Goal: Transaction & Acquisition: Purchase product/service

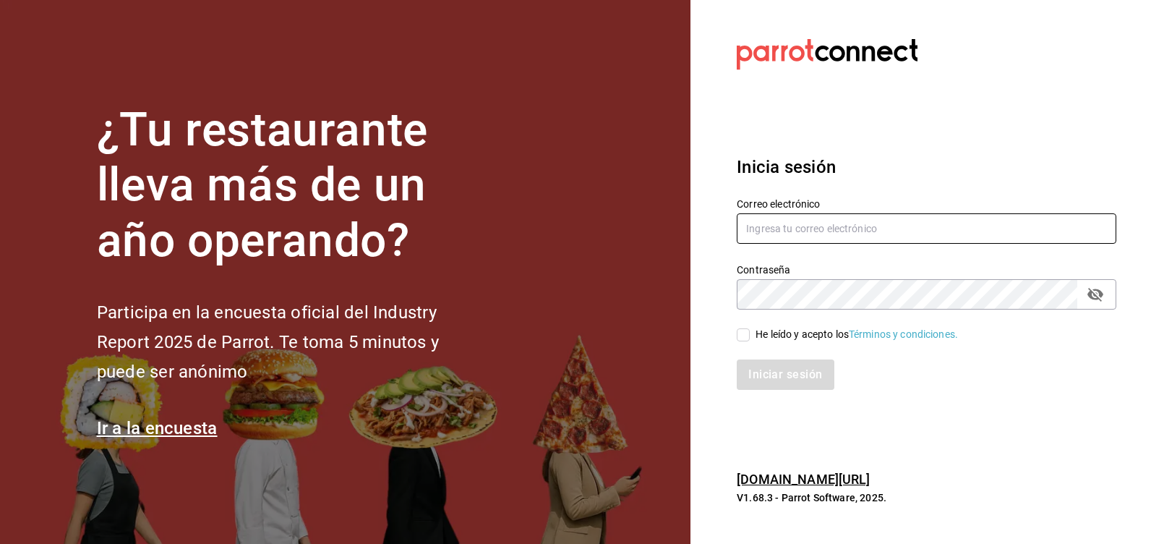
click at [763, 231] on input "text" at bounding box center [927, 228] width 380 height 30
type input "marthadelaog@live.com"
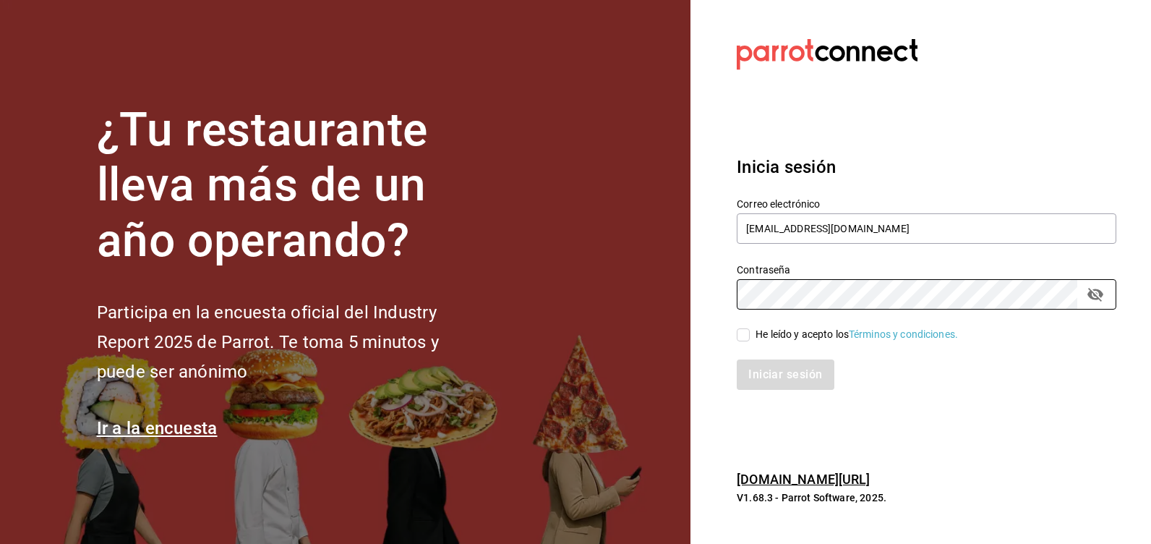
click at [751, 336] on span "He leído y acepto los Términos y condiciones." at bounding box center [854, 334] width 208 height 15
click at [750, 336] on input "He leído y acepto los Términos y condiciones." at bounding box center [743, 334] width 13 height 13
checkbox input "true"
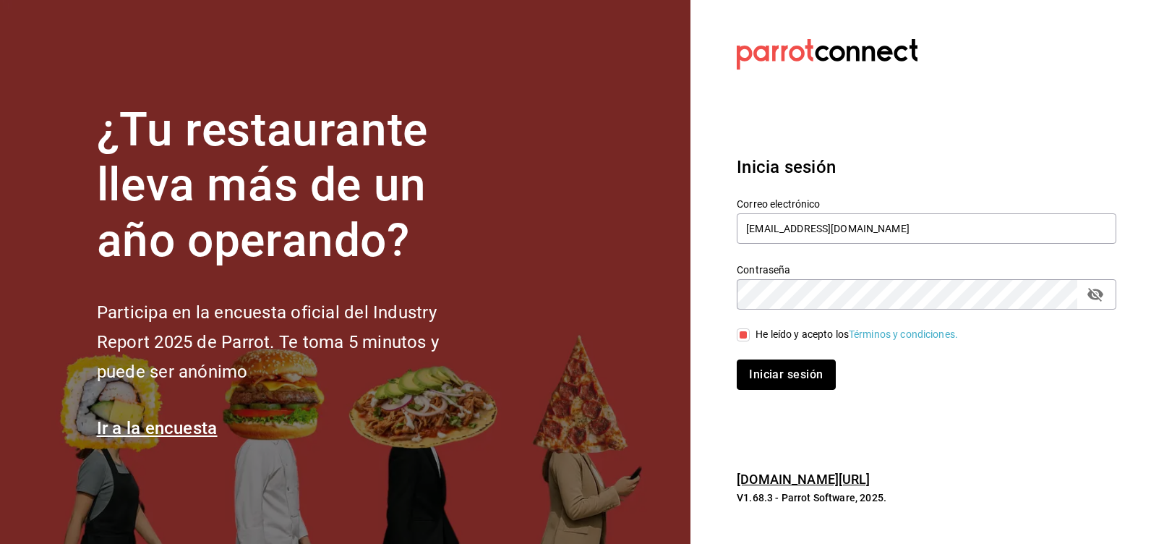
click at [767, 368] on button "Iniciar sesión" at bounding box center [786, 374] width 98 height 30
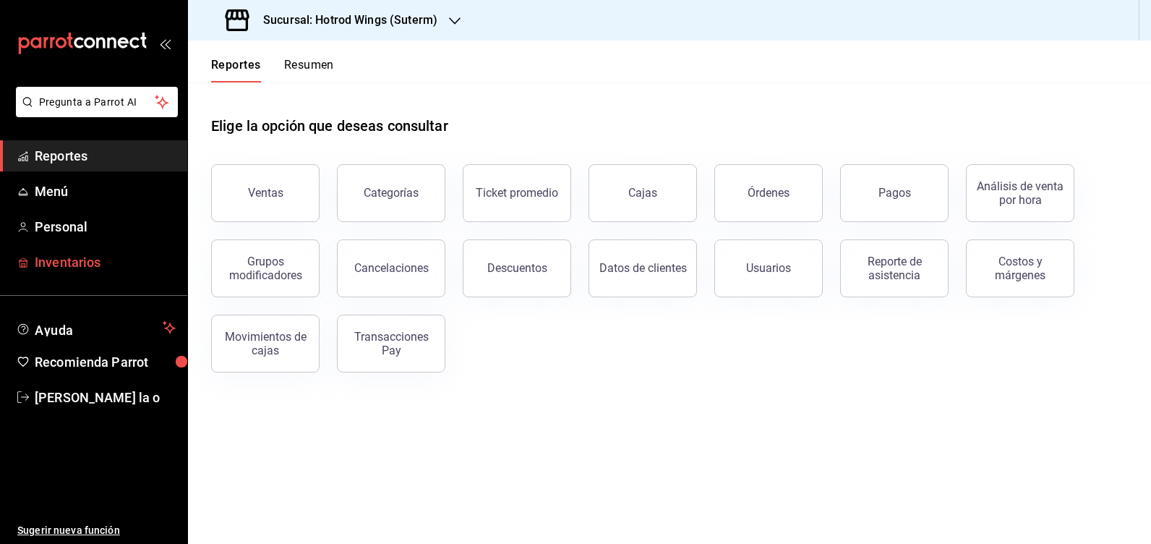
click at [42, 257] on span "Inventarios" at bounding box center [105, 262] width 141 height 20
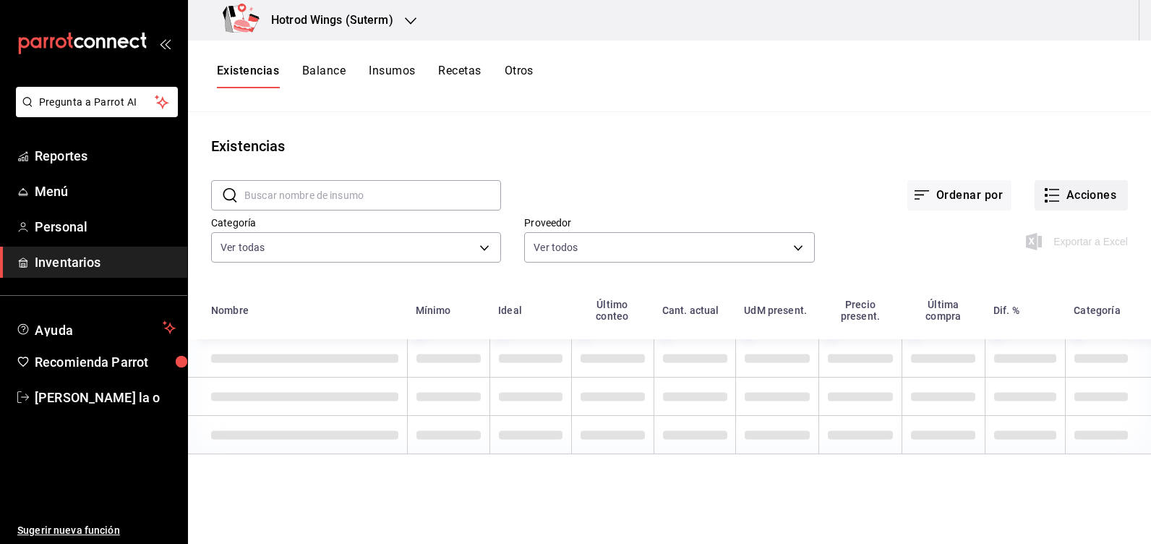
click at [1083, 199] on button "Acciones" at bounding box center [1081, 195] width 93 height 30
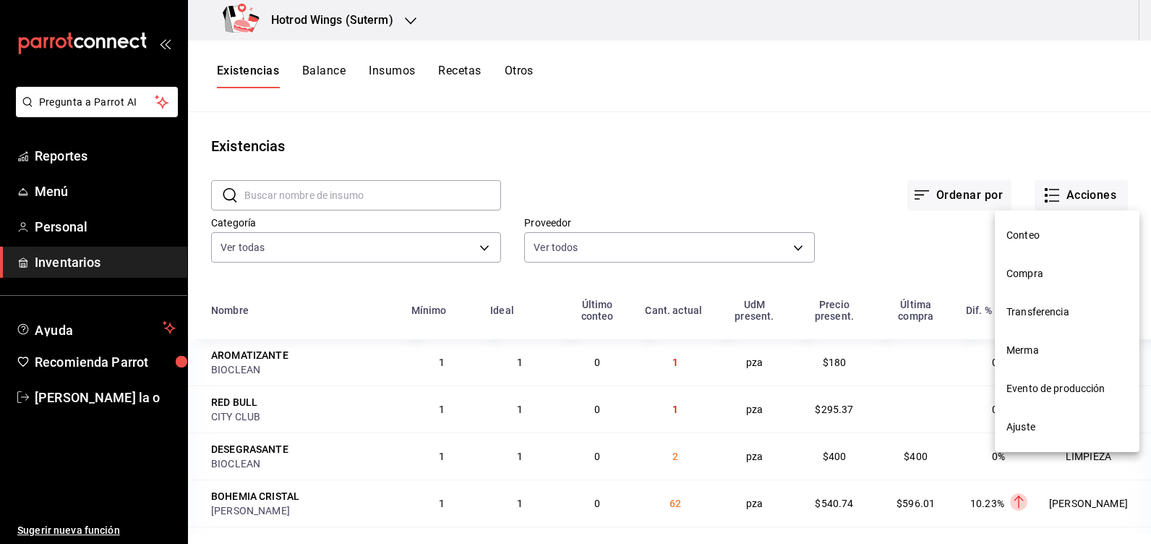
click at [1039, 268] on span "Compra" at bounding box center [1067, 273] width 121 height 15
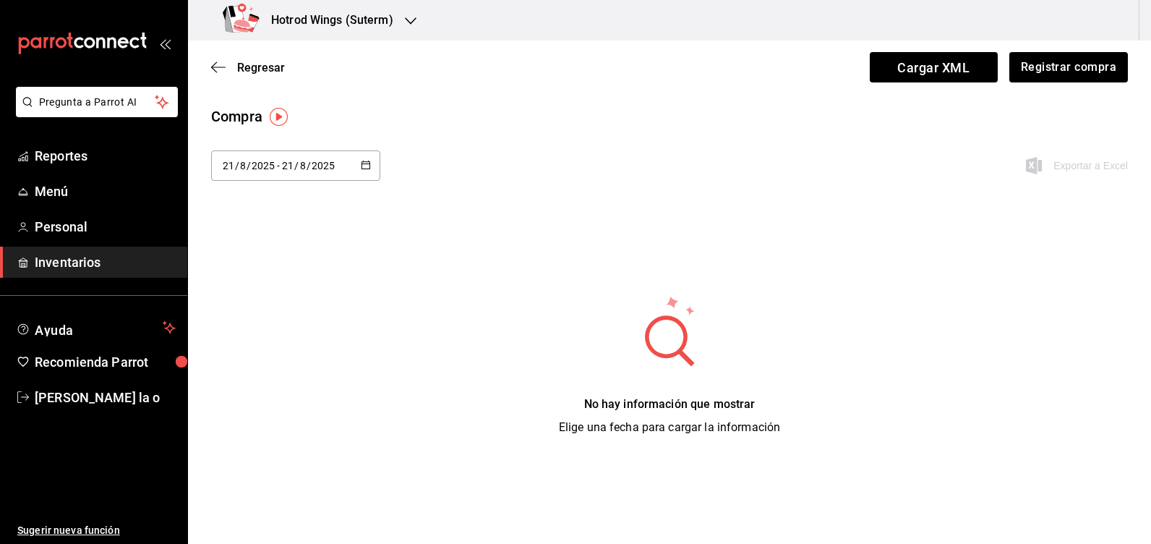
click at [369, 162] on icon "button" at bounding box center [366, 165] width 10 height 10
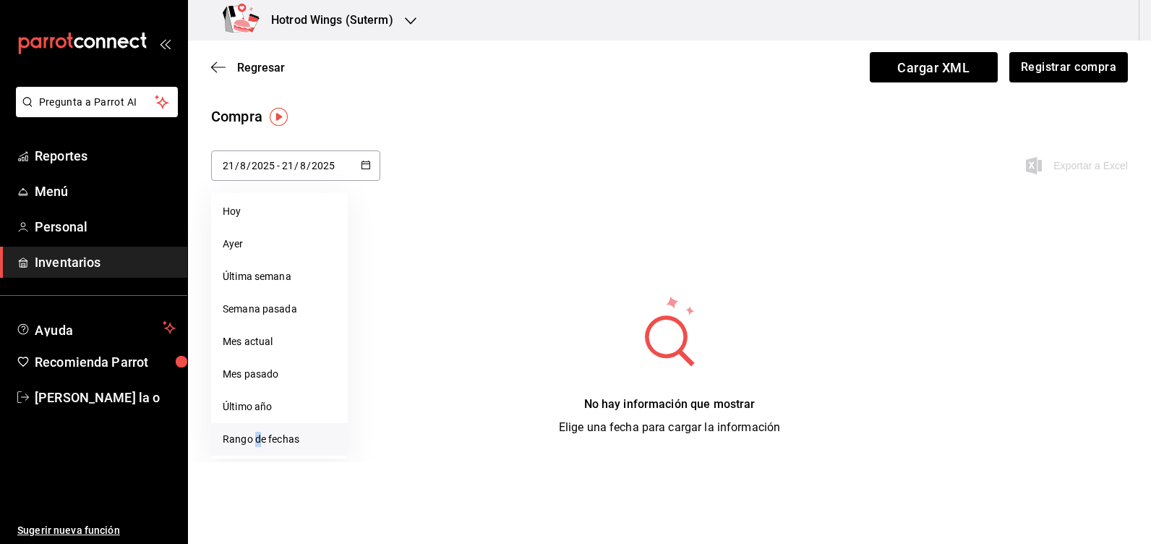
click at [258, 436] on li "Rango de fechas" at bounding box center [279, 439] width 137 height 33
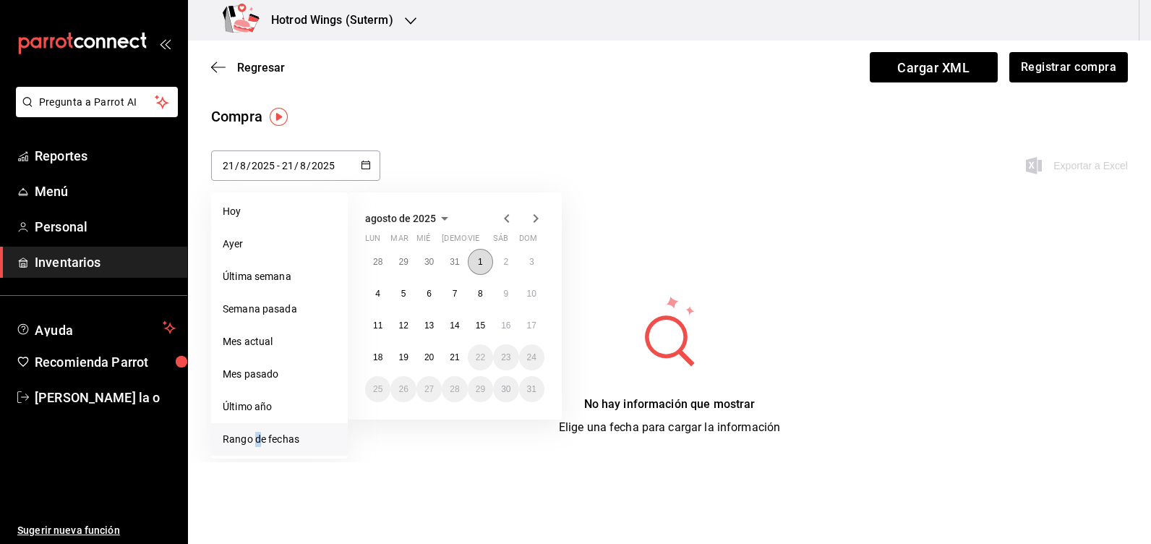
drag, startPoint x: 258, startPoint y: 436, endPoint x: 482, endPoint y: 264, distance: 282.1
click at [482, 264] on abbr "1" at bounding box center [480, 262] width 5 height 10
click at [456, 349] on button "21" at bounding box center [454, 357] width 25 height 26
type input "2025-08-01"
type input "1"
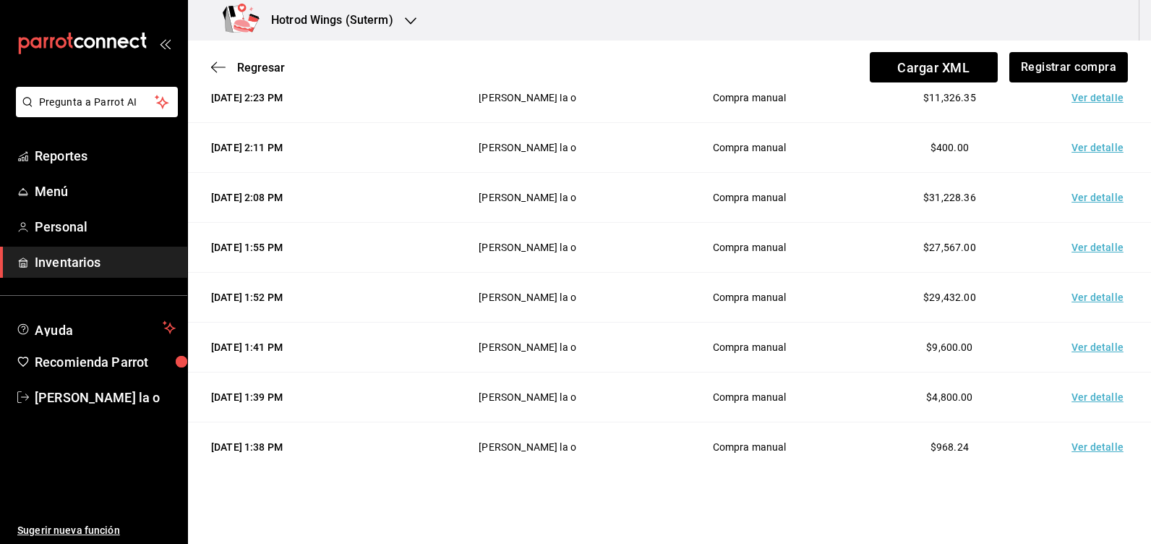
scroll to position [579, 0]
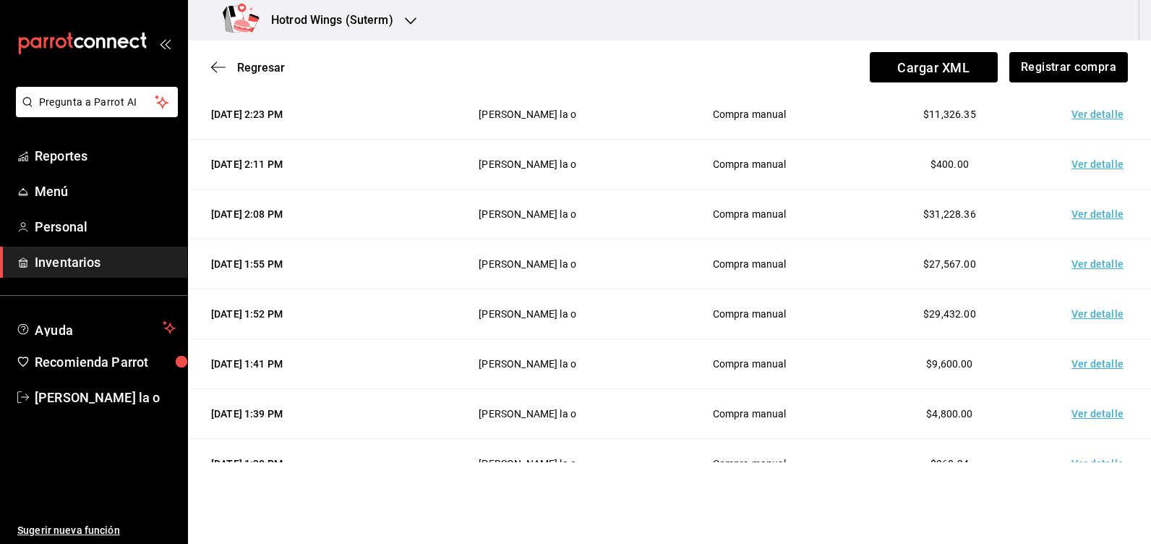
click at [1096, 218] on td "Ver detalle" at bounding box center [1100, 214] width 101 height 50
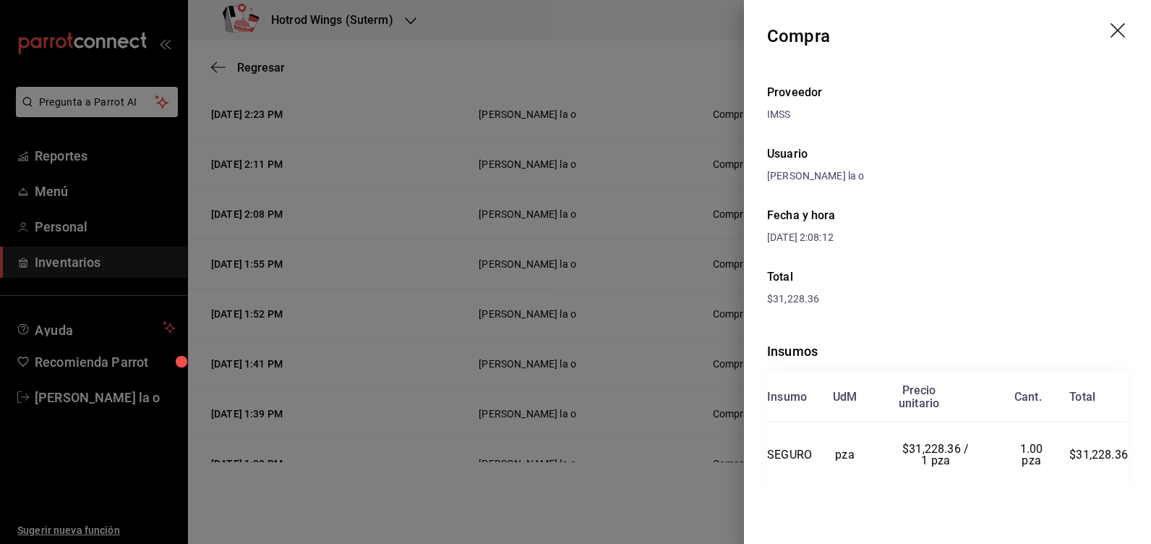
click at [675, 127] on div at bounding box center [575, 272] width 1151 height 544
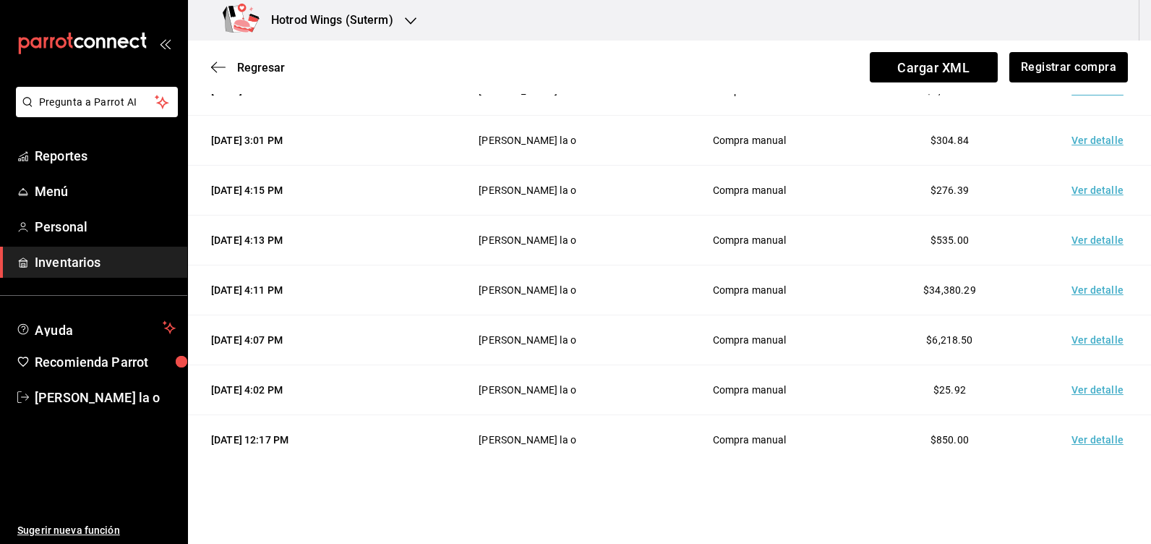
scroll to position [6667, 0]
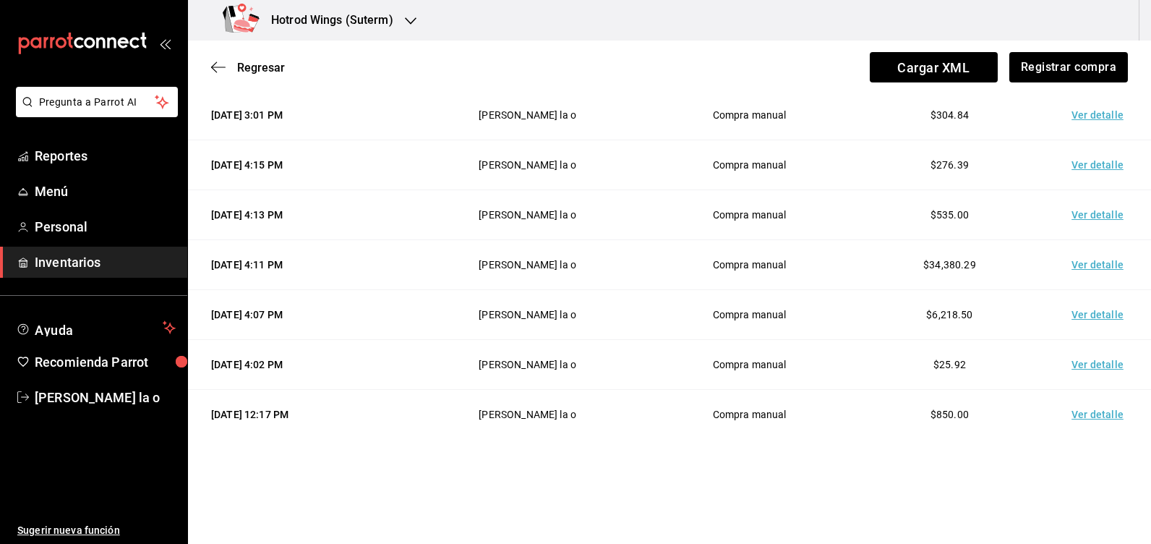
click at [940, 270] on span "$34,380.29" at bounding box center [949, 265] width 53 height 12
click at [1072, 263] on td "Ver detalle" at bounding box center [1100, 265] width 101 height 50
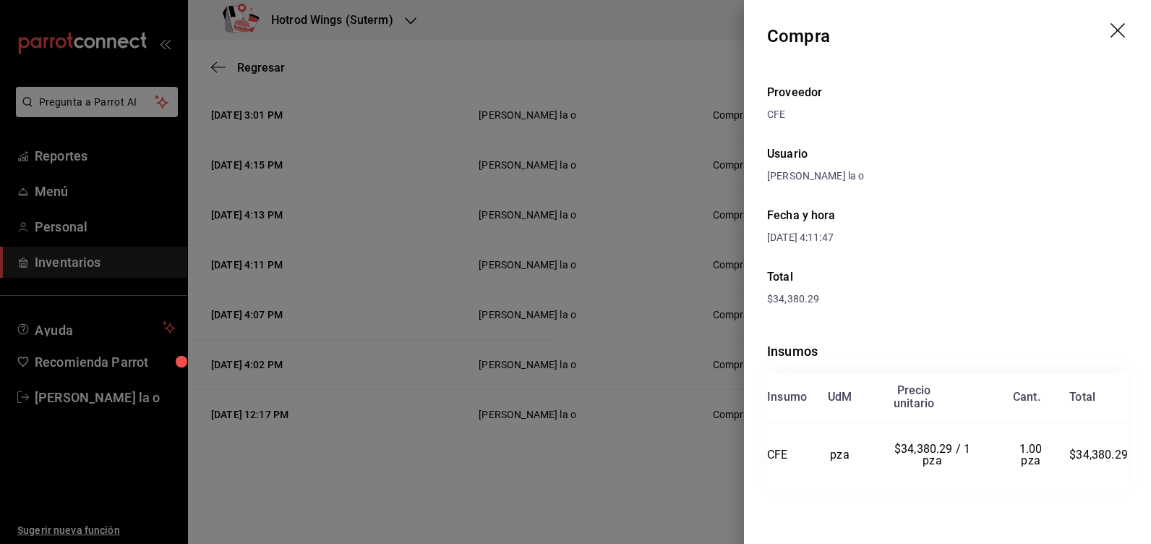
click at [1115, 25] on icon "drag" at bounding box center [1119, 31] width 17 height 17
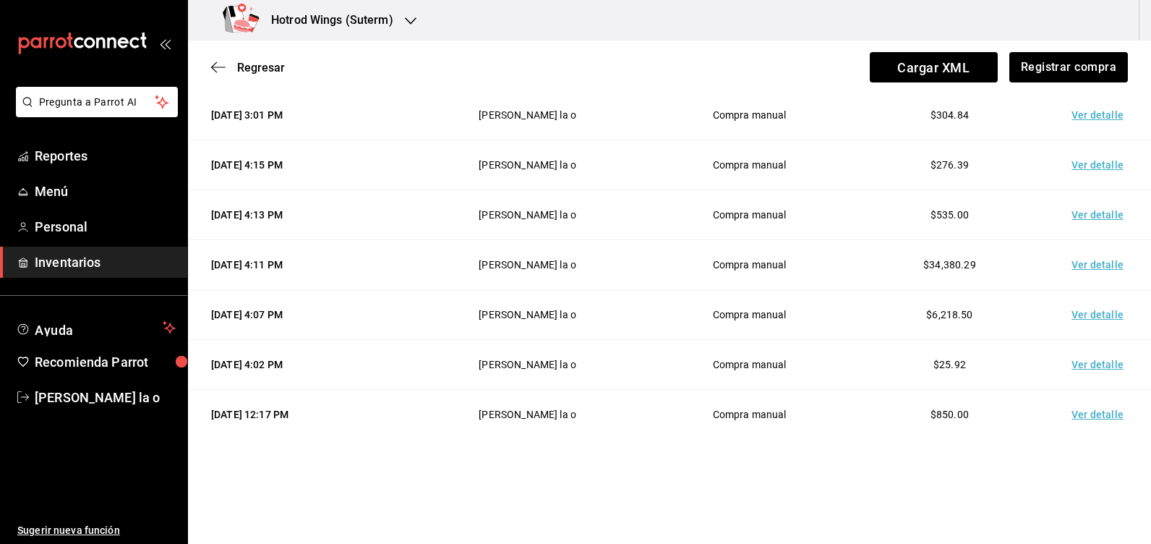
click at [410, 20] on icon "button" at bounding box center [411, 21] width 12 height 12
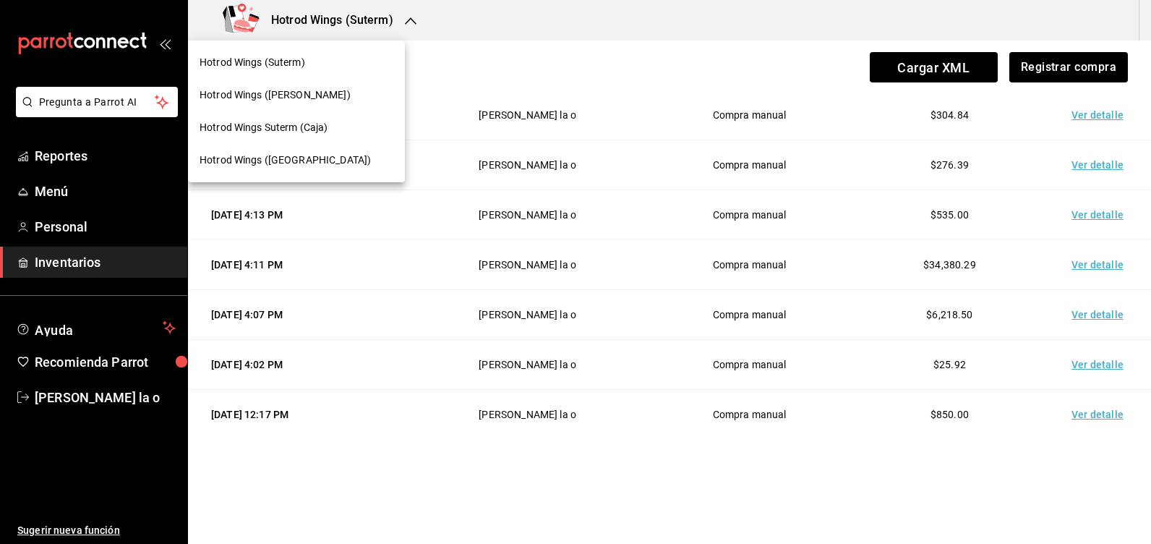
click at [280, 89] on span "Hotrod Wings ([PERSON_NAME])" at bounding box center [275, 95] width 151 height 15
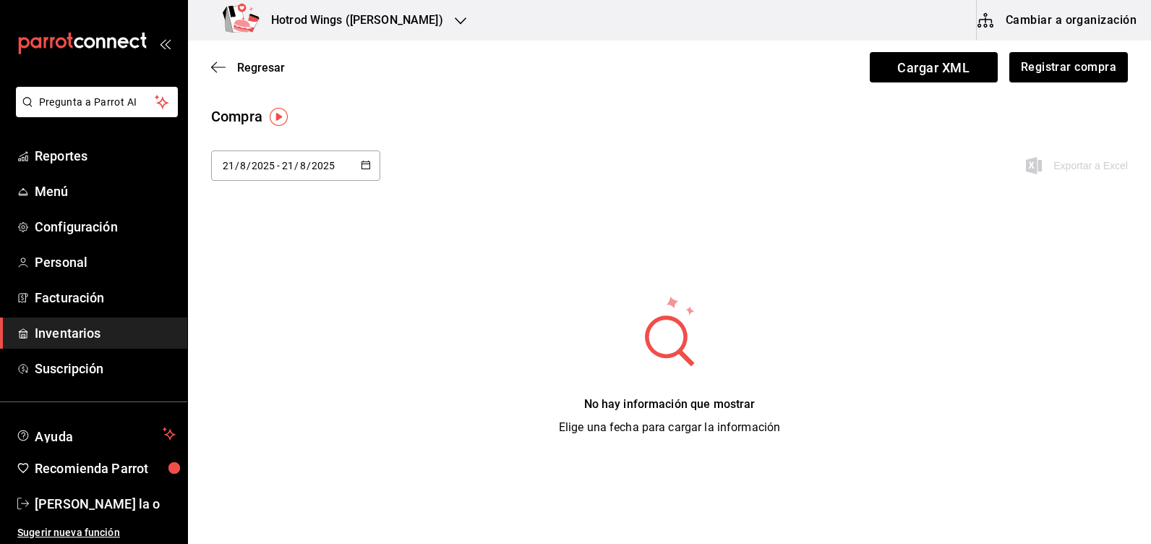
click at [1044, 23] on button "Cambiar a organización" at bounding box center [1058, 20] width 163 height 40
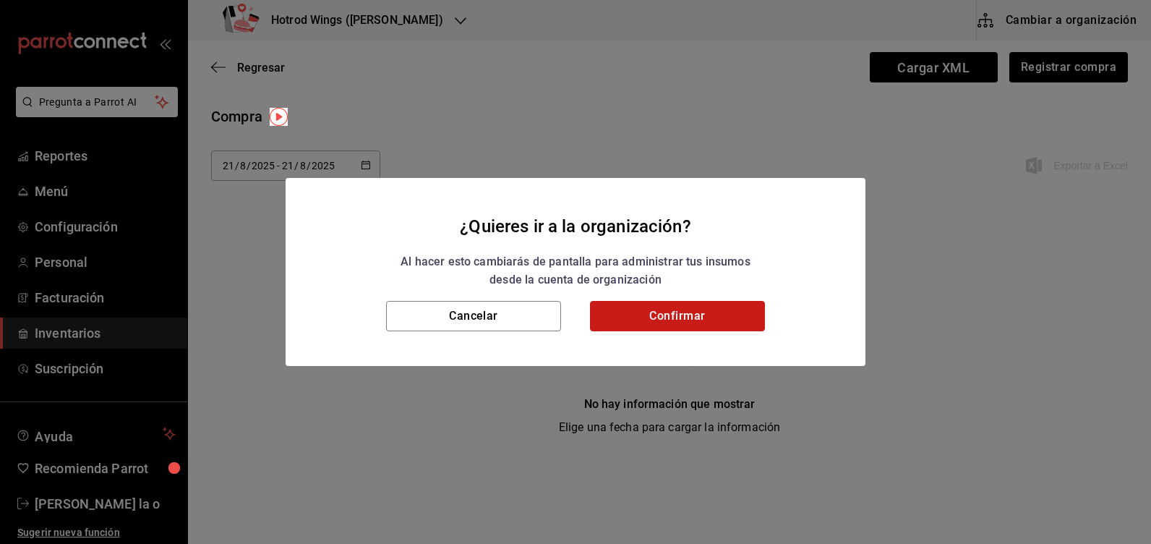
click at [705, 308] on button "Confirmar" at bounding box center [677, 316] width 175 height 30
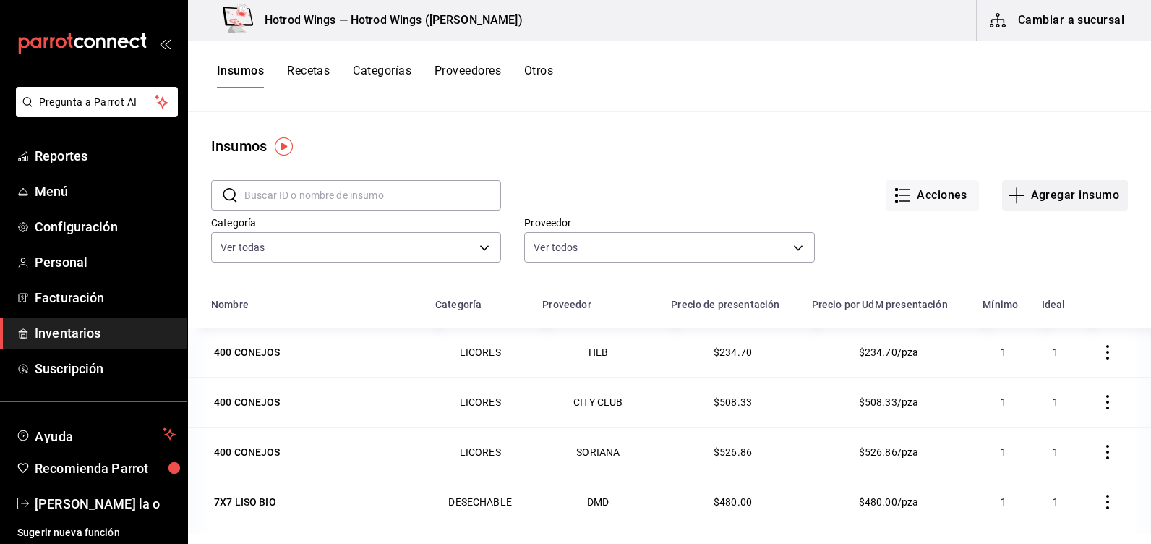
click at [1028, 194] on button "Agregar insumo" at bounding box center [1065, 195] width 126 height 30
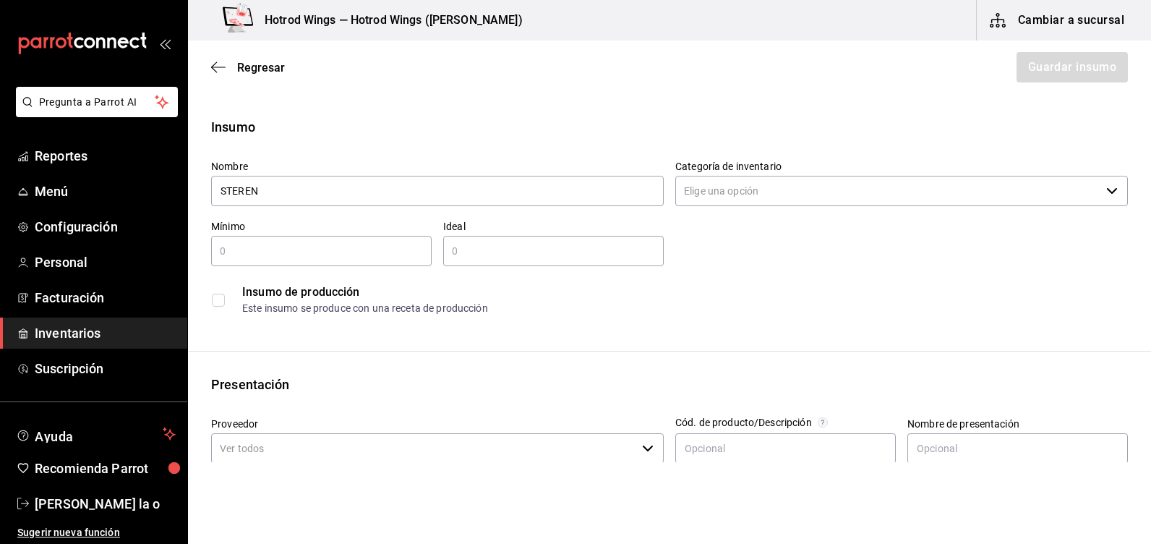
type input "STEREN"
click at [743, 189] on input "Categoría de inventario" at bounding box center [887, 191] width 425 height 30
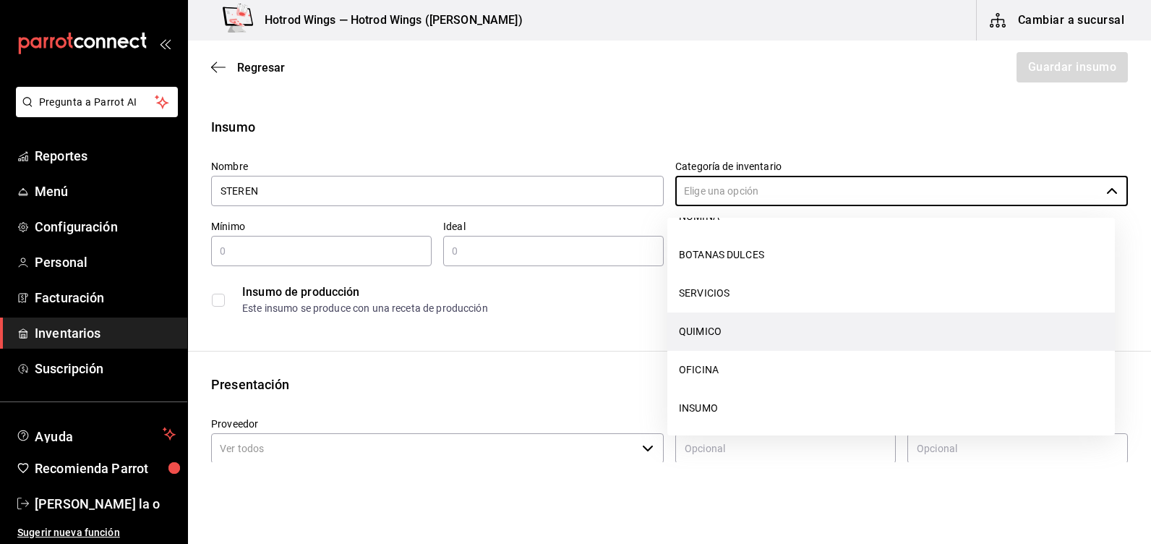
scroll to position [364, 0]
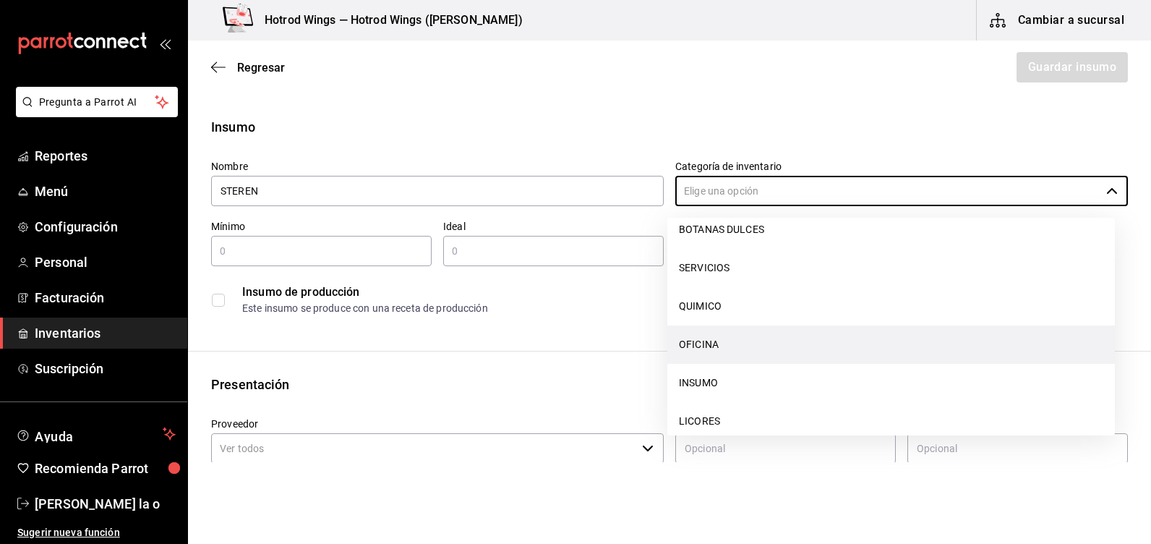
click at [707, 346] on li "OFICINA" at bounding box center [891, 344] width 448 height 38
type input "OFICINA"
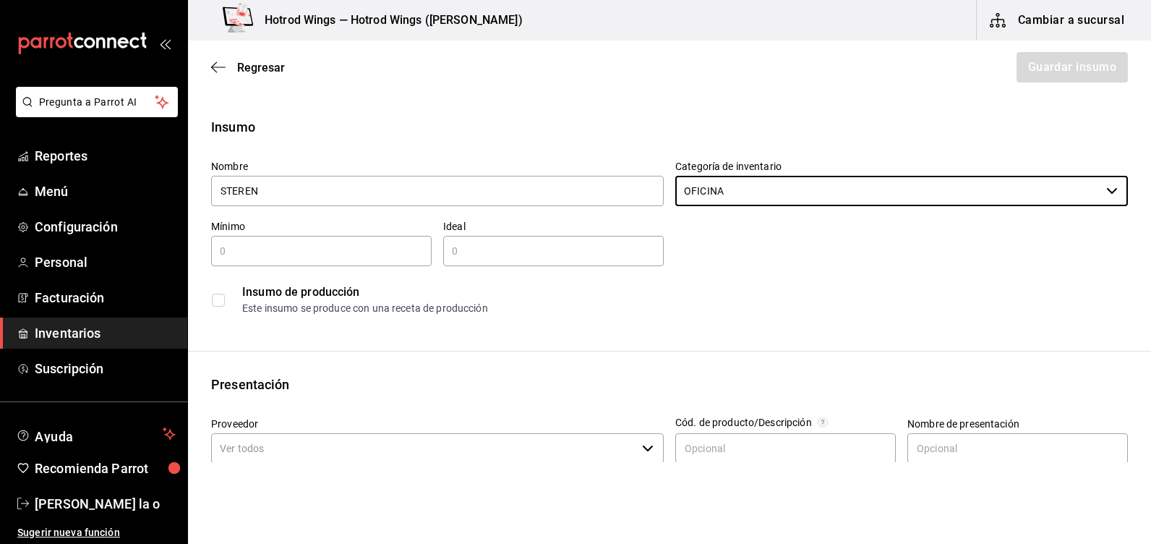
click at [231, 249] on input "text" at bounding box center [321, 250] width 221 height 17
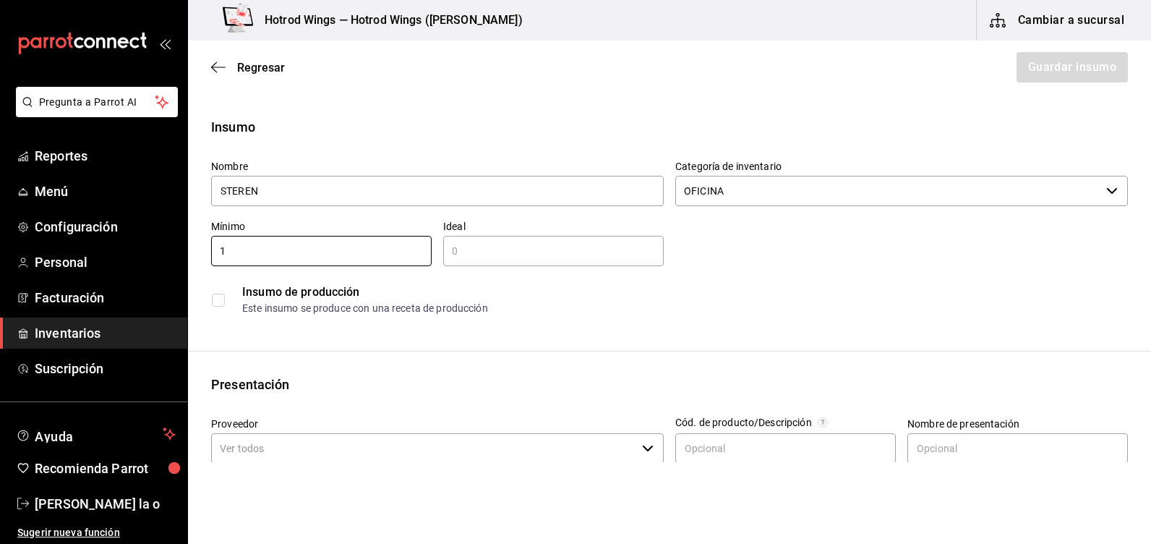
type input "1"
click at [453, 247] on input "text" at bounding box center [553, 250] width 221 height 17
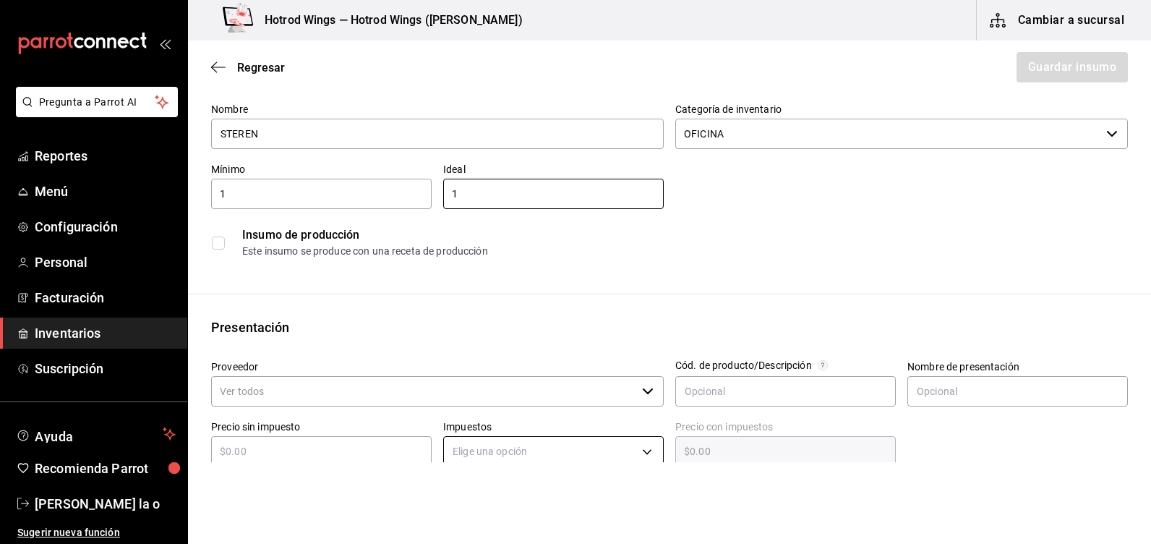
scroll to position [217, 0]
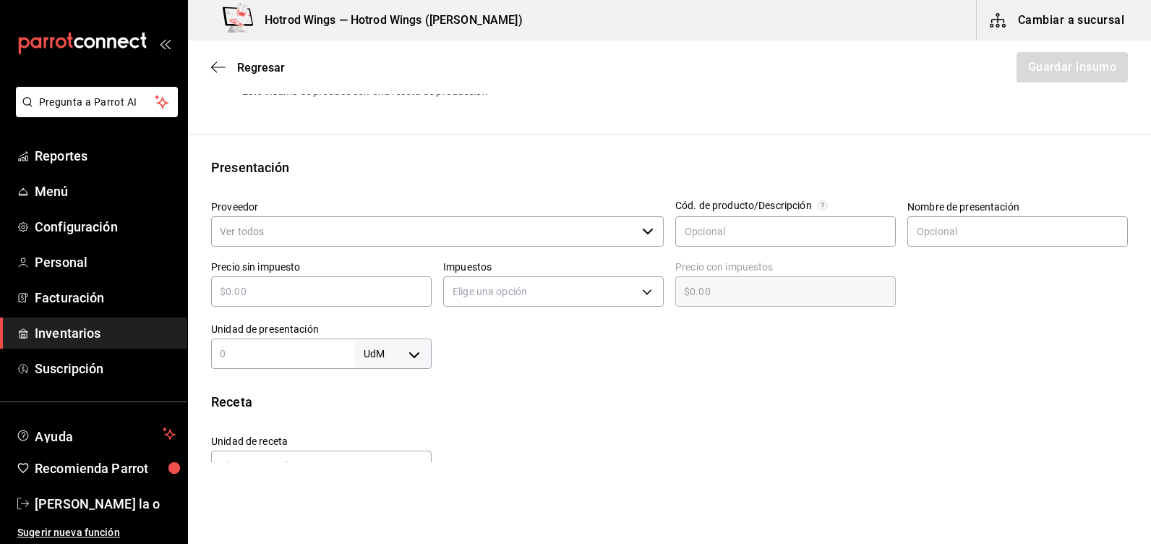
type input "1"
click at [231, 228] on input "Proveedor" at bounding box center [423, 231] width 425 height 30
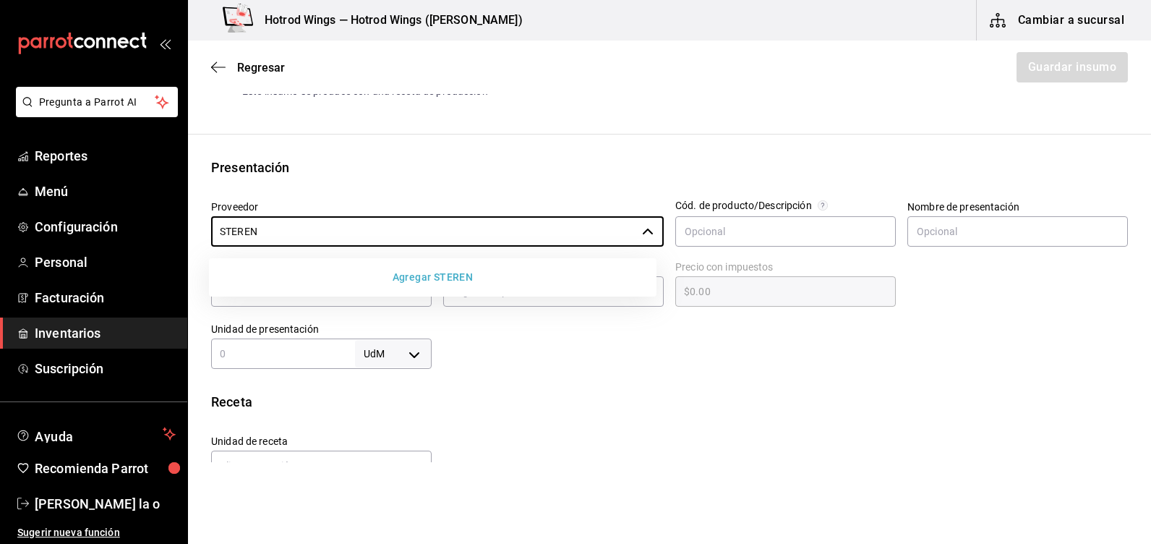
type input "STEREN"
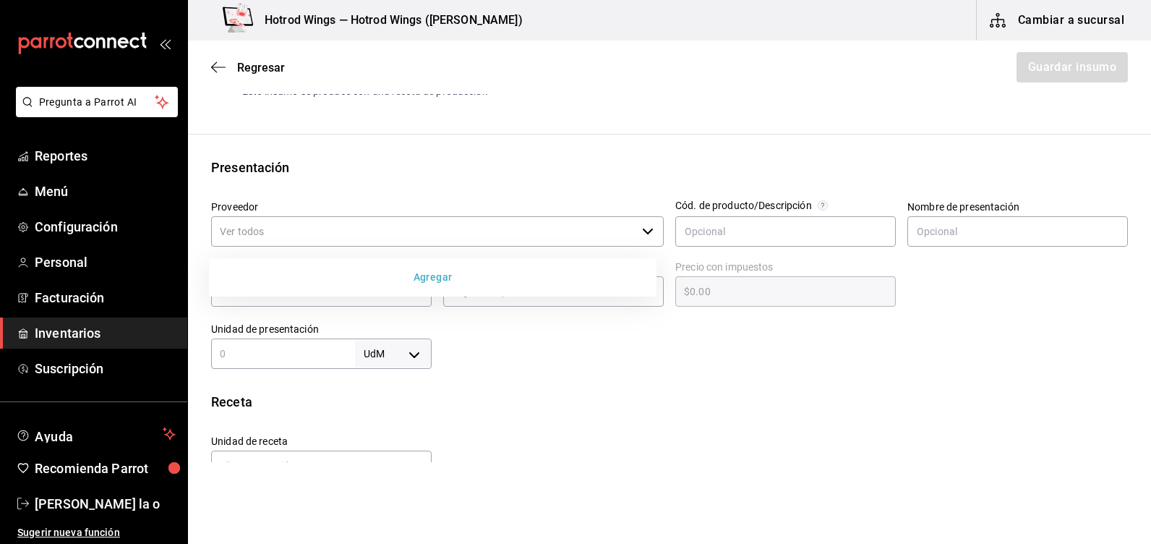
click at [430, 278] on button "Agregar" at bounding box center [433, 277] width 436 height 27
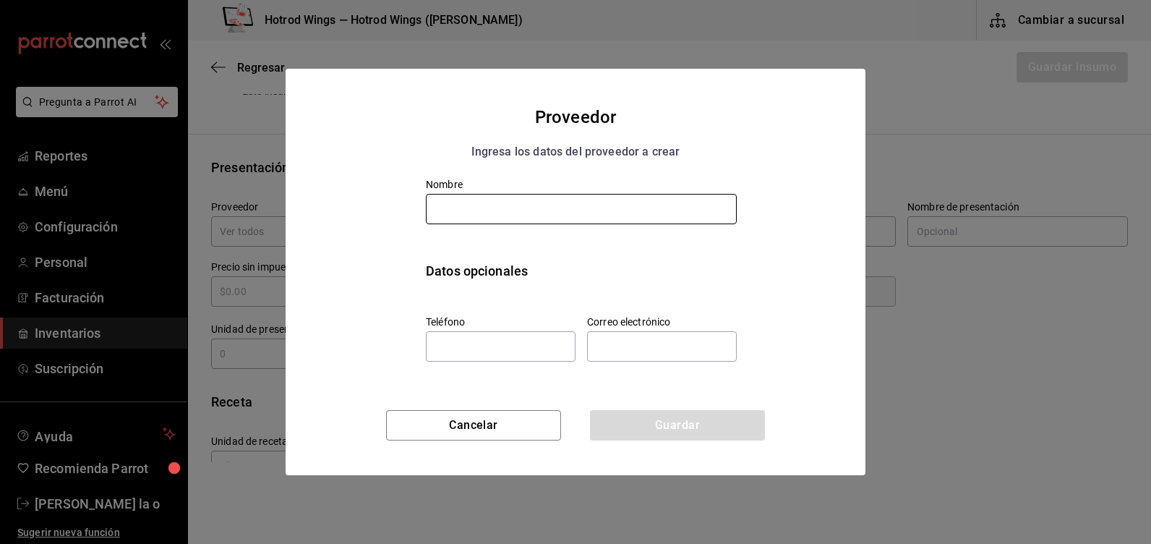
click at [492, 207] on input "text" at bounding box center [581, 209] width 311 height 30
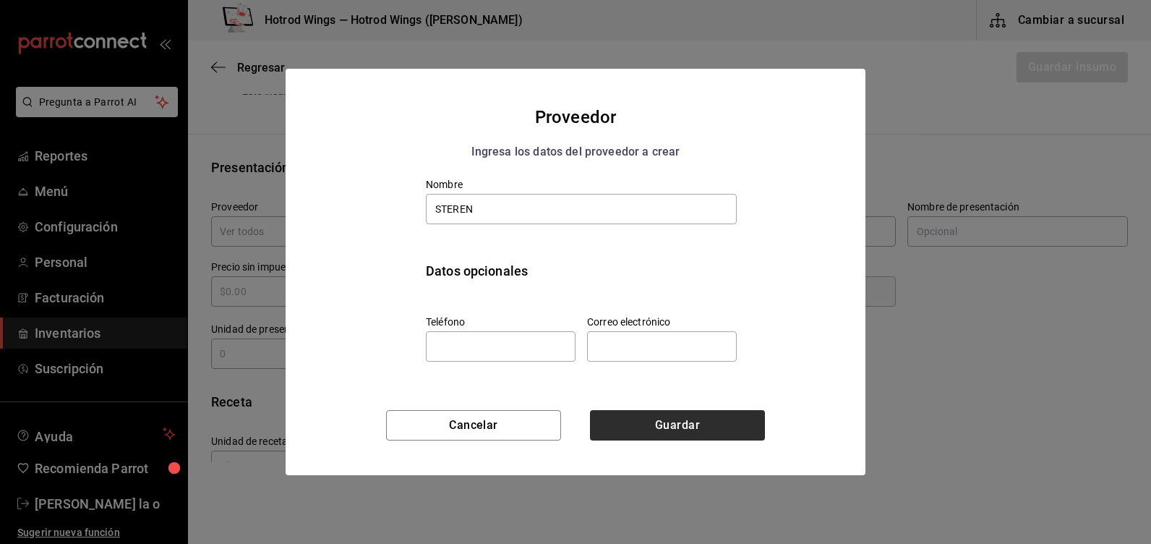
type input "STEREN"
click at [683, 434] on button "Guardar" at bounding box center [677, 425] width 175 height 30
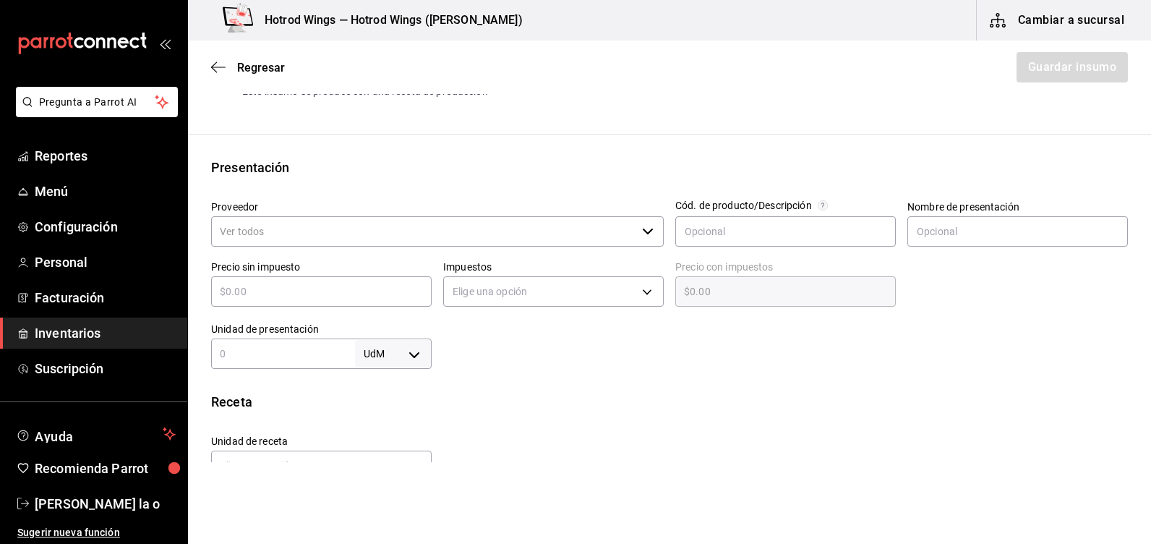
click at [249, 234] on input "Proveedor" at bounding box center [423, 231] width 425 height 30
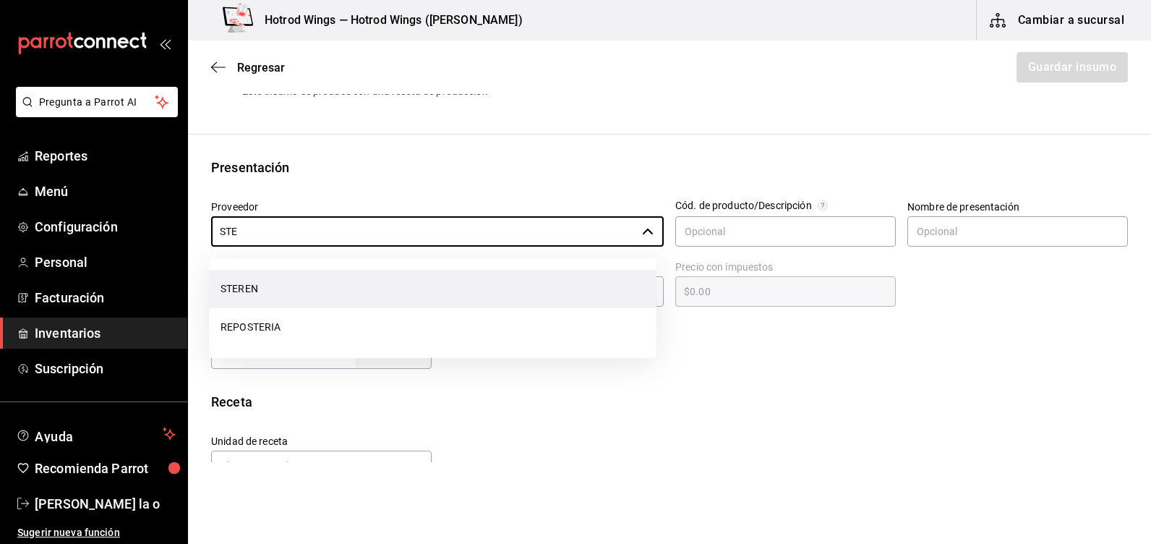
click at [276, 287] on li "STEREN" at bounding box center [433, 289] width 448 height 38
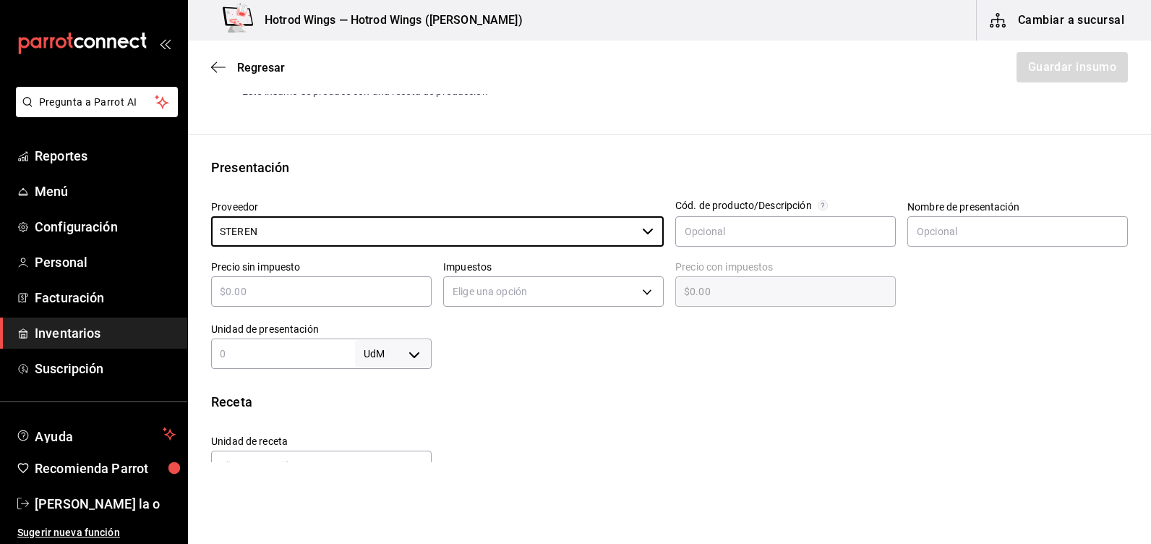
type input "STEREN"
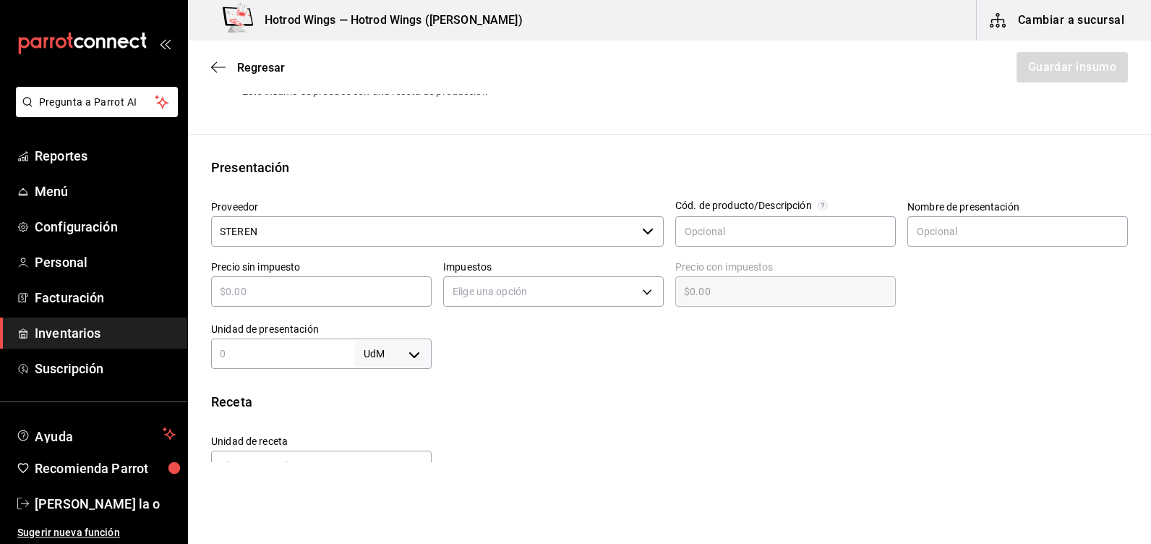
click at [256, 295] on input "text" at bounding box center [321, 291] width 221 height 17
click at [935, 232] on input "text" at bounding box center [1018, 231] width 221 height 30
type input "GENERAL"
click at [221, 290] on input "text" at bounding box center [321, 291] width 221 height 17
type input "$1"
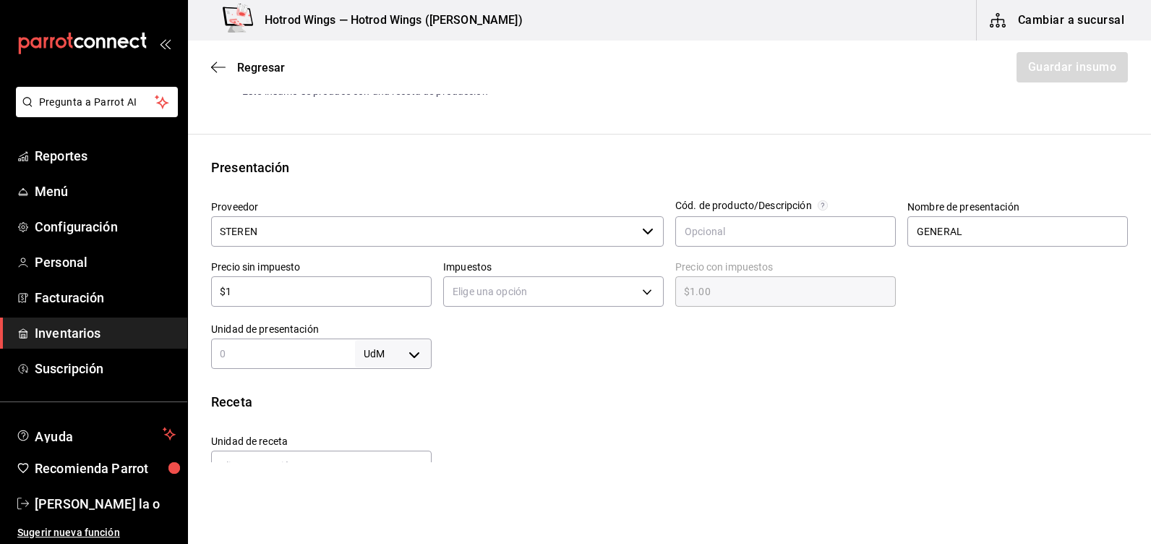
type input "$1.00"
type input "$11"
type input "$11.00"
type input "$119"
type input "$119.00"
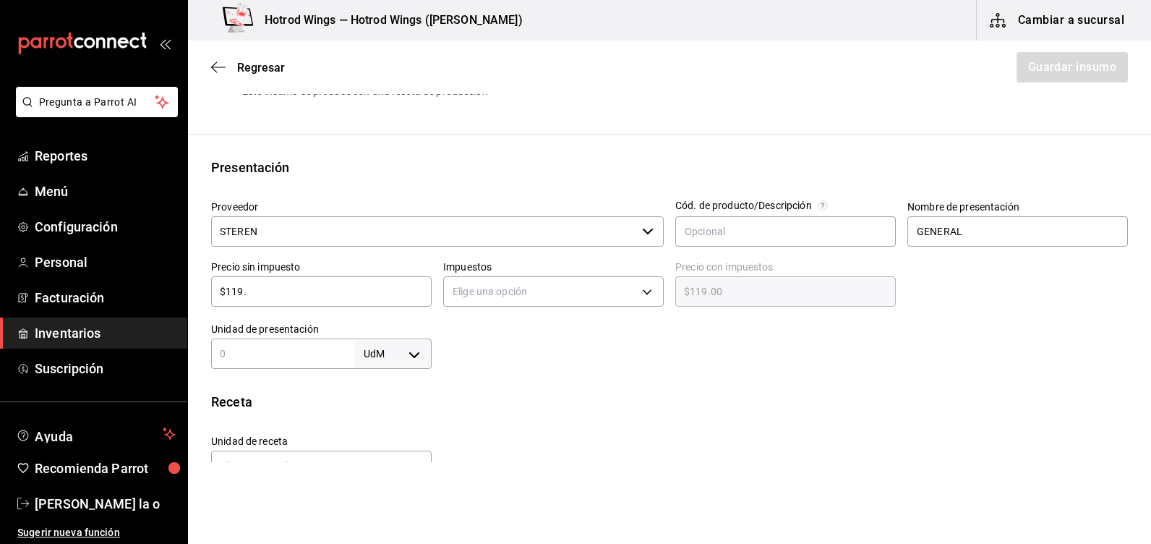
type input "$119.4"
type input "$119.40"
type input "$119.45"
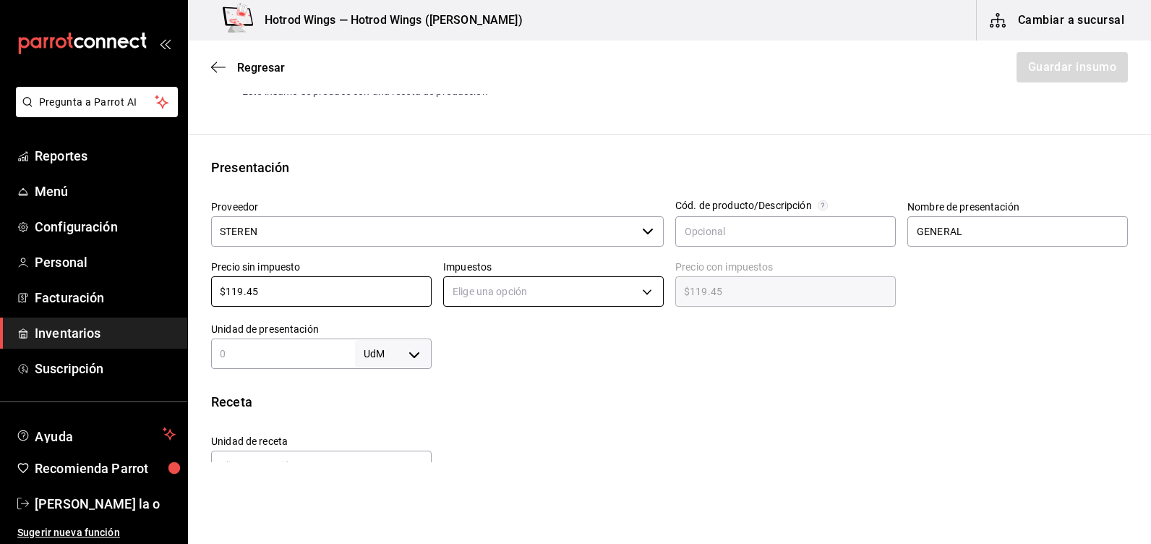
click at [636, 288] on body "Pregunta a Parrot AI Reportes Menú Configuración Personal Facturación Inventari…" at bounding box center [575, 231] width 1151 height 462
click at [471, 359] on li "IVA 8%" at bounding box center [549, 361] width 216 height 24
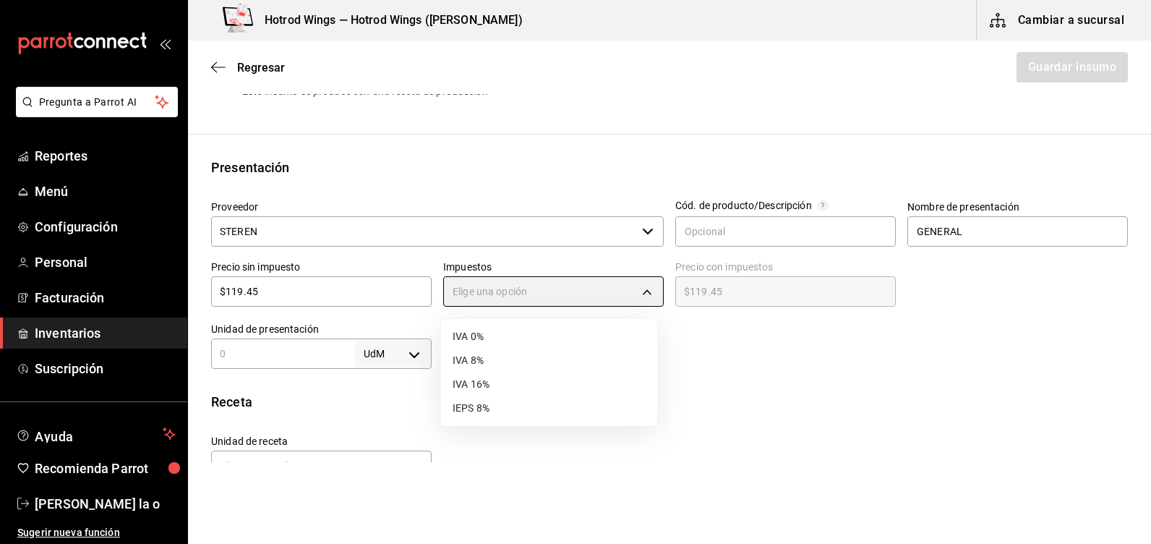
type input "IVA_8"
type input "$129.01"
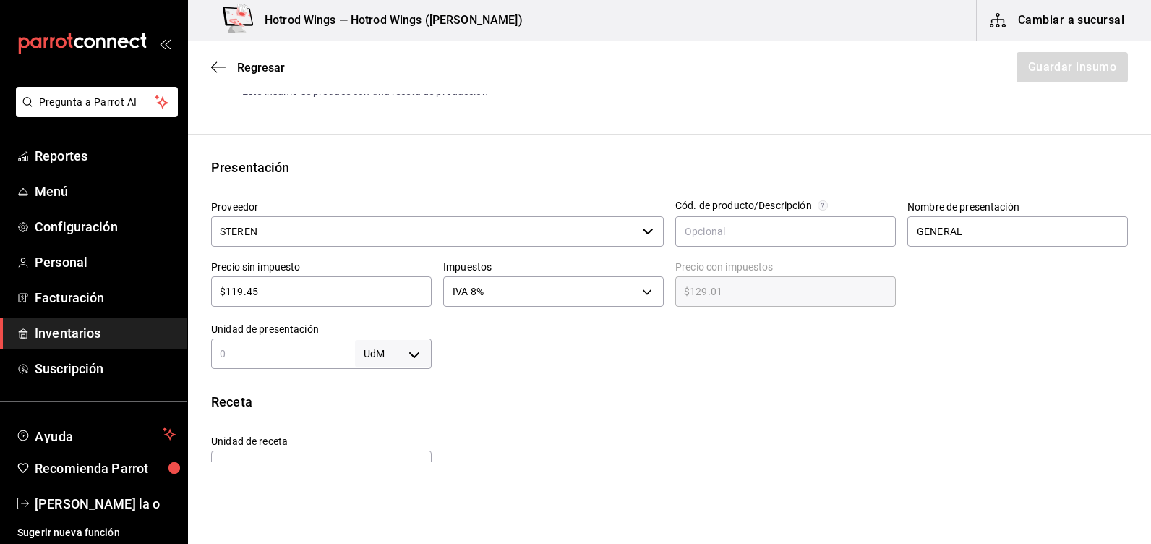
click at [404, 353] on body "Pregunta a Parrot AI Reportes Menú Configuración Personal Facturación Inventari…" at bounding box center [575, 231] width 1151 height 462
drag, startPoint x: 209, startPoint y: 346, endPoint x: 226, endPoint y: 349, distance: 17.0
click at [211, 346] on div at bounding box center [575, 272] width 1151 height 544
click at [227, 348] on input "text" at bounding box center [283, 353] width 144 height 17
type input "1"
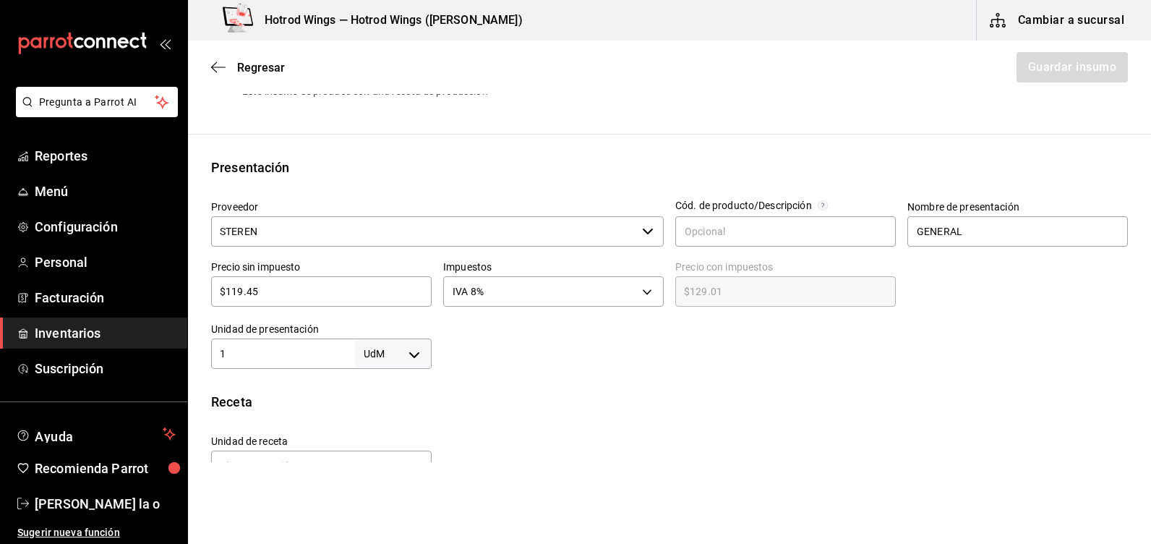
click at [407, 354] on body "Pregunta a Parrot AI Reportes Menú Configuración Personal Facturación Inventari…" at bounding box center [575, 231] width 1151 height 462
click at [382, 502] on li "pza" at bounding box center [390, 502] width 75 height 24
type input "UNIT"
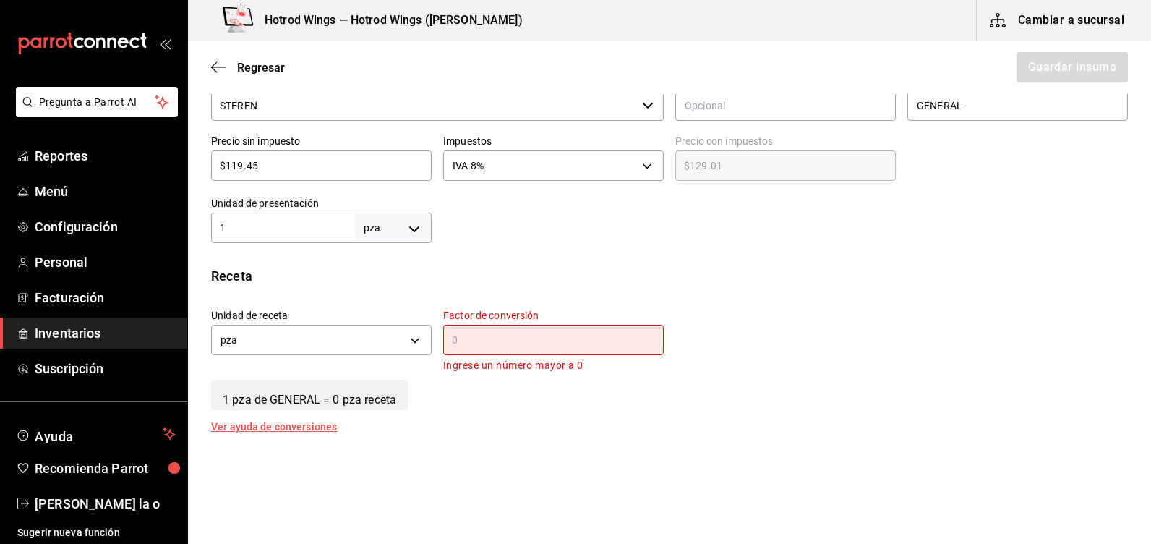
scroll to position [362, 0]
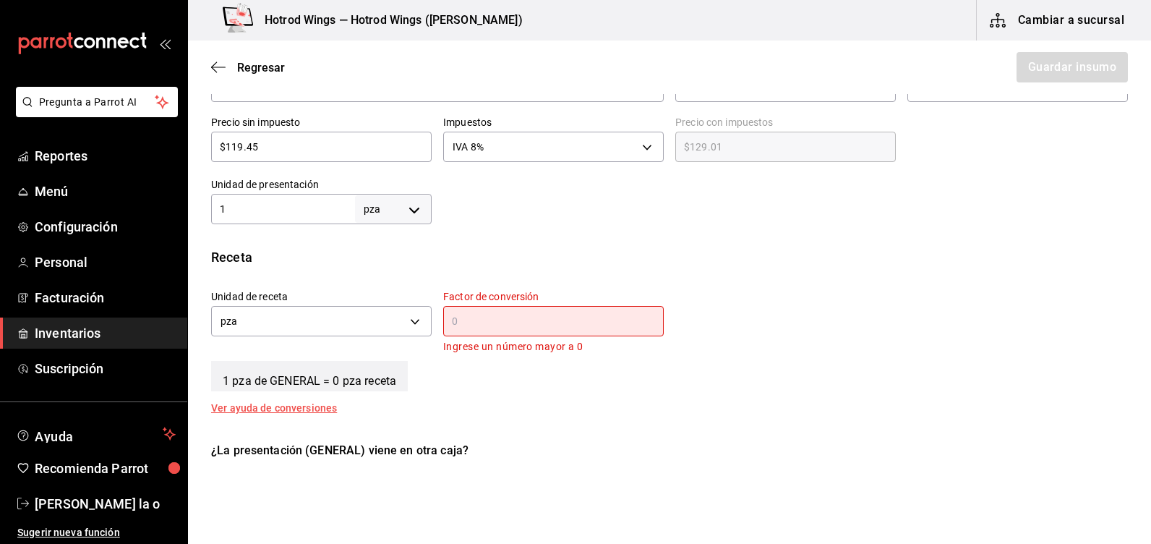
click at [270, 142] on input "$119.45" at bounding box center [321, 146] width 221 height 17
type input "$119.4"
type input "$128.95"
type input "$1"
type input "$1.08"
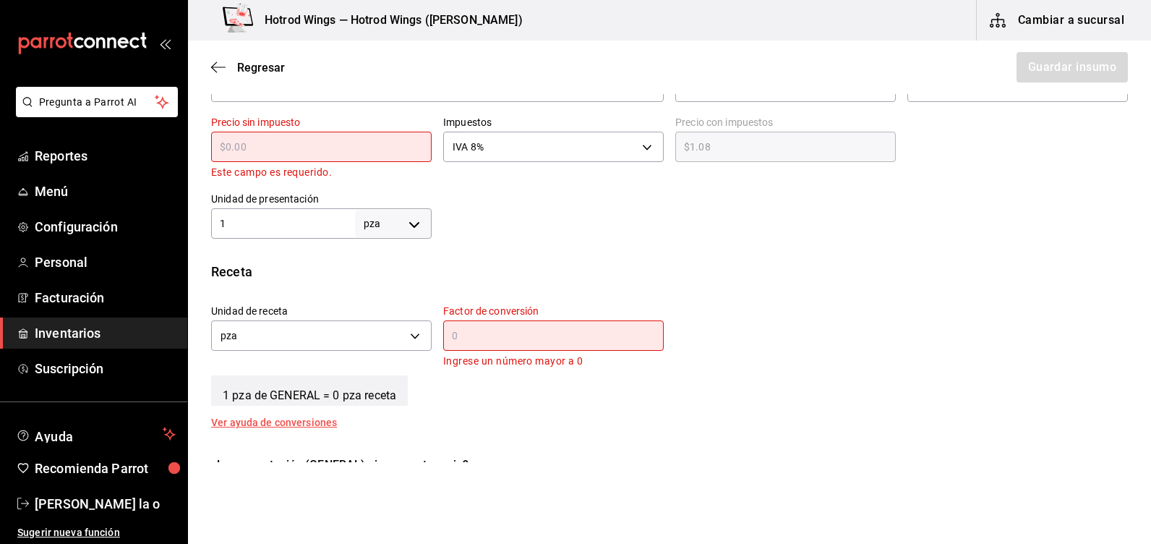
type input "$0.00"
type input "$1"
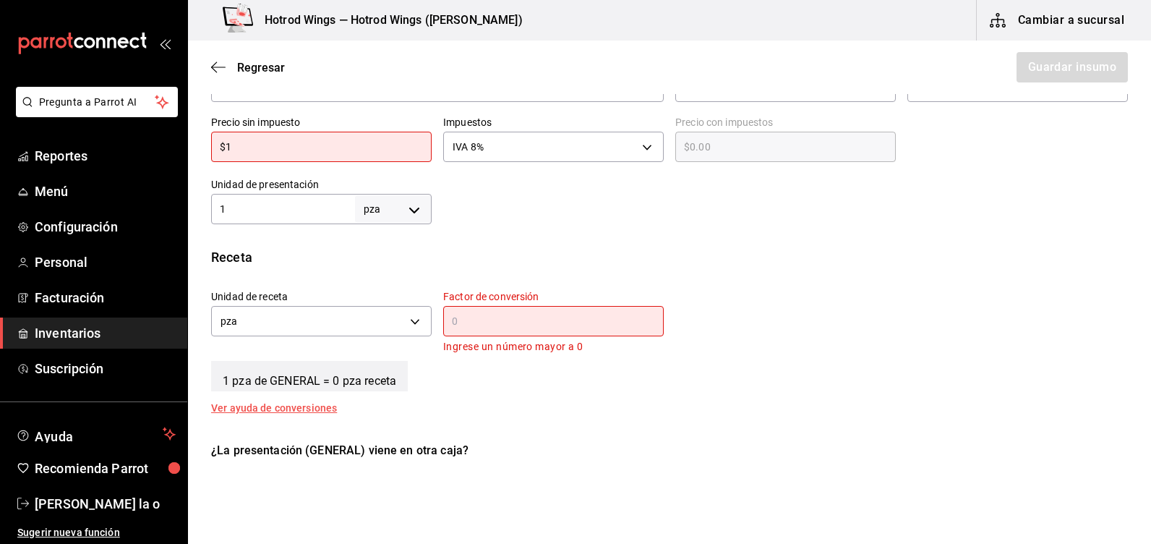
type input "$1.08"
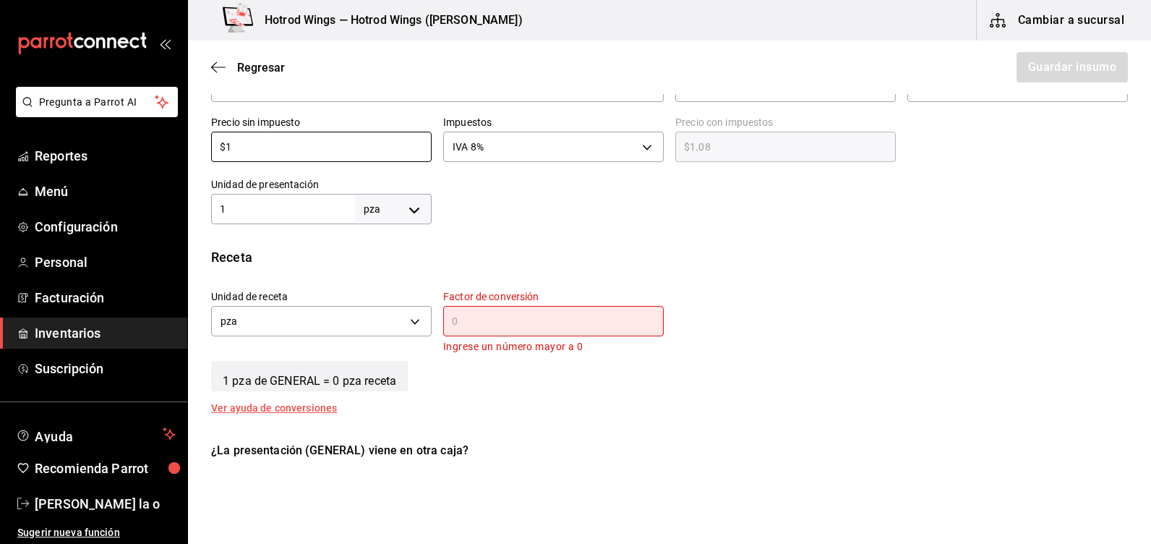
scroll to position [434, 0]
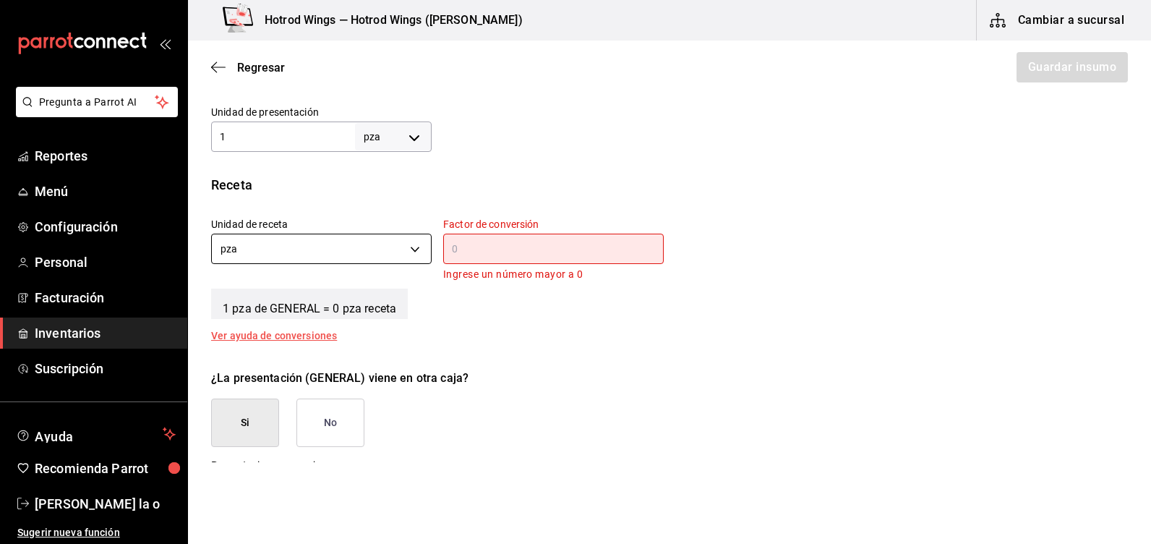
type input "$1"
click at [409, 246] on body "Pregunta a Parrot AI Reportes Menú Configuración Personal Facturación Inventari…" at bounding box center [575, 231] width 1151 height 462
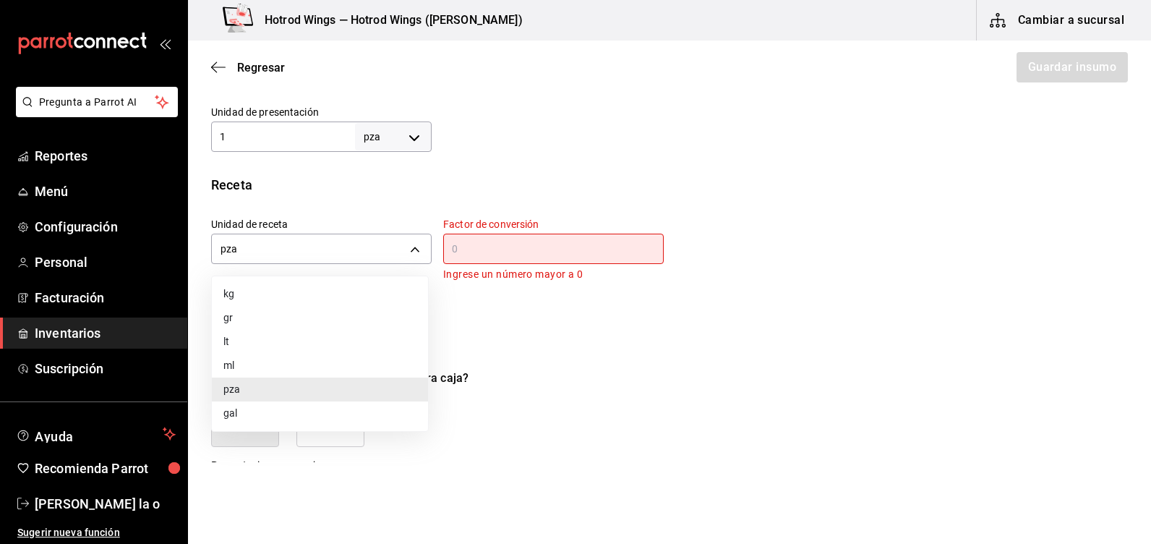
drag, startPoint x: 242, startPoint y: 247, endPoint x: 283, endPoint y: 250, distance: 41.4
click at [242, 247] on div at bounding box center [575, 272] width 1151 height 544
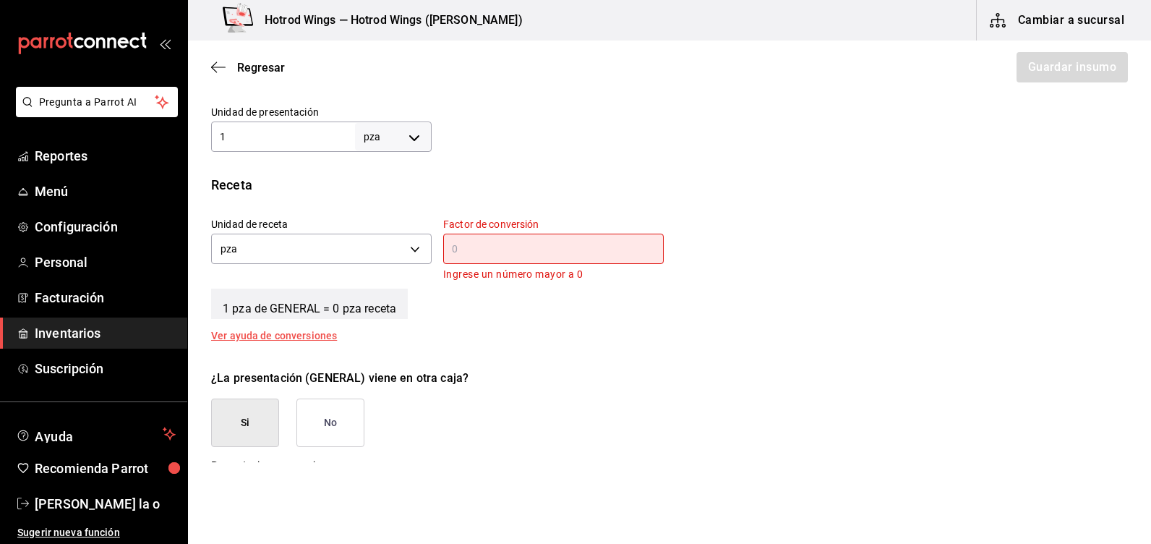
click at [481, 253] on input "text" at bounding box center [553, 248] width 221 height 17
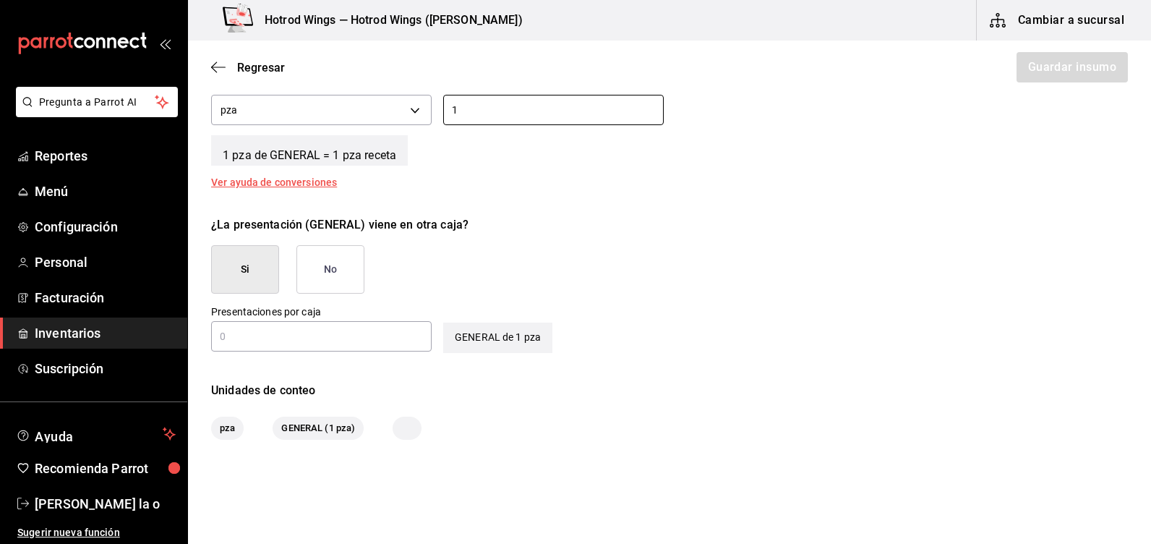
scroll to position [579, 0]
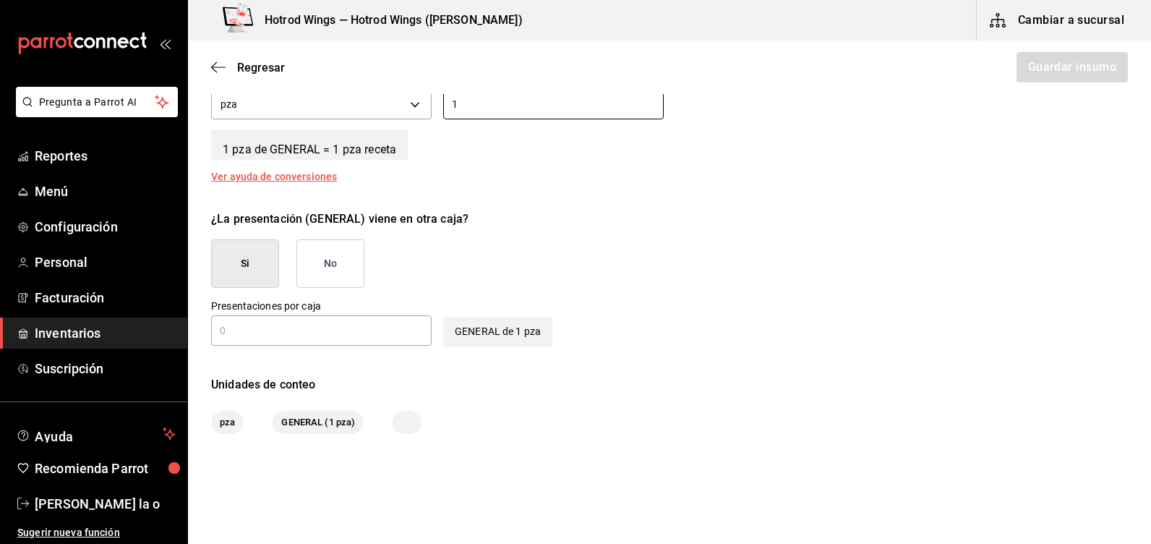
type input "1"
click at [334, 271] on button "No" at bounding box center [330, 263] width 68 height 48
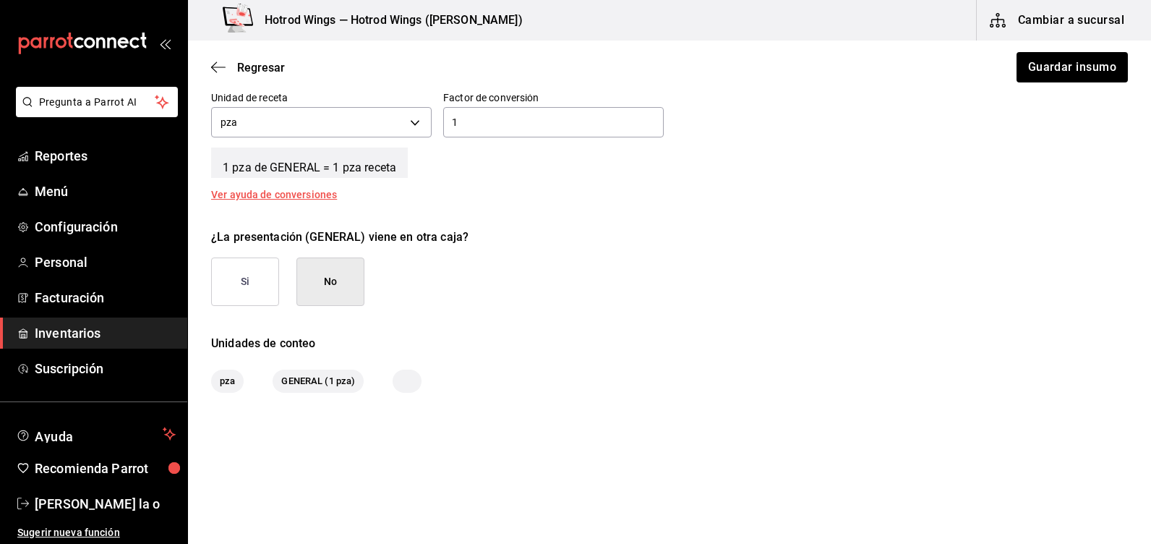
scroll to position [560, 0]
click at [1081, 67] on button "Guardar insumo" at bounding box center [1071, 67] width 113 height 30
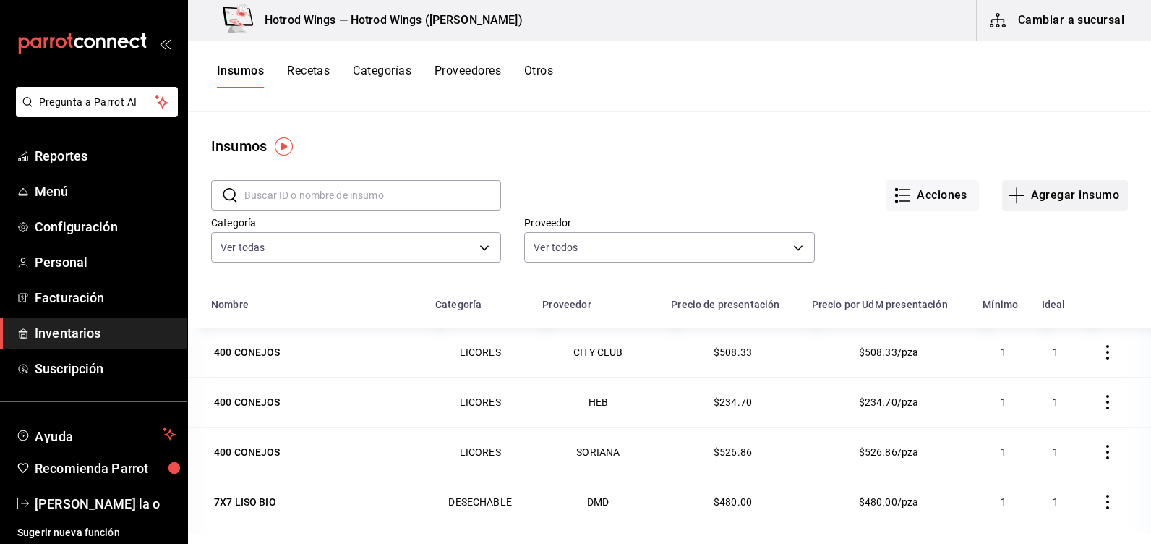
click at [1065, 194] on button "Agregar insumo" at bounding box center [1065, 195] width 126 height 30
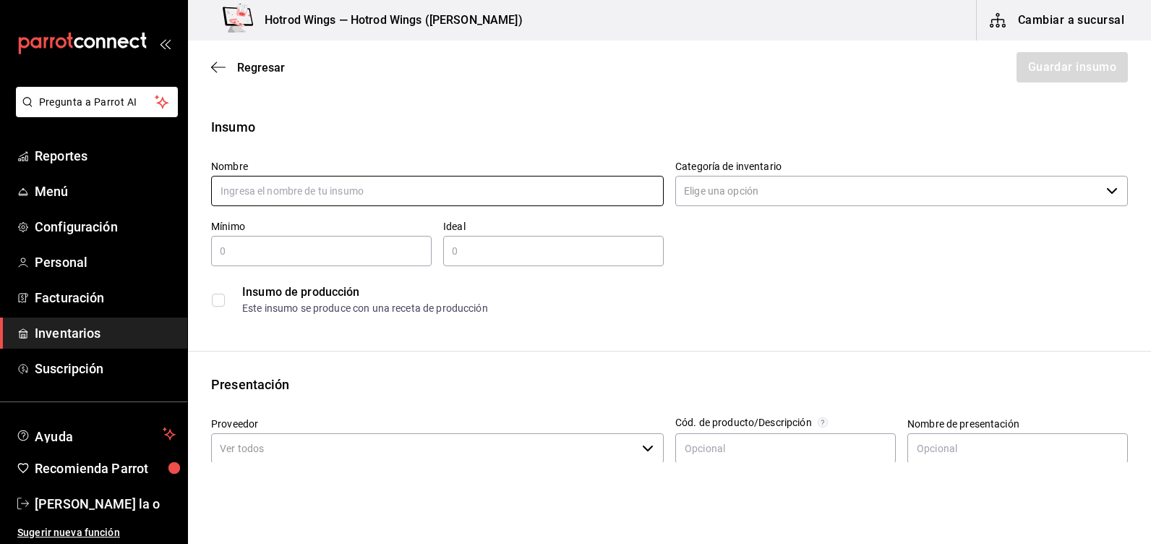
click at [247, 192] on input "text" at bounding box center [437, 191] width 453 height 30
type input "P"
type input "CASETA"
click at [694, 195] on input "Categoría de inventario" at bounding box center [887, 191] width 425 height 30
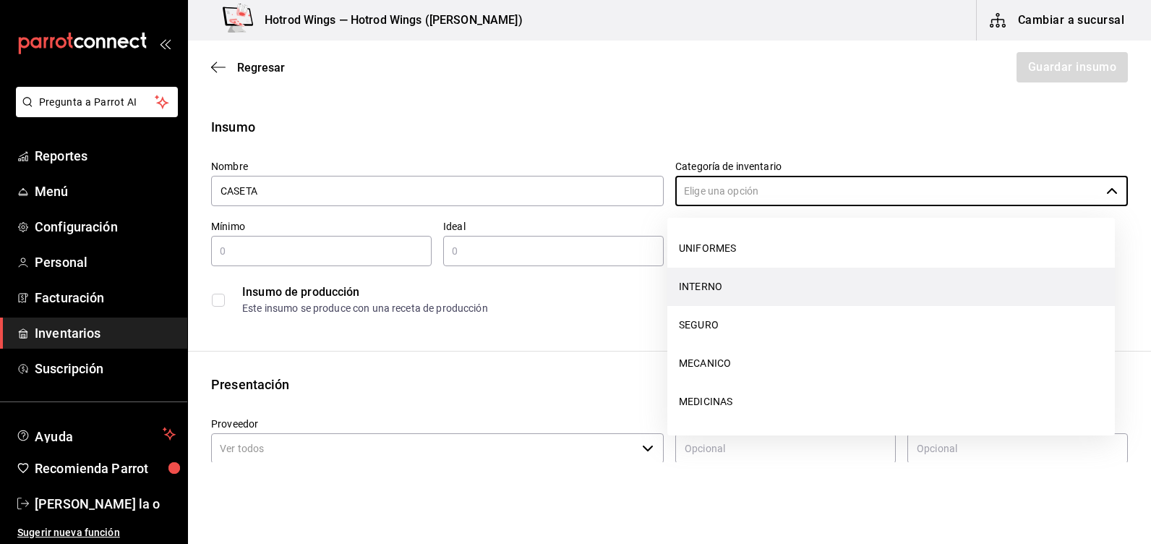
click at [712, 281] on li "INTERNO" at bounding box center [891, 287] width 448 height 38
type input "INTERNO"
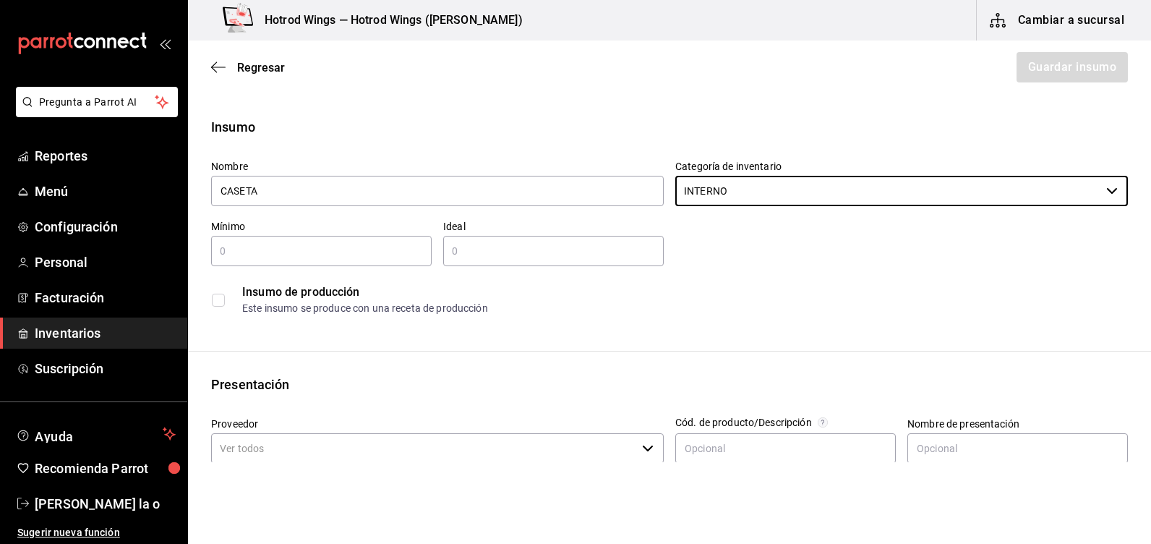
click at [254, 254] on input "text" at bounding box center [321, 250] width 221 height 17
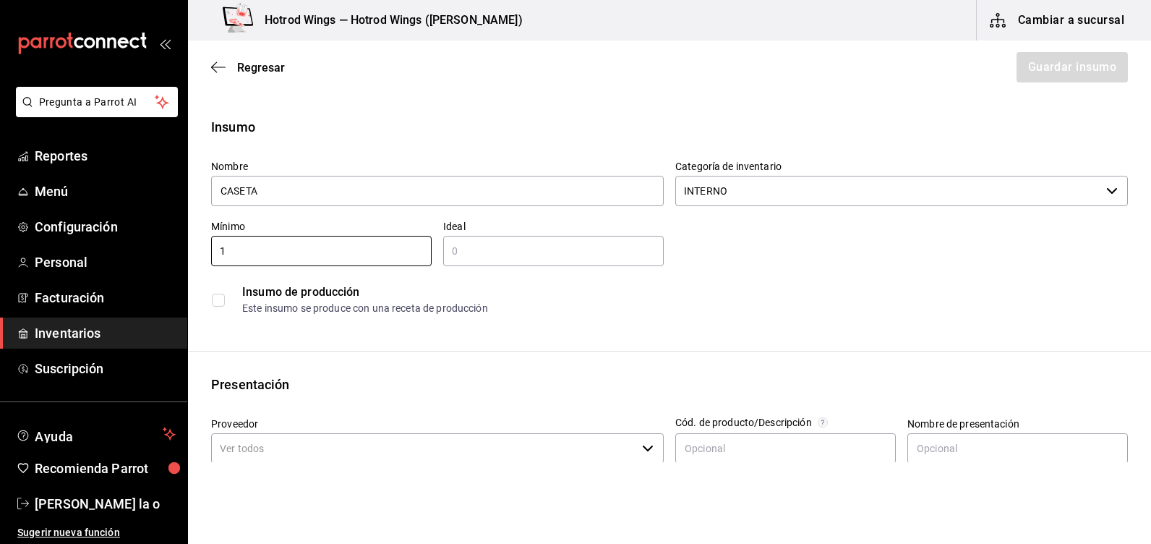
type input "1"
click at [478, 248] on input "text" at bounding box center [553, 250] width 221 height 17
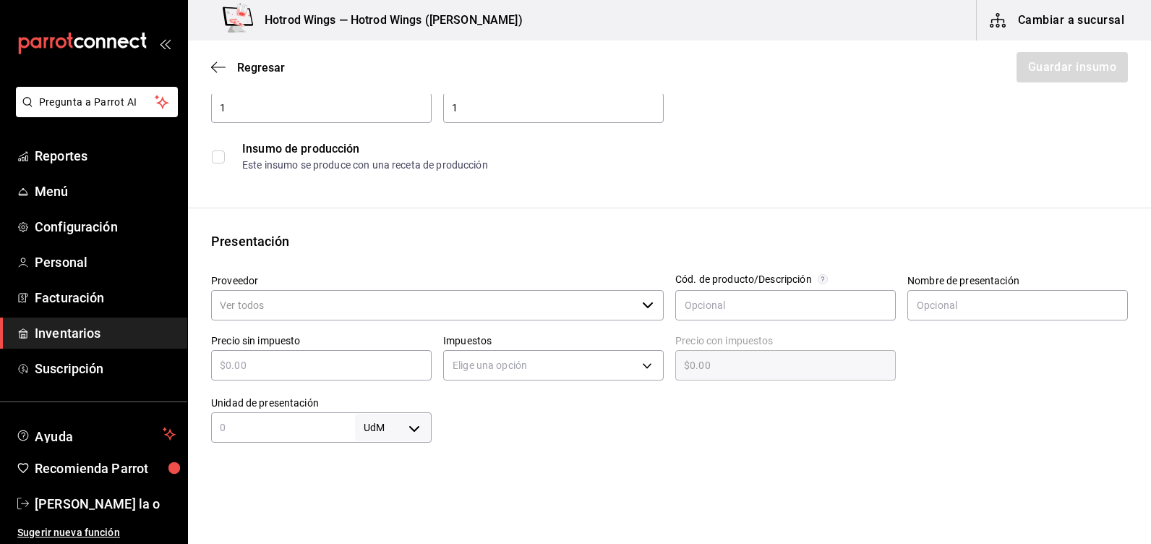
scroll to position [145, 0]
type input "1"
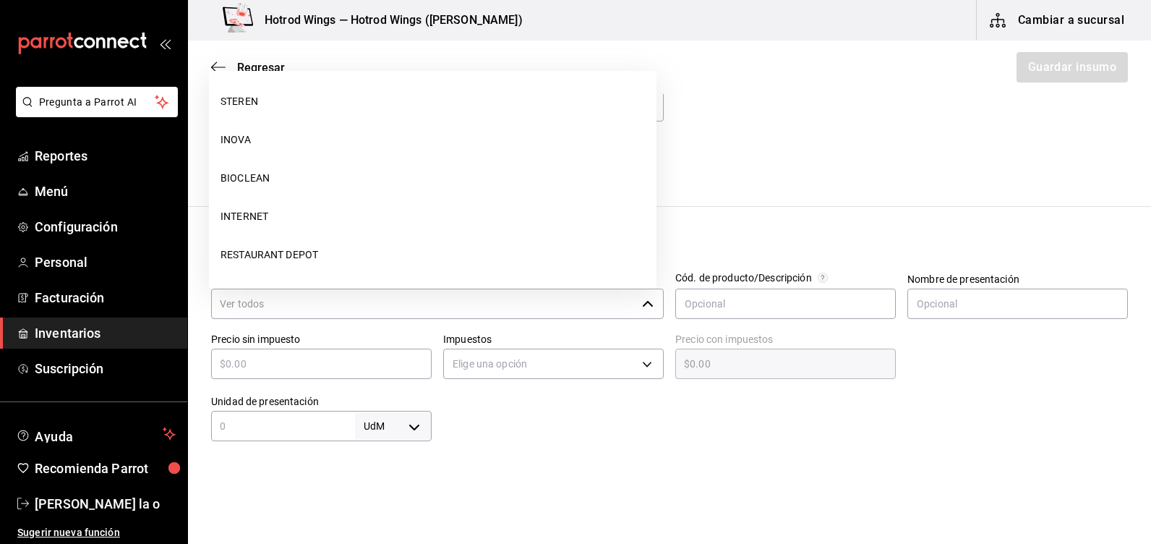
click at [239, 302] on input "Proveedor" at bounding box center [423, 304] width 425 height 30
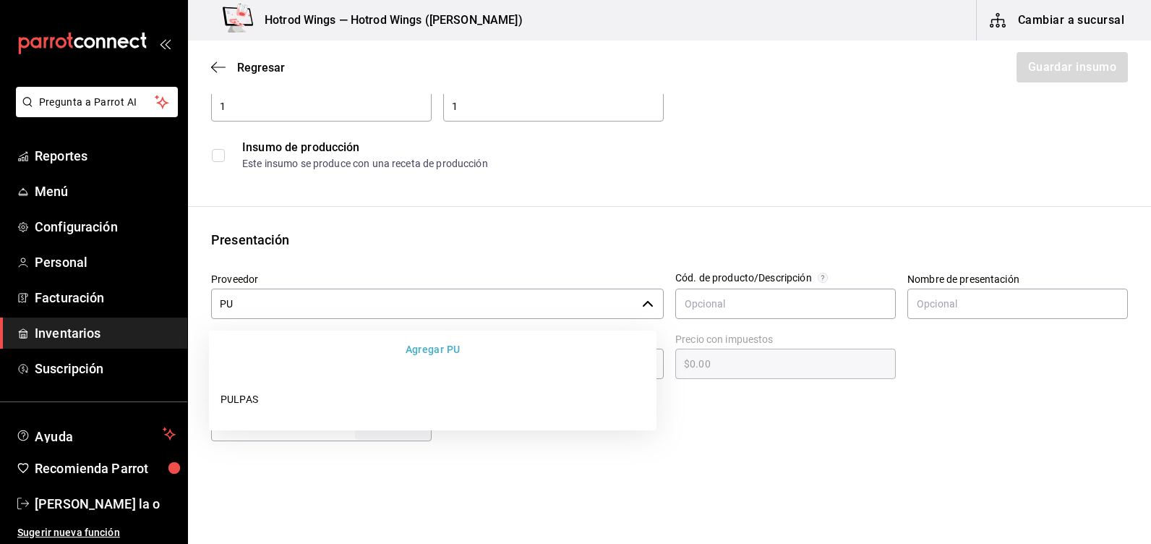
type input "P"
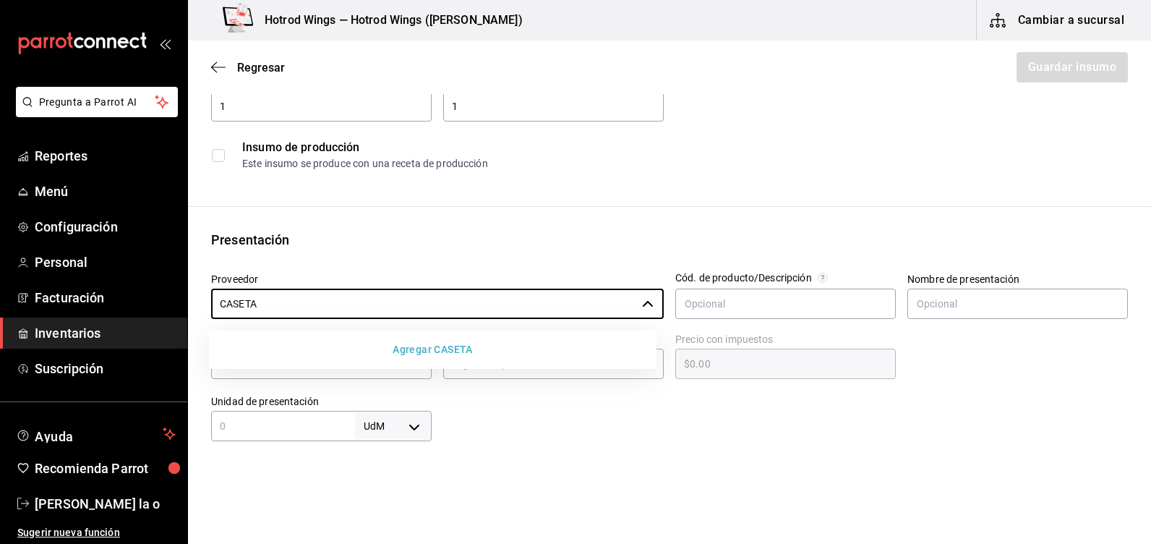
type input "CASETA"
click at [450, 350] on button "Agregar CASETA" at bounding box center [433, 349] width 436 height 27
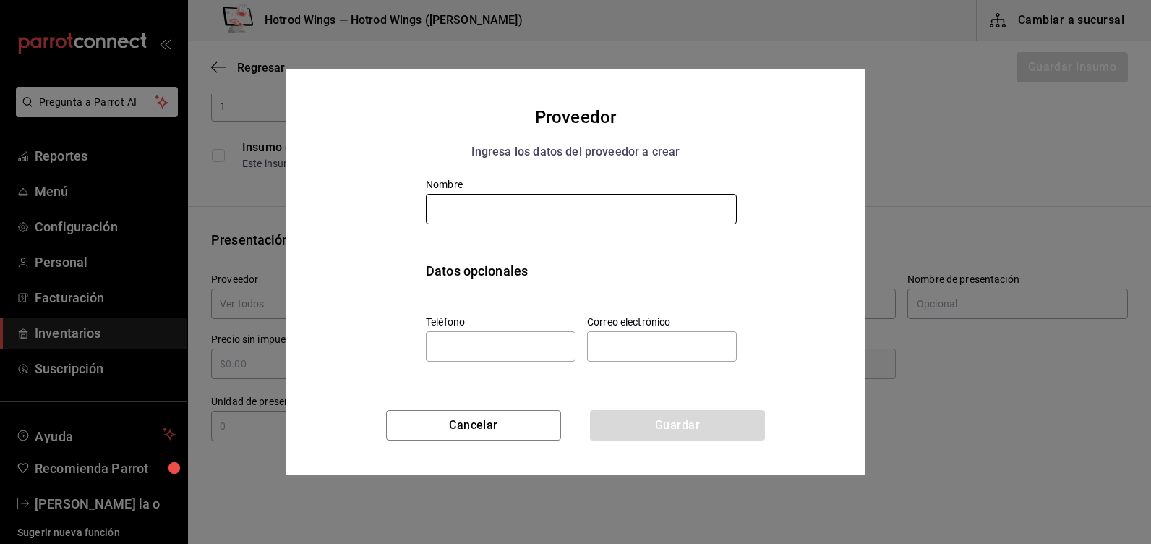
click at [473, 208] on input "text" at bounding box center [581, 209] width 311 height 30
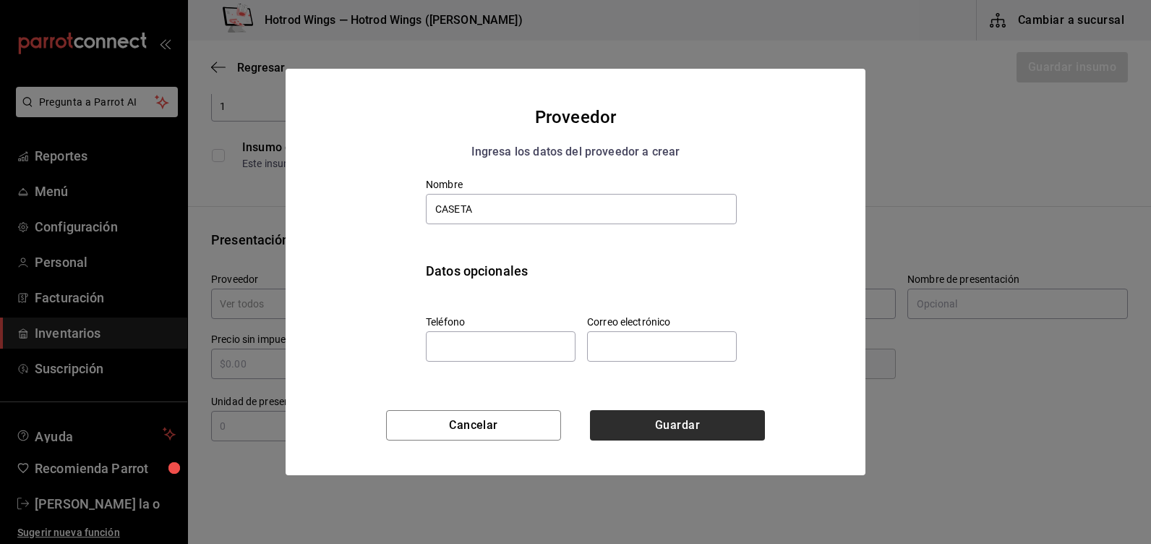
type input "CASETA"
click at [689, 428] on button "Guardar" at bounding box center [677, 425] width 175 height 30
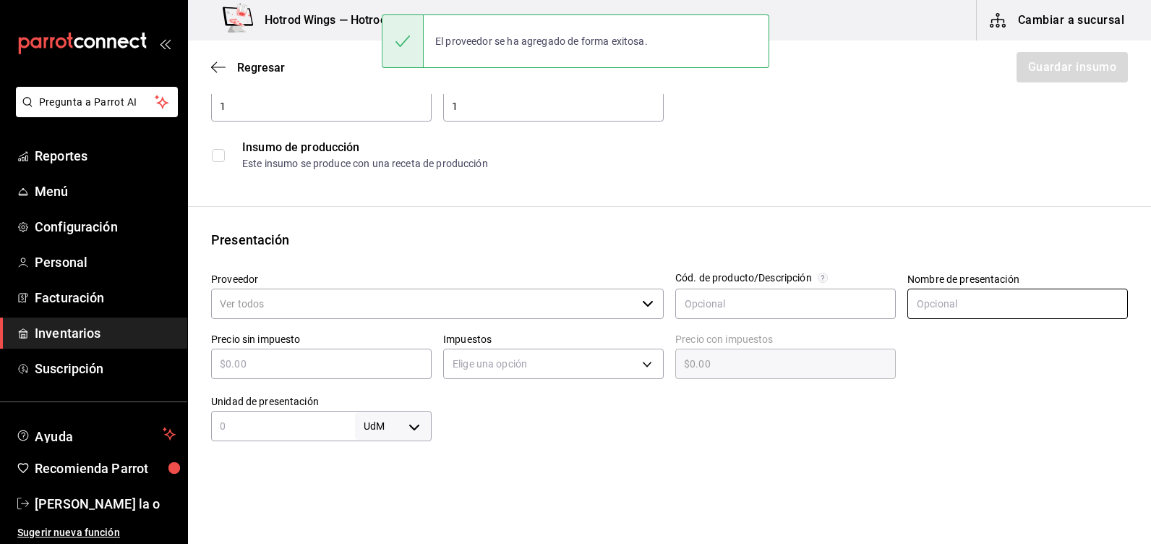
click at [934, 300] on input "text" at bounding box center [1018, 304] width 221 height 30
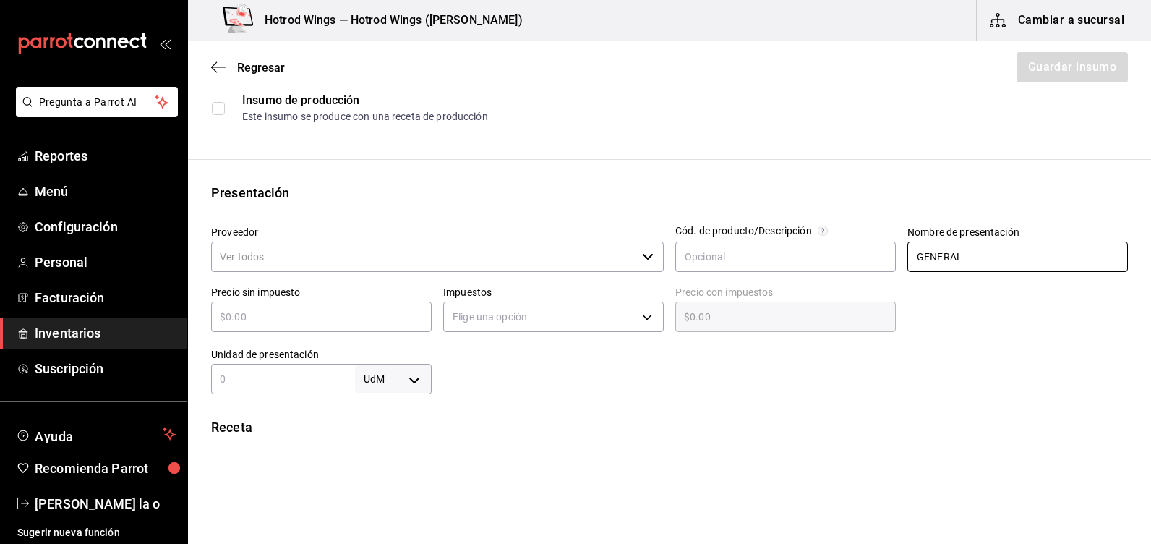
scroll to position [217, 0]
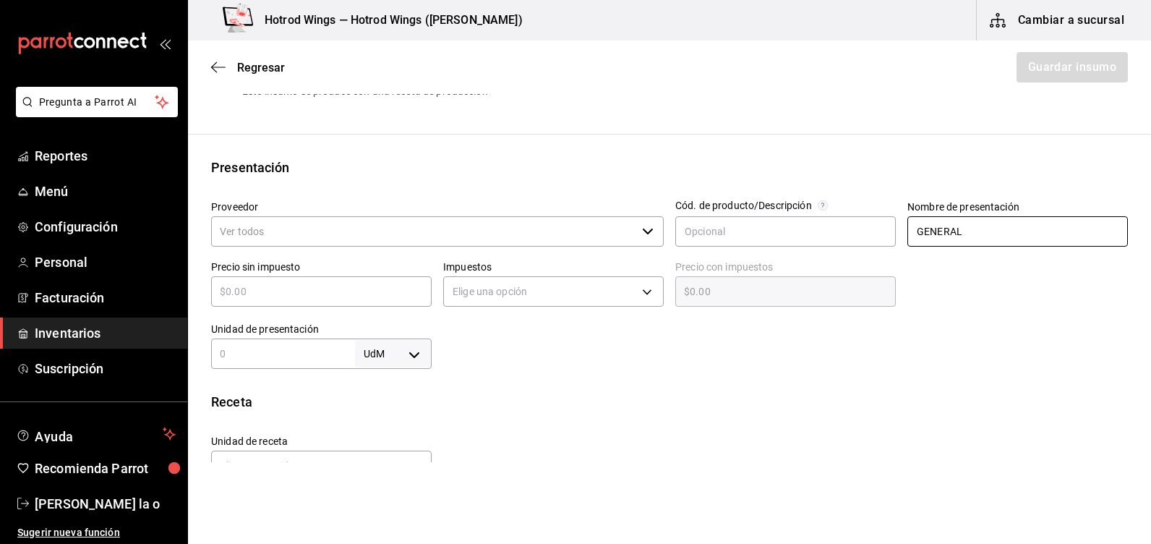
type input "GENERAL"
click at [266, 288] on input "text" at bounding box center [321, 291] width 221 height 17
type input "$1"
type input "$1.00"
type input "$1"
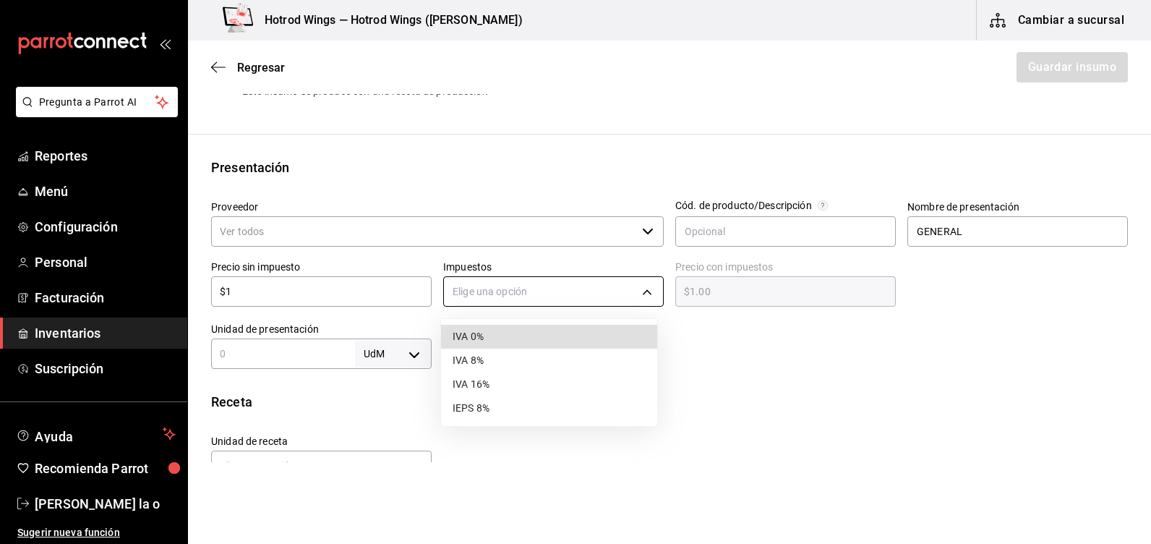
click at [647, 290] on body "Pregunta a Parrot AI Reportes Menú Configuración Personal Facturación Inventari…" at bounding box center [575, 231] width 1151 height 462
click at [498, 362] on li "IVA 8%" at bounding box center [549, 361] width 216 height 24
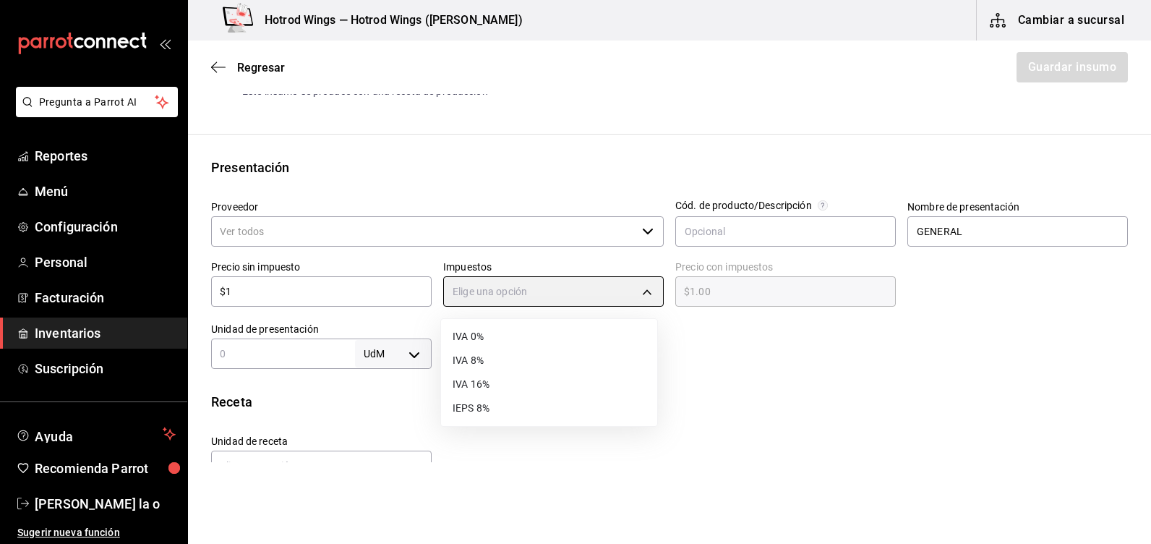
type input "IVA_8"
type input "$1.08"
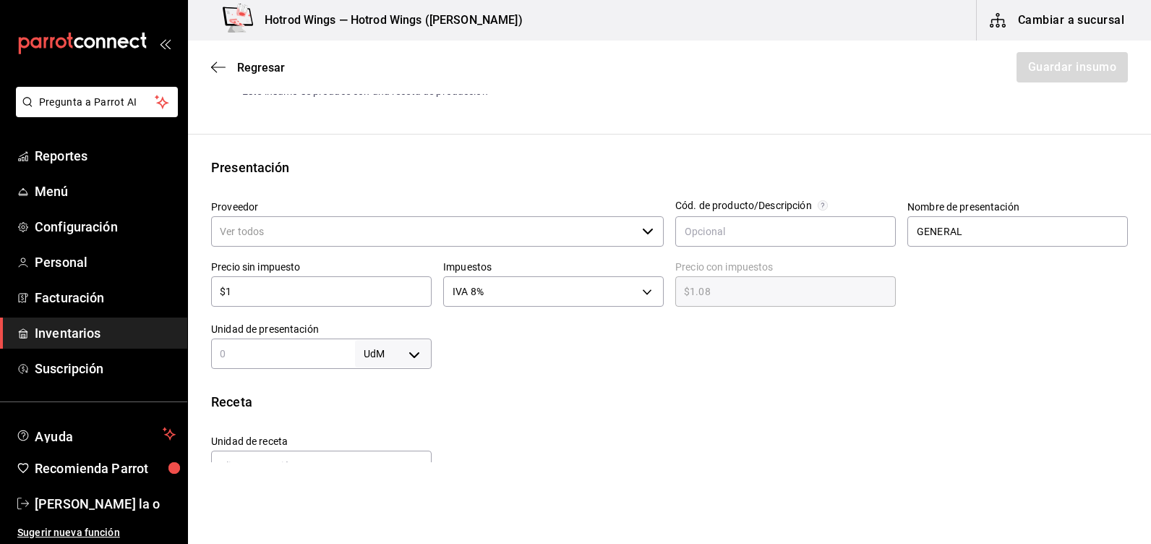
click at [256, 349] on input "text" at bounding box center [283, 353] width 144 height 17
type input "1"
click at [416, 357] on body "Pregunta a Parrot AI Reportes Menú Configuración Personal Facturación Inventari…" at bounding box center [575, 231] width 1151 height 462
click at [381, 500] on li "pza" at bounding box center [390, 502] width 75 height 24
type input "UNIT"
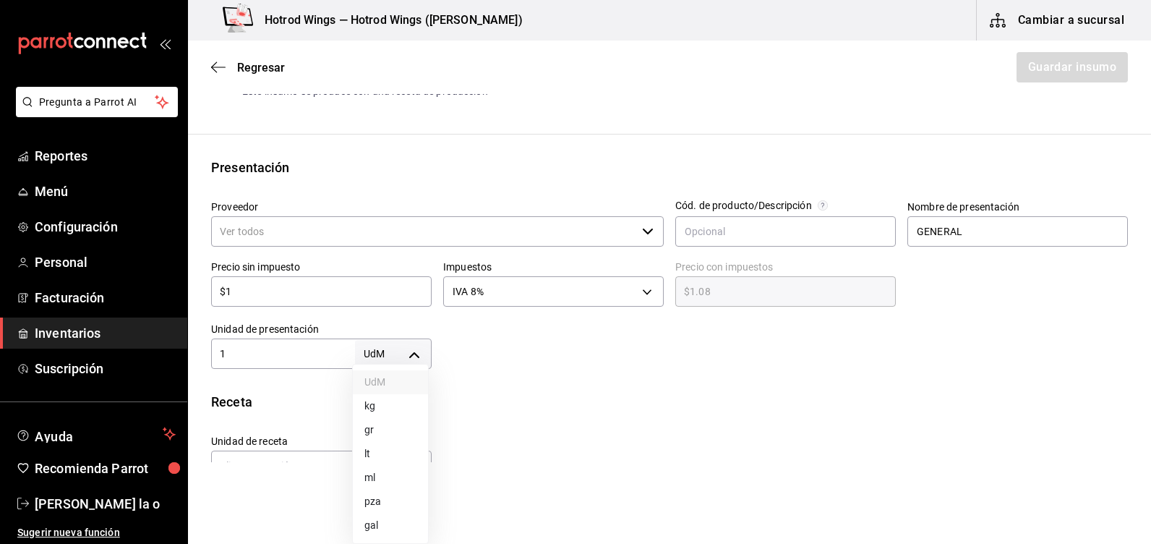
type input "UNIT"
click at [464, 462] on html "Pregunta a Parrot AI Reportes Menú Configuración Personal Facturación Inventari…" at bounding box center [575, 231] width 1151 height 462
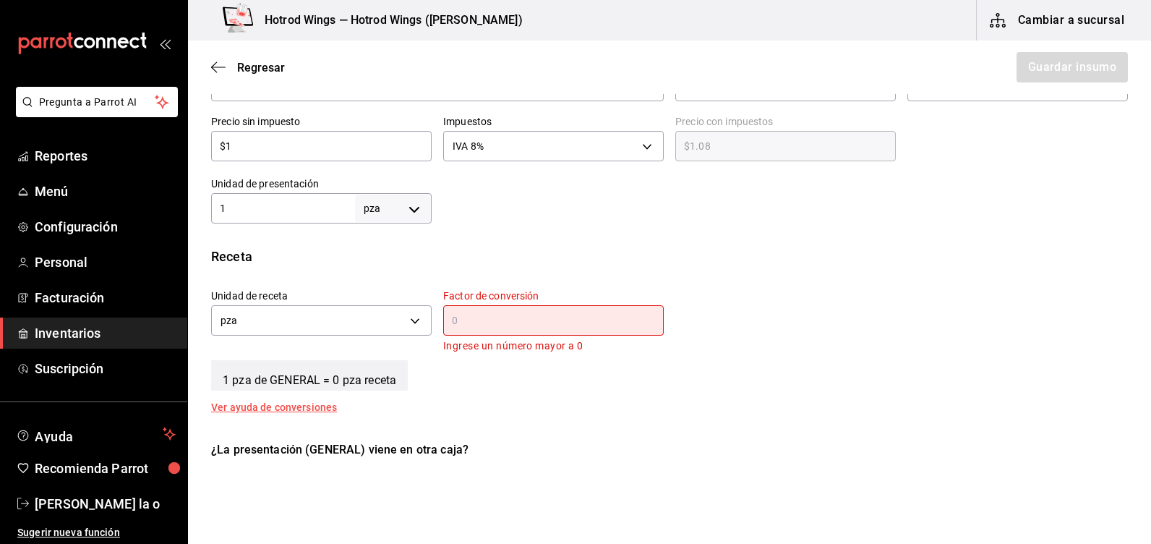
scroll to position [362, 0]
click at [458, 321] on input "text" at bounding box center [553, 320] width 221 height 17
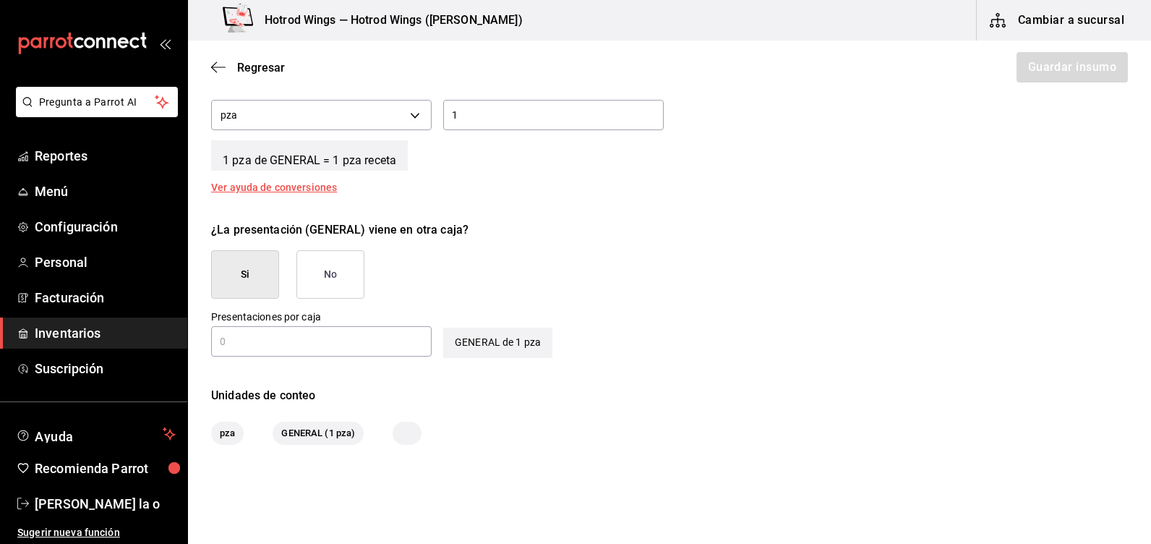
scroll to position [579, 0]
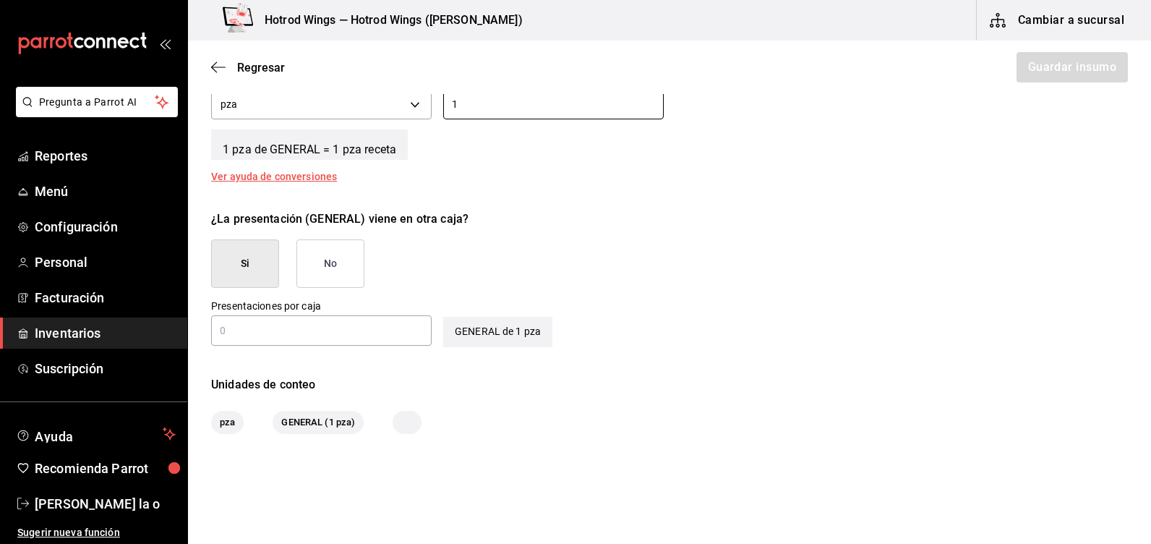
type input "1"
click at [341, 260] on button "No" at bounding box center [330, 263] width 68 height 48
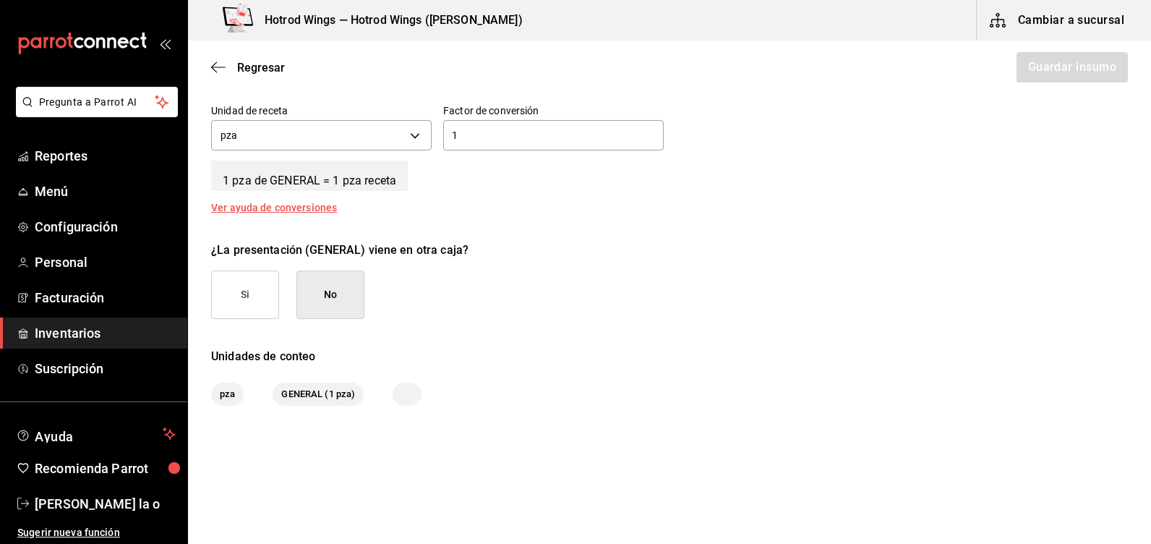
scroll to position [560, 0]
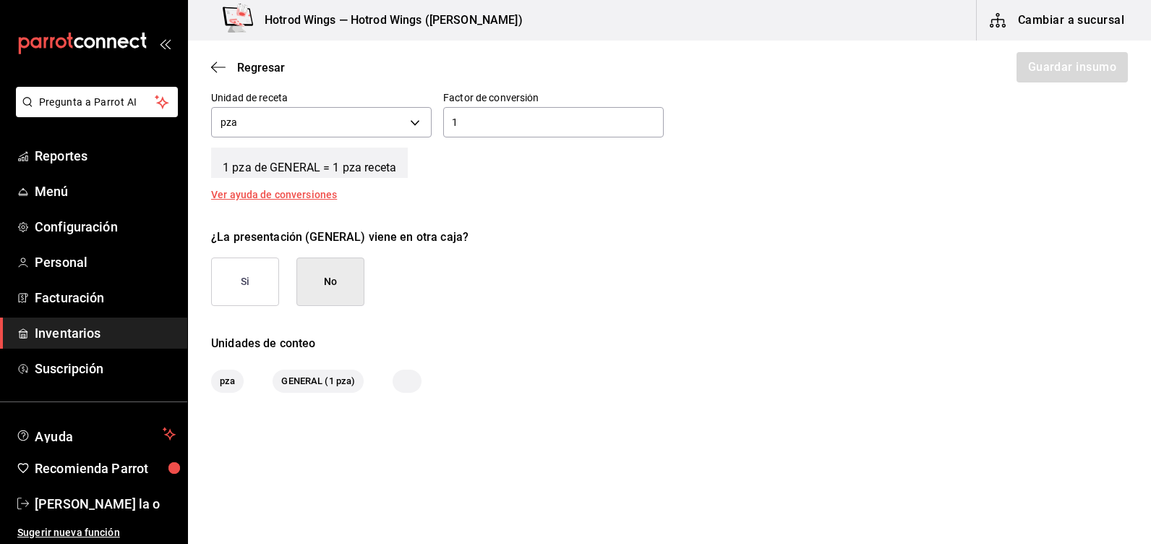
click at [323, 294] on button "No" at bounding box center [330, 281] width 68 height 48
click at [410, 121] on body "Pregunta a Parrot AI Reportes Menú Configuración Personal Facturación Inventari…" at bounding box center [575, 231] width 1151 height 462
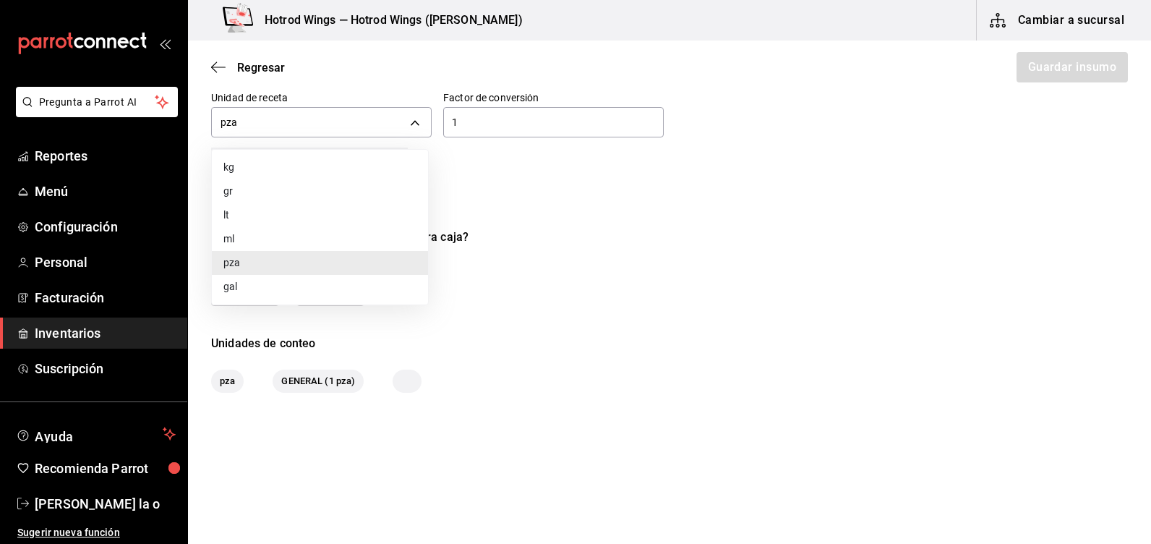
drag, startPoint x: 245, startPoint y: 265, endPoint x: 252, endPoint y: 263, distance: 7.4
click at [248, 265] on li "pza" at bounding box center [320, 263] width 216 height 24
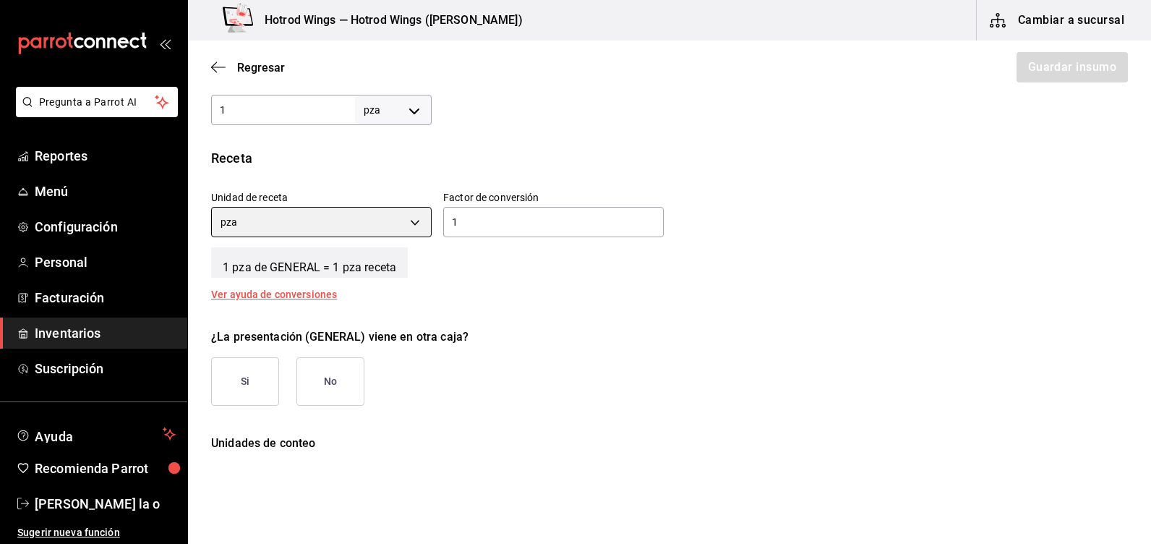
scroll to position [271, 0]
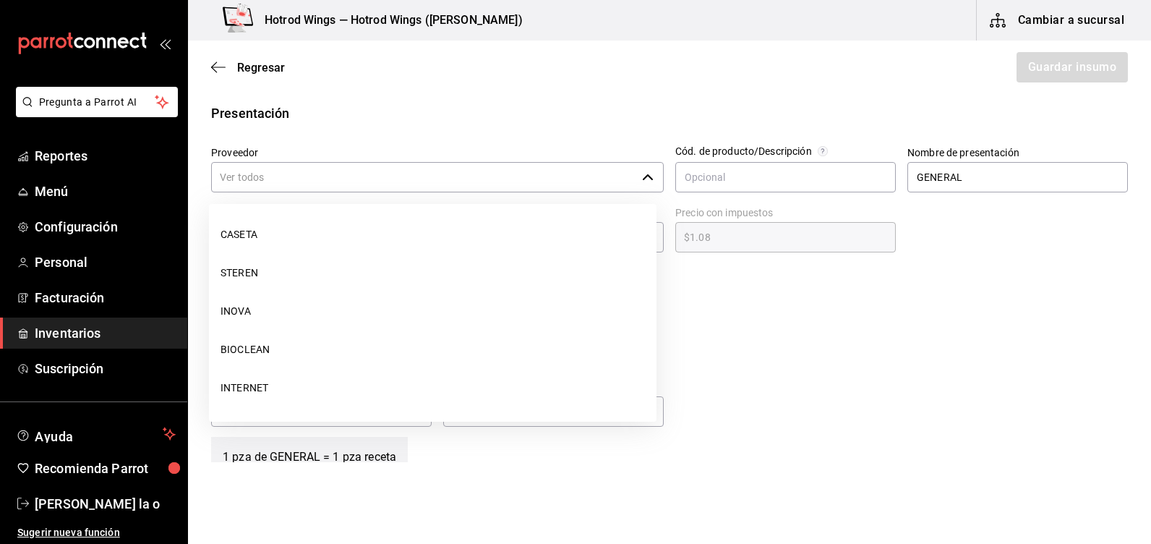
click at [269, 174] on input "Proveedor" at bounding box center [423, 177] width 425 height 30
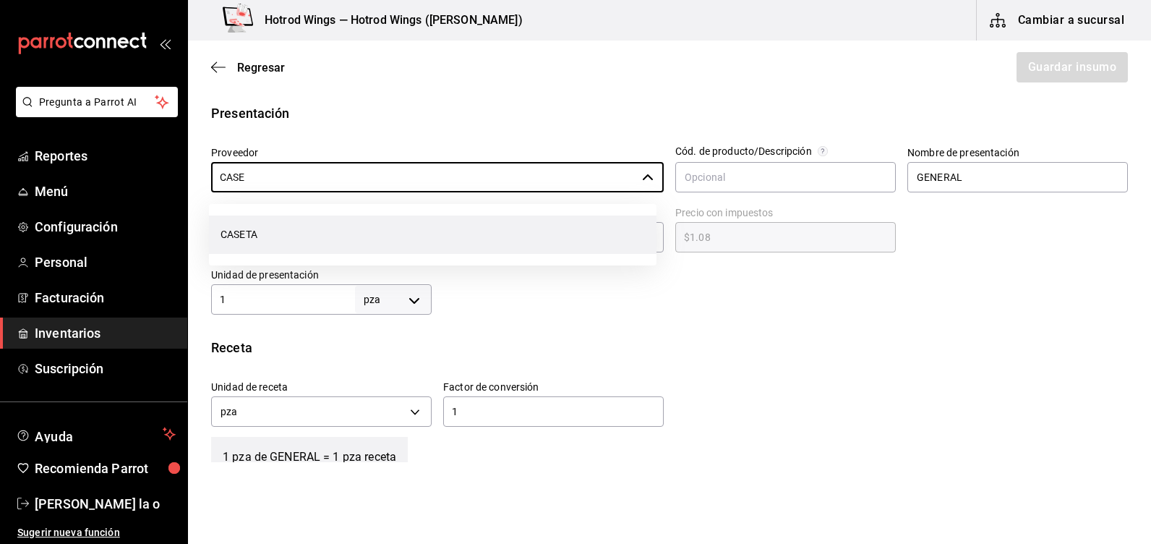
click at [266, 239] on li "CASETA" at bounding box center [433, 234] width 448 height 38
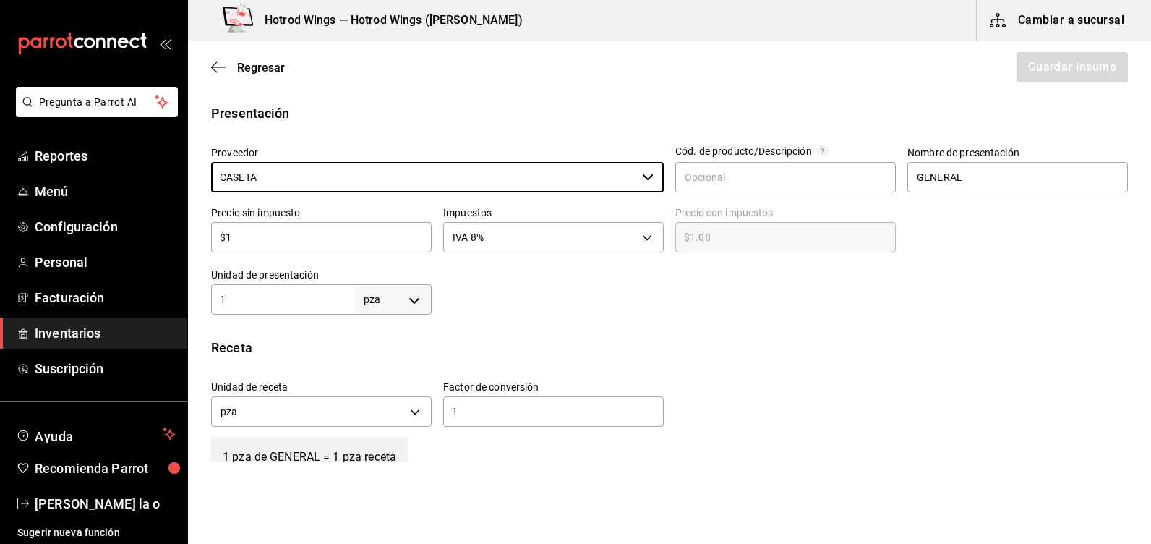
scroll to position [199, 0]
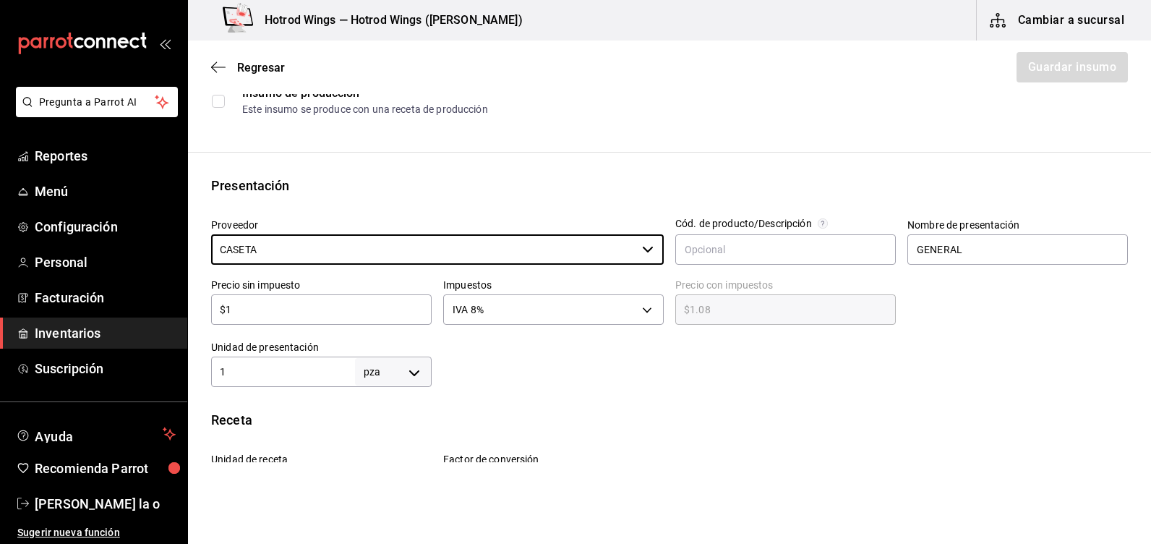
type input "CASETA"
click at [473, 380] on div at bounding box center [780, 358] width 696 height 58
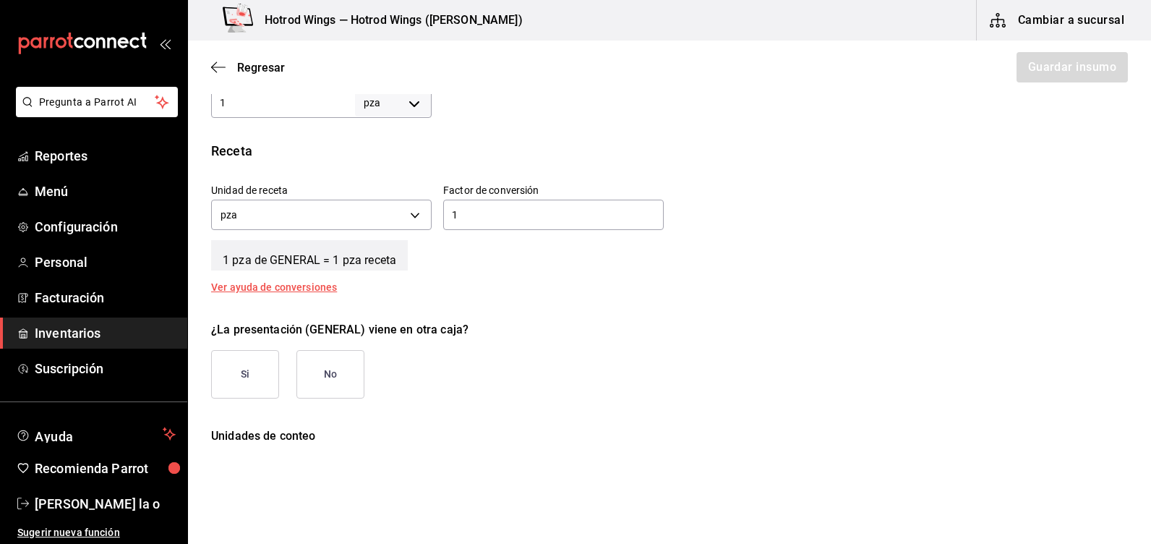
scroll to position [488, 0]
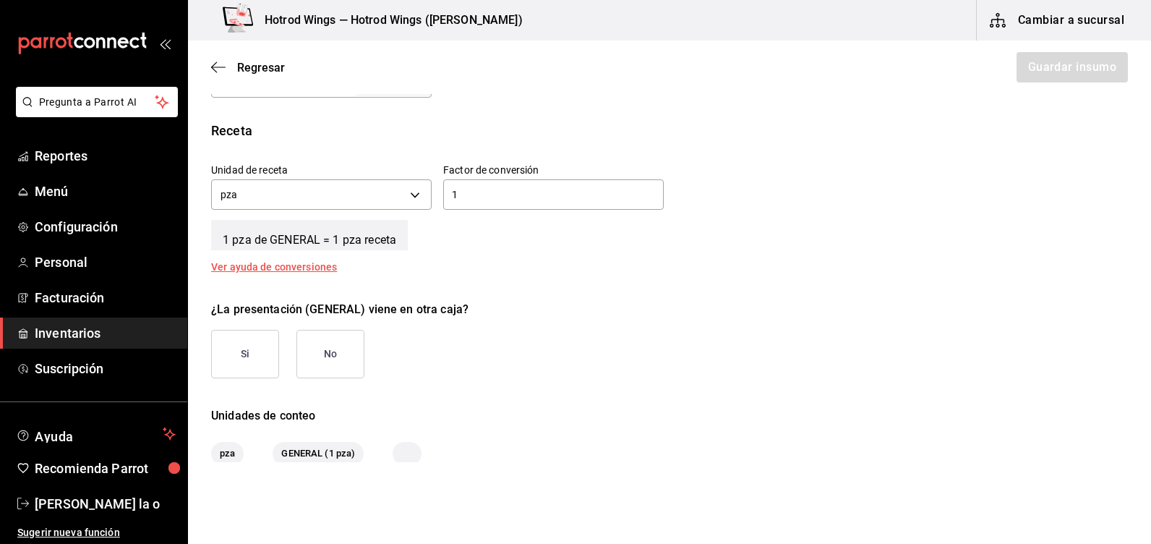
click at [336, 358] on button "No" at bounding box center [330, 354] width 68 height 48
click at [1083, 68] on button "Guardar insumo" at bounding box center [1071, 67] width 113 height 30
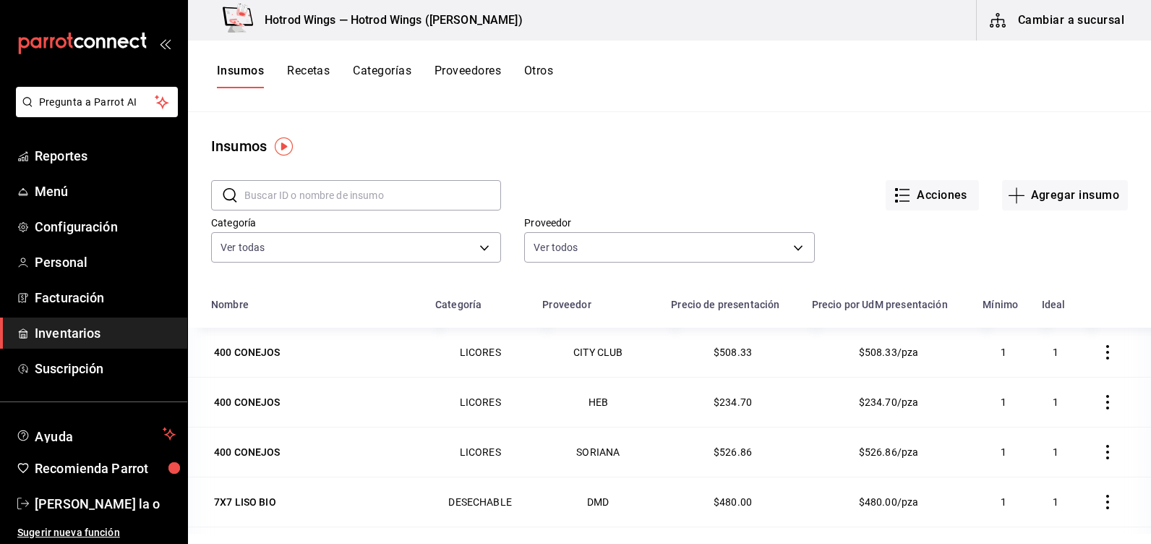
click at [478, 22] on div "Hotrod Wings — Hotrod Wings (Guillen) Cambiar a sucursal" at bounding box center [669, 20] width 963 height 40
click at [485, 26] on div "Hotrod Wings — Hotrod Wings (Guillen) Cambiar a sucursal" at bounding box center [669, 20] width 963 height 40
click at [1038, 14] on button "Cambiar a sucursal" at bounding box center [1058, 20] width 163 height 40
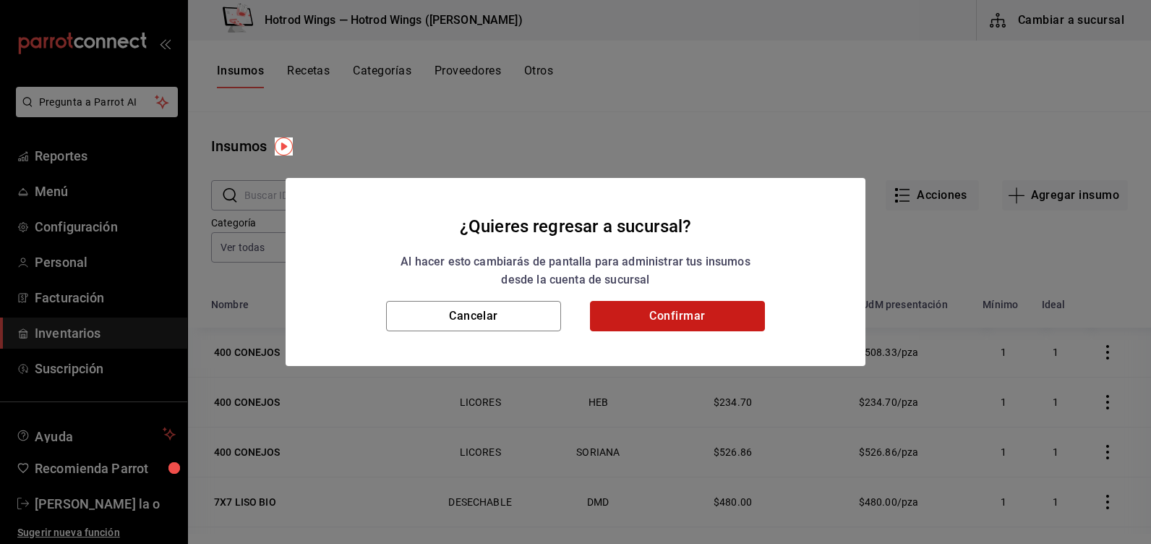
click at [709, 323] on button "Confirmar" at bounding box center [677, 316] width 175 height 30
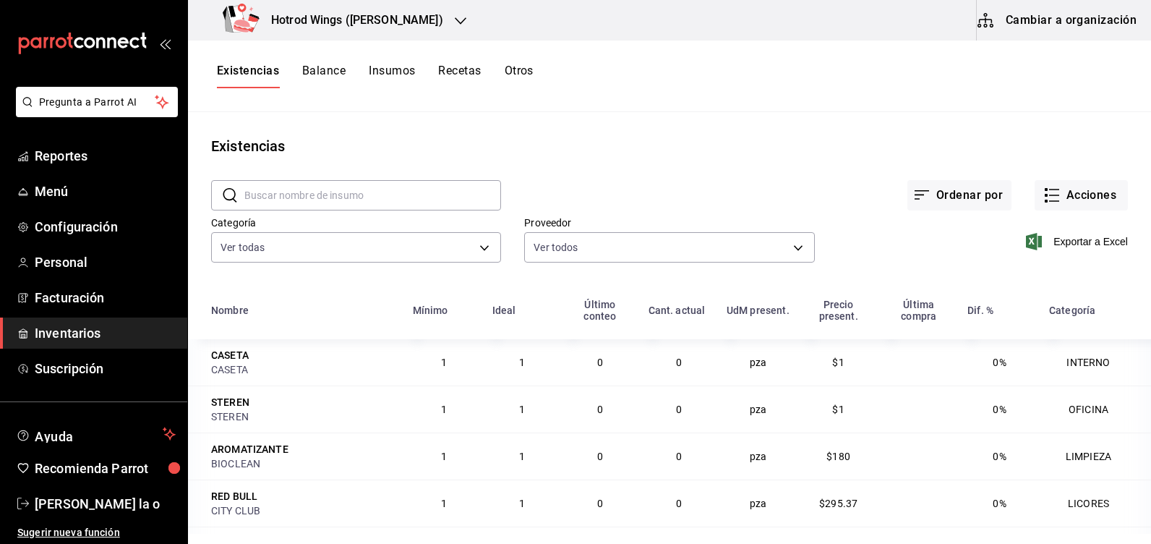
click at [455, 21] on icon "button" at bounding box center [461, 21] width 12 height 12
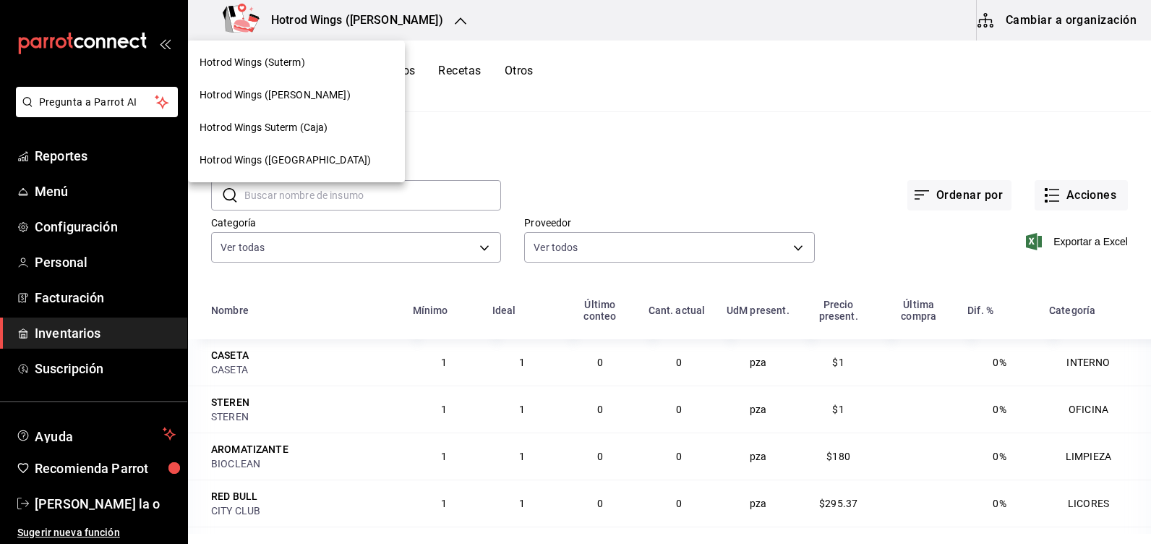
click at [320, 65] on div "Hotrod Wings (Suterm)" at bounding box center [297, 62] width 194 height 15
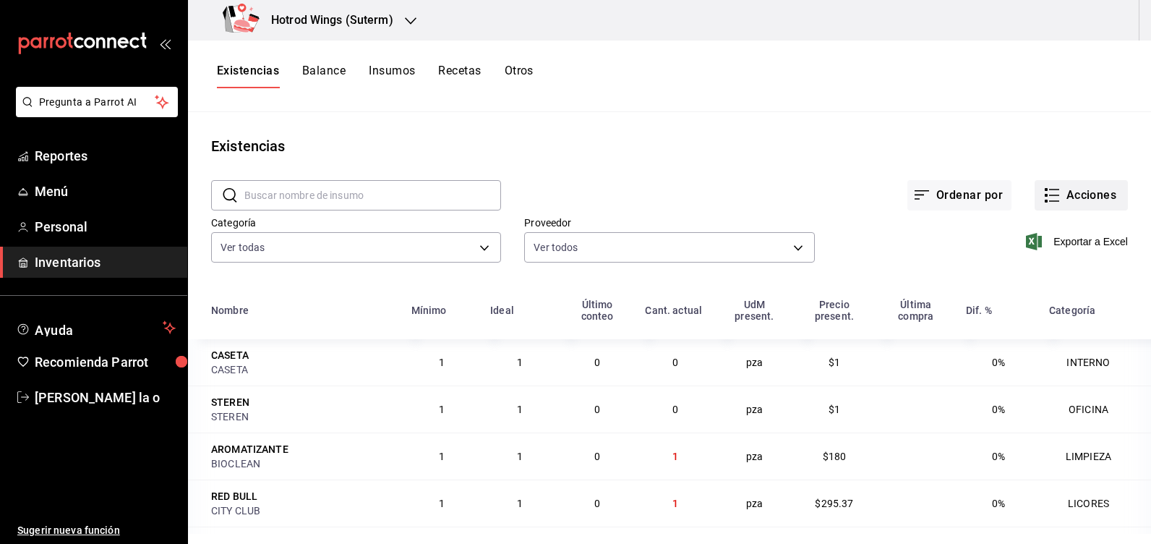
click at [1083, 189] on button "Acciones" at bounding box center [1081, 195] width 93 height 30
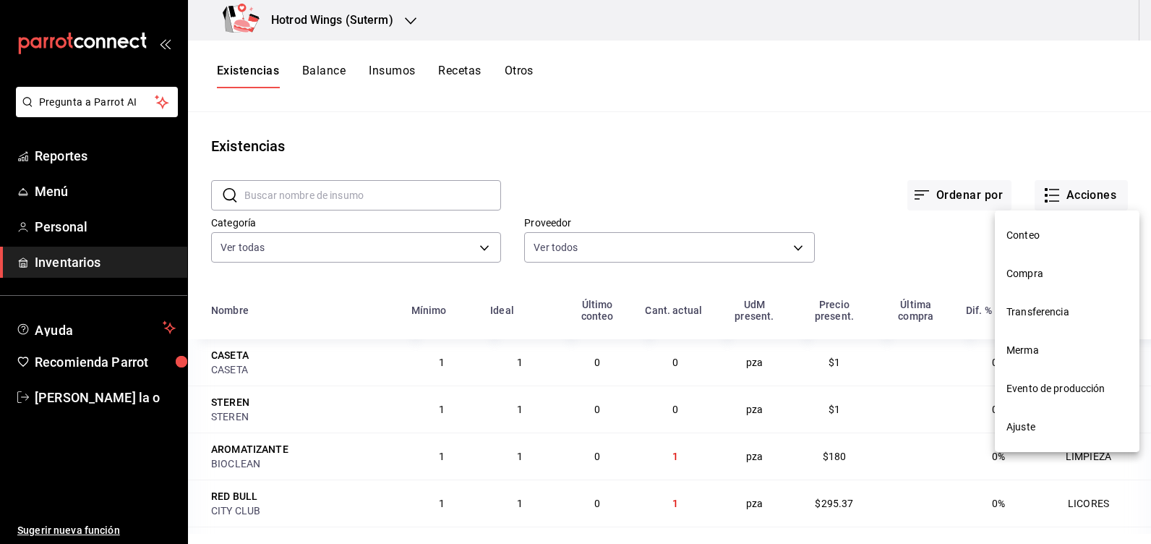
click at [1019, 273] on span "Compra" at bounding box center [1067, 273] width 121 height 15
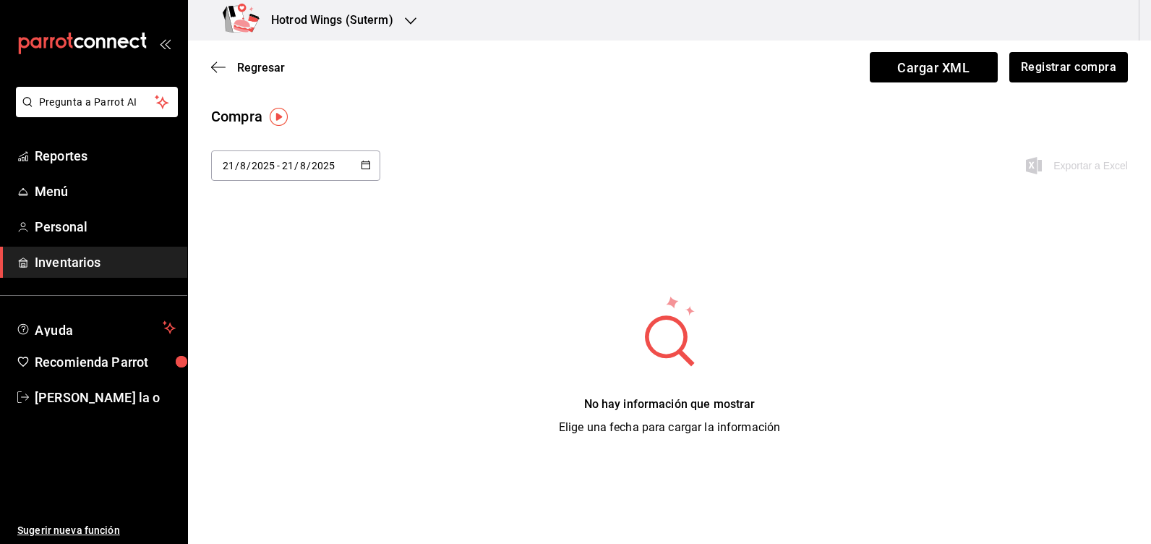
click at [369, 161] on \(Stroke\) "button" at bounding box center [366, 165] width 9 height 8
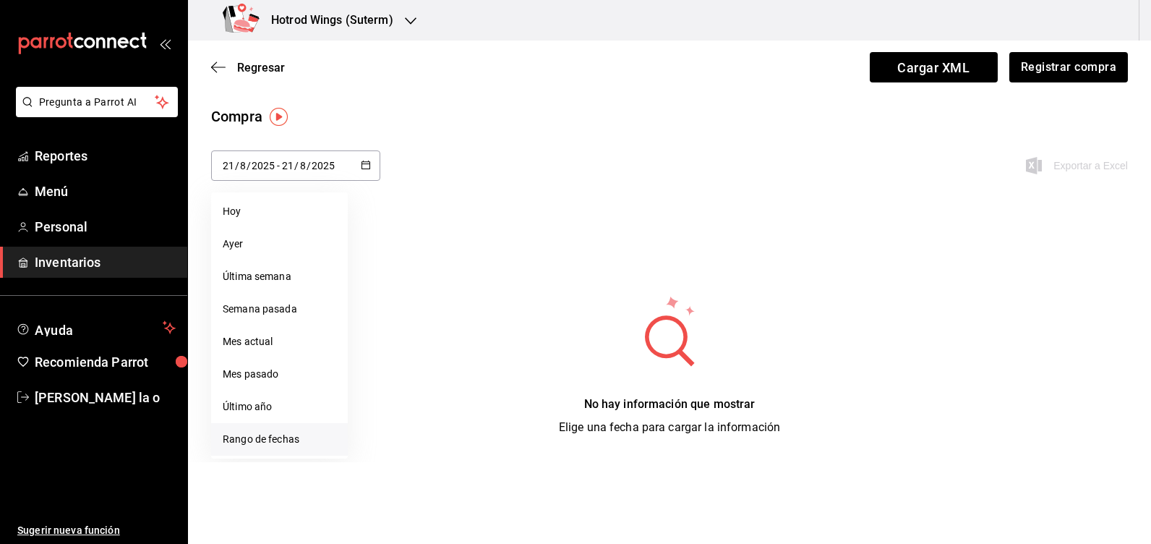
click at [297, 443] on li "Rango de fechas" at bounding box center [279, 439] width 137 height 33
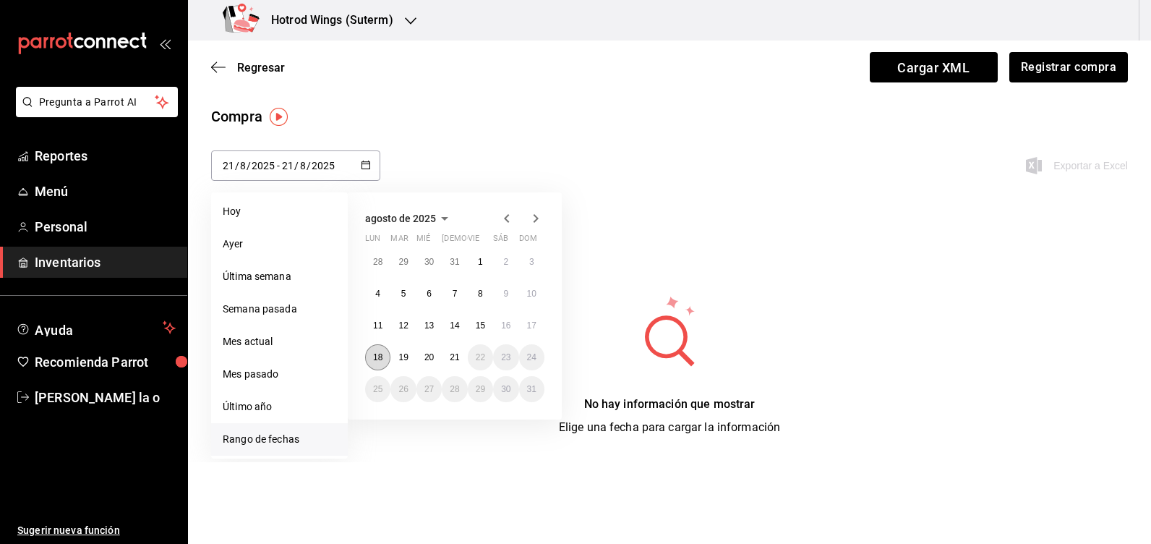
click at [377, 359] on abbr "18" at bounding box center [377, 357] width 9 height 10
click at [449, 361] on button "21" at bounding box center [454, 357] width 25 height 26
type input "2025-08-18"
type input "18"
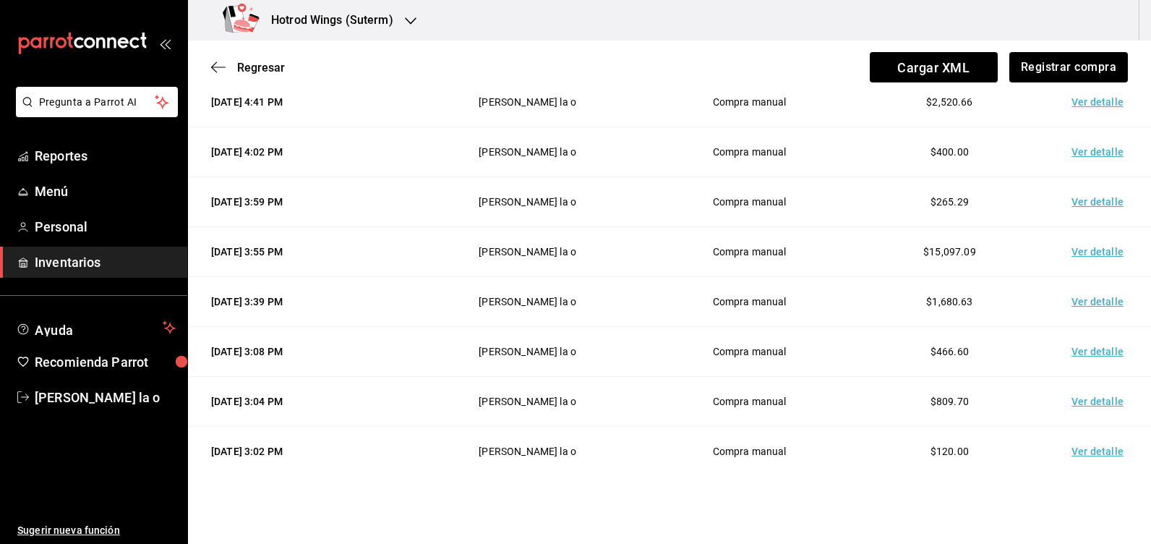
scroll to position [217, 0]
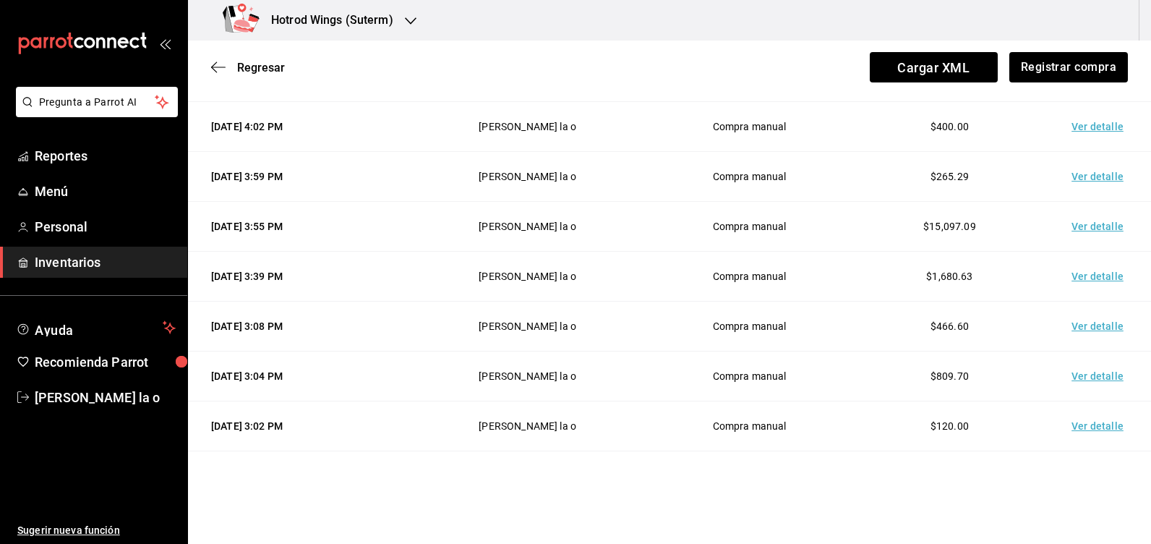
click at [1096, 228] on td "Ver detalle" at bounding box center [1100, 227] width 101 height 50
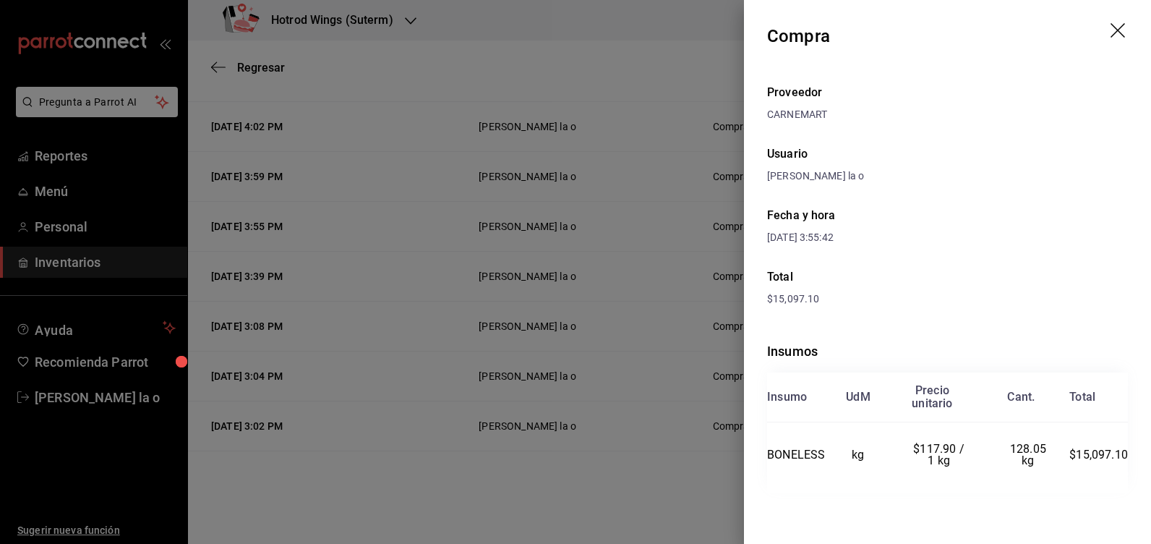
click at [1108, 29] on header "Compra" at bounding box center [947, 36] width 407 height 72
click at [1123, 30] on icon "drag" at bounding box center [1119, 31] width 17 height 17
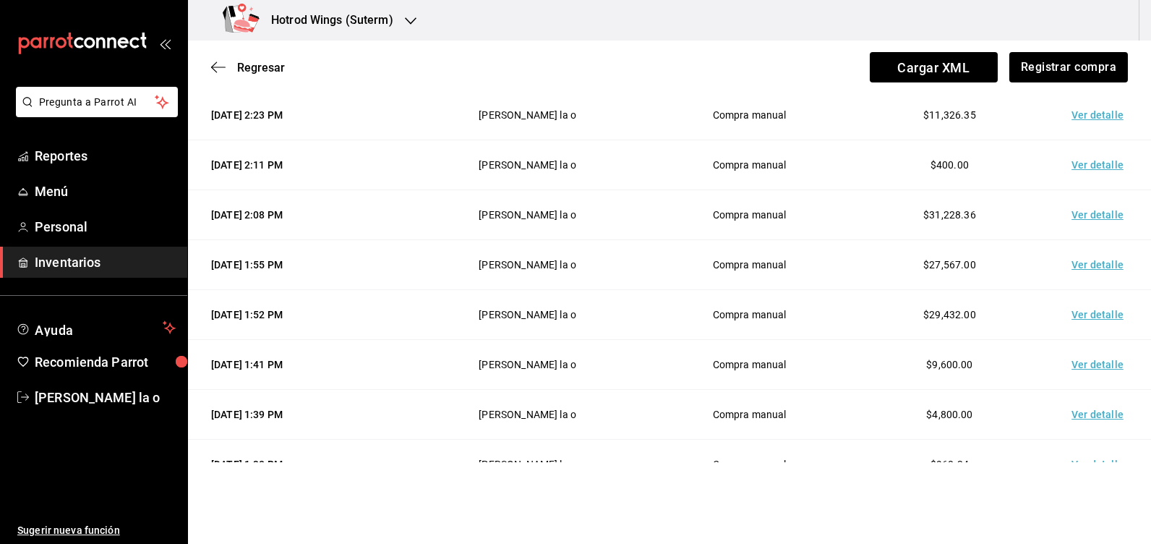
scroll to position [579, 0]
click at [1090, 214] on td "Ver detalle" at bounding box center [1100, 214] width 101 height 50
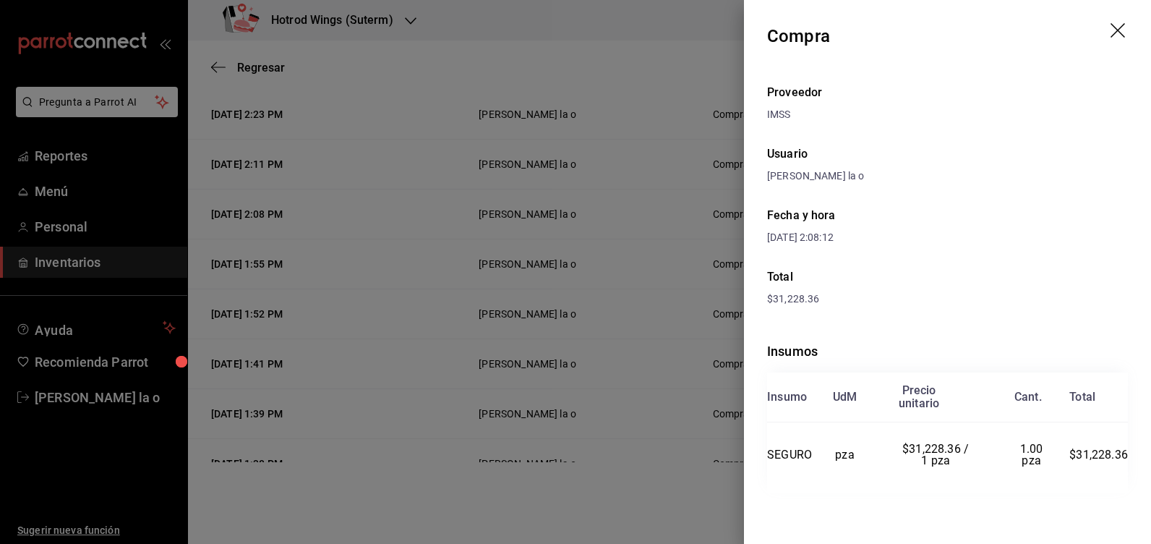
click at [1112, 17] on header "Compra" at bounding box center [947, 36] width 407 height 72
click at [1122, 32] on icon "drag" at bounding box center [1119, 31] width 17 height 17
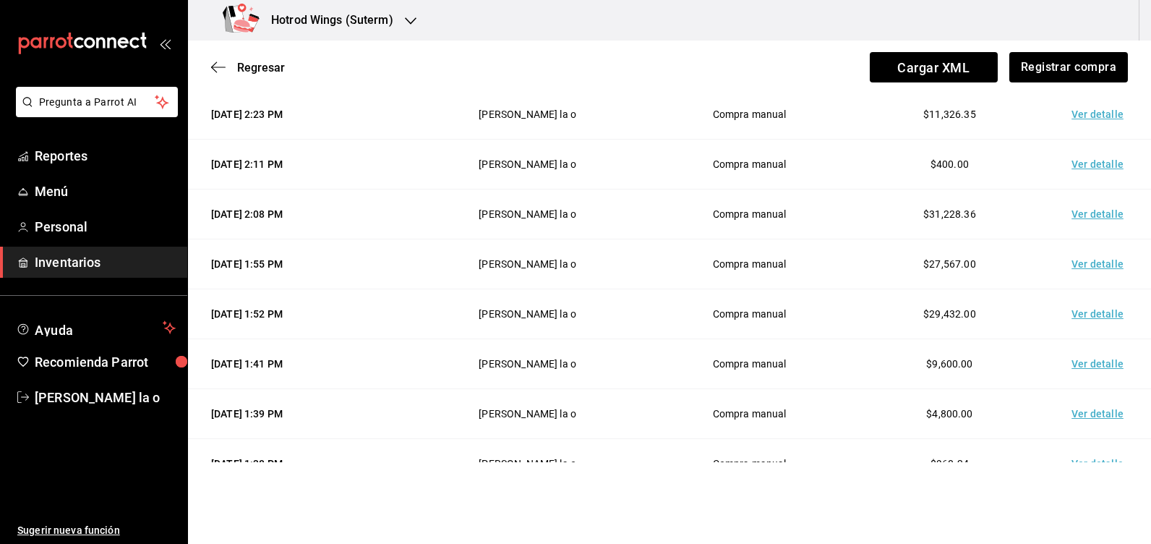
click at [1085, 263] on td "Ver detalle" at bounding box center [1100, 264] width 101 height 50
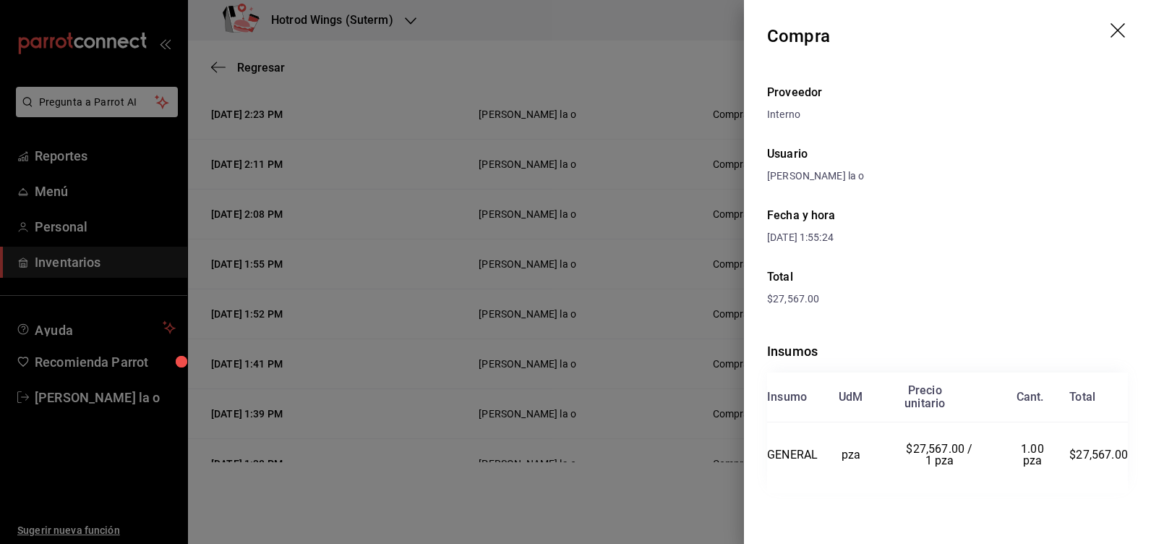
click at [1121, 26] on icon "drag" at bounding box center [1119, 31] width 17 height 17
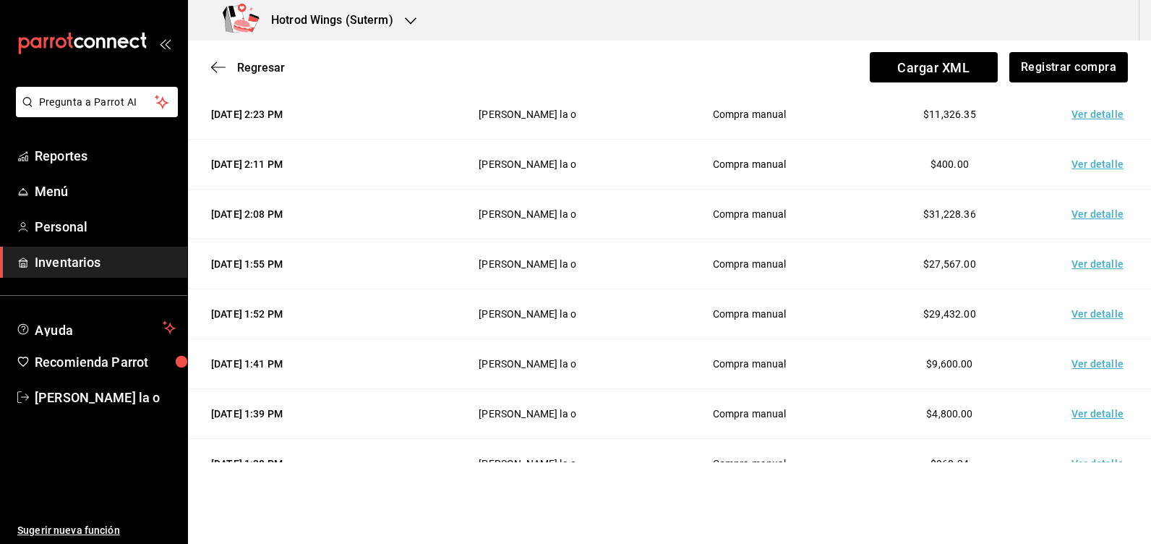
click at [1083, 313] on td "Ver detalle" at bounding box center [1100, 314] width 101 height 50
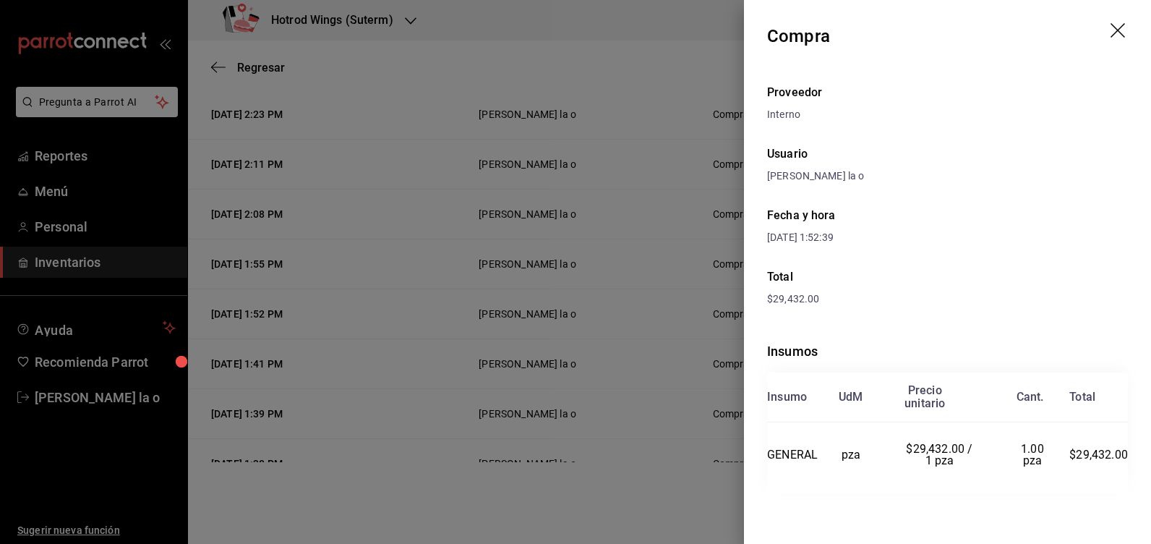
click at [1119, 31] on icon "drag" at bounding box center [1118, 30] width 14 height 14
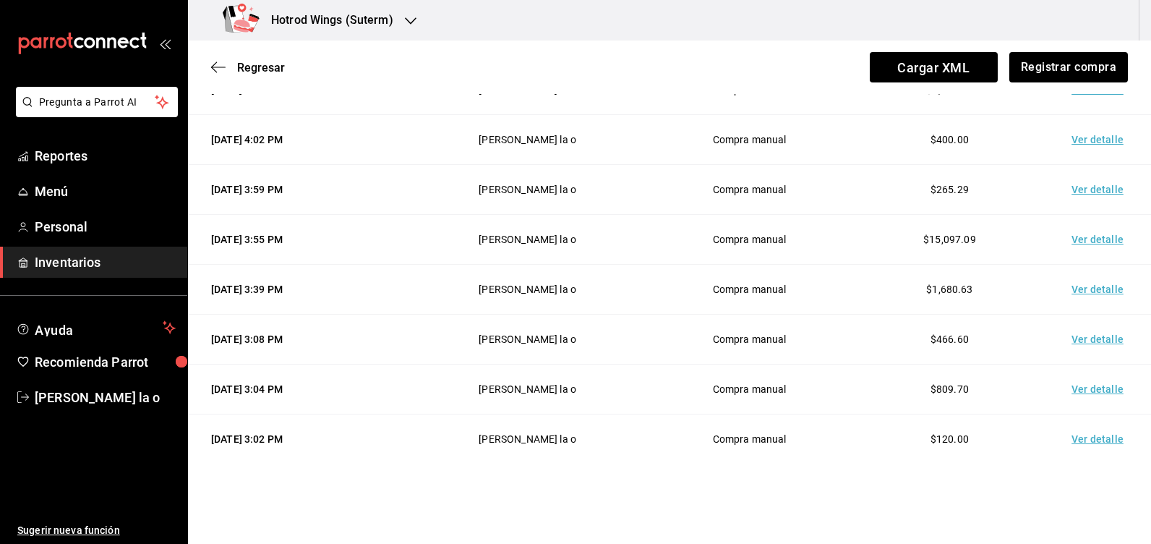
scroll to position [0, 0]
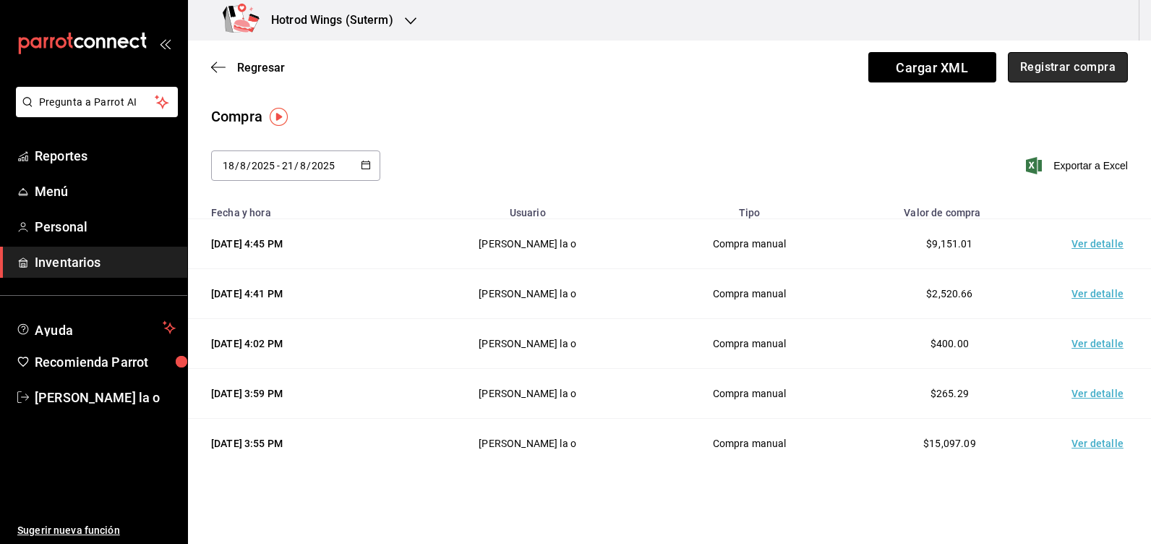
click at [1059, 64] on button "Registrar compra" at bounding box center [1068, 67] width 120 height 30
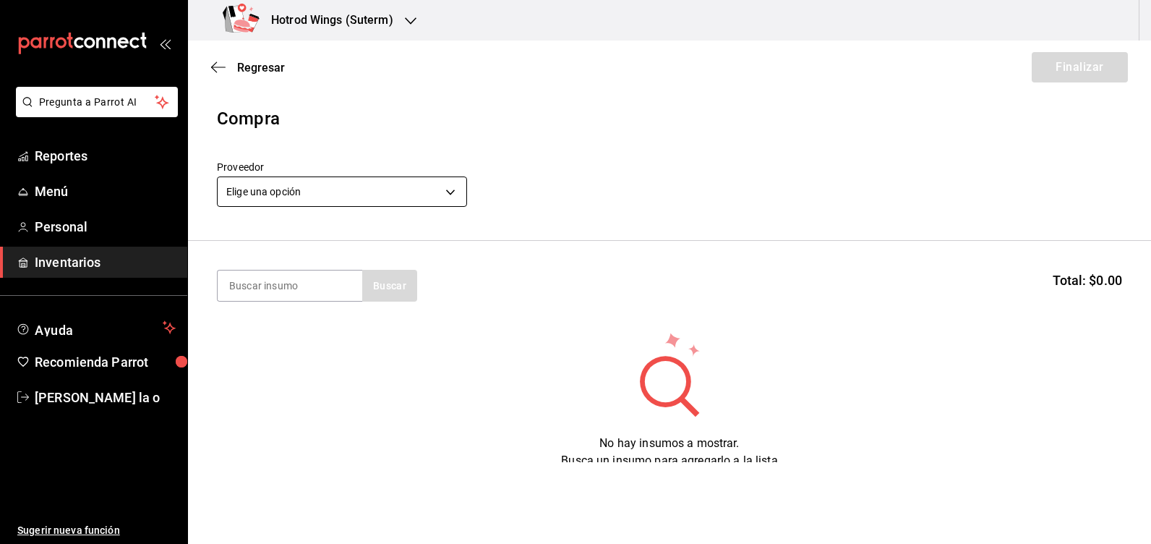
click at [455, 195] on body "Pregunta a Parrot AI Reportes Menú Personal Inventarios Ayuda Recomienda Parrot…" at bounding box center [575, 231] width 1151 height 462
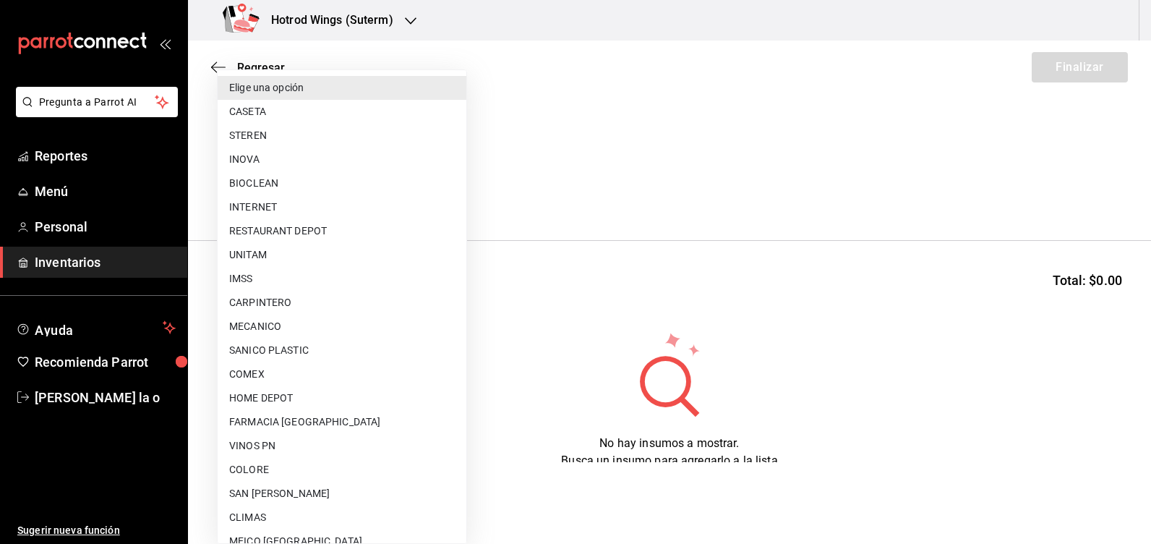
click at [278, 127] on li "STEREN" at bounding box center [342, 136] width 249 height 24
type input "c6b24a1f-247b-4ce6-934c-0bc58a83f1e3"
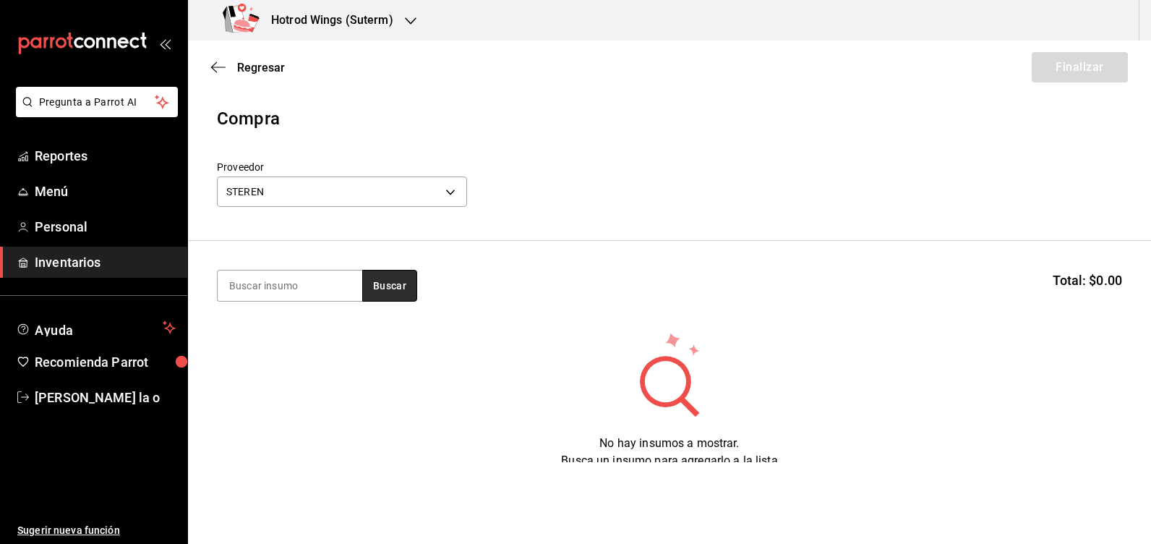
click at [388, 278] on button "Buscar" at bounding box center [389, 286] width 55 height 32
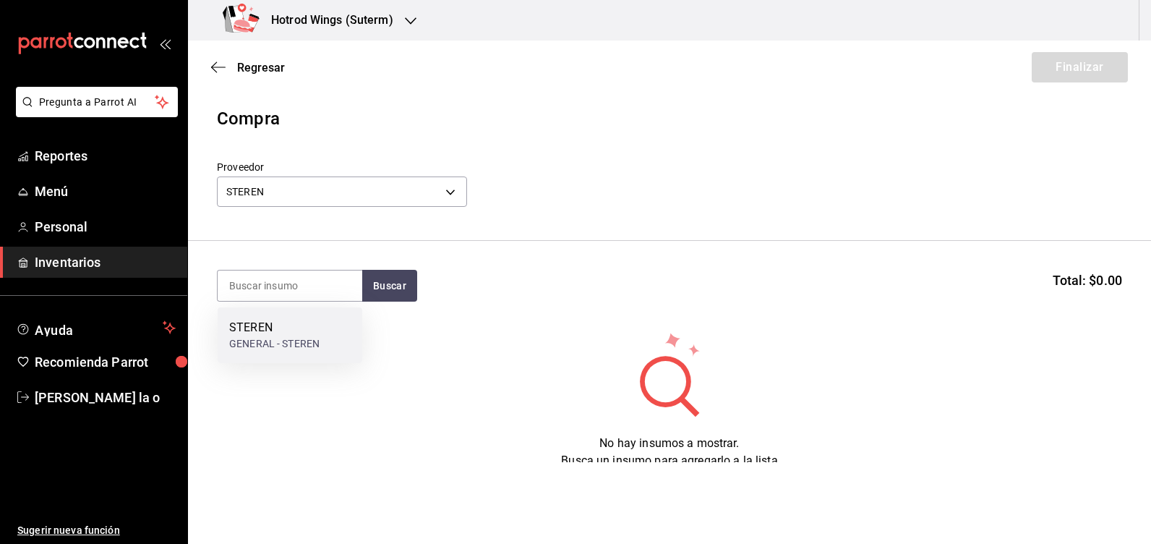
click at [289, 342] on div "GENERAL - STEREN" at bounding box center [274, 343] width 90 height 15
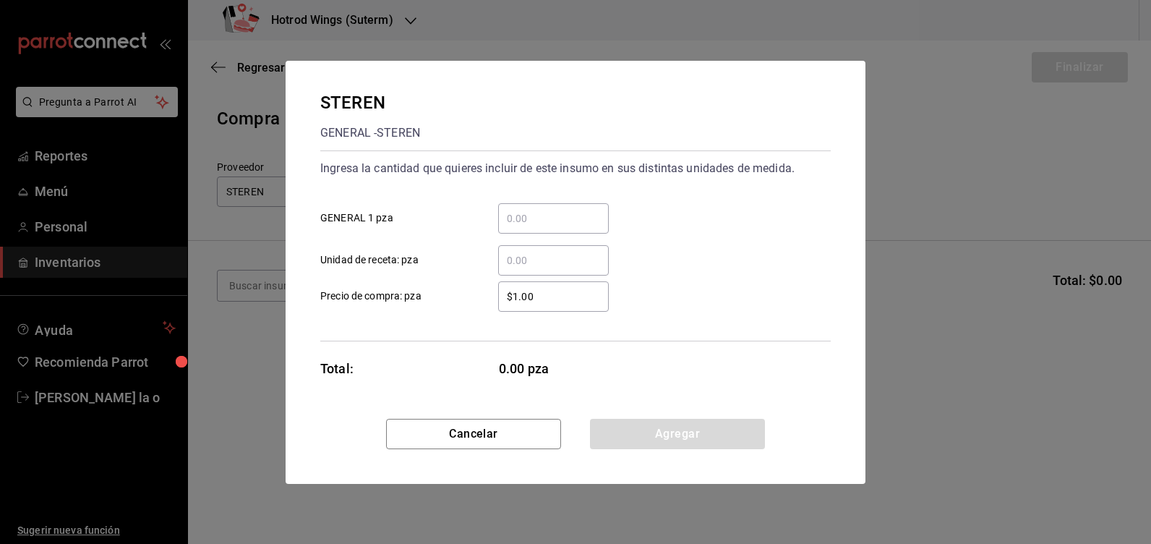
click at [542, 224] on input "​ GENERAL 1 pza" at bounding box center [553, 218] width 111 height 17
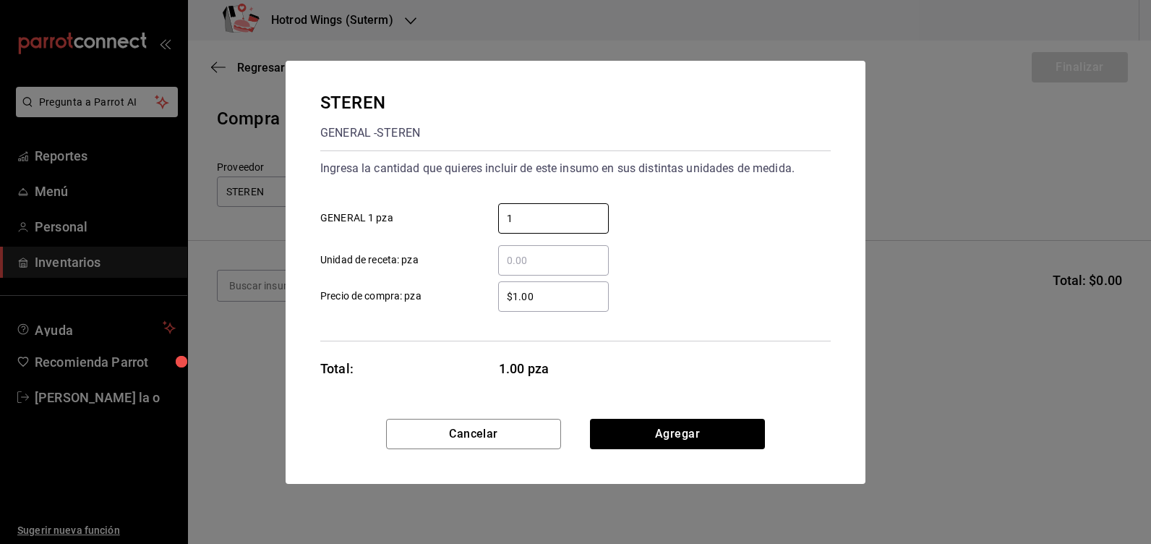
type input "1"
click at [586, 297] on input "$1.00" at bounding box center [553, 296] width 111 height 17
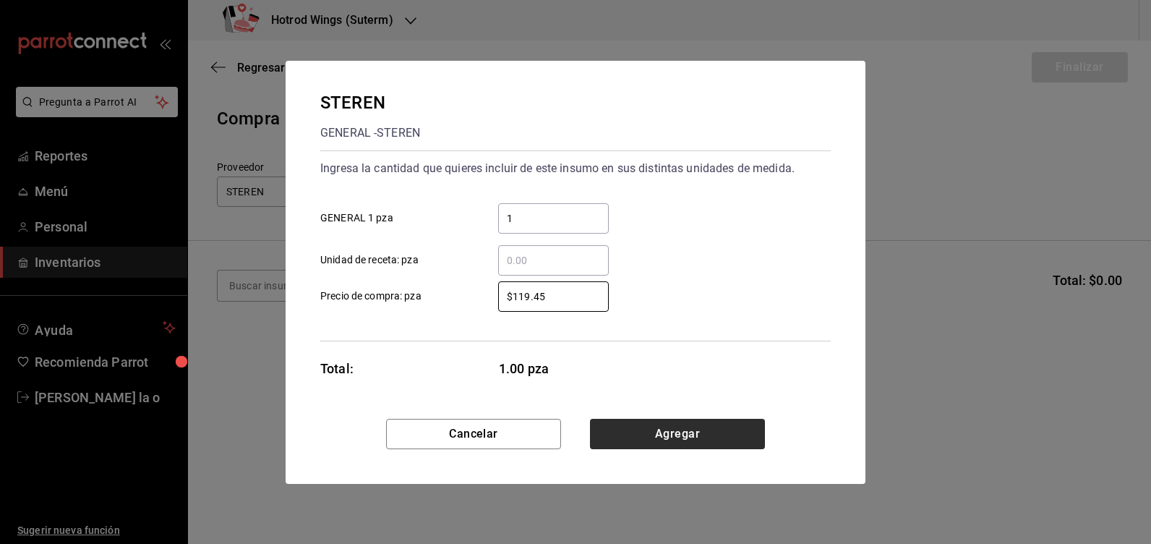
type input "$119.45"
click at [695, 439] on button "Agregar" at bounding box center [677, 434] width 175 height 30
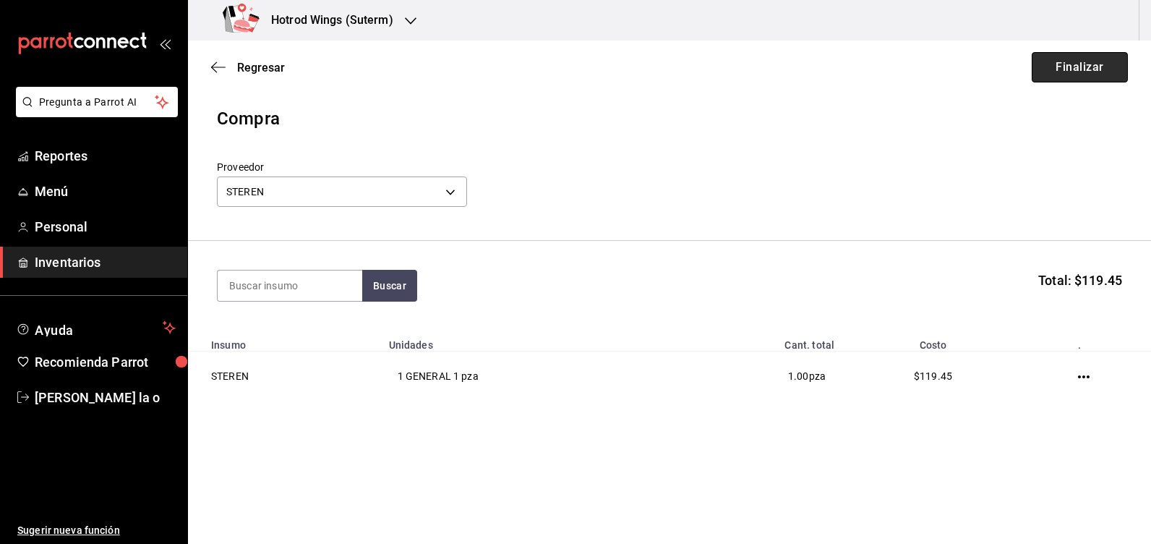
click at [1078, 64] on button "Finalizar" at bounding box center [1080, 67] width 96 height 30
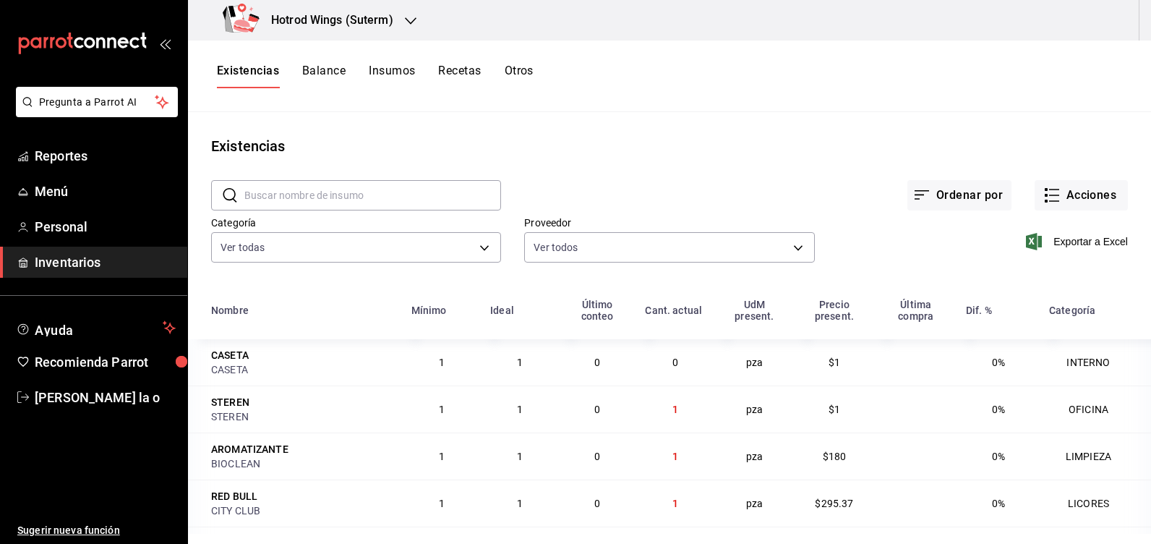
click at [409, 20] on icon "button" at bounding box center [411, 21] width 12 height 12
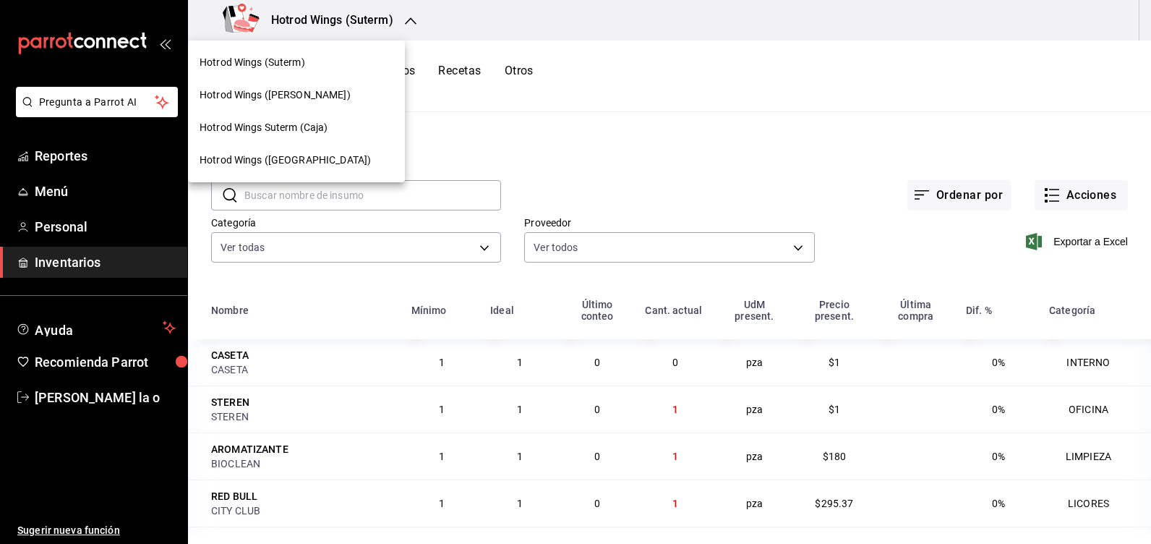
click at [459, 146] on div at bounding box center [575, 272] width 1151 height 544
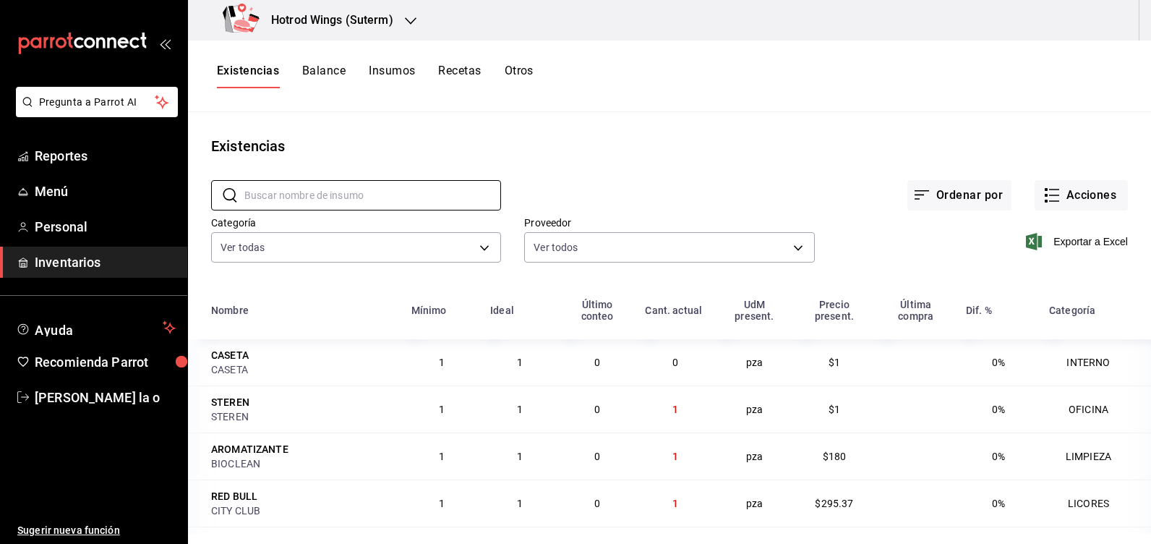
click at [260, 196] on input "text" at bounding box center [372, 195] width 257 height 29
click at [1072, 198] on button "Acciones" at bounding box center [1081, 195] width 93 height 30
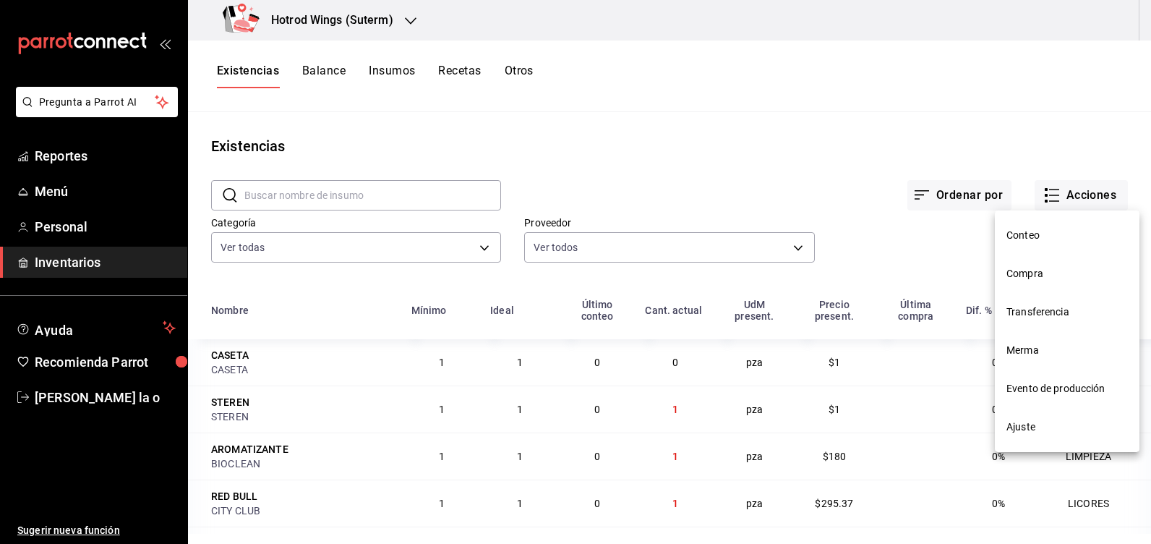
click at [1019, 269] on span "Compra" at bounding box center [1067, 273] width 121 height 15
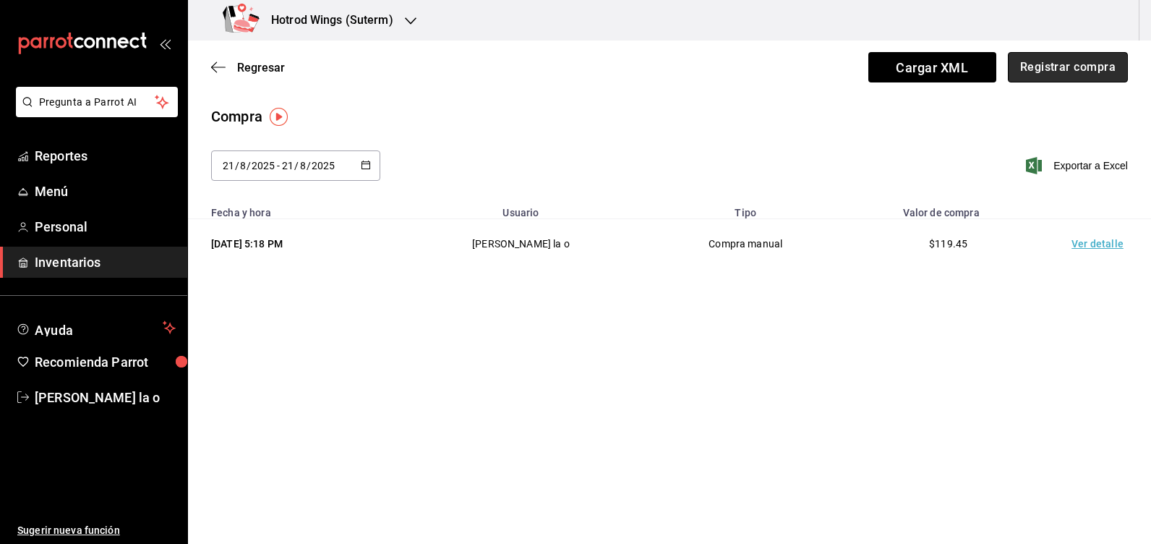
click at [1054, 62] on button "Registrar compra" at bounding box center [1068, 67] width 120 height 30
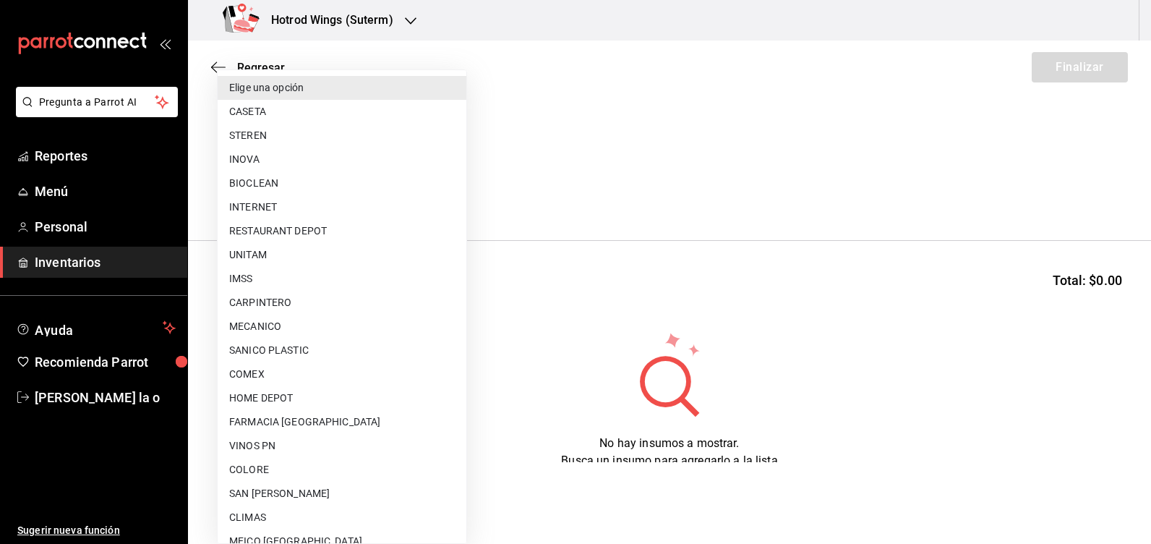
click at [454, 196] on body "Pregunta a Parrot AI Reportes Menú Personal Inventarios Ayuda Recomienda Parrot…" at bounding box center [575, 231] width 1151 height 462
click at [283, 108] on li "CASETA" at bounding box center [342, 112] width 249 height 24
type input "efdd88d2-af76-46cf-8210-f6d0a808d7c7"
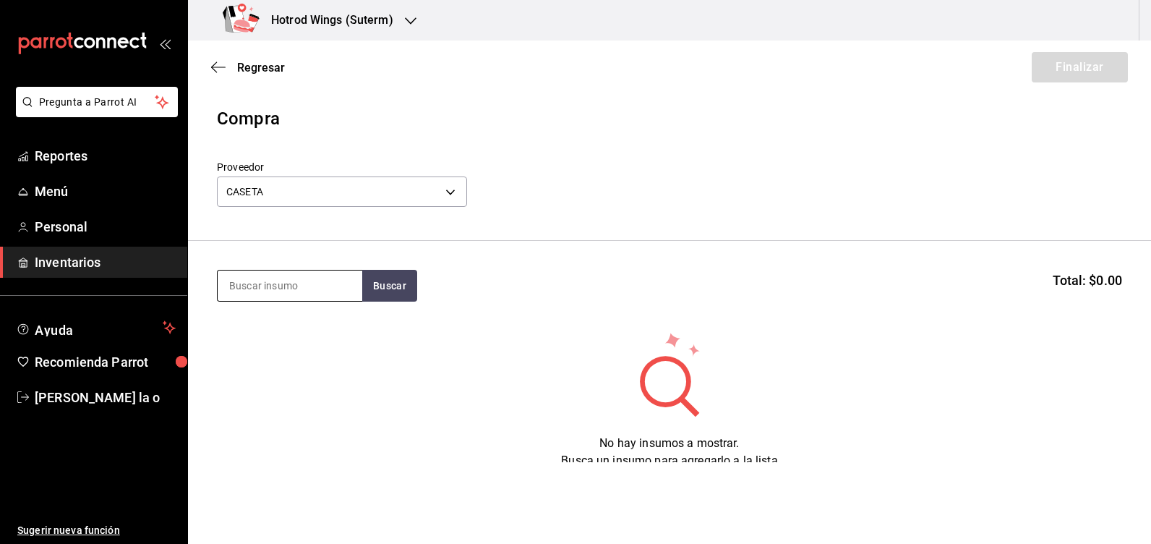
click at [244, 289] on input at bounding box center [290, 285] width 145 height 30
click at [388, 297] on button "Buscar" at bounding box center [389, 286] width 55 height 32
click at [281, 343] on div "GENERAL - CASETA" at bounding box center [274, 343] width 90 height 15
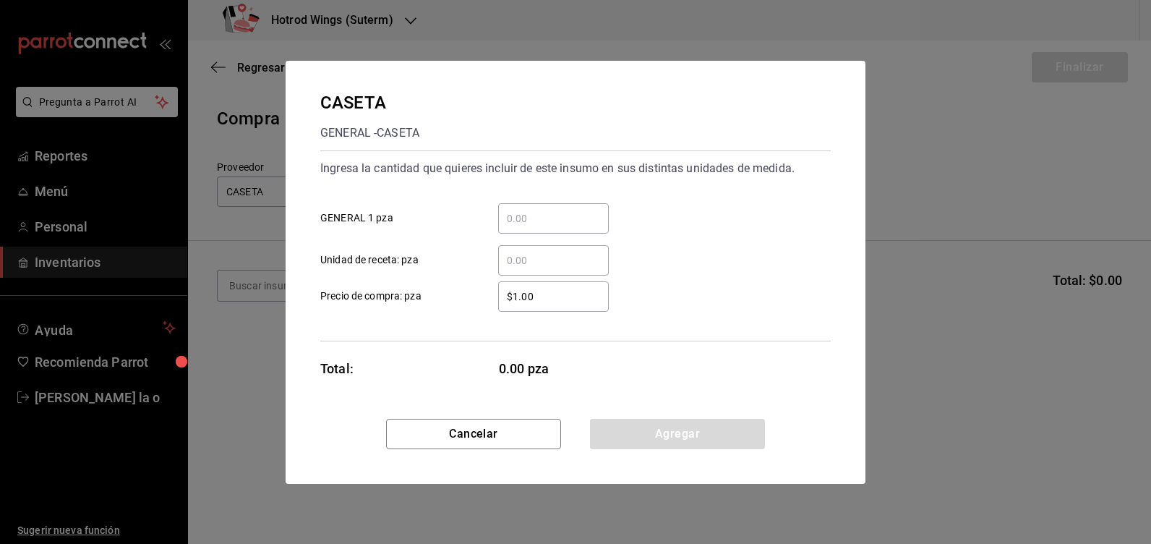
click at [518, 216] on input "​ GENERAL 1 pza" at bounding box center [553, 218] width 111 height 17
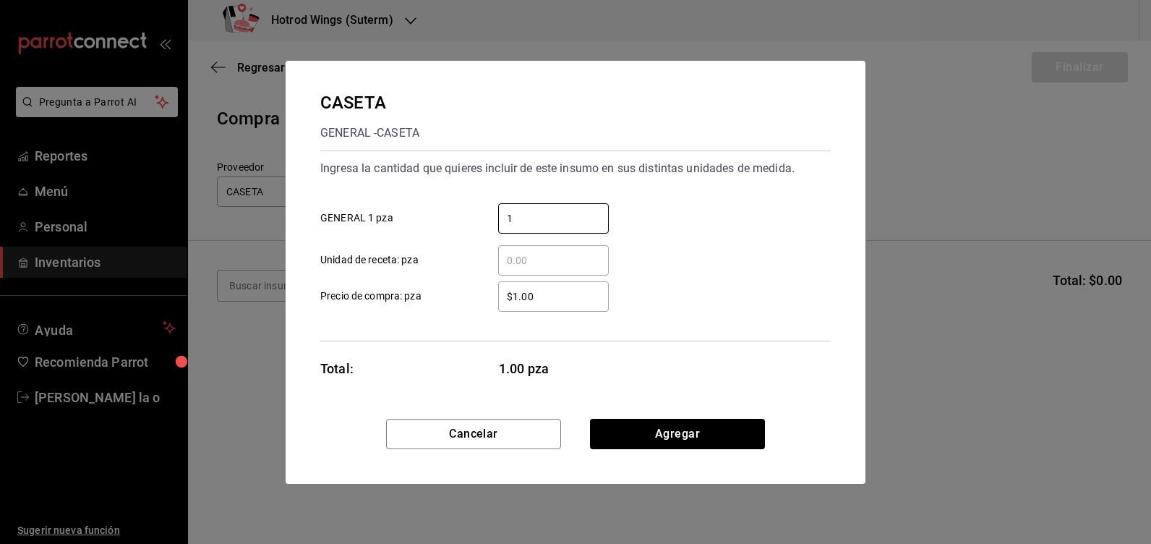
type input "1"
click at [540, 289] on input "$1.00" at bounding box center [553, 296] width 111 height 17
type input "$1"
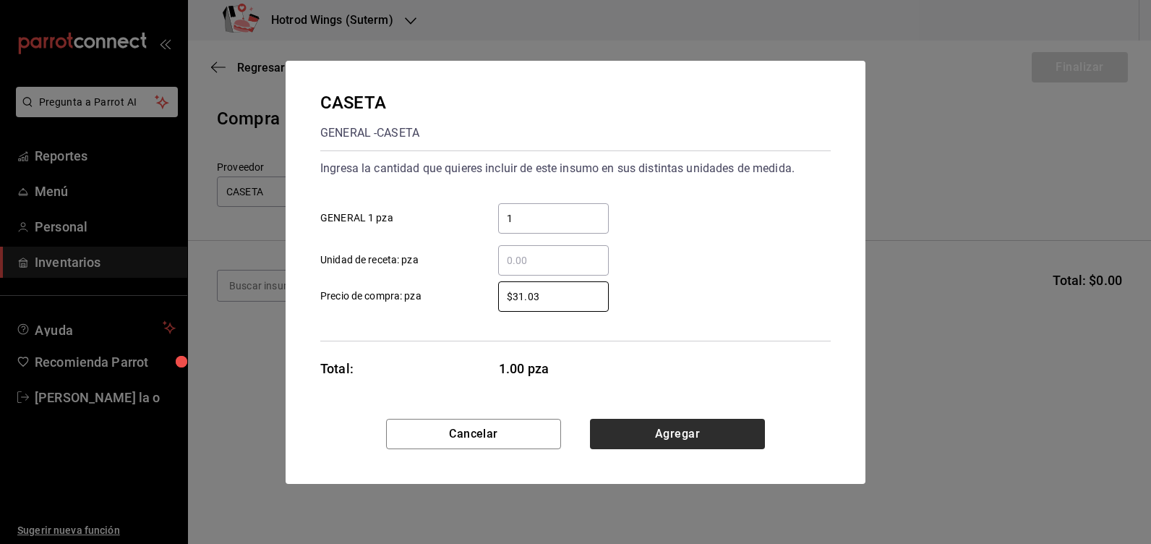
type input "$31.03"
click at [699, 437] on button "Agregar" at bounding box center [677, 434] width 175 height 30
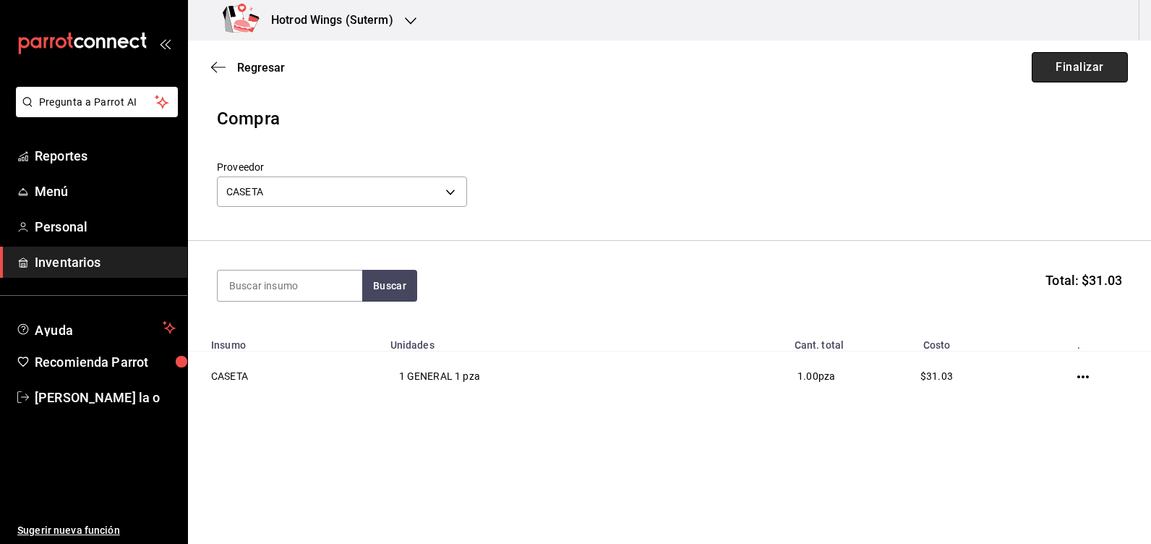
click at [1101, 61] on button "Finalizar" at bounding box center [1080, 67] width 96 height 30
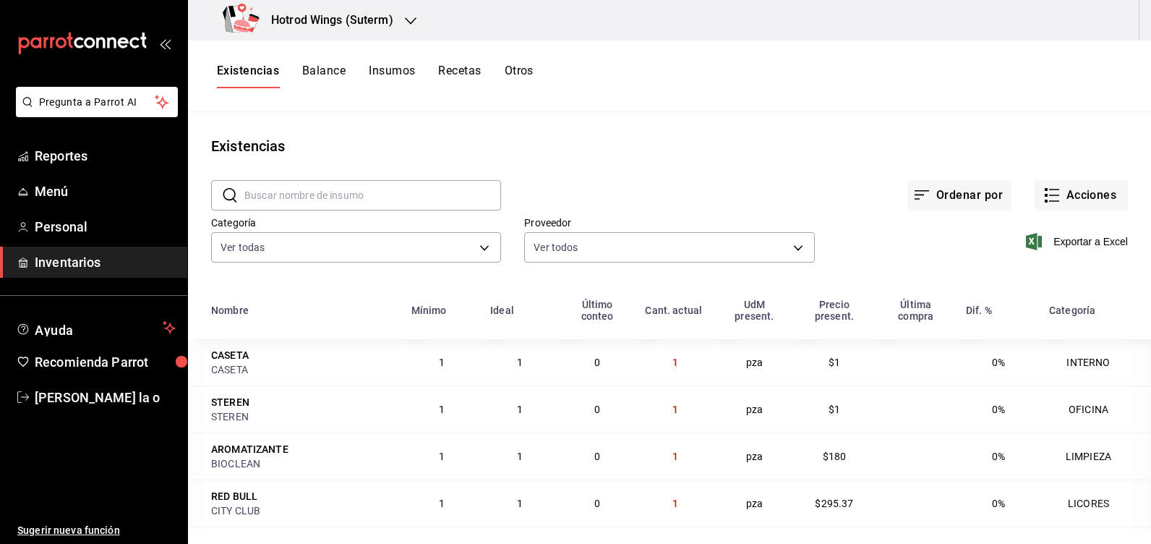
click at [406, 11] on div "Hotrod Wings (Suterm)" at bounding box center [311, 20] width 223 height 40
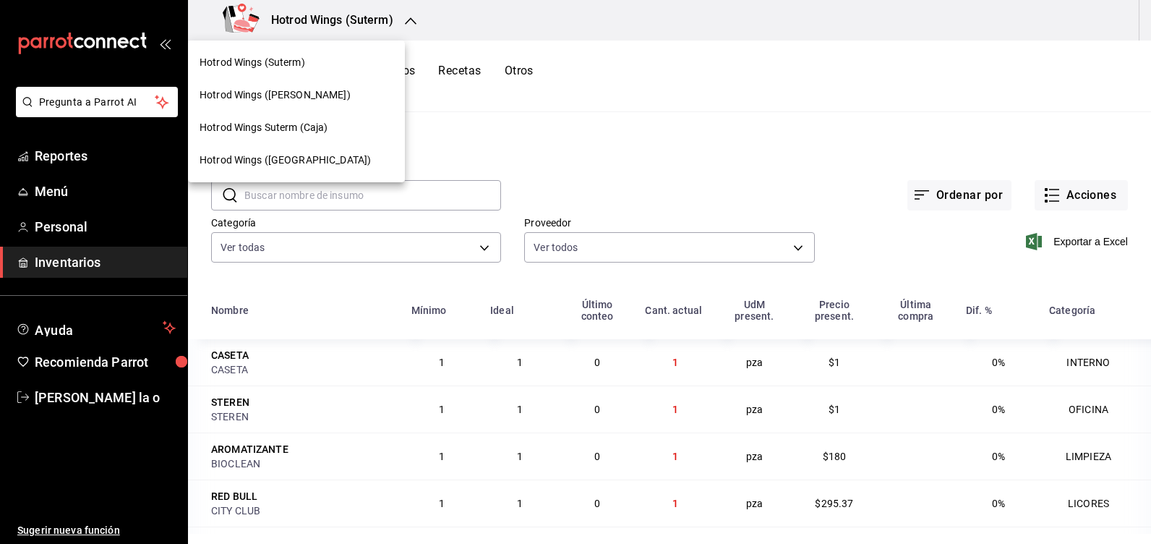
click at [307, 101] on div "Hotrod Wings ([PERSON_NAME])" at bounding box center [297, 95] width 194 height 15
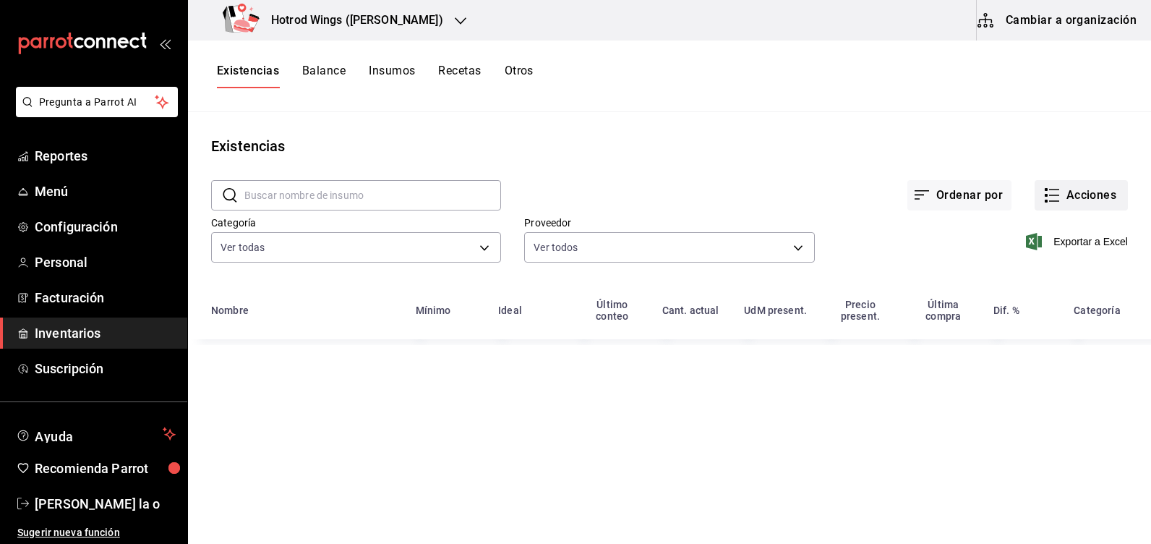
click at [1075, 198] on button "Acciones" at bounding box center [1081, 195] width 93 height 30
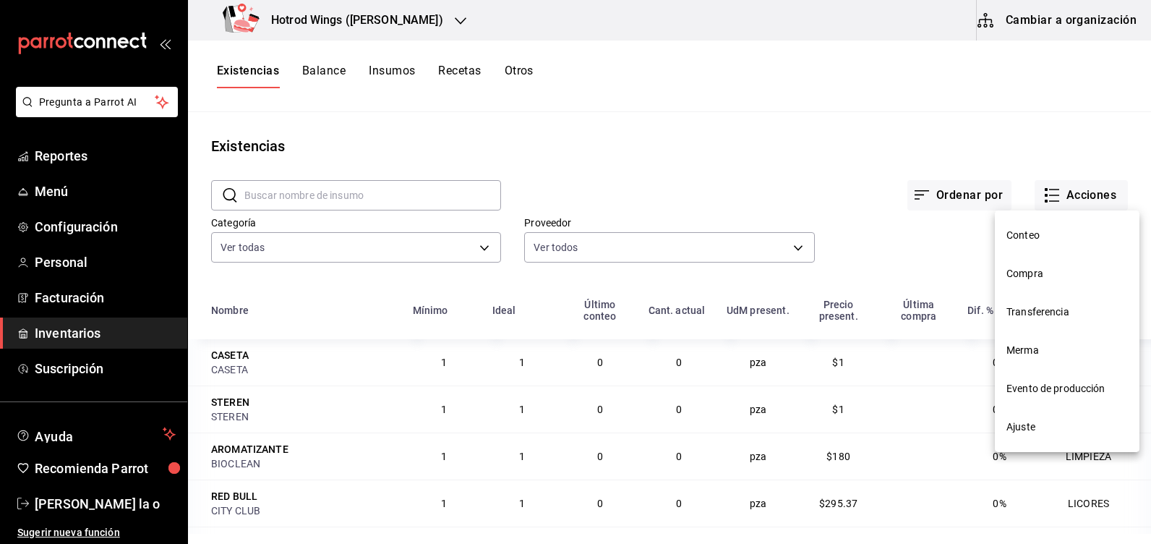
click at [1043, 270] on span "Compra" at bounding box center [1067, 273] width 121 height 15
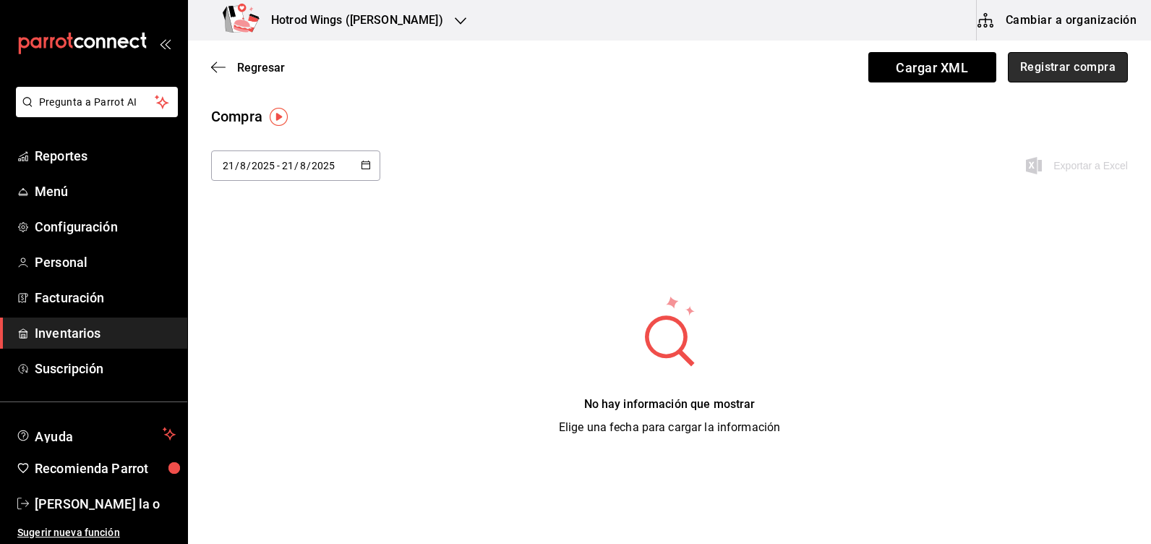
click at [1075, 62] on button "Registrar compra" at bounding box center [1068, 67] width 120 height 30
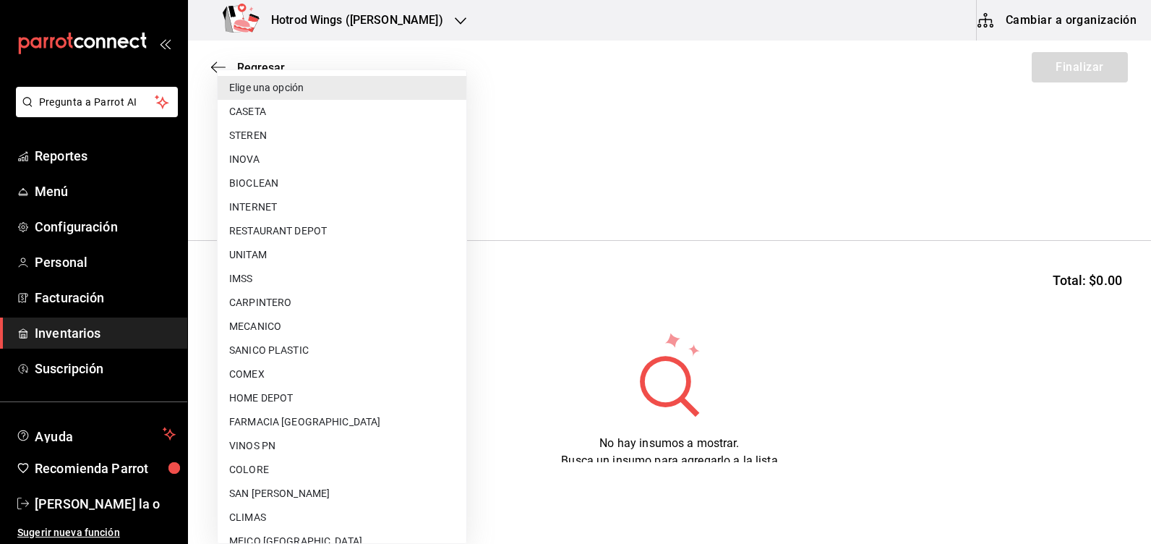
click at [450, 191] on body "Pregunta a Parrot AI Reportes Menú Configuración Personal Facturación Inventari…" at bounding box center [575, 231] width 1151 height 462
click at [285, 116] on li "CASETA" at bounding box center [342, 112] width 249 height 24
type input "efdd88d2-af76-46cf-8210-f6d0a808d7c7"
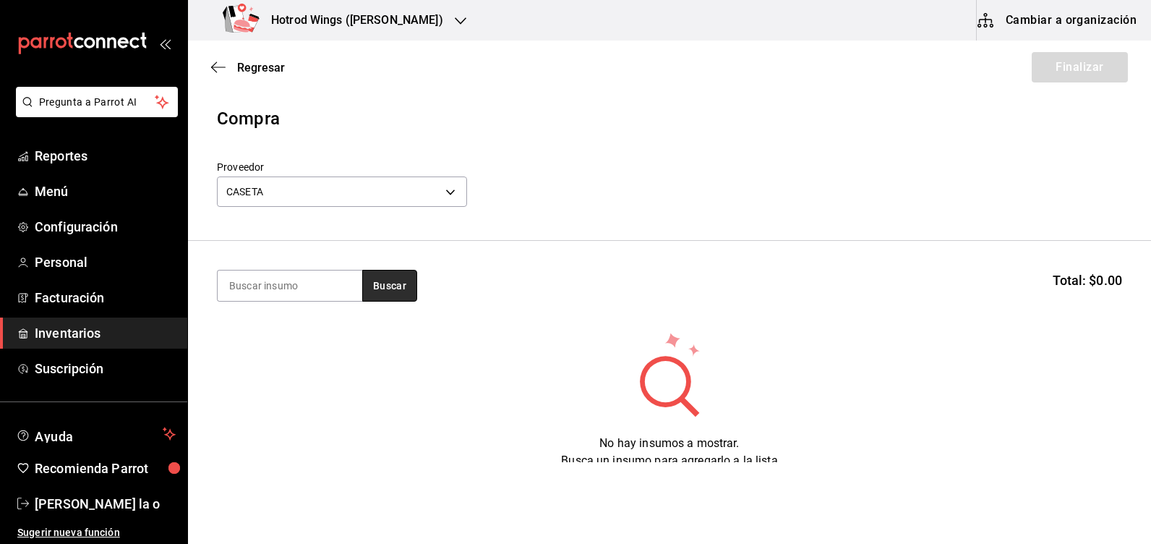
click at [387, 293] on button "Buscar" at bounding box center [389, 286] width 55 height 32
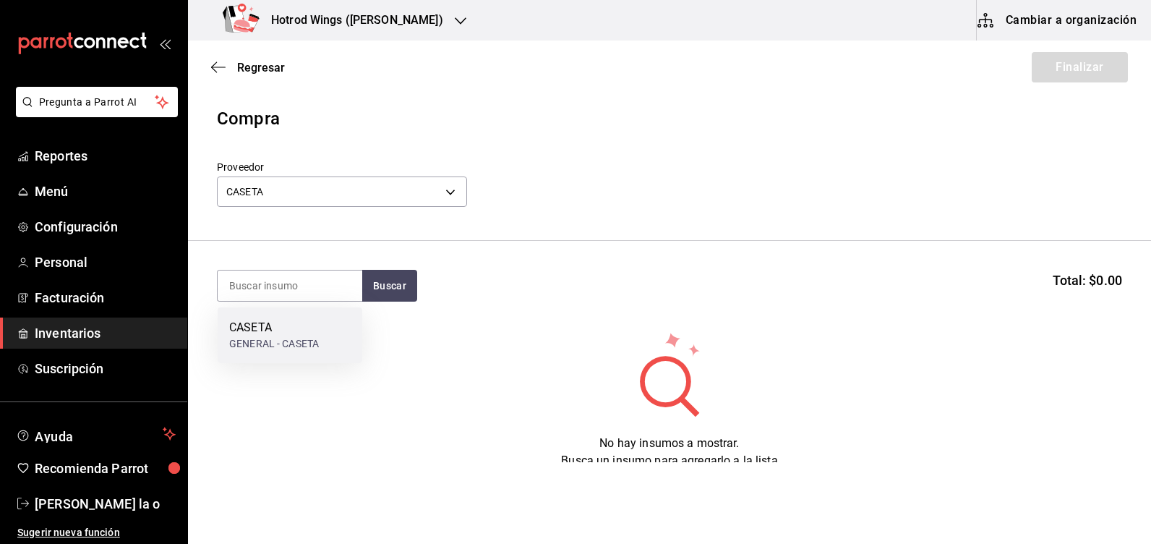
click at [299, 327] on div "CASETA" at bounding box center [274, 327] width 90 height 17
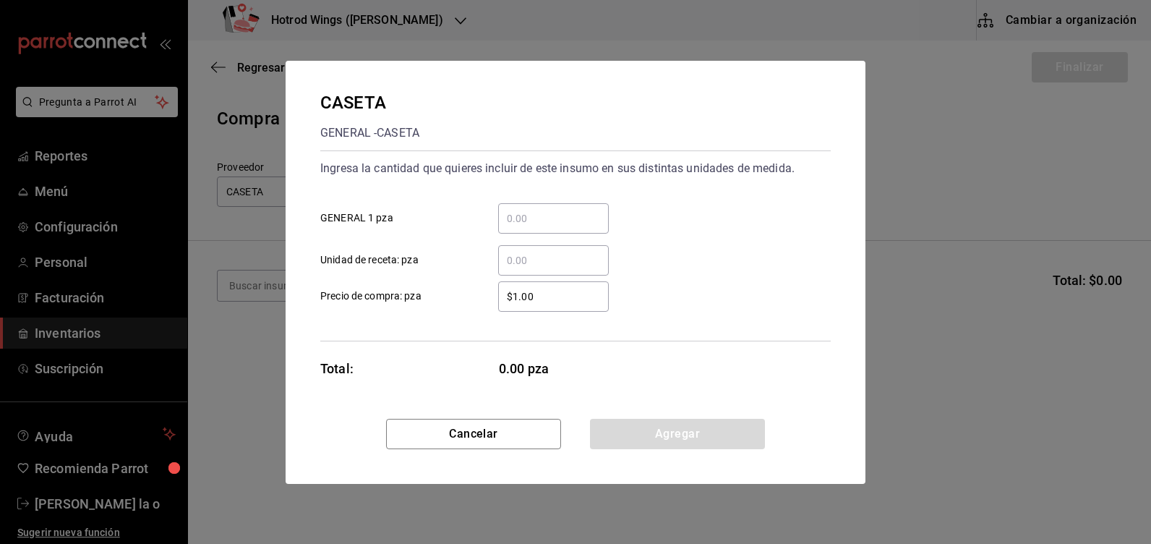
click at [522, 210] on input "​ GENERAL 1 pza" at bounding box center [553, 218] width 111 height 17
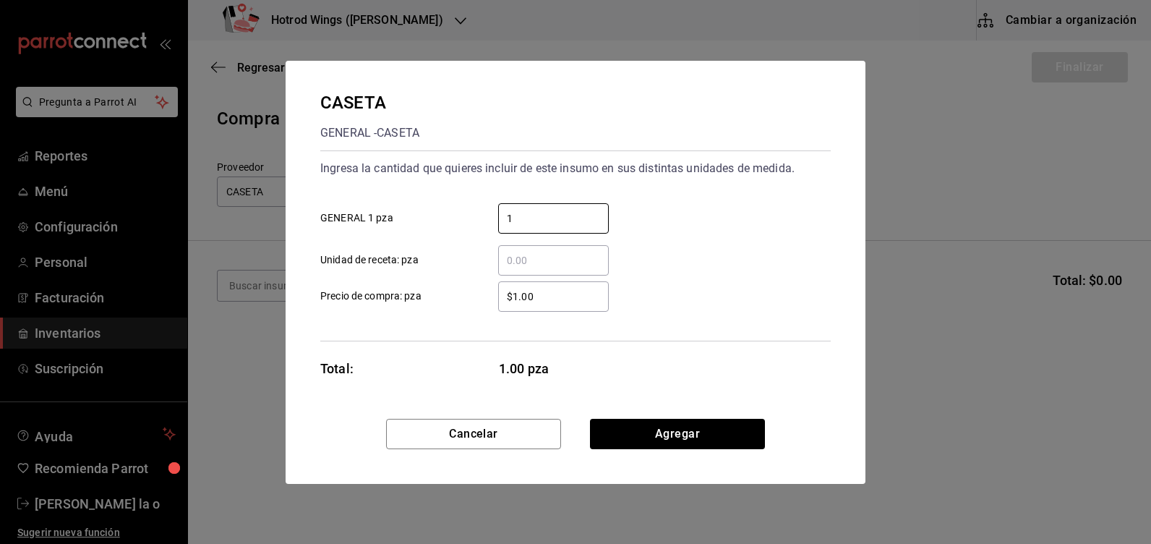
type input "1"
click at [539, 298] on input "$1.00" at bounding box center [553, 296] width 111 height 17
type input "$1"
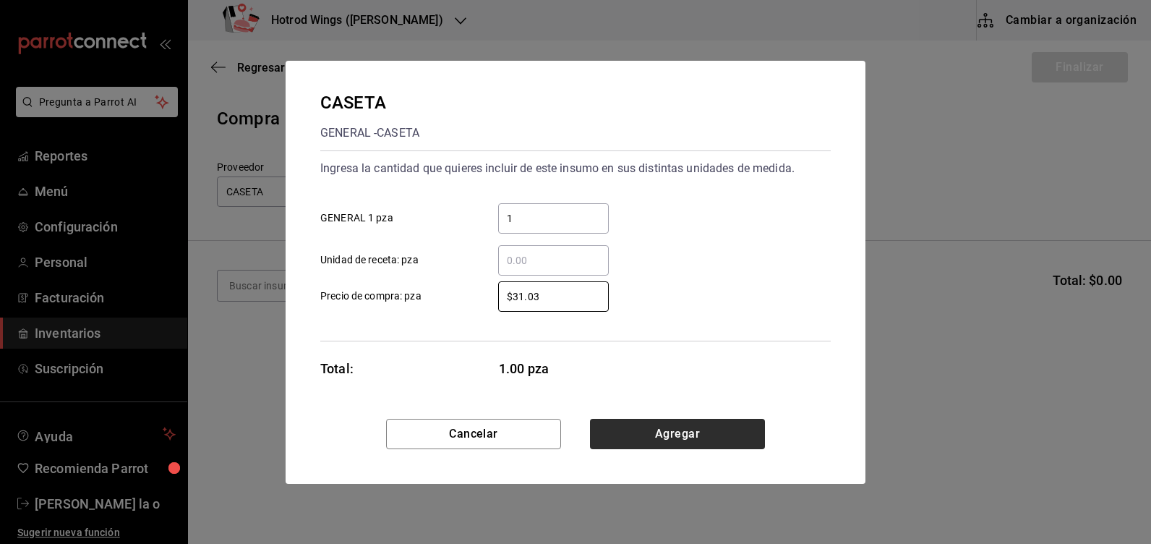
type input "$31.03"
click at [699, 442] on button "Agregar" at bounding box center [677, 434] width 175 height 30
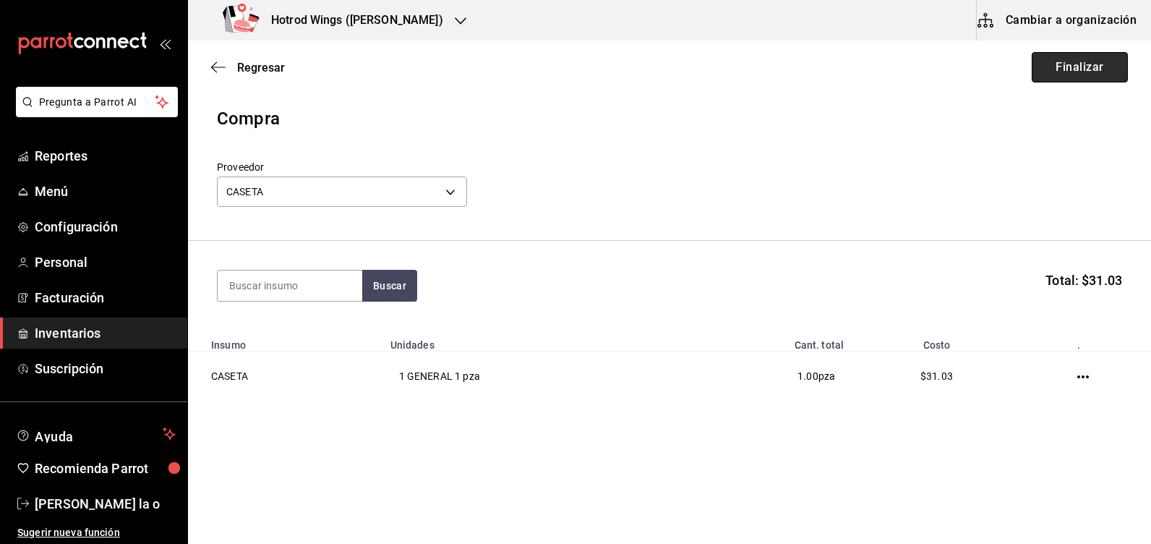
click at [1075, 61] on button "Finalizar" at bounding box center [1080, 67] width 96 height 30
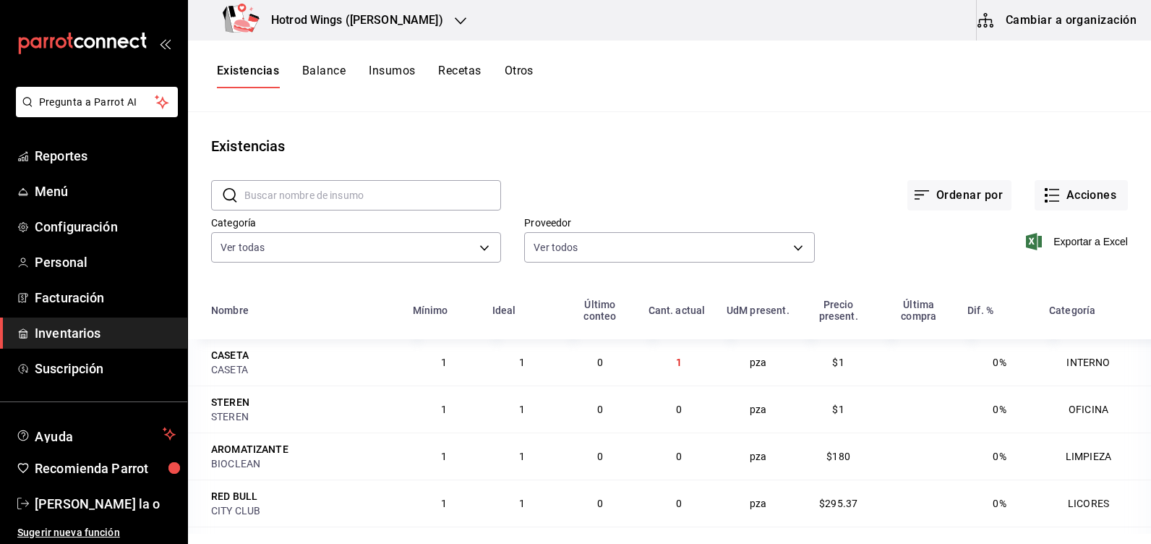
click at [455, 16] on icon "button" at bounding box center [461, 21] width 12 height 12
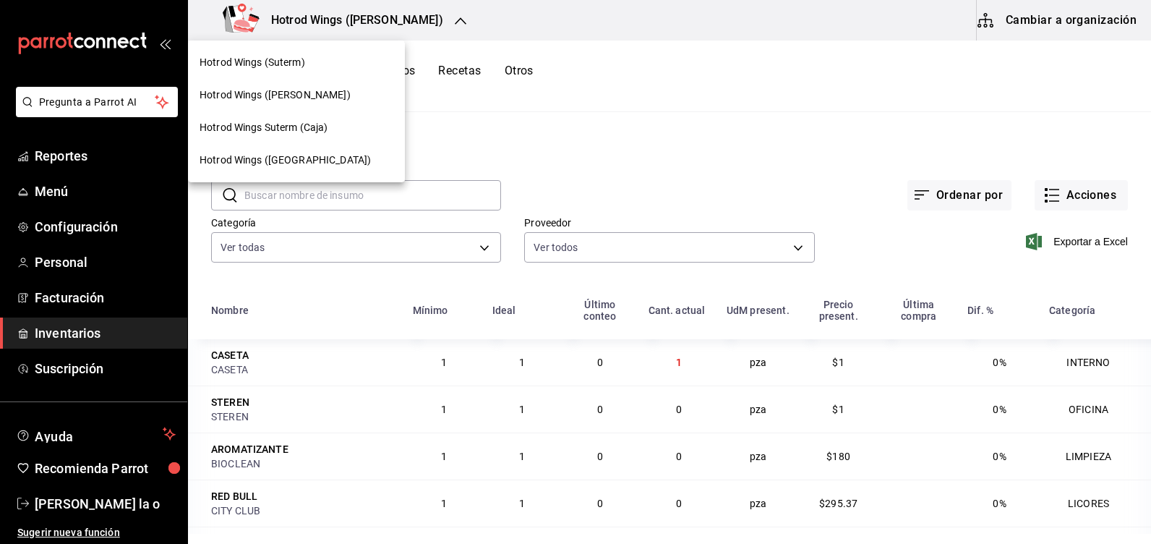
click at [305, 64] on div "Hotrod Wings (Suterm)" at bounding box center [297, 62] width 194 height 15
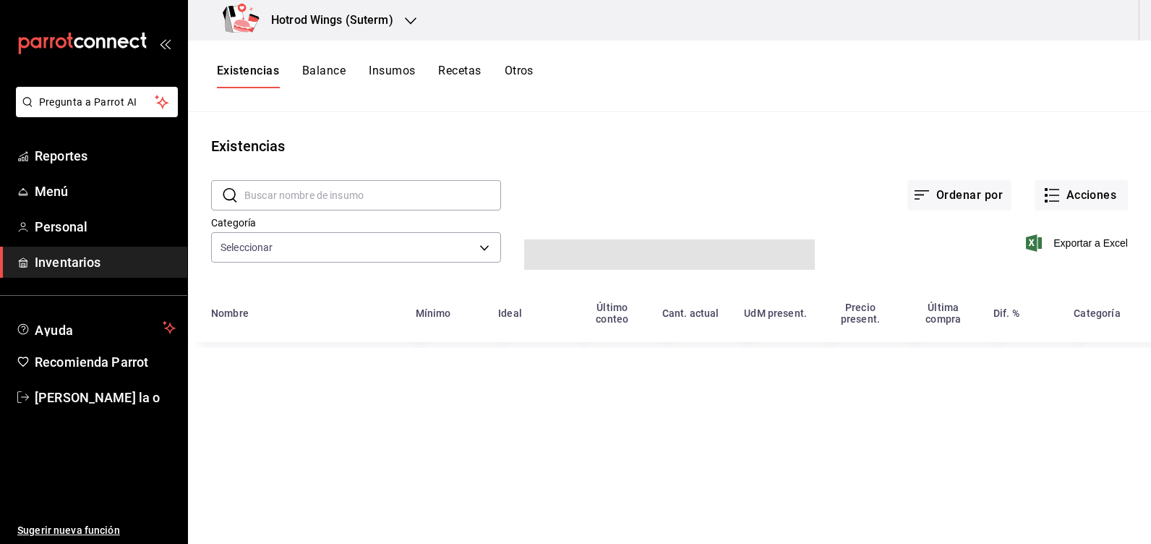
type input "7b45733e-ec26-469b-b333-fbcbb145f212,e35a70d7-a92e-4739-9e59-c7545c5d9ea3,7065d…"
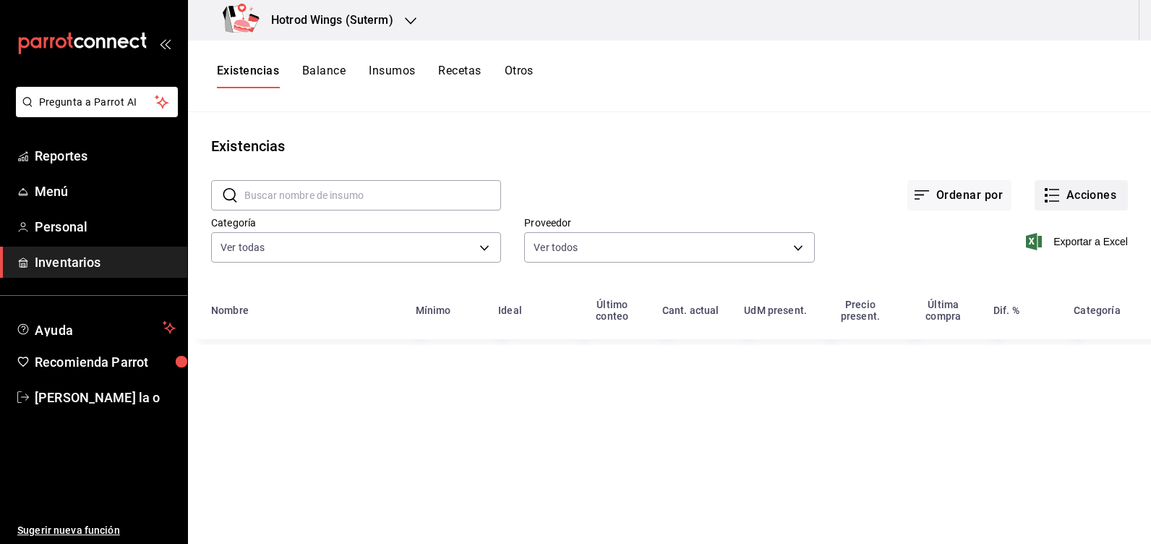
click at [1083, 190] on button "Acciones" at bounding box center [1081, 195] width 93 height 30
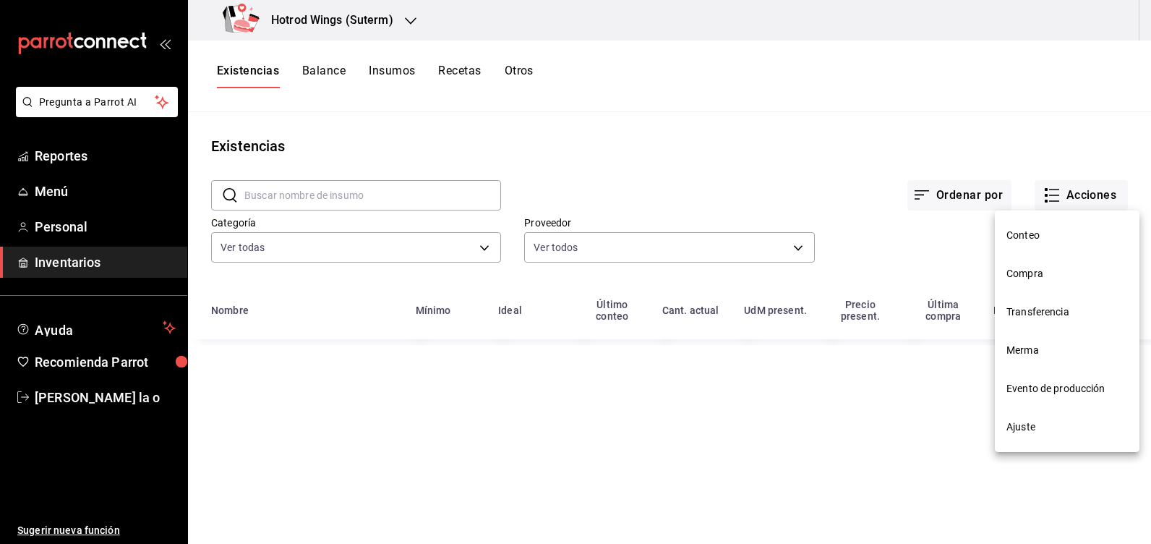
click at [1033, 273] on span "Compra" at bounding box center [1067, 273] width 121 height 15
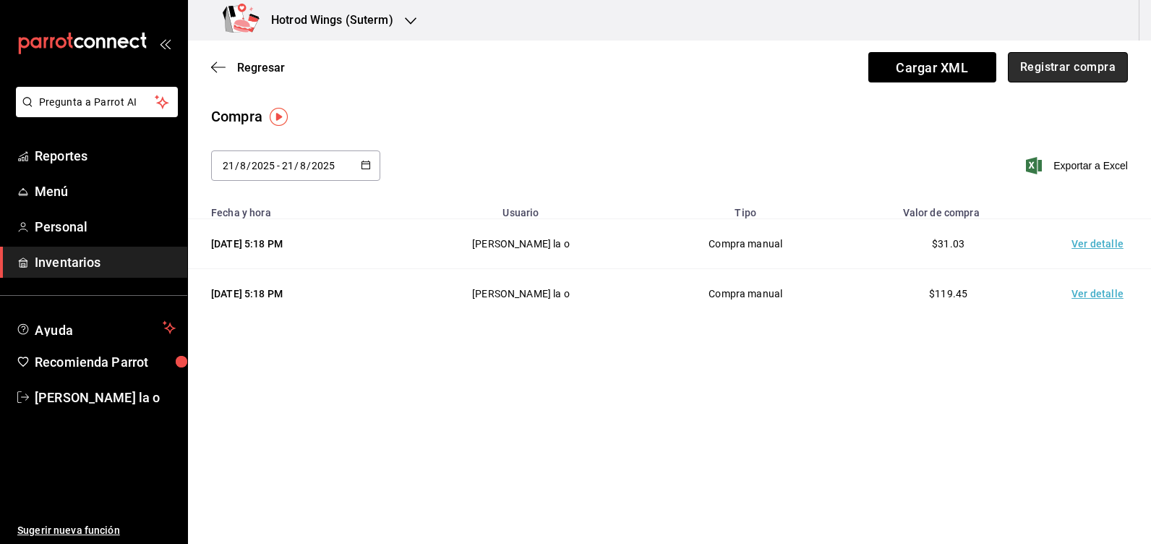
click at [1044, 66] on button "Registrar compra" at bounding box center [1068, 67] width 120 height 30
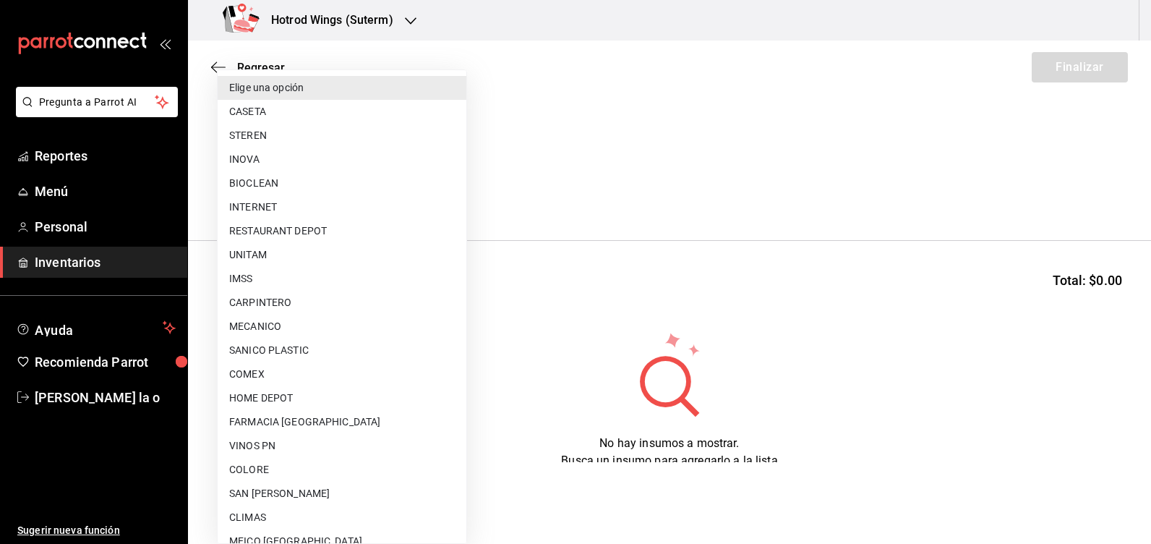
click at [447, 192] on body "Pregunta a Parrot AI Reportes Menú Personal Inventarios Ayuda Recomienda Parrot…" at bounding box center [575, 231] width 1151 height 462
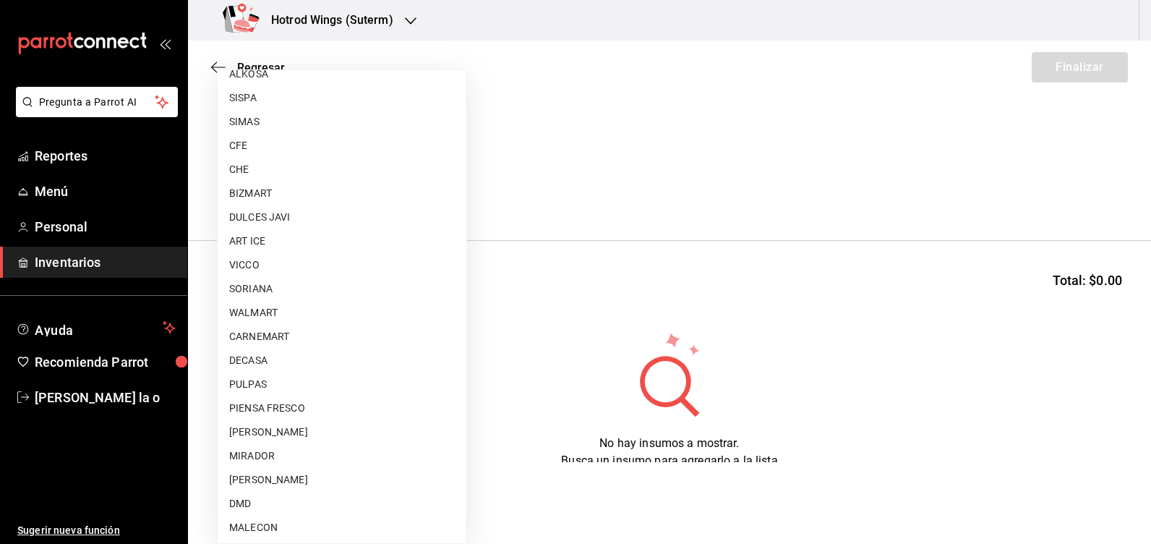
scroll to position [970, 0]
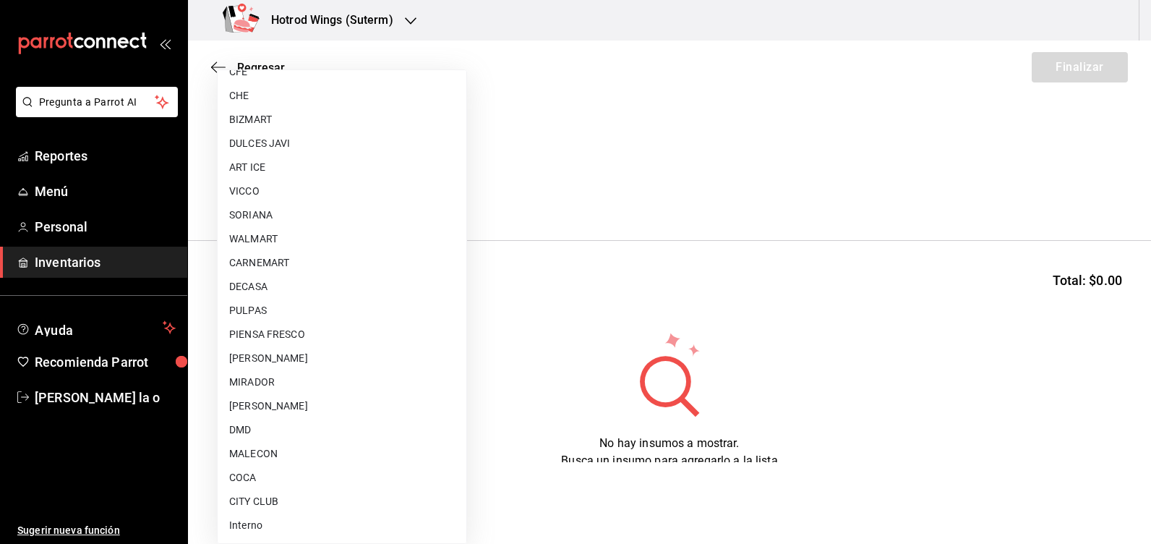
click at [263, 526] on li "Interno" at bounding box center [342, 525] width 249 height 24
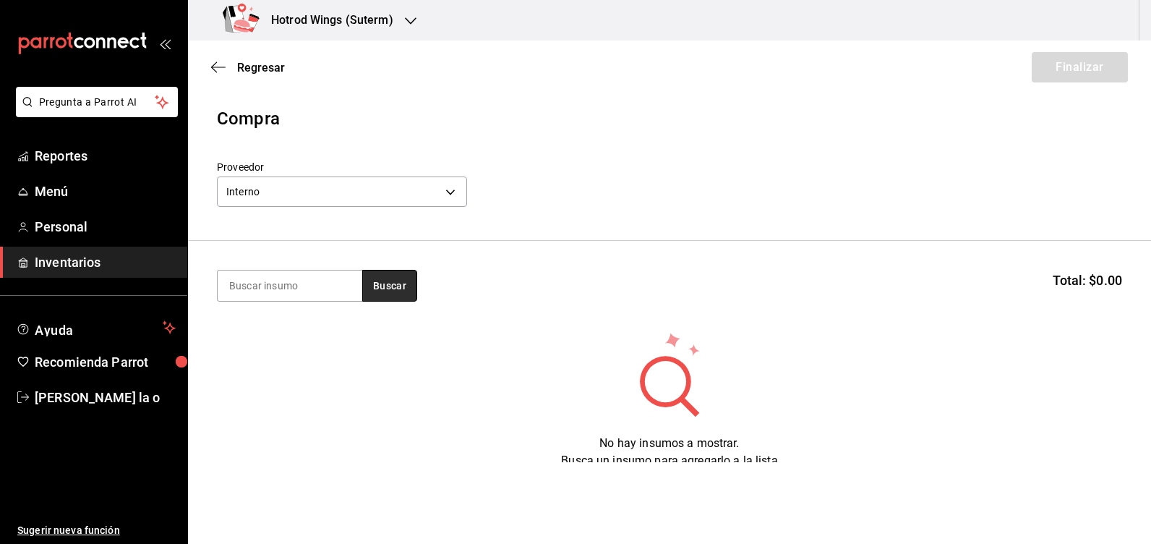
click at [391, 288] on button "Buscar" at bounding box center [389, 286] width 55 height 32
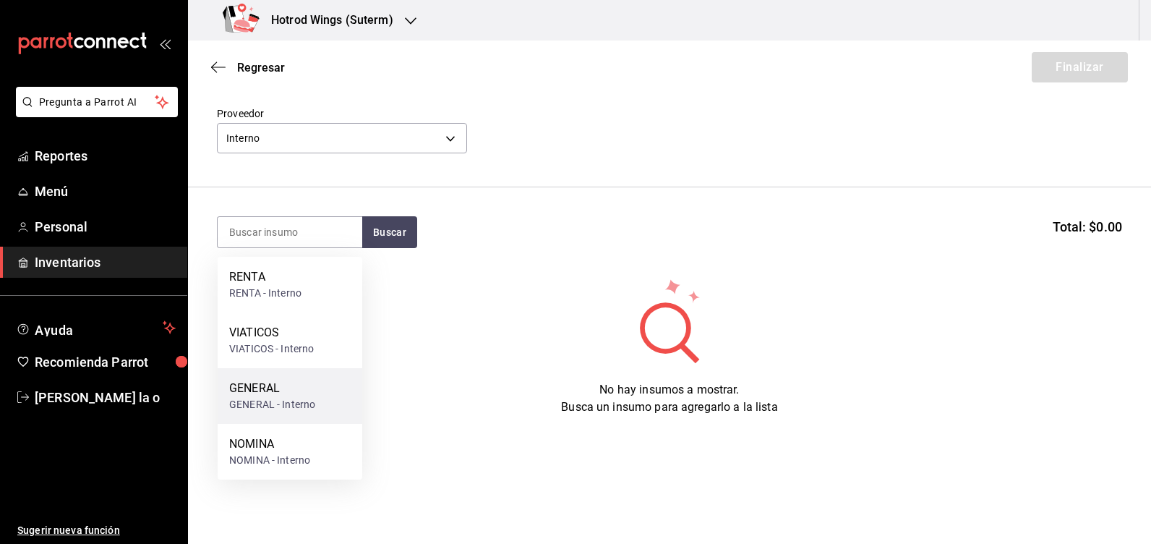
scroll to position [0, 0]
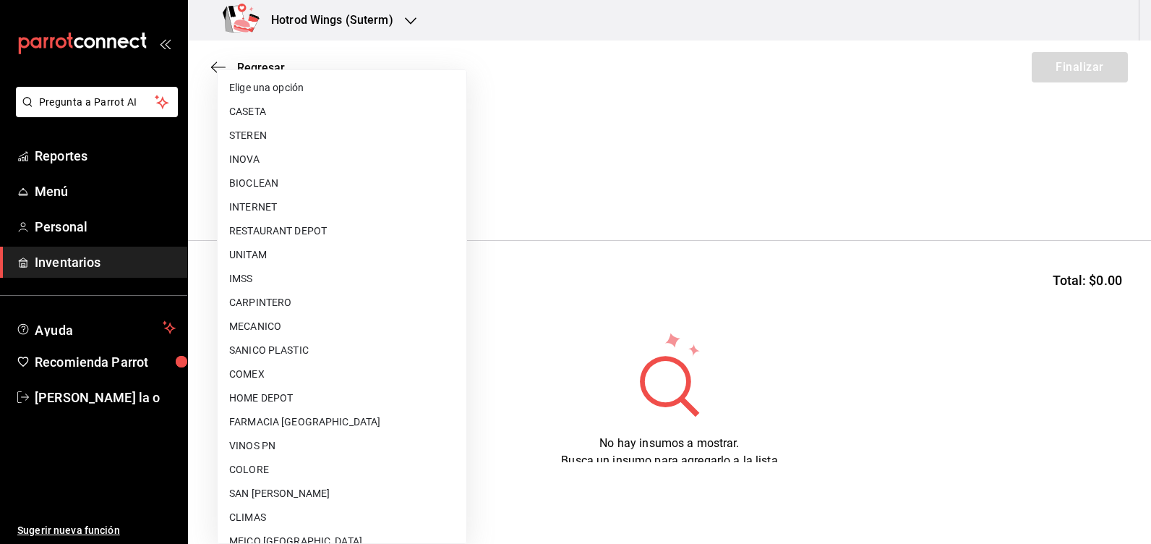
click at [444, 187] on body "Pregunta a Parrot AI Reportes Menú Personal Inventarios Ayuda Recomienda Parrot…" at bounding box center [575, 231] width 1151 height 462
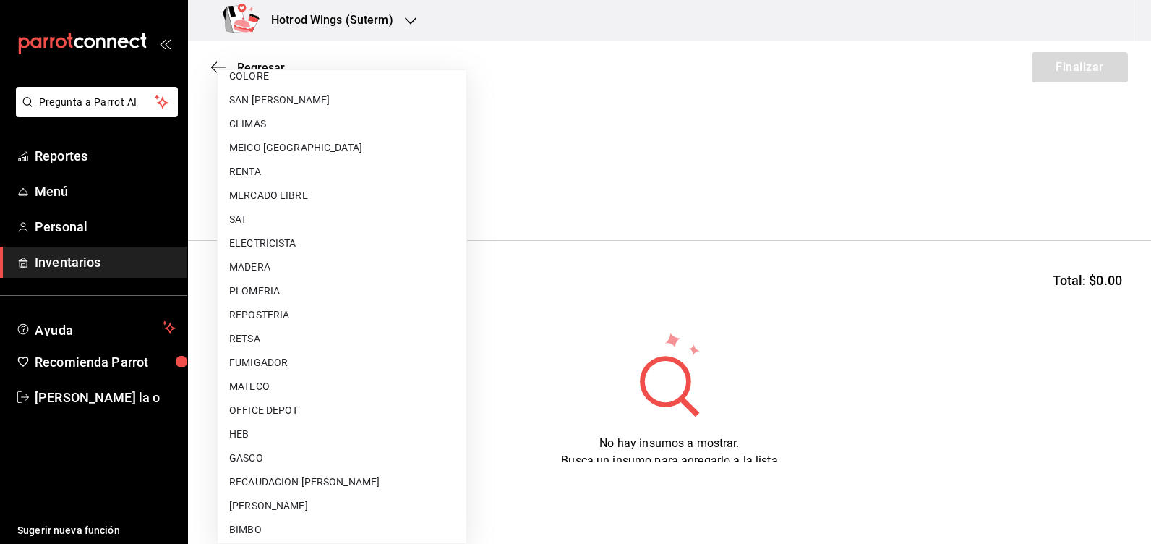
scroll to position [392, 0]
click at [270, 221] on li "SAT" at bounding box center [342, 221] width 249 height 24
type input "f095ef77-8483-467d-a607-d527f423a67c"
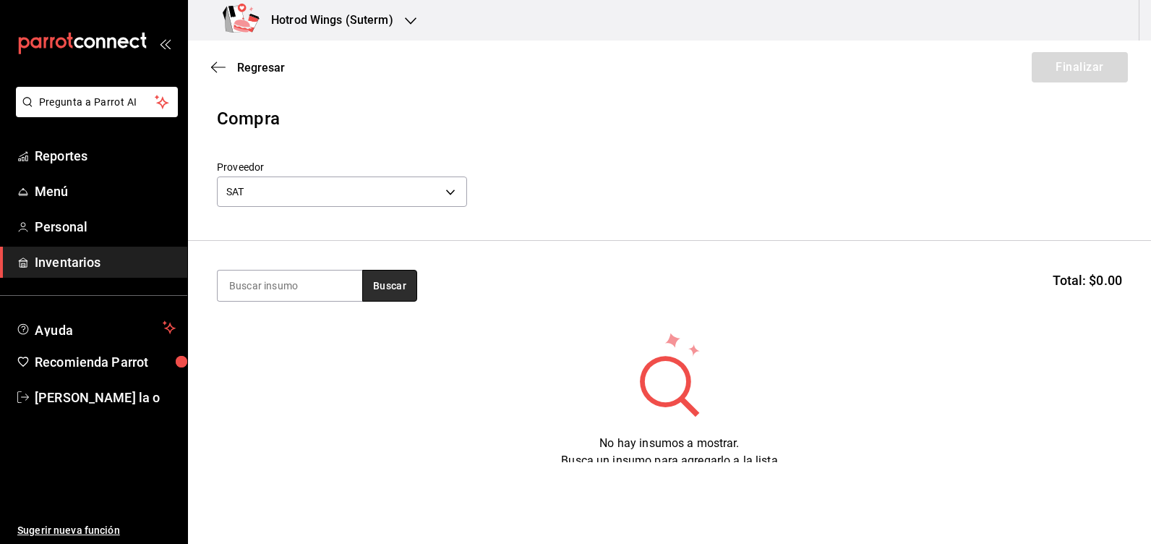
click at [391, 280] on button "Buscar" at bounding box center [389, 286] width 55 height 32
drag, startPoint x: 397, startPoint y: 284, endPoint x: 305, endPoint y: 269, distance: 93.1
click at [396, 284] on button "Buscar" at bounding box center [389, 286] width 55 height 32
click at [387, 289] on button "Buscar" at bounding box center [389, 286] width 55 height 32
click at [261, 290] on input at bounding box center [290, 285] width 145 height 30
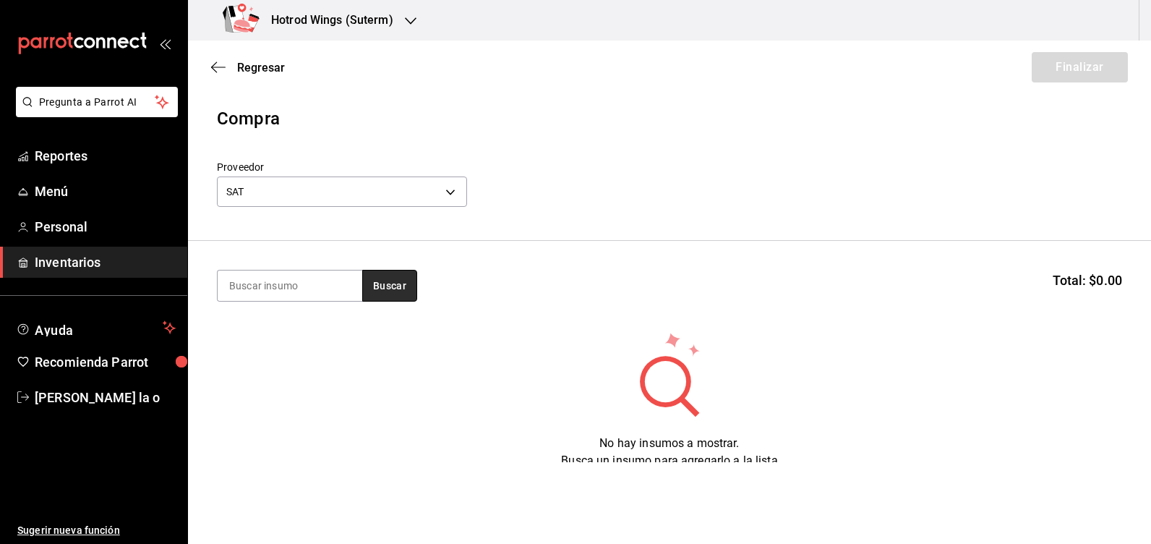
click at [376, 286] on button "Buscar" at bounding box center [389, 286] width 55 height 32
click at [411, 25] on icon "button" at bounding box center [411, 21] width 12 height 12
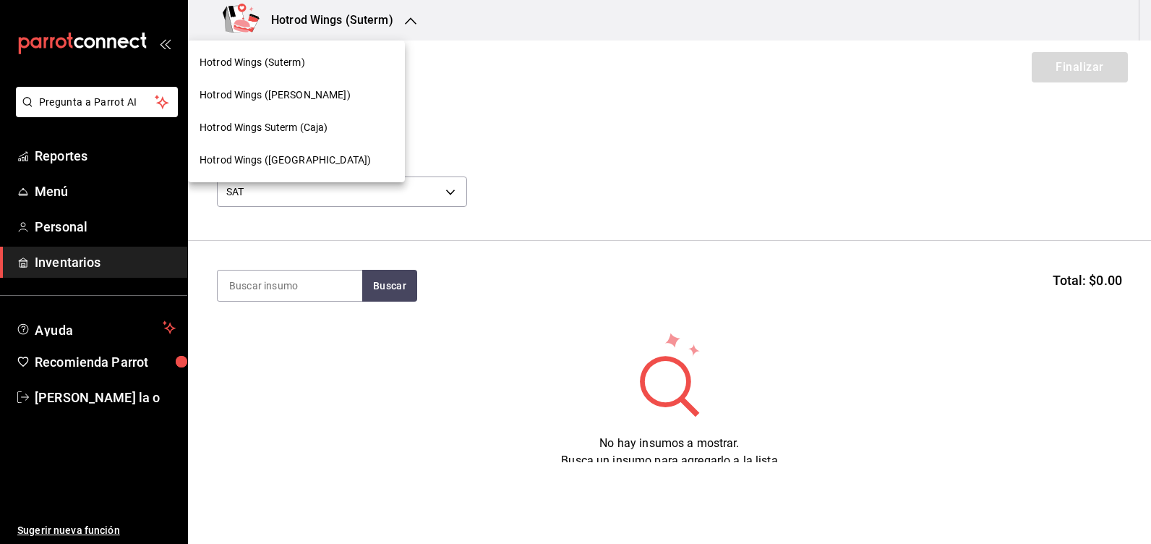
click at [304, 95] on div "Hotrod Wings ([PERSON_NAME])" at bounding box center [297, 95] width 194 height 15
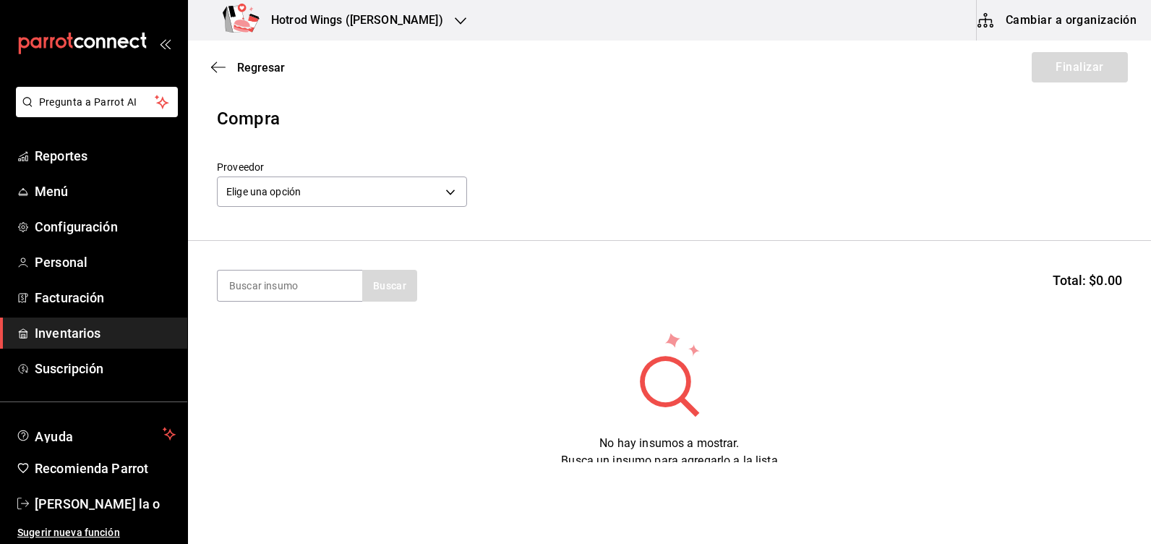
click at [1058, 17] on button "Cambiar a organización" at bounding box center [1058, 20] width 163 height 40
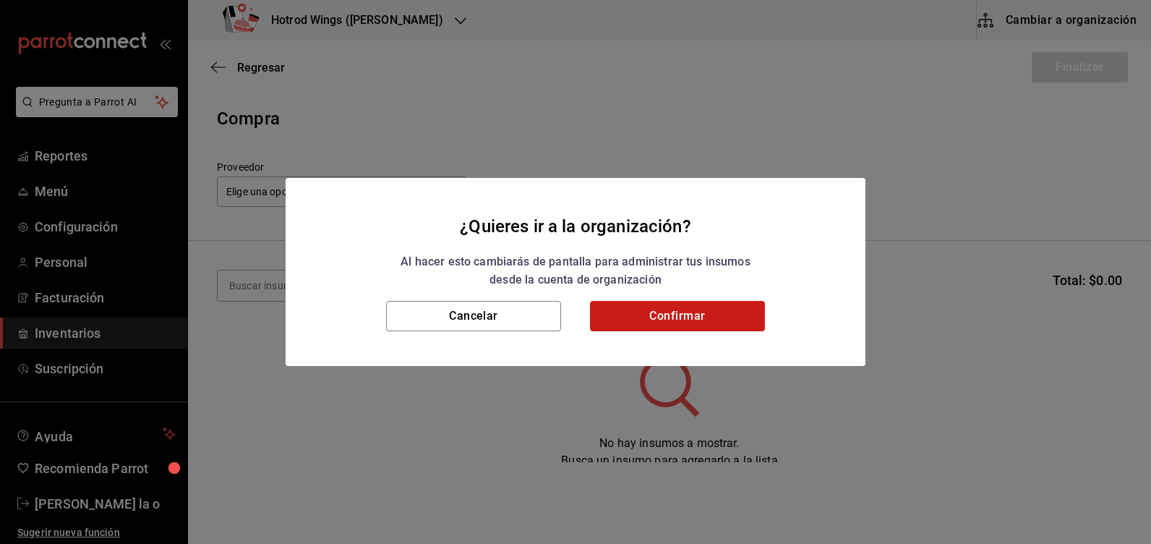
click at [686, 320] on button "Confirmar" at bounding box center [677, 316] width 175 height 30
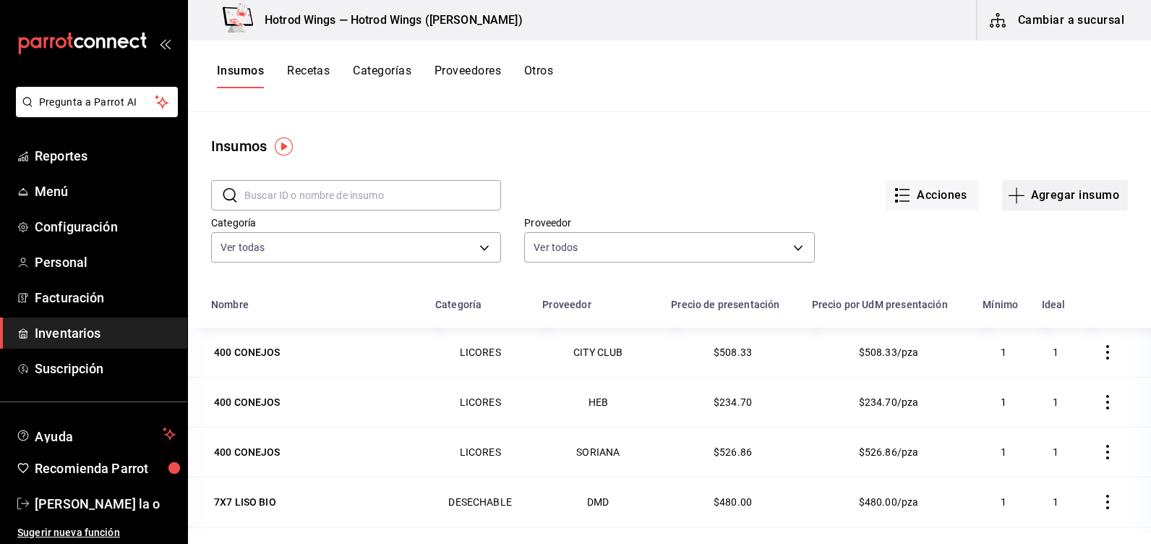
click at [1054, 195] on button "Agregar insumo" at bounding box center [1065, 195] width 126 height 30
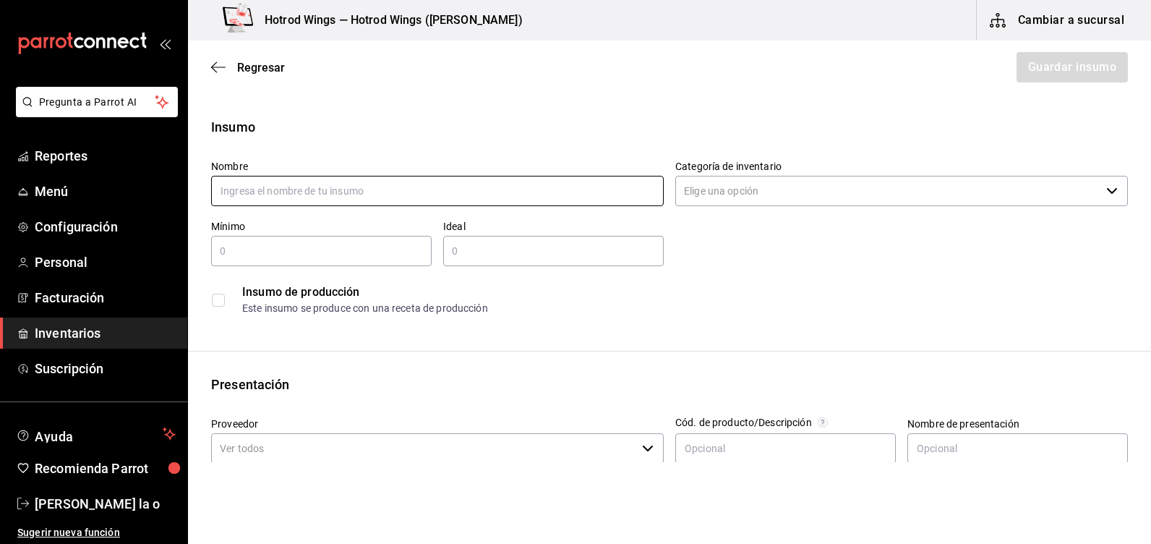
click at [247, 194] on input "text" at bounding box center [437, 191] width 453 height 30
type input "IMPUESTOS"
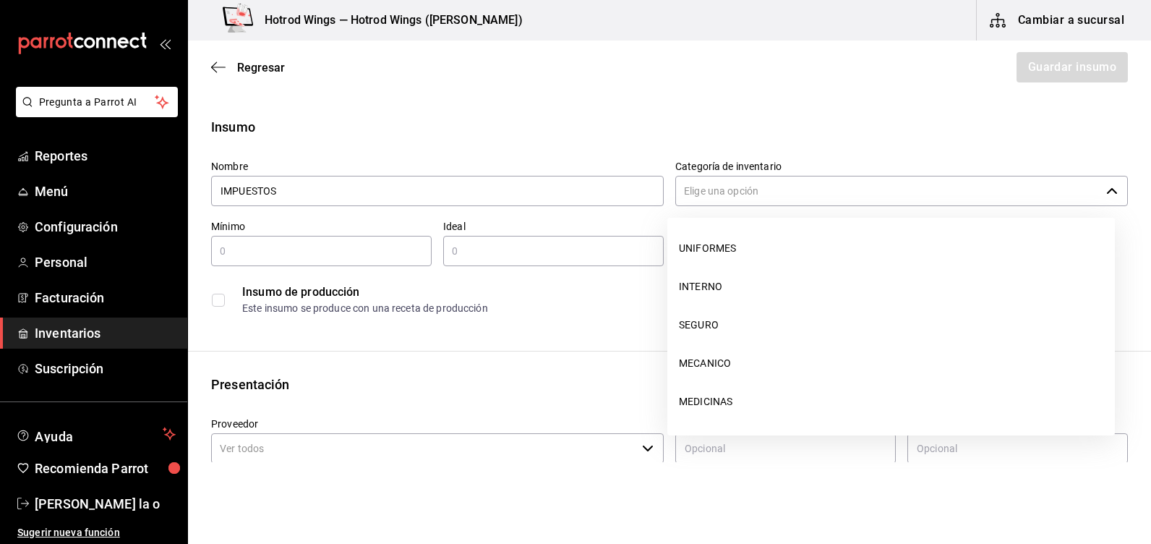
click at [684, 187] on input "Categoría de inventario" at bounding box center [887, 191] width 425 height 30
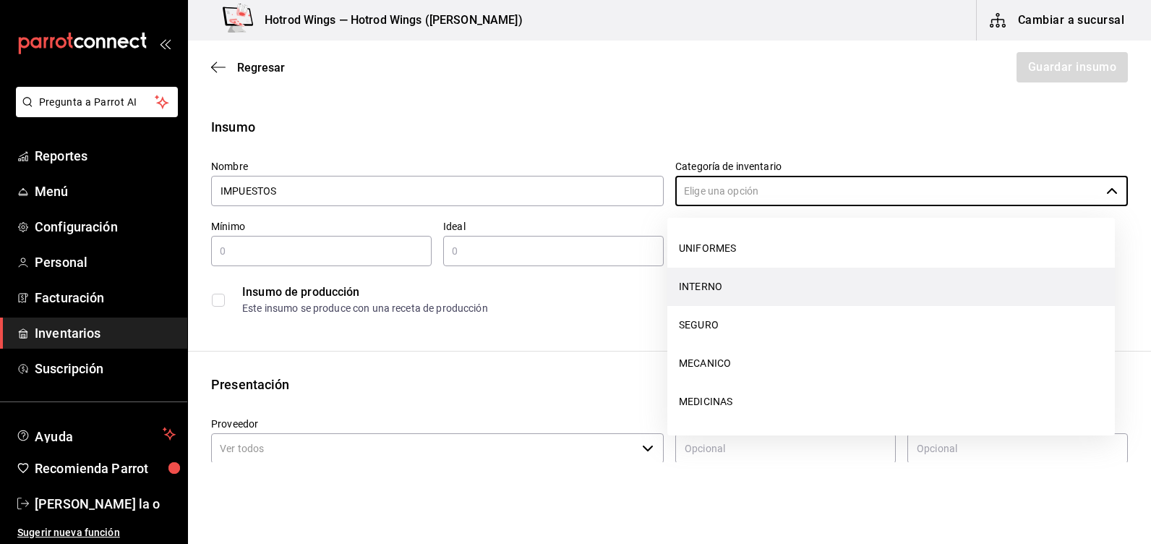
click at [721, 287] on li "INTERNO" at bounding box center [891, 287] width 448 height 38
type input "INTERNO"
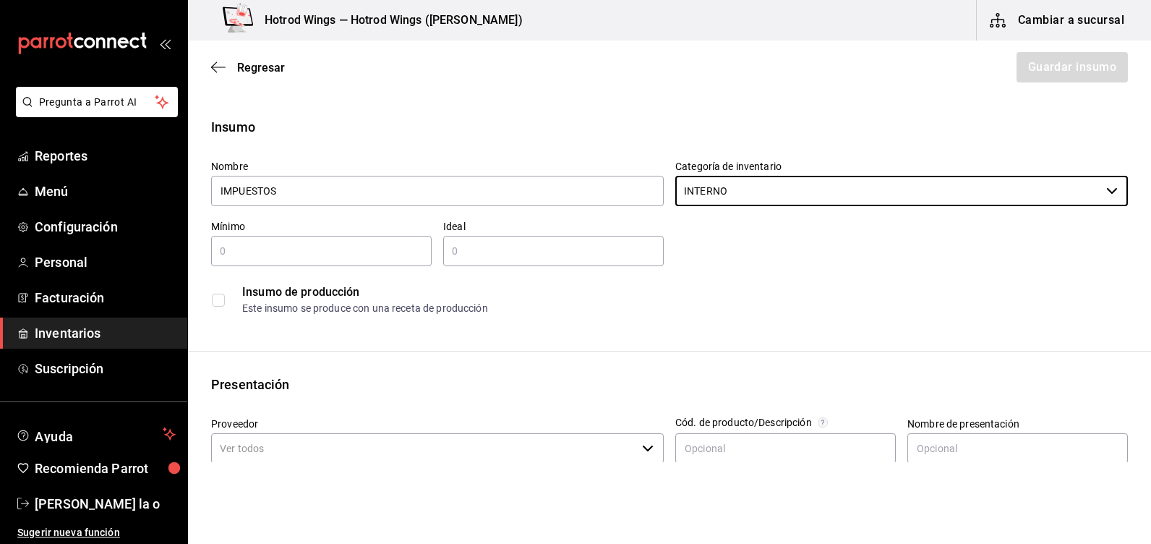
click at [252, 249] on input "text" at bounding box center [321, 250] width 221 height 17
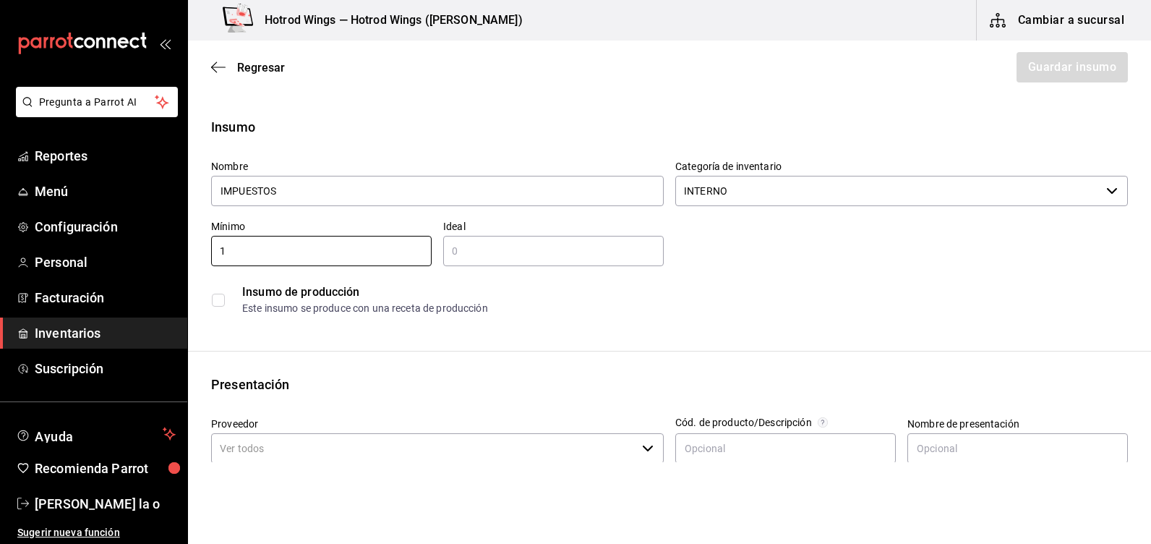
type input "1"
click at [471, 249] on input "text" at bounding box center [553, 250] width 221 height 17
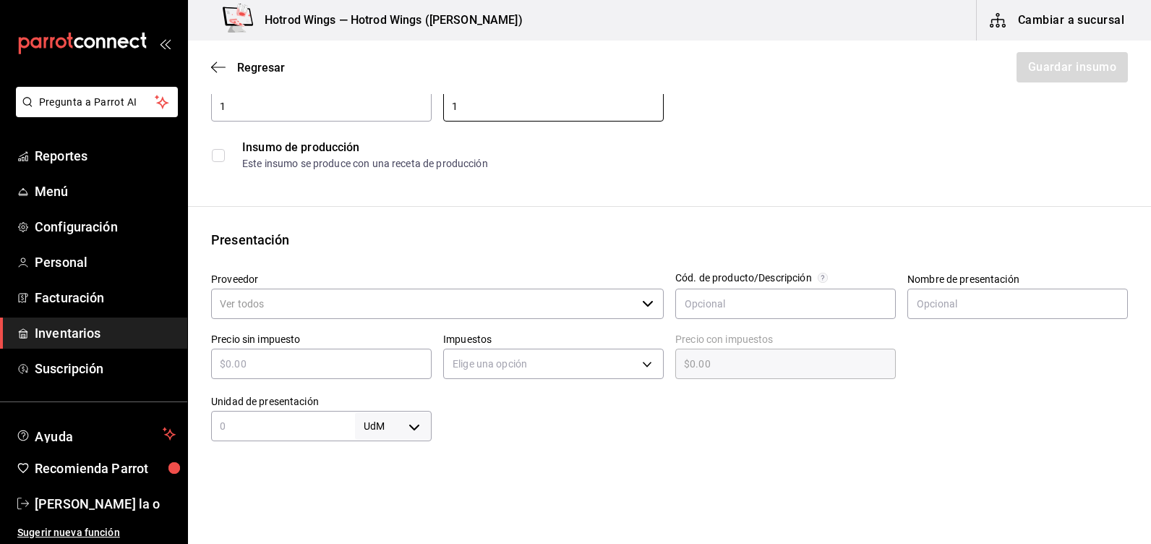
type input "1"
click at [235, 301] on input "Proveedor" at bounding box center [423, 304] width 425 height 30
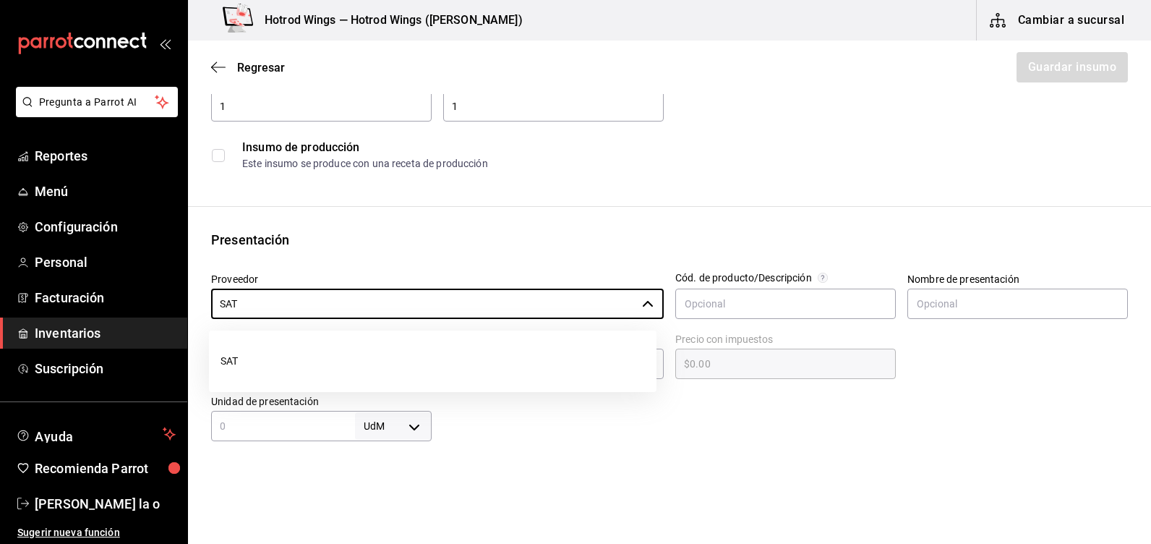
click at [262, 370] on li "SAT" at bounding box center [433, 361] width 448 height 38
type input "SAT"
click at [218, 357] on input "text" at bounding box center [321, 363] width 221 height 17
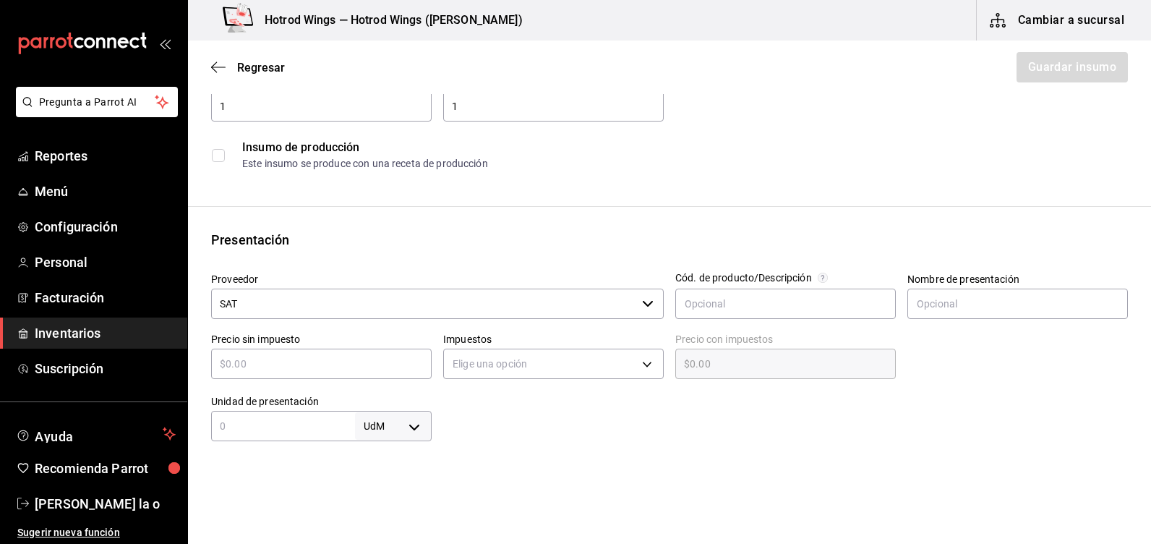
type input "$1"
type input "$1.00"
type input "$1"
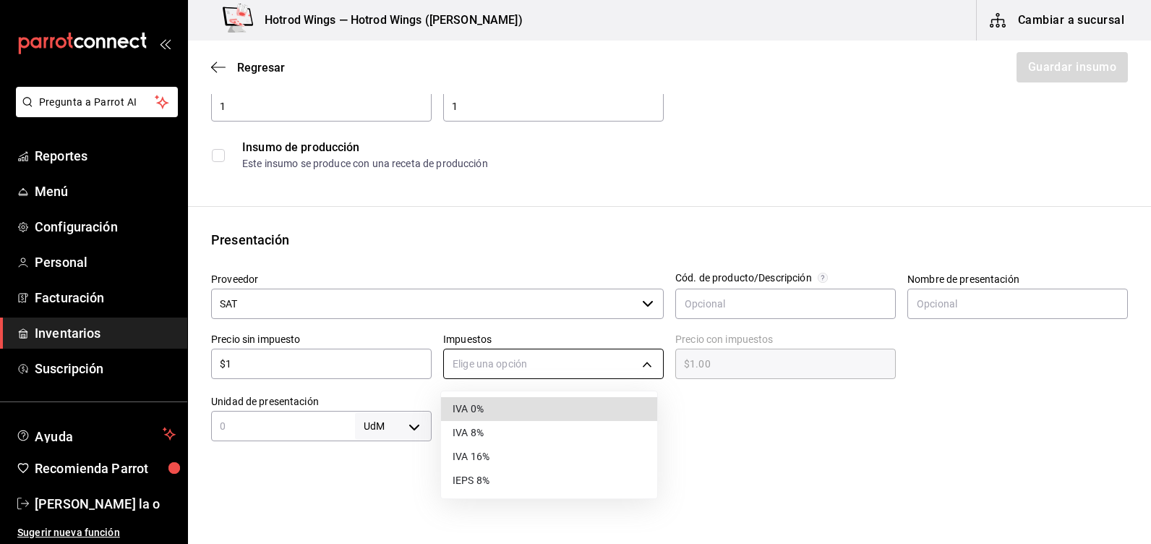
click at [640, 354] on body "Pregunta a Parrot AI Reportes Menú Configuración Personal Facturación Inventari…" at bounding box center [575, 231] width 1151 height 462
click at [489, 430] on li "IVA 8%" at bounding box center [549, 433] width 216 height 24
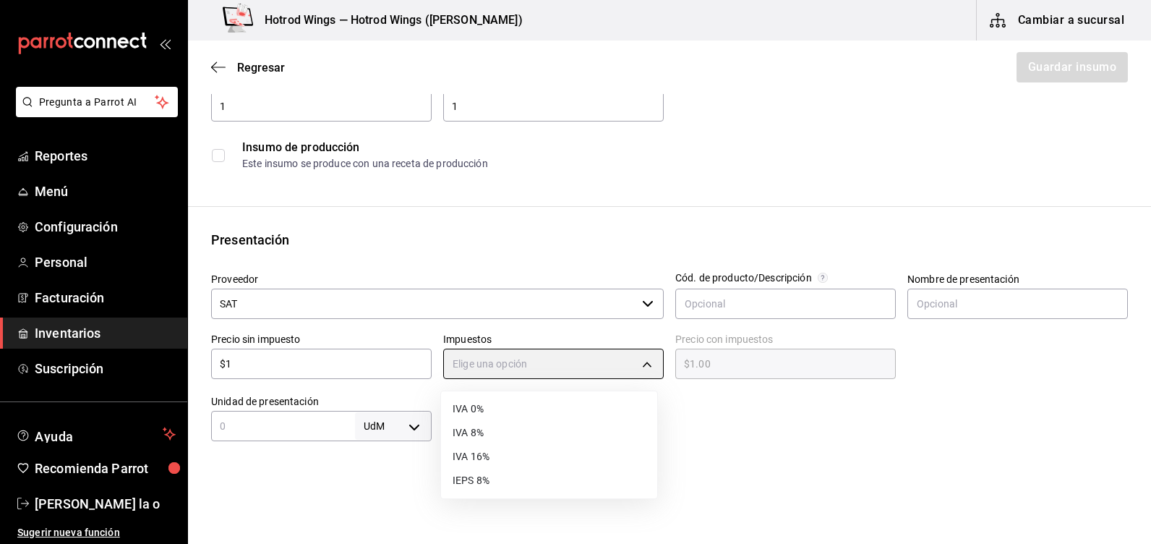
type input "IVA_8"
type input "$1.08"
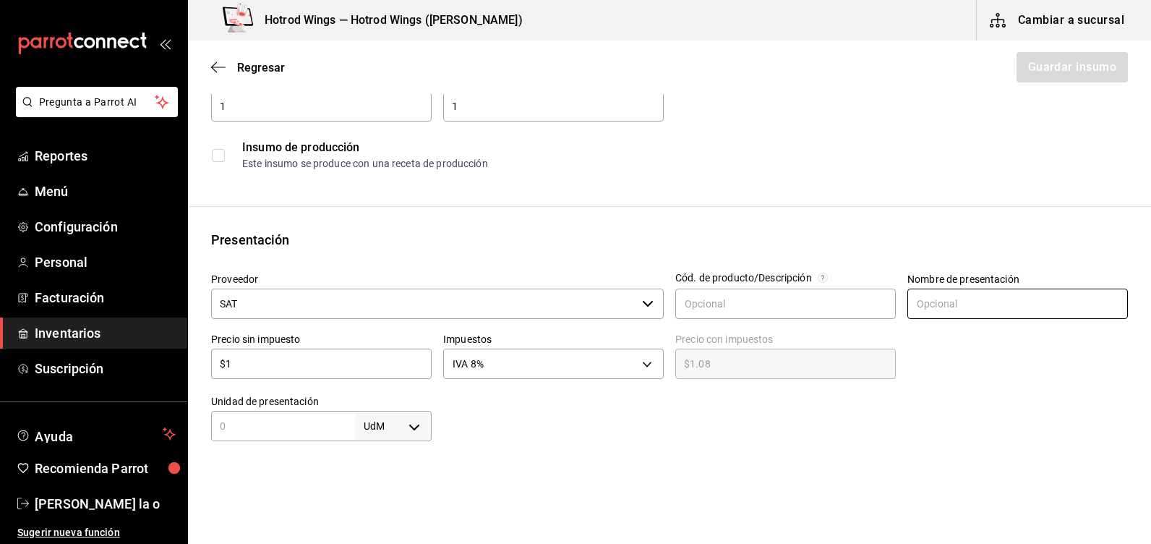
click at [930, 307] on input "text" at bounding box center [1018, 304] width 221 height 30
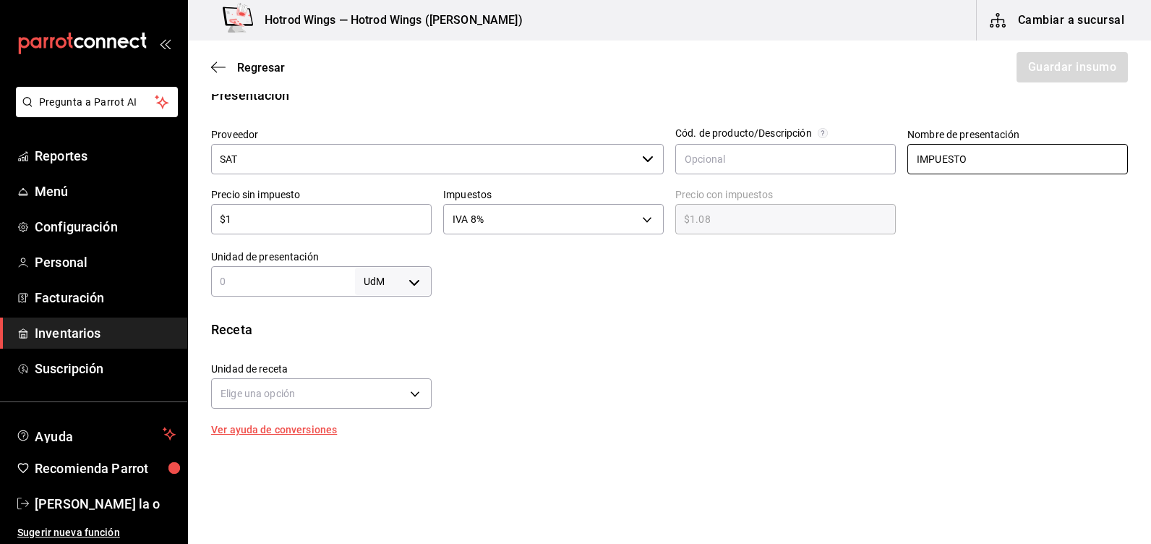
scroll to position [362, 0]
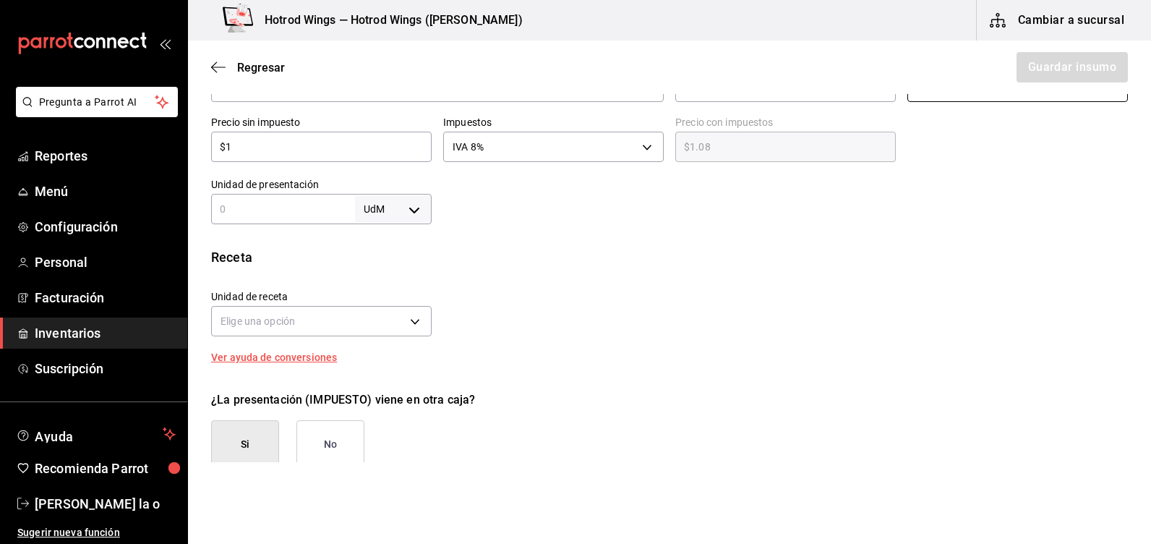
type input "IMPUESTO"
click at [410, 208] on body "Pregunta a Parrot AI Reportes Menú Configuración Personal Facturación Inventari…" at bounding box center [575, 231] width 1151 height 462
click at [223, 203] on div at bounding box center [575, 272] width 1151 height 544
click at [225, 205] on input "text" at bounding box center [283, 208] width 144 height 17
type input "1"
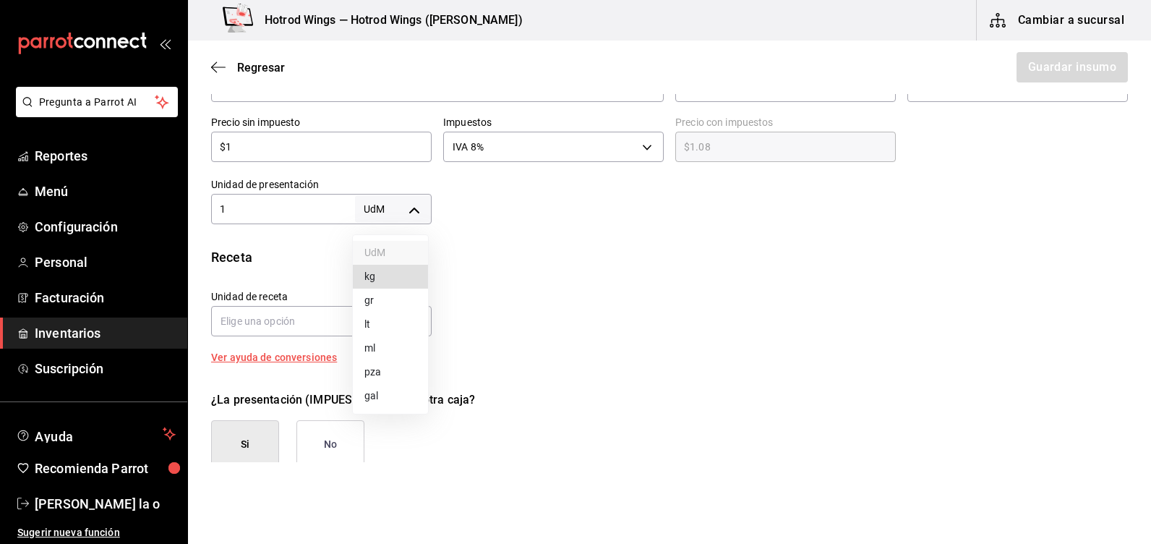
click at [414, 211] on body "Pregunta a Parrot AI Reportes Menú Configuración Personal Facturación Inventari…" at bounding box center [575, 231] width 1151 height 462
click at [377, 372] on li "pza" at bounding box center [390, 372] width 75 height 24
type input "UNIT"
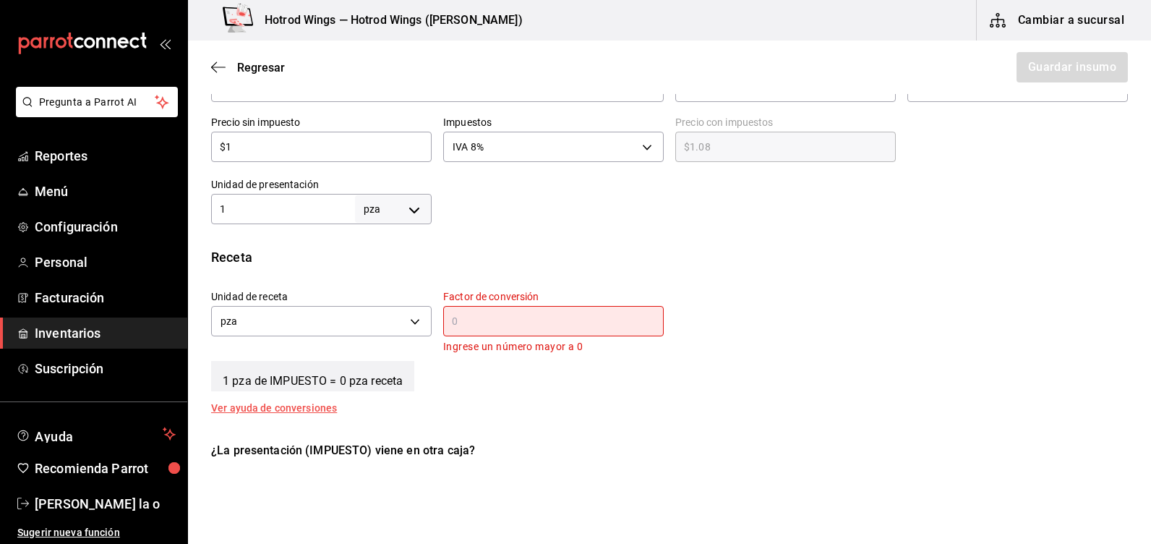
click at [479, 317] on input "text" at bounding box center [553, 320] width 221 height 17
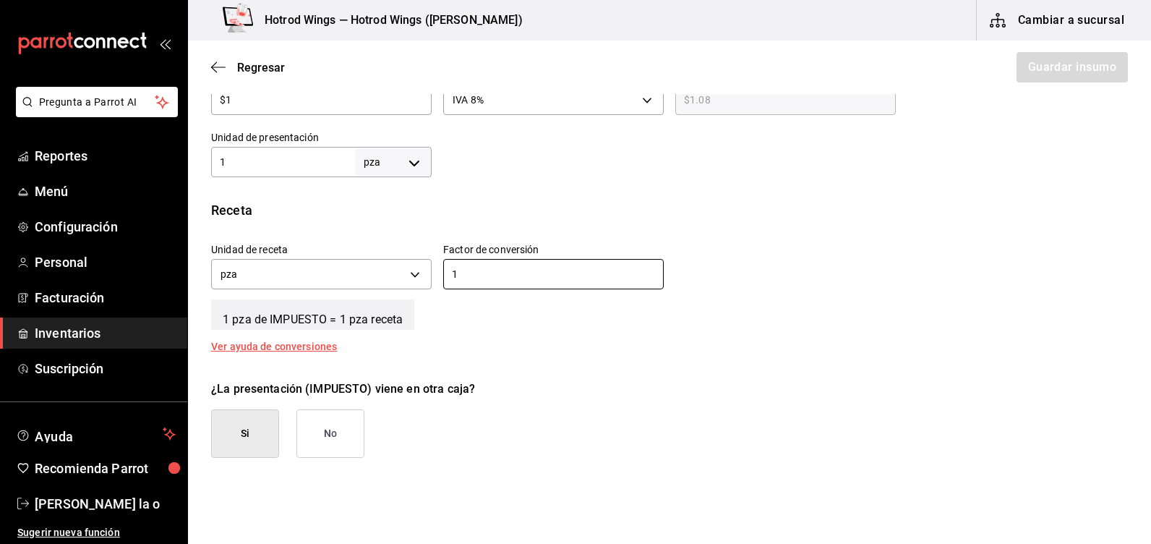
scroll to position [434, 0]
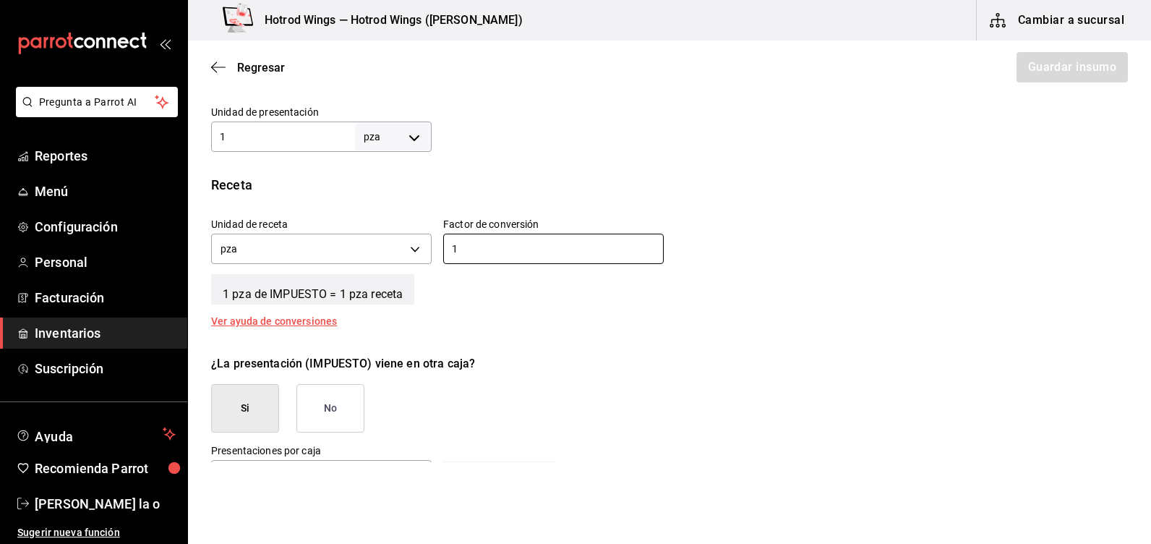
type input "1"
drag, startPoint x: 333, startPoint y: 406, endPoint x: 351, endPoint y: 398, distance: 20.1
click at [333, 406] on button "No" at bounding box center [330, 408] width 68 height 48
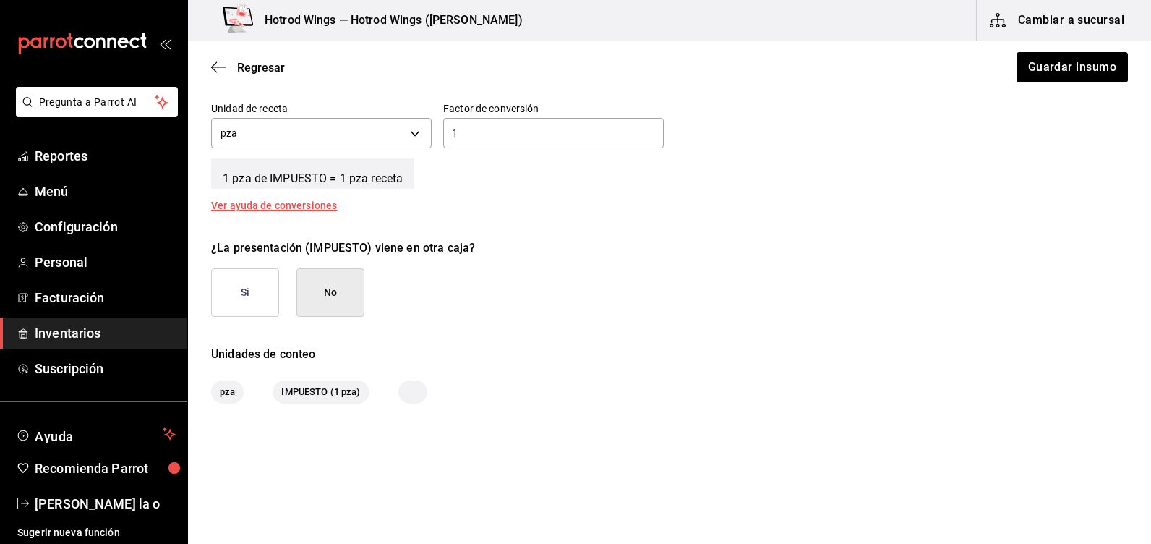
scroll to position [560, 0]
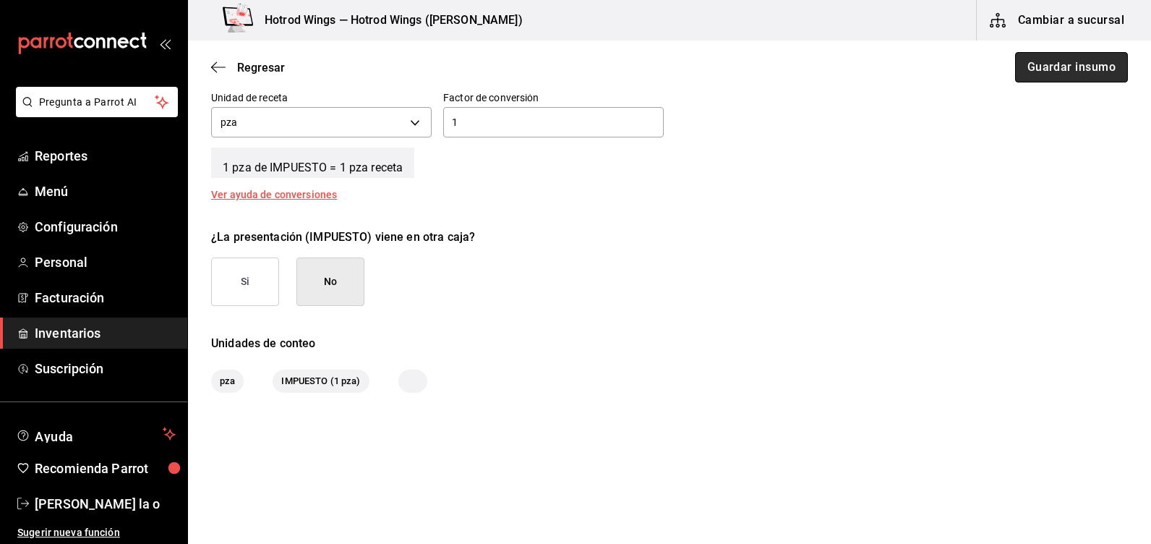
click at [1049, 64] on button "Guardar insumo" at bounding box center [1071, 67] width 113 height 30
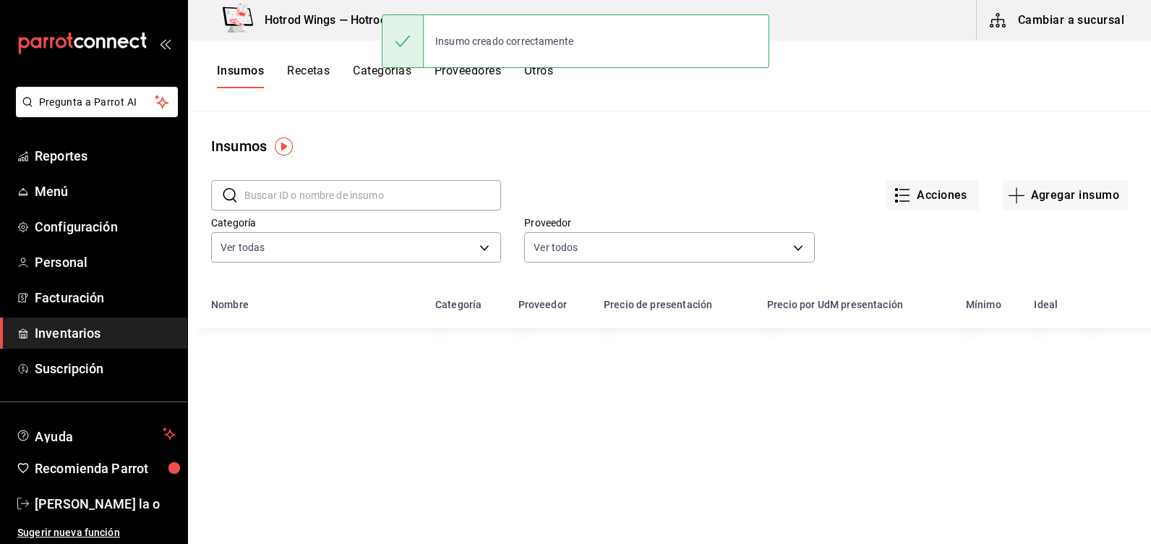
click at [1069, 18] on button "Cambiar a sucursal" at bounding box center [1058, 20] width 163 height 40
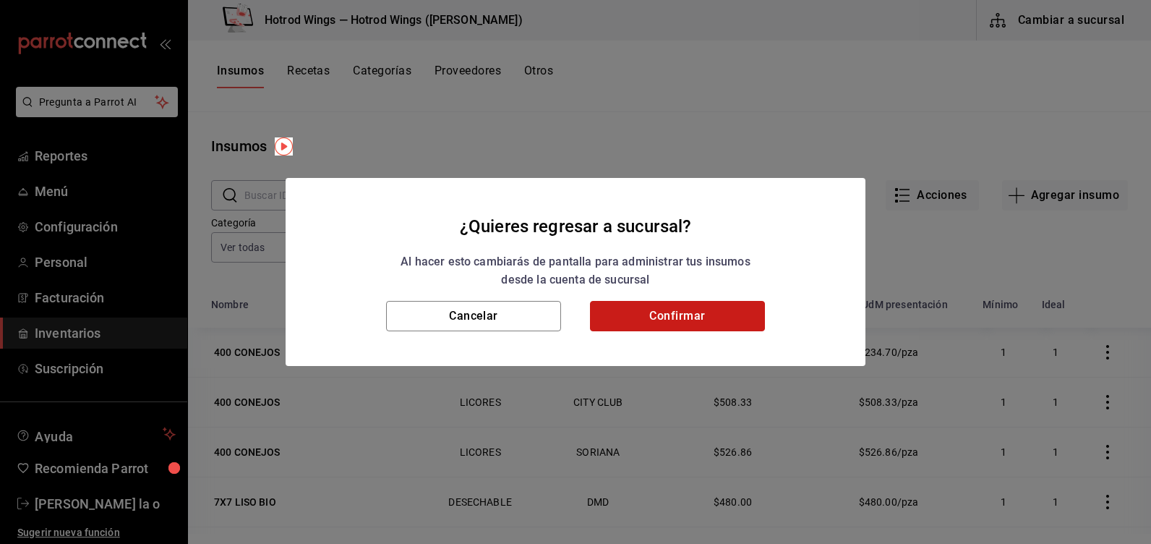
click at [665, 321] on button "Confirmar" at bounding box center [677, 316] width 175 height 30
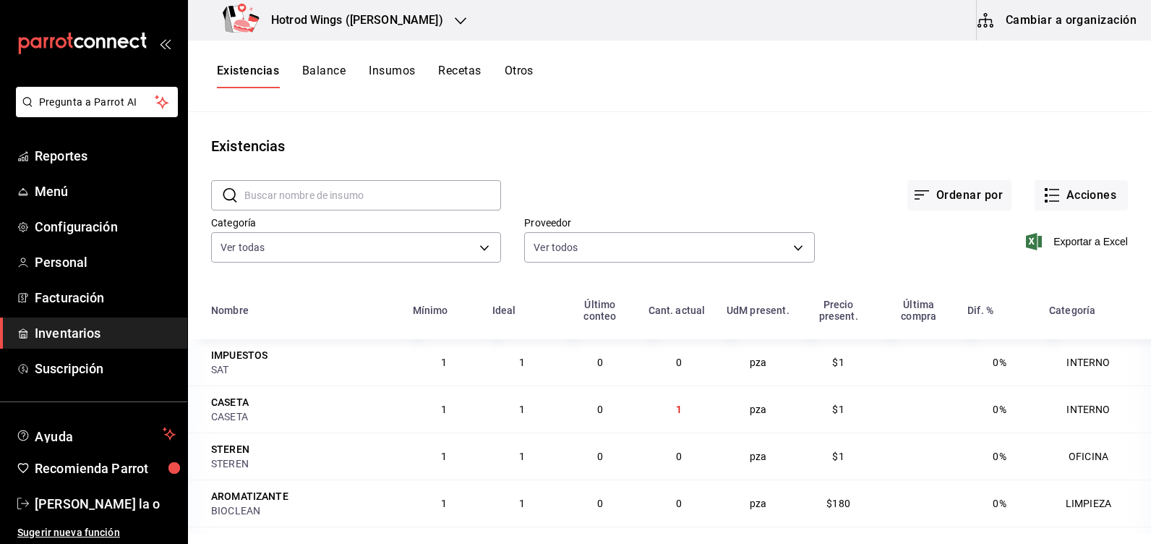
click at [455, 17] on icon "button" at bounding box center [461, 21] width 12 height 12
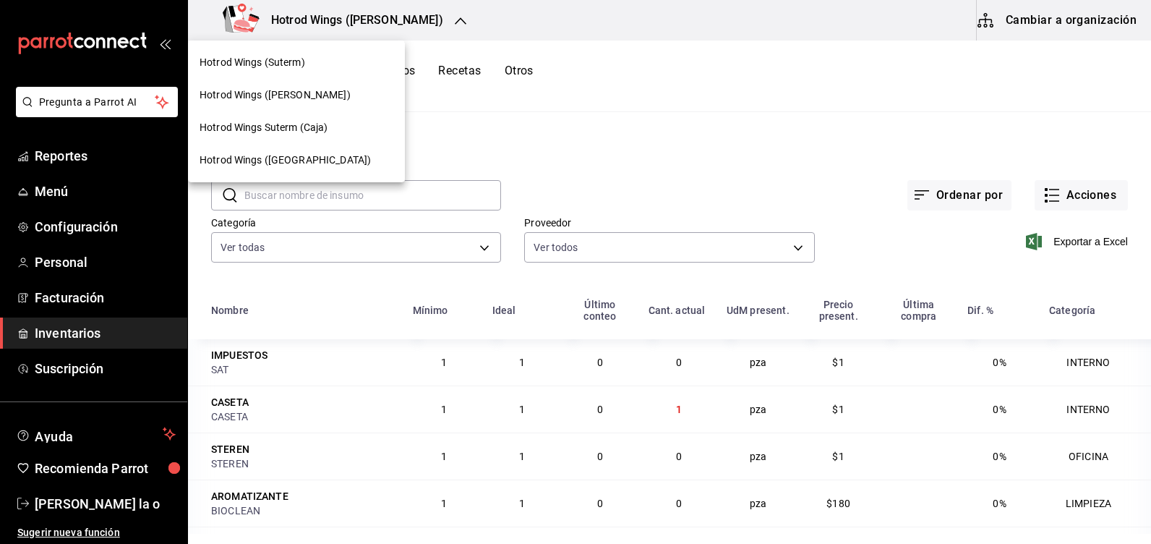
click at [305, 62] on div "Hotrod Wings (Suterm)" at bounding box center [297, 62] width 194 height 15
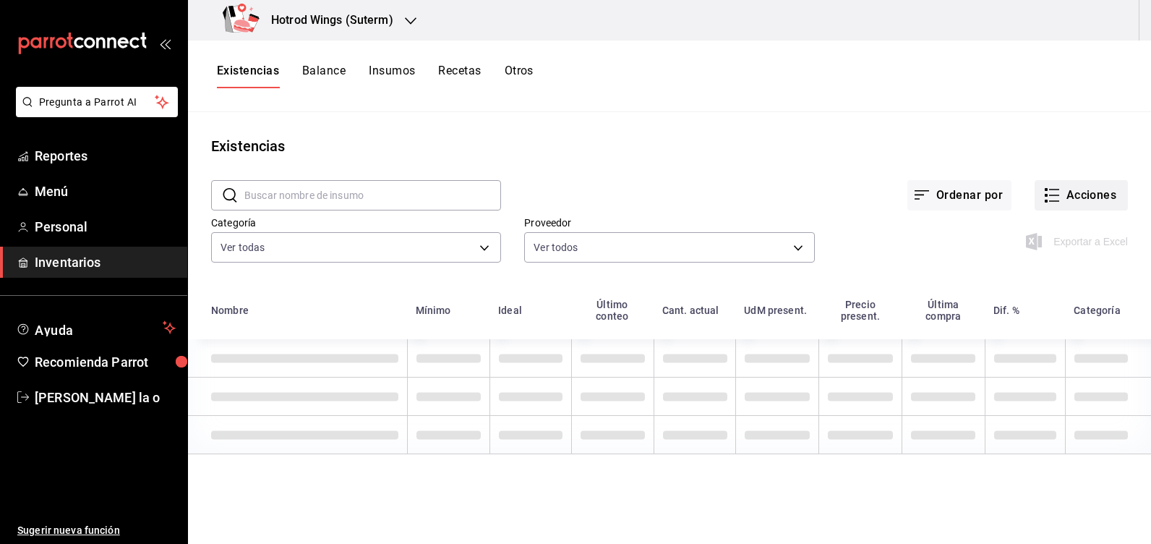
click at [1094, 203] on button "Acciones" at bounding box center [1081, 195] width 93 height 30
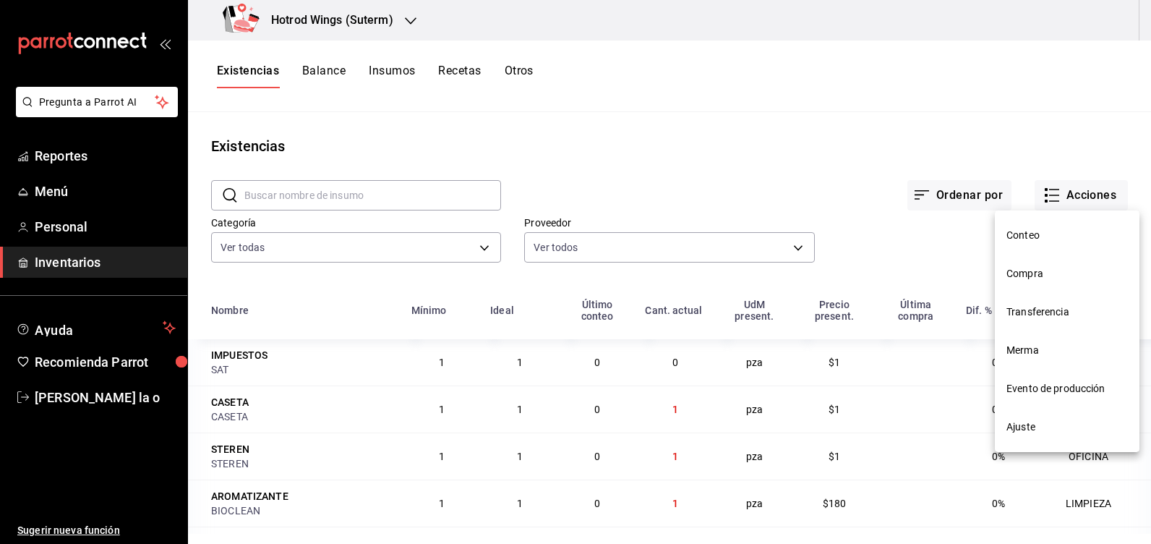
click at [1025, 281] on span "Compra" at bounding box center [1067, 273] width 121 height 15
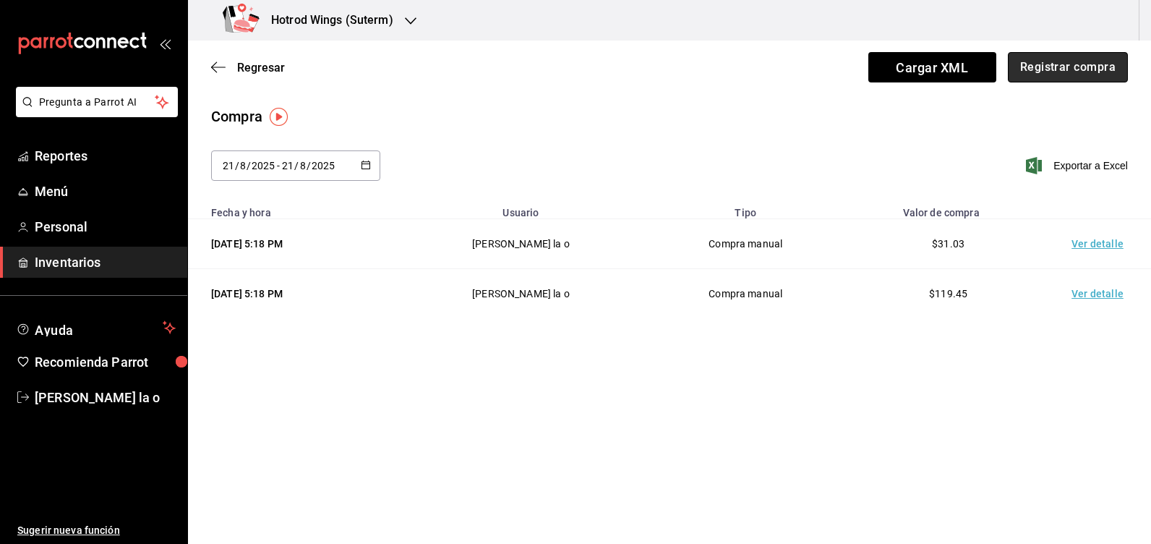
click at [1068, 58] on button "Registrar compra" at bounding box center [1068, 67] width 120 height 30
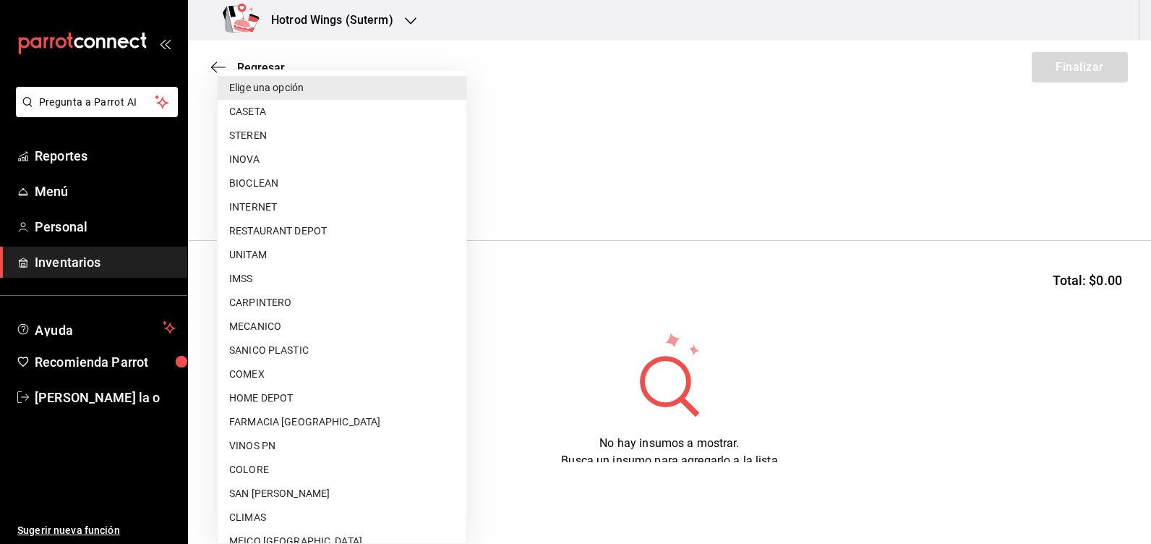
click at [450, 192] on body "Pregunta a Parrot AI Reportes Menú Personal Inventarios Ayuda Recomienda Parrot…" at bounding box center [575, 231] width 1151 height 462
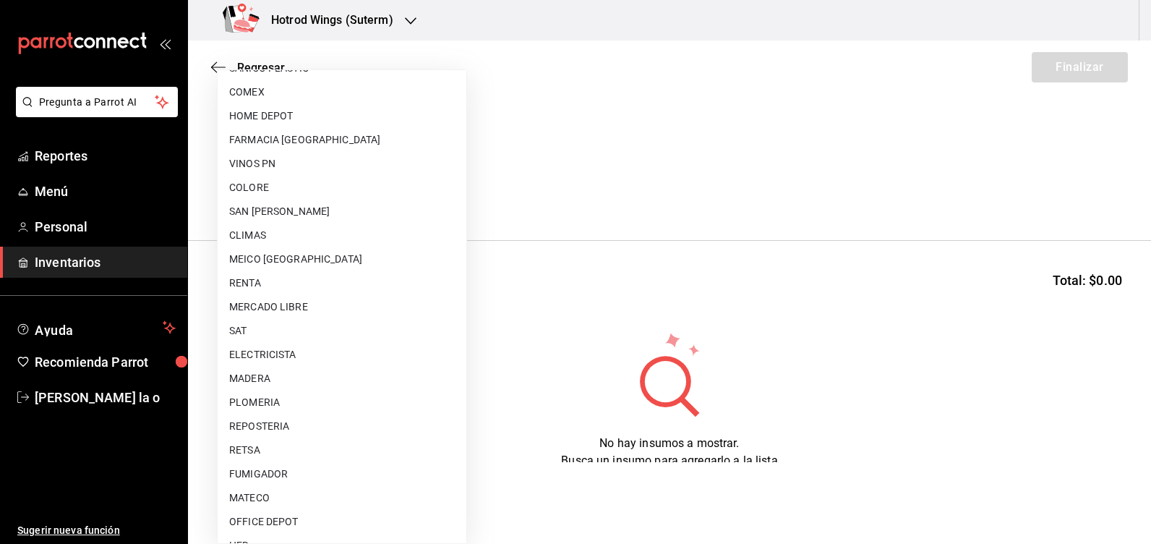
scroll to position [289, 0]
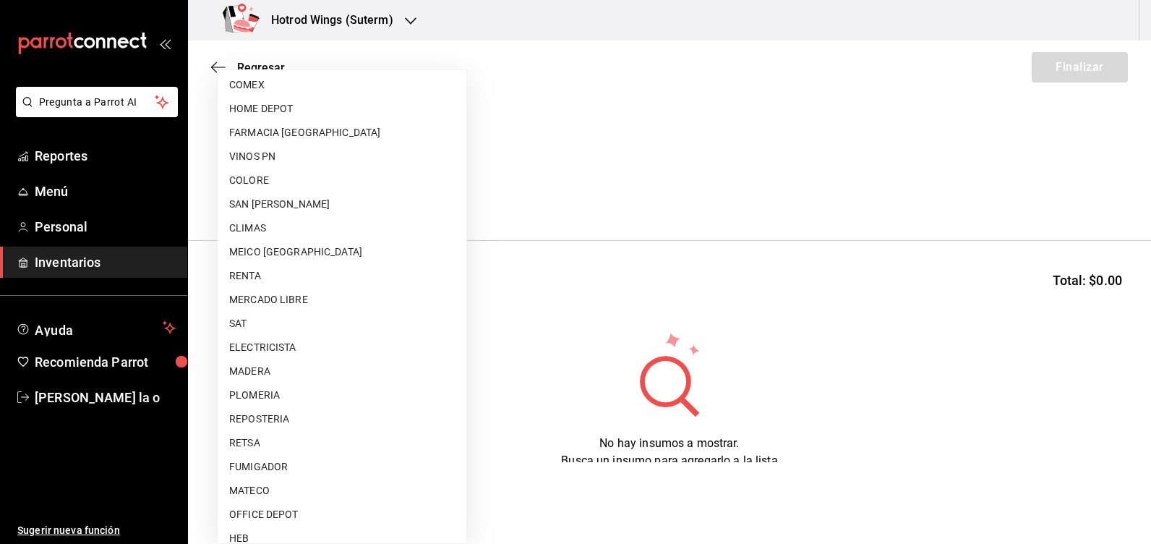
click at [269, 322] on li "SAT" at bounding box center [342, 324] width 249 height 24
type input "f095ef77-8483-467d-a607-d527f423a67c"
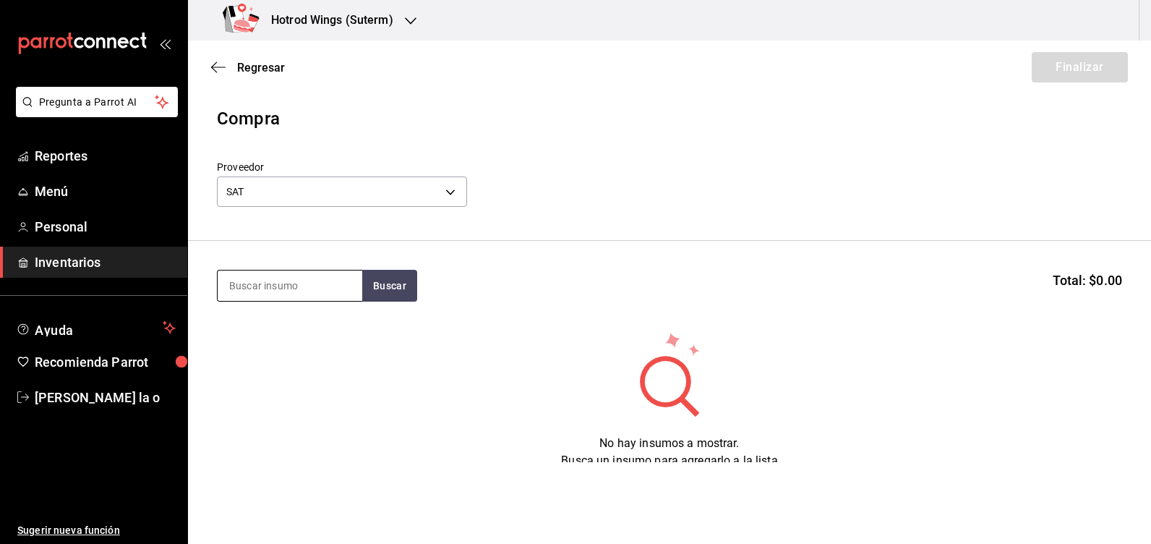
click at [266, 289] on input at bounding box center [290, 285] width 145 height 30
click at [396, 283] on button "Buscar" at bounding box center [389, 286] width 55 height 32
click at [278, 328] on div "IMPUESTOS" at bounding box center [266, 327] width 75 height 17
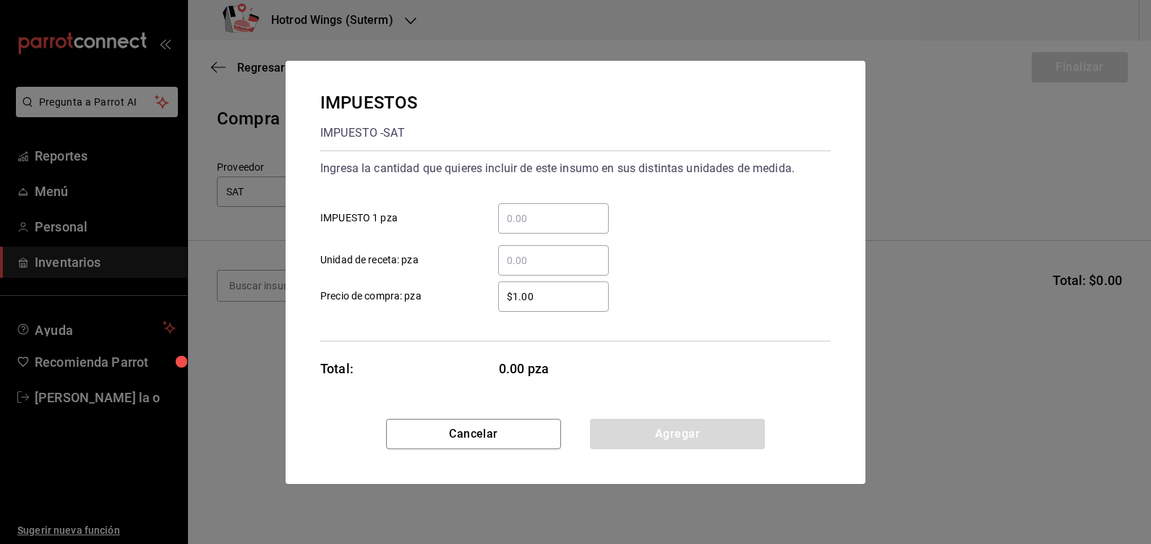
click at [517, 214] on input "​ IMPUESTO 1 pza" at bounding box center [553, 218] width 111 height 17
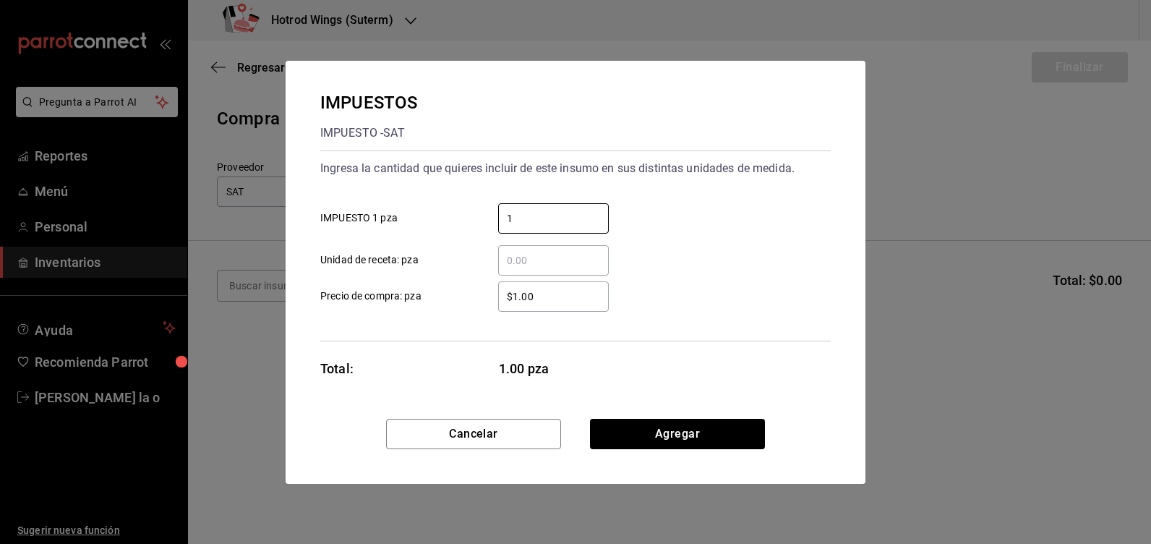
type input "1"
click at [547, 296] on input "$1.00" at bounding box center [553, 296] width 111 height 17
type input "$1"
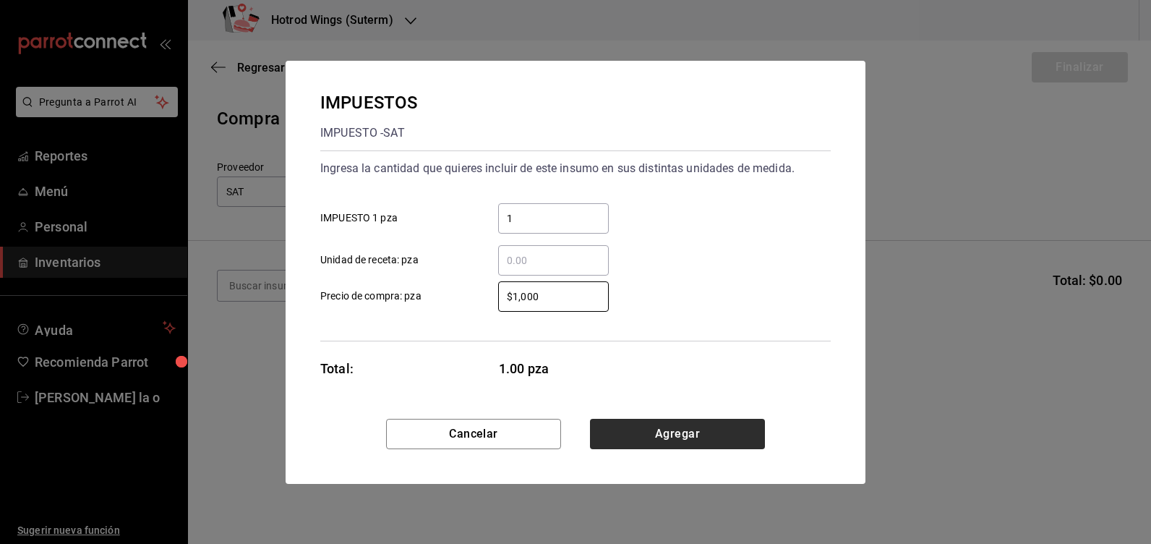
type input "$1,000"
click at [707, 438] on button "Agregar" at bounding box center [677, 434] width 175 height 30
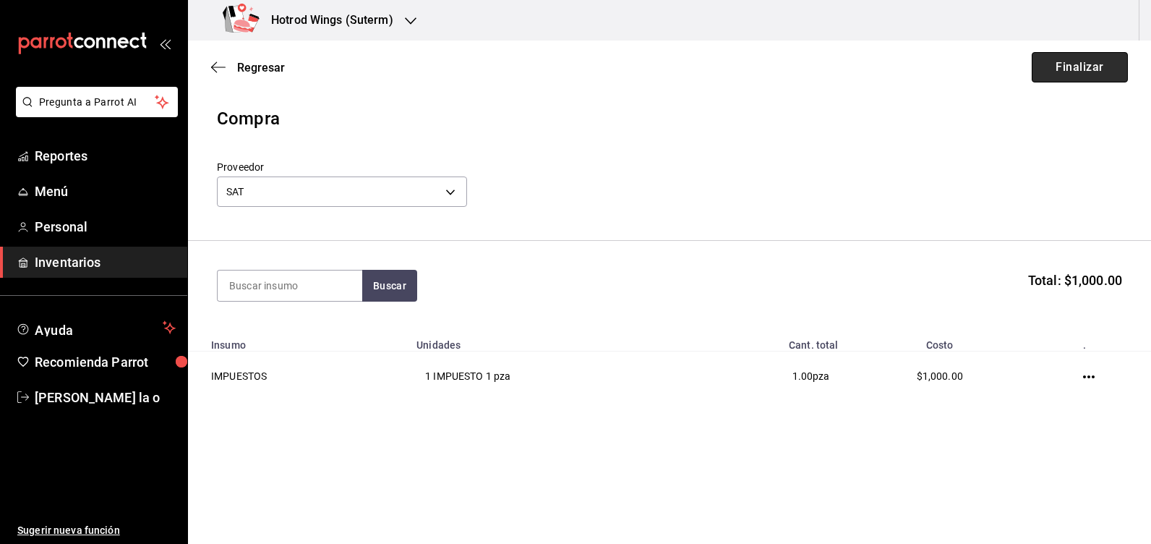
click at [1091, 67] on button "Finalizar" at bounding box center [1080, 67] width 96 height 30
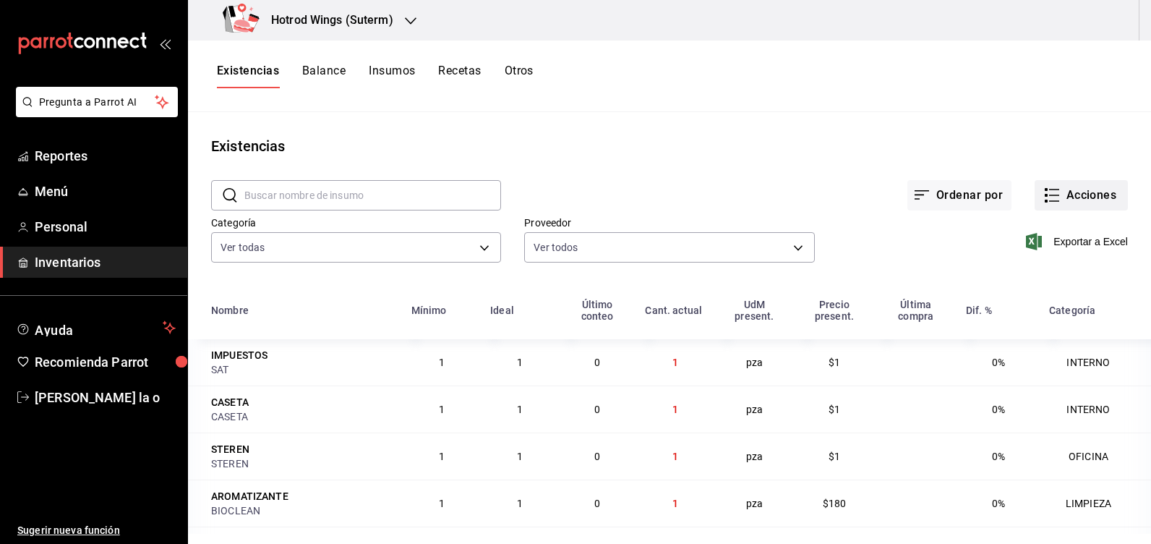
click at [1091, 194] on button "Acciones" at bounding box center [1081, 195] width 93 height 30
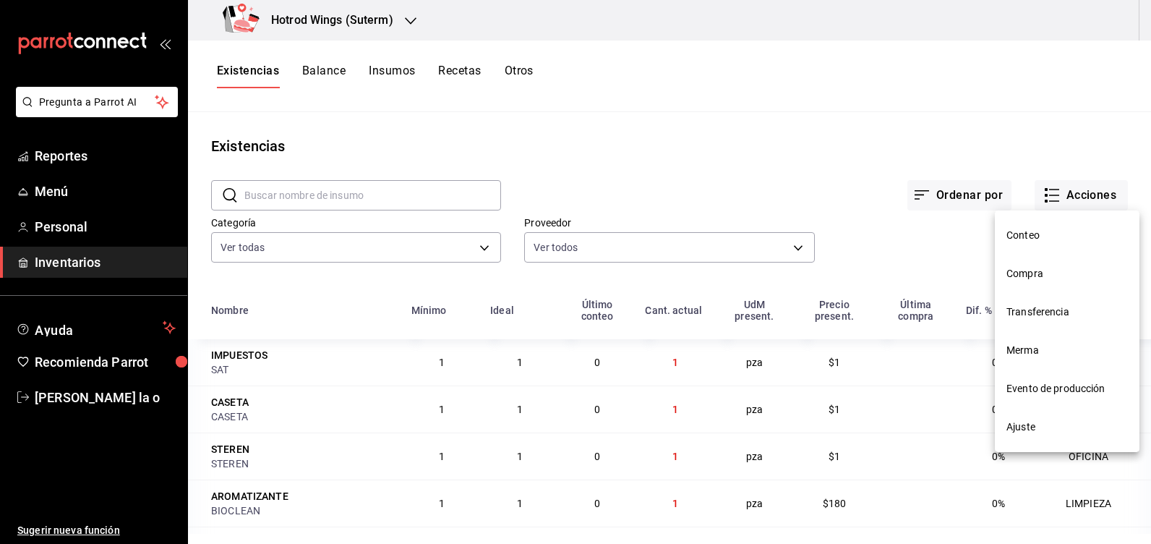
click at [1031, 275] on span "Compra" at bounding box center [1067, 273] width 121 height 15
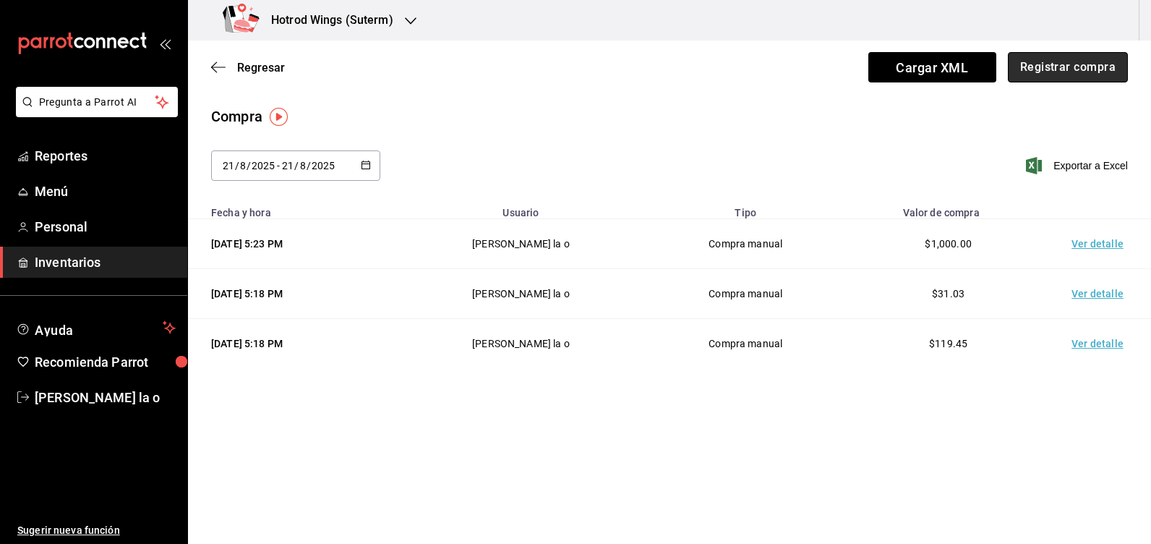
click at [1036, 68] on button "Registrar compra" at bounding box center [1068, 67] width 120 height 30
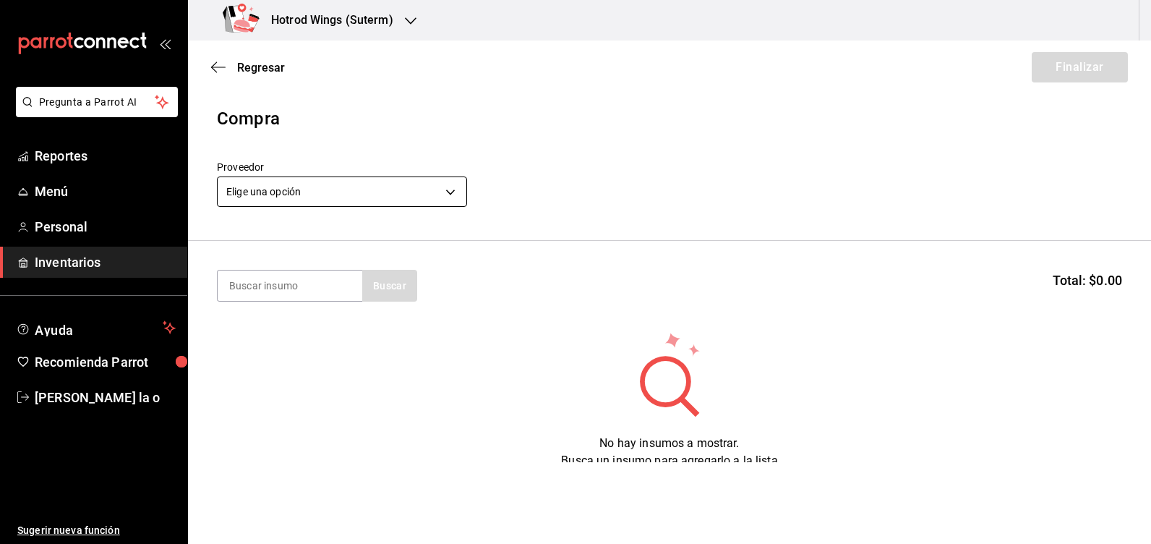
click at [458, 194] on body "Pregunta a Parrot AI Reportes Menú Personal Inventarios Ayuda Recomienda Parrot…" at bounding box center [575, 231] width 1151 height 462
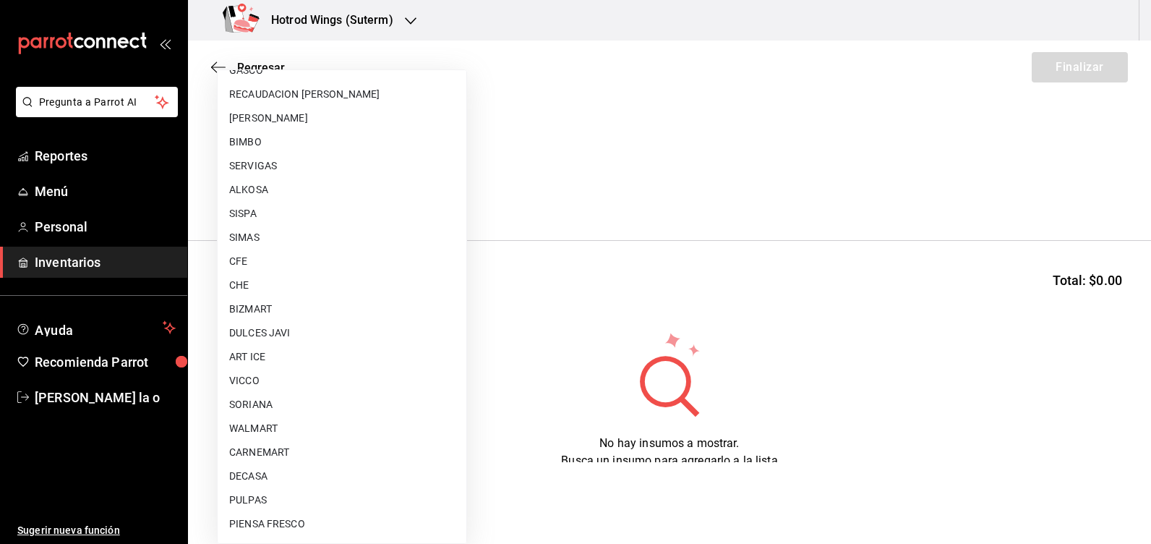
scroll to position [970, 0]
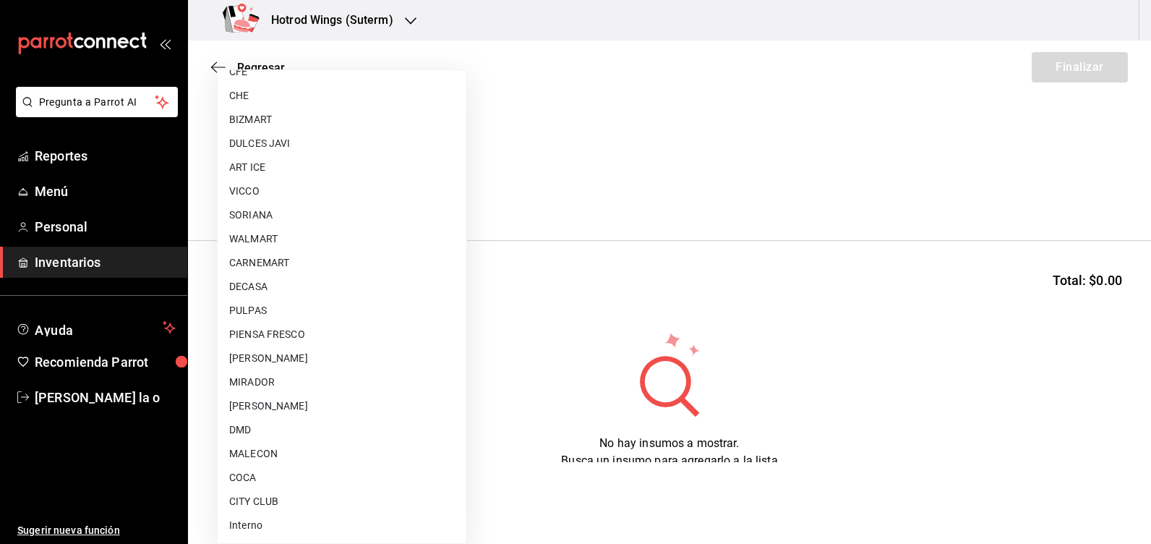
click at [293, 198] on li "VICCO" at bounding box center [342, 191] width 249 height 24
type input "59804448-7df7-451b-a532-a47eae1b1e8c"
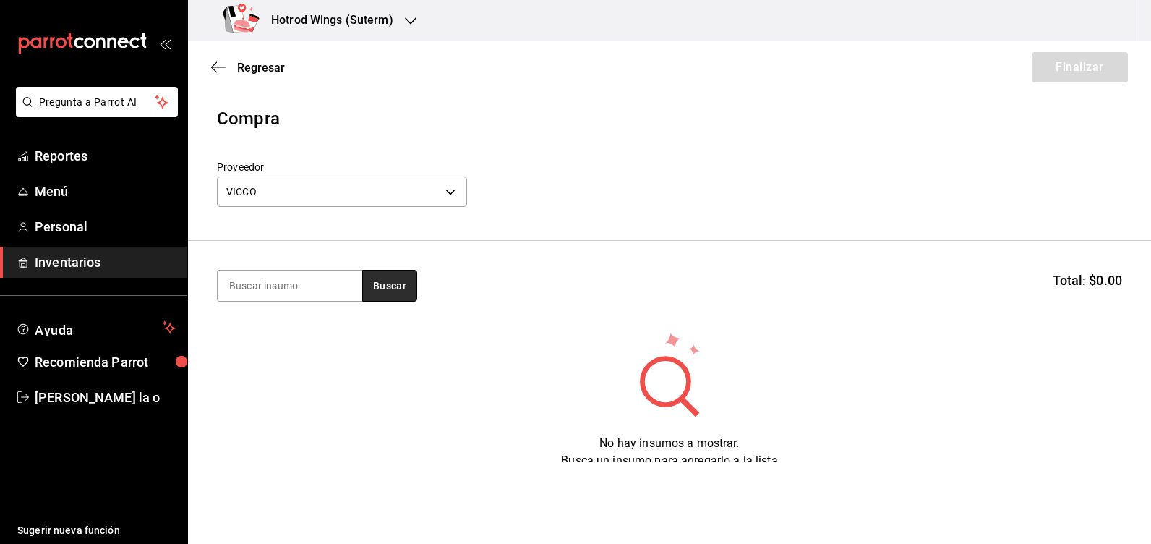
click at [388, 294] on button "Buscar" at bounding box center [389, 286] width 55 height 32
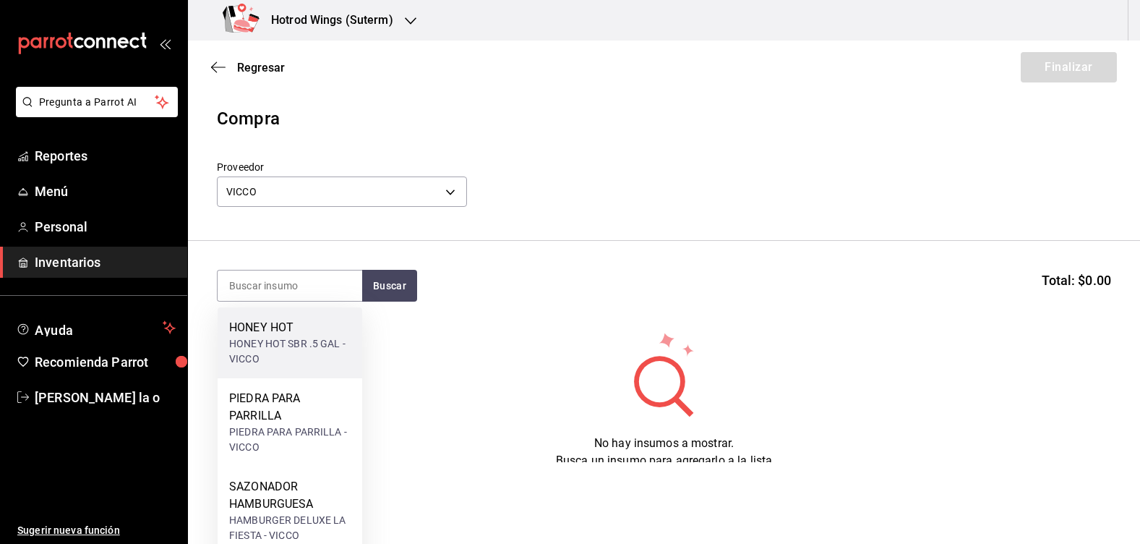
click at [304, 343] on div "HONEY HOT SBR .5 GAL - VICCO" at bounding box center [289, 351] width 121 height 30
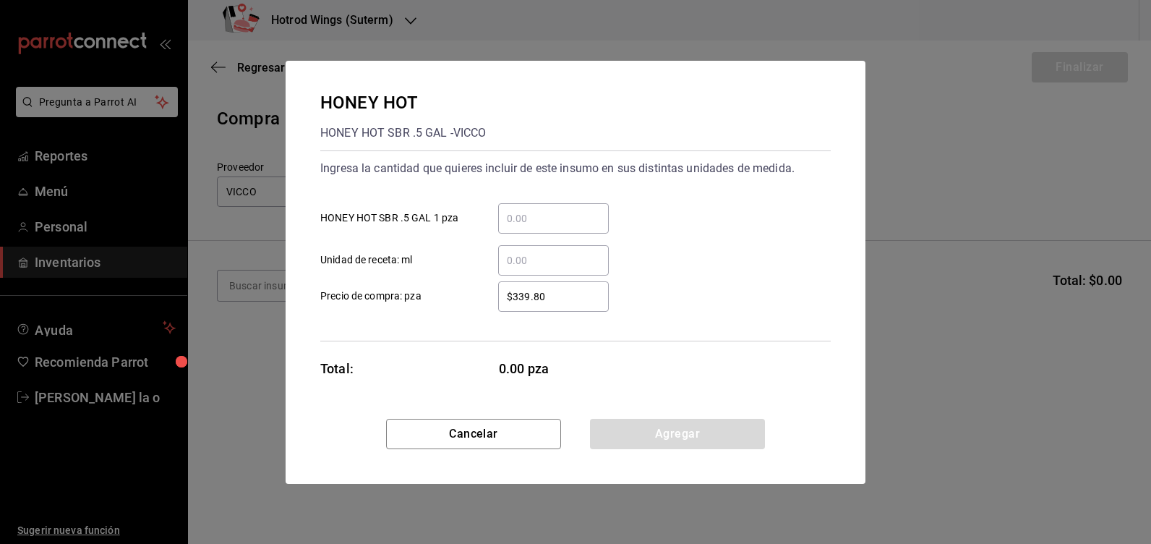
click at [513, 219] on input "​ HONEY HOT SBR .5 GAL 1 pza" at bounding box center [553, 218] width 111 height 17
type input "3"
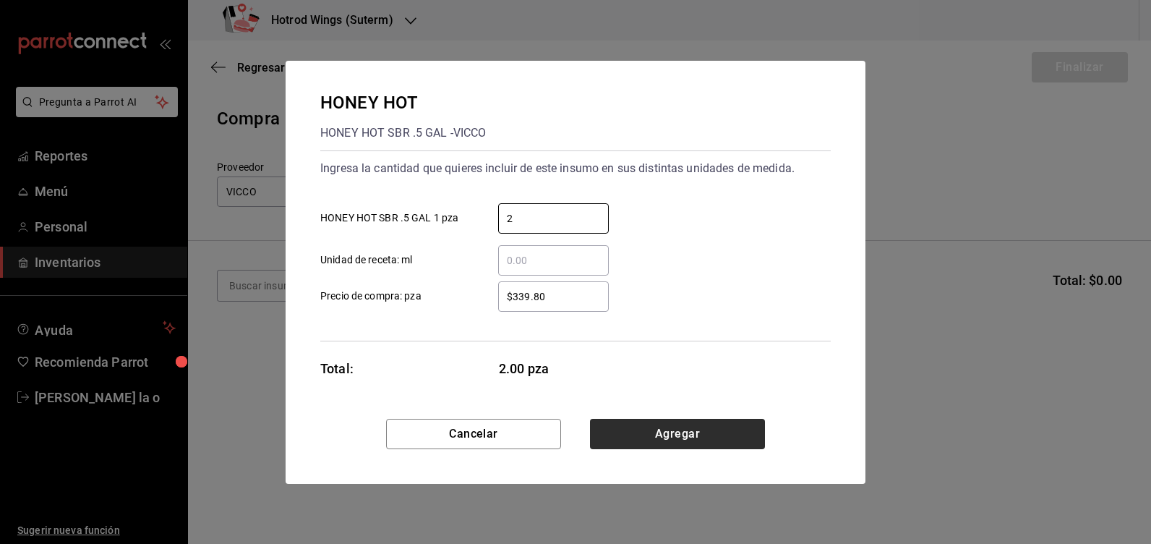
type input "2"
click at [672, 425] on button "Agregar" at bounding box center [677, 434] width 175 height 30
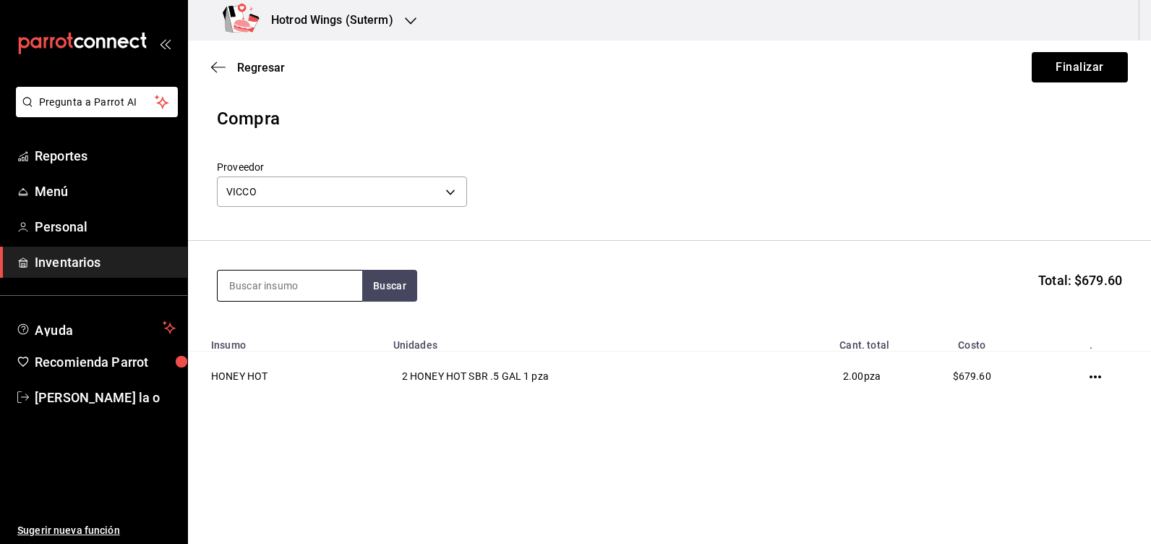
click at [263, 286] on input at bounding box center [290, 285] width 145 height 30
click at [398, 287] on button "Buscar" at bounding box center [389, 286] width 55 height 32
click at [302, 293] on input "PEPI" at bounding box center [290, 285] width 145 height 30
type input "P"
type input "PARM"
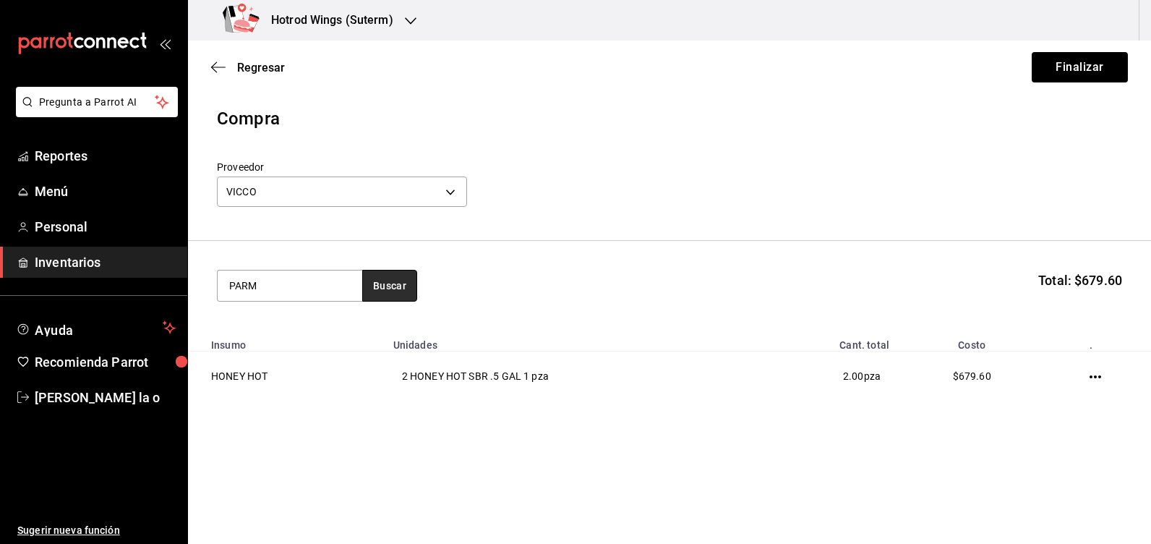
click at [392, 283] on button "Buscar" at bounding box center [389, 286] width 55 height 32
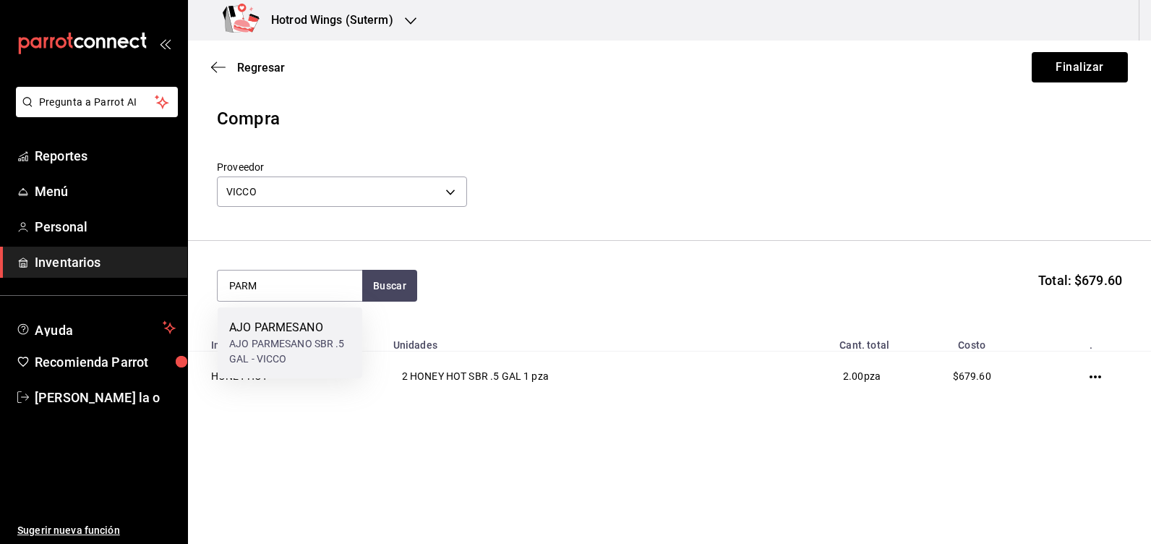
click at [306, 346] on div "AJO PARMESANO SBR .5 GAL - VICCO" at bounding box center [289, 351] width 121 height 30
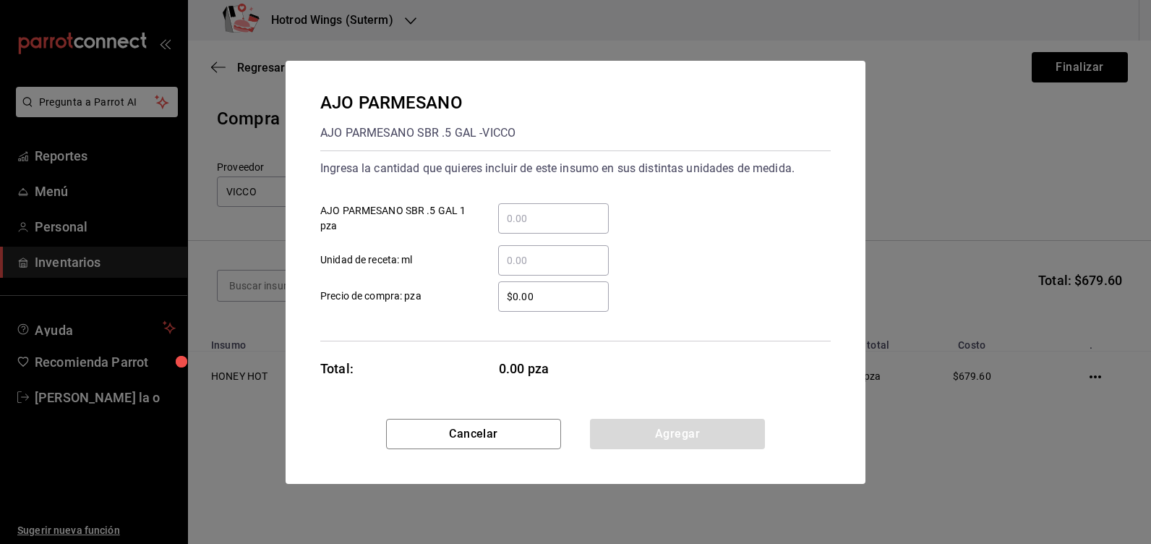
click at [547, 224] on input "​ AJO PARMESANO SBR .5 GAL 1 pza" at bounding box center [553, 218] width 111 height 17
type input "3"
click at [544, 292] on input "$0.00" at bounding box center [553, 296] width 111 height 17
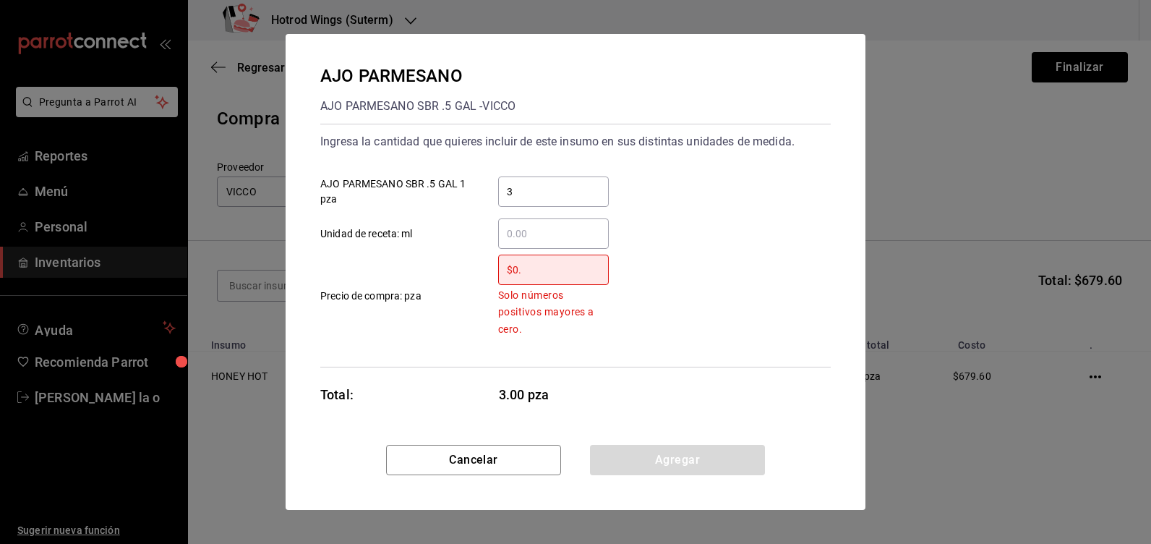
type input "$0"
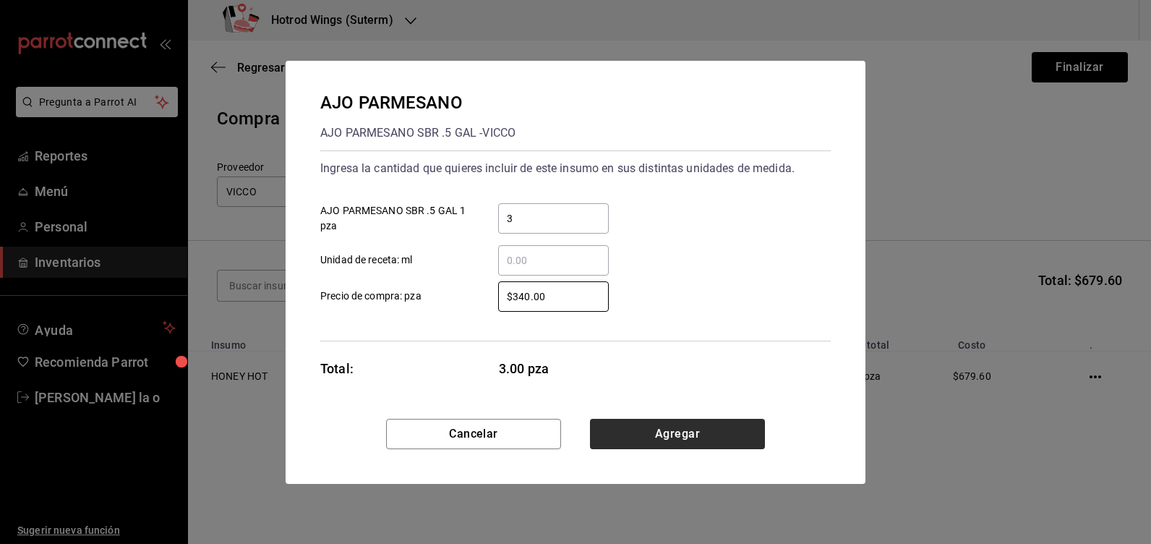
type input "$340.00"
click at [675, 442] on button "Agregar" at bounding box center [677, 434] width 175 height 30
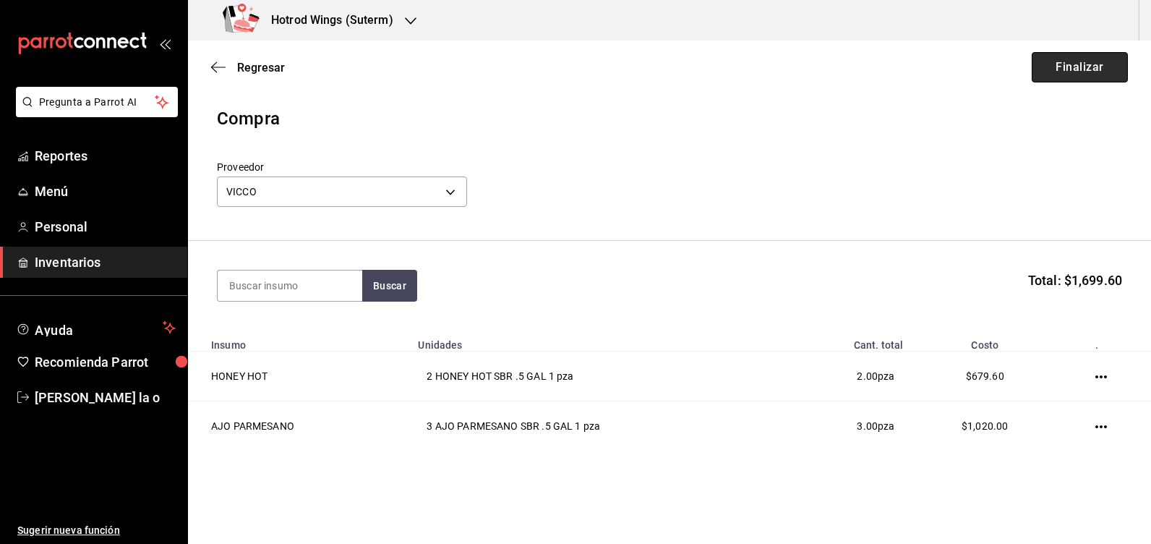
click at [1077, 61] on button "Finalizar" at bounding box center [1080, 67] width 96 height 30
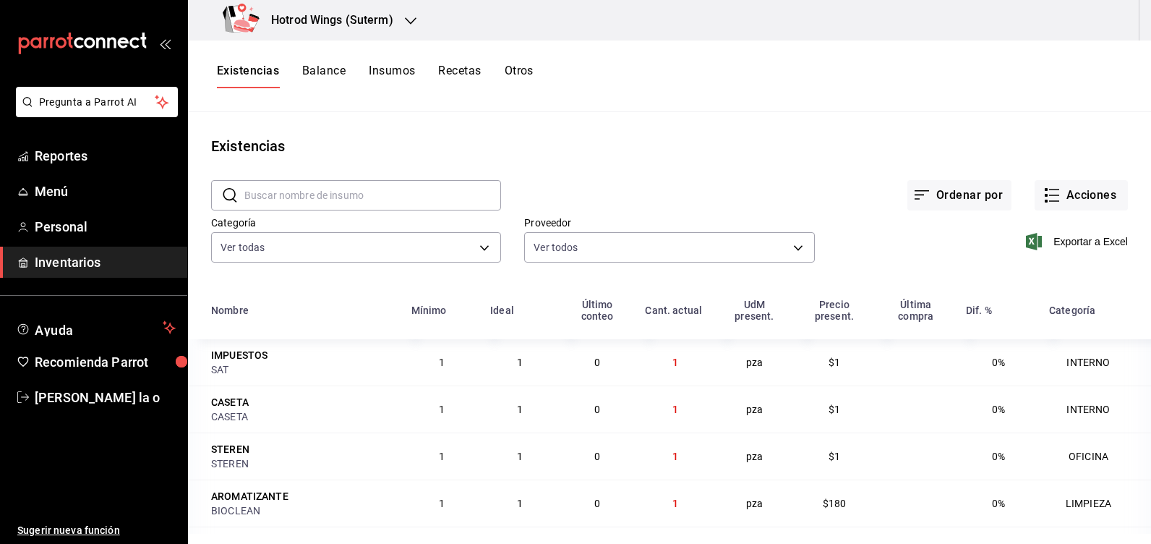
click at [407, 22] on icon "button" at bounding box center [411, 21] width 12 height 12
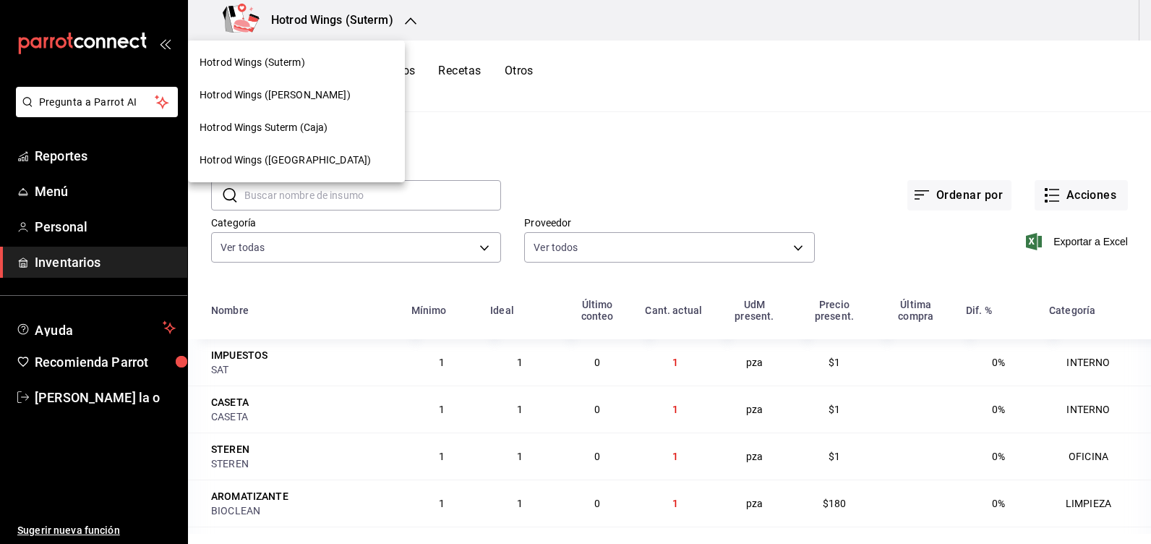
click at [312, 98] on div "Hotrod Wings (Guillen)" at bounding box center [297, 95] width 194 height 15
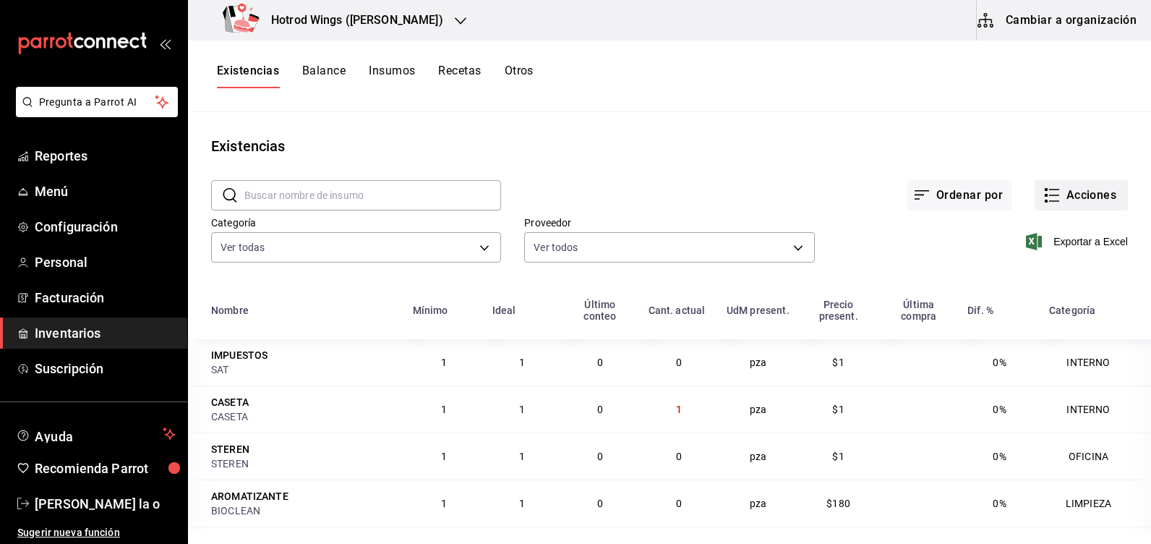
click at [1070, 202] on button "Acciones" at bounding box center [1081, 195] width 93 height 30
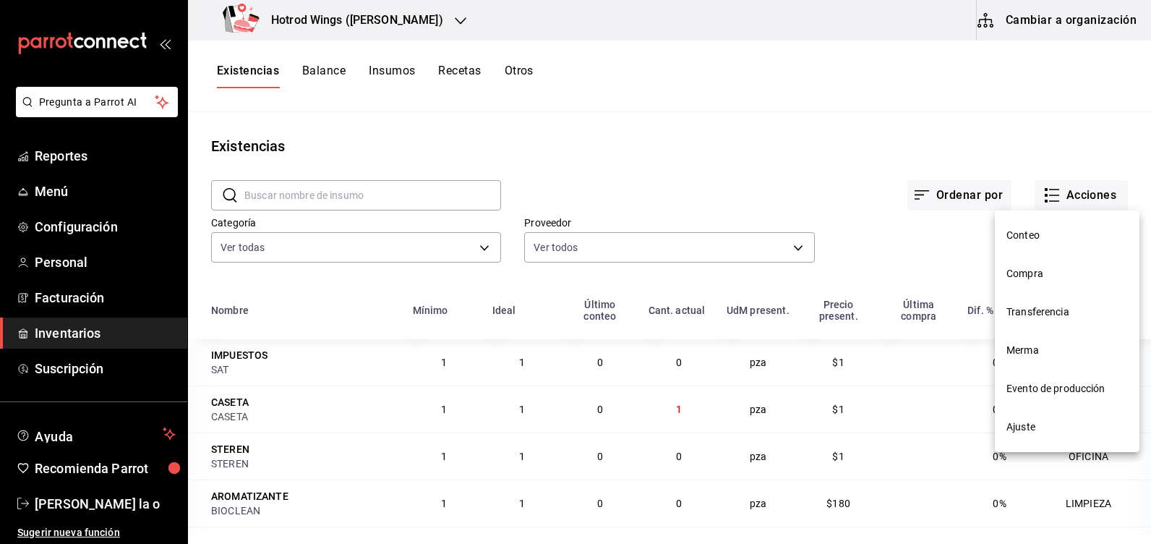
click at [1044, 281] on li "Compra" at bounding box center [1067, 274] width 145 height 38
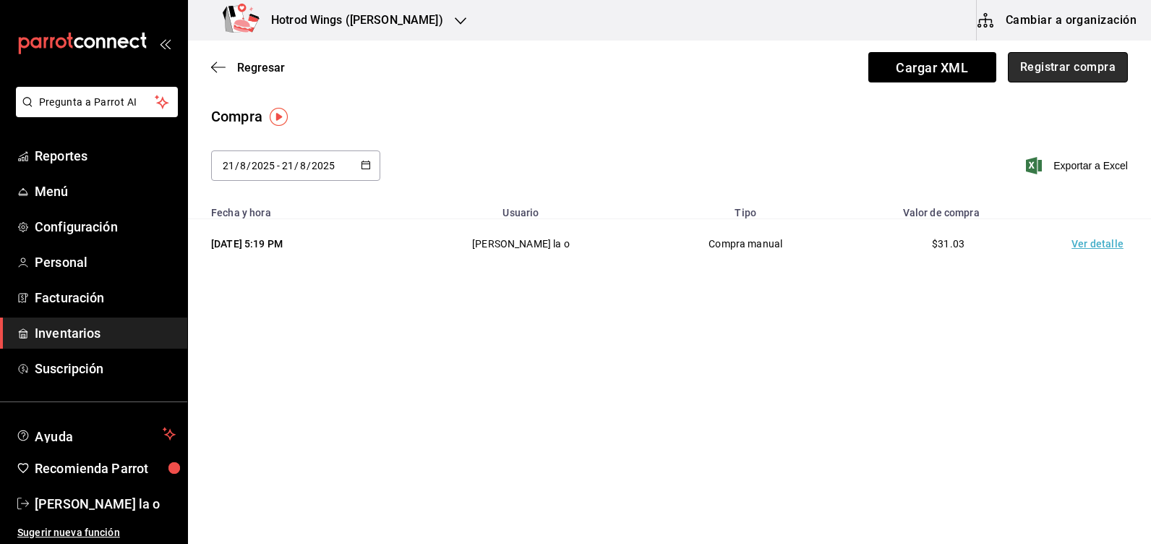
click at [1070, 74] on button "Registrar compra" at bounding box center [1068, 67] width 120 height 30
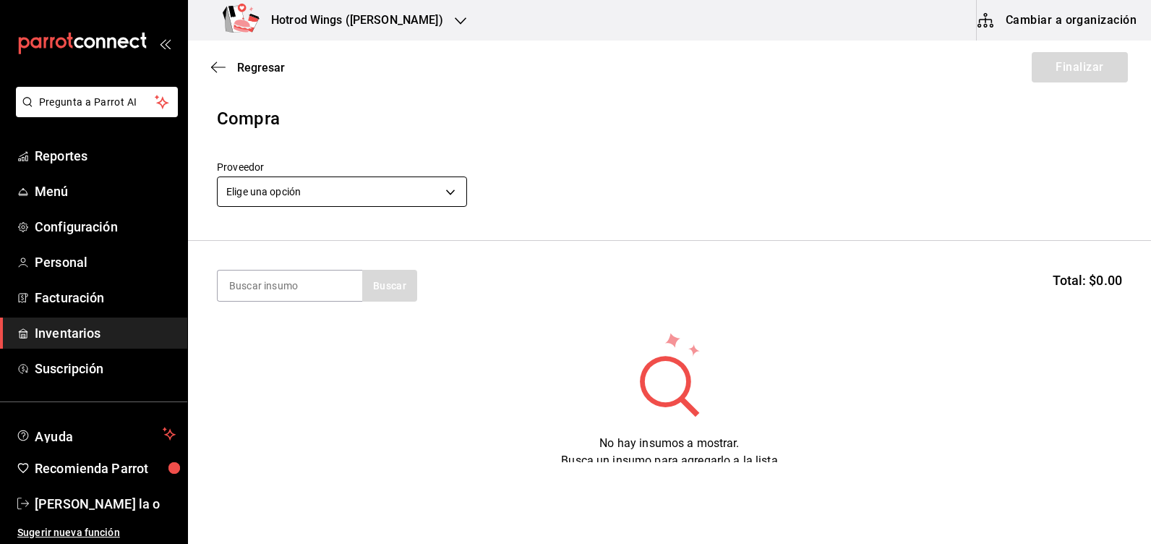
click at [449, 193] on body "Pregunta a Parrot AI Reportes Menú Configuración Personal Facturación Inventari…" at bounding box center [575, 231] width 1151 height 462
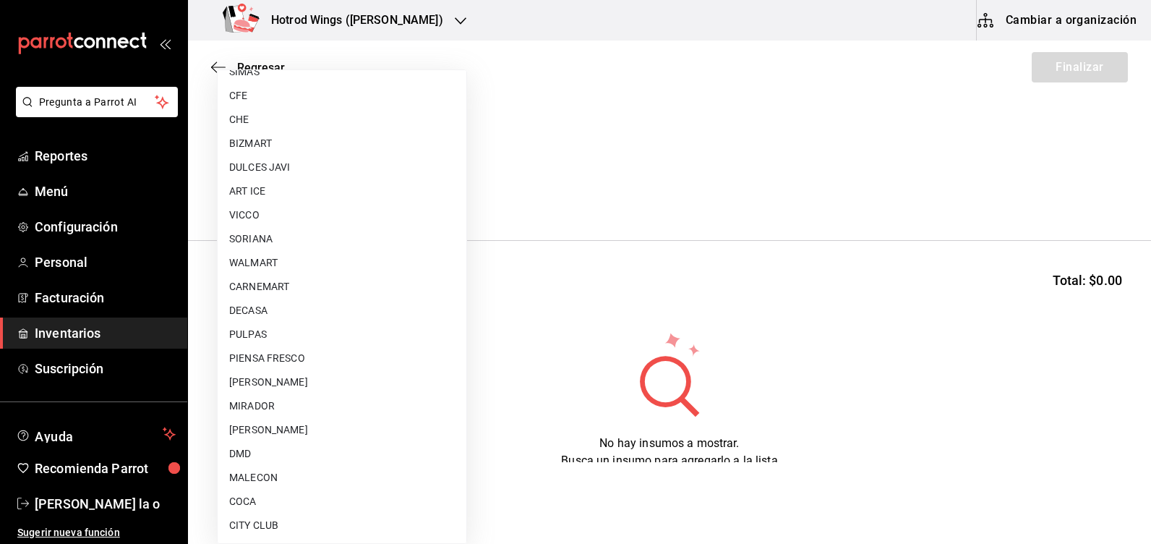
scroll to position [970, 0]
click at [255, 189] on li "VICCO" at bounding box center [342, 191] width 249 height 24
type input "59804448-7df7-451b-a532-a47eae1b1e8c"
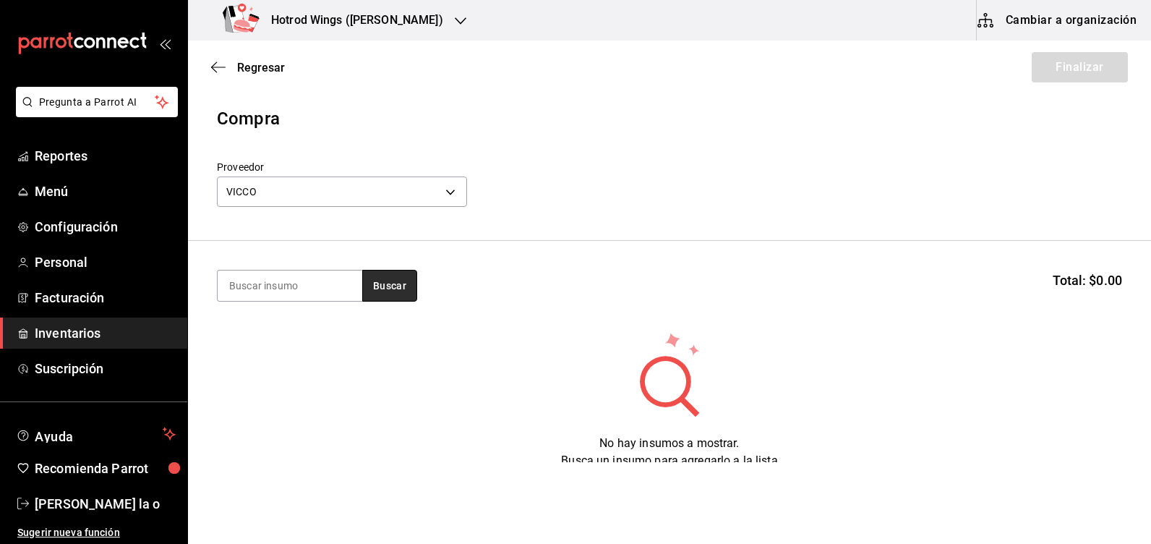
click at [389, 279] on button "Buscar" at bounding box center [389, 286] width 55 height 32
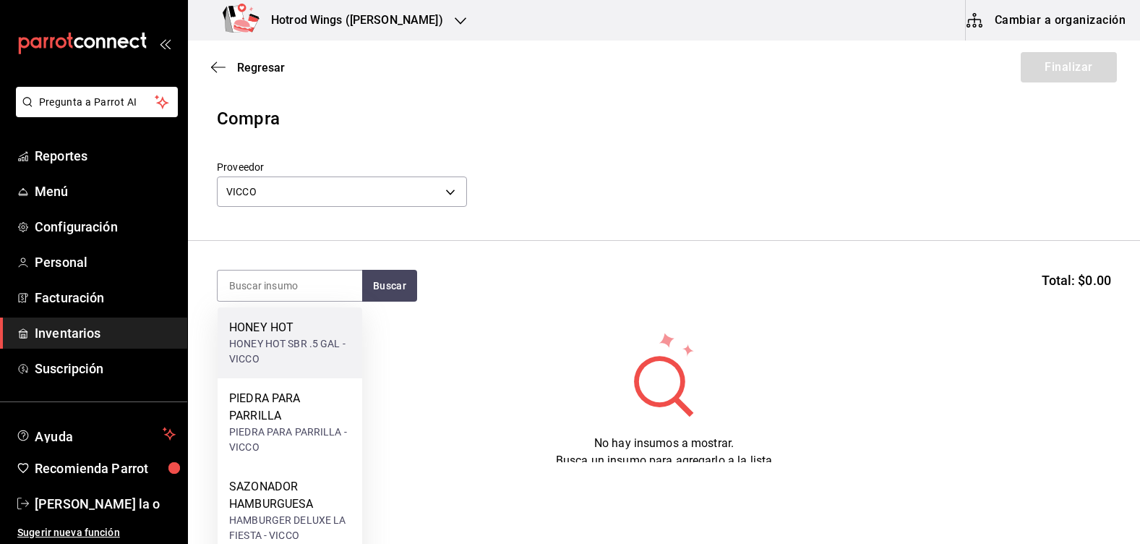
click at [310, 366] on div "HONEY HOT SBR .5 GAL - VICCO" at bounding box center [289, 351] width 121 height 30
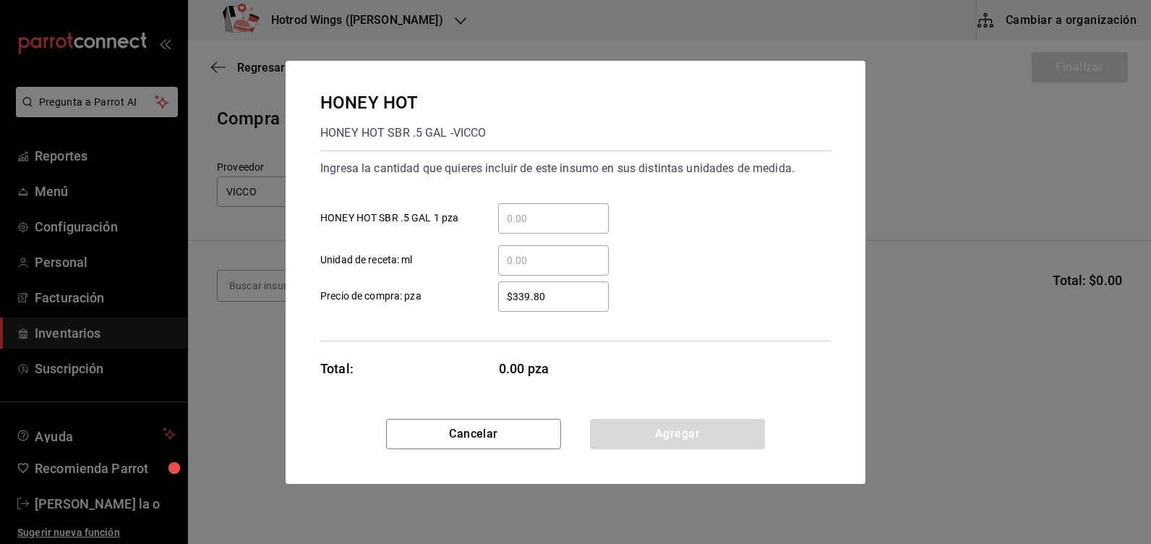
click at [545, 215] on input "​ HONEY HOT SBR .5 GAL 1 pza" at bounding box center [553, 218] width 111 height 17
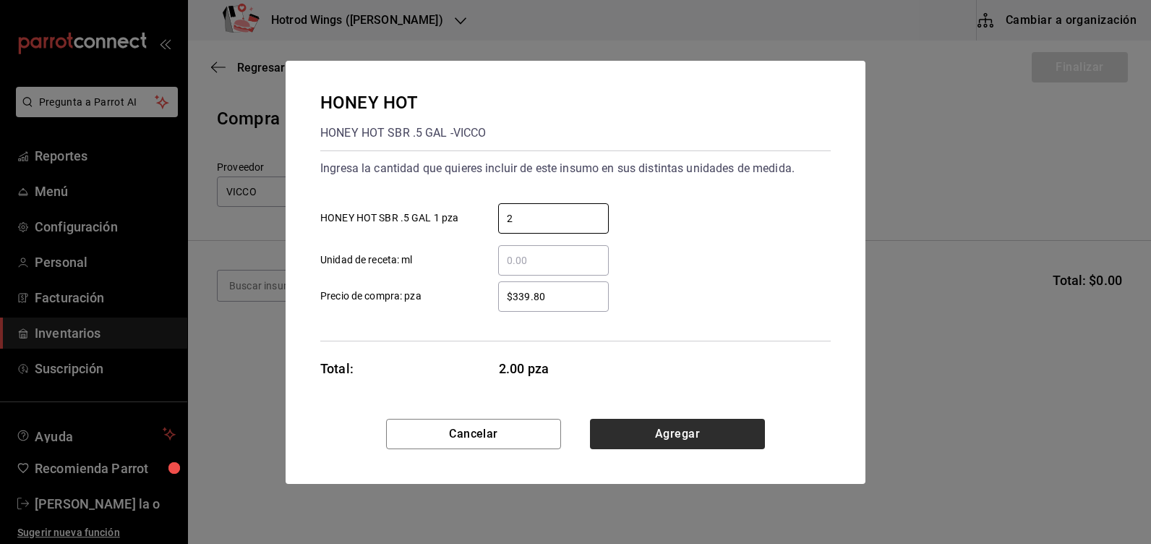
type input "2"
click at [683, 424] on button "Agregar" at bounding box center [677, 434] width 175 height 30
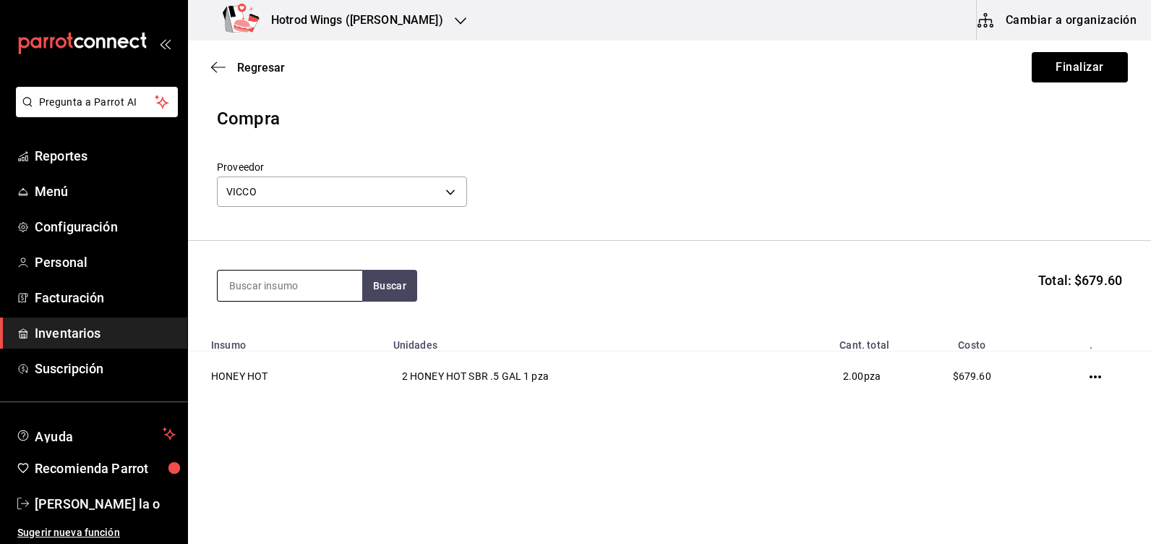
drag, startPoint x: 254, startPoint y: 289, endPoint x: 257, endPoint y: 274, distance: 14.9
click at [255, 286] on input at bounding box center [290, 285] width 145 height 30
click at [390, 286] on button "Buscar" at bounding box center [389, 286] width 55 height 32
click at [385, 286] on button "Buscar" at bounding box center [389, 286] width 55 height 32
click at [280, 281] on input "PENI" at bounding box center [290, 285] width 145 height 30
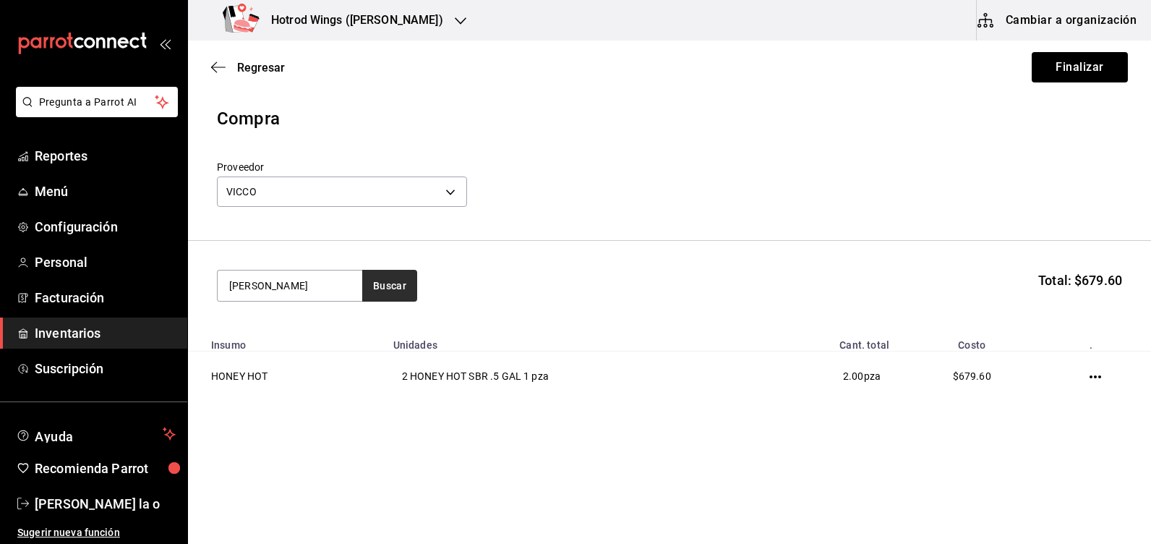
type input "[PERSON_NAME]"
click at [393, 282] on button "Buscar" at bounding box center [389, 286] width 55 height 32
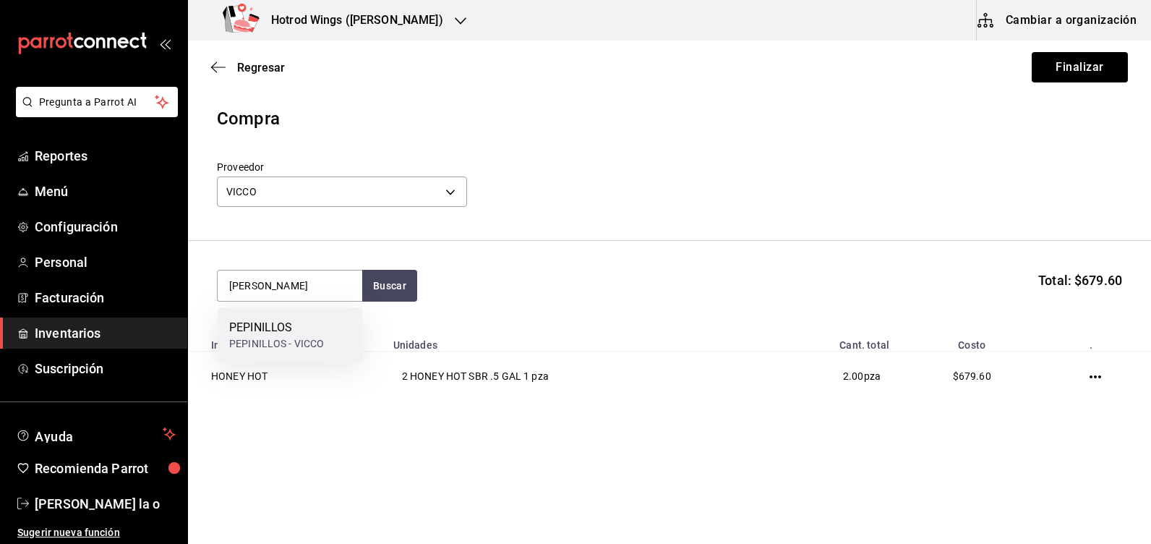
click at [299, 329] on div "PEPINILLOS" at bounding box center [276, 327] width 95 height 17
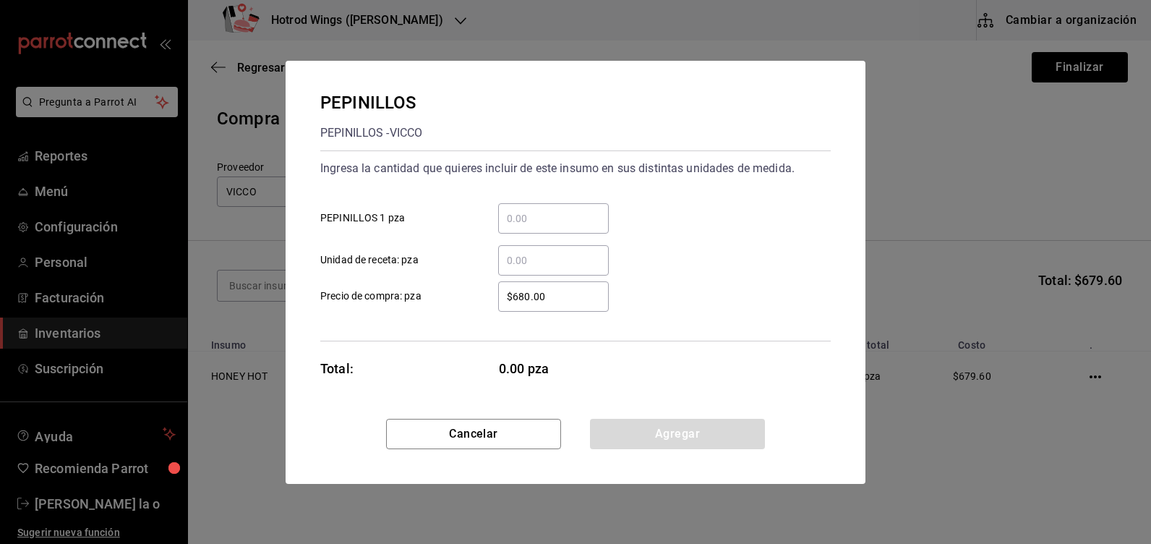
click at [527, 221] on input "​ PEPINILLOS 1 pza" at bounding box center [553, 218] width 111 height 17
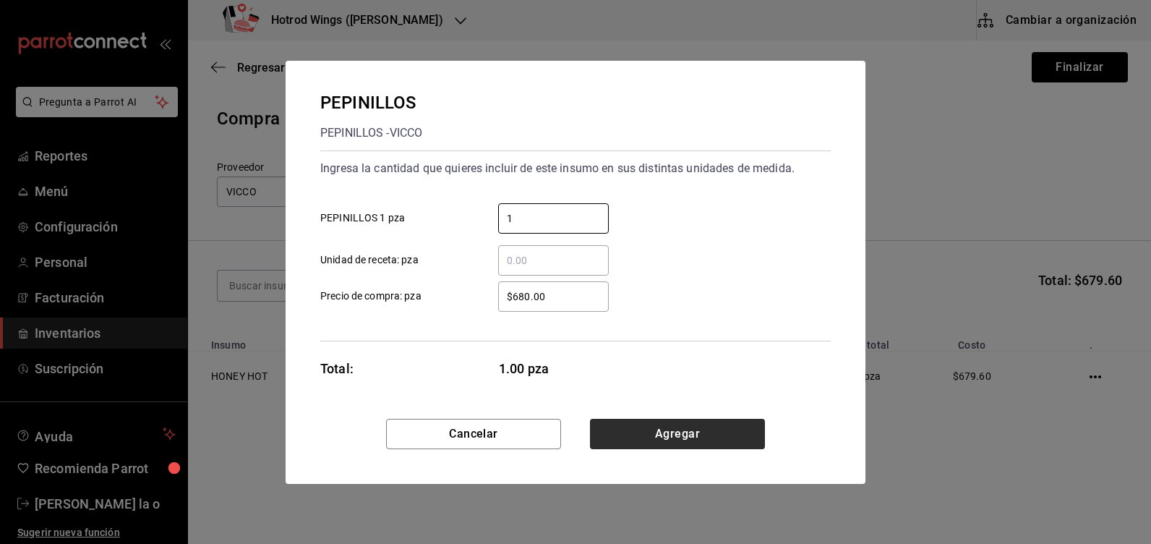
type input "1"
click at [679, 424] on button "Agregar" at bounding box center [677, 434] width 175 height 30
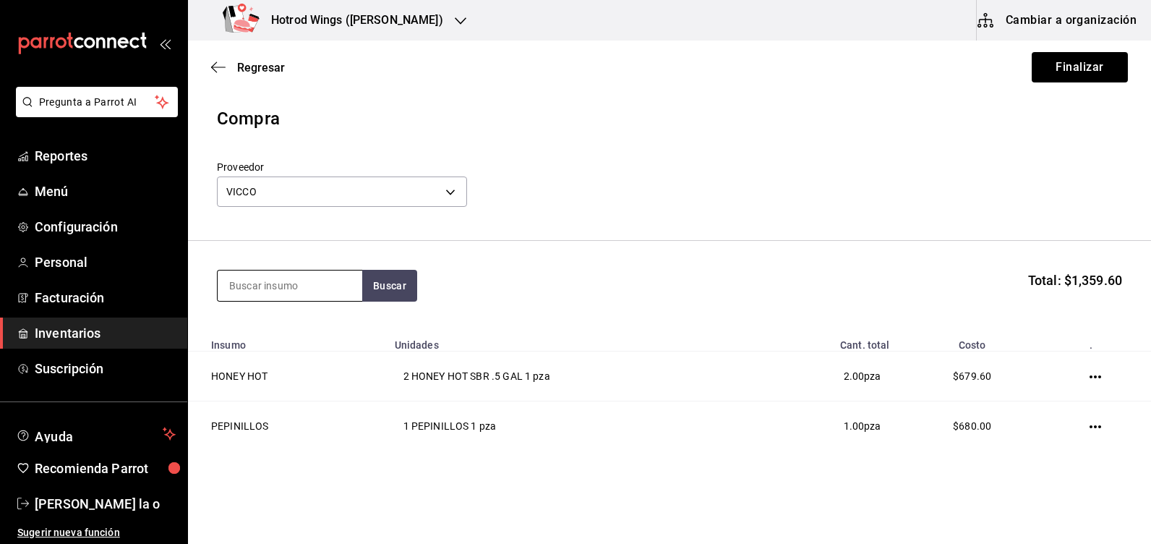
click at [248, 281] on input at bounding box center [290, 285] width 145 height 30
type input "PARM"
click at [391, 283] on button "Buscar" at bounding box center [389, 286] width 55 height 32
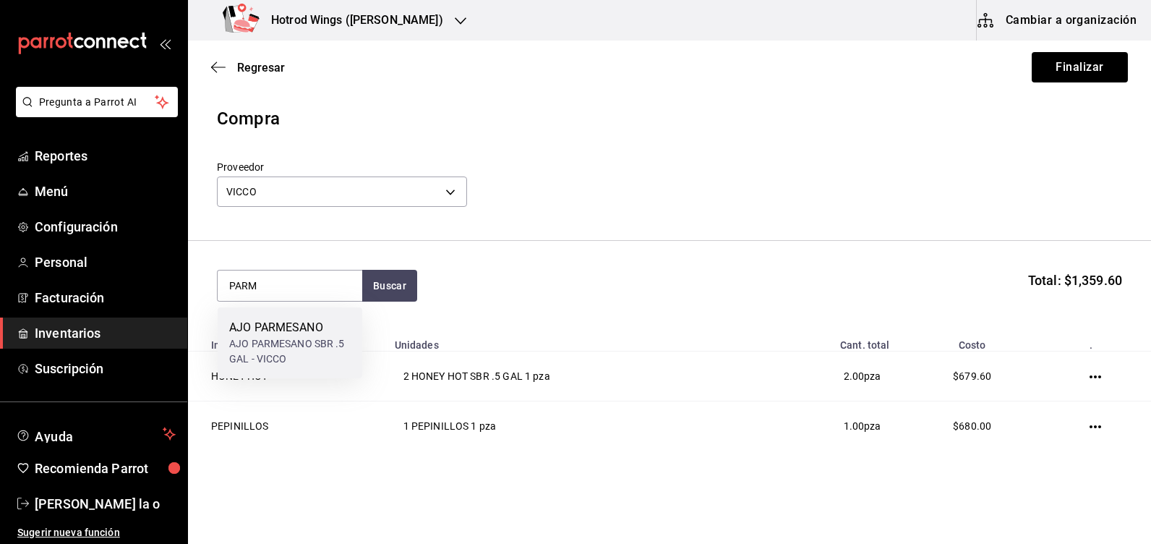
click at [291, 336] on div "AJO PARMESANO SBR .5 GAL - VICCO" at bounding box center [289, 351] width 121 height 30
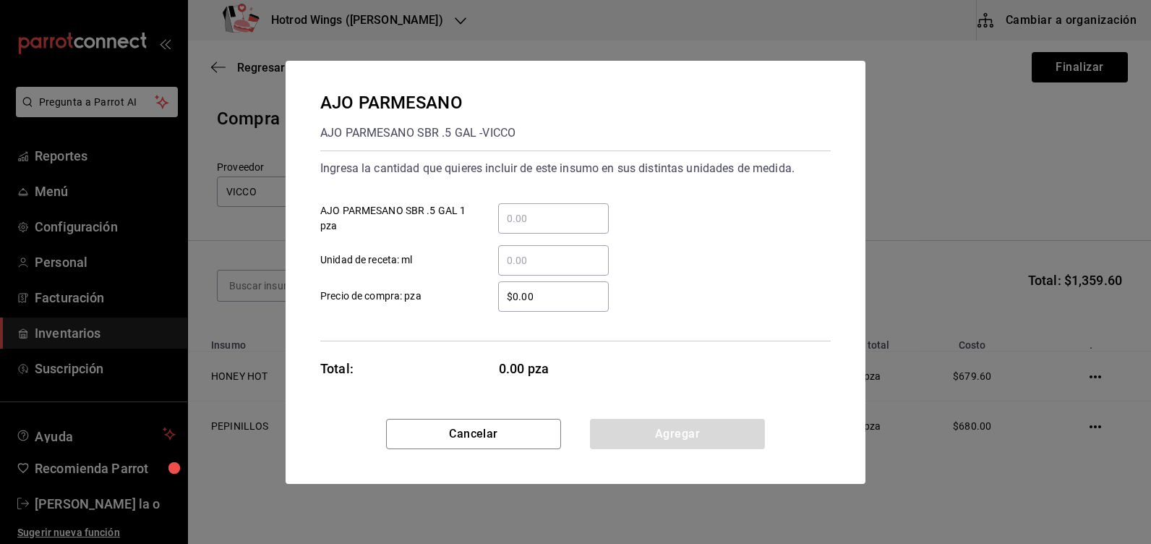
click at [533, 215] on input "​ AJO PARMESANO SBR .5 GAL 1 pza" at bounding box center [553, 218] width 111 height 17
type input "3"
click at [535, 296] on input "$0.00" at bounding box center [553, 296] width 111 height 17
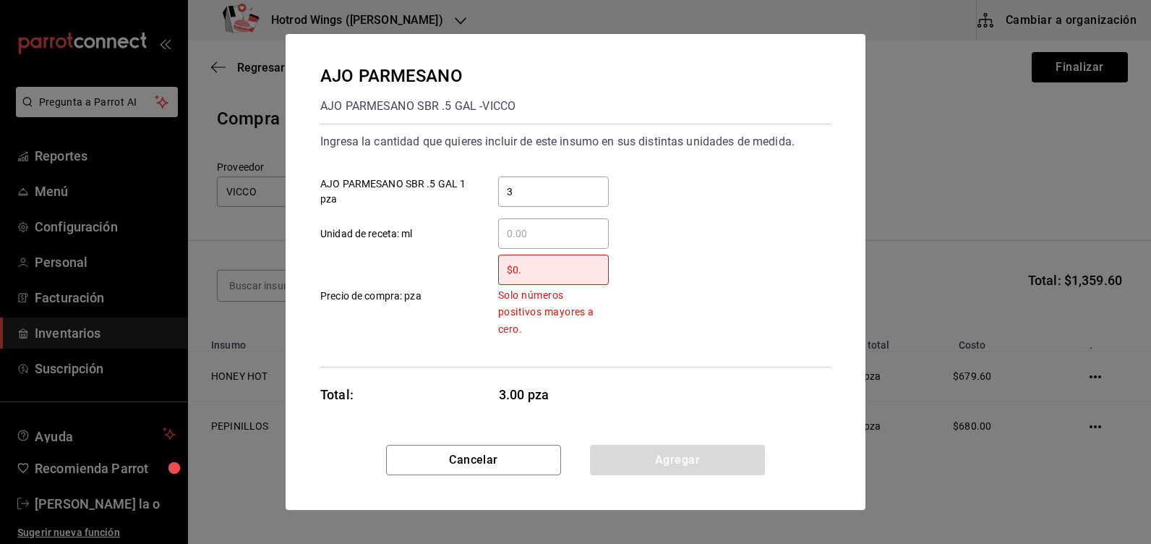
type input "$0"
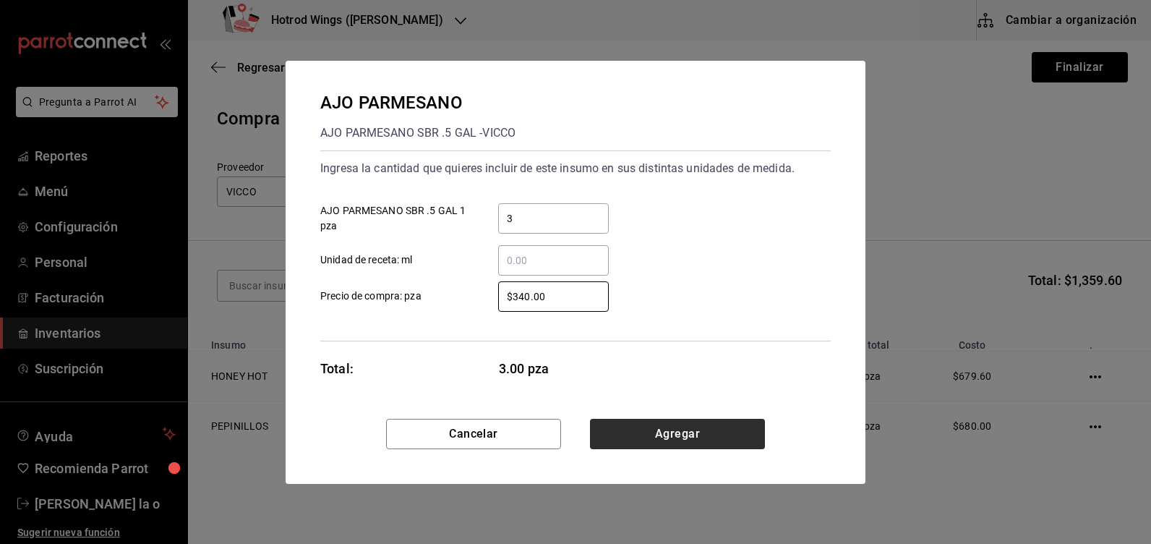
type input "$340.00"
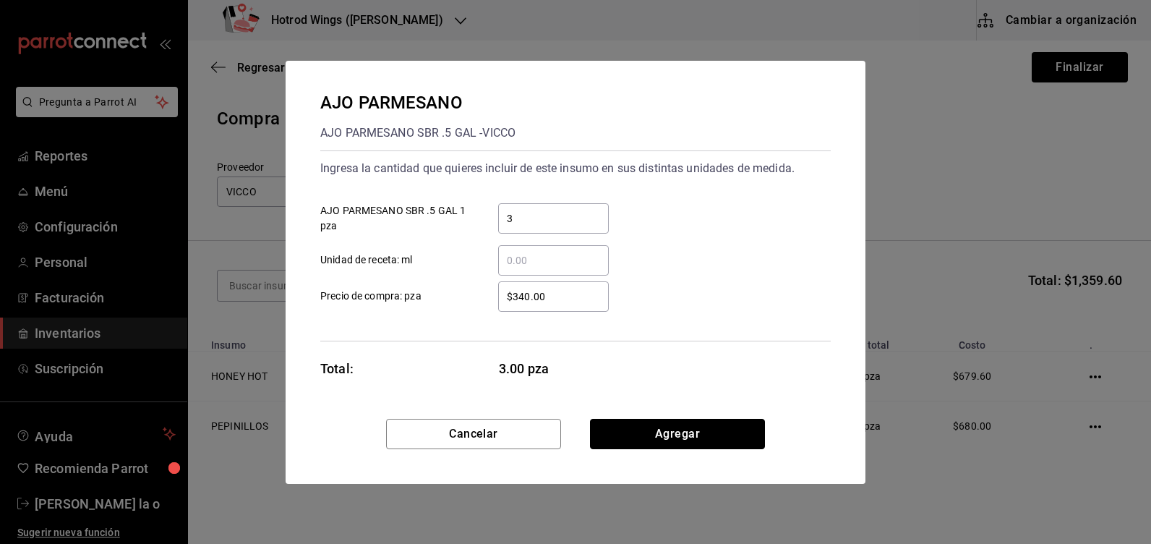
drag, startPoint x: 688, startPoint y: 432, endPoint x: 960, endPoint y: 218, distance: 346.2
click at [688, 430] on button "Agregar" at bounding box center [677, 434] width 175 height 30
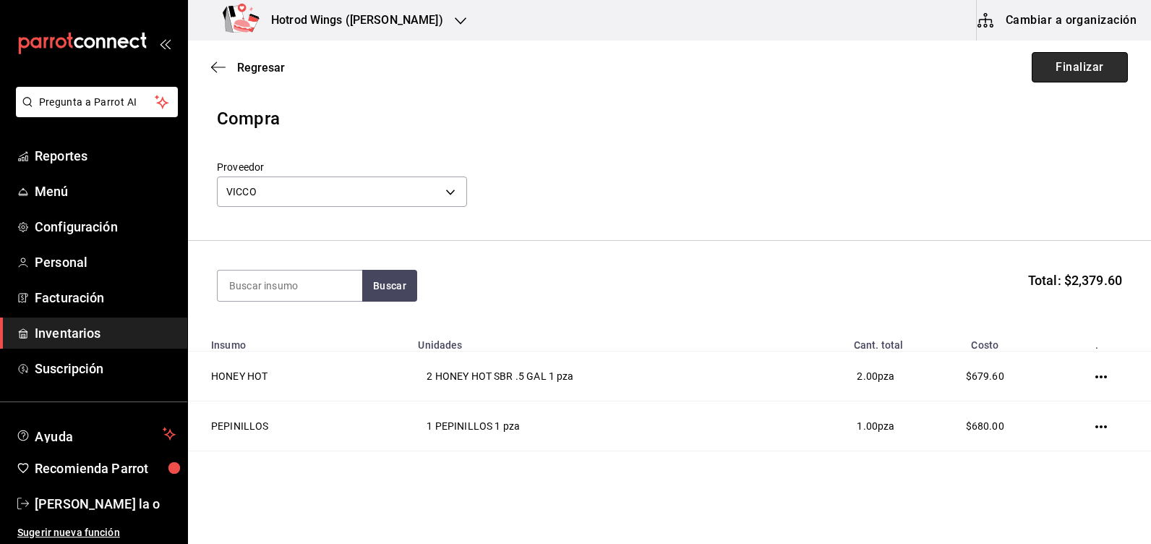
click at [1075, 74] on button "Finalizar" at bounding box center [1080, 67] width 96 height 30
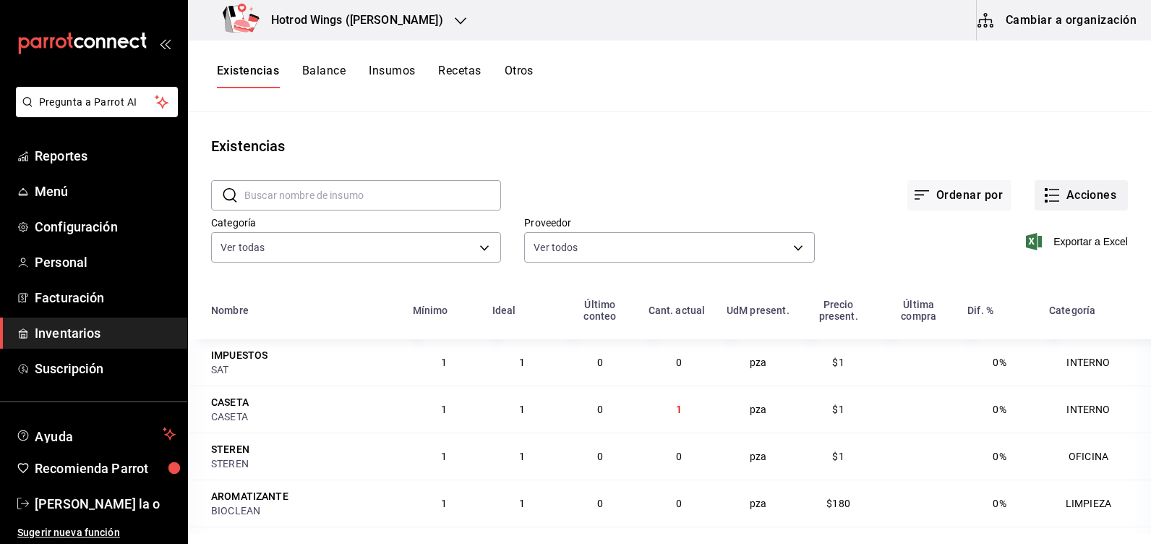
click at [1067, 188] on button "Acciones" at bounding box center [1081, 195] width 93 height 30
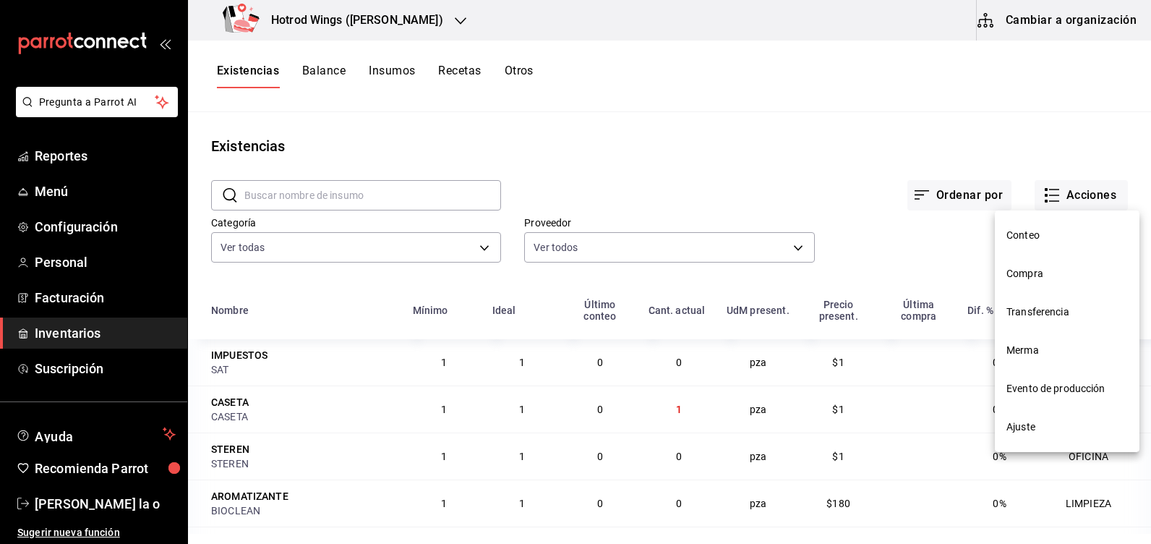
click at [1057, 271] on span "Compra" at bounding box center [1067, 273] width 121 height 15
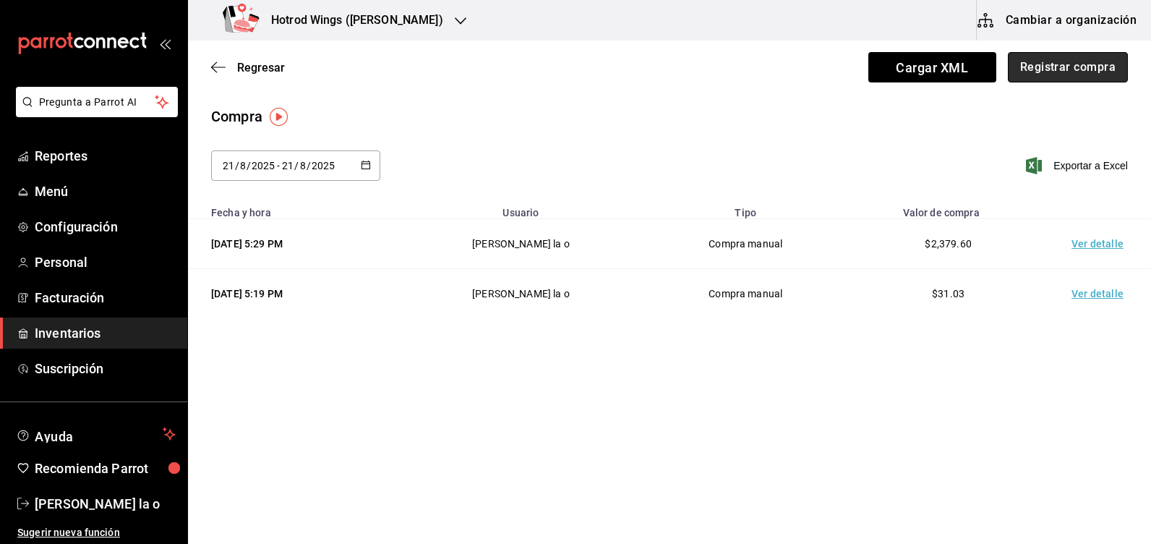
click at [1077, 71] on button "Registrar compra" at bounding box center [1068, 67] width 120 height 30
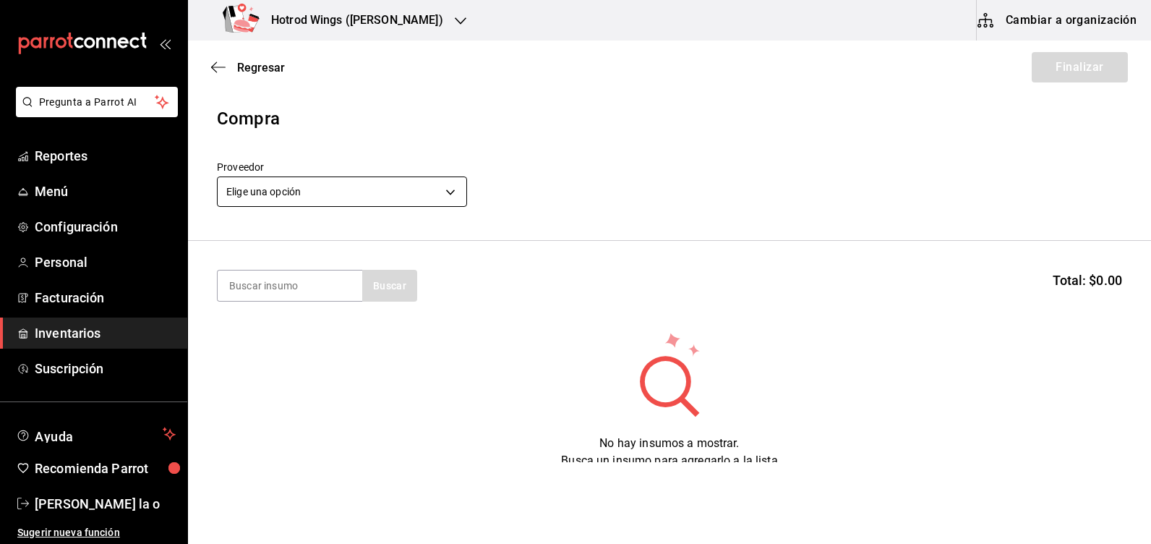
click at [444, 187] on body "Pregunta a Parrot AI Reportes Menú Configuración Personal Facturación Inventari…" at bounding box center [575, 231] width 1151 height 462
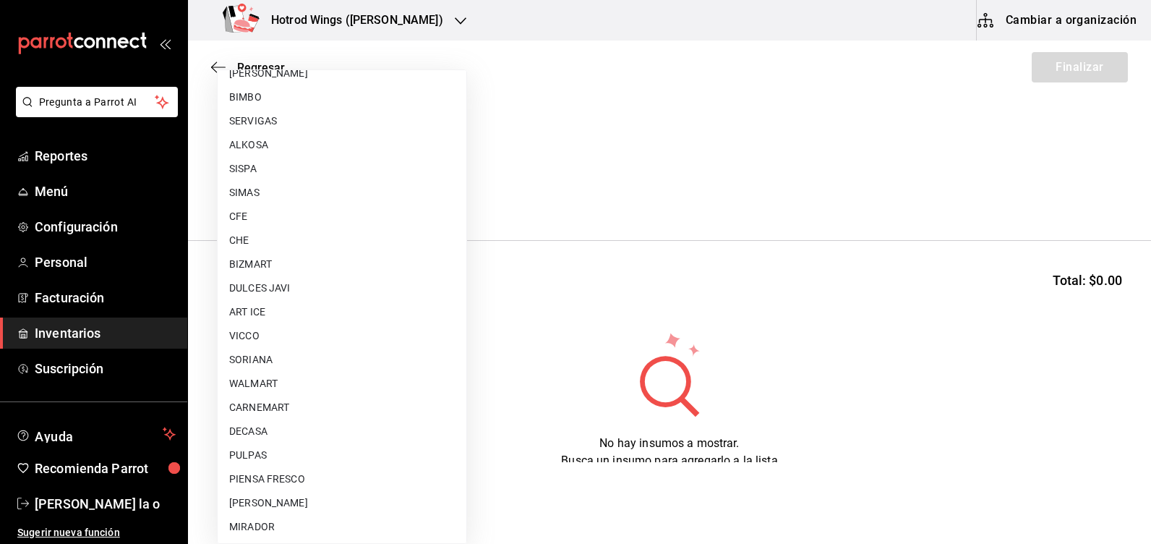
scroll to position [898, 0]
click at [294, 243] on li "ART ICE" at bounding box center [342, 240] width 249 height 24
type input "6bed690c-1dd1-42c9-8f2b-4ae3923f0828"
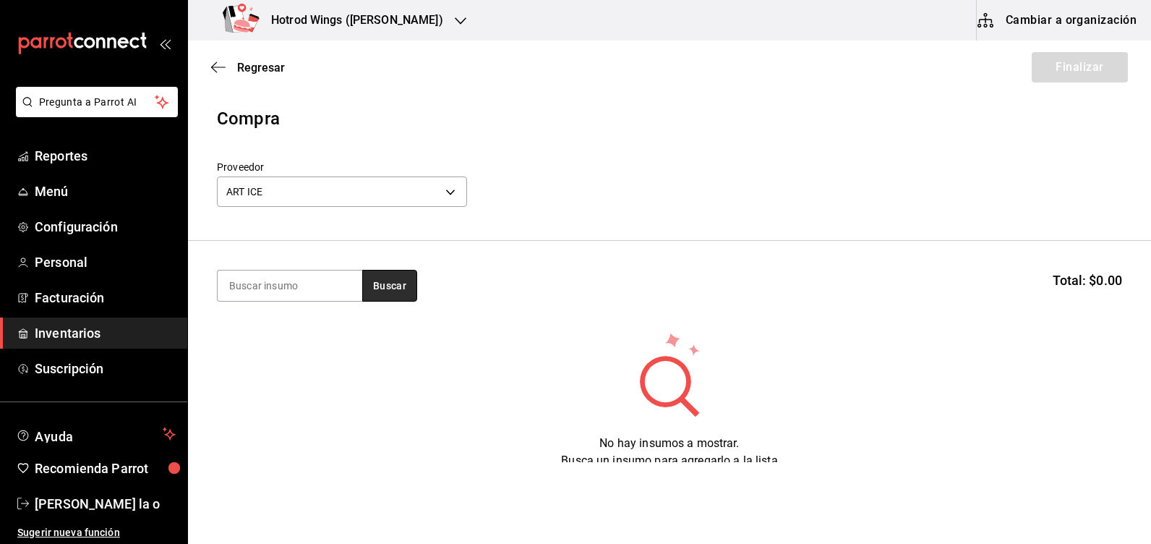
click at [402, 286] on button "Buscar" at bounding box center [389, 286] width 55 height 32
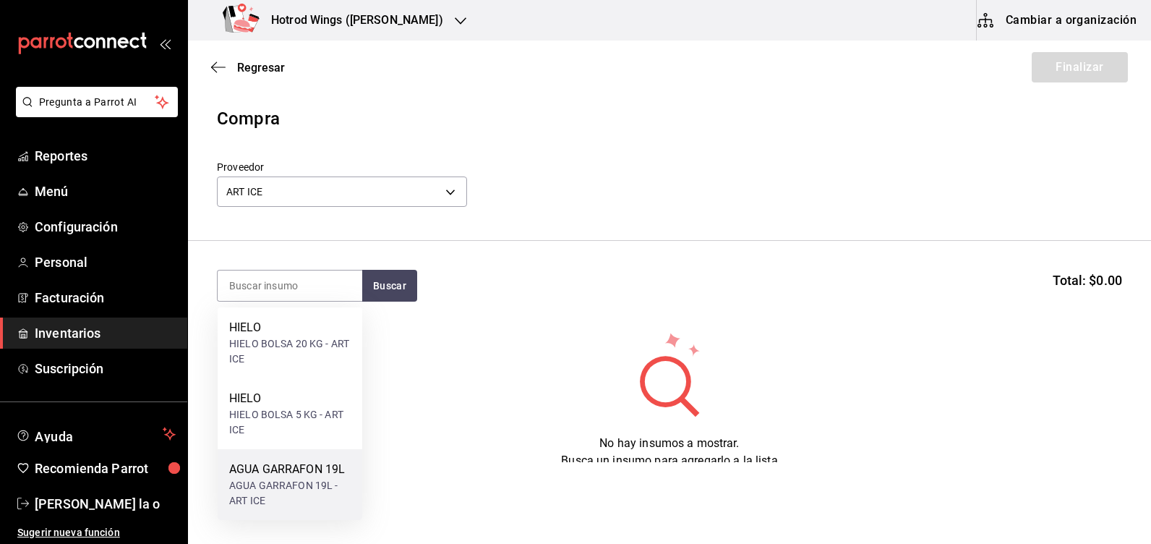
click at [291, 466] on div "AGUA GARRAFON 19L" at bounding box center [289, 469] width 121 height 17
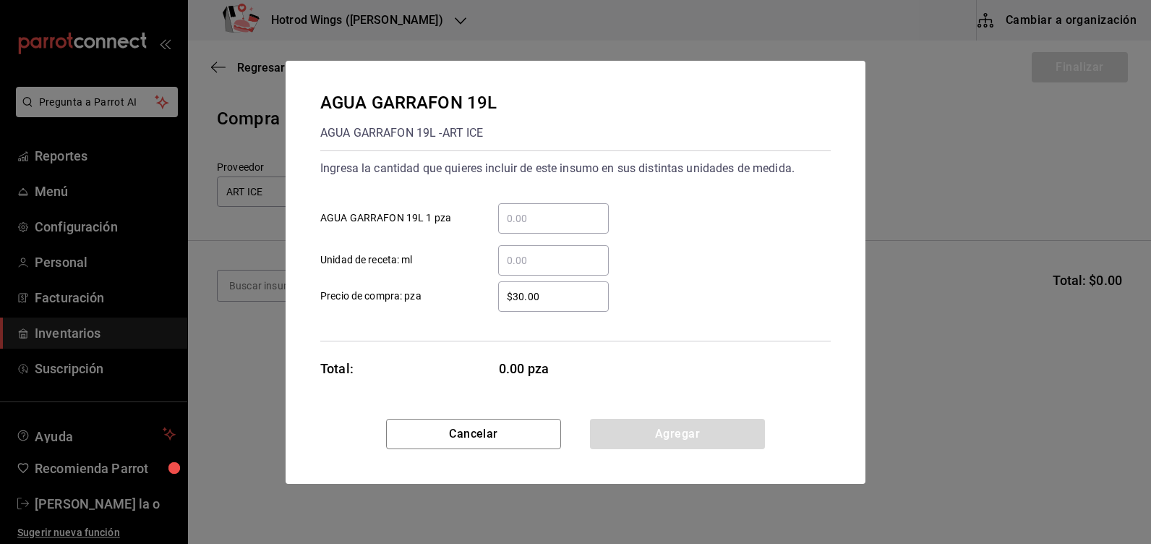
click at [519, 220] on input "​ AGUA GARRAFON 19L 1 pza" at bounding box center [553, 218] width 111 height 17
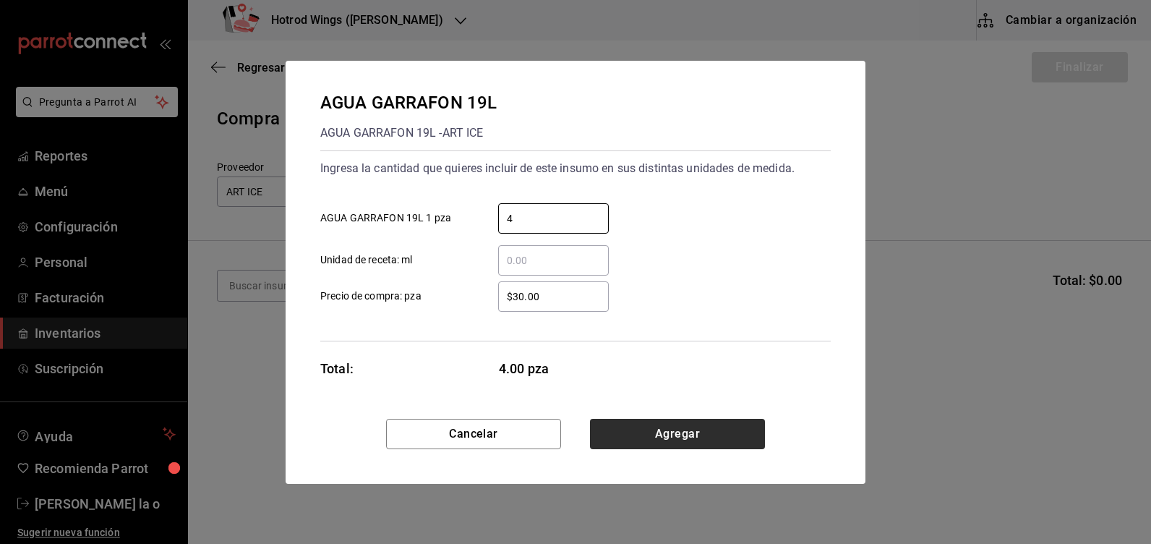
type input "4"
click at [675, 434] on button "Agregar" at bounding box center [677, 434] width 175 height 30
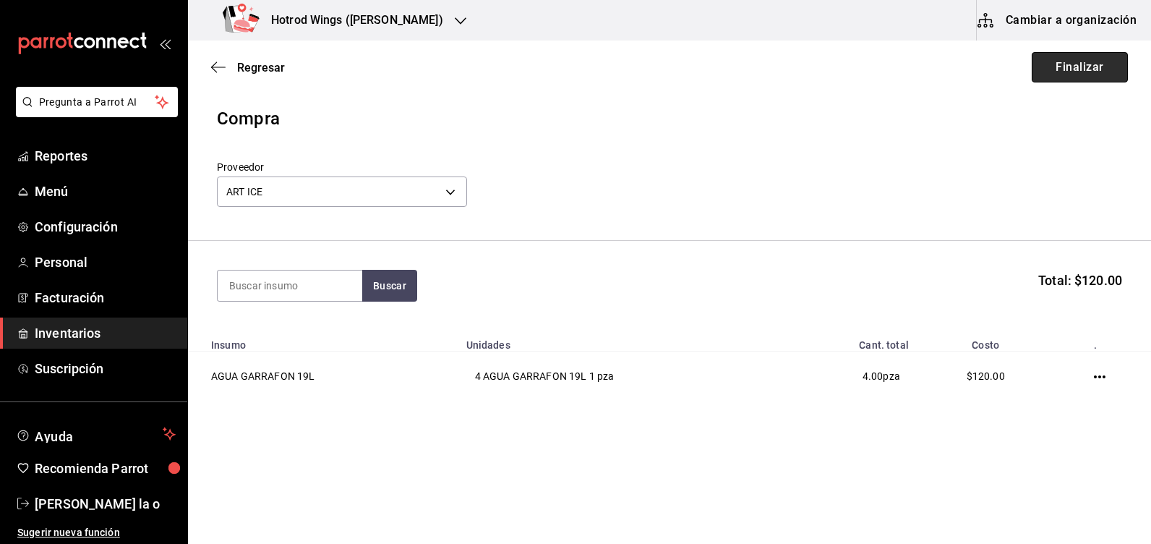
drag, startPoint x: 1091, startPoint y: 61, endPoint x: 1072, endPoint y: 62, distance: 18.1
click at [1088, 61] on button "Finalizar" at bounding box center [1080, 67] width 96 height 30
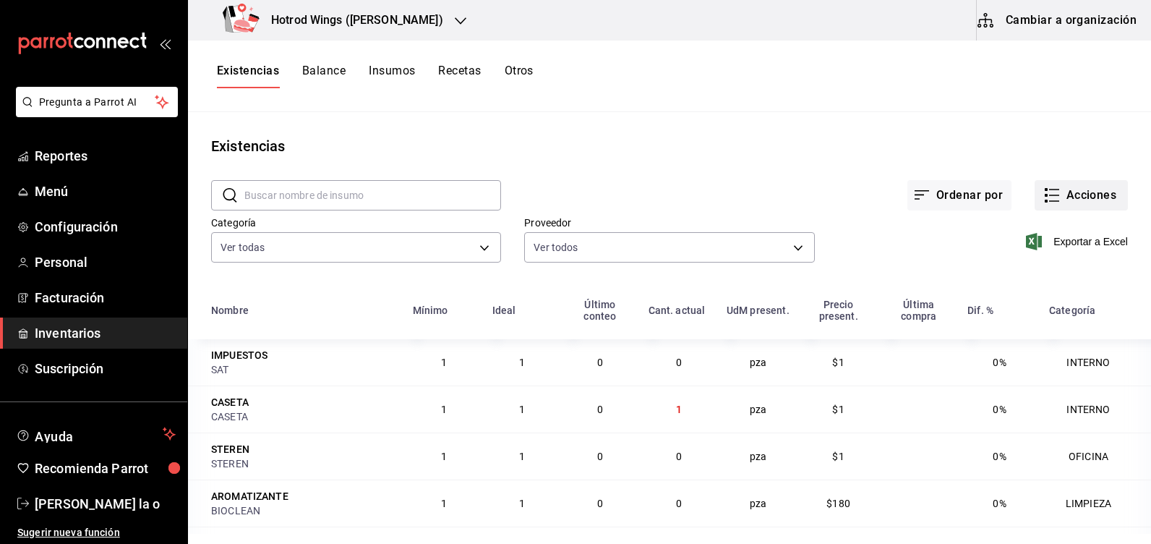
click at [1092, 195] on button "Acciones" at bounding box center [1081, 195] width 93 height 30
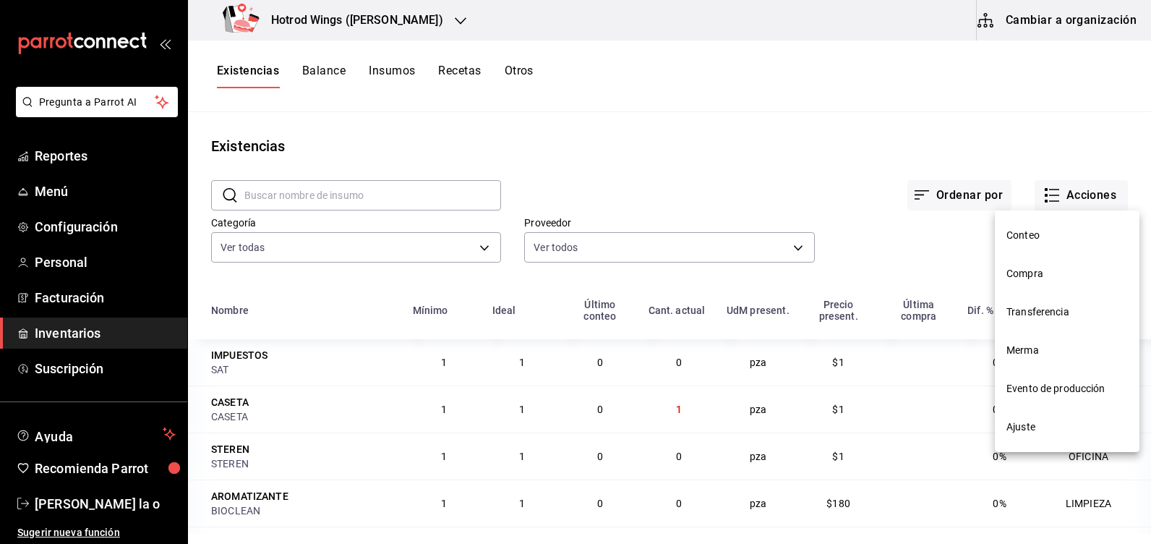
click at [1037, 271] on span "Compra" at bounding box center [1067, 273] width 121 height 15
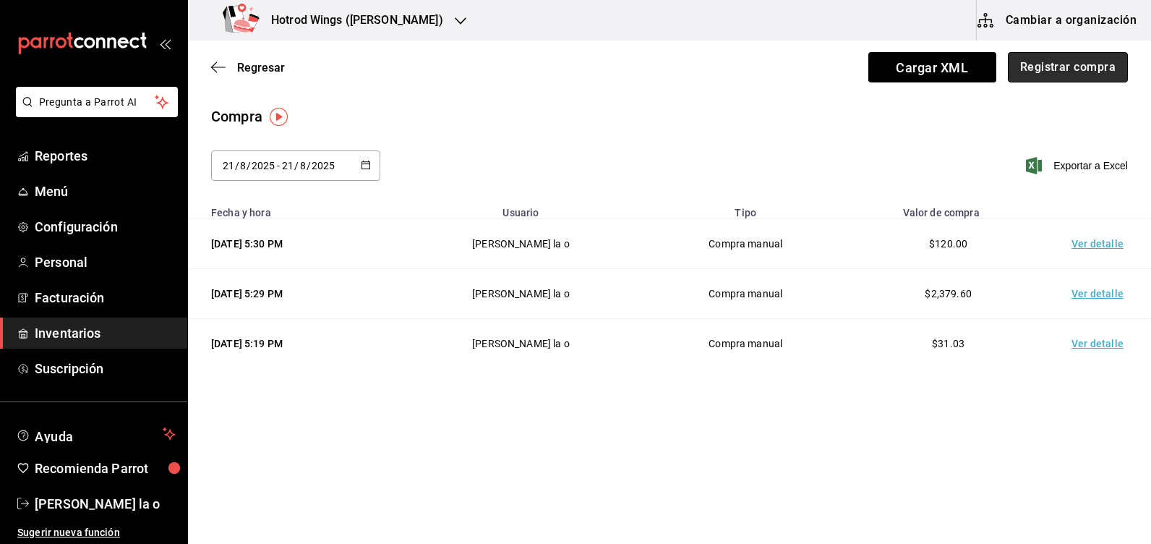
click at [1086, 75] on button "Registrar compra" at bounding box center [1068, 67] width 120 height 30
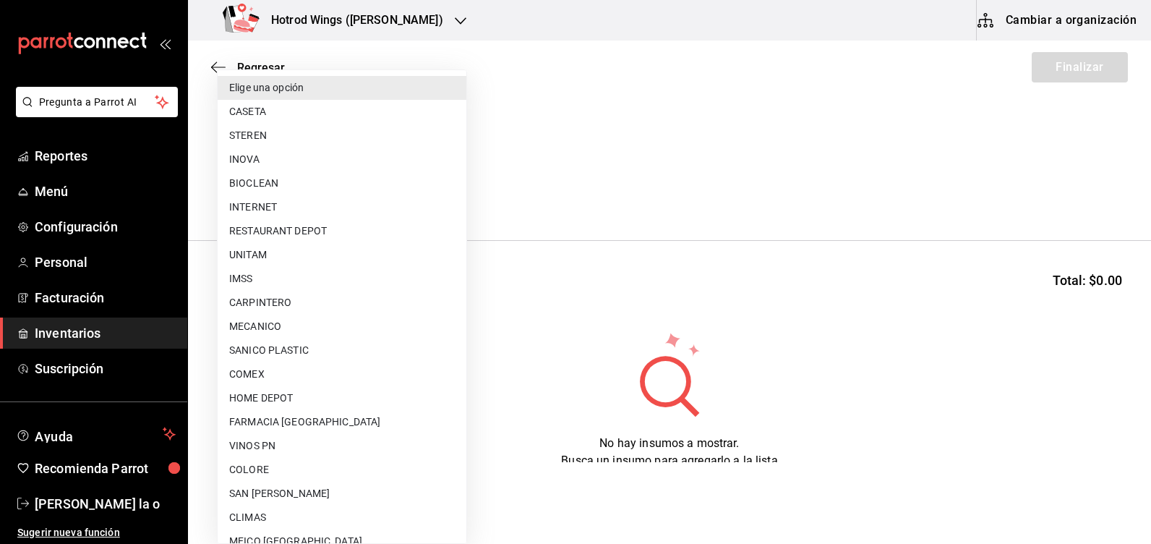
click at [448, 189] on body "Pregunta a Parrot AI Reportes Menú Configuración Personal Facturación Inventari…" at bounding box center [575, 231] width 1151 height 462
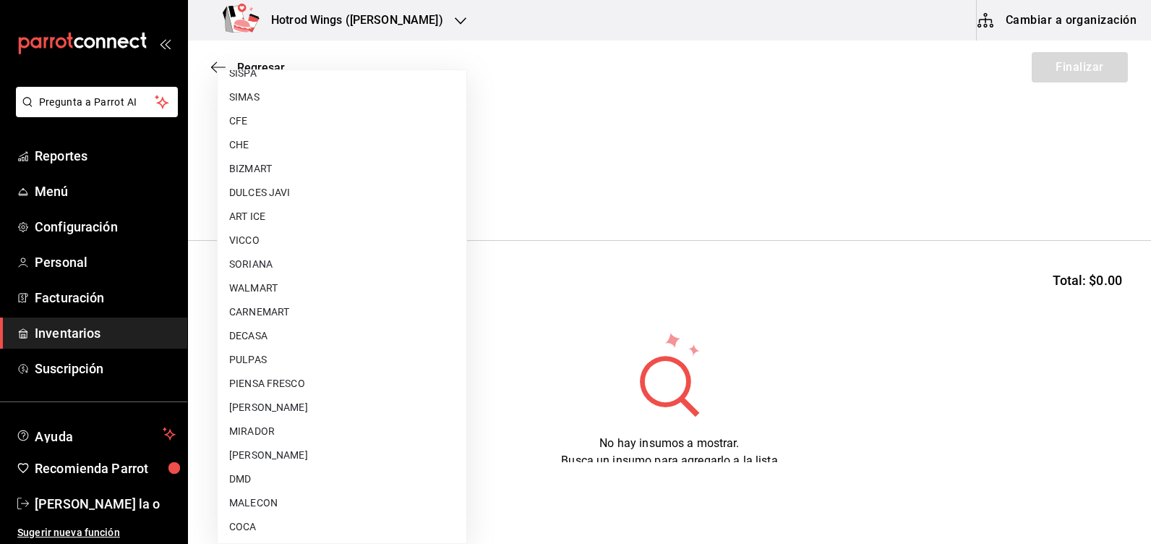
scroll to position [970, 0]
click at [280, 453] on li "MALECON" at bounding box center [342, 454] width 249 height 24
type input "30af0737-a678-46ec-8868-52d87b194834"
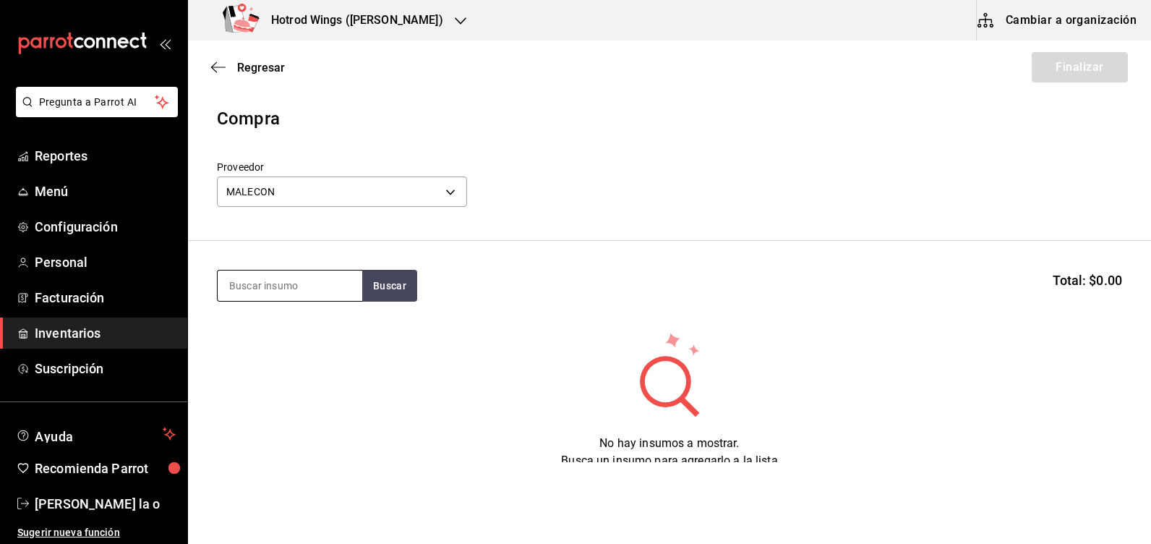
click at [246, 299] on input at bounding box center [290, 285] width 145 height 30
type input "ALITAS"
click at [384, 278] on button "Buscar" at bounding box center [389, 286] width 55 height 32
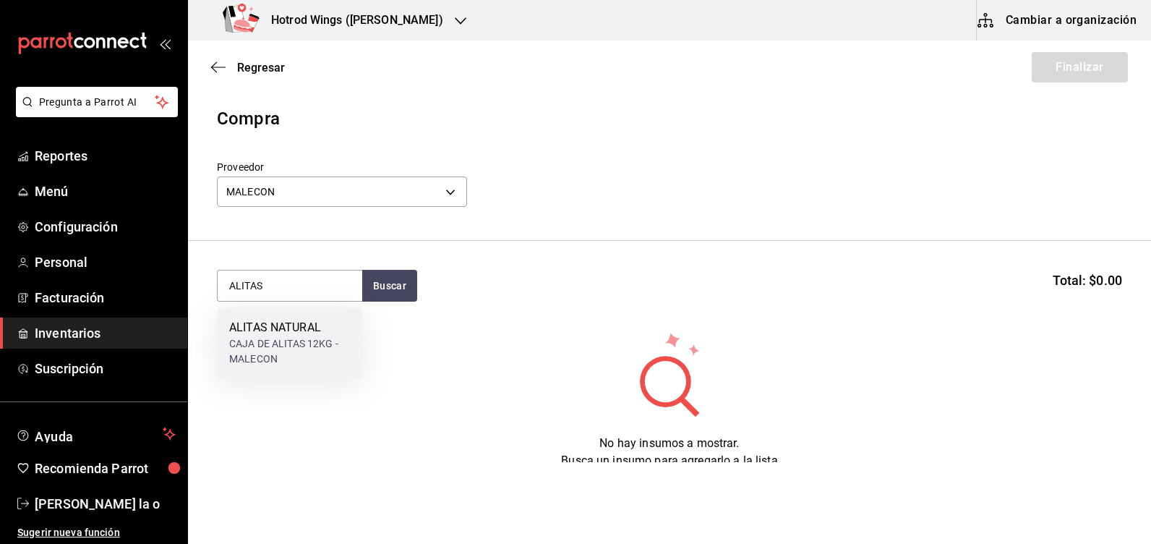
click at [308, 327] on div "ALITAS NATURAL" at bounding box center [289, 327] width 121 height 17
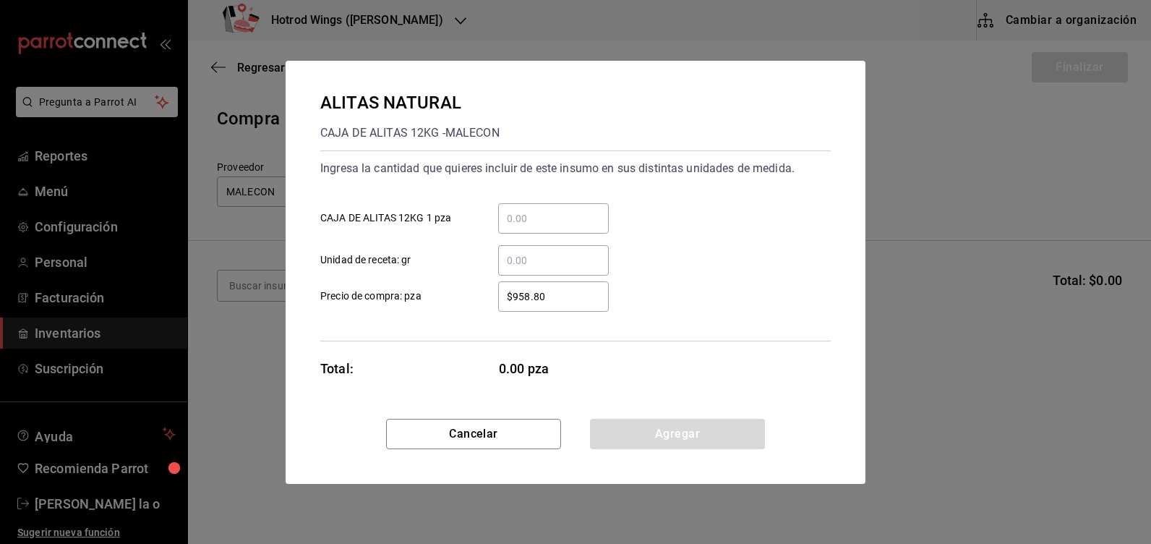
click at [508, 210] on input "​ CAJA DE ALITAS 12KG 1 pza" at bounding box center [553, 218] width 111 height 17
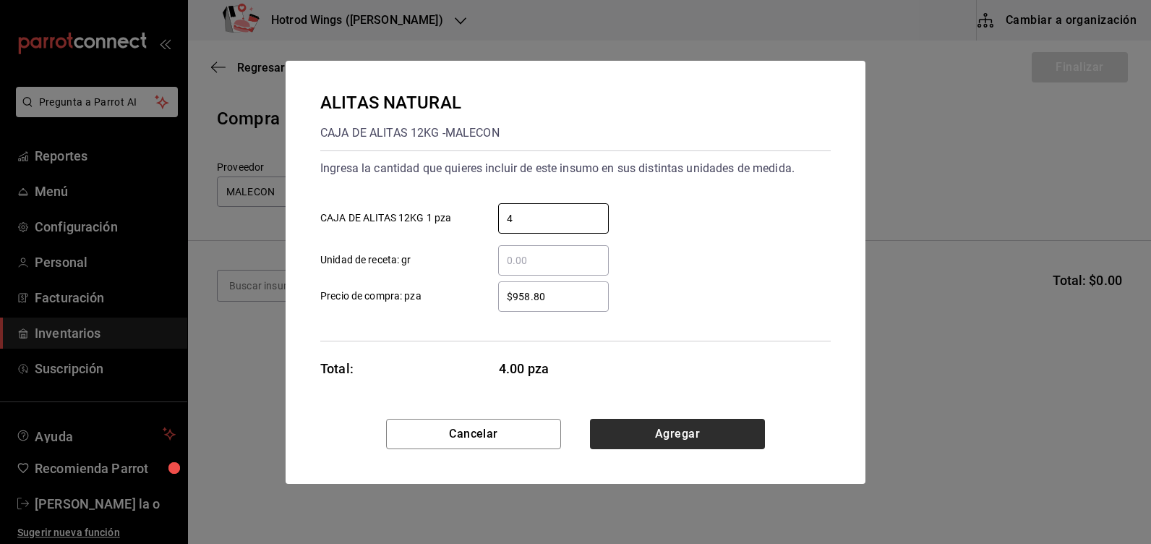
type input "4"
click at [650, 424] on button "Agregar" at bounding box center [677, 434] width 175 height 30
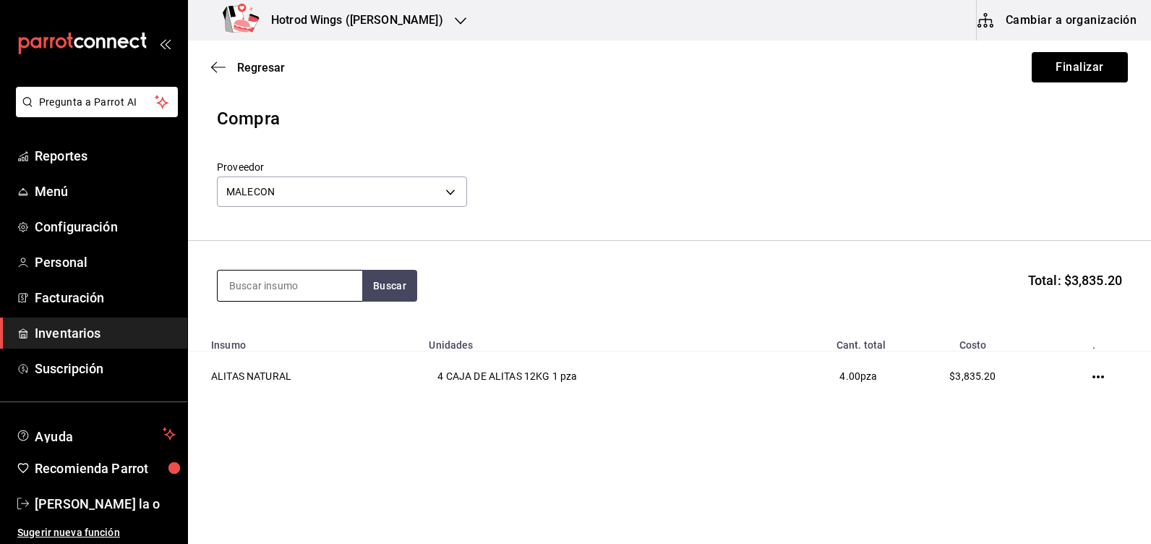
click at [255, 289] on input at bounding box center [290, 285] width 145 height 30
click at [413, 291] on button "Buscar" at bounding box center [389, 286] width 55 height 32
click at [394, 284] on button "Buscar" at bounding box center [389, 286] width 55 height 32
click at [379, 283] on button "Buscar" at bounding box center [389, 286] width 55 height 32
type input "PAPA"
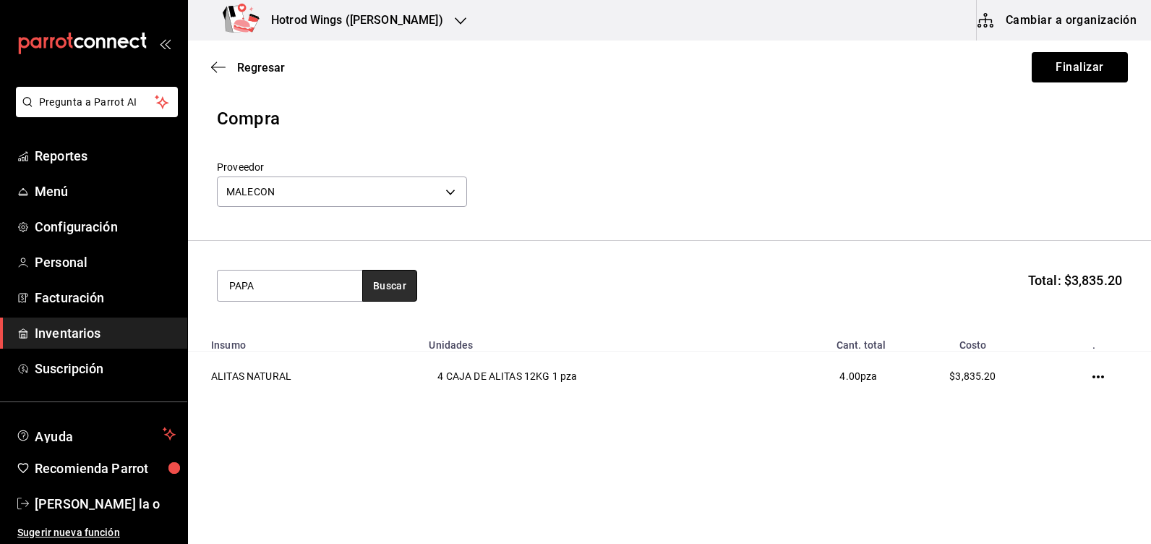
click at [372, 280] on button "Buscar" at bounding box center [389, 286] width 55 height 32
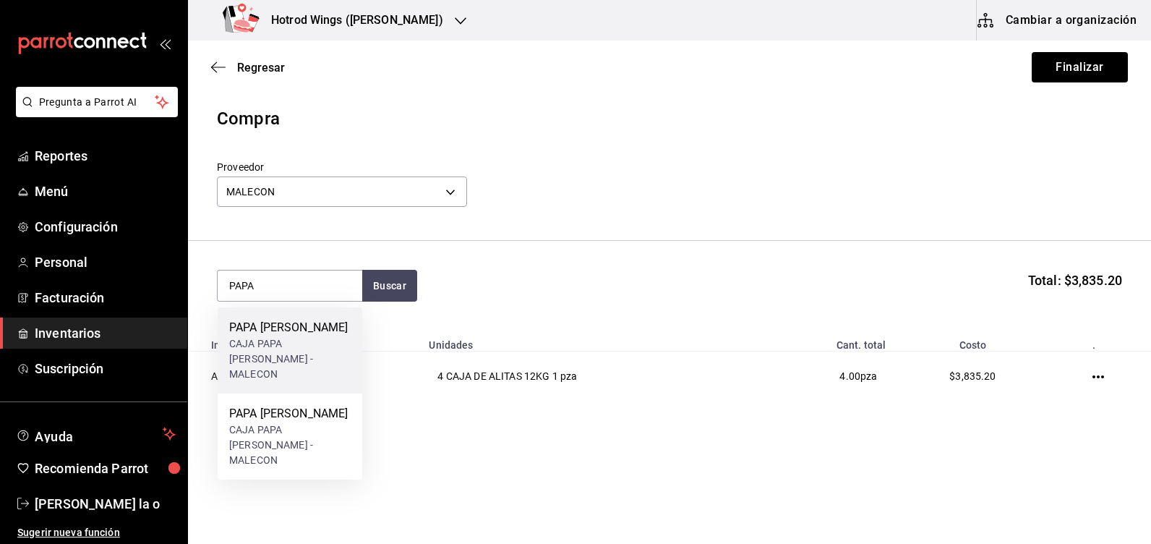
click at [312, 335] on div "PAPA LISA" at bounding box center [289, 327] width 121 height 17
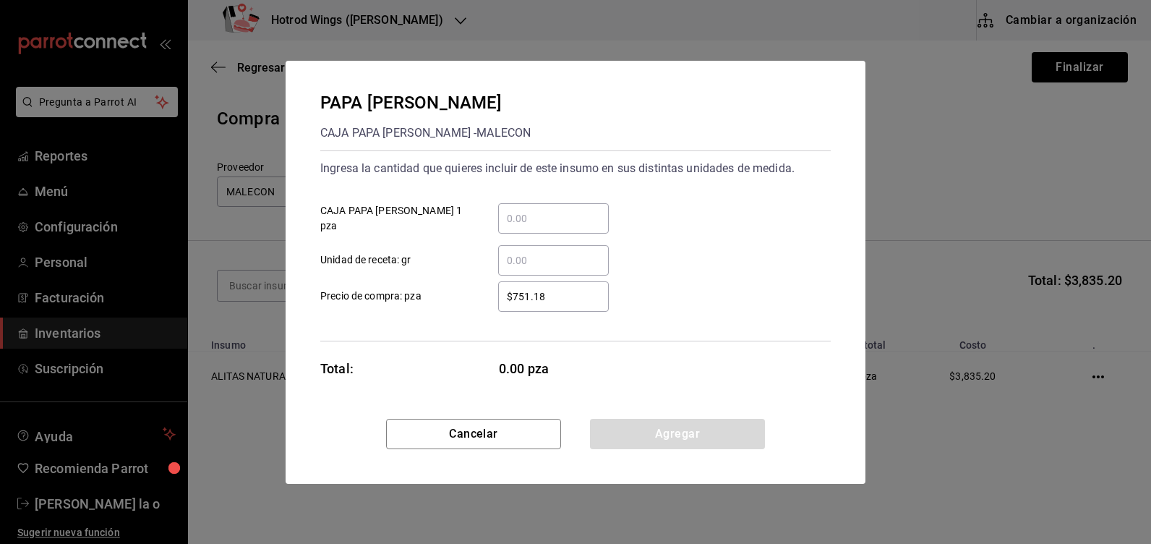
click at [543, 218] on input "​ CAJA PAPA LISA CAVENDISH 1 pza" at bounding box center [553, 218] width 111 height 17
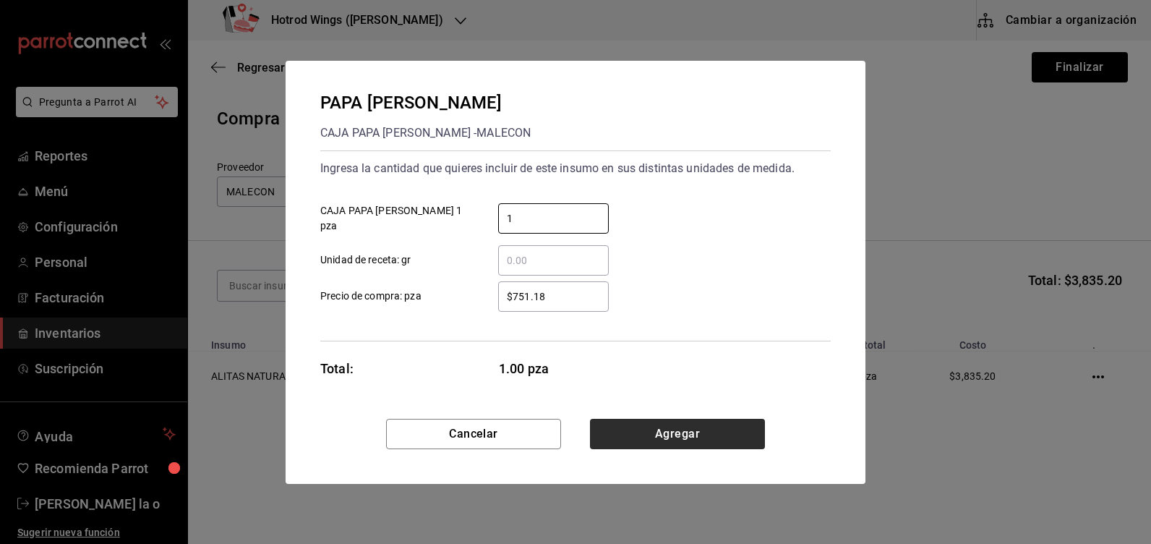
type input "1"
click at [681, 436] on button "Agregar" at bounding box center [677, 434] width 175 height 30
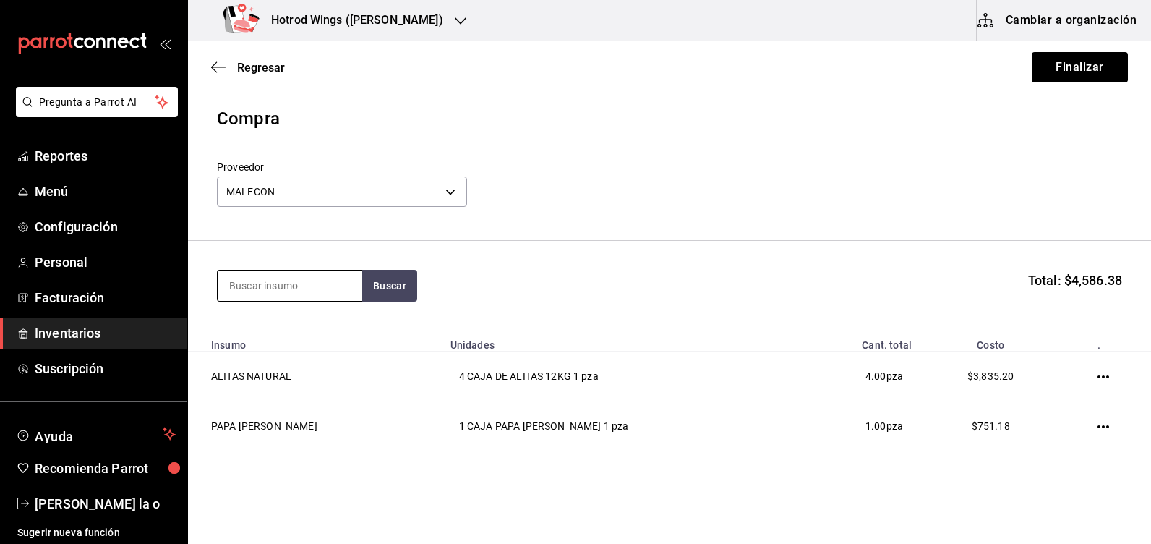
click at [277, 291] on input at bounding box center [290, 285] width 145 height 30
type input "MANGO"
click at [401, 296] on button "Buscar" at bounding box center [389, 286] width 55 height 32
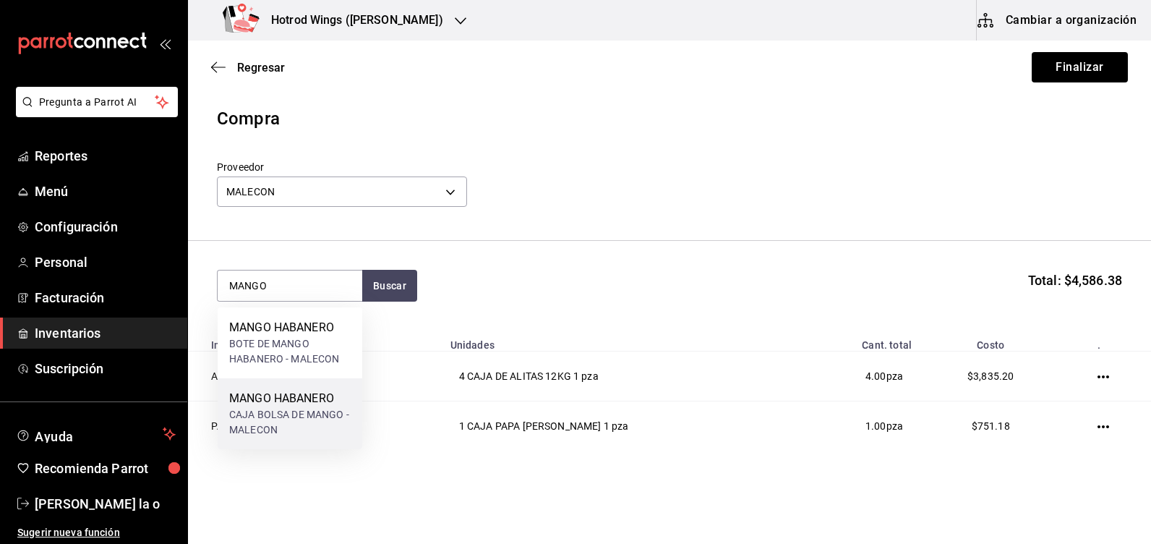
click at [287, 422] on div "CAJA BOLSA DE MANGO - MALECON" at bounding box center [289, 422] width 121 height 30
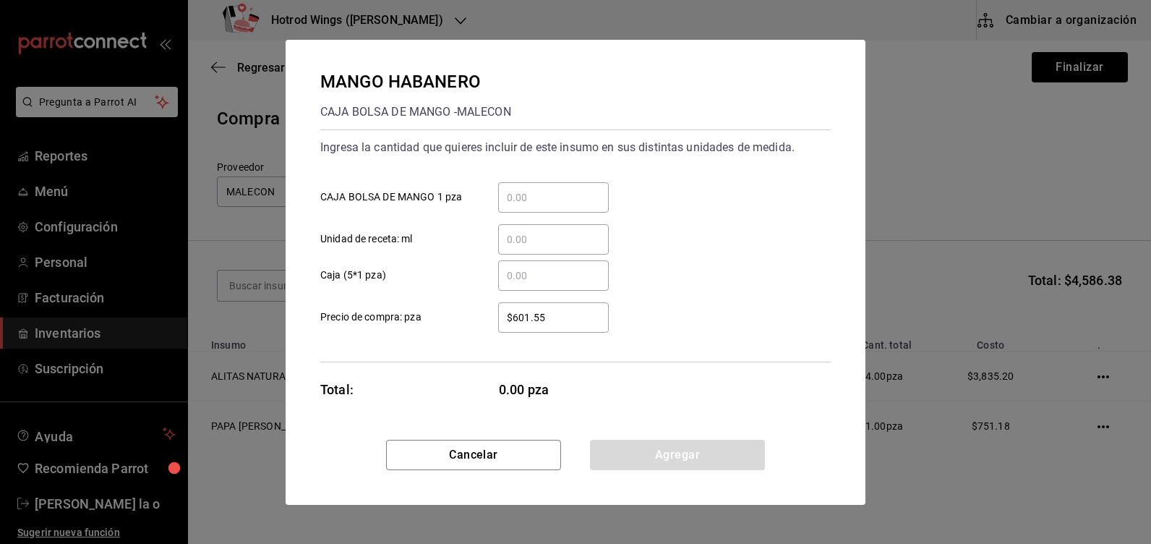
click at [527, 189] on input "​ CAJA BOLSA DE MANGO 1 pza" at bounding box center [553, 197] width 111 height 17
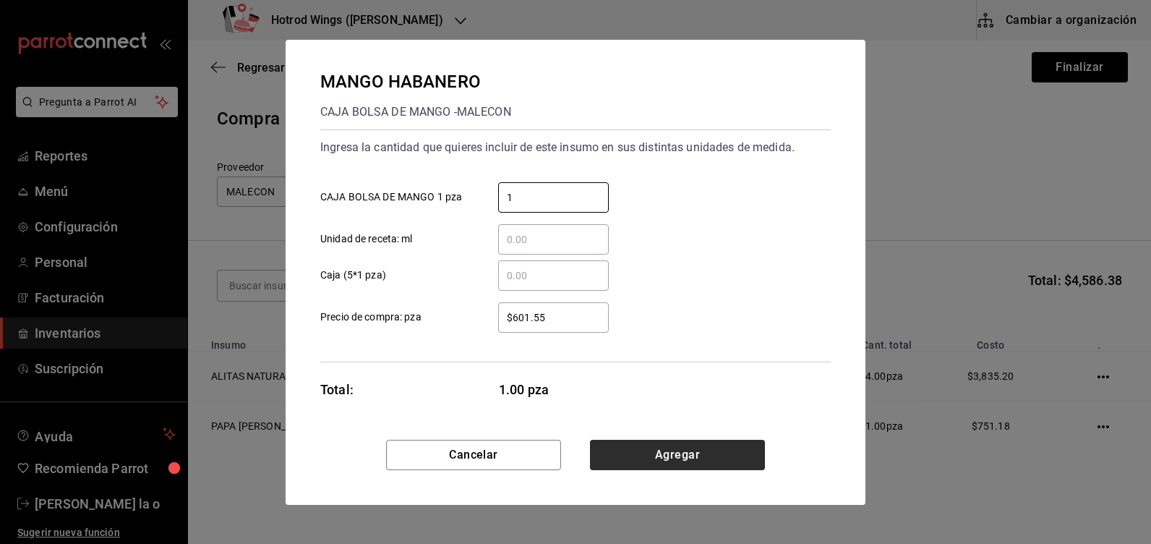
type input "1"
click at [723, 456] on button "Agregar" at bounding box center [677, 455] width 175 height 30
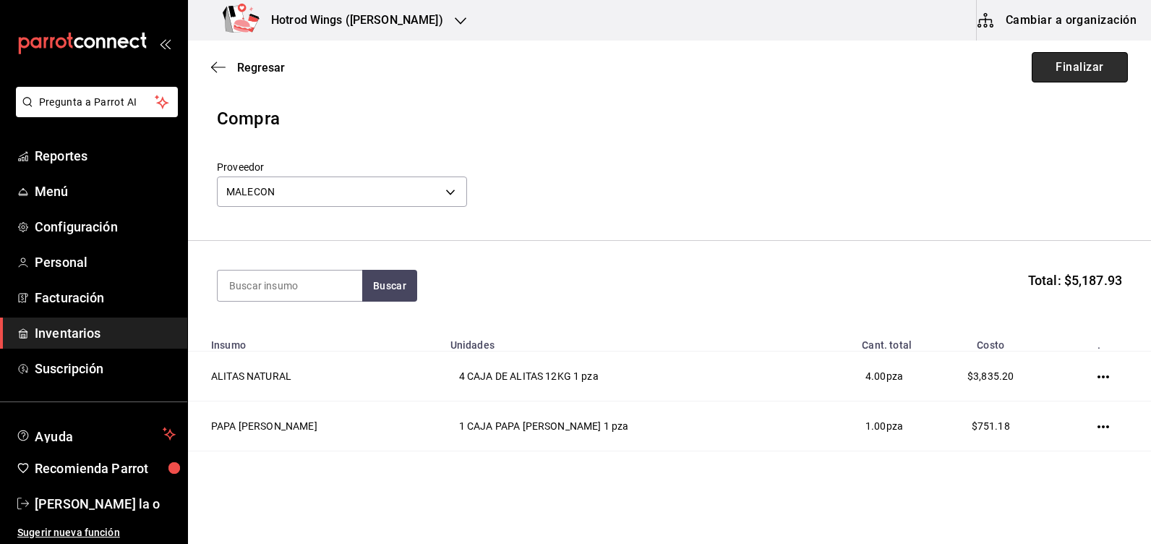
click at [1078, 61] on button "Finalizar" at bounding box center [1080, 67] width 96 height 30
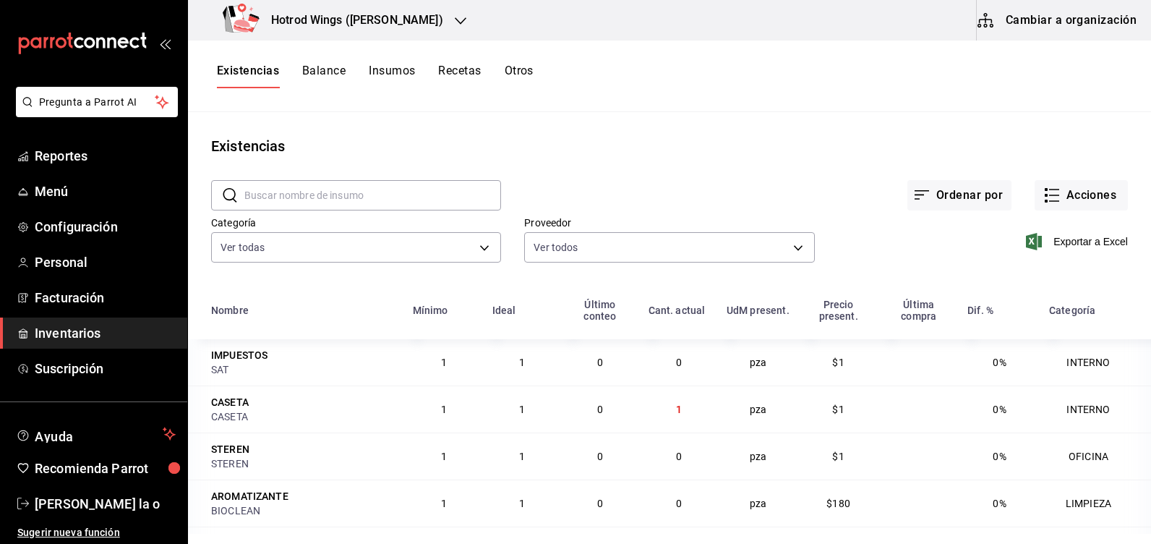
click at [455, 18] on icon "button" at bounding box center [461, 21] width 12 height 12
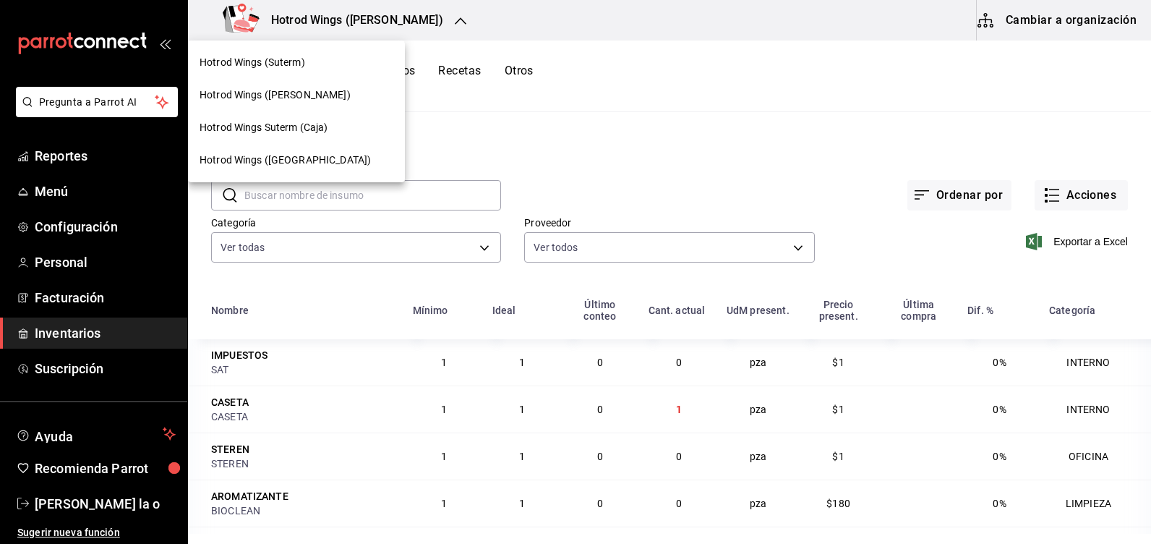
click at [303, 58] on span "Hotrod Wings (Suterm)" at bounding box center [253, 62] width 106 height 15
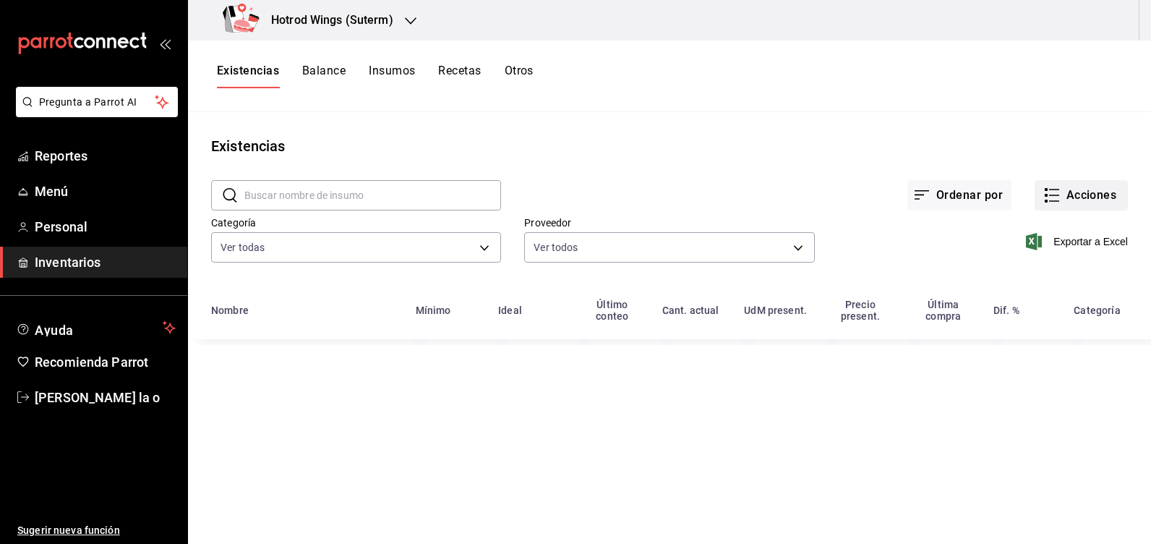
click at [1054, 192] on icon "button" at bounding box center [1052, 195] width 17 height 17
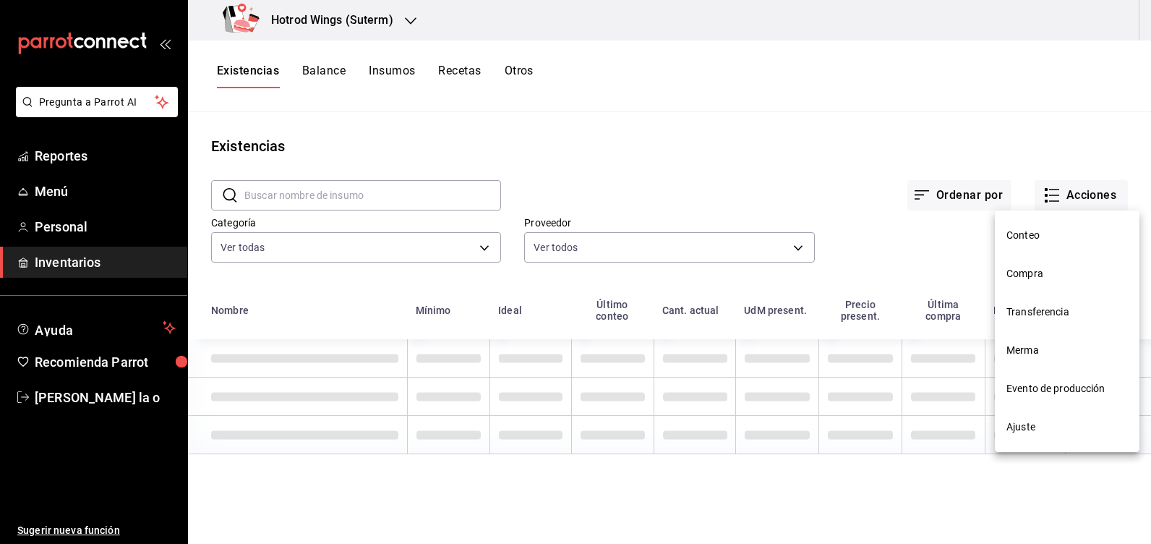
click at [1040, 279] on span "Compra" at bounding box center [1067, 273] width 121 height 15
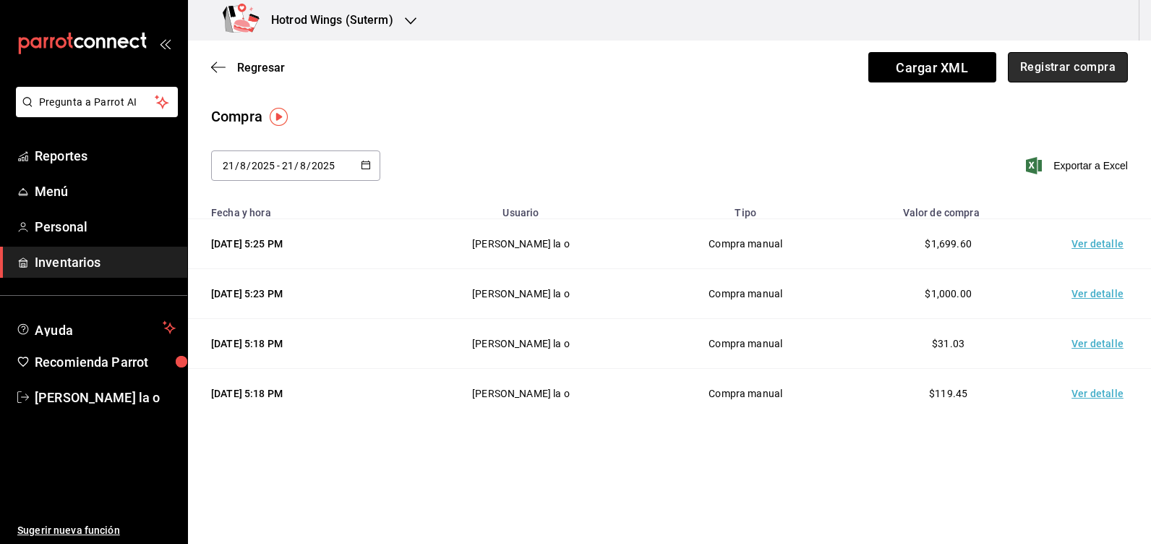
click at [1042, 69] on button "Registrar compra" at bounding box center [1068, 67] width 120 height 30
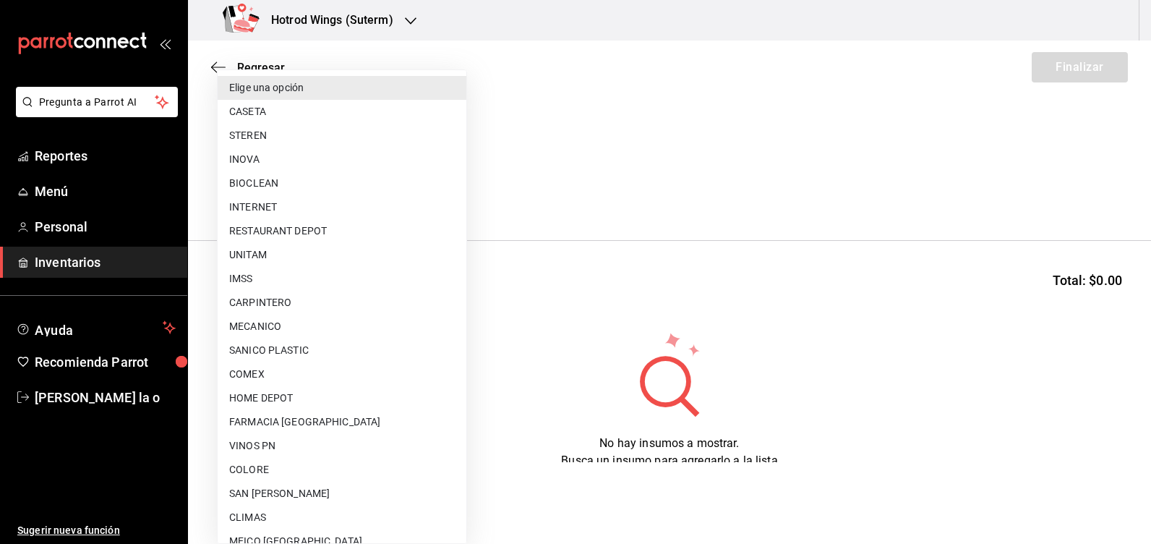
click at [455, 195] on body "Pregunta a Parrot AI Reportes Menú Personal Inventarios Ayuda Recomienda Parrot…" at bounding box center [575, 231] width 1151 height 462
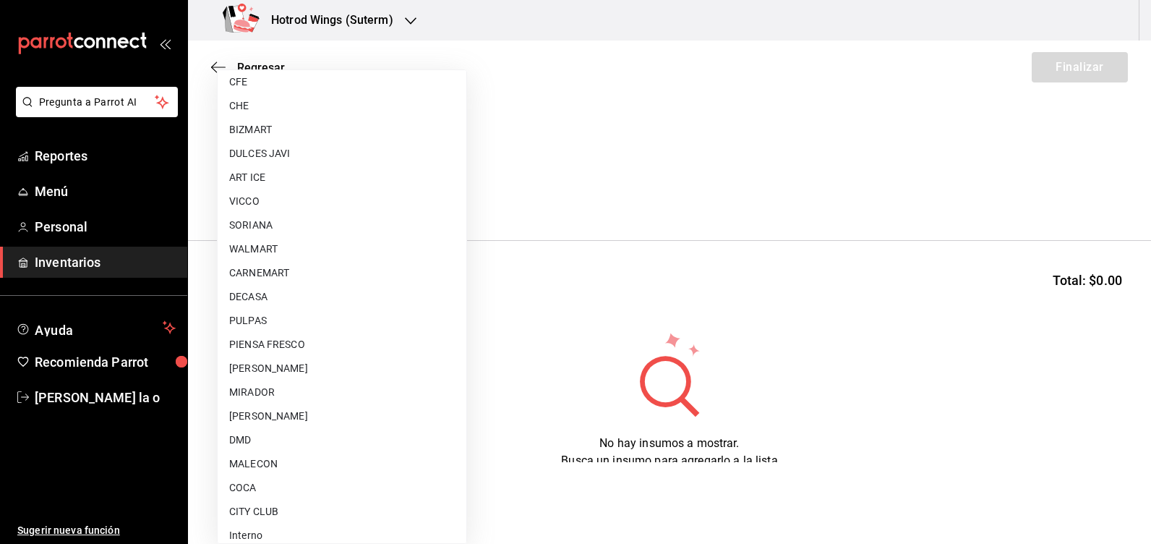
scroll to position [970, 0]
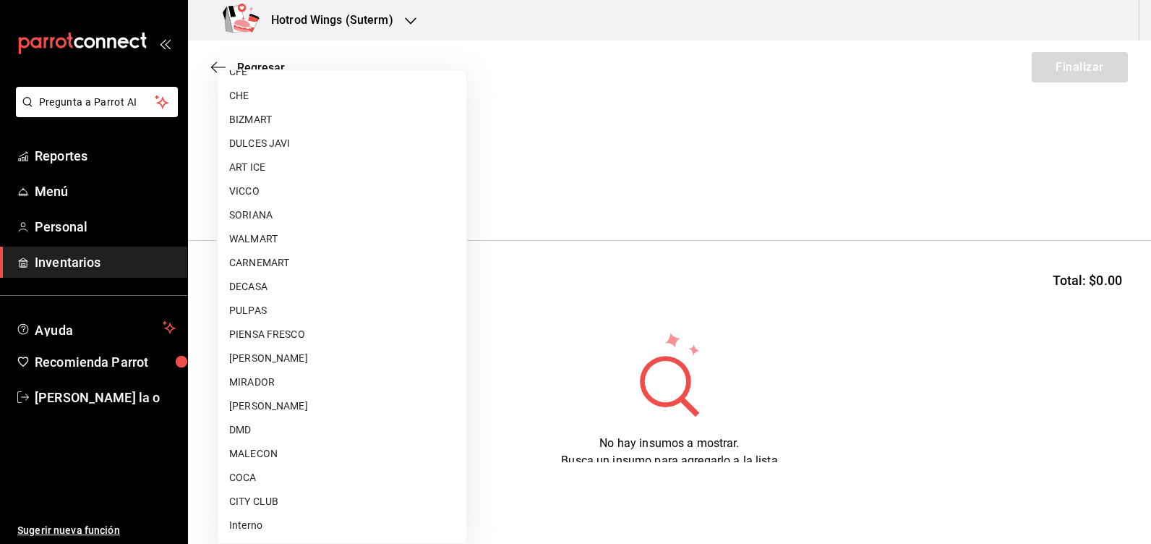
click at [317, 503] on li "CITY CLUB" at bounding box center [342, 502] width 249 height 24
type input "d1a39399-a629-4654-ba24-a3b28b807481"
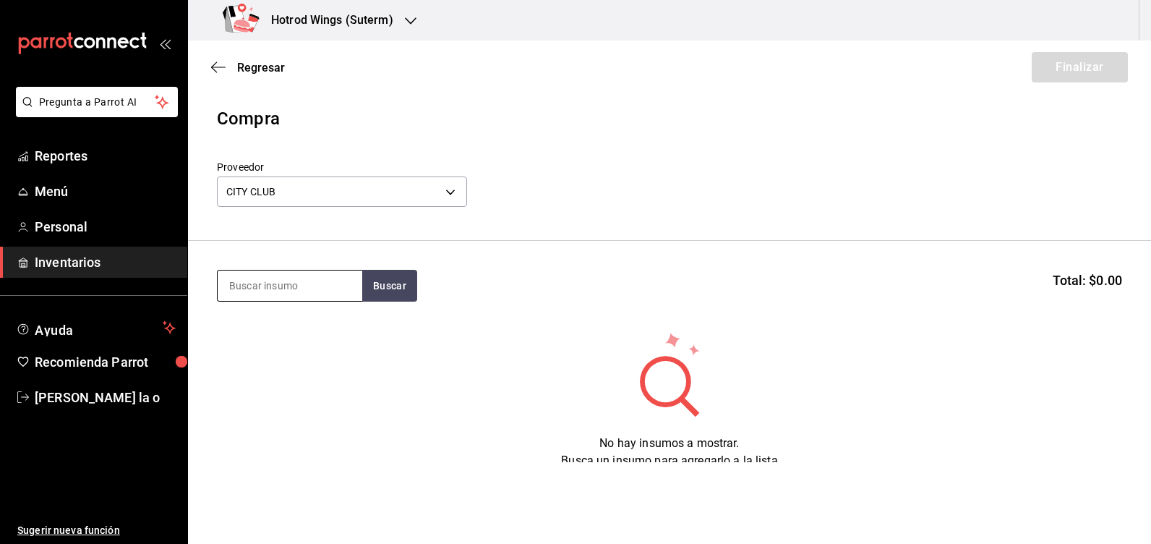
click at [257, 296] on input at bounding box center [290, 285] width 145 height 30
type input "BOO"
click at [391, 290] on button "Buscar" at bounding box center [389, 286] width 55 height 32
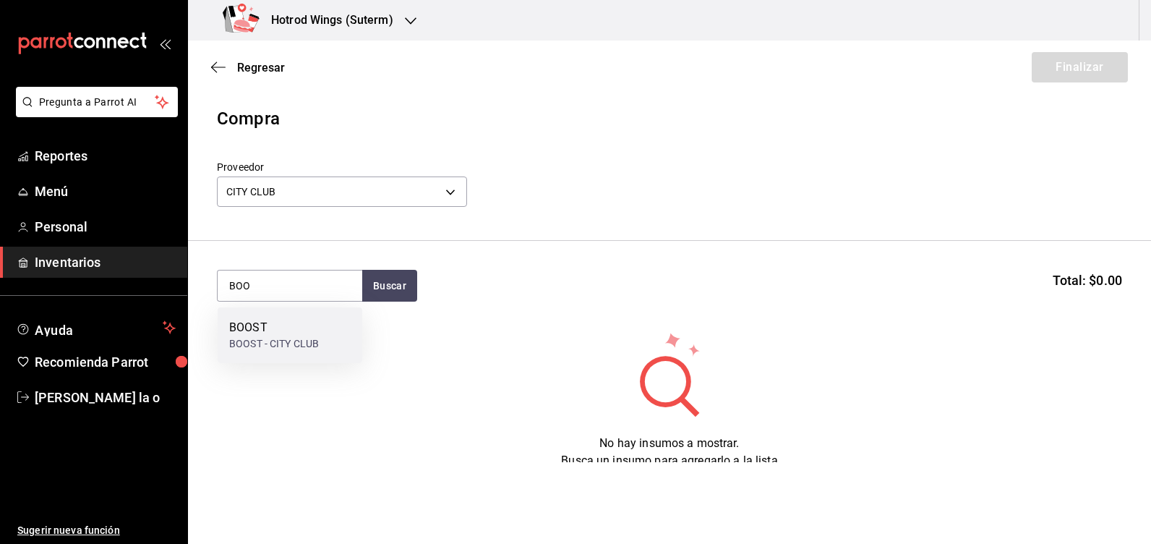
click at [331, 333] on div "BOOST BOOST - CITY CLUB" at bounding box center [290, 335] width 145 height 56
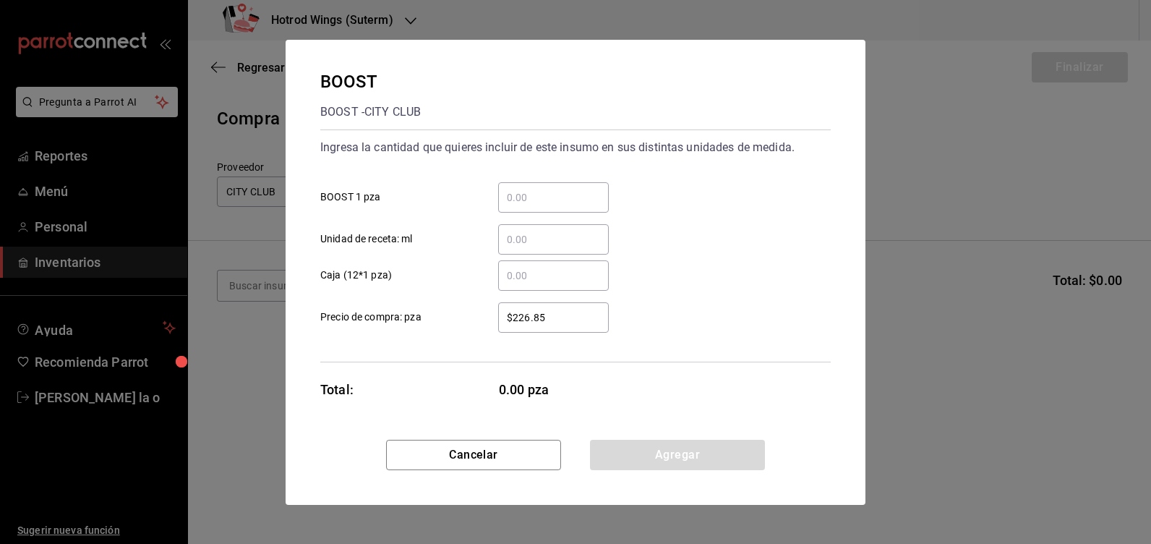
click at [527, 194] on input "​ BOOST 1 pza" at bounding box center [553, 197] width 111 height 17
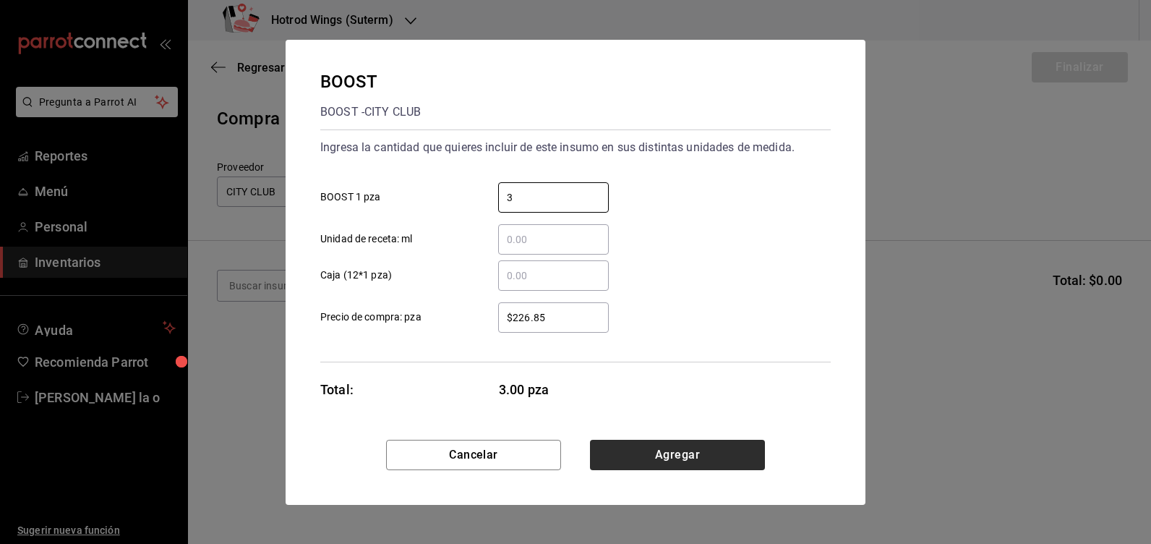
type input "3"
click at [703, 444] on button "Agregar" at bounding box center [677, 455] width 175 height 30
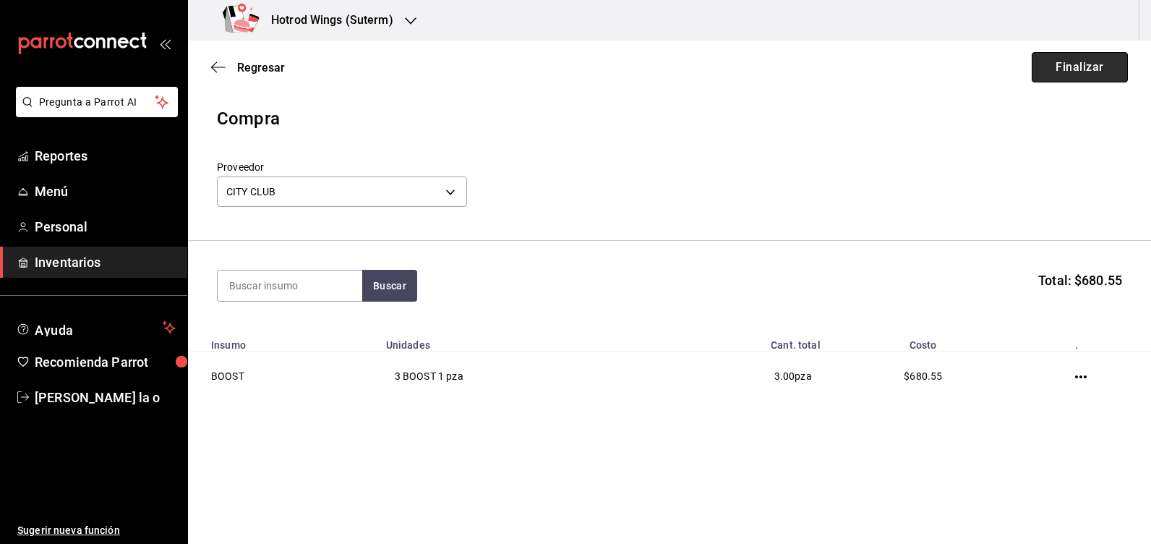
click at [1072, 66] on button "Finalizar" at bounding box center [1080, 67] width 96 height 30
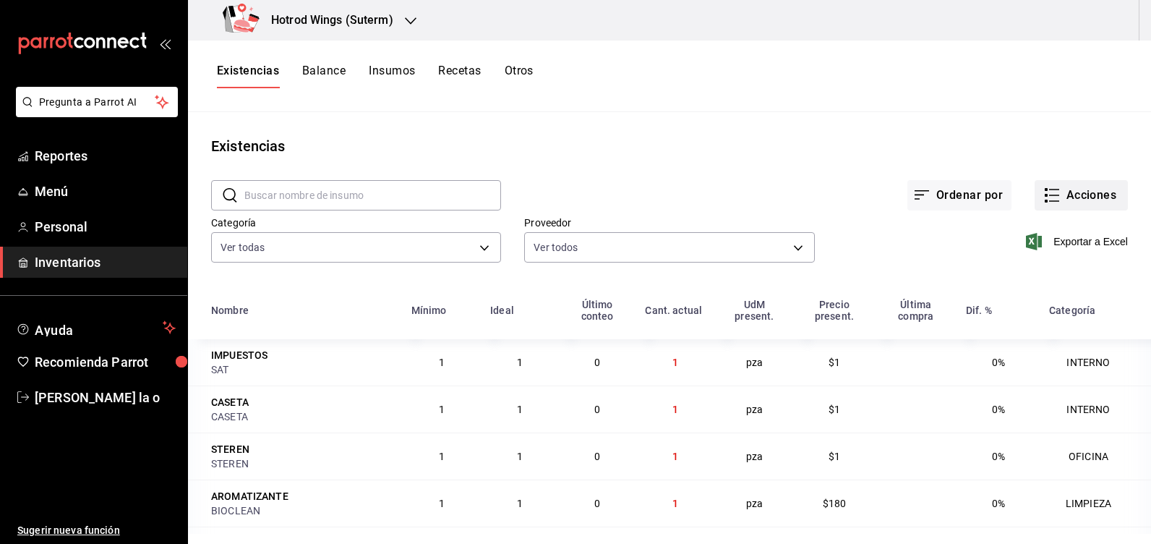
click at [1070, 202] on button "Acciones" at bounding box center [1081, 195] width 93 height 30
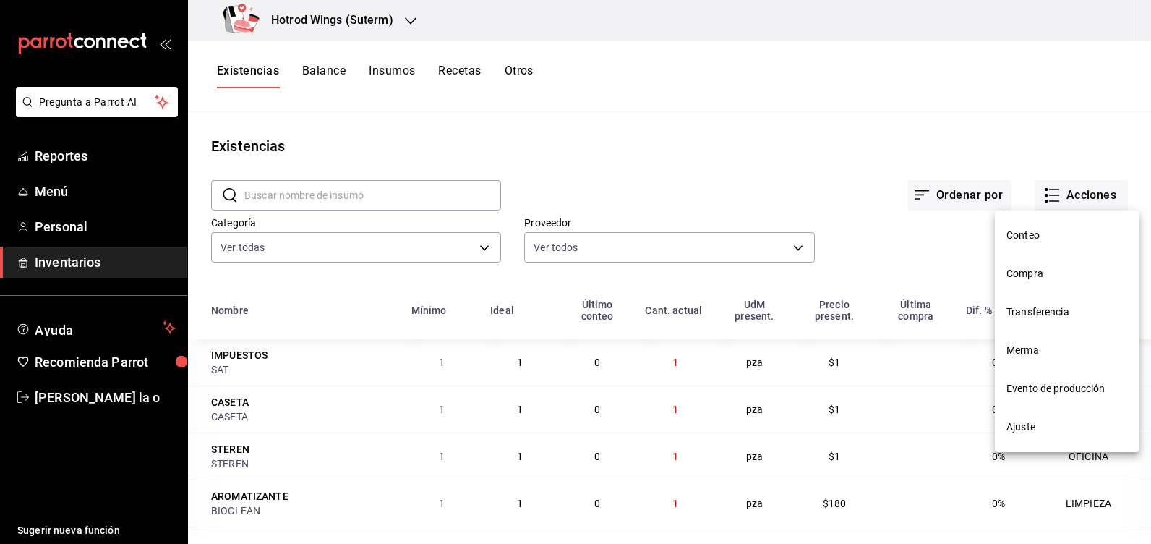
click at [1030, 274] on span "Compra" at bounding box center [1067, 273] width 121 height 15
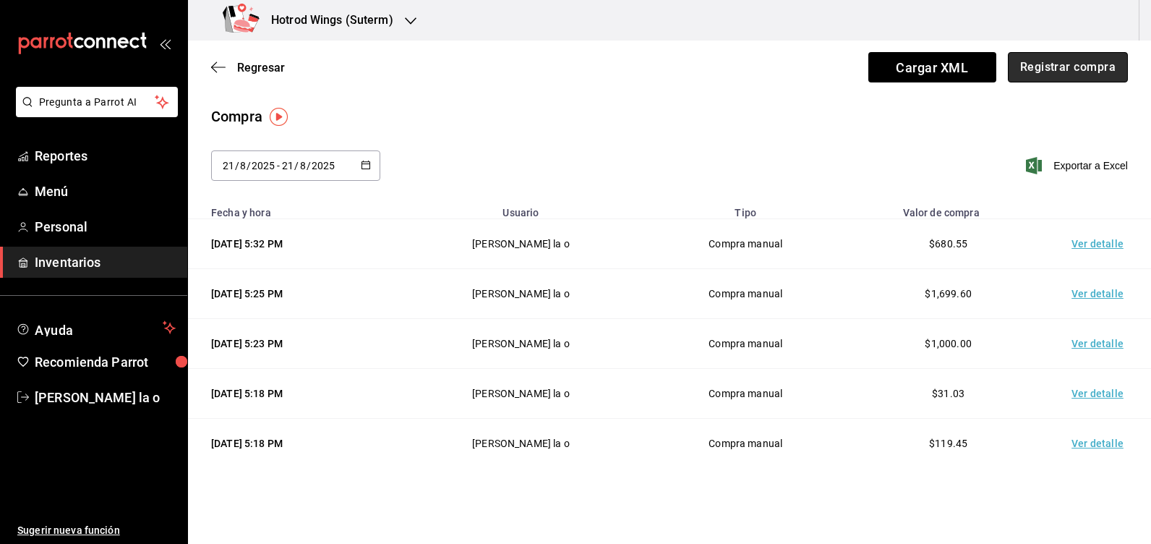
click at [1054, 69] on button "Registrar compra" at bounding box center [1068, 67] width 120 height 30
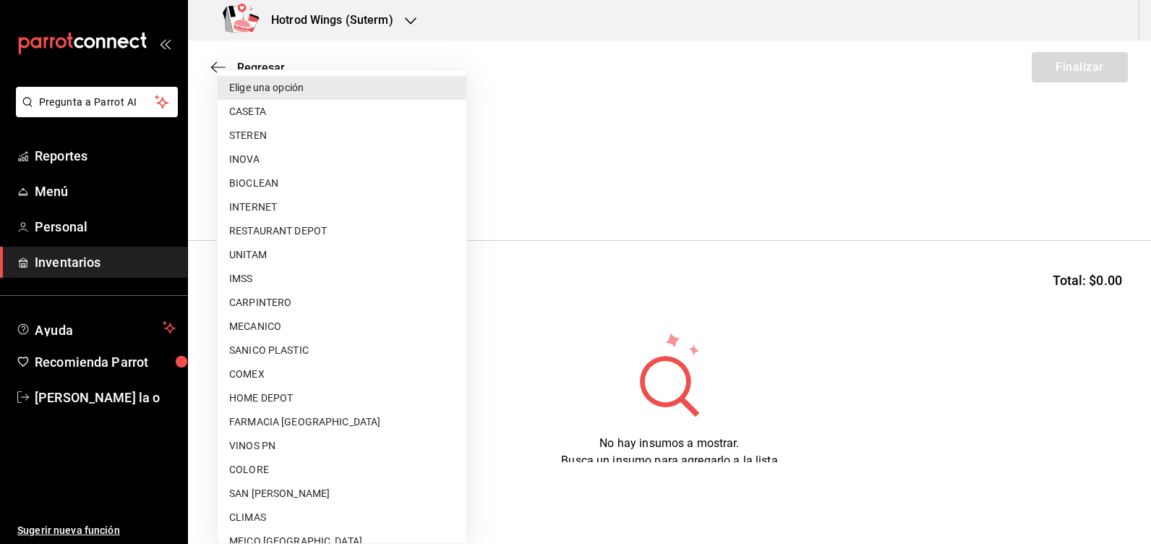
click at [460, 192] on body "Pregunta a Parrot AI Reportes Menú Personal Inventarios Ayuda Recomienda Parrot…" at bounding box center [575, 231] width 1151 height 462
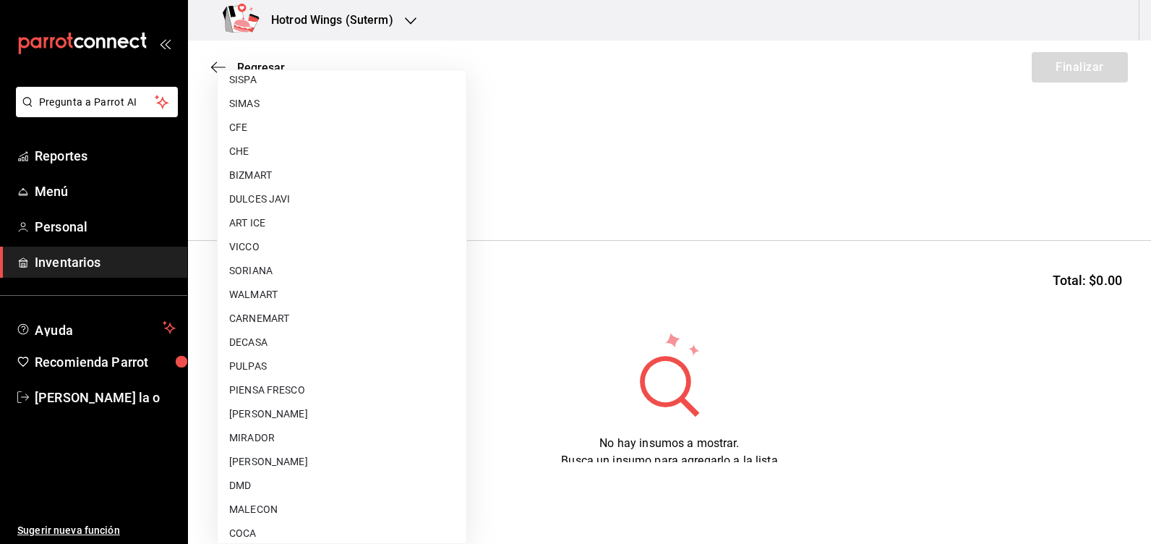
scroll to position [970, 0]
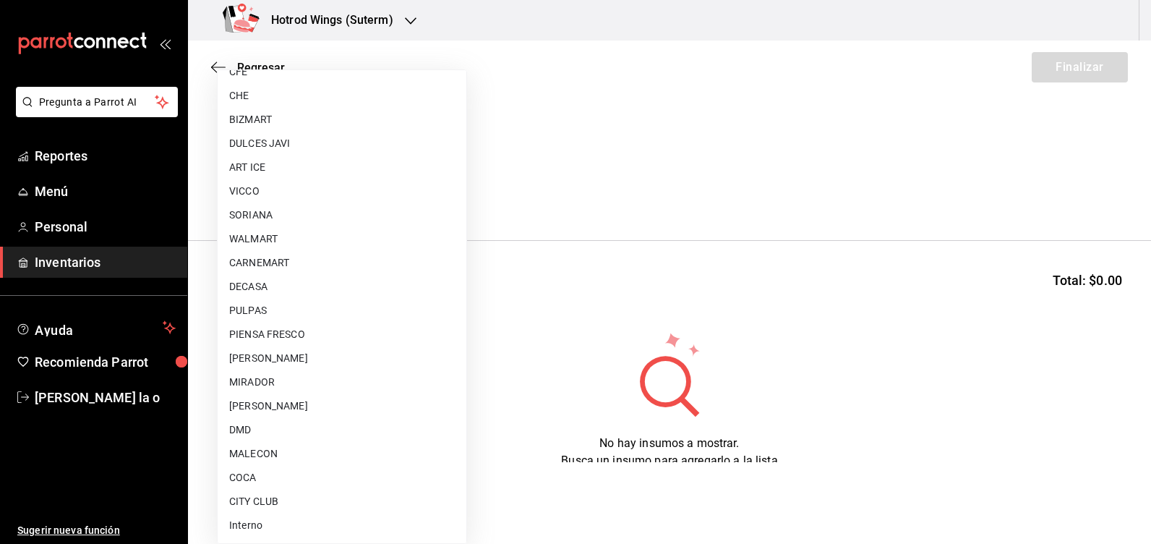
click at [289, 406] on li "[PERSON_NAME]" at bounding box center [342, 406] width 249 height 24
type input "a51b505a-5e76-4510-9174-3b13b390ac3c"
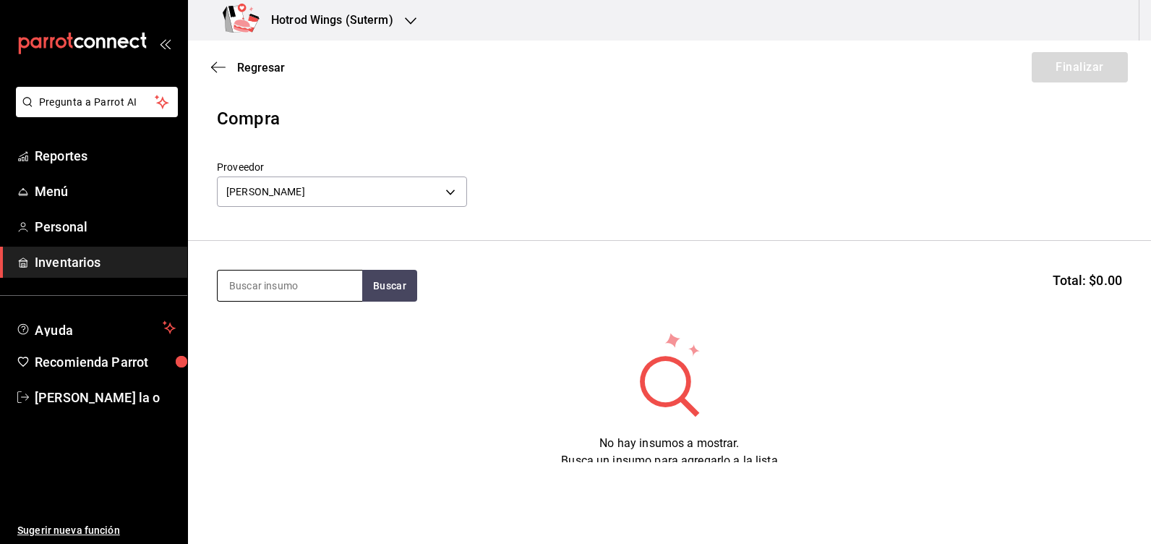
click at [252, 280] on input at bounding box center [290, 285] width 145 height 30
type input "FIBRA"
click at [380, 286] on button "Buscar" at bounding box center [389, 286] width 55 height 32
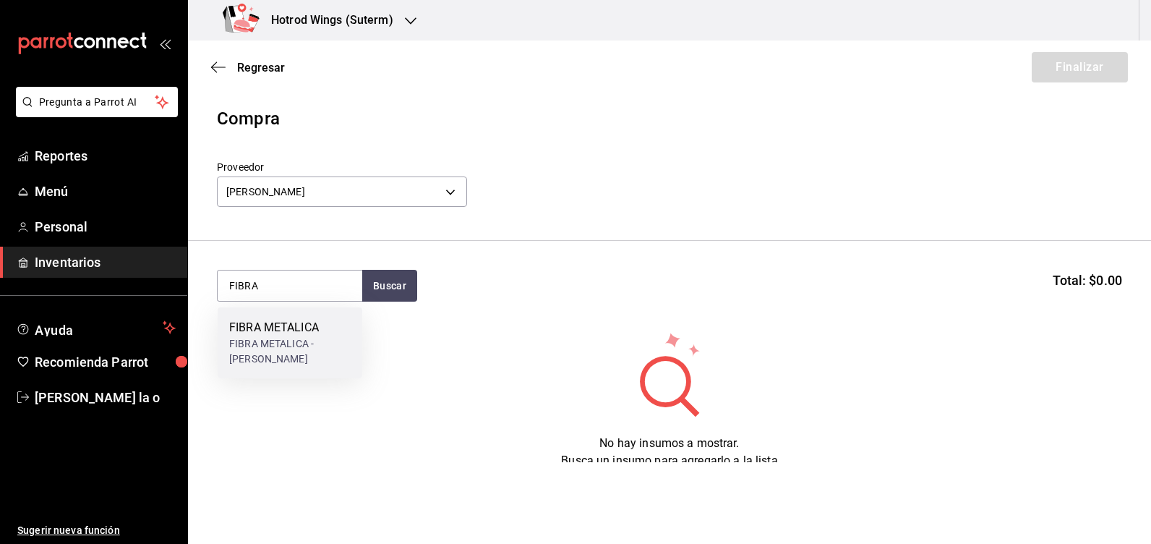
click at [263, 345] on div "FIBRA METALICA - [PERSON_NAME]" at bounding box center [289, 351] width 121 height 30
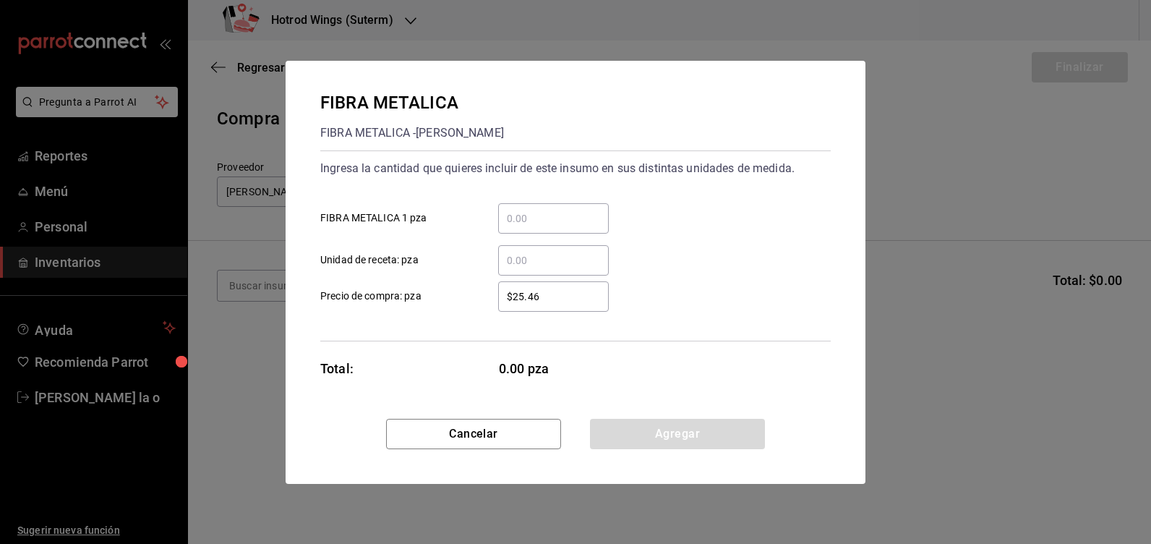
click at [528, 221] on input "​ FIBRA METALICA 1 pza" at bounding box center [553, 218] width 111 height 17
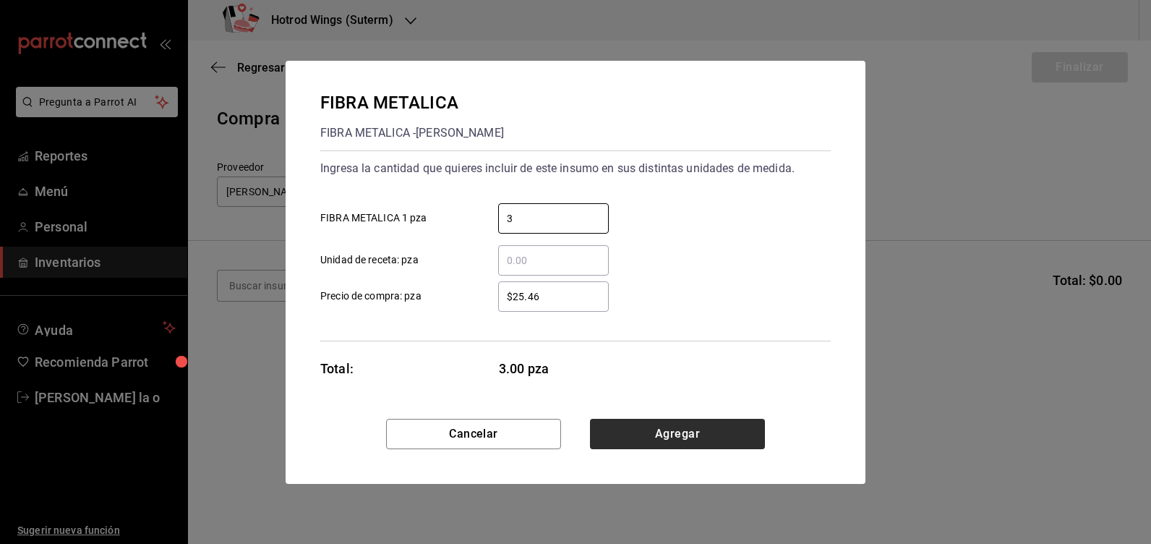
type input "3"
click at [675, 440] on button "Agregar" at bounding box center [677, 434] width 175 height 30
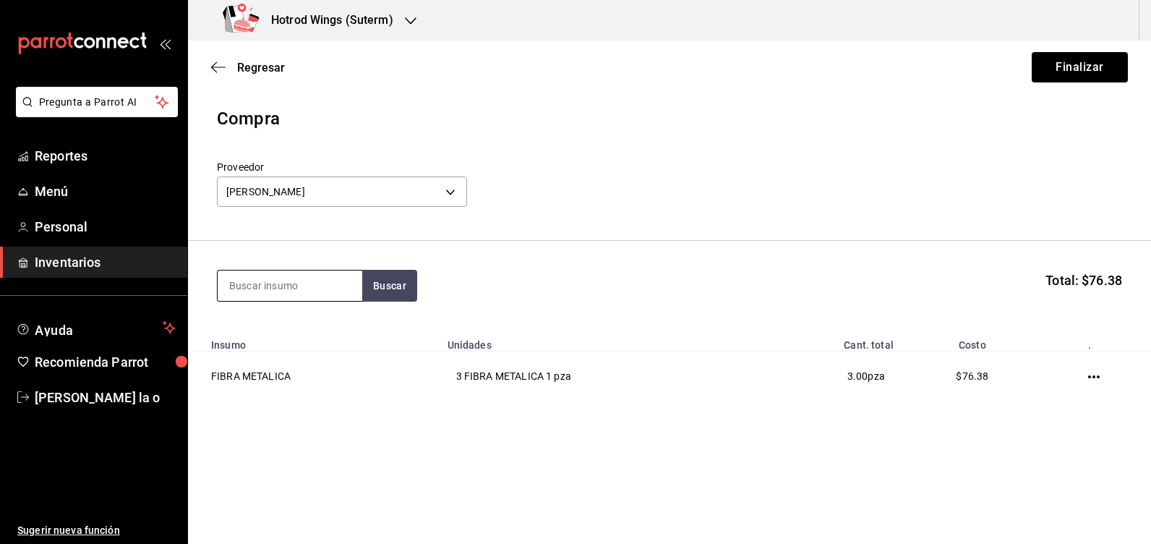
click at [237, 283] on input at bounding box center [290, 285] width 145 height 30
type input "ESPON"
click at [397, 286] on button "Buscar" at bounding box center [389, 286] width 55 height 32
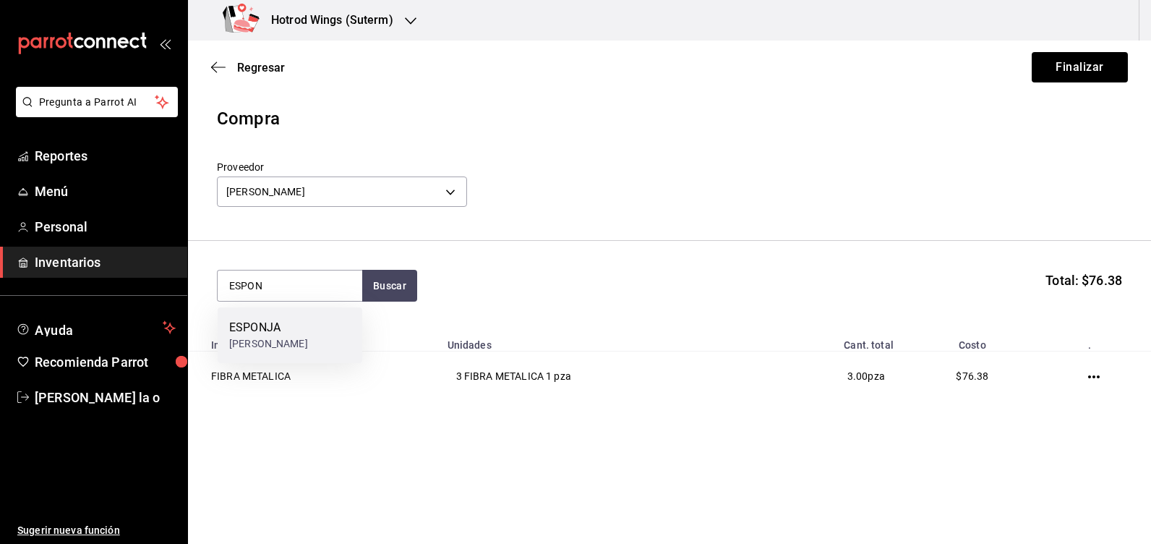
click at [308, 338] on div "[PERSON_NAME]" at bounding box center [268, 343] width 79 height 15
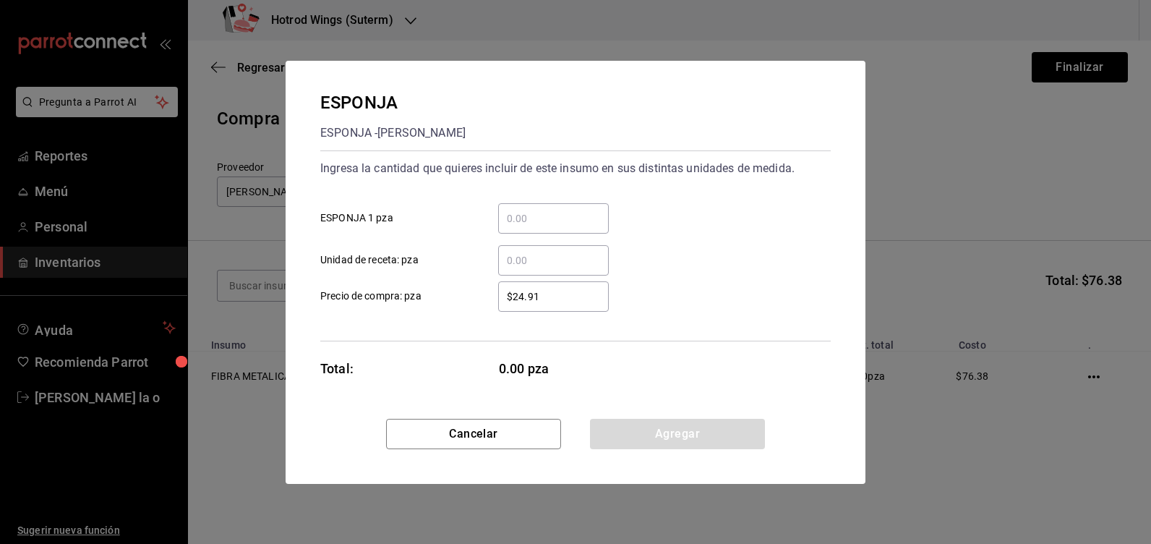
click at [534, 218] on input "​ ESPONJA 1 pza" at bounding box center [553, 218] width 111 height 17
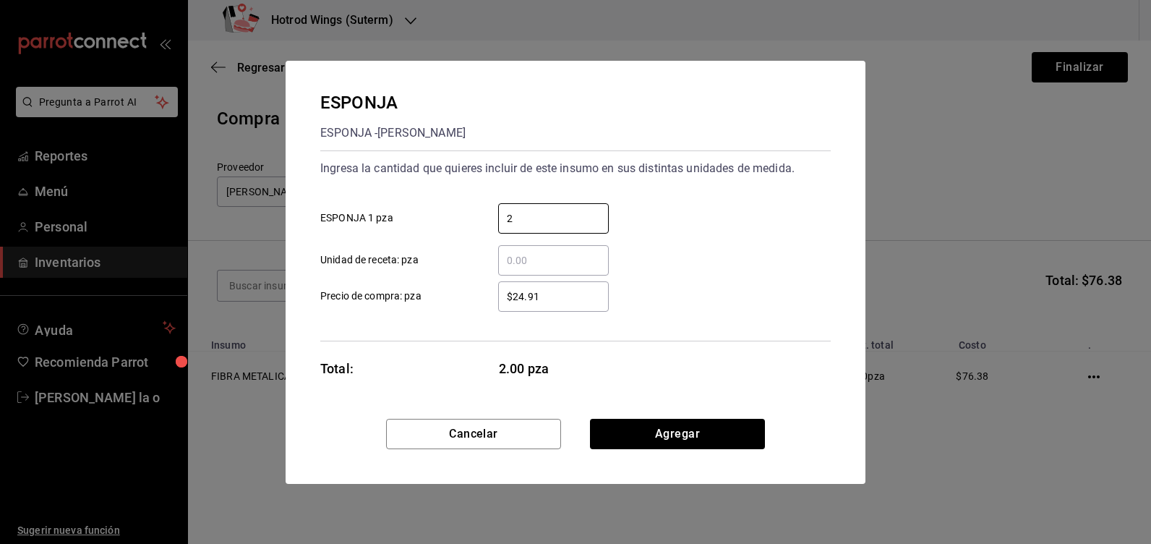
type input "2"
click at [550, 283] on div "$24.91 ​" at bounding box center [553, 296] width 111 height 30
click at [550, 288] on input "$24.91" at bounding box center [553, 296] width 111 height 17
type input "$2"
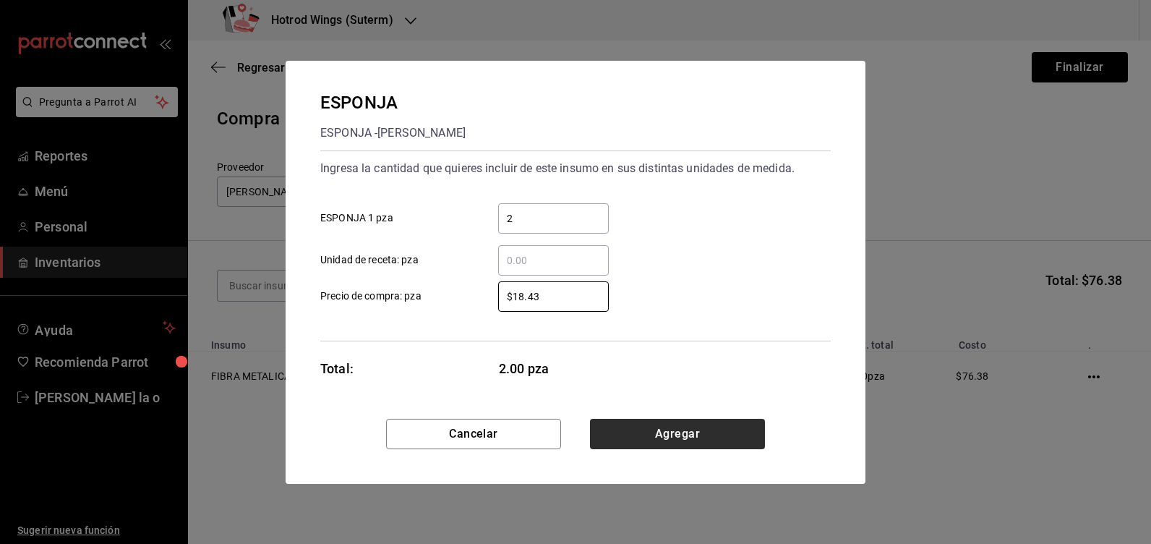
type input "$18.43"
click at [710, 425] on button "Agregar" at bounding box center [677, 434] width 175 height 30
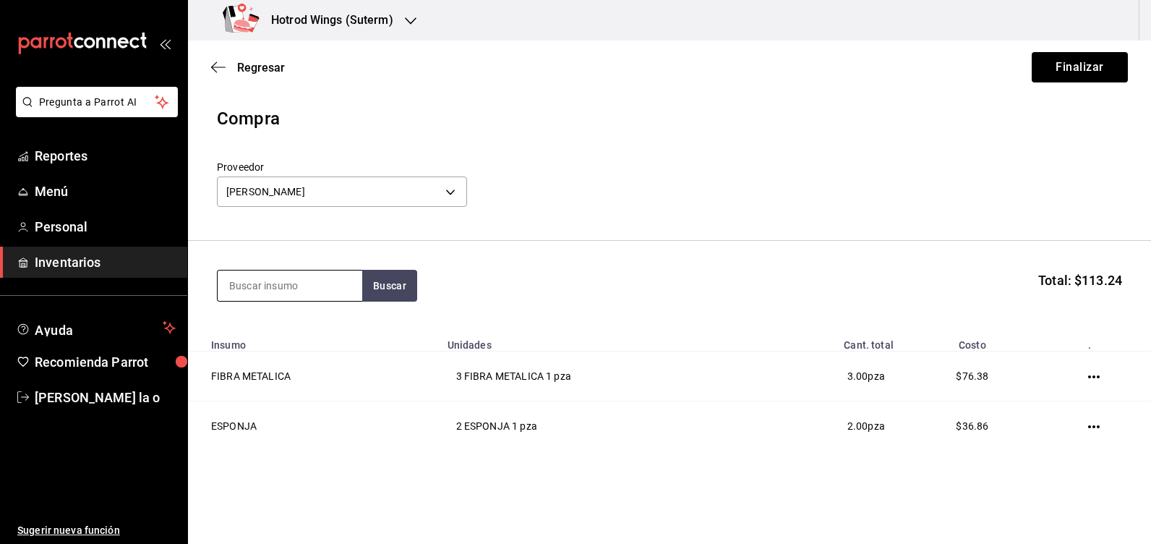
click at [270, 287] on input at bounding box center [290, 285] width 145 height 30
type input "GUAN"
click at [388, 290] on button "Buscar" at bounding box center [389, 286] width 55 height 32
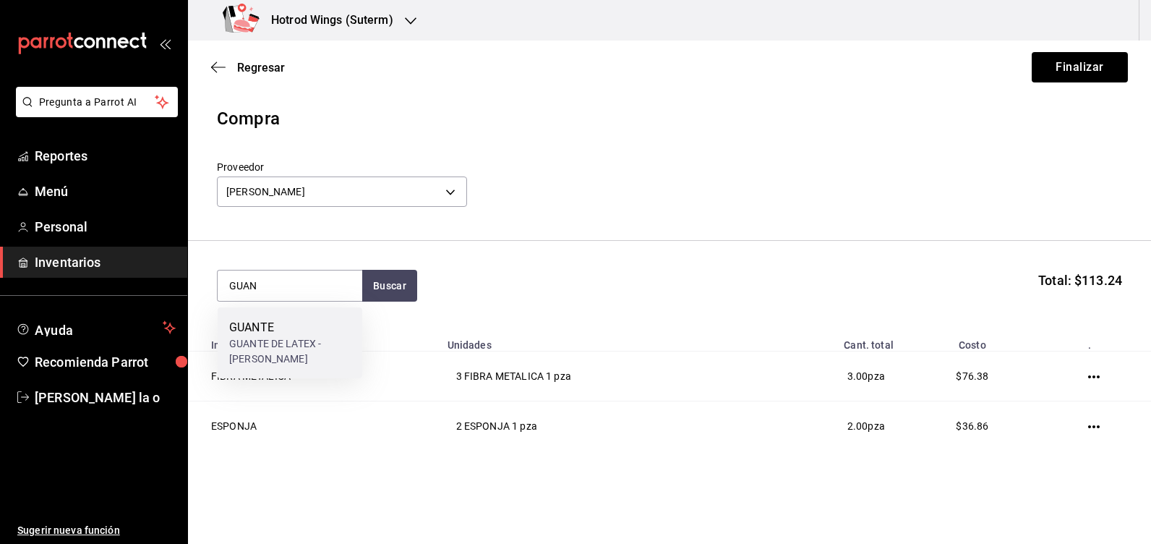
click at [293, 330] on div "GUANTE" at bounding box center [289, 327] width 121 height 17
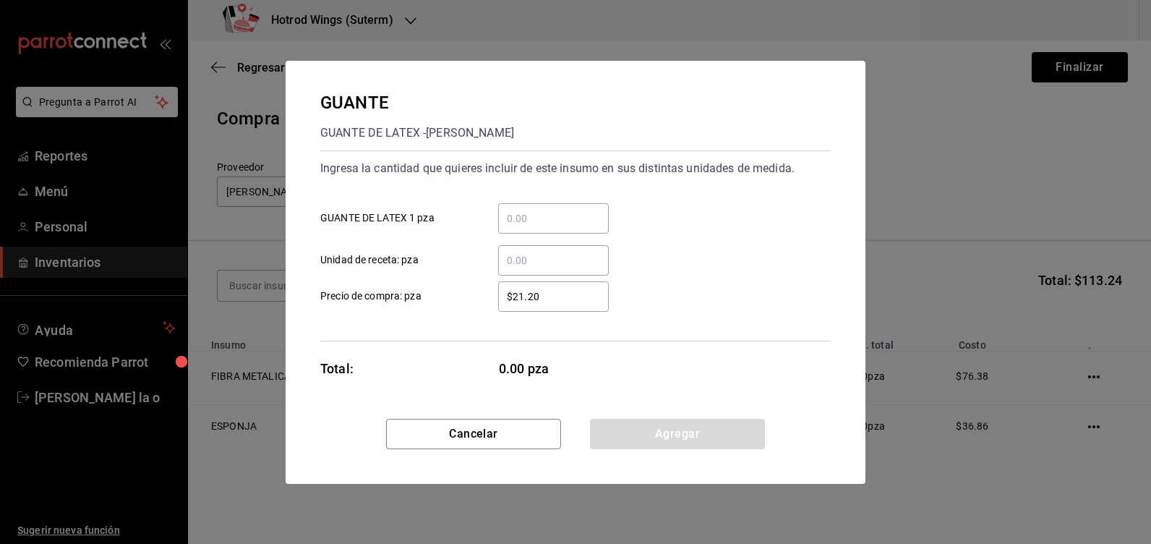
click at [511, 219] on input "​ GUANTE DE LATEX 1 pza" at bounding box center [553, 218] width 111 height 17
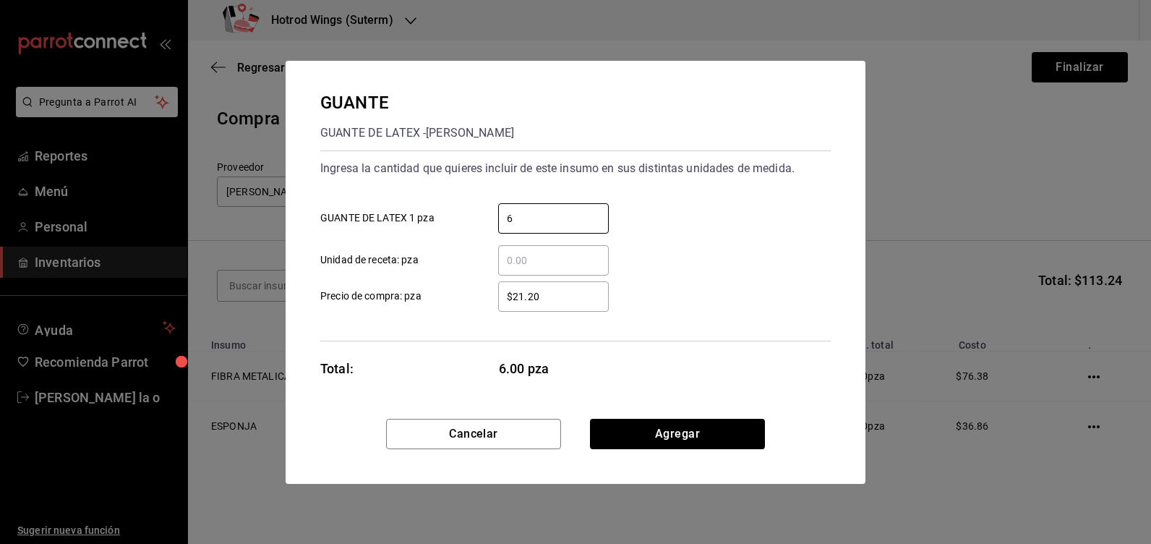
type input "6"
click at [547, 293] on input "$21.20" at bounding box center [553, 296] width 111 height 17
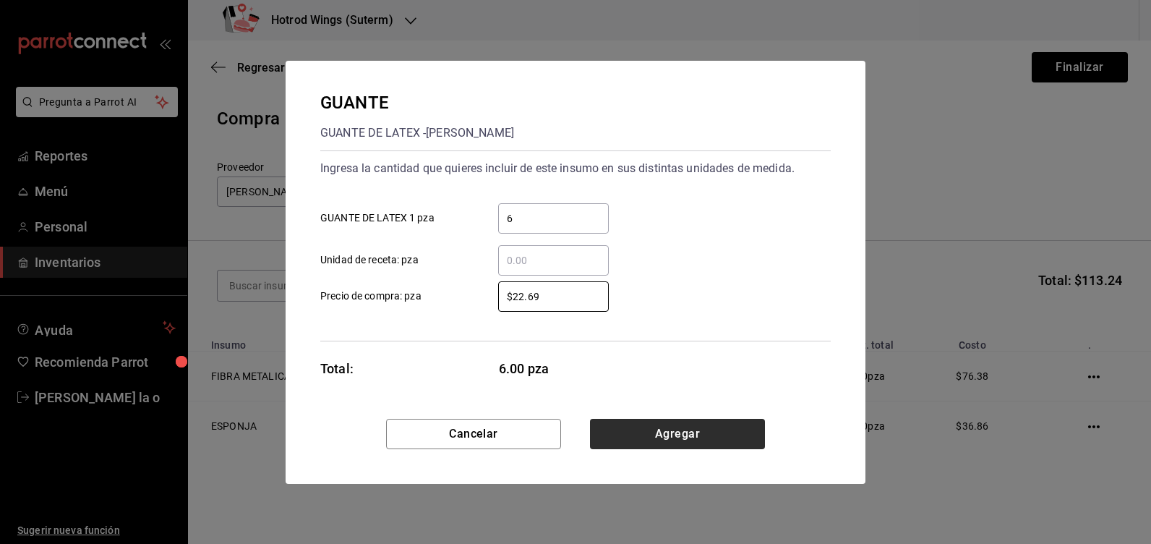
type input "$22.69"
click at [641, 426] on button "Agregar" at bounding box center [677, 434] width 175 height 30
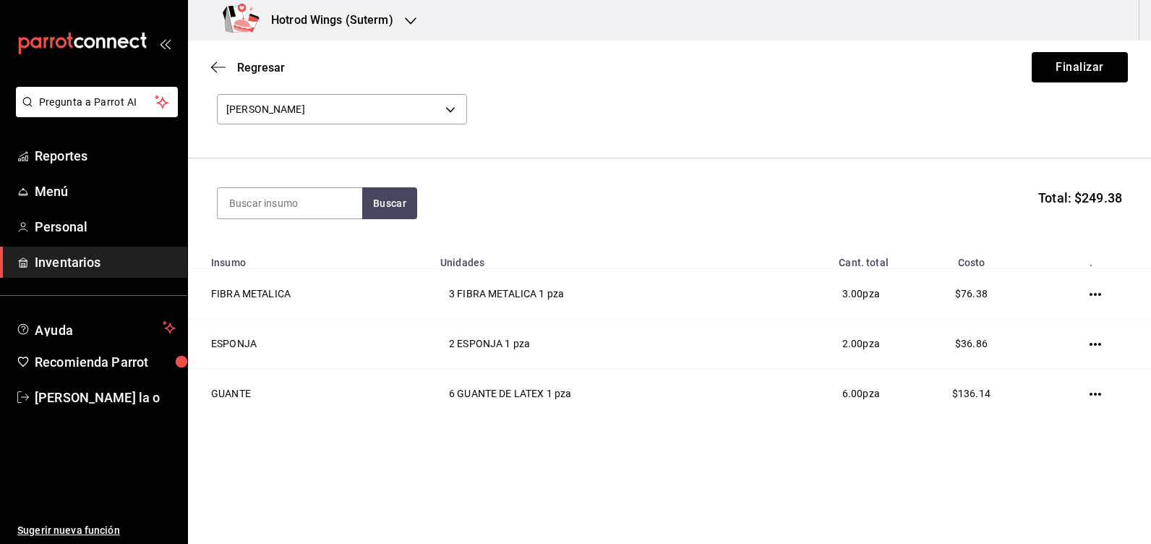
scroll to position [85, 0]
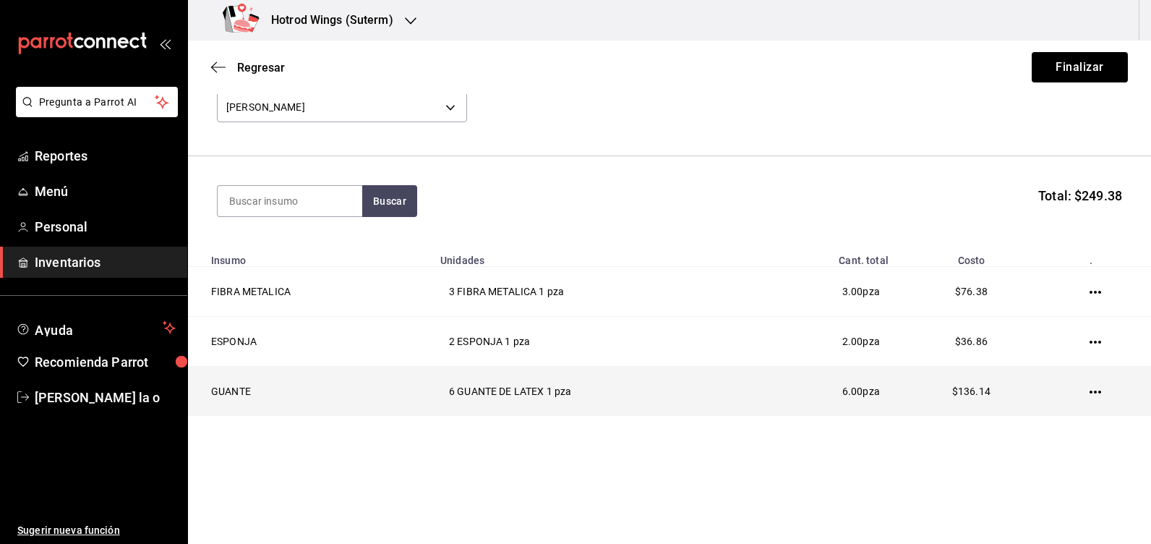
click at [1090, 394] on icon "button" at bounding box center [1096, 392] width 12 height 12
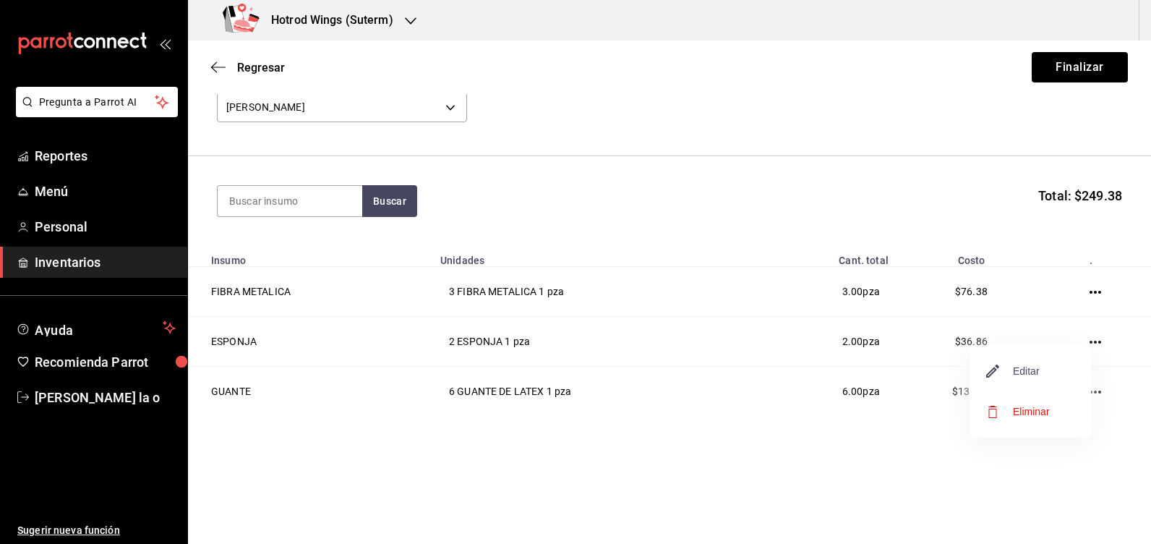
click at [1030, 372] on span "Editar" at bounding box center [1013, 370] width 53 height 17
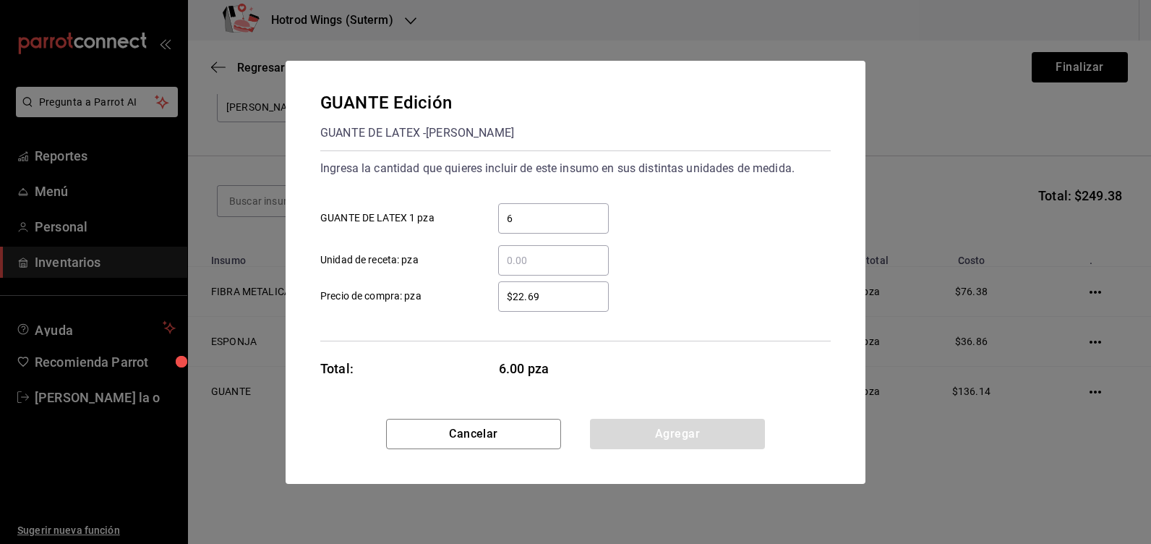
click at [526, 218] on input "6" at bounding box center [553, 218] width 111 height 17
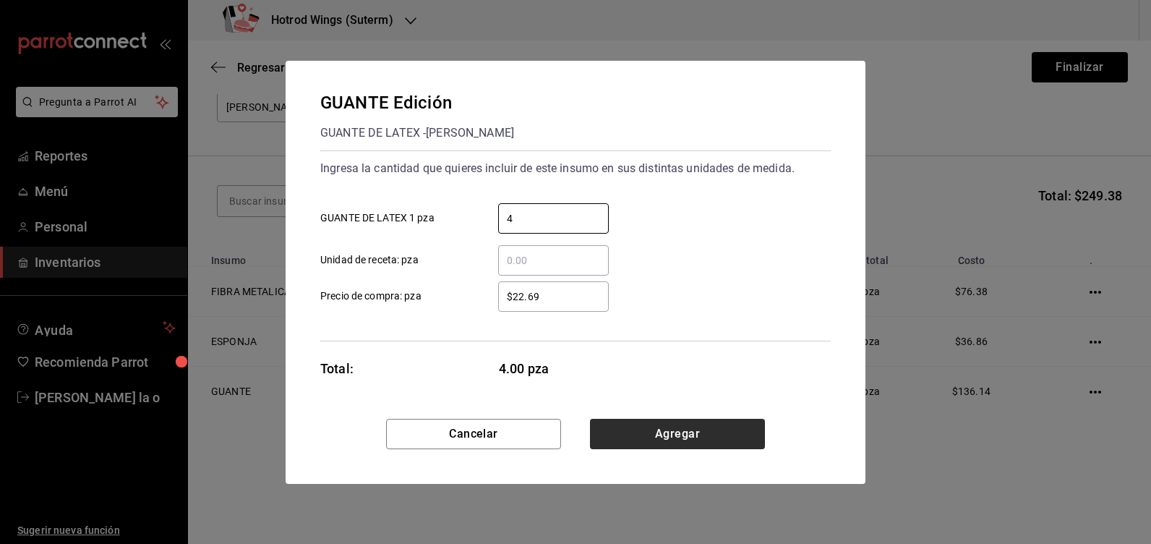
type input "4"
click at [675, 432] on button "Agregar" at bounding box center [677, 434] width 175 height 30
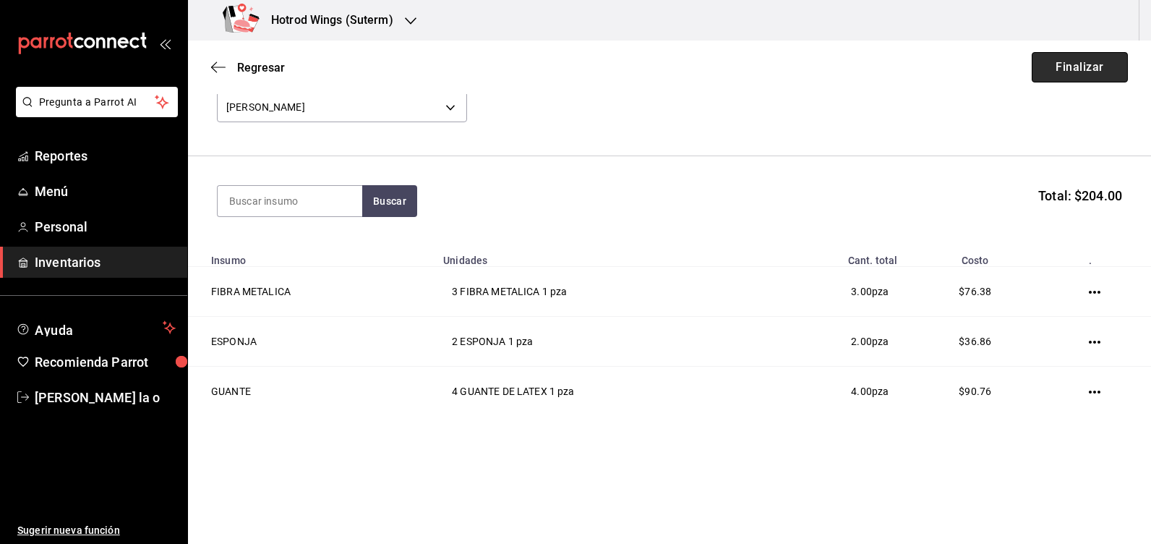
click at [1058, 64] on button "Finalizar" at bounding box center [1080, 67] width 96 height 30
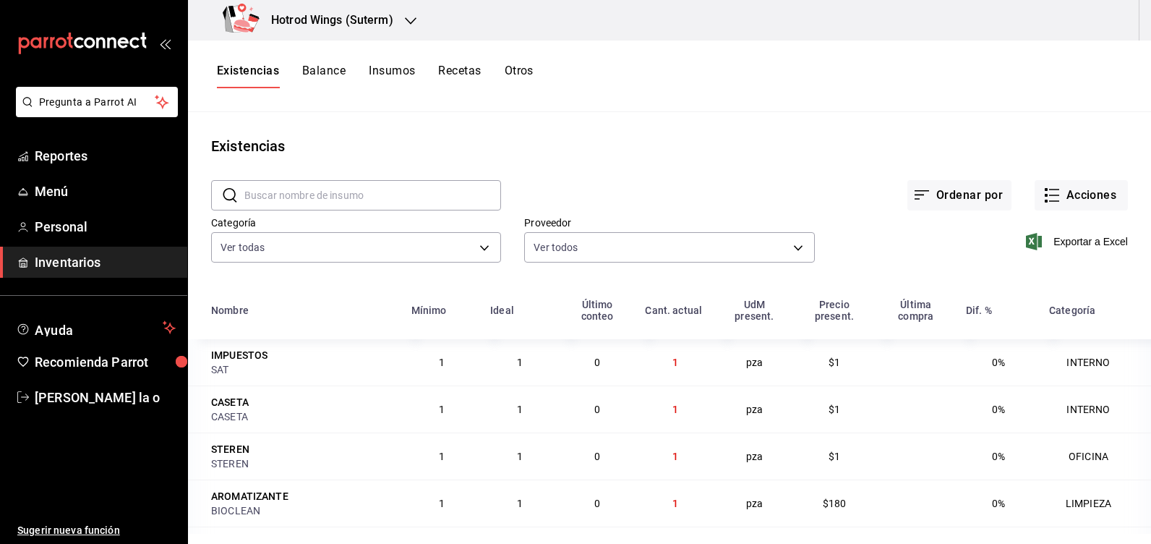
click at [411, 22] on icon "button" at bounding box center [411, 20] width 12 height 7
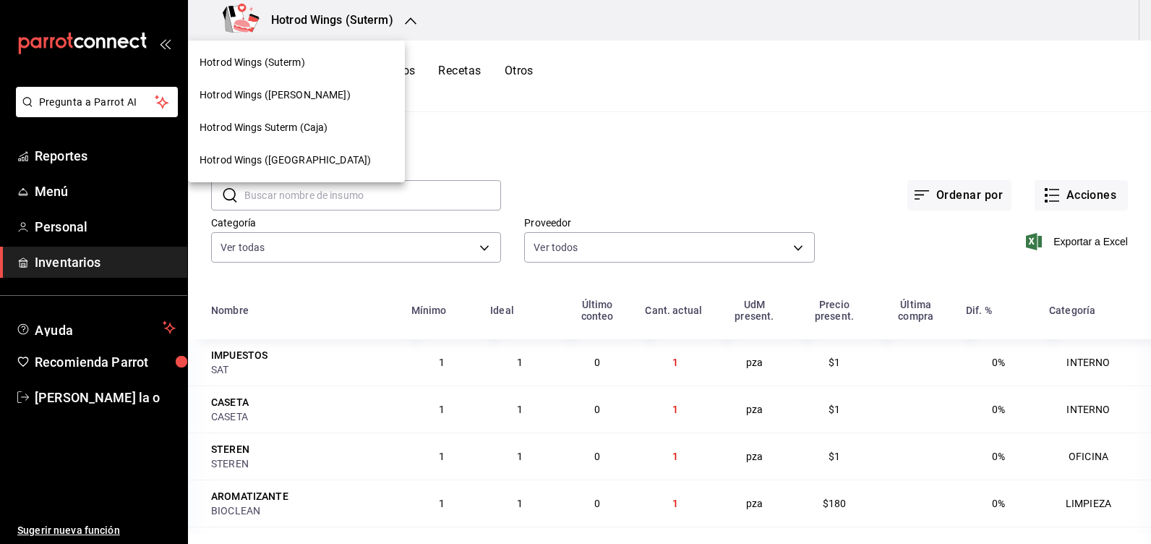
click at [294, 90] on span "Hotrod Wings ([PERSON_NAME])" at bounding box center [275, 95] width 151 height 15
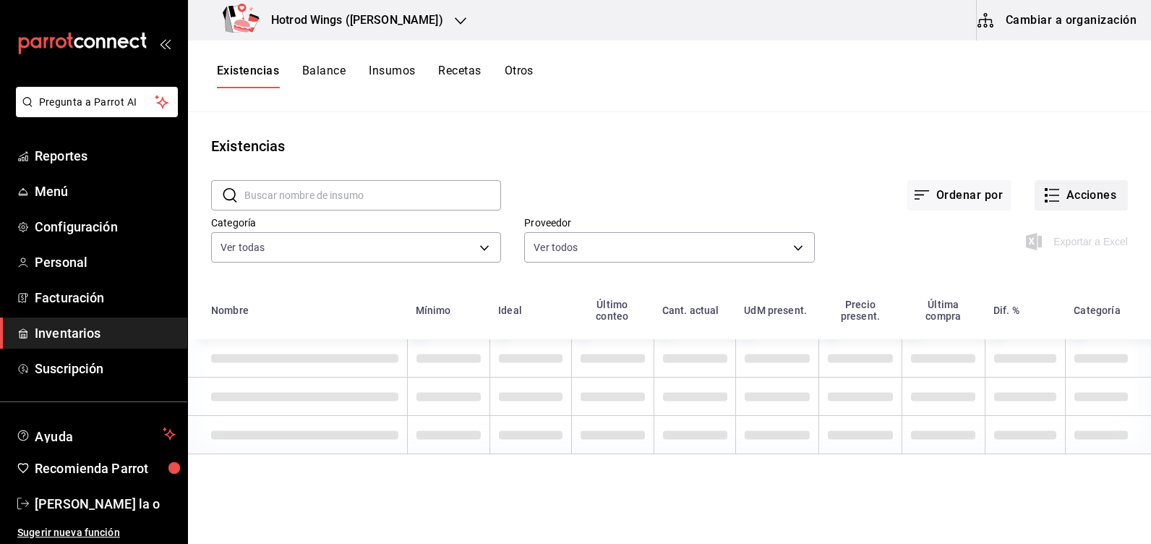
click at [1080, 195] on button "Acciones" at bounding box center [1081, 195] width 93 height 30
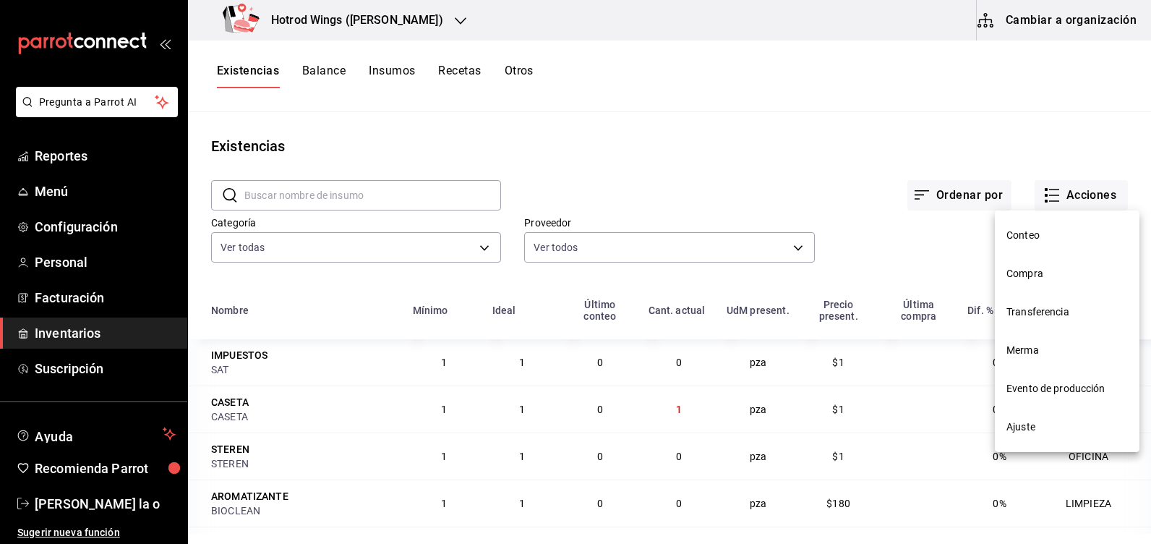
click at [1057, 275] on span "Compra" at bounding box center [1067, 273] width 121 height 15
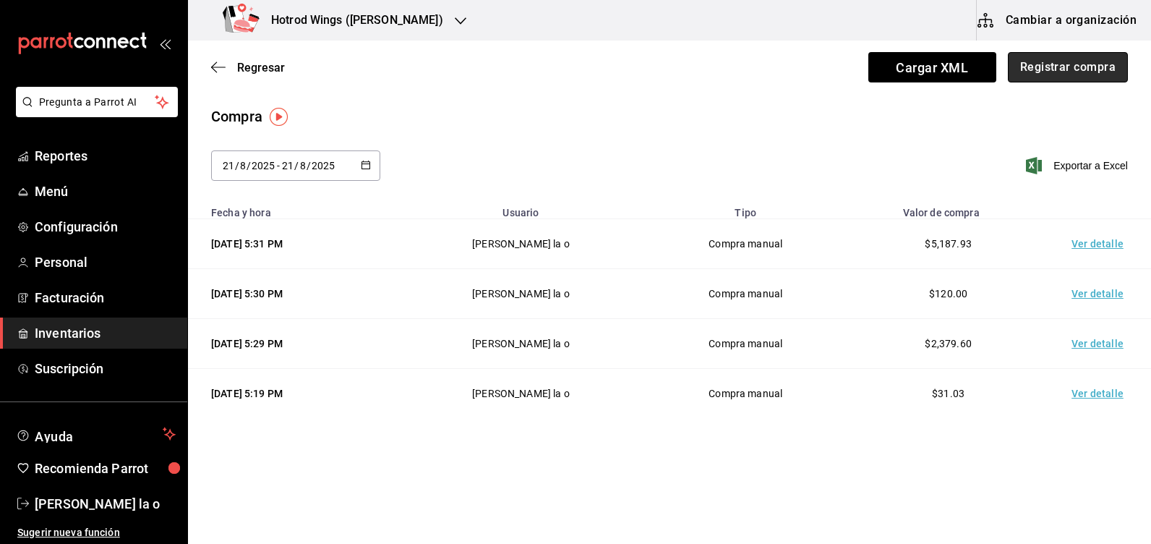
click at [1063, 74] on button "Registrar compra" at bounding box center [1068, 67] width 120 height 30
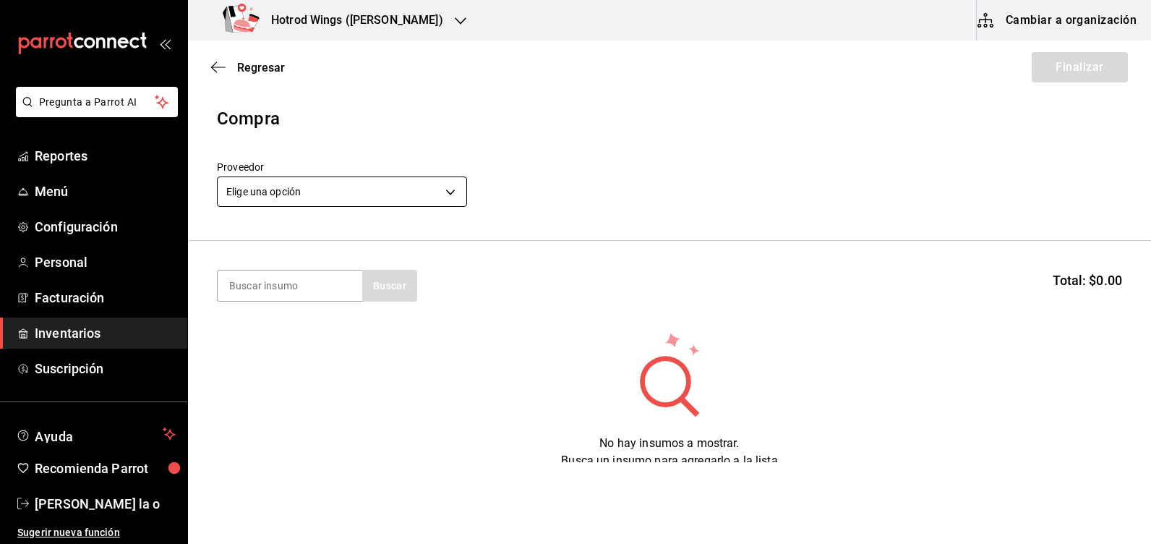
click at [456, 195] on body "Pregunta a Parrot AI Reportes Menú Configuración Personal Facturación Inventari…" at bounding box center [575, 231] width 1151 height 462
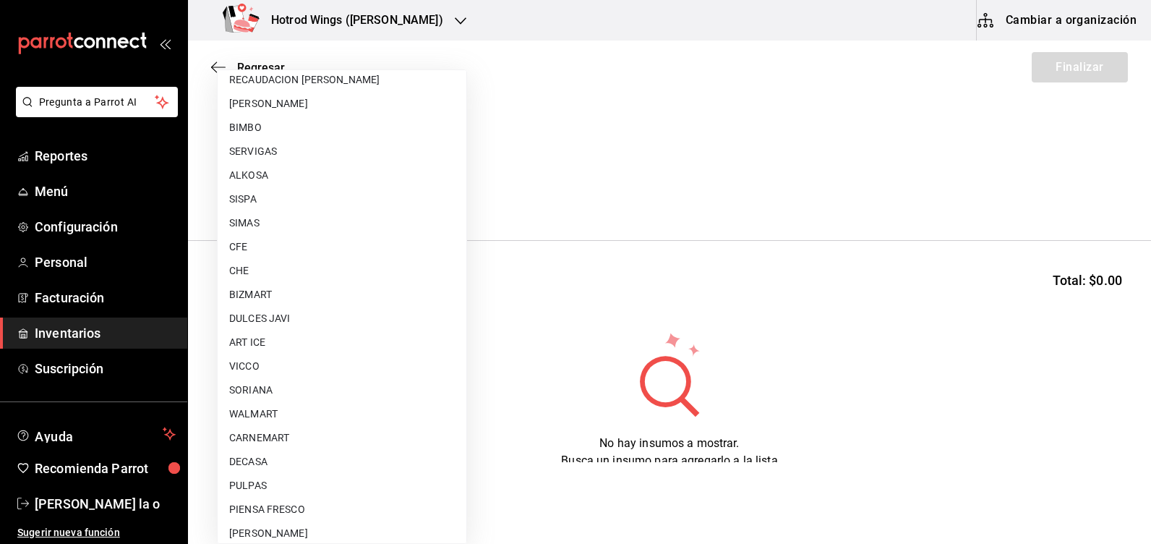
scroll to position [970, 0]
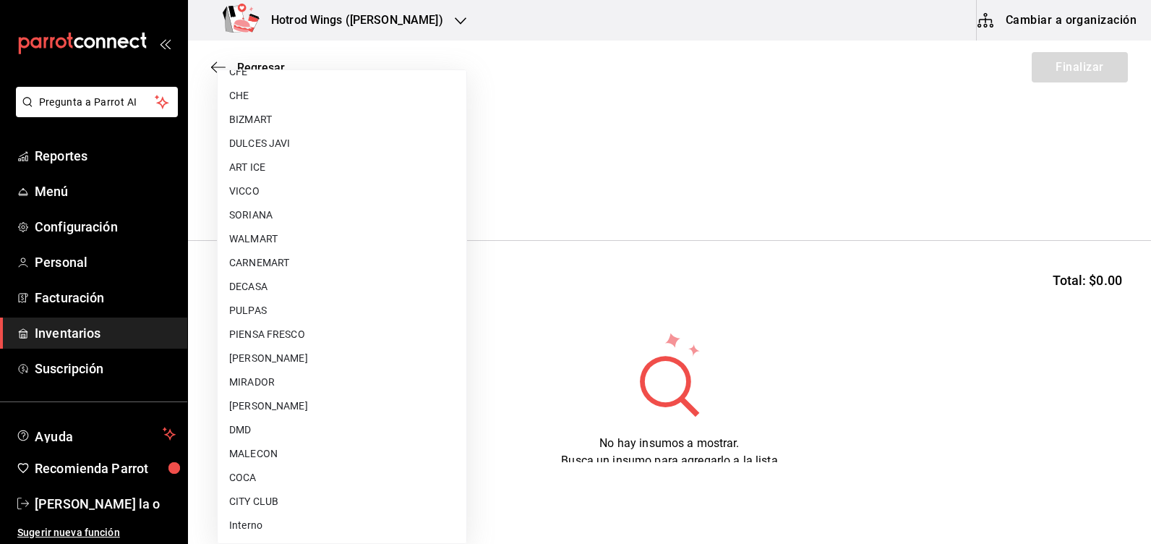
click at [286, 406] on li "[PERSON_NAME]" at bounding box center [342, 406] width 249 height 24
type input "a51b505a-5e76-4510-9174-3b13b390ac3c"
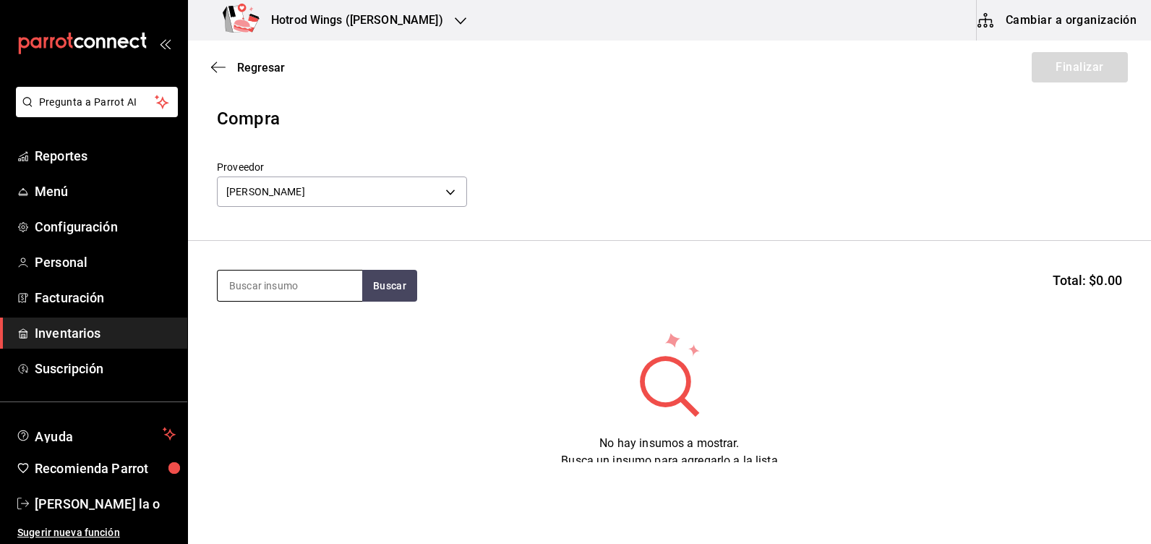
click at [260, 292] on input at bounding box center [290, 285] width 145 height 30
type input "PILA"
click at [404, 289] on button "Buscar" at bounding box center [389, 286] width 55 height 32
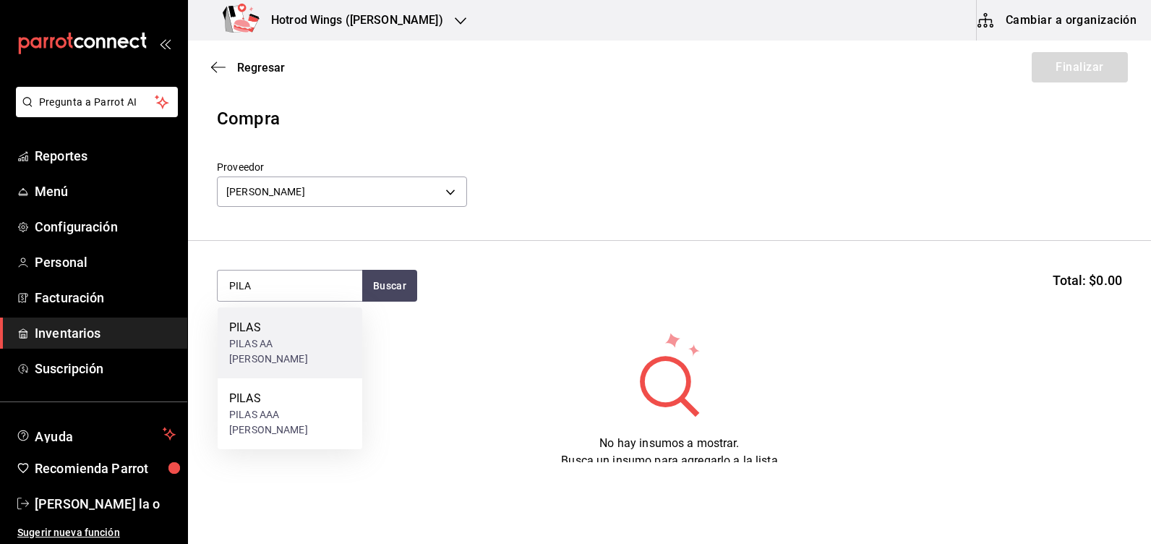
click at [307, 342] on div "PILAS AA [PERSON_NAME]" at bounding box center [289, 351] width 121 height 30
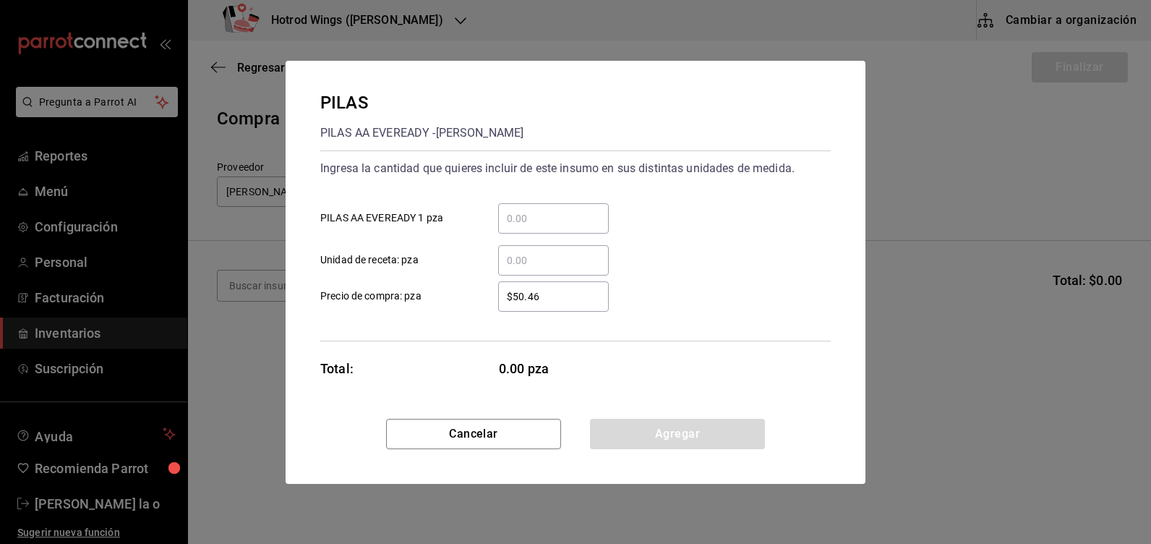
click at [558, 223] on input "​ PILAS AA EVEREADY 1 pza" at bounding box center [553, 218] width 111 height 17
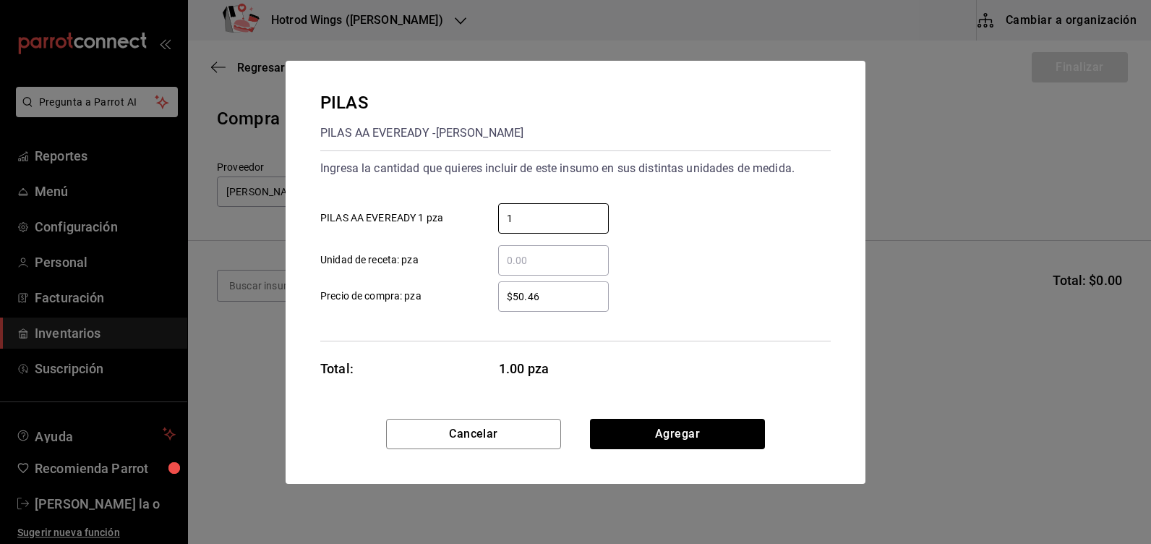
type input "1"
click at [567, 289] on input "$50.46" at bounding box center [553, 296] width 111 height 17
type input "$5"
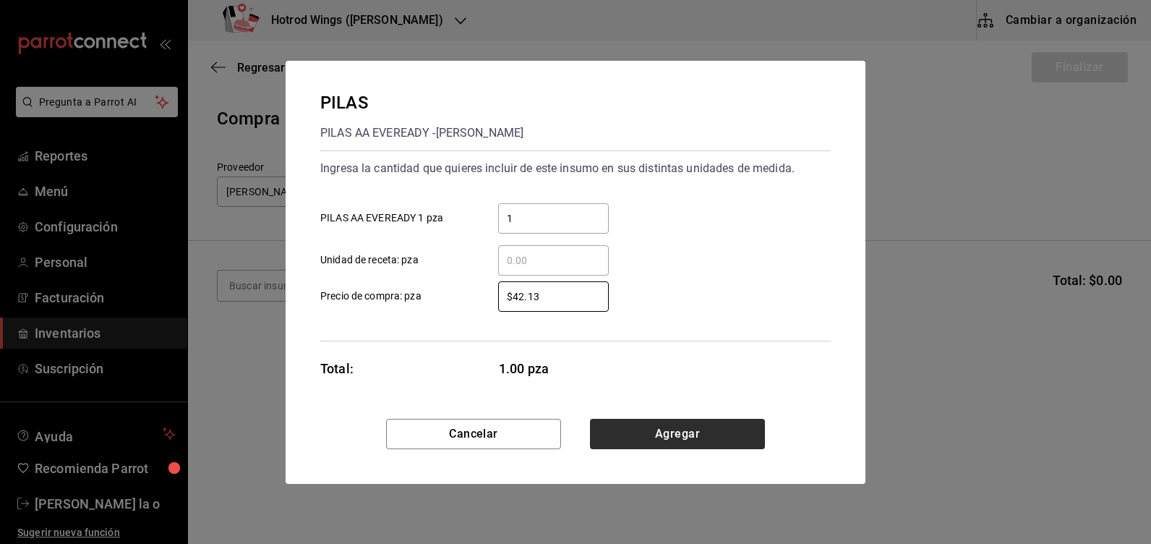
type input "$42.13"
click at [633, 424] on button "Agregar" at bounding box center [677, 434] width 175 height 30
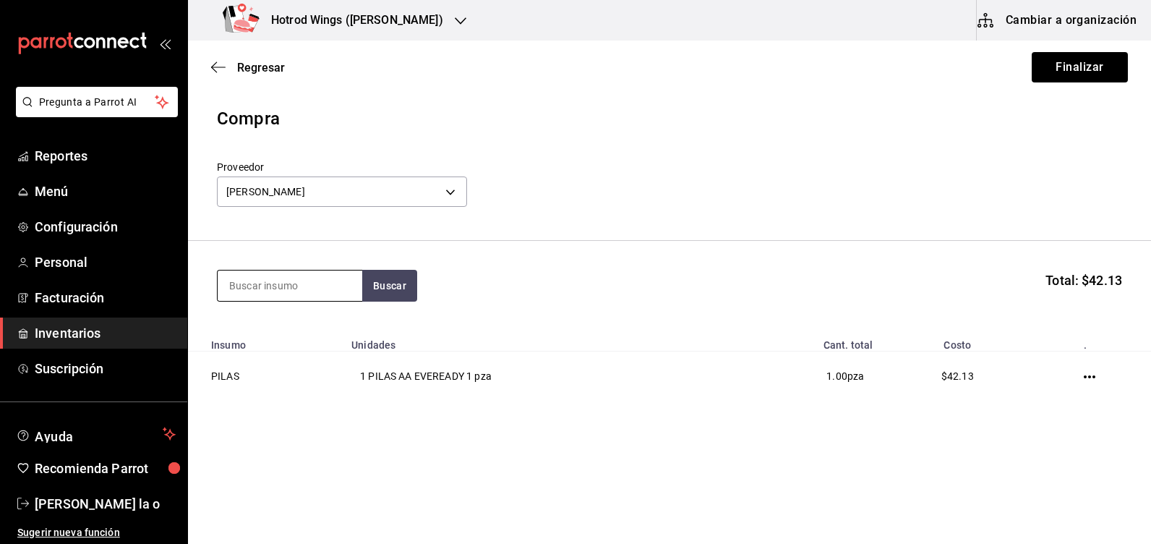
click at [274, 284] on input at bounding box center [290, 285] width 145 height 30
type input "PILA"
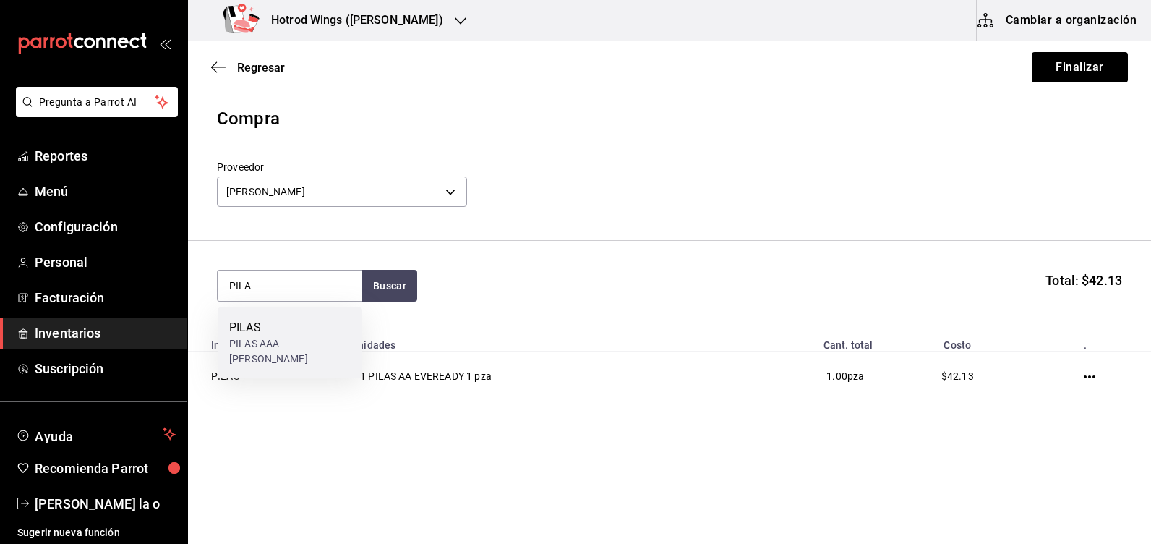
click at [281, 335] on div "PILAS" at bounding box center [289, 327] width 121 height 17
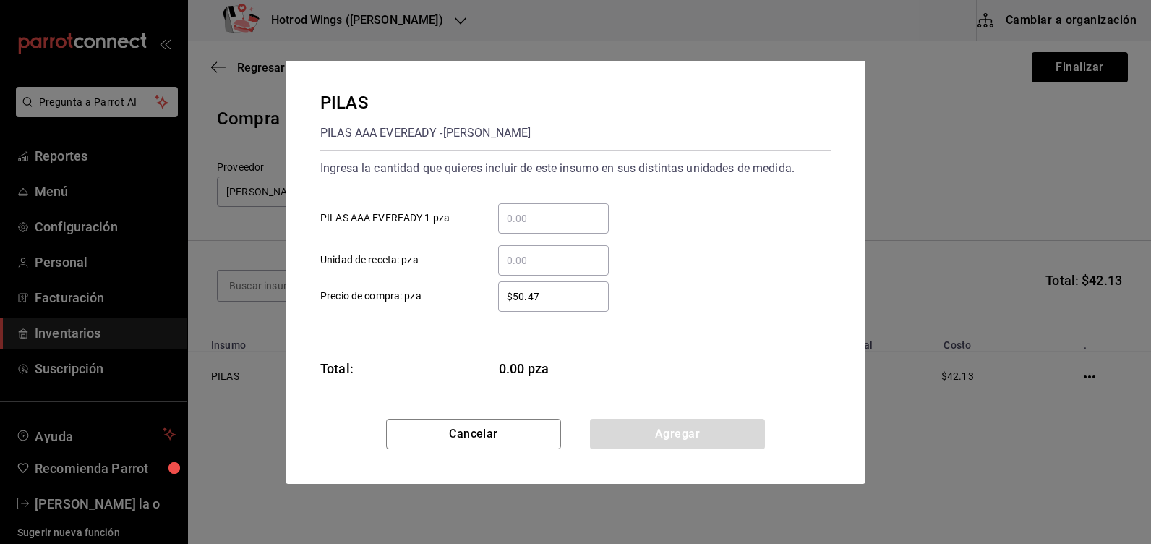
click at [527, 218] on input "​ PILAS AAA EVEREADY 1 pza" at bounding box center [553, 218] width 111 height 17
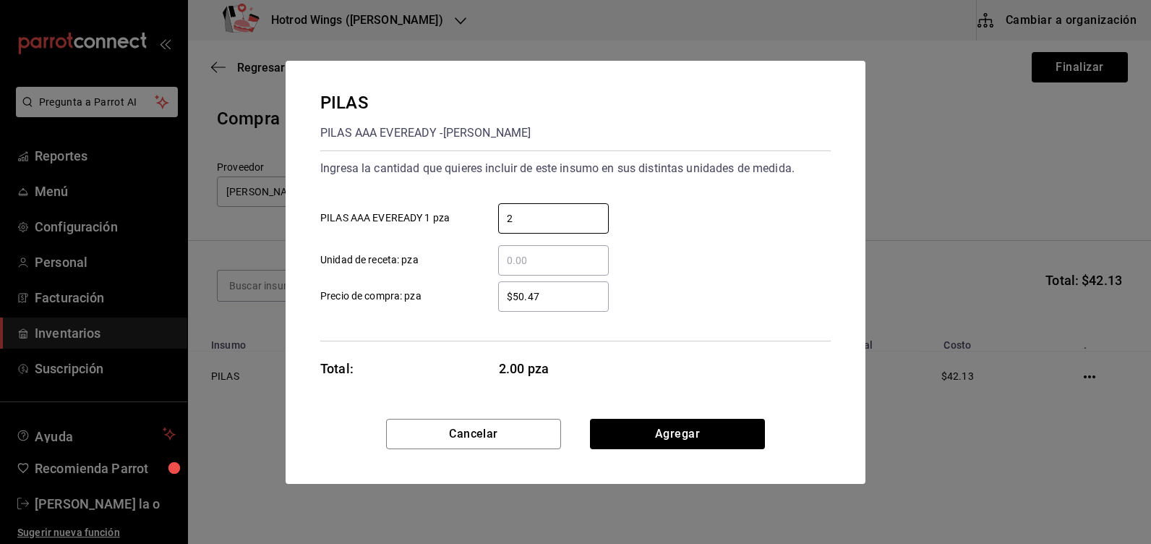
type input "2"
click at [551, 302] on input "$50.47" at bounding box center [553, 296] width 111 height 17
type input "$5"
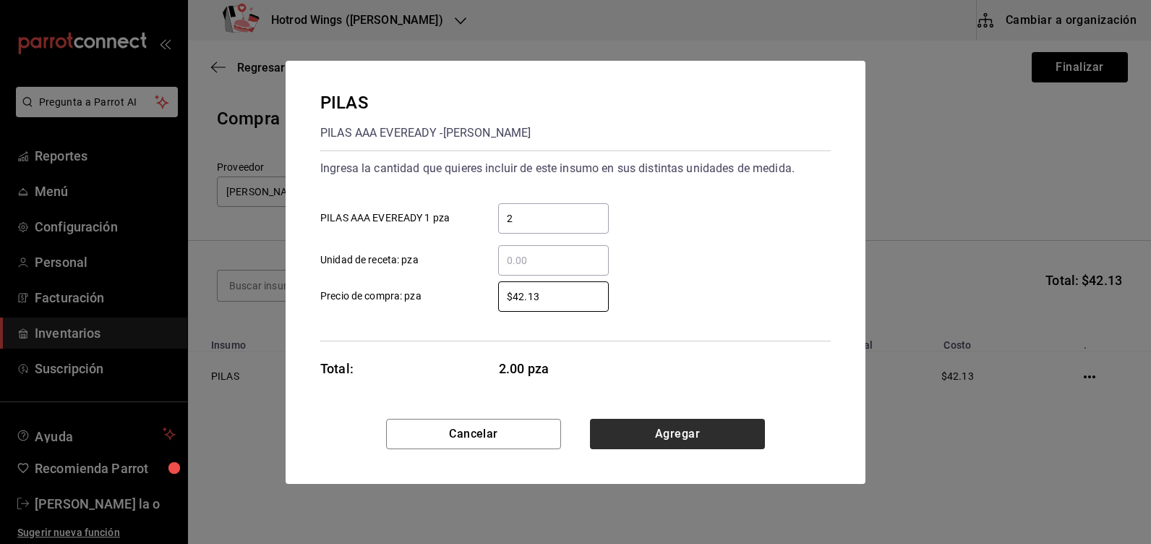
type input "$42.13"
click at [645, 442] on button "Agregar" at bounding box center [677, 434] width 175 height 30
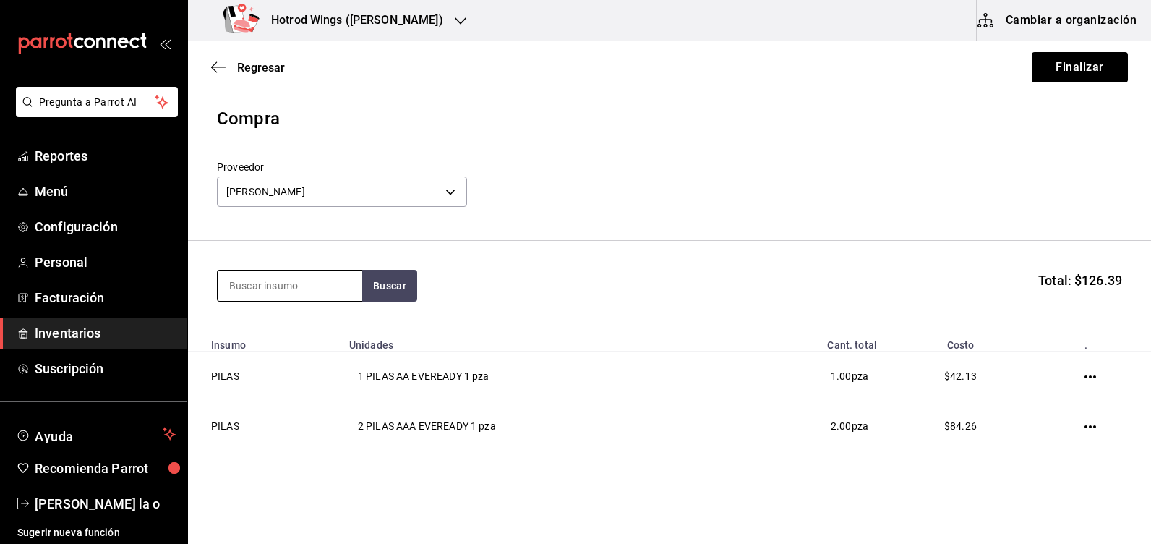
click at [256, 289] on input at bounding box center [290, 285] width 145 height 30
type input "GUAN"
click at [390, 296] on button "Buscar" at bounding box center [389, 286] width 55 height 32
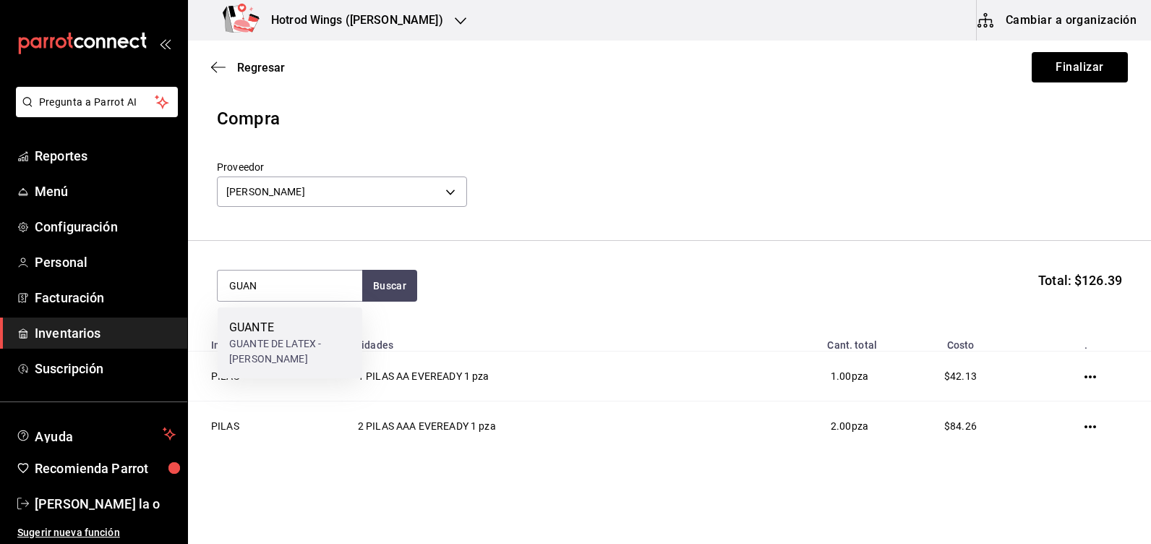
click at [304, 357] on div "GUANTE DE LATEX - GUTIERREZ" at bounding box center [289, 351] width 121 height 30
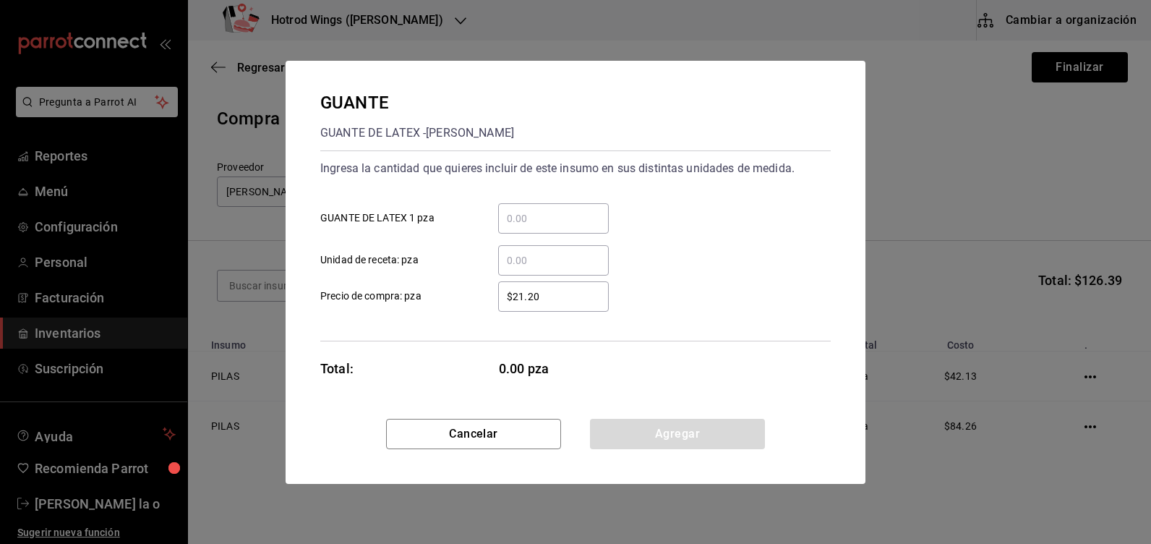
click at [531, 218] on input "​ GUANTE DE LATEX 1 pza" at bounding box center [553, 218] width 111 height 17
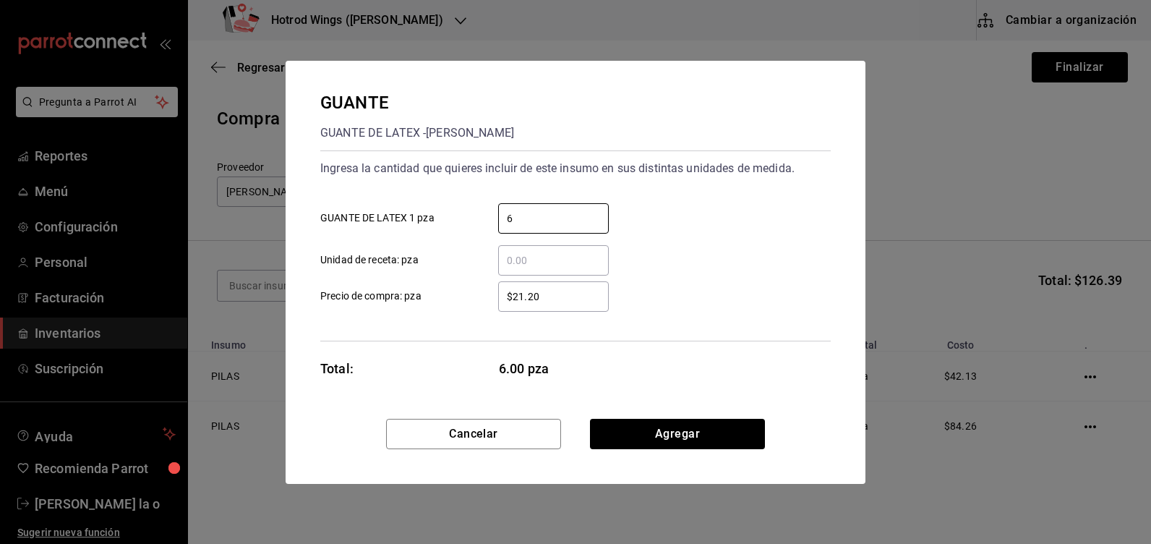
type input "6"
click at [570, 307] on div "$21.20 ​" at bounding box center [553, 296] width 111 height 30
click at [570, 305] on input "$21.20" at bounding box center [553, 296] width 111 height 17
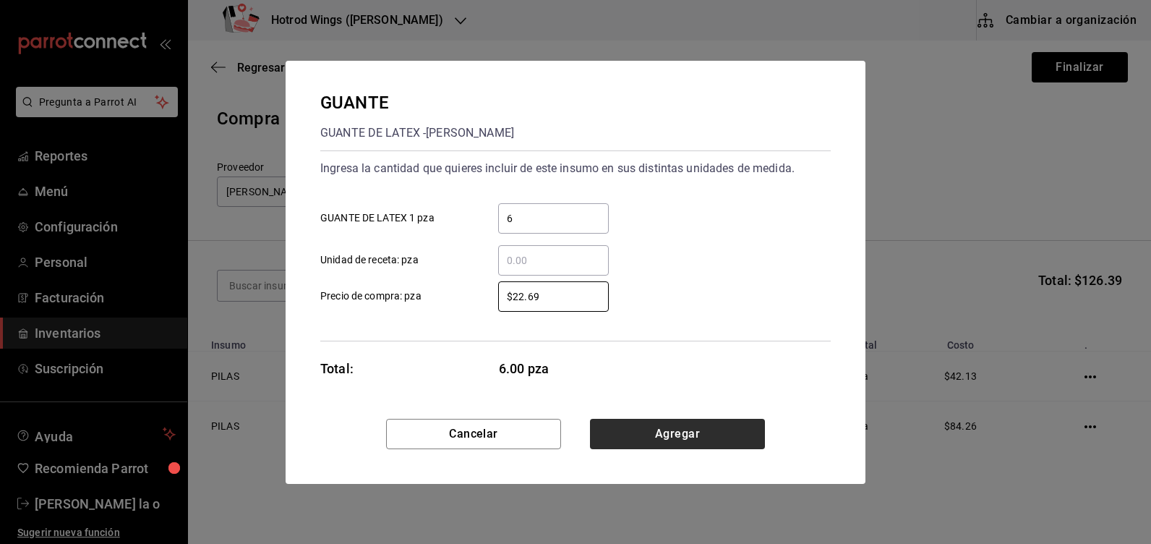
type input "$22.69"
click at [709, 436] on button "Agregar" at bounding box center [677, 434] width 175 height 30
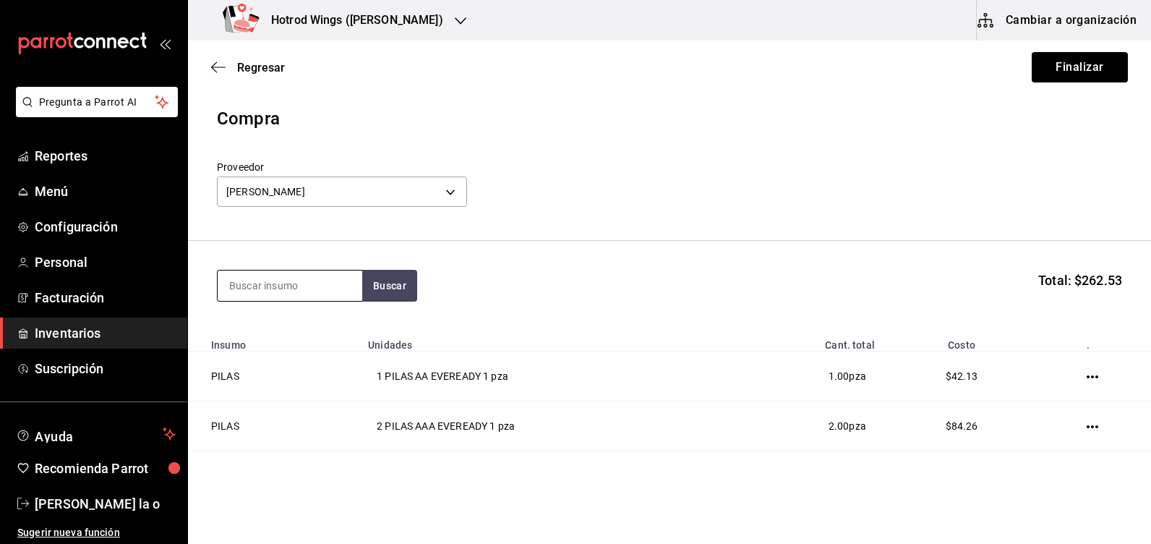
click at [257, 289] on input at bounding box center [290, 285] width 145 height 30
type input "FIBRA"
click at [395, 288] on button "Buscar" at bounding box center [389, 286] width 55 height 32
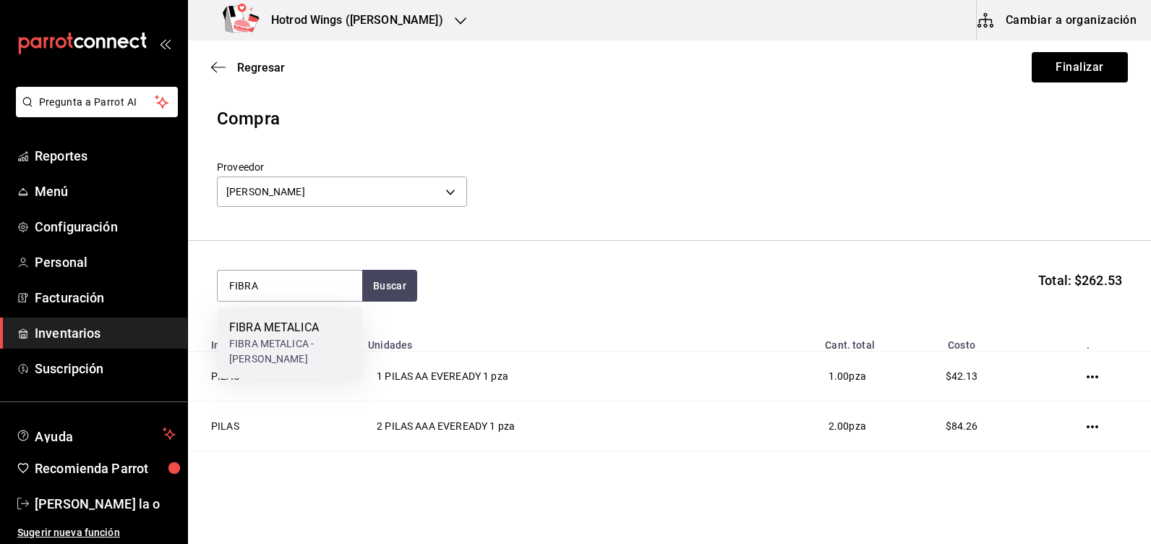
click at [315, 334] on div "FIBRA METALICA" at bounding box center [289, 327] width 121 height 17
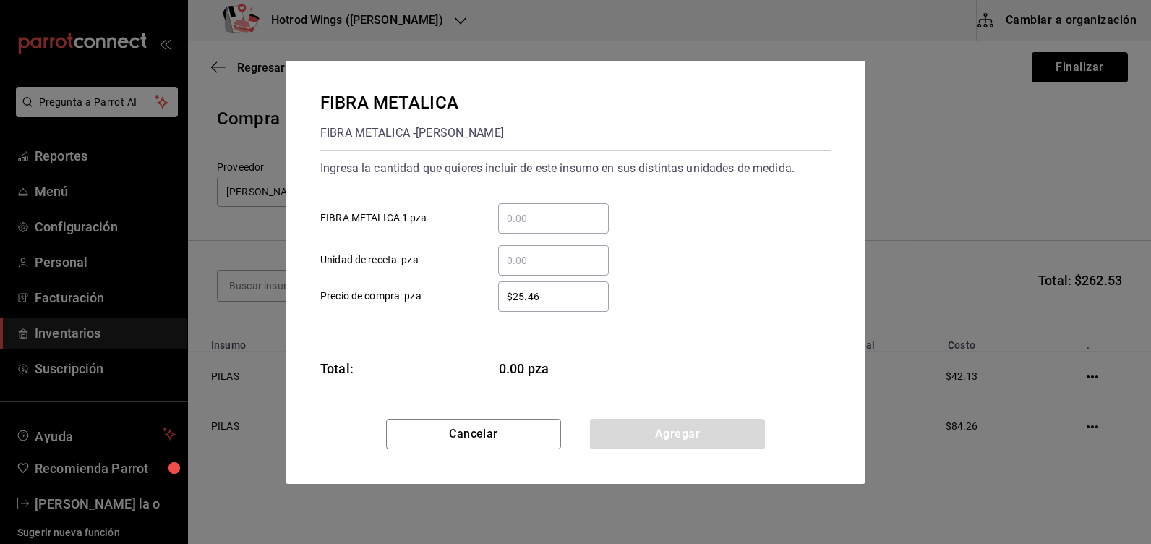
click at [554, 210] on input "​ FIBRA METALICA 1 pza" at bounding box center [553, 218] width 111 height 17
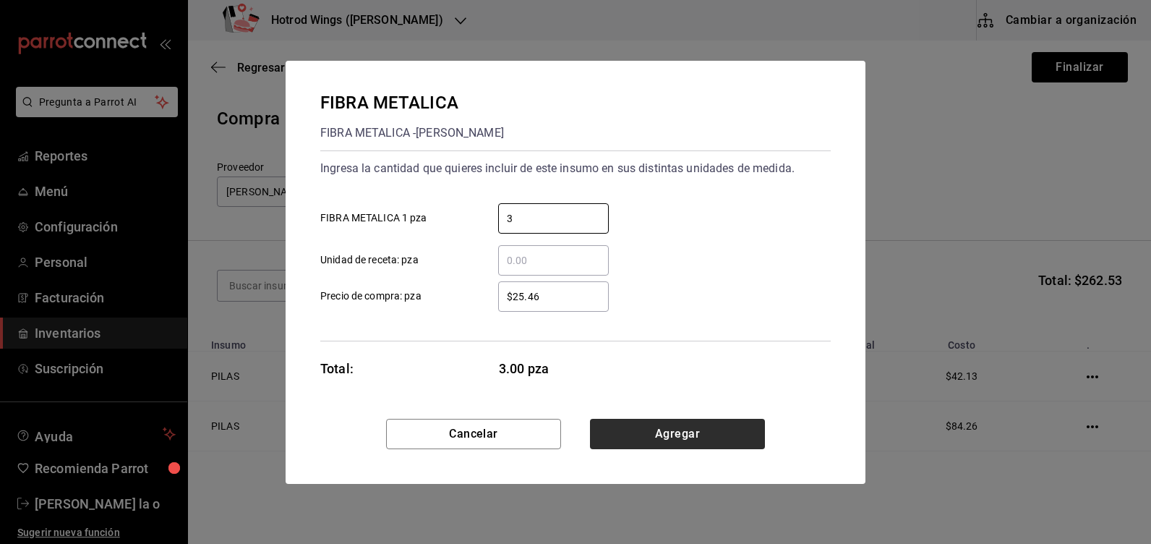
type input "3"
click at [668, 431] on button "Agregar" at bounding box center [677, 434] width 175 height 30
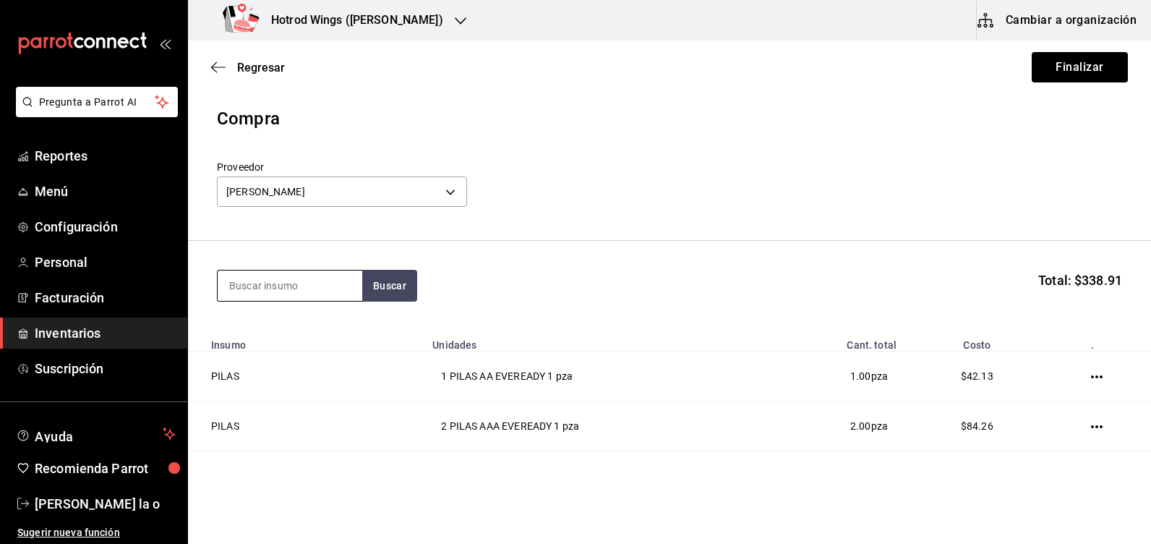
click at [248, 288] on input at bounding box center [290, 285] width 145 height 30
type input "ESPON"
click at [370, 288] on button "Buscar" at bounding box center [389, 286] width 55 height 32
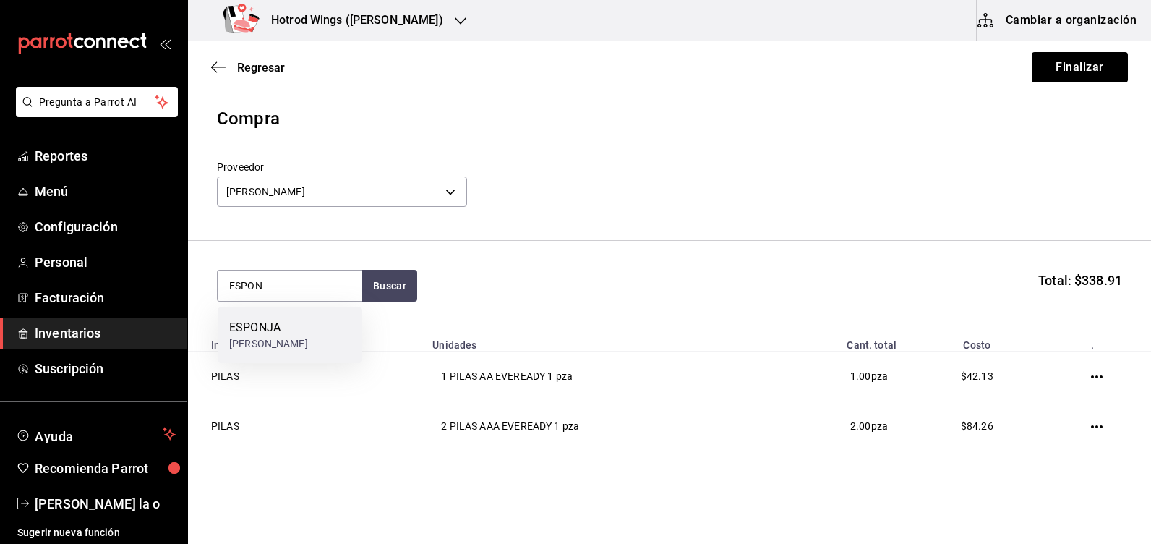
click at [308, 347] on div "ESPONJA - GUTIERREZ" at bounding box center [268, 343] width 79 height 15
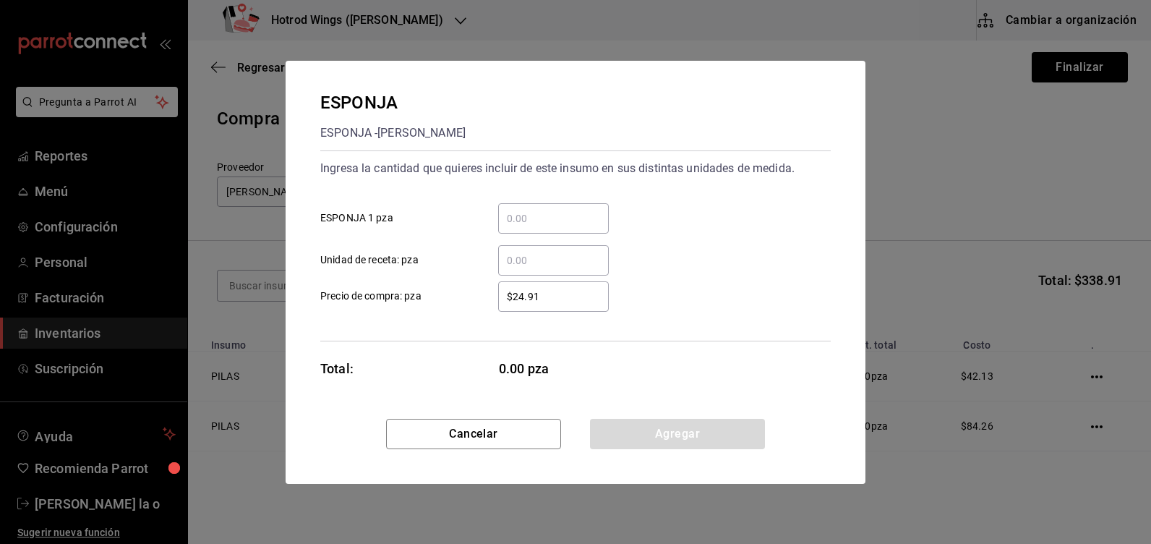
click at [529, 226] on input "​ ESPONJA 1 pza" at bounding box center [553, 218] width 111 height 17
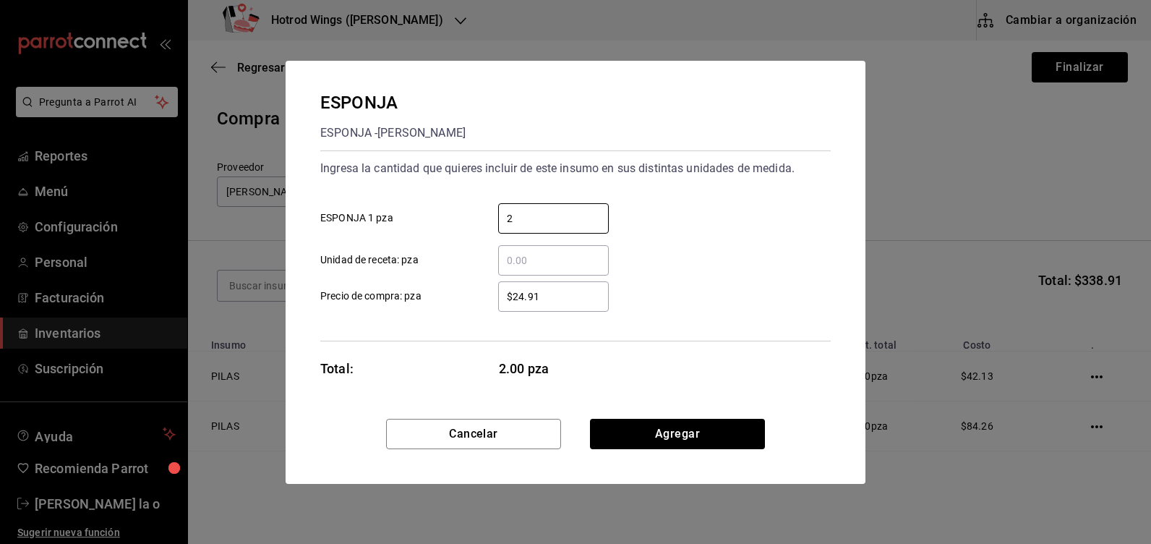
type input "2"
click at [555, 291] on input "$24.91" at bounding box center [553, 296] width 111 height 17
type input "$2"
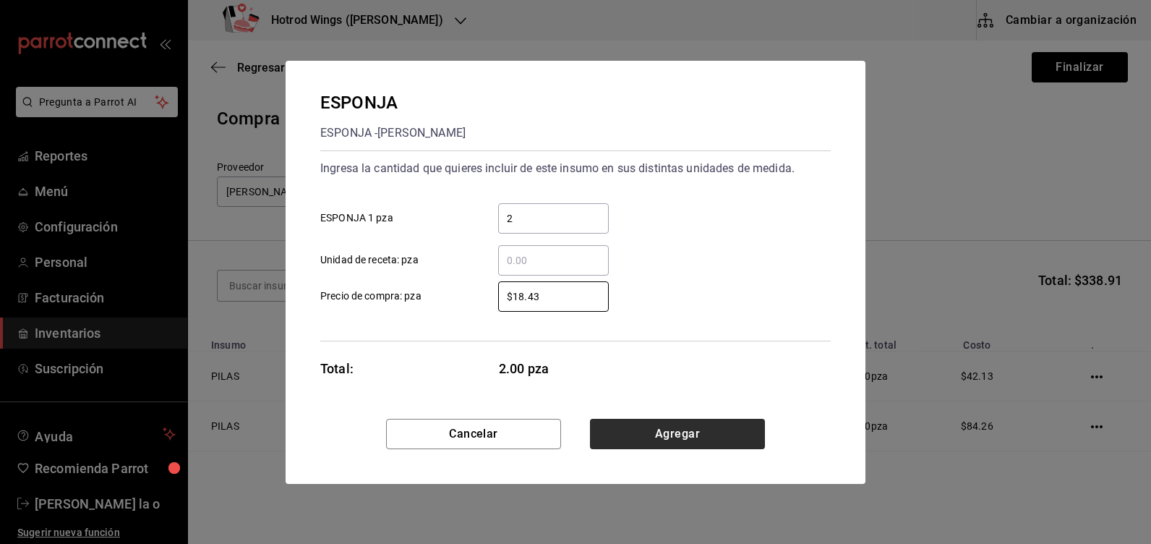
type input "$18.43"
click at [715, 429] on button "Agregar" at bounding box center [677, 434] width 175 height 30
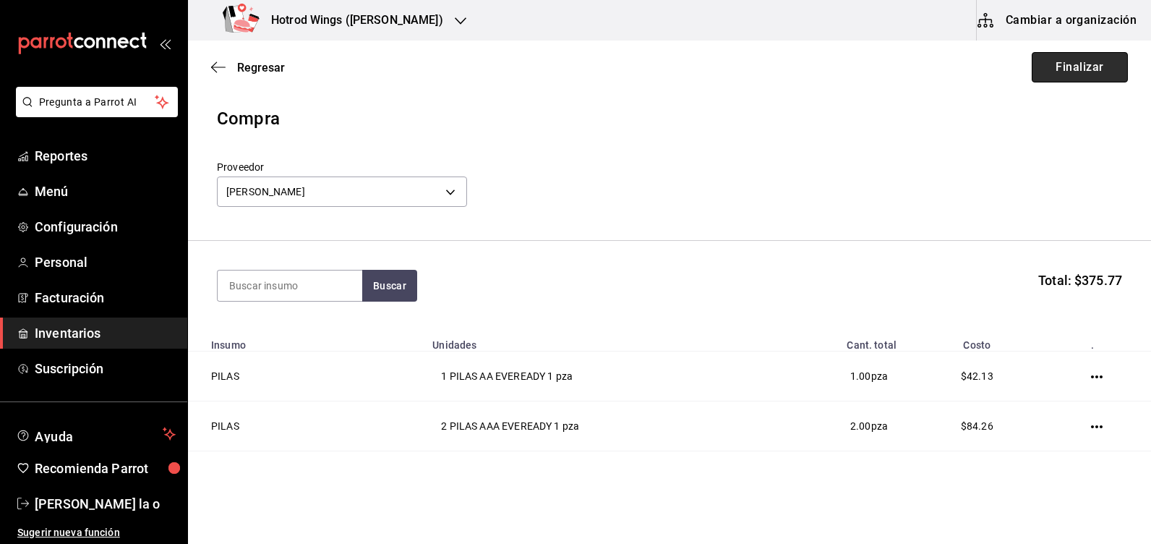
click at [1079, 64] on button "Finalizar" at bounding box center [1080, 67] width 96 height 30
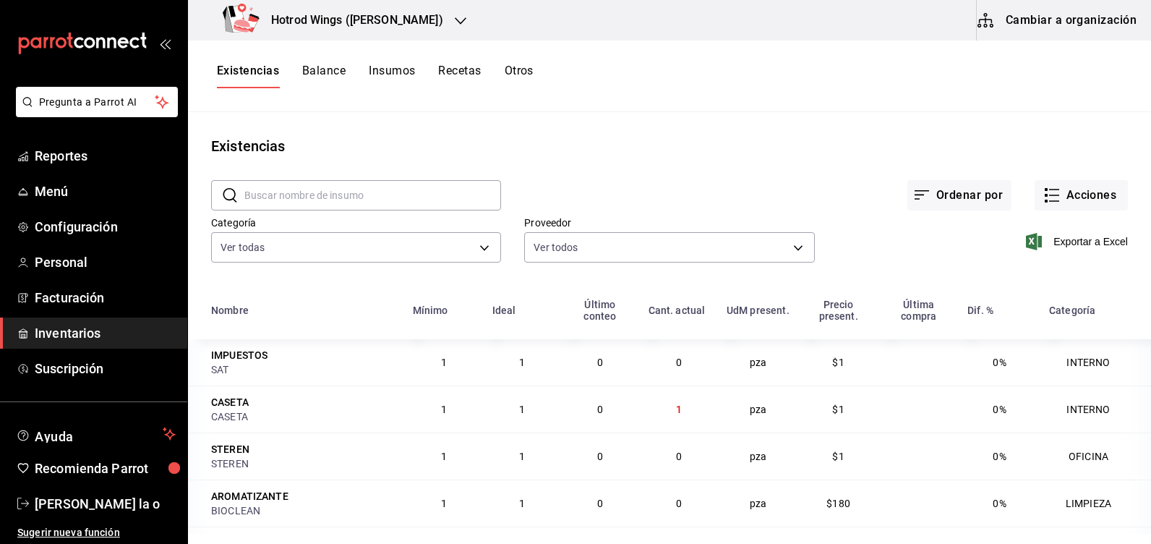
click at [455, 20] on icon "button" at bounding box center [461, 21] width 12 height 12
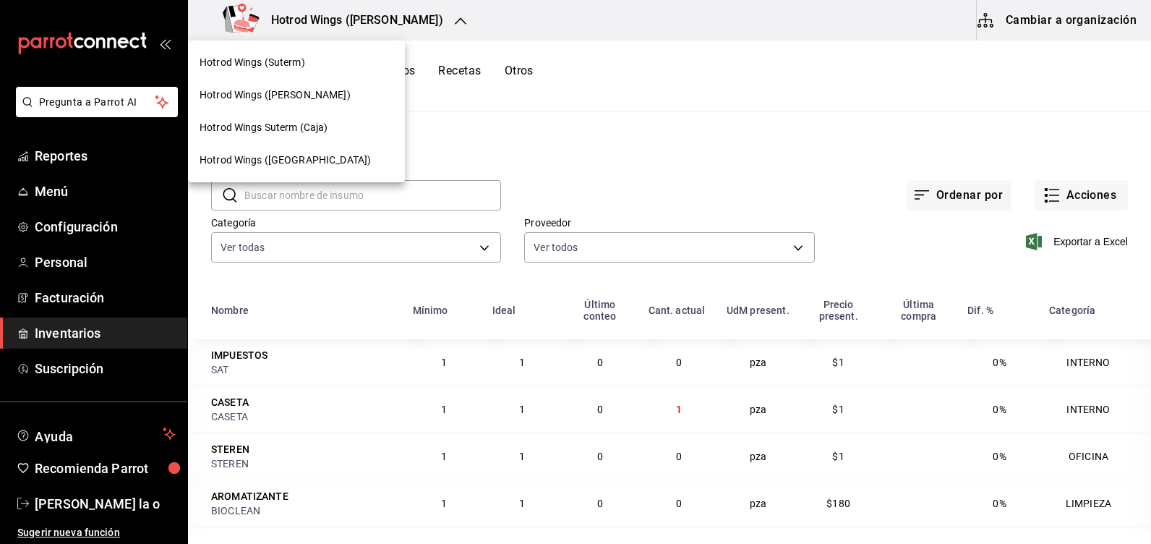
click at [291, 69] on span "Hotrod Wings (Suterm)" at bounding box center [253, 62] width 106 height 15
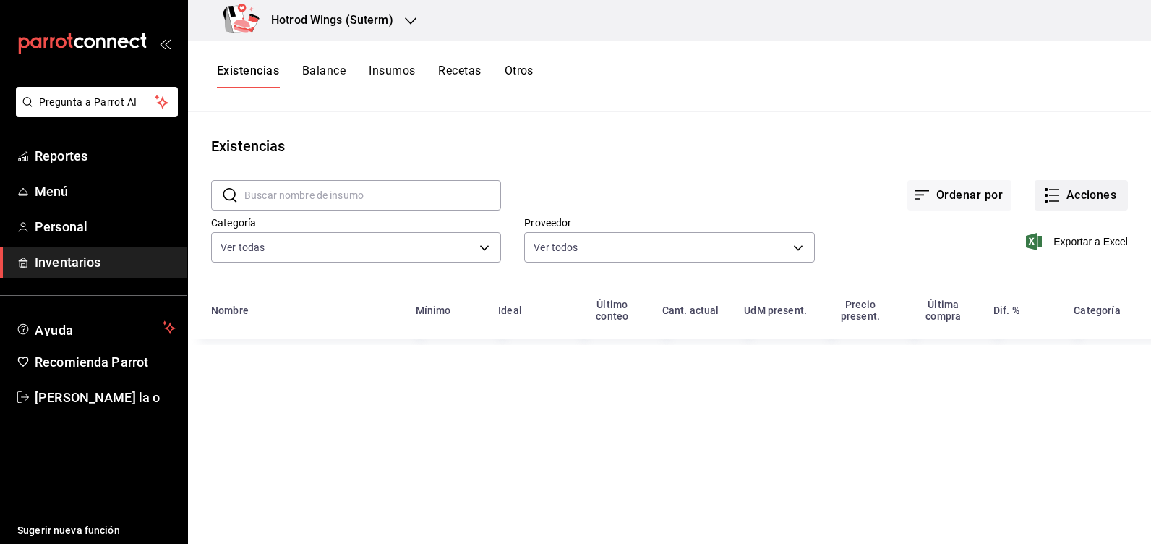
click at [1083, 194] on button "Acciones" at bounding box center [1081, 195] width 93 height 30
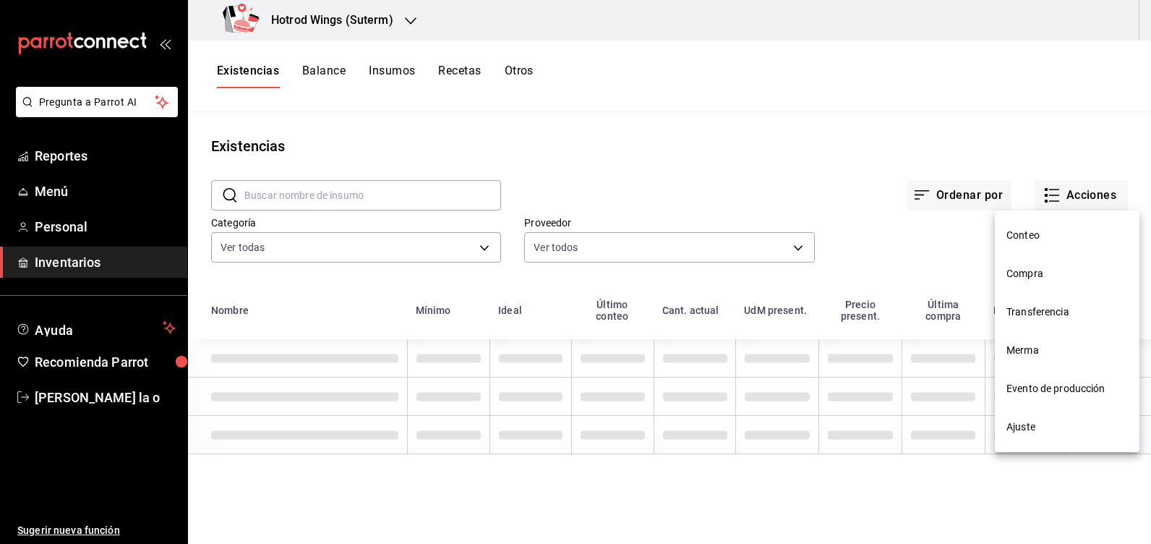
click at [1070, 278] on span "Compra" at bounding box center [1067, 273] width 121 height 15
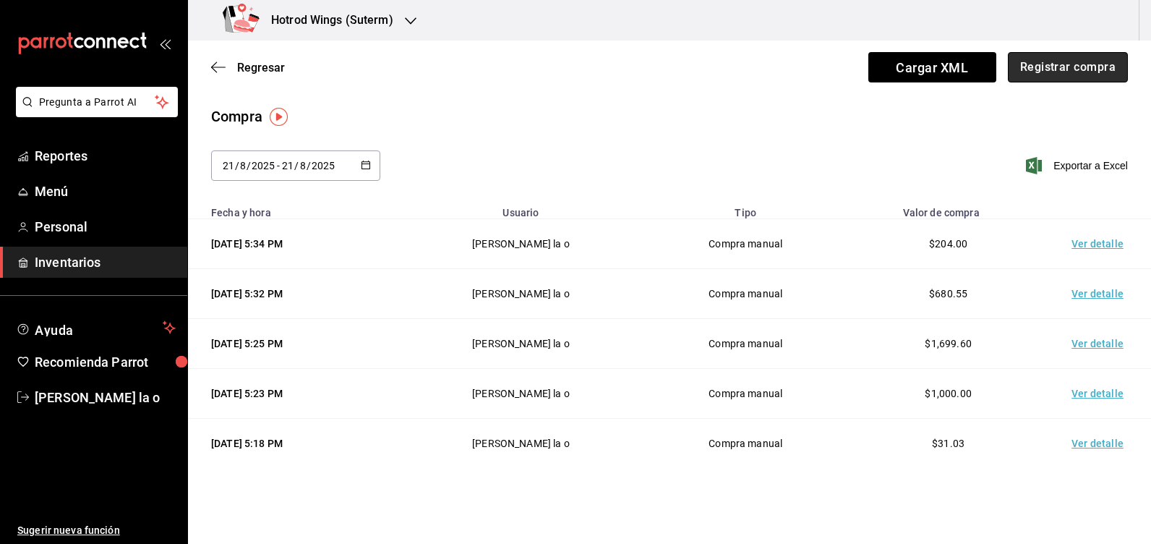
click at [1080, 67] on button "Registrar compra" at bounding box center [1068, 67] width 120 height 30
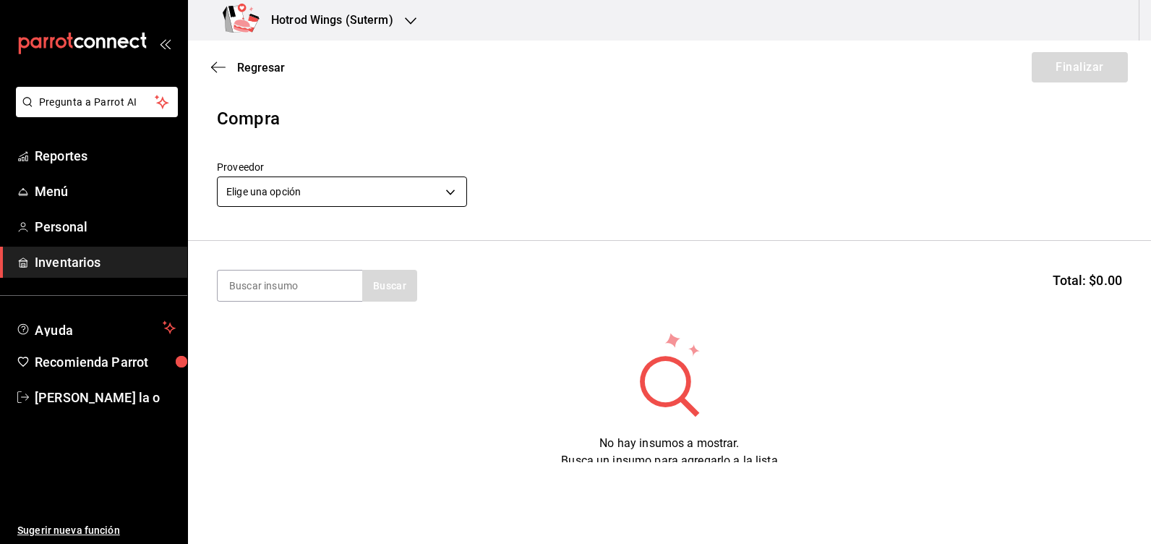
click at [444, 189] on body "Pregunta a Parrot AI Reportes Menú Personal Inventarios Ayuda Recomienda Parrot…" at bounding box center [575, 231] width 1151 height 462
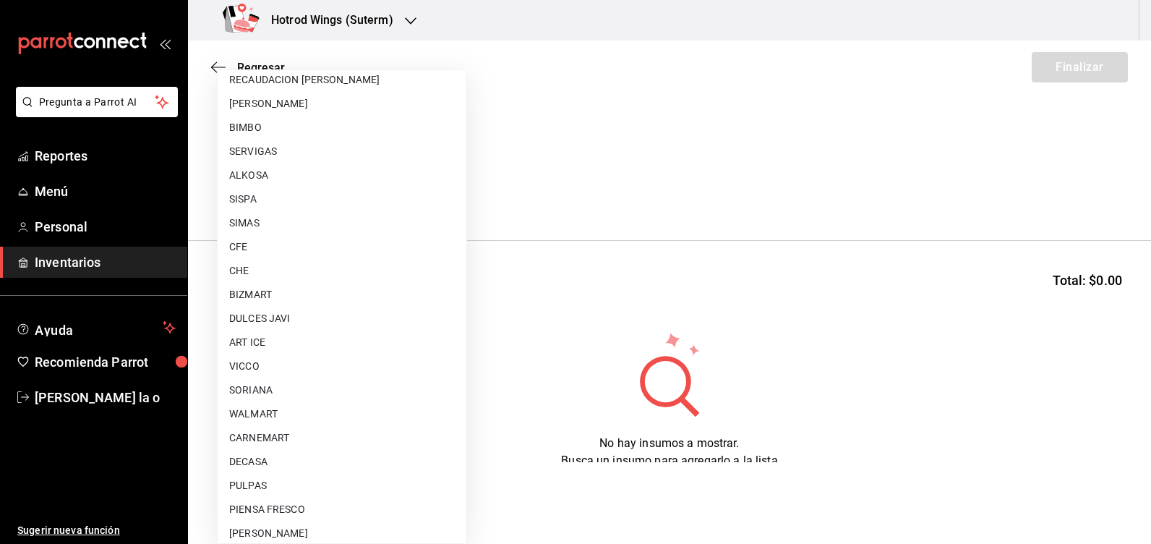
scroll to position [970, 0]
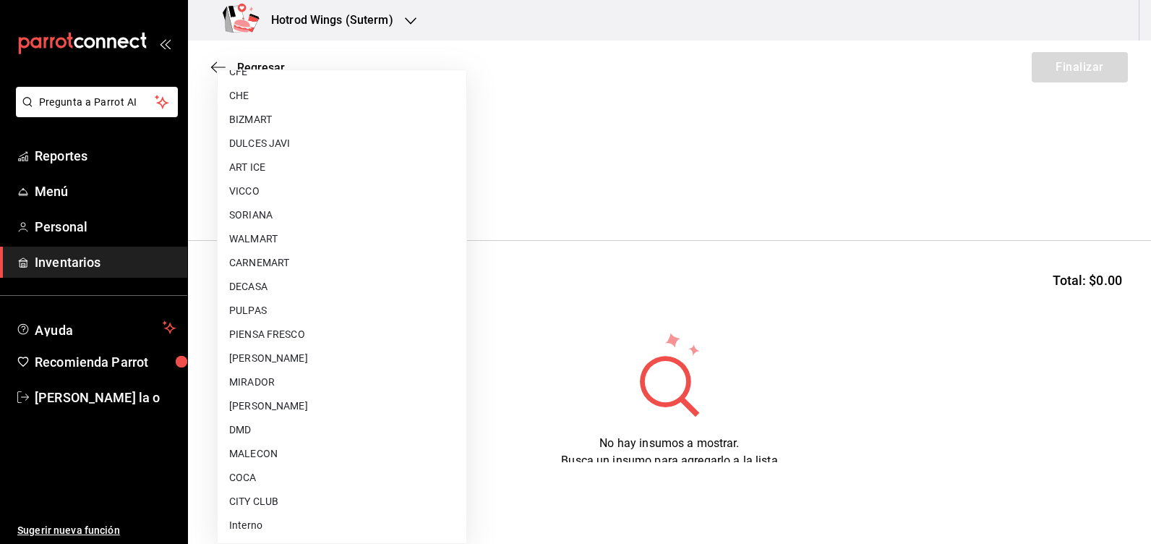
click at [269, 458] on li "MALECON" at bounding box center [342, 454] width 249 height 24
type input "30af0737-a678-46ec-8868-52d87b194834"
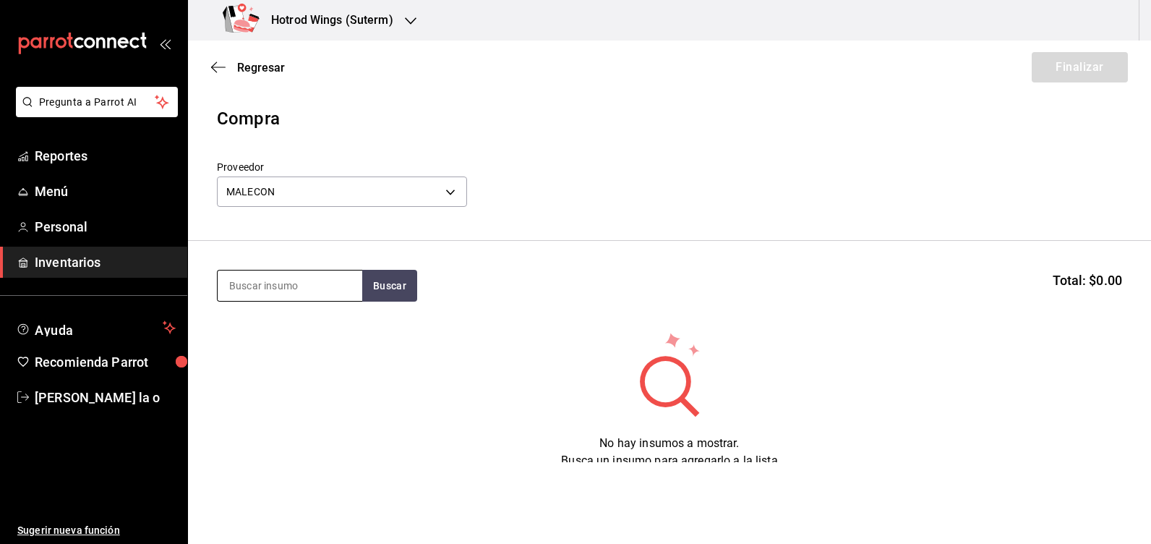
click at [239, 283] on input at bounding box center [290, 285] width 145 height 30
type input "[PERSON_NAME]"
click at [383, 284] on button "Buscar" at bounding box center [389, 286] width 55 height 32
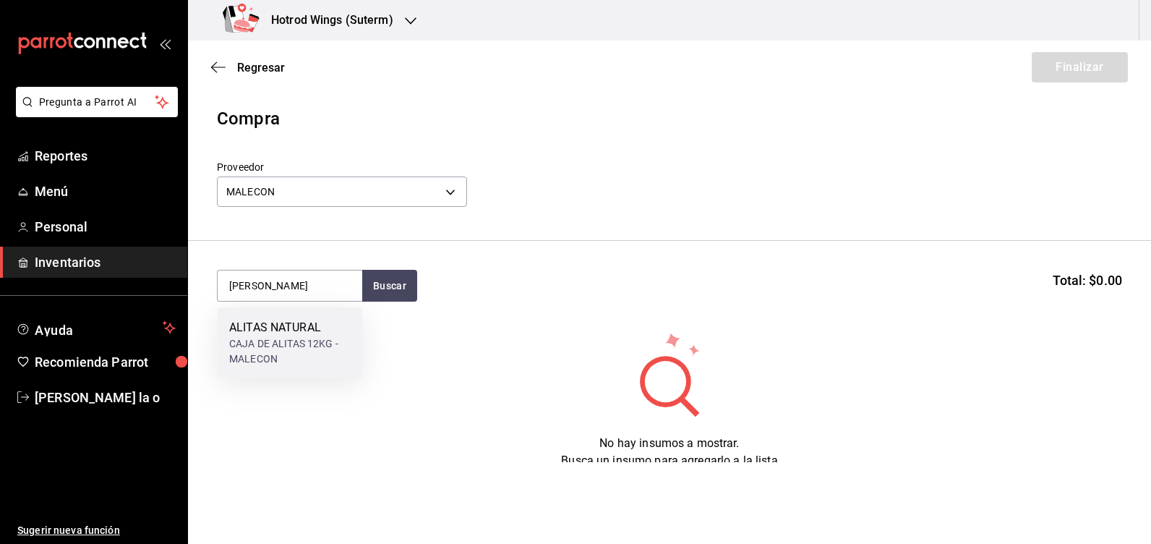
click at [299, 364] on div "CAJA DE ALITAS 12KG - MALECON" at bounding box center [289, 351] width 121 height 30
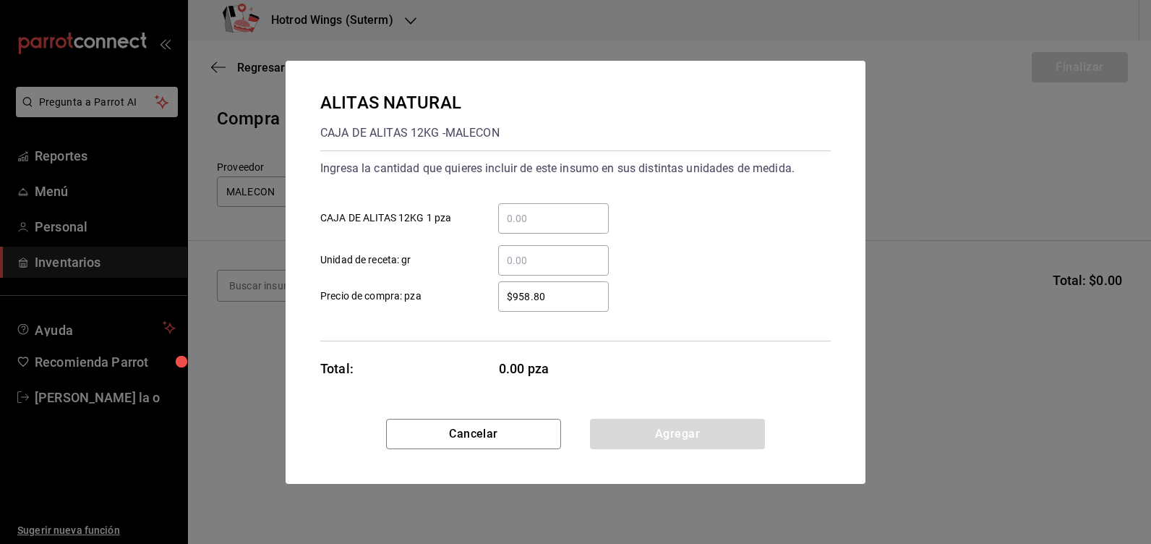
click at [515, 218] on input "​ CAJA DE ALITAS 12KG 1 pza" at bounding box center [553, 218] width 111 height 17
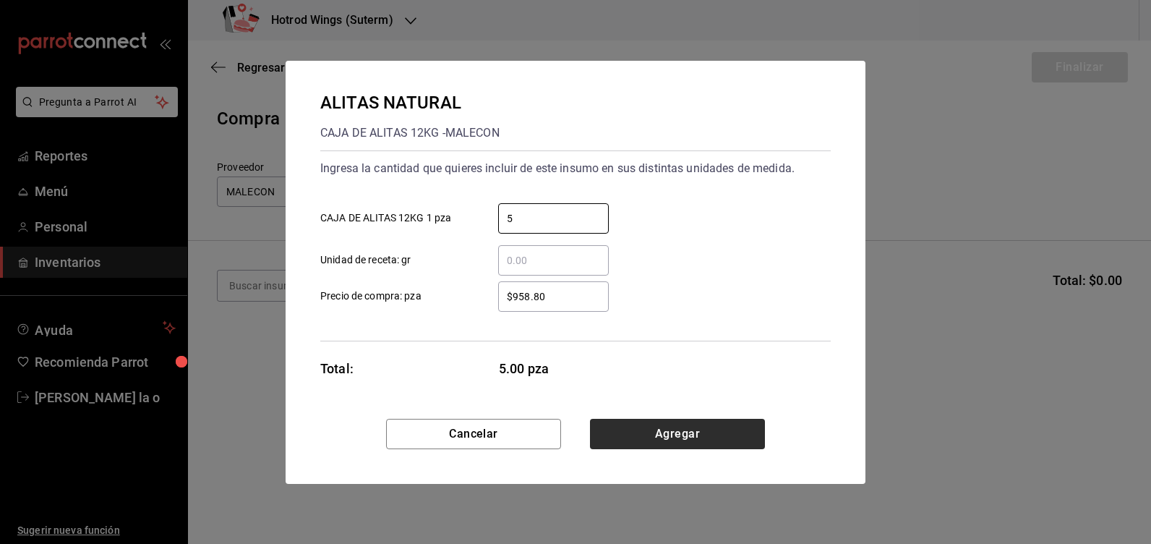
type input "5"
click at [666, 447] on button "Agregar" at bounding box center [677, 434] width 175 height 30
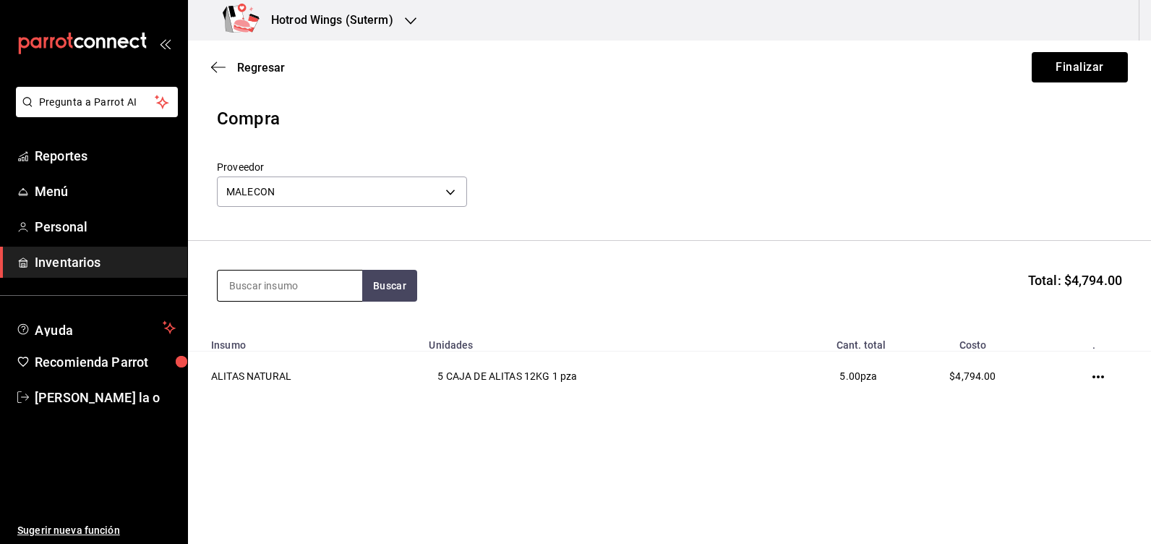
click at [321, 288] on input at bounding box center [290, 285] width 145 height 30
type input "PAPA"
click at [390, 288] on button "Buscar" at bounding box center [389, 286] width 55 height 32
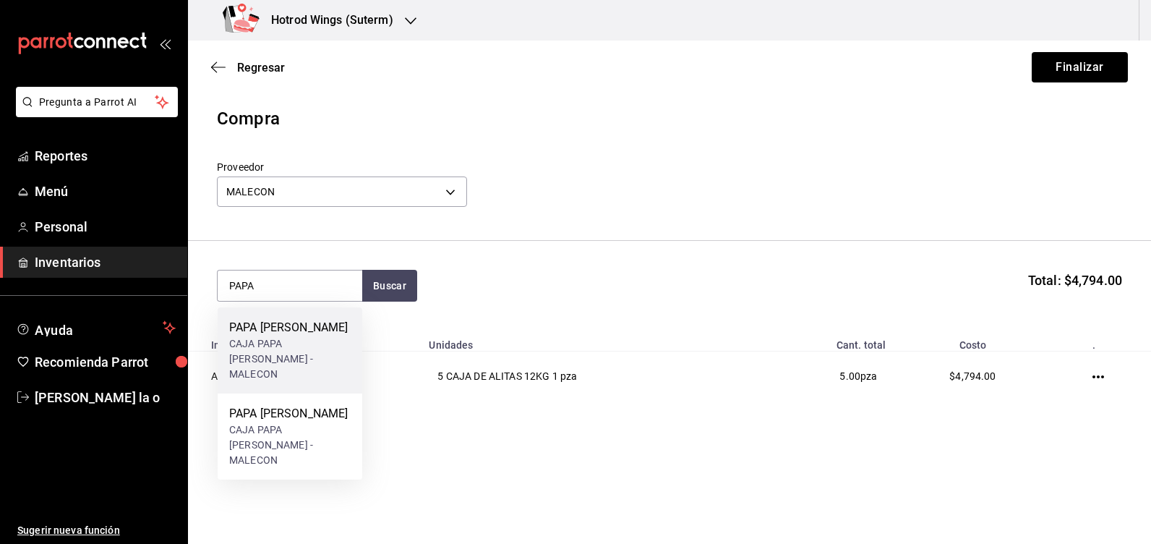
click at [297, 355] on div "CAJA PAPA LISA CAVENDISH - MALECON" at bounding box center [289, 359] width 121 height 46
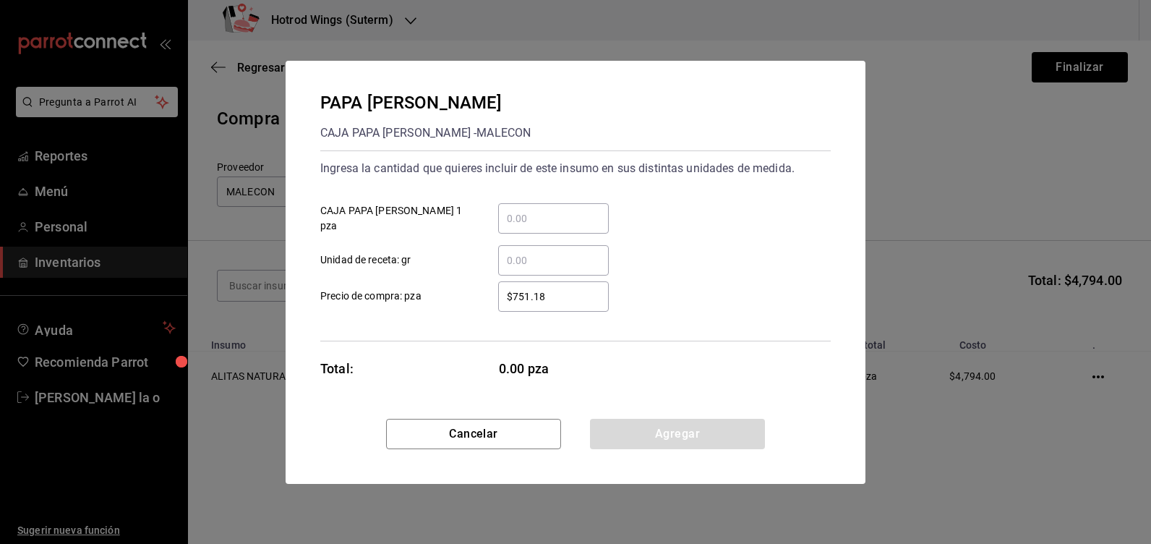
click at [531, 216] on input "​ CAJA PAPA LISA CAVENDISH 1 pza" at bounding box center [553, 218] width 111 height 17
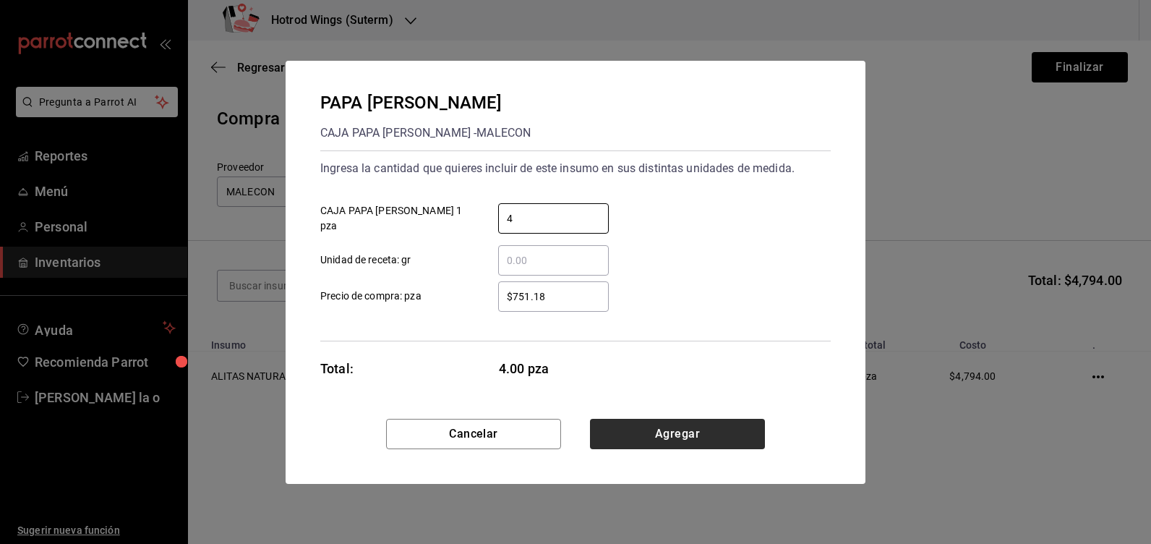
type input "4"
click at [641, 429] on button "Agregar" at bounding box center [677, 434] width 175 height 30
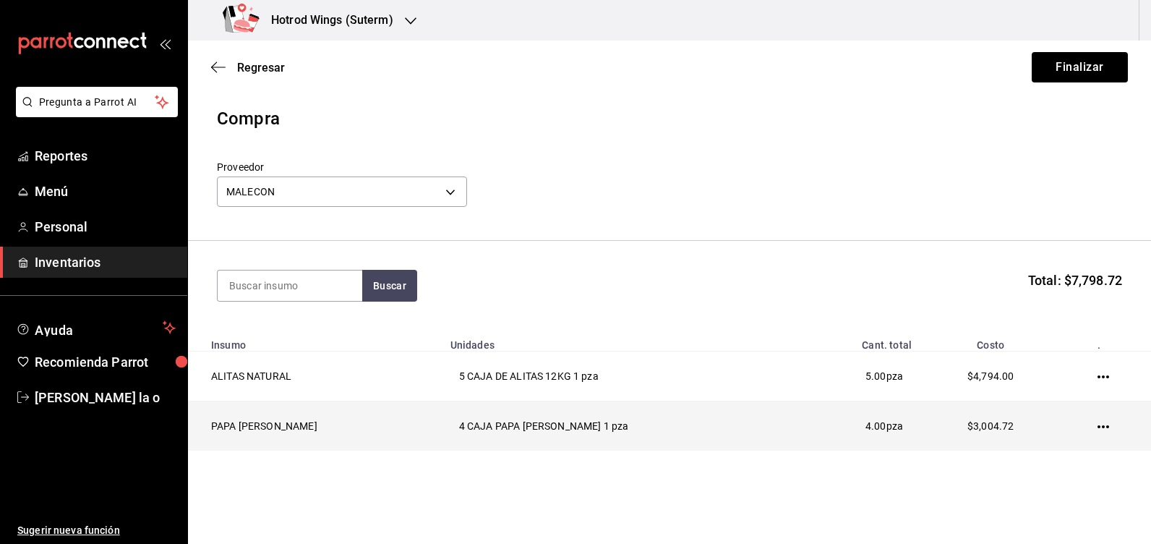
click at [1098, 432] on icon "button" at bounding box center [1104, 427] width 12 height 12
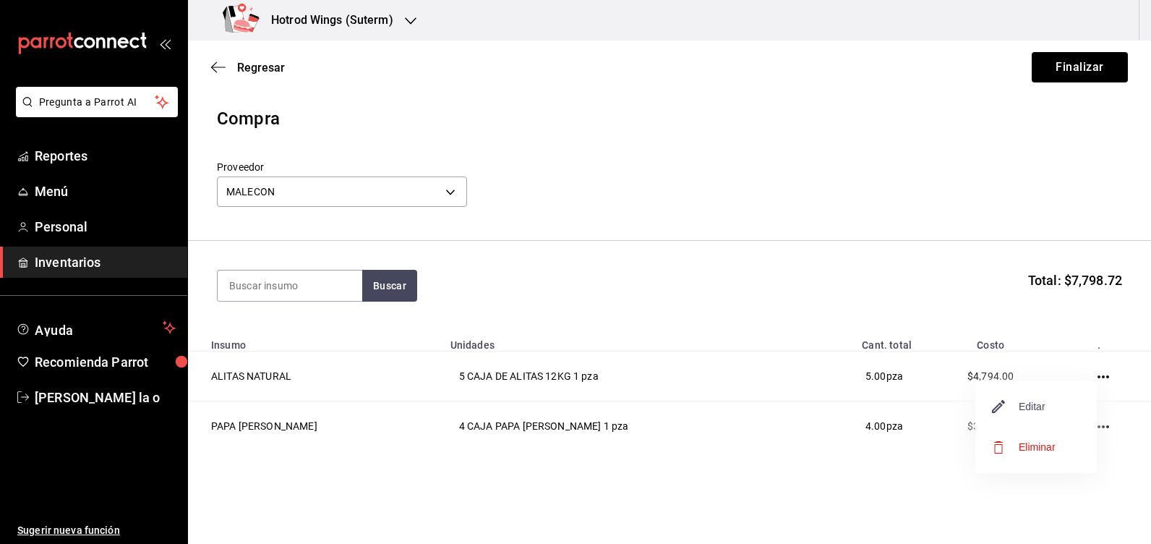
click at [1011, 401] on span "Editar" at bounding box center [1019, 406] width 53 height 17
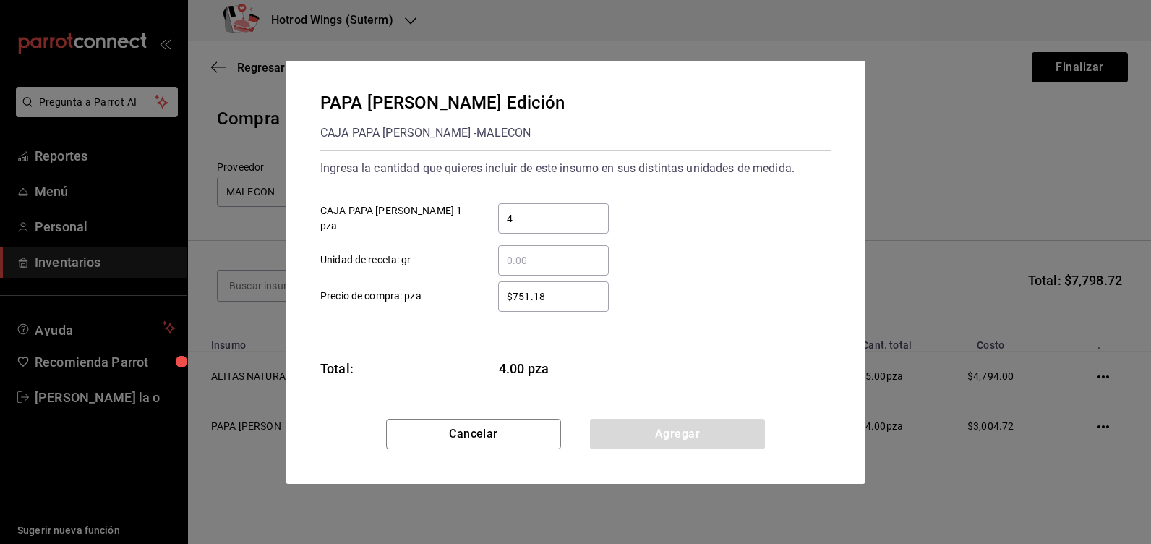
click at [554, 218] on input "4" at bounding box center [553, 218] width 111 height 17
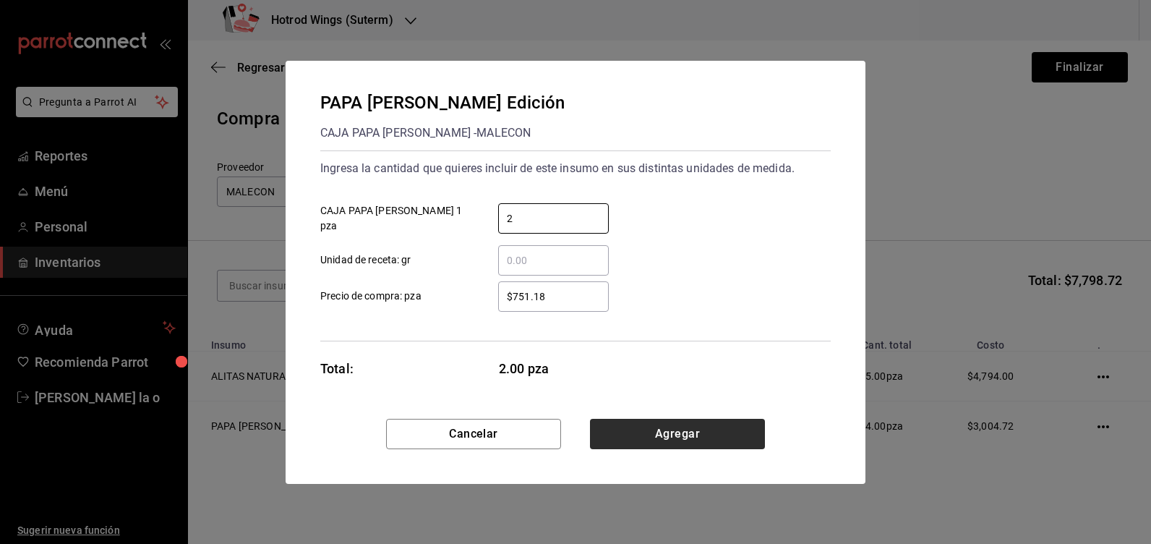
type input "2"
click at [680, 425] on button "Agregar" at bounding box center [677, 434] width 175 height 30
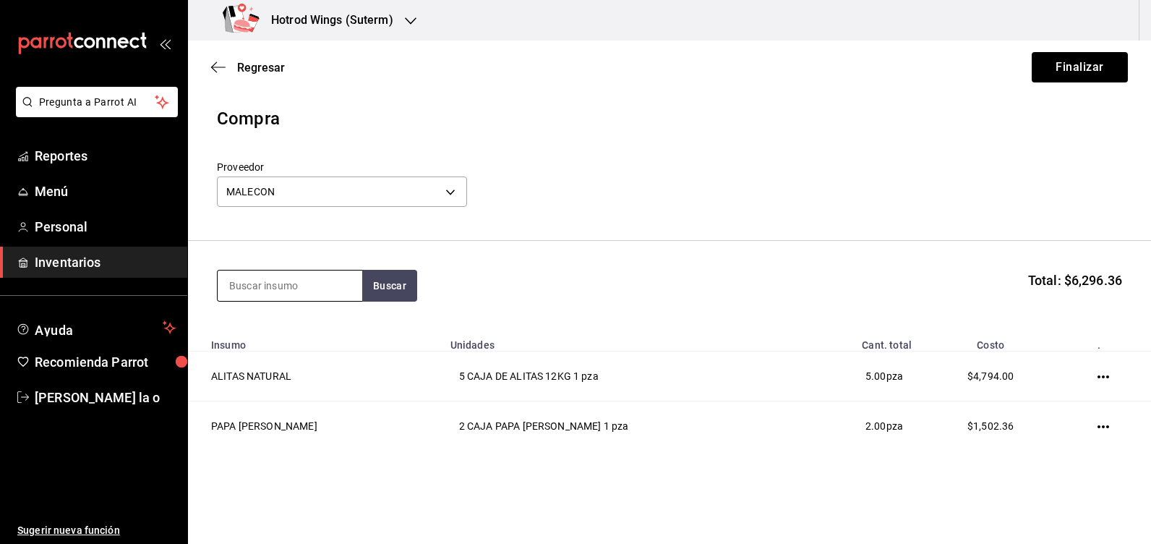
click at [264, 289] on input at bounding box center [290, 285] width 145 height 30
type input "BUFF"
click at [390, 287] on button "Buscar" at bounding box center [389, 286] width 55 height 32
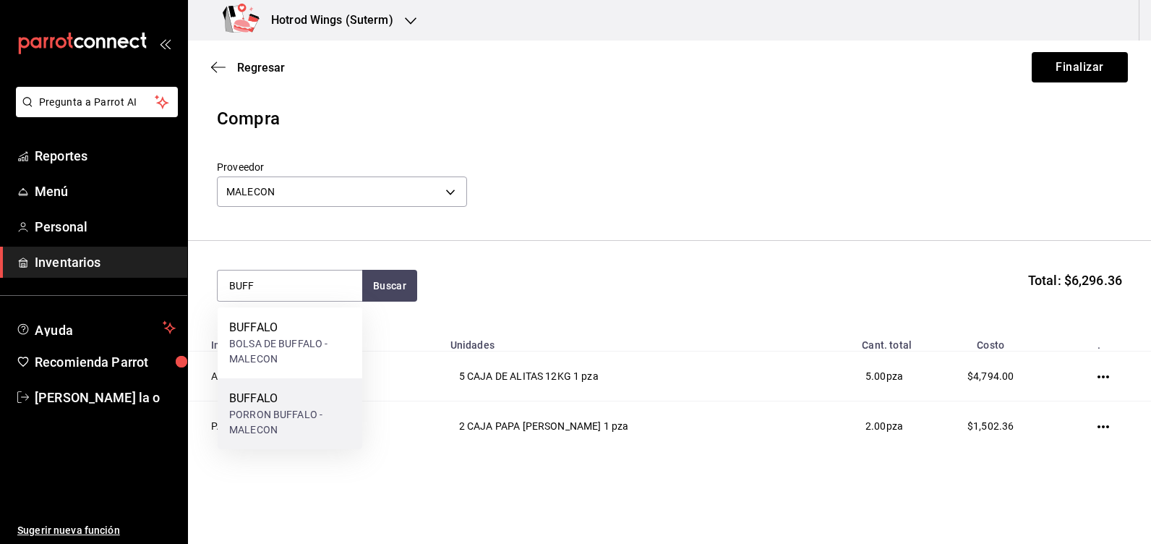
click at [291, 416] on div "PORRON BUFFALO - MALECON" at bounding box center [289, 422] width 121 height 30
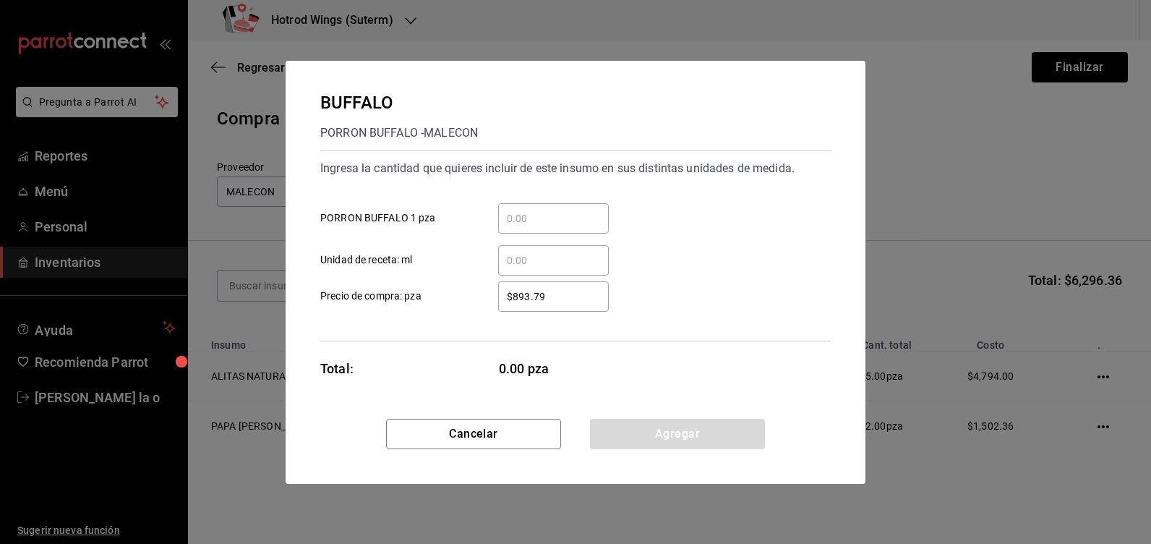
click at [524, 217] on input "​ PORRON BUFFALO 1 pza" at bounding box center [553, 218] width 111 height 17
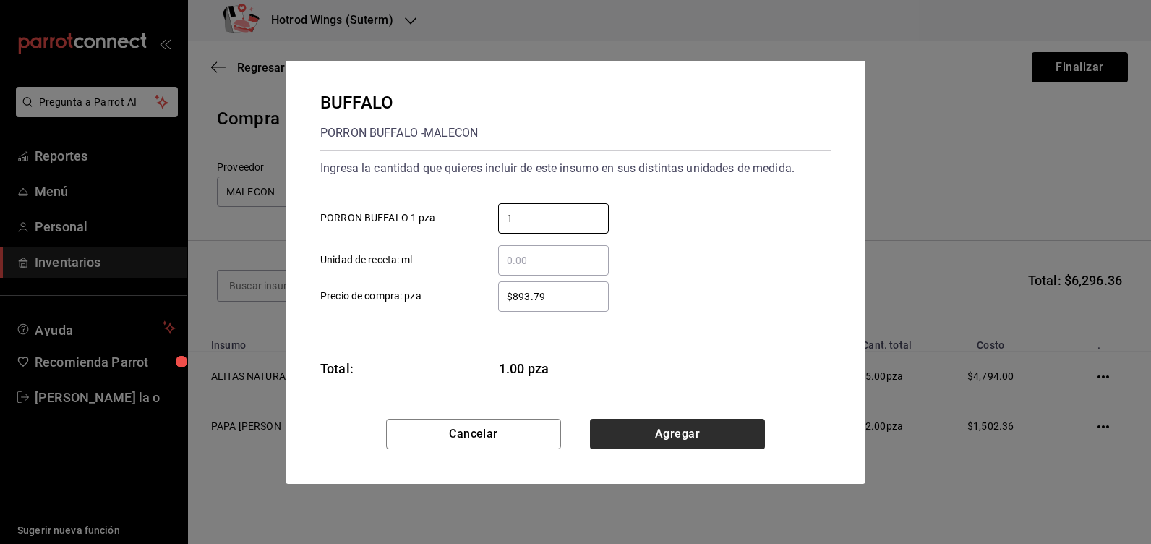
type input "1"
click at [662, 420] on button "Agregar" at bounding box center [677, 434] width 175 height 30
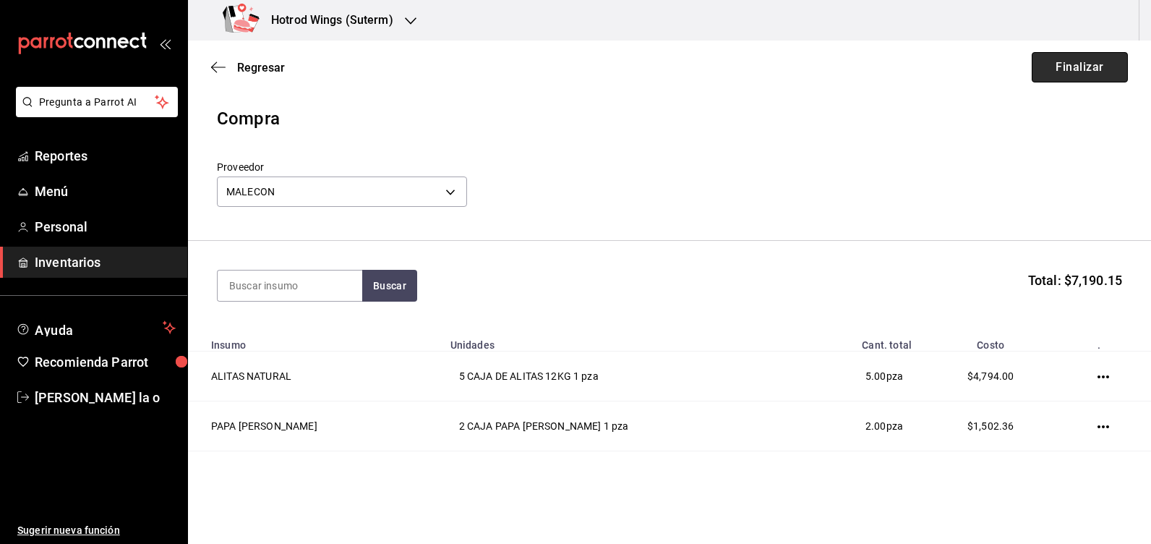
click at [1086, 68] on button "Finalizar" at bounding box center [1080, 67] width 96 height 30
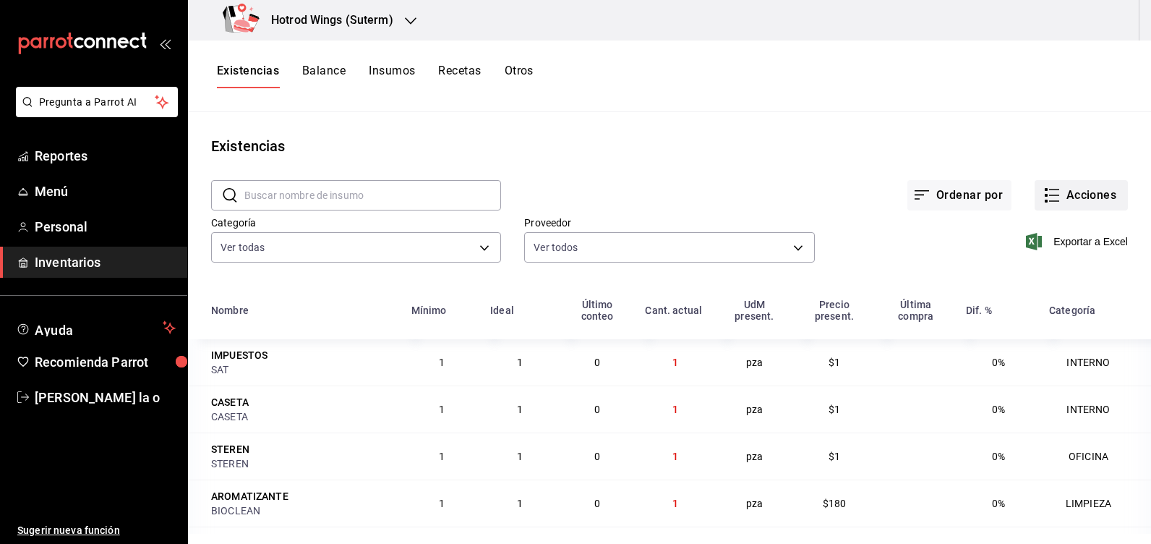
click at [1088, 202] on button "Acciones" at bounding box center [1081, 195] width 93 height 30
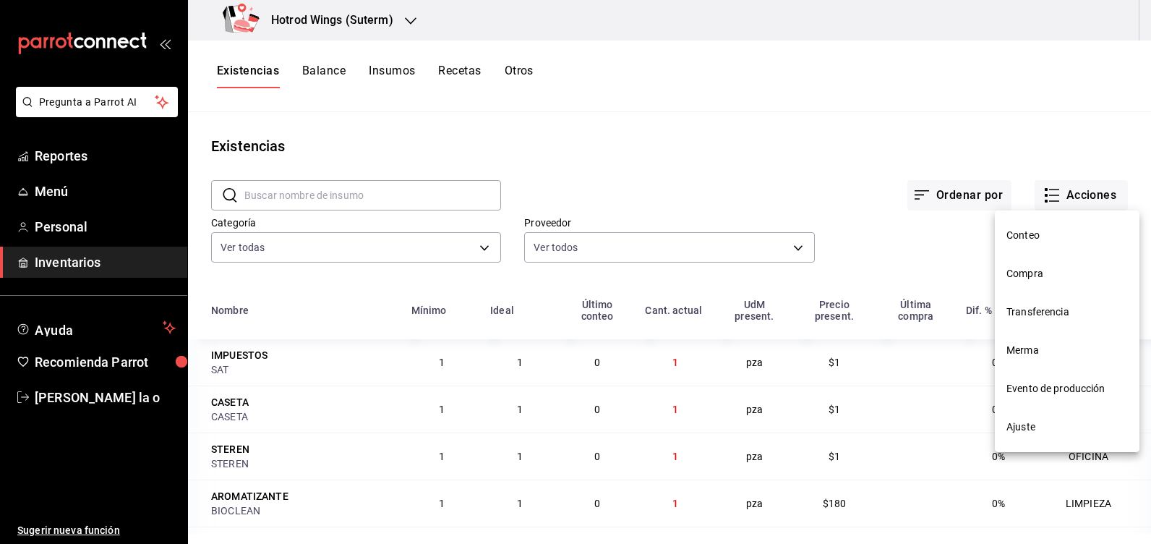
click at [1038, 275] on span "Compra" at bounding box center [1067, 273] width 121 height 15
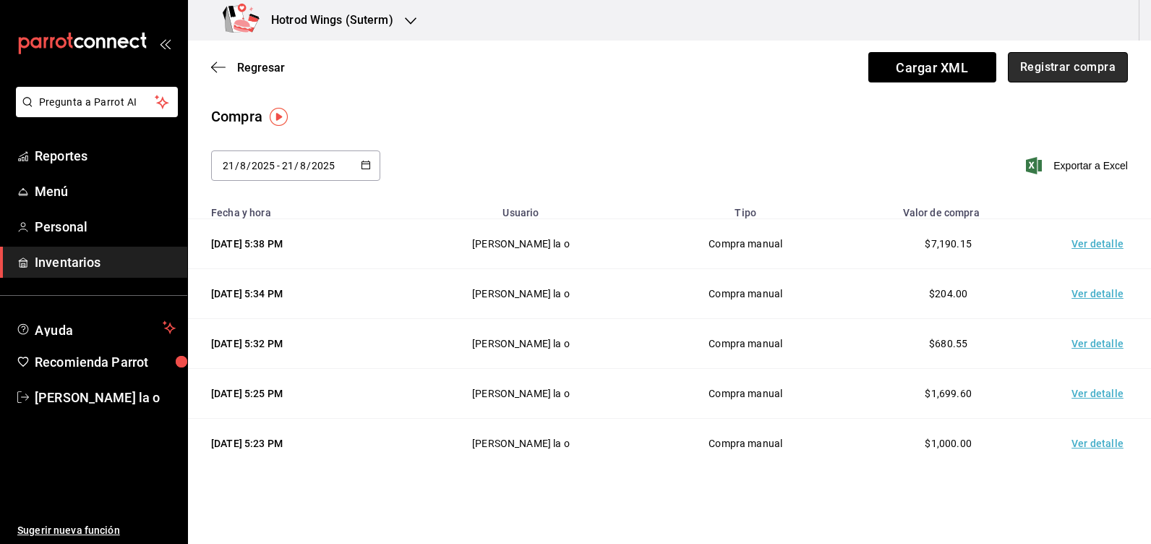
click at [1049, 78] on button "Registrar compra" at bounding box center [1068, 67] width 120 height 30
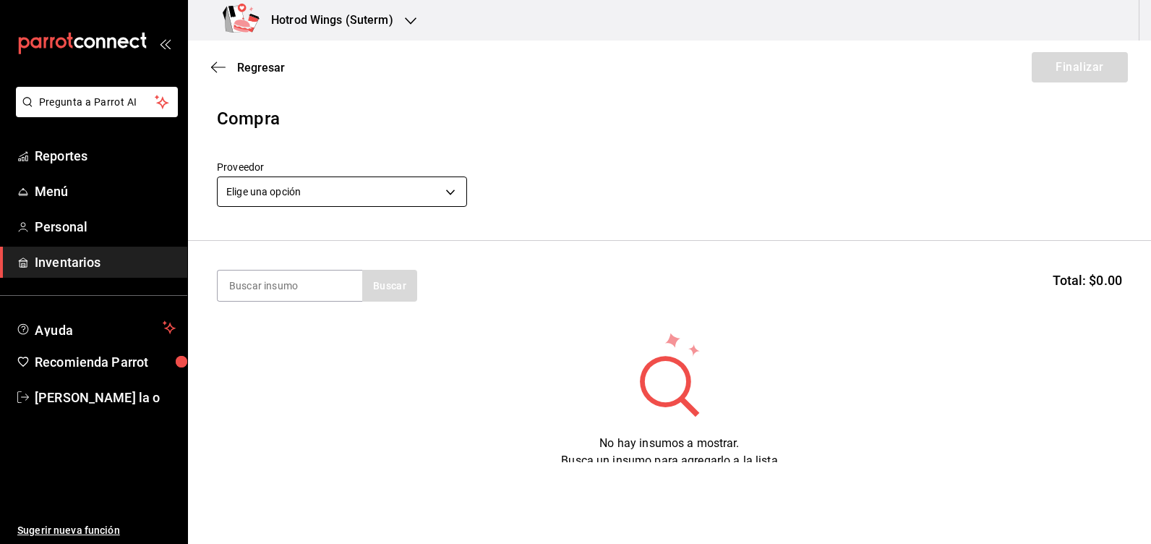
click at [447, 192] on body "Pregunta a Parrot AI Reportes Menú Personal Inventarios Ayuda Recomienda Parrot…" at bounding box center [575, 231] width 1151 height 462
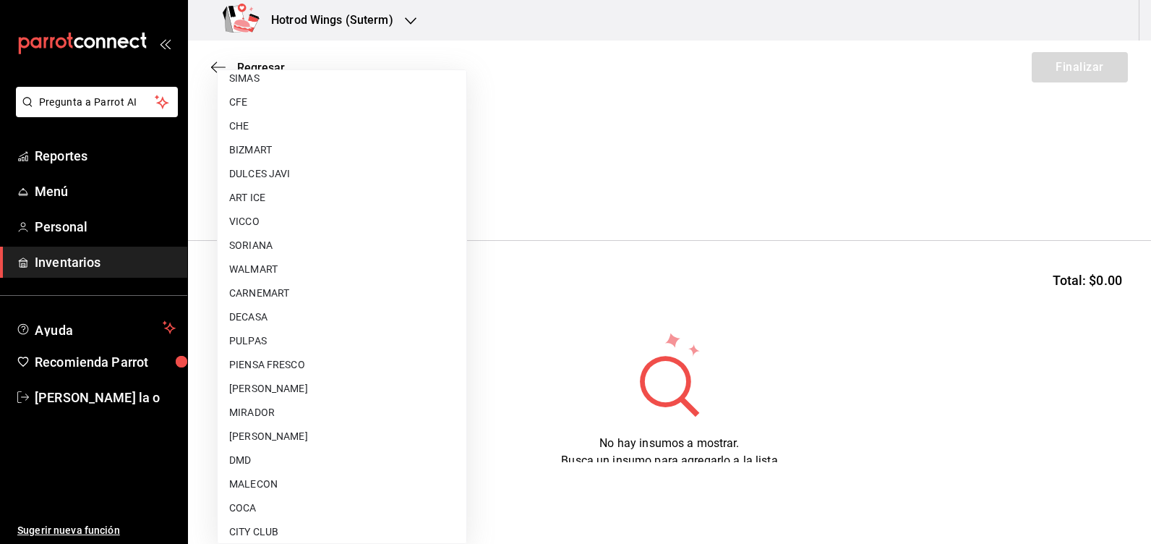
scroll to position [970, 0]
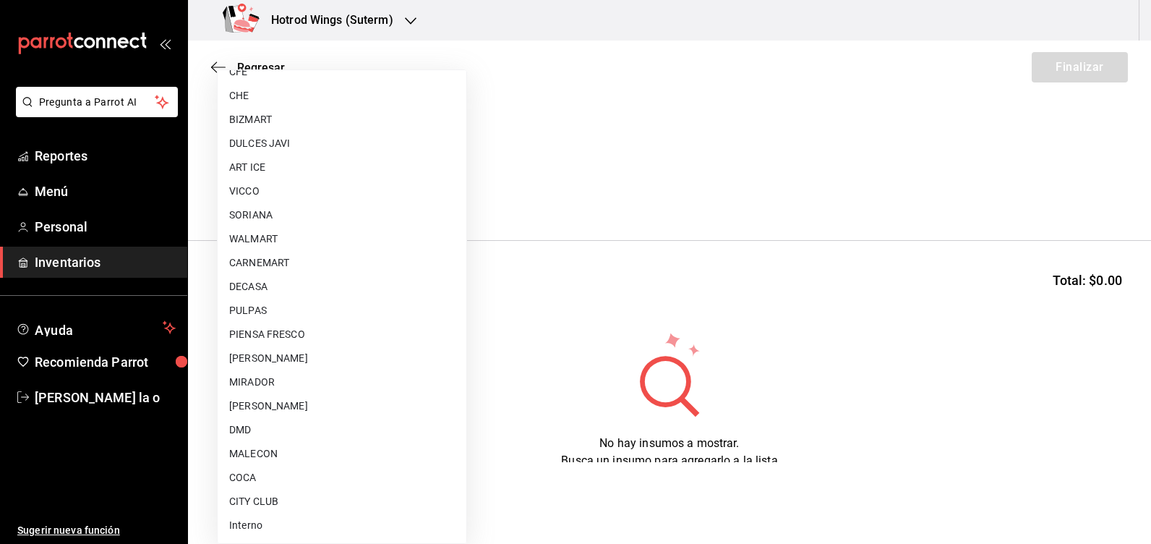
click at [305, 309] on li "PULPAS" at bounding box center [342, 311] width 249 height 24
type input "ddebc89d-954f-4bb3-83e7-d2a493c97475"
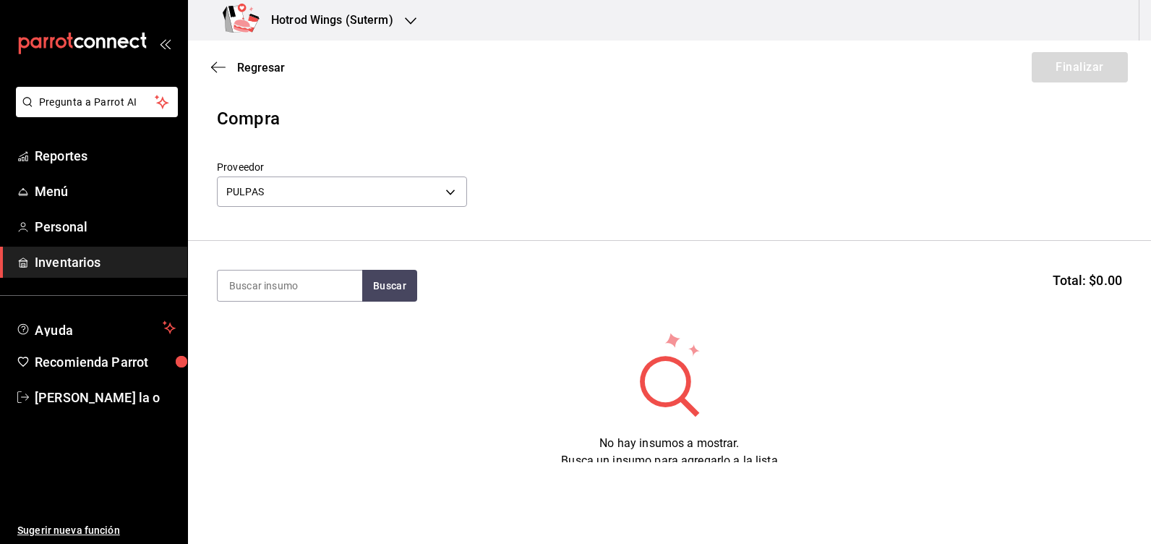
click at [292, 269] on section "Buscar Total: $0.00" at bounding box center [669, 286] width 963 height 90
click at [292, 283] on input at bounding box center [290, 285] width 145 height 30
type input "FRESA"
click at [401, 283] on button "Buscar" at bounding box center [389, 286] width 55 height 32
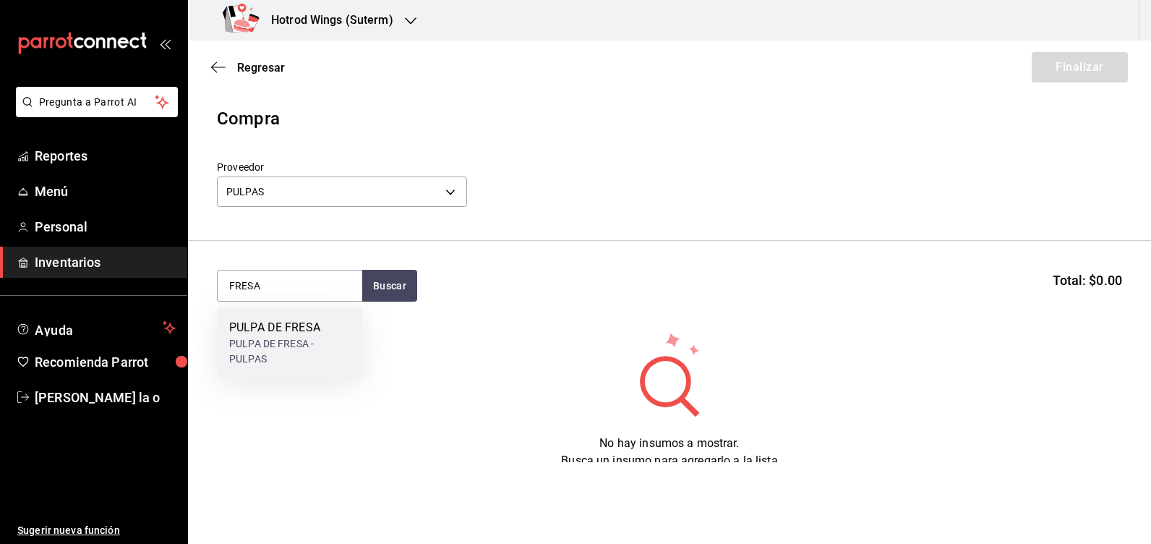
click at [323, 331] on div "PULPA DE FRESA" at bounding box center [289, 327] width 121 height 17
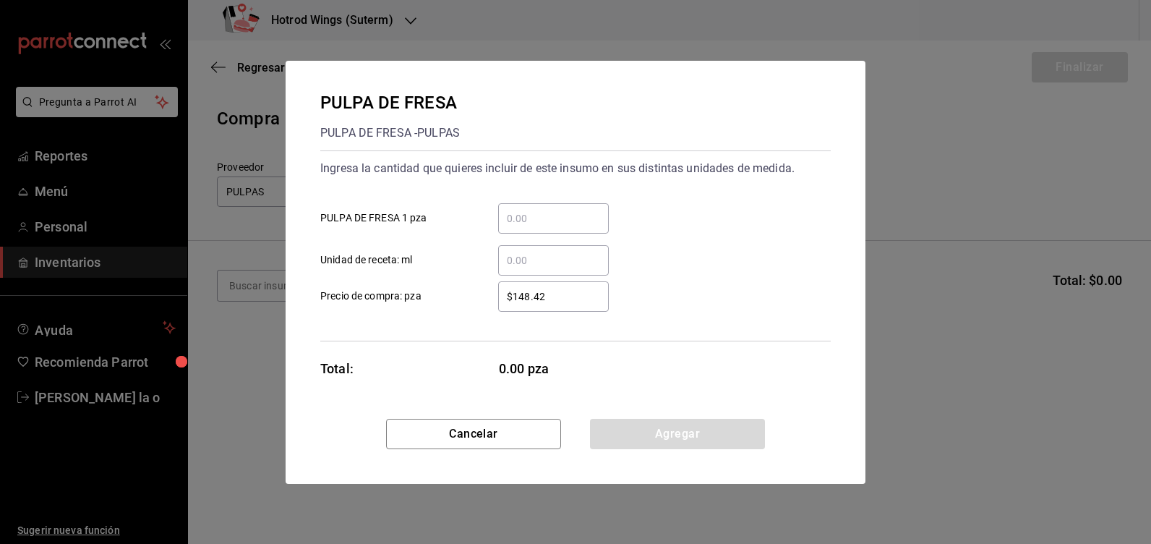
click at [526, 222] on input "​ PULPA DE FRESA 1 pza" at bounding box center [553, 218] width 111 height 17
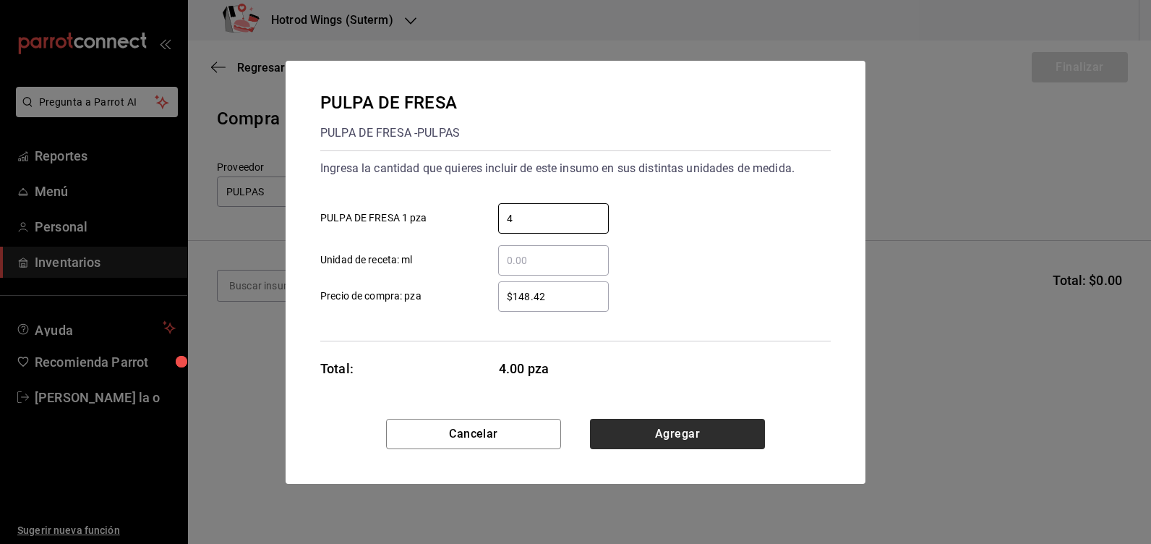
type input "4"
click at [709, 420] on button "Agregar" at bounding box center [677, 434] width 175 height 30
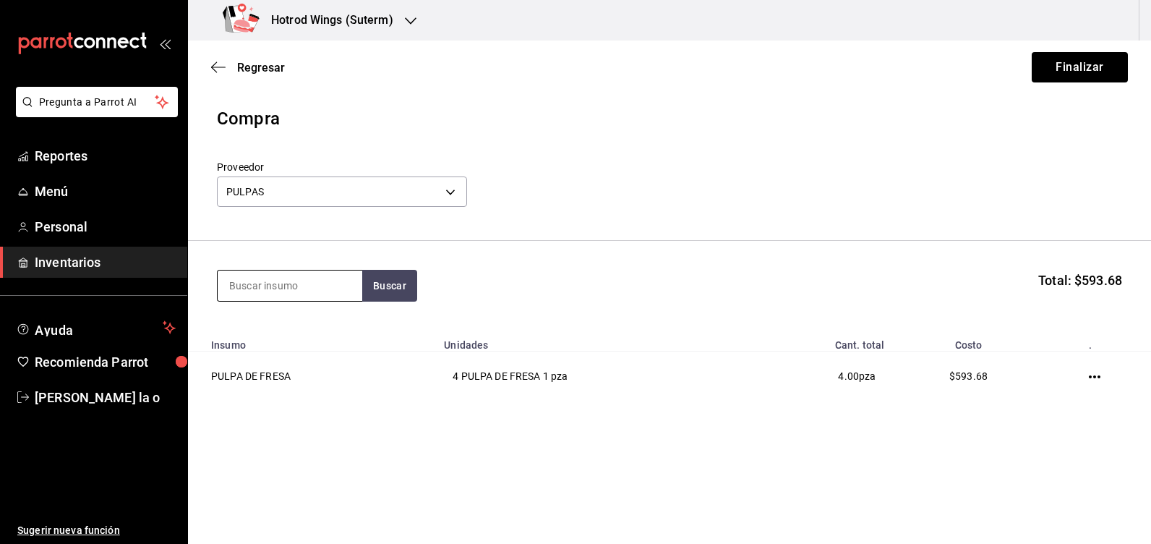
click at [293, 283] on input at bounding box center [290, 285] width 145 height 30
type input "MANGO"
click at [400, 282] on button "Buscar" at bounding box center [389, 286] width 55 height 32
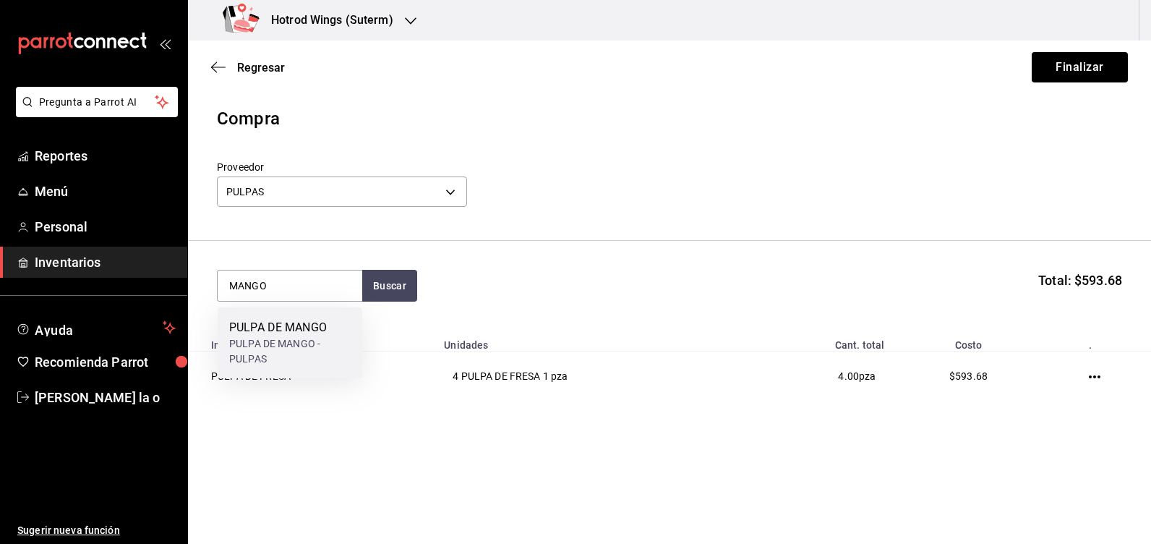
click at [306, 341] on div "PULPA DE MANGO - PULPAS" at bounding box center [289, 351] width 121 height 30
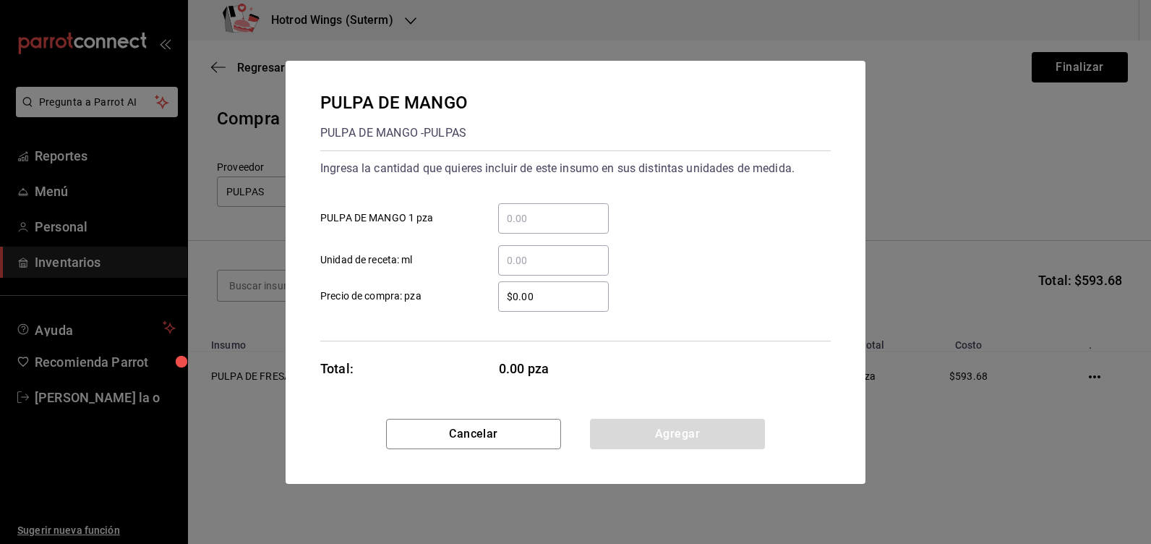
click at [525, 218] on input "​ PULPA DE MANGO 1 pza" at bounding box center [553, 218] width 111 height 17
type input "5"
click at [560, 302] on input "$0.00" at bounding box center [553, 296] width 111 height 17
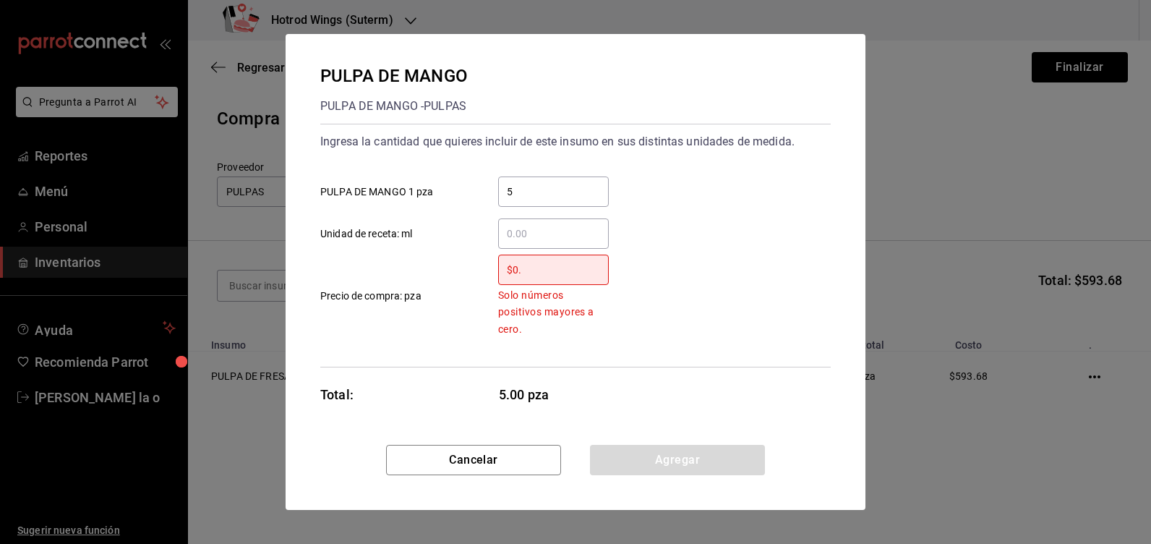
type input "$0"
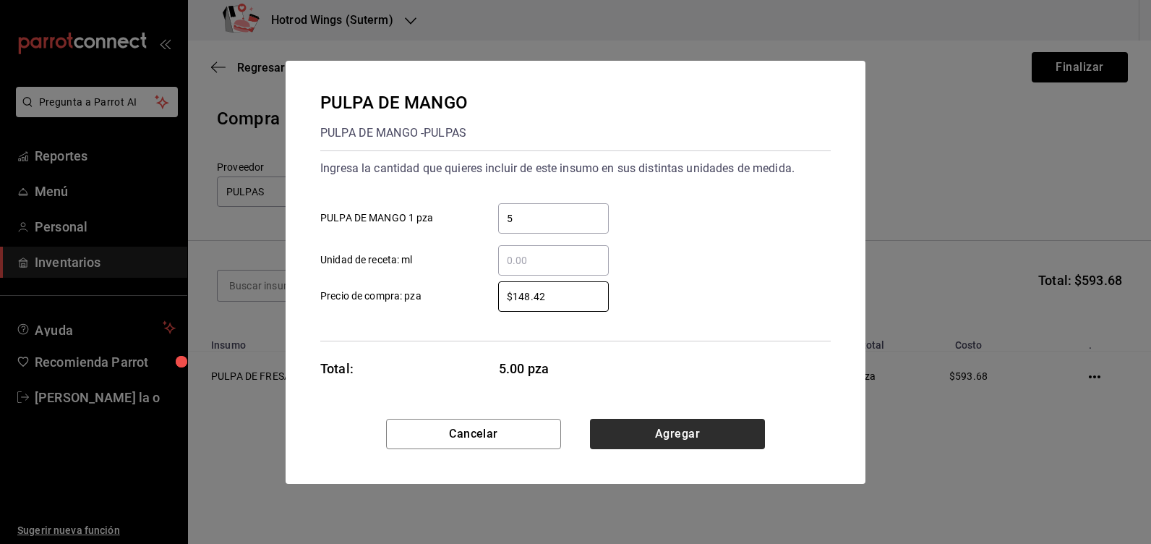
type input "$148.42"
click at [679, 435] on button "Agregar" at bounding box center [677, 434] width 175 height 30
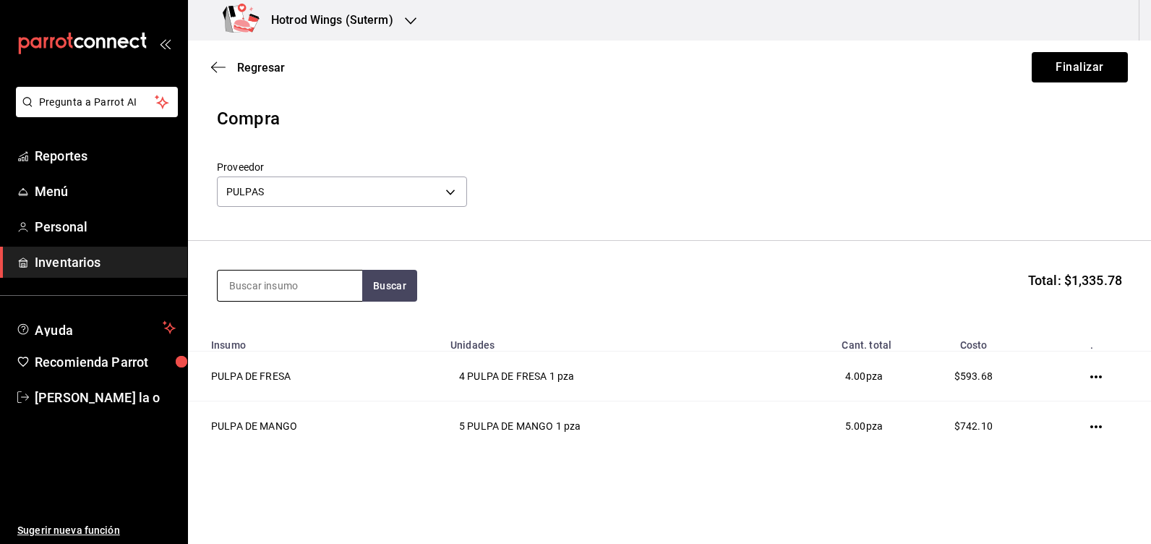
click at [296, 291] on input at bounding box center [290, 285] width 145 height 30
type input "PINA"
click at [386, 276] on button "Buscar" at bounding box center [389, 286] width 55 height 32
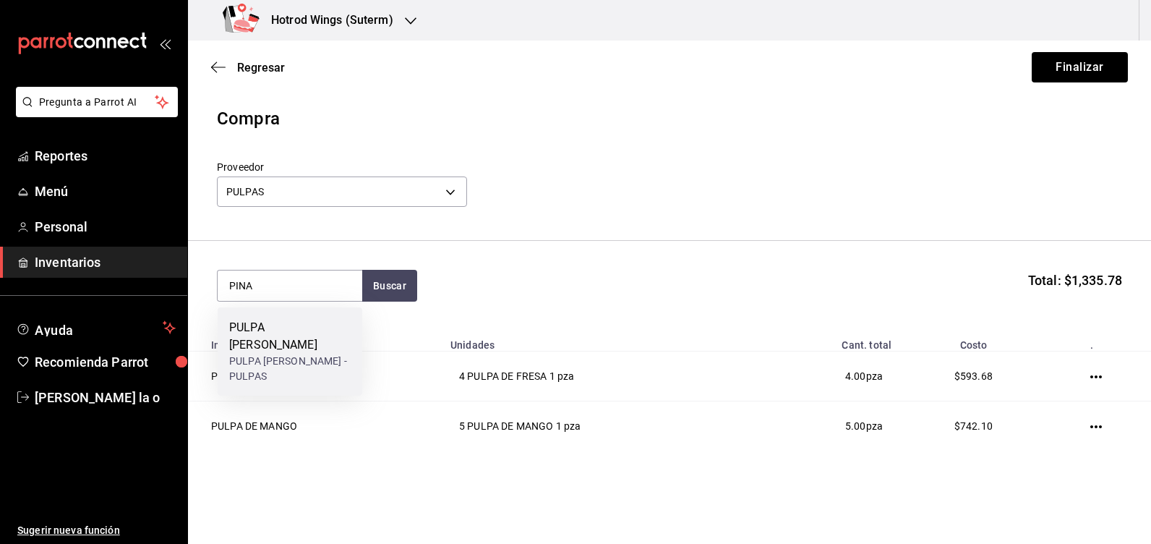
click at [305, 333] on div "PULPA DE PINA" at bounding box center [289, 336] width 121 height 35
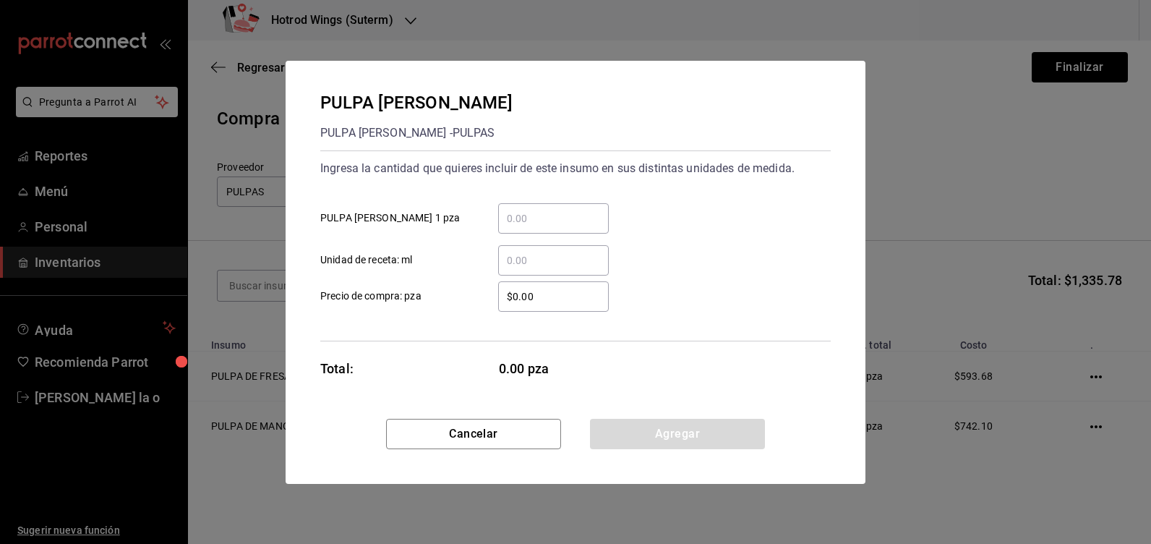
click at [521, 213] on input "​ PULPA DE PINA 1 pza" at bounding box center [553, 218] width 111 height 17
type input "1"
click at [539, 291] on input "$0.00" at bounding box center [553, 296] width 111 height 17
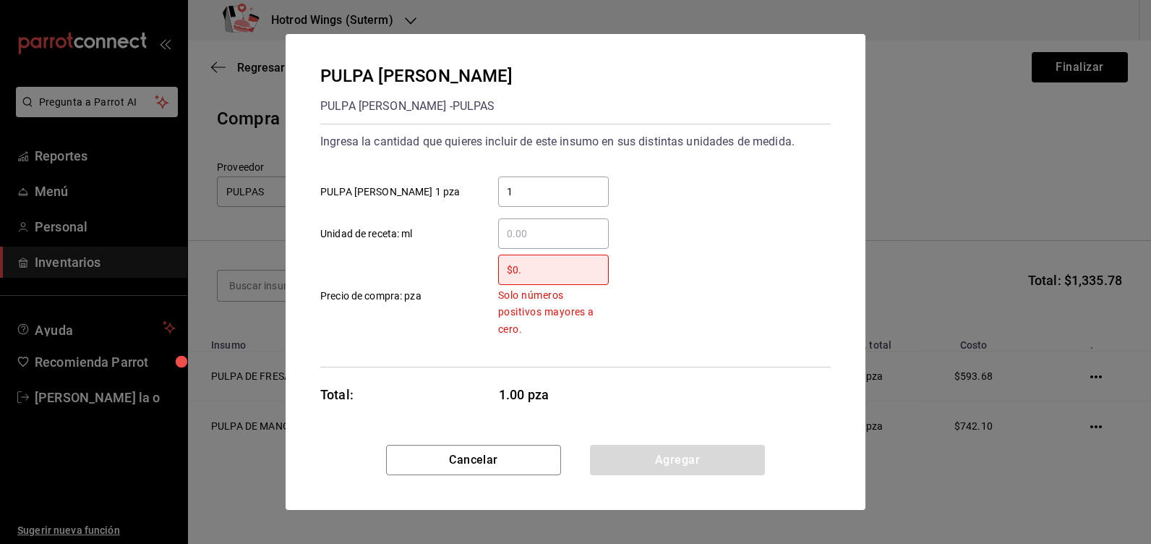
type input "$0"
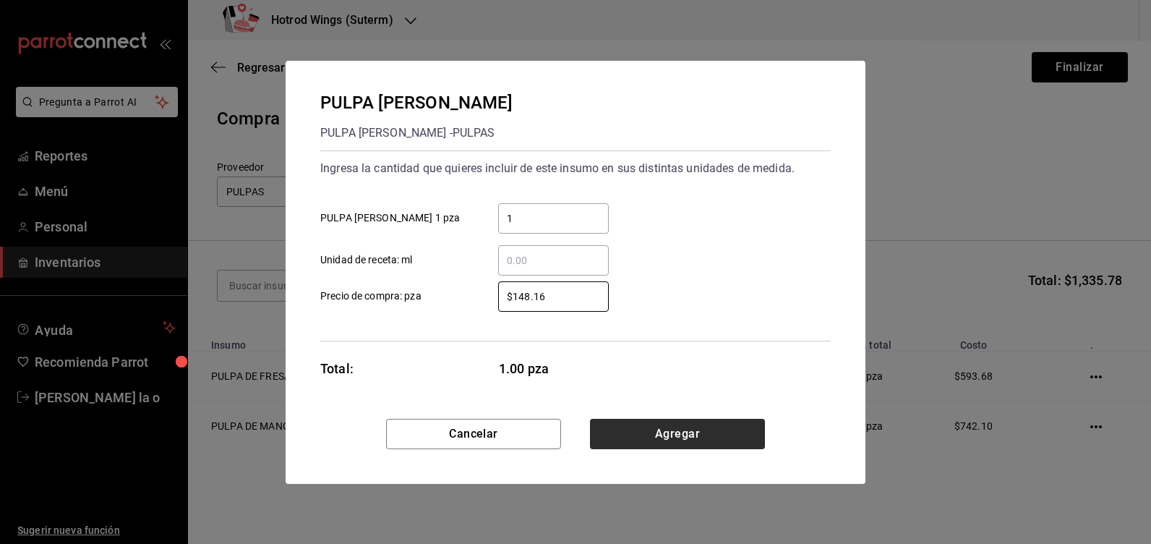
type input "$148.16"
click at [650, 440] on button "Agregar" at bounding box center [677, 434] width 175 height 30
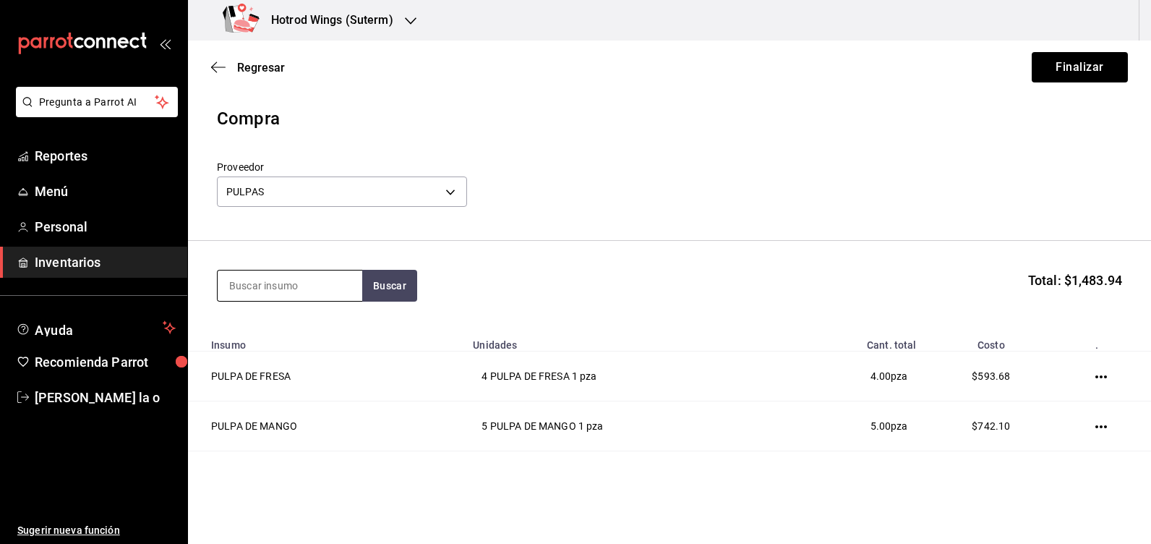
click at [311, 285] on input at bounding box center [290, 285] width 145 height 30
type input "JAMAICA"
click at [401, 270] on button "Buscar" at bounding box center [389, 286] width 55 height 32
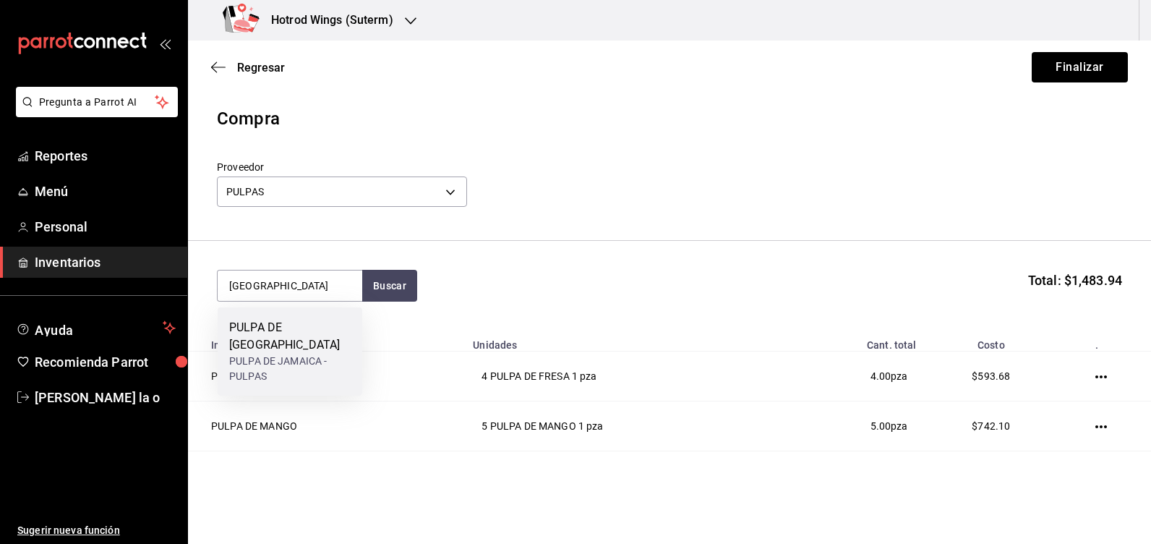
click at [321, 330] on div "PULPA DE JAMAICA" at bounding box center [289, 336] width 121 height 35
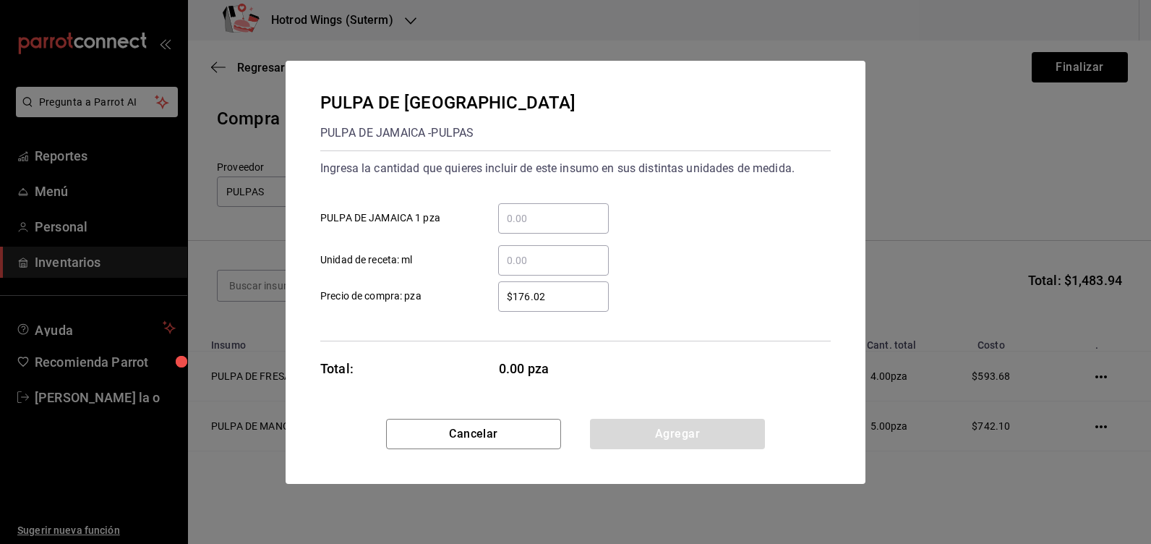
click at [531, 216] on input "​ PULPA DE JAMAICA 1 pza" at bounding box center [553, 218] width 111 height 17
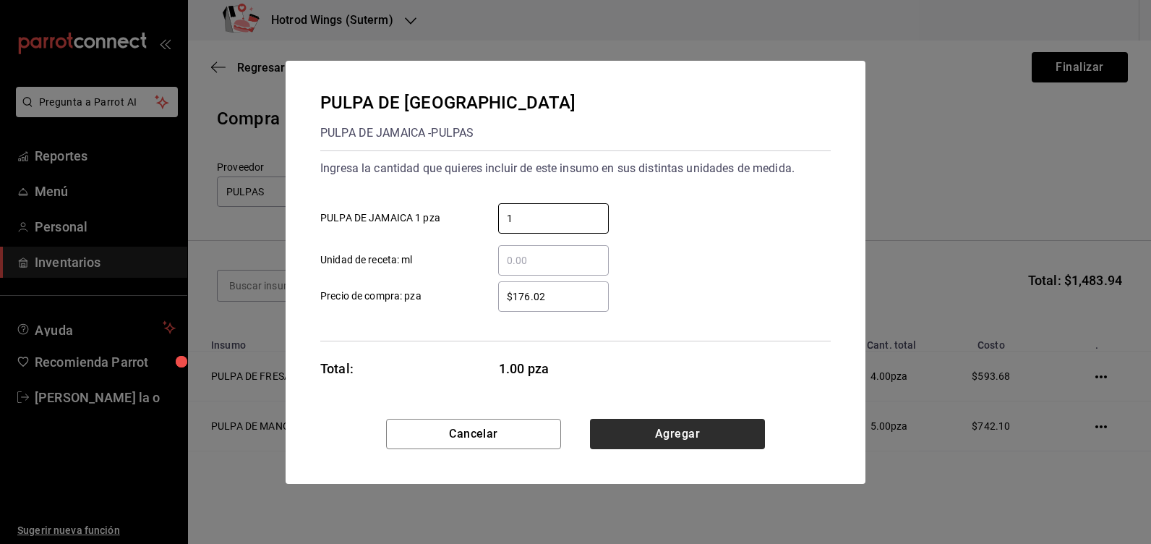
type input "1"
click at [736, 438] on button "Agregar" at bounding box center [677, 434] width 175 height 30
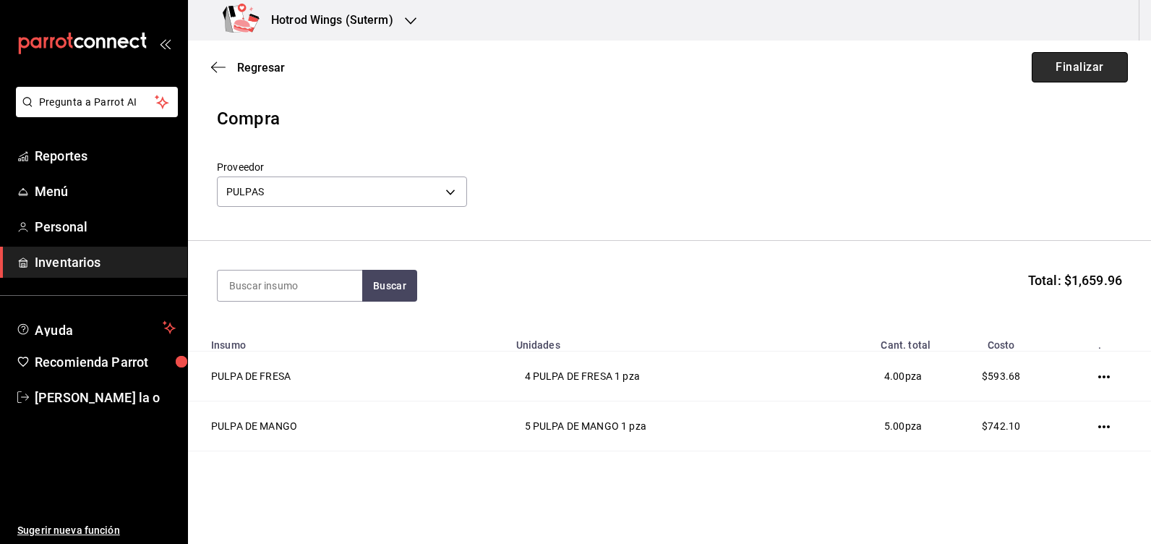
click at [1071, 64] on button "Finalizar" at bounding box center [1080, 67] width 96 height 30
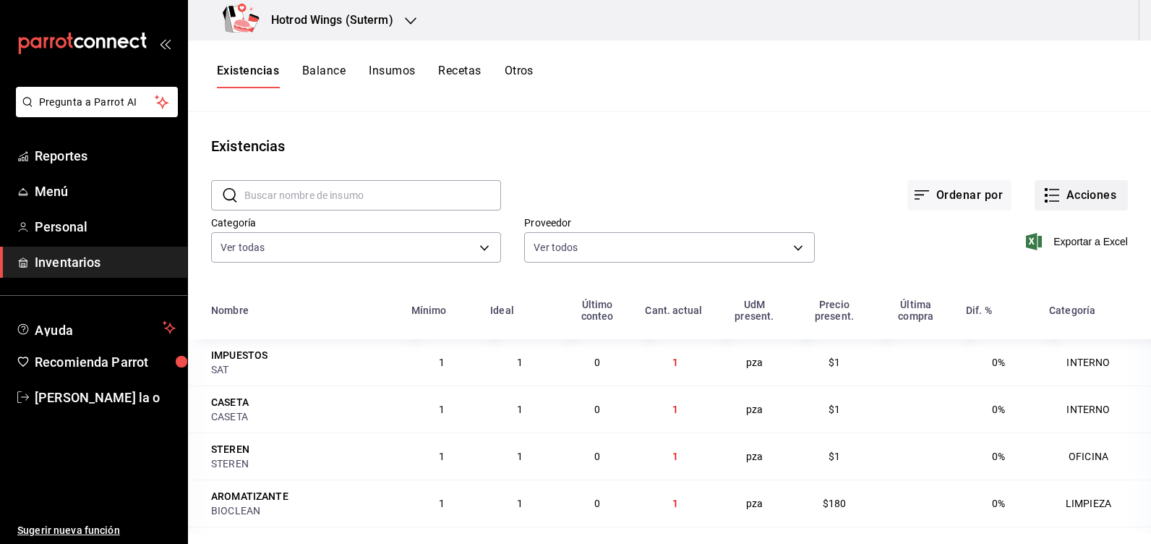
click at [1064, 193] on button "Acciones" at bounding box center [1081, 195] width 93 height 30
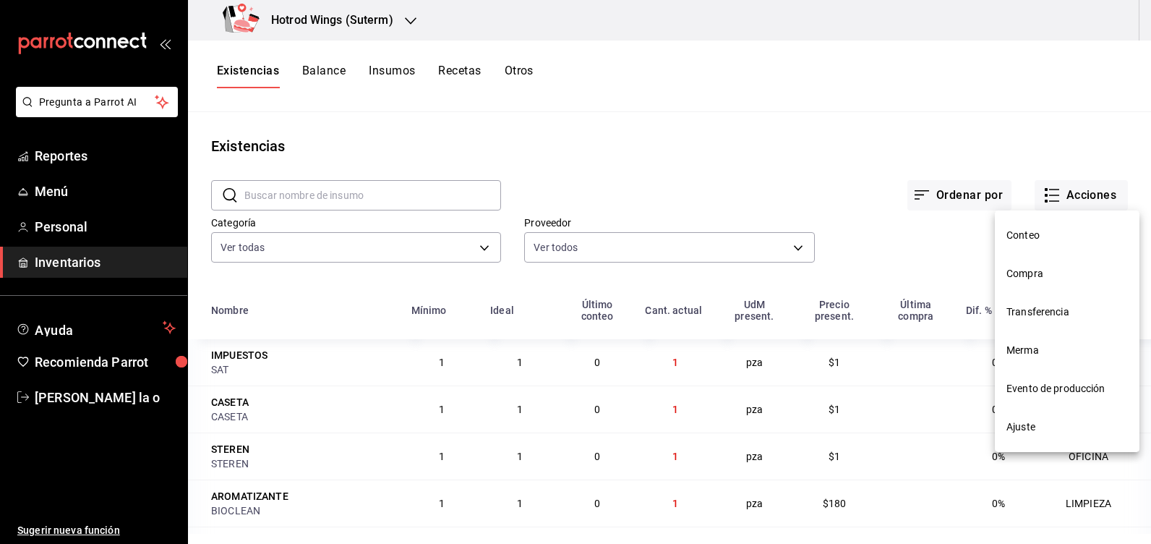
click at [1021, 269] on span "Compra" at bounding box center [1067, 273] width 121 height 15
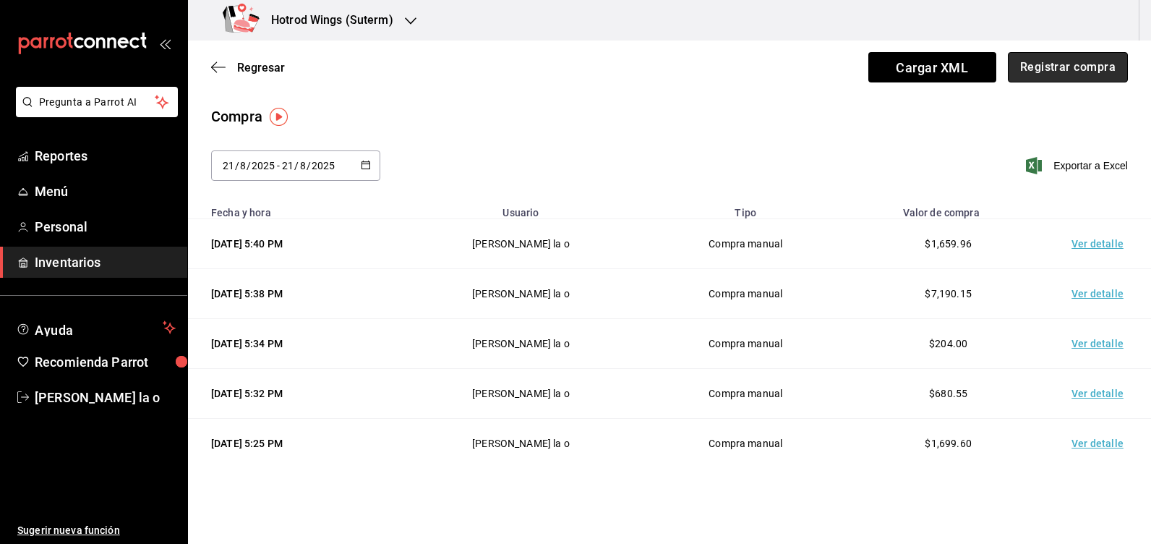
click at [1078, 68] on button "Registrar compra" at bounding box center [1068, 67] width 120 height 30
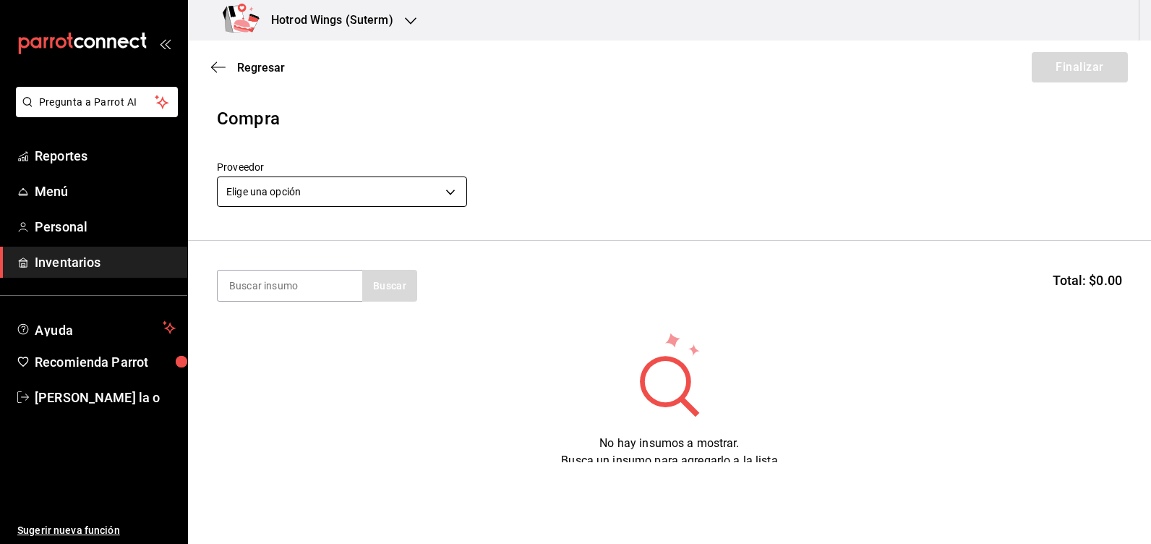
click at [459, 192] on body "Pregunta a Parrot AI Reportes Menú Personal Inventarios Ayuda Recomienda Parrot…" at bounding box center [575, 231] width 1151 height 462
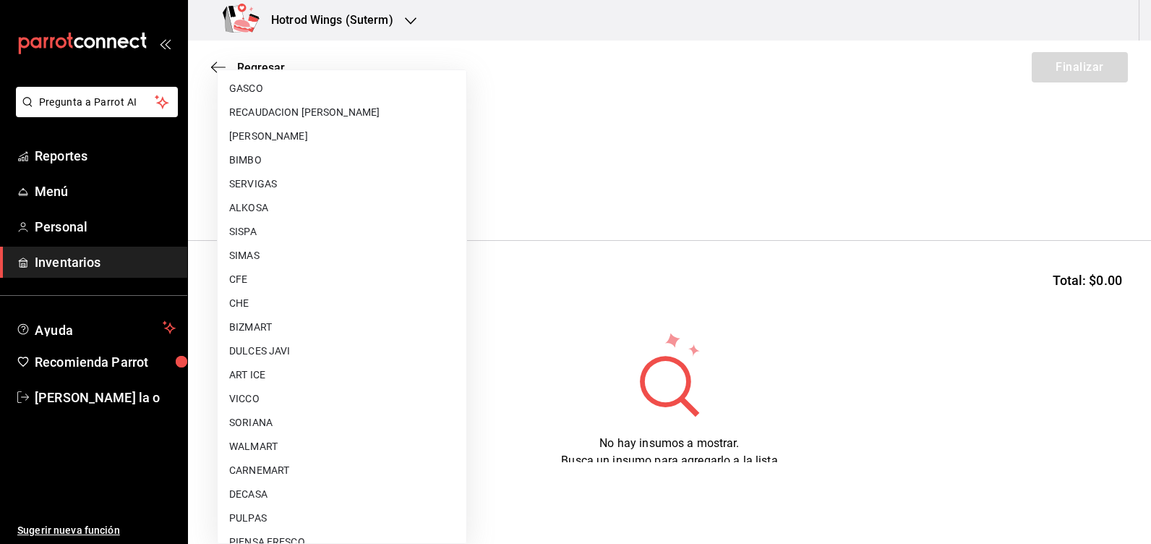
scroll to position [795, 0]
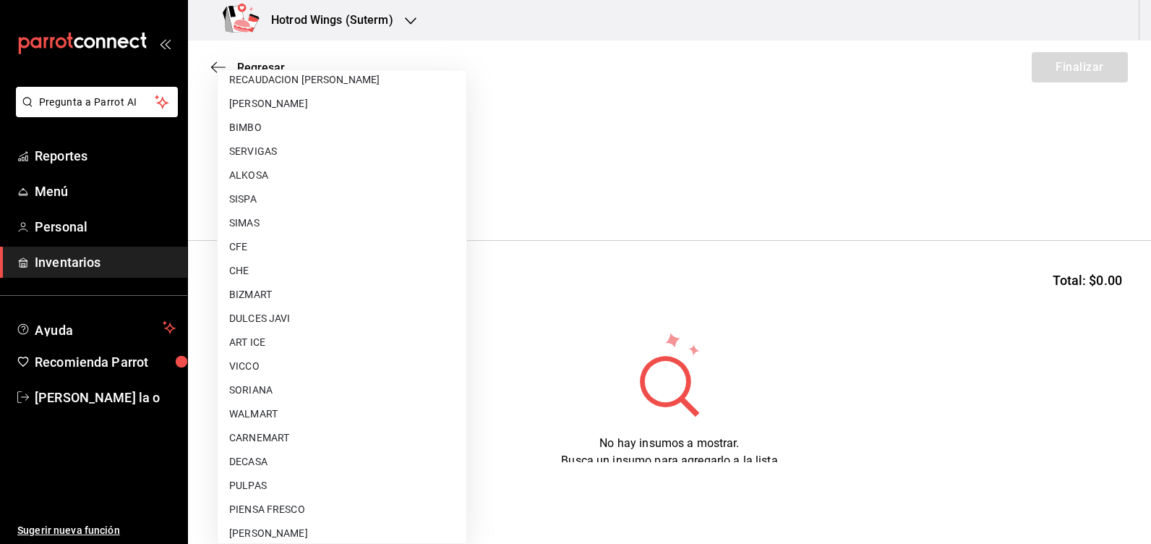
drag, startPoint x: 257, startPoint y: 346, endPoint x: 257, endPoint y: 337, distance: 9.4
click at [257, 346] on li "ART ICE" at bounding box center [342, 342] width 249 height 24
type input "6bed690c-1dd1-42c9-8f2b-4ae3923f0828"
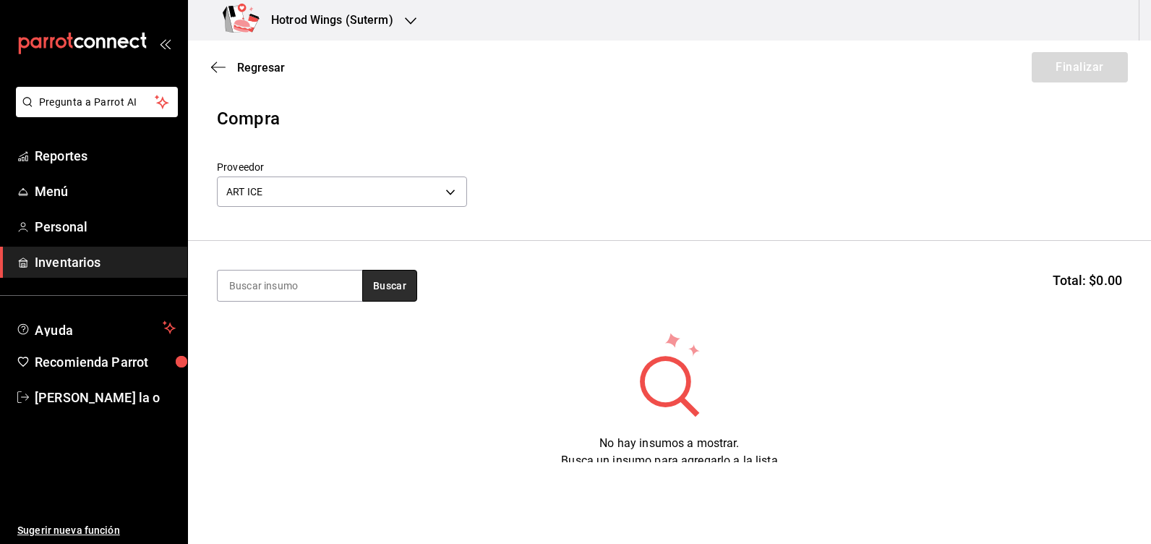
click at [401, 285] on button "Buscar" at bounding box center [389, 286] width 55 height 32
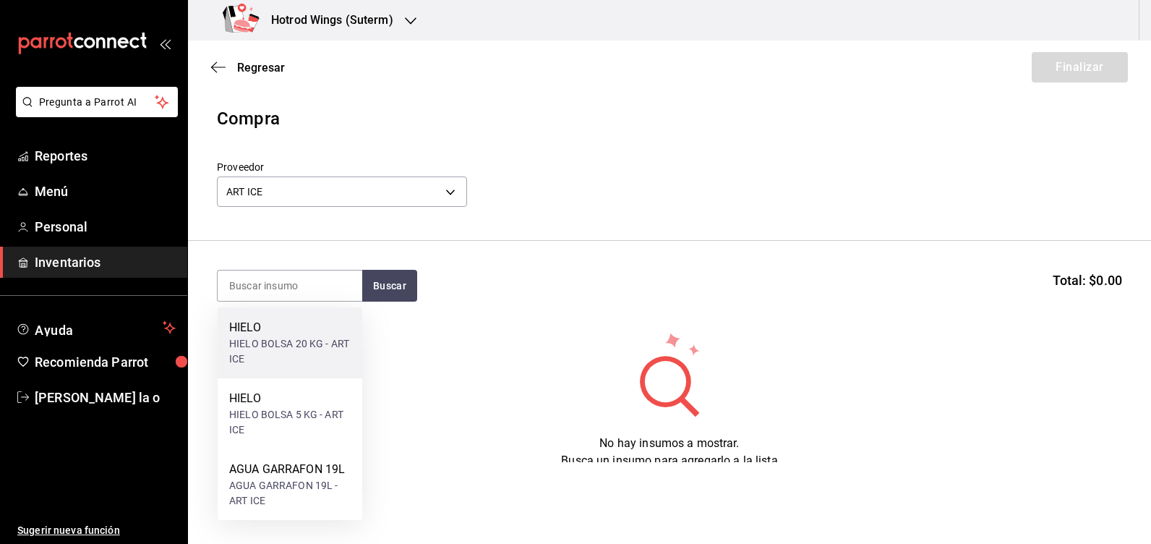
click at [320, 344] on div "HIELO BOLSA 20 KG - ART ICE" at bounding box center [289, 351] width 121 height 30
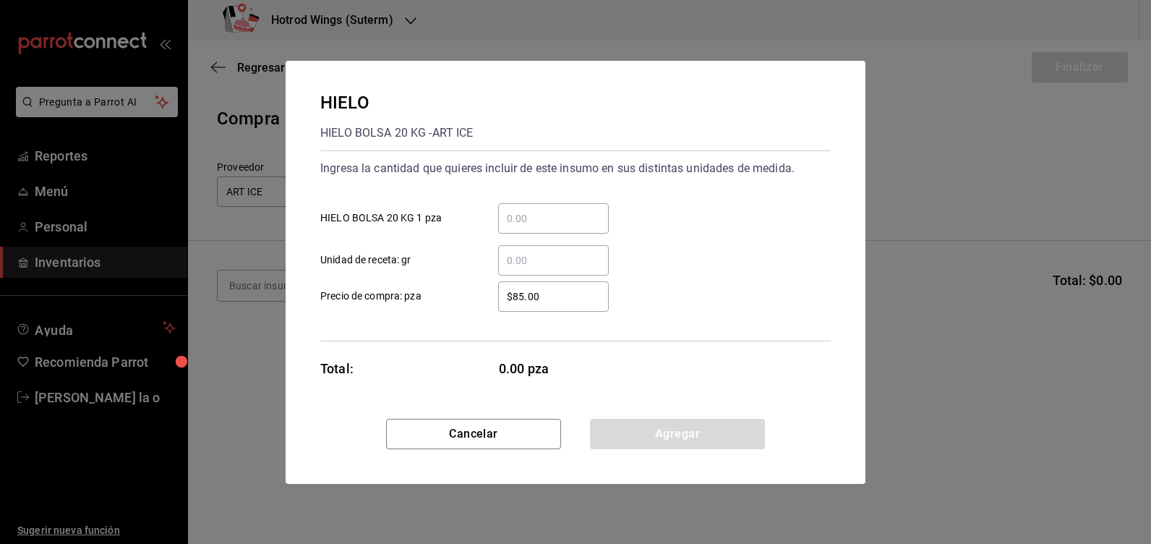
click at [529, 215] on input "​ HIELO BOLSA 20 KG 1 pza" at bounding box center [553, 218] width 111 height 17
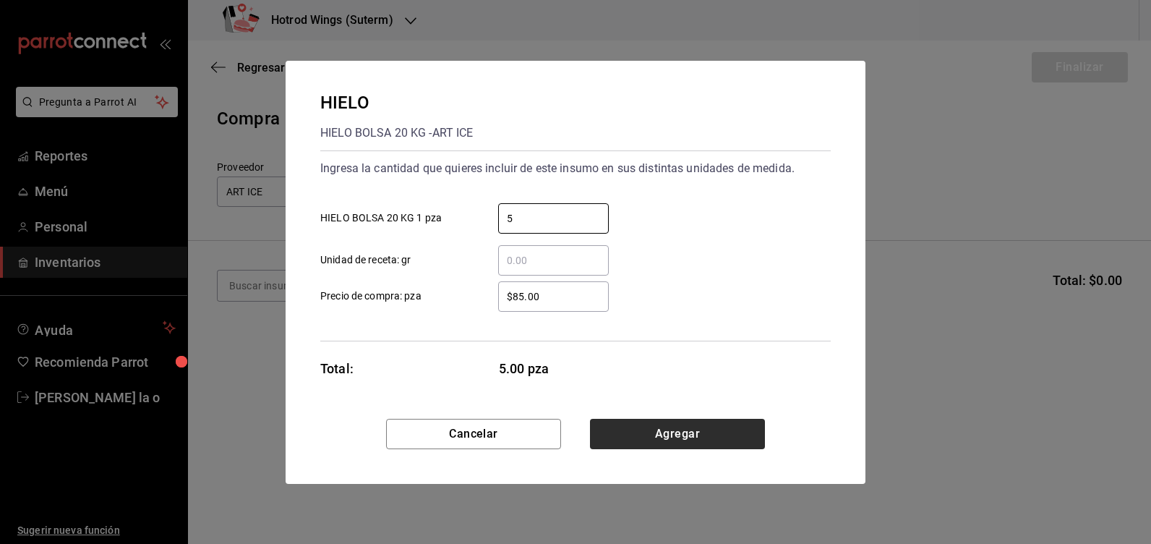
type input "5"
click at [687, 434] on button "Agregar" at bounding box center [677, 434] width 175 height 30
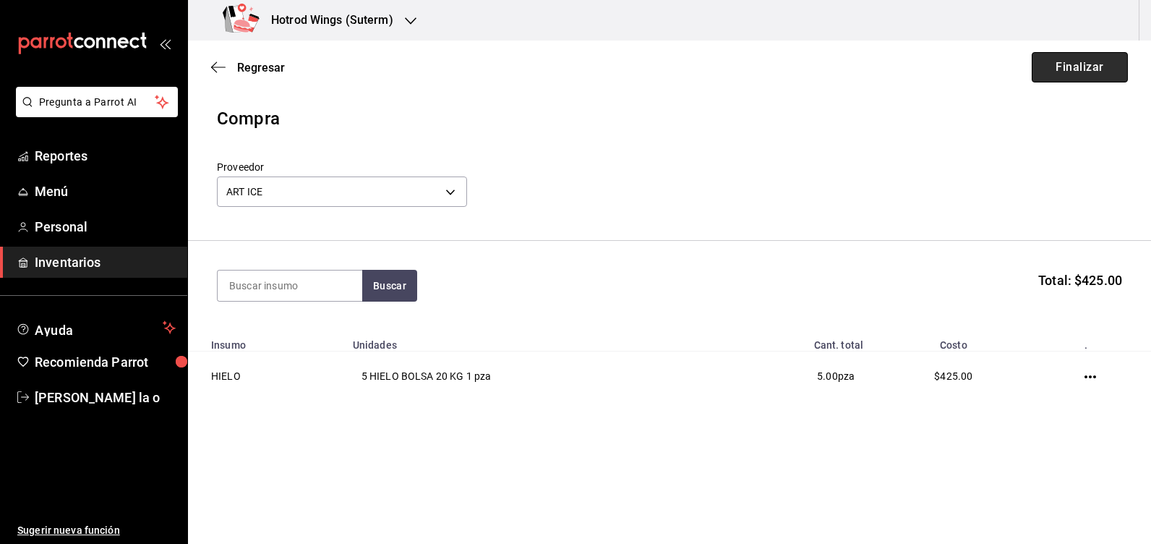
click at [1077, 65] on button "Finalizar" at bounding box center [1080, 67] width 96 height 30
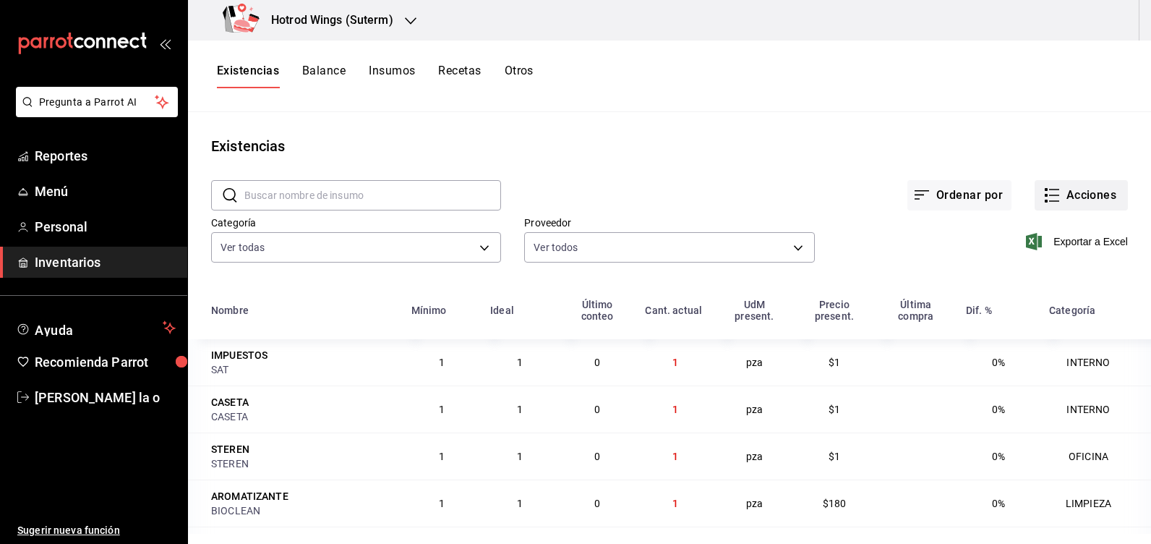
click at [1070, 199] on button "Acciones" at bounding box center [1081, 195] width 93 height 30
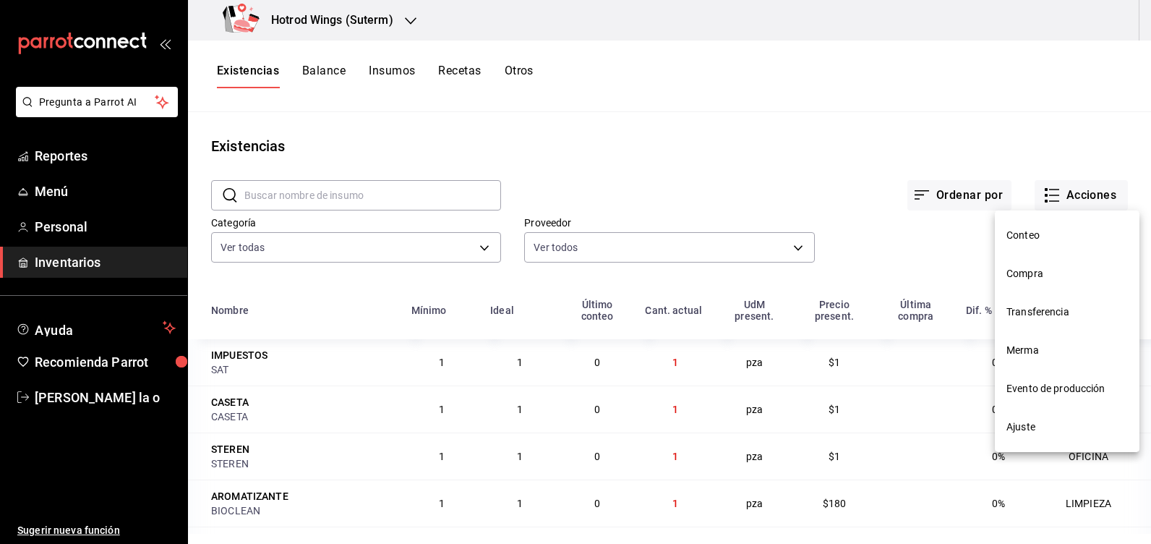
click at [1037, 270] on span "Compra" at bounding box center [1067, 273] width 121 height 15
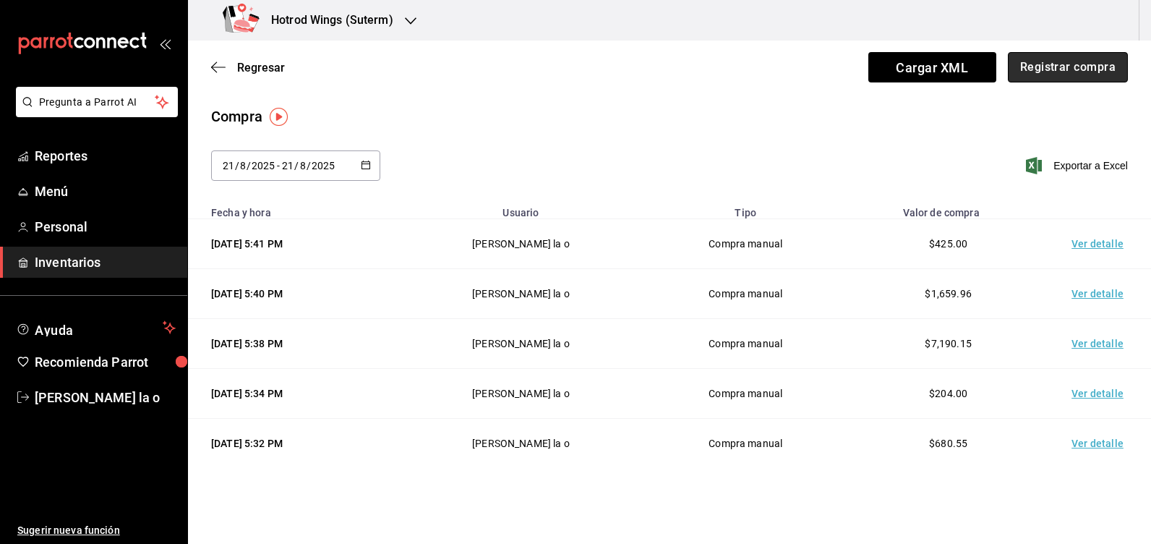
click at [1075, 70] on button "Registrar compra" at bounding box center [1068, 67] width 120 height 30
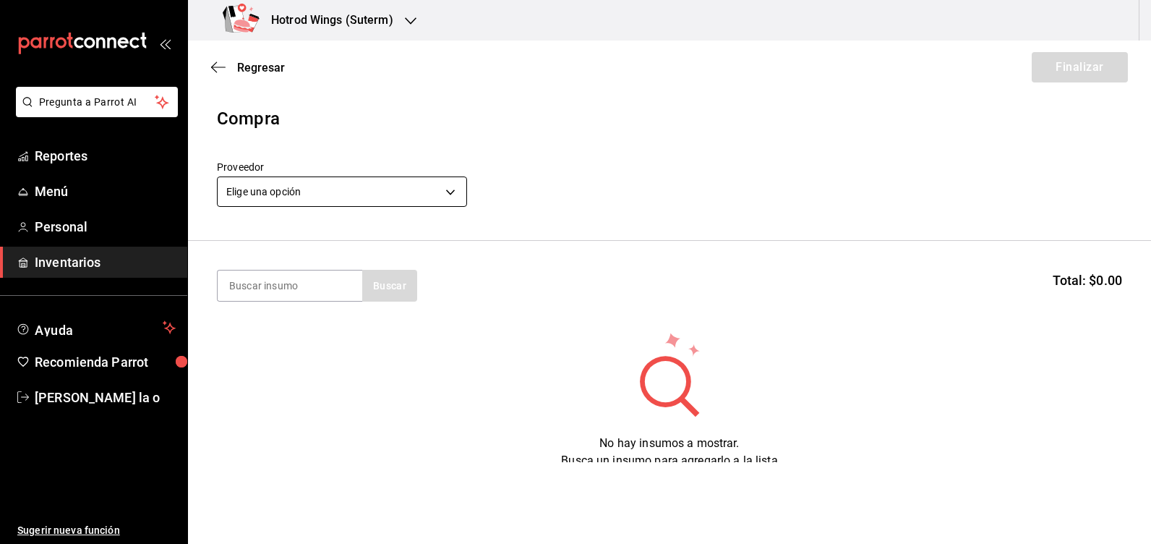
click at [451, 193] on body "Pregunta a Parrot AI Reportes Menú Personal Inventarios Ayuda Recomienda Parrot…" at bounding box center [575, 231] width 1151 height 462
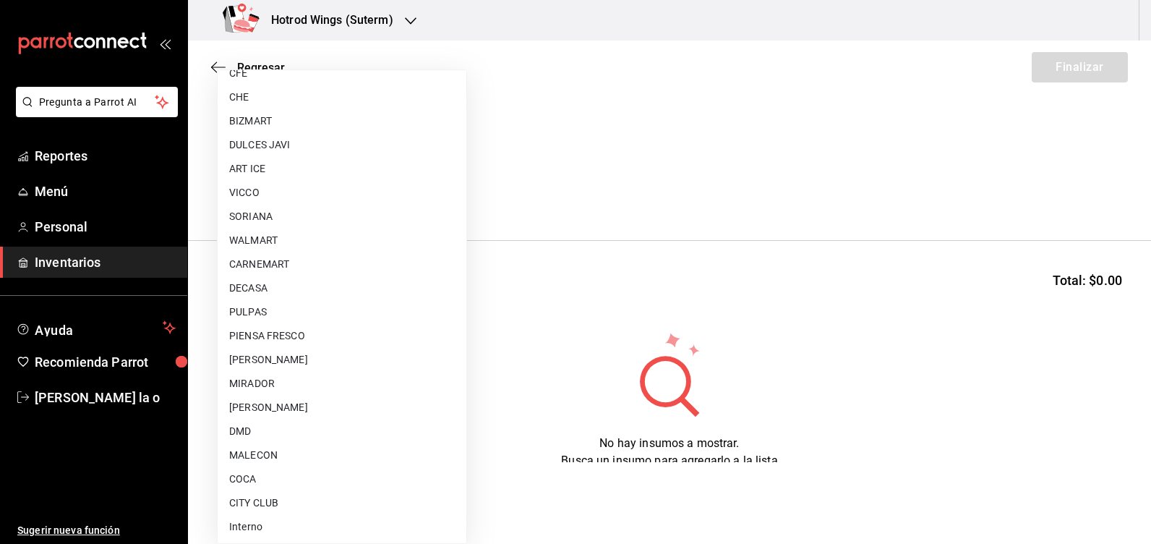
scroll to position [970, 0]
click at [286, 326] on li "PIENSA FRESCO" at bounding box center [342, 335] width 249 height 24
type input "1f9b4abe-d169-4a22-bd88-fa99a725e109"
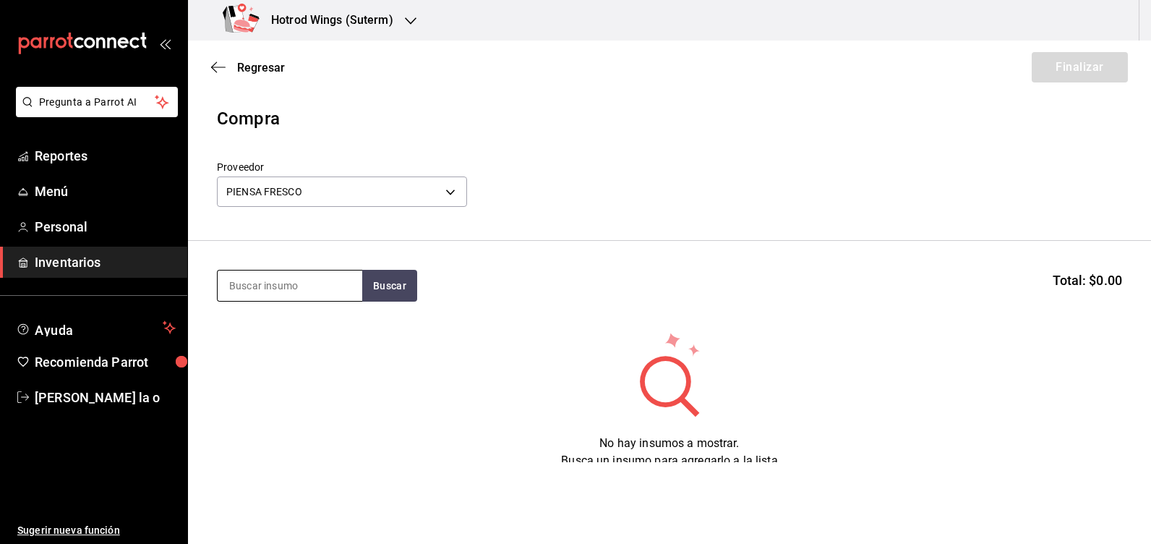
click at [310, 280] on input at bounding box center [290, 285] width 145 height 30
type input "ZANAH"
click at [372, 283] on button "Buscar" at bounding box center [389, 286] width 55 height 32
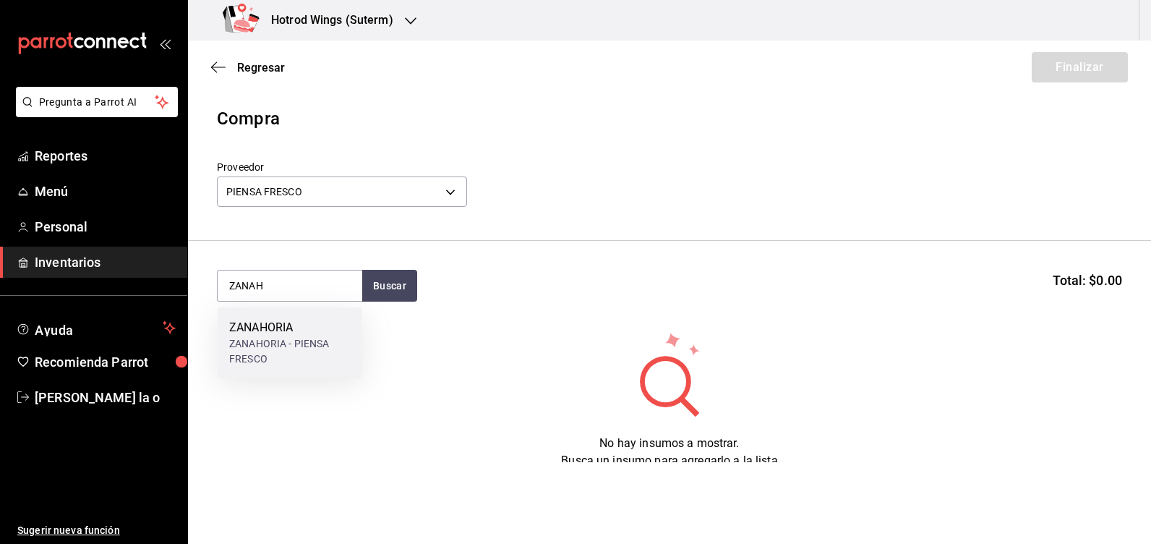
click at [294, 333] on div "ZANAHORIA" at bounding box center [289, 327] width 121 height 17
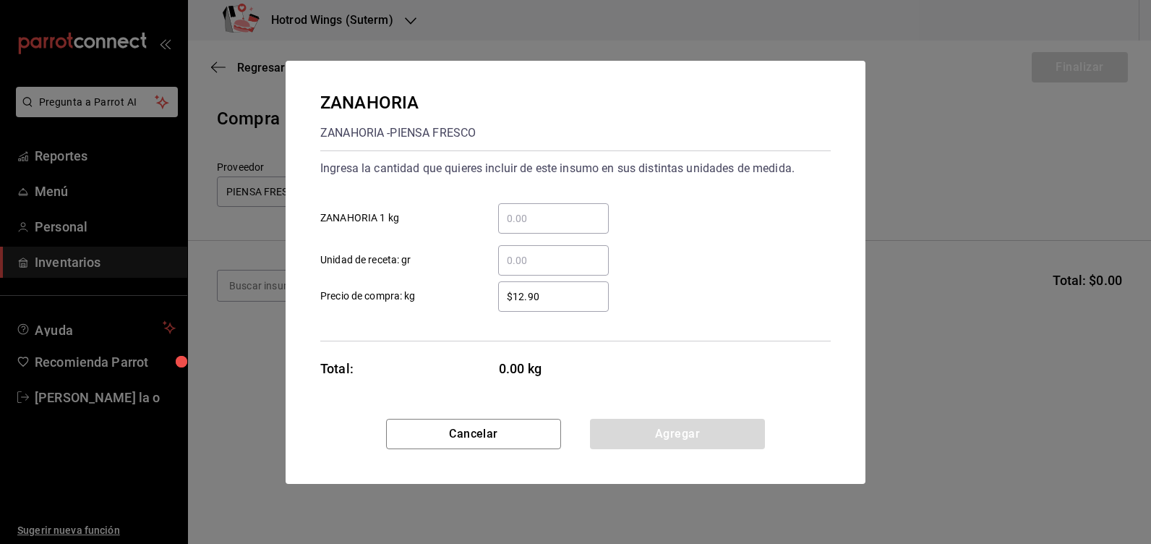
click at [589, 214] on input "​ ZANAHORIA 1 kg" at bounding box center [553, 218] width 111 height 17
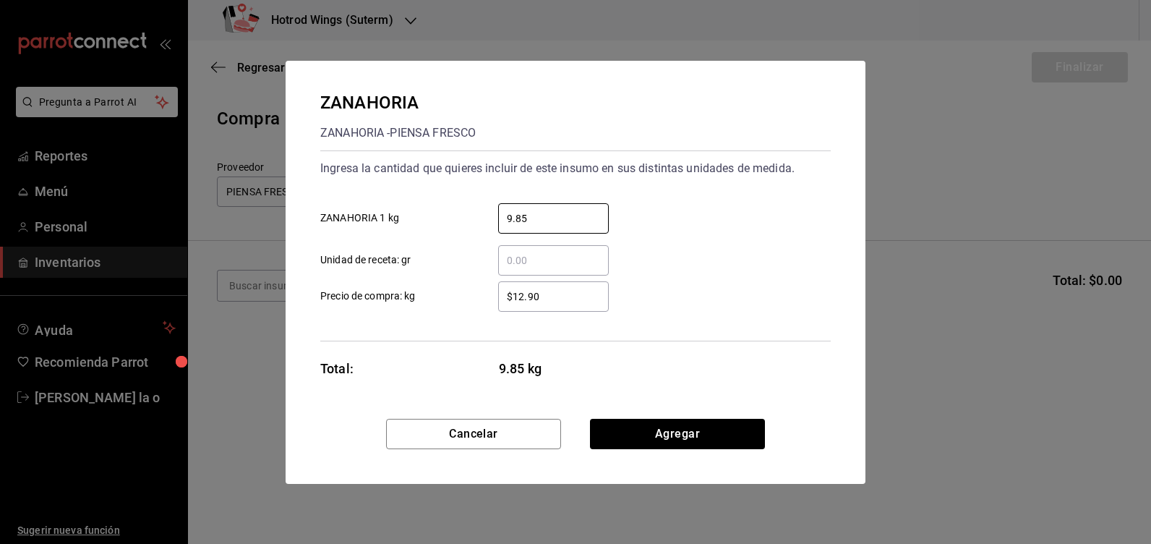
type input "9.85"
click at [555, 300] on input "$12.90" at bounding box center [553, 296] width 111 height 17
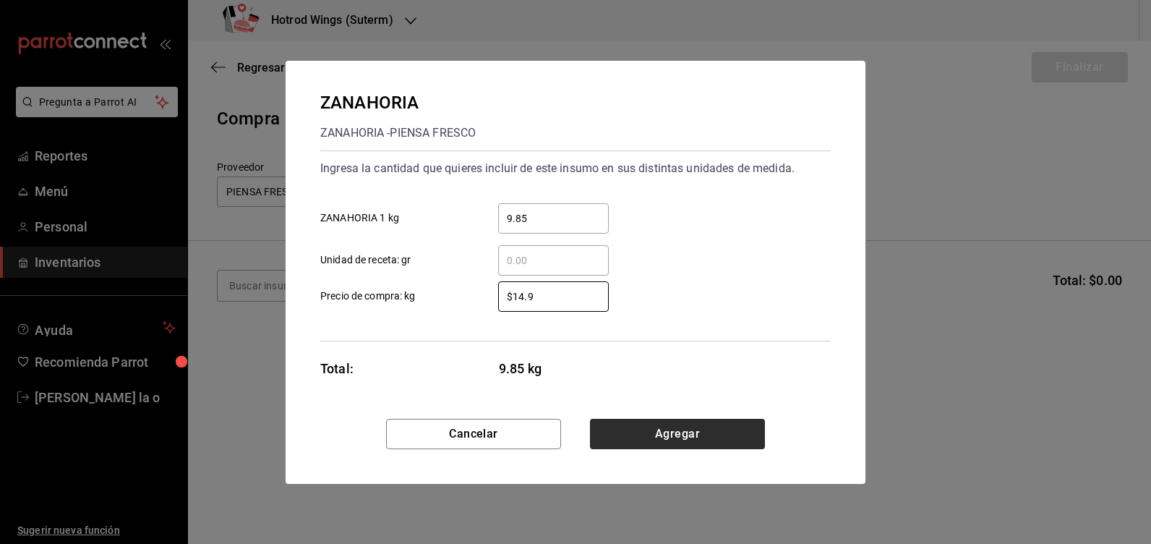
type input "$14.9"
click at [680, 436] on button "Agregar" at bounding box center [677, 434] width 175 height 30
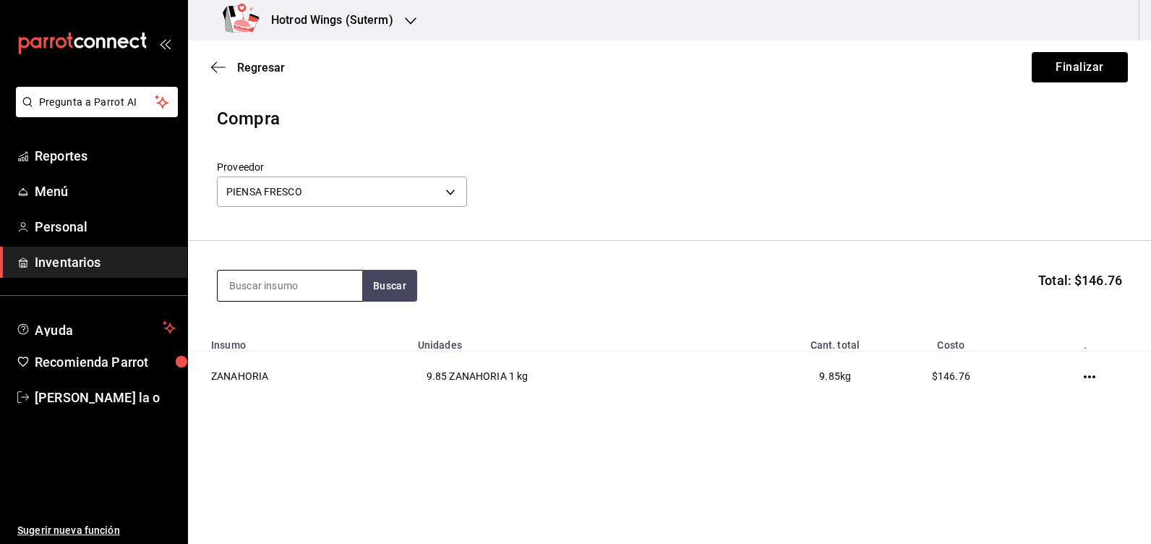
click at [272, 281] on input at bounding box center [290, 285] width 145 height 30
type input "LIMON"
click at [401, 281] on button "Buscar" at bounding box center [389, 286] width 55 height 32
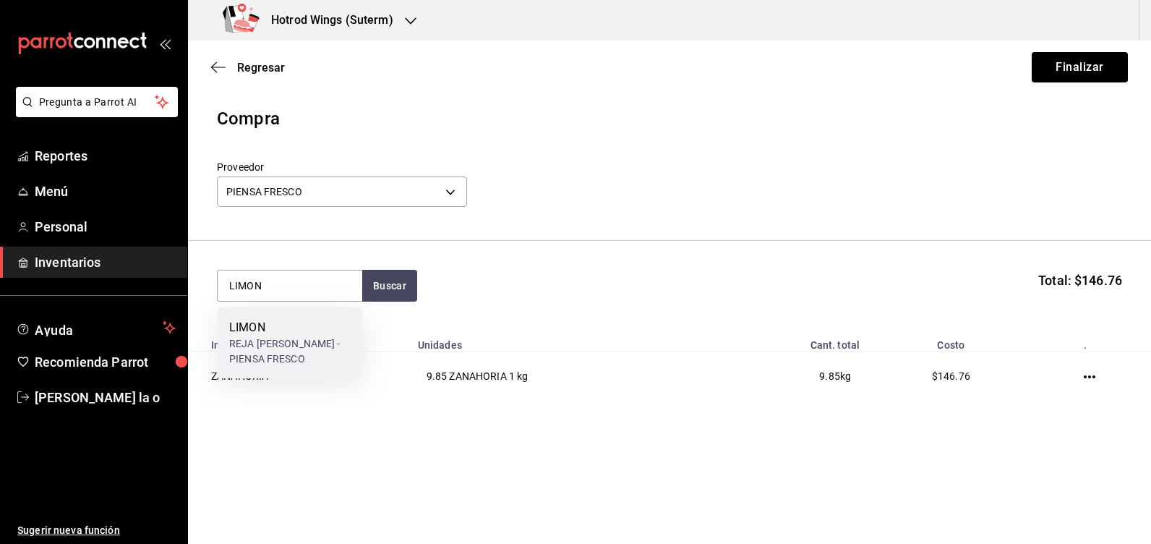
click at [304, 332] on div "LIMON" at bounding box center [289, 327] width 121 height 17
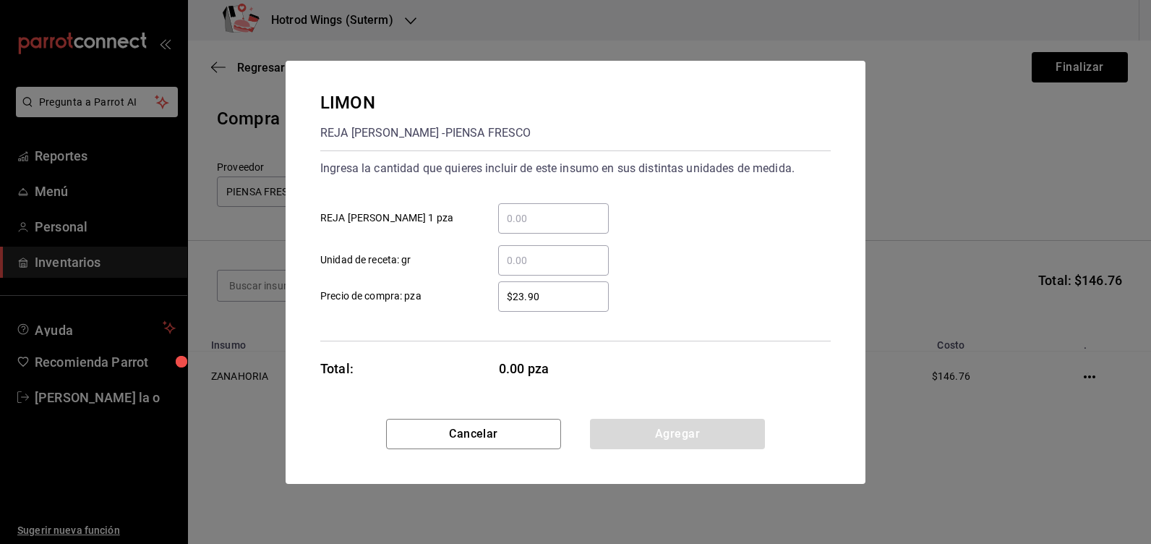
click at [561, 220] on input "​ REJA DE LIMON 1 pza" at bounding box center [553, 218] width 111 height 17
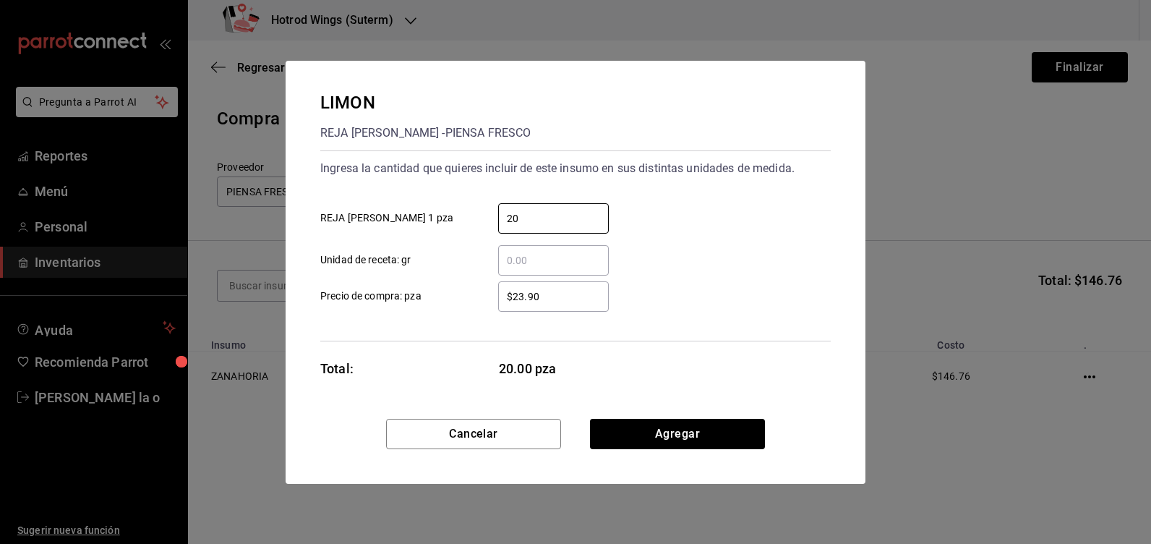
type input "20"
click at [558, 305] on div "$23.90 ​" at bounding box center [553, 296] width 111 height 30
click at [558, 305] on input "$23.90" at bounding box center [553, 296] width 111 height 17
type input "$2"
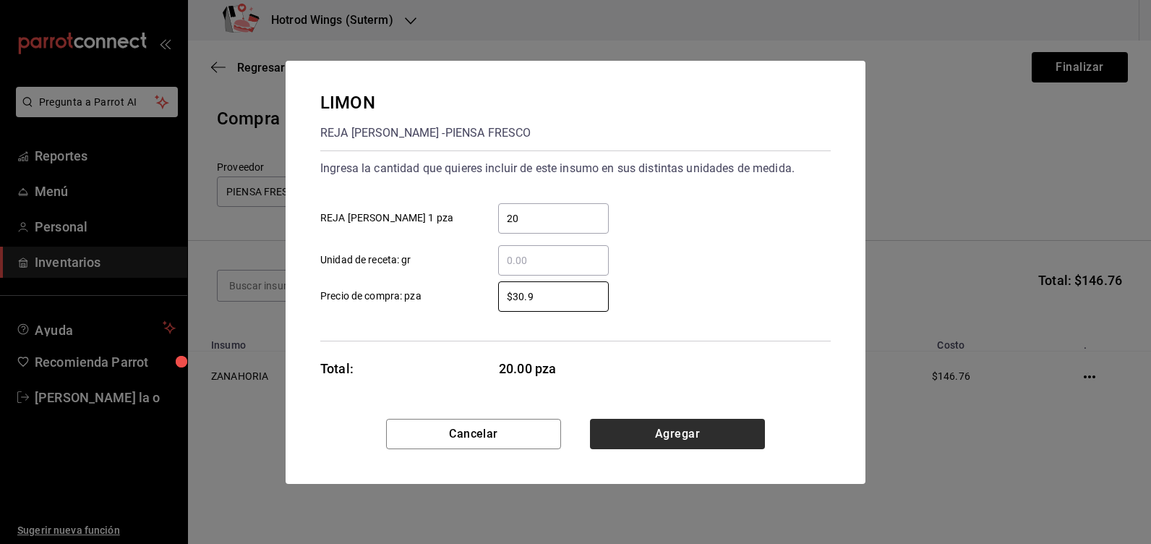
type input "$30.9"
click at [614, 439] on button "Agregar" at bounding box center [677, 434] width 175 height 30
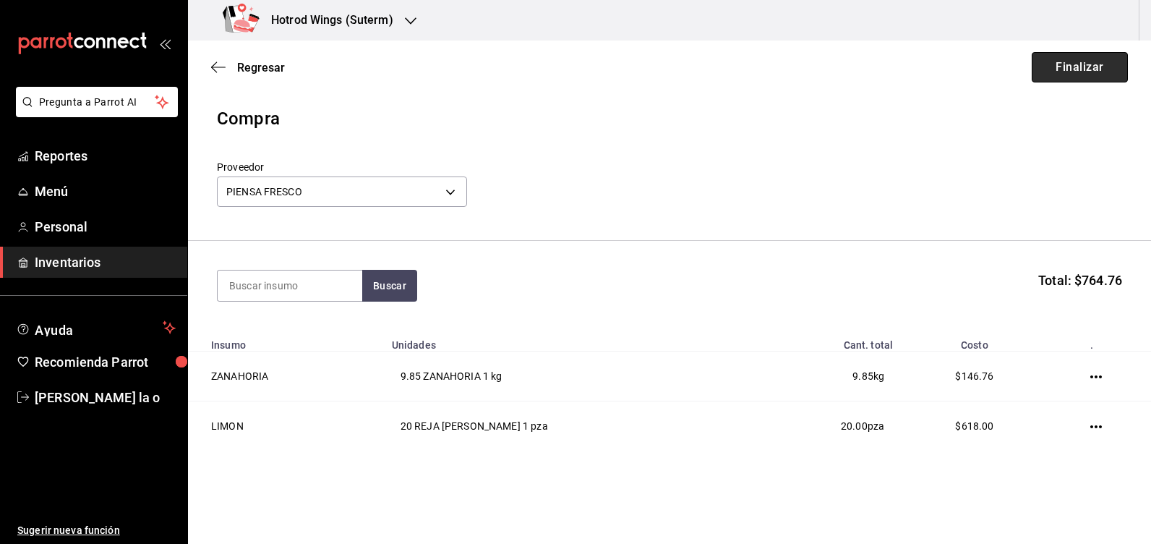
click at [1096, 78] on button "Finalizar" at bounding box center [1080, 67] width 96 height 30
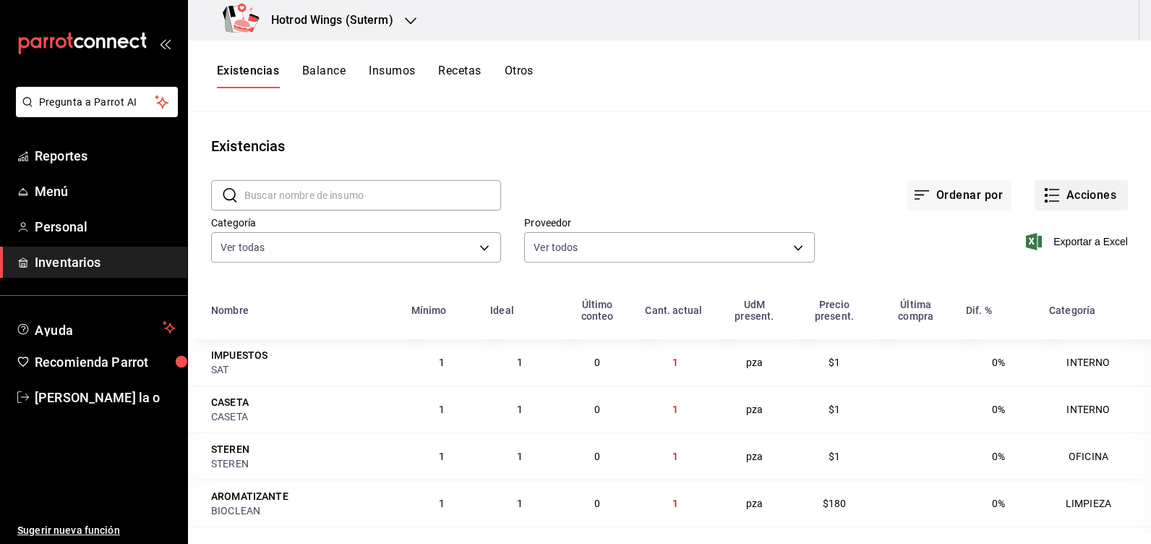
click at [1076, 196] on button "Acciones" at bounding box center [1081, 195] width 93 height 30
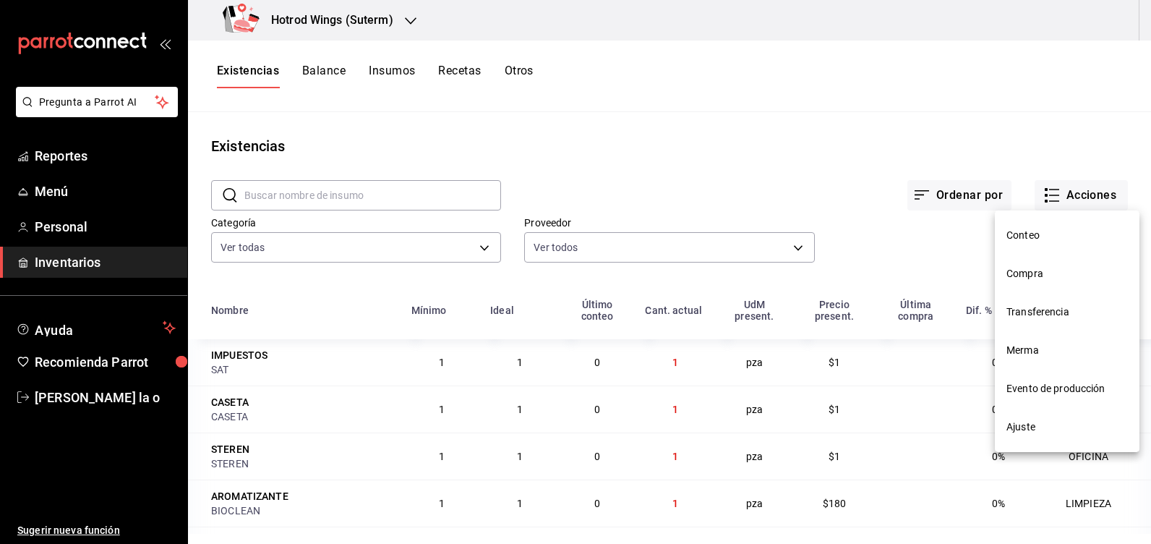
click at [1046, 270] on span "Compra" at bounding box center [1067, 273] width 121 height 15
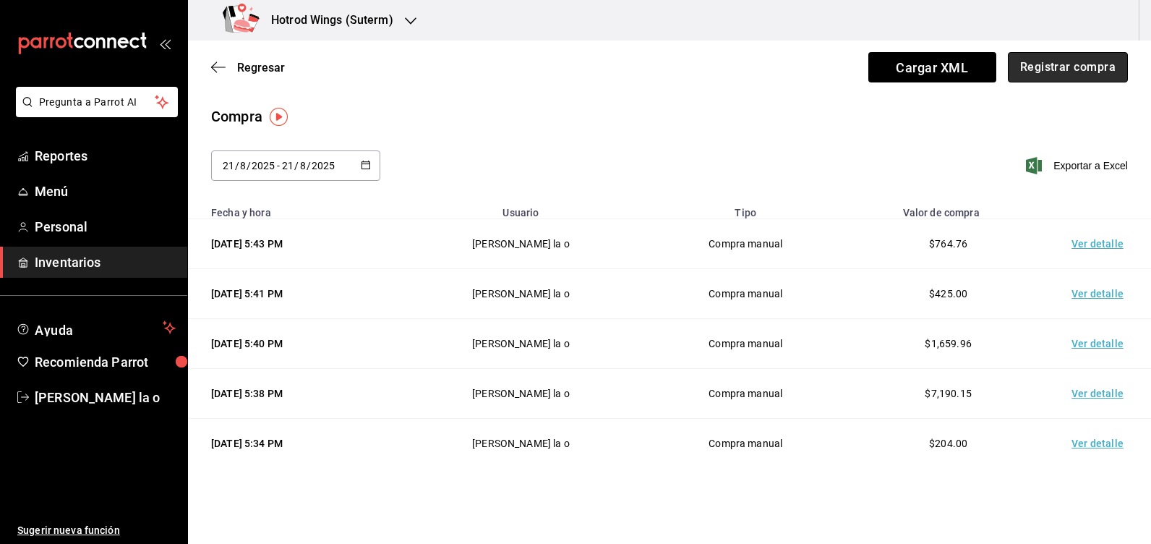
click at [1070, 72] on button "Registrar compra" at bounding box center [1068, 67] width 120 height 30
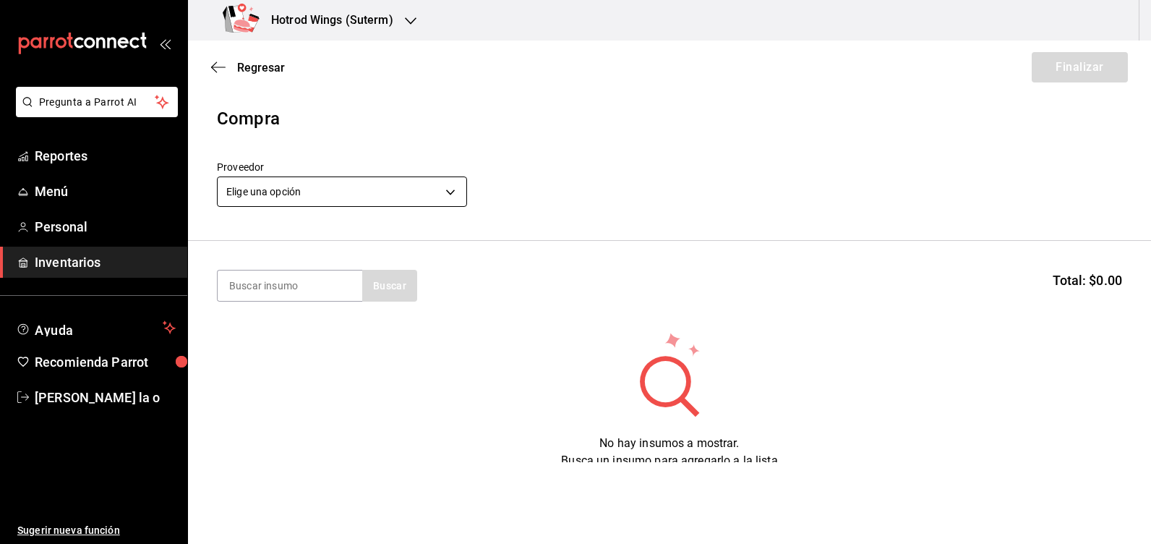
click at [449, 194] on body "Pregunta a Parrot AI Reportes Menú Personal Inventarios Ayuda Recomienda Parrot…" at bounding box center [575, 231] width 1151 height 462
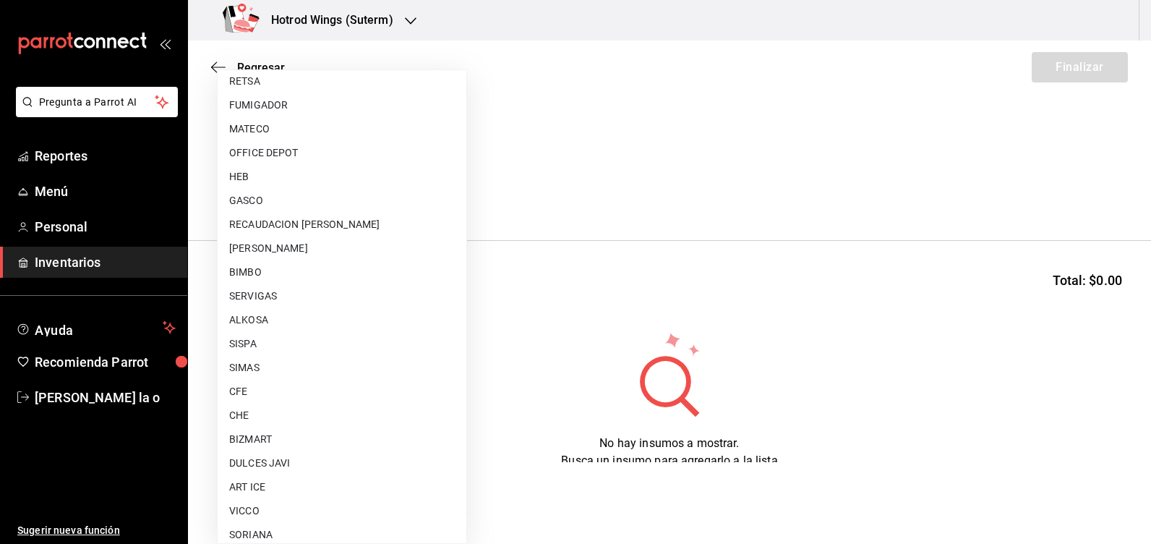
scroll to position [723, 0]
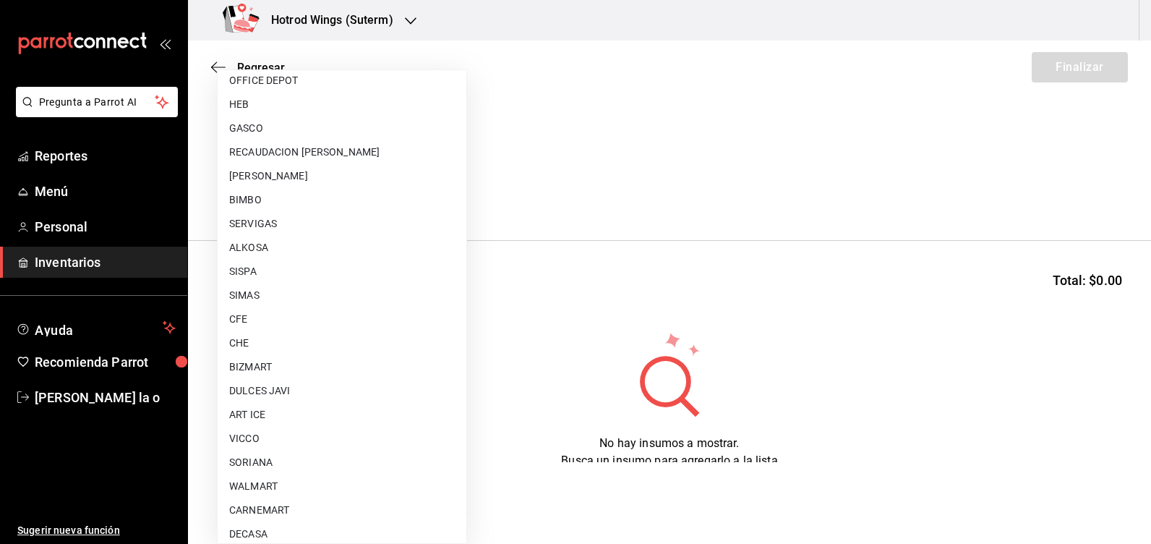
click at [267, 202] on li "BIMBO" at bounding box center [342, 200] width 249 height 24
type input "04cac25e-4c91-43dd-8013-81e31d9743aa"
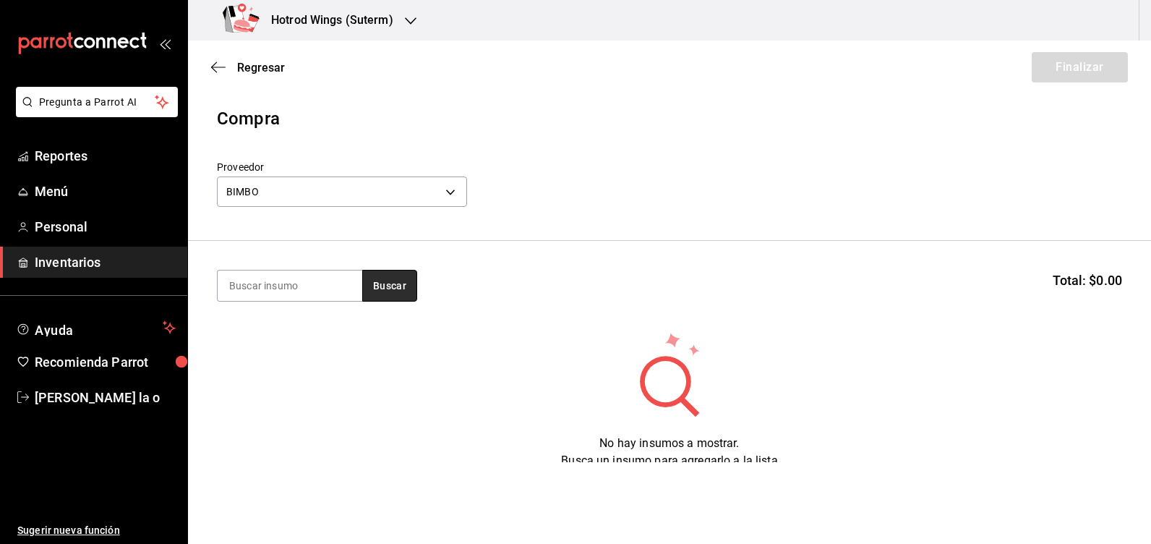
click at [391, 287] on button "Buscar" at bounding box center [389, 286] width 55 height 32
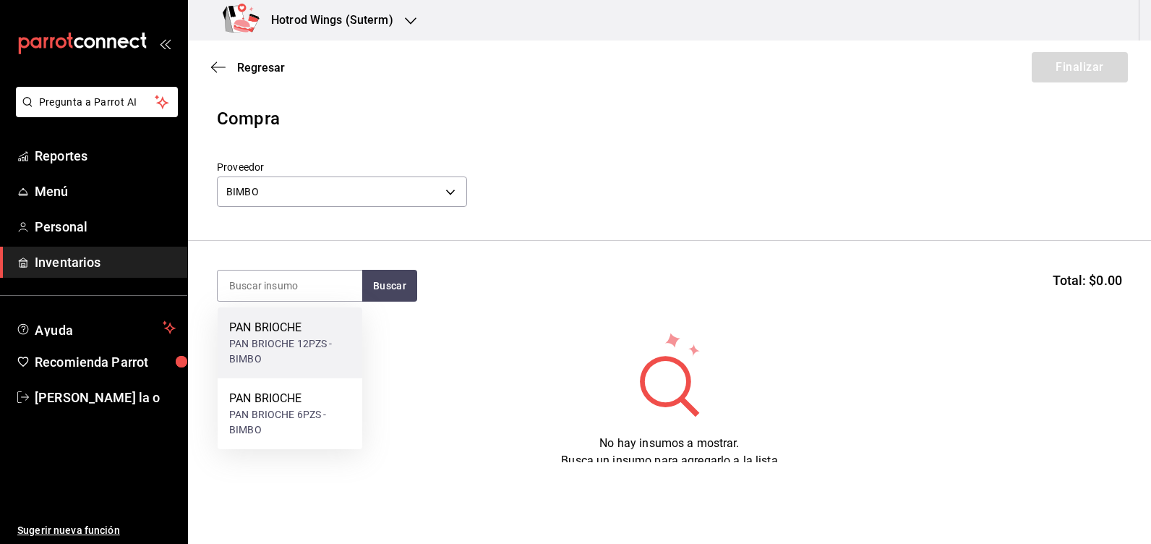
click at [295, 343] on div "PAN BRIOCHE 12PZS - BIMBO" at bounding box center [289, 351] width 121 height 30
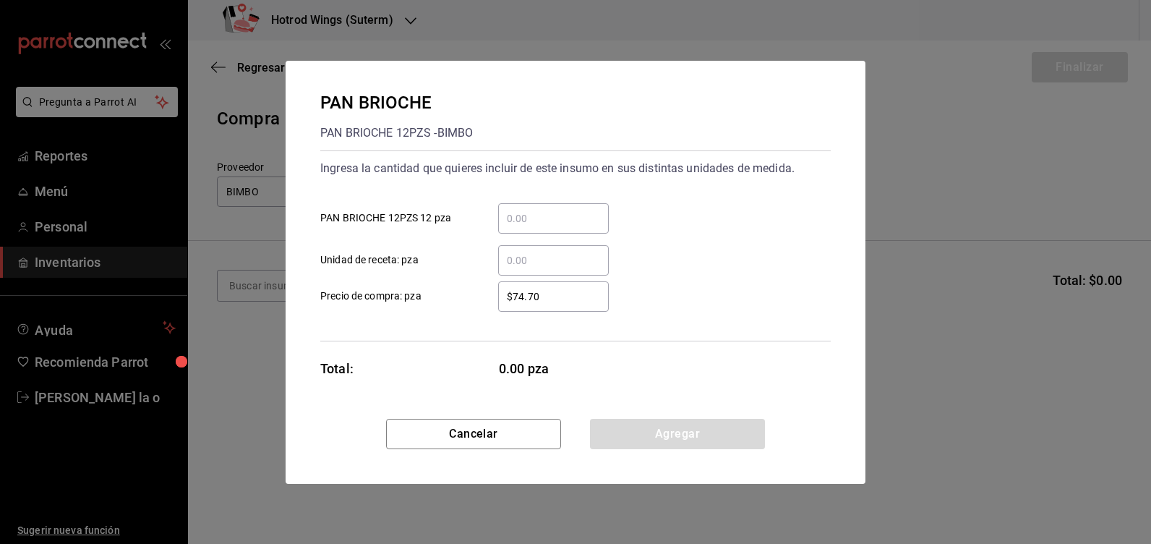
click at [513, 214] on input "​ PAN BRIOCHE 12PZS 12 pza" at bounding box center [553, 218] width 111 height 17
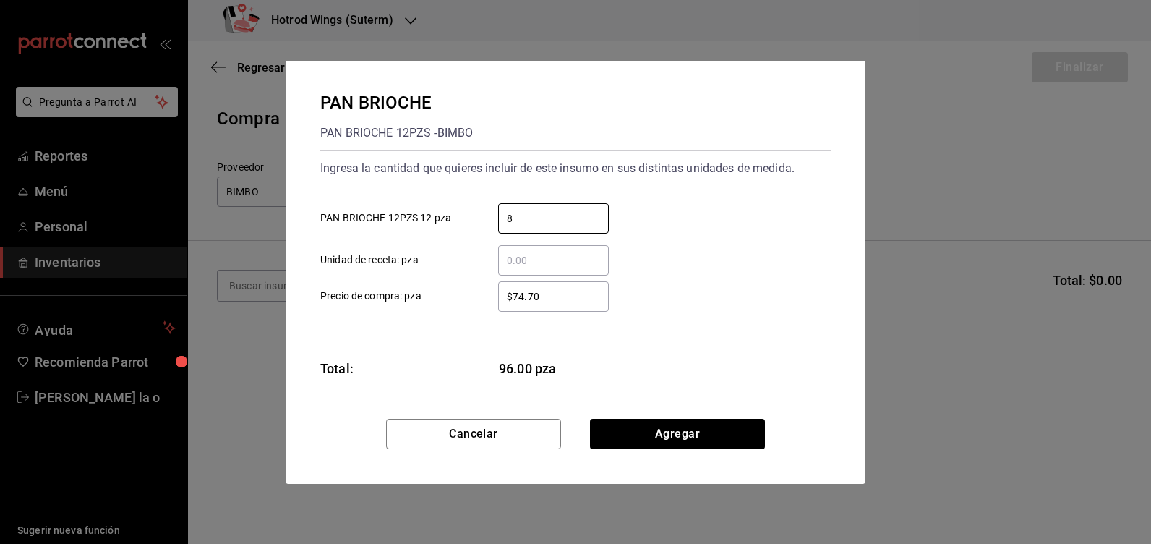
type input "8"
click at [550, 296] on input "$74.70" at bounding box center [553, 296] width 111 height 17
type input "$7"
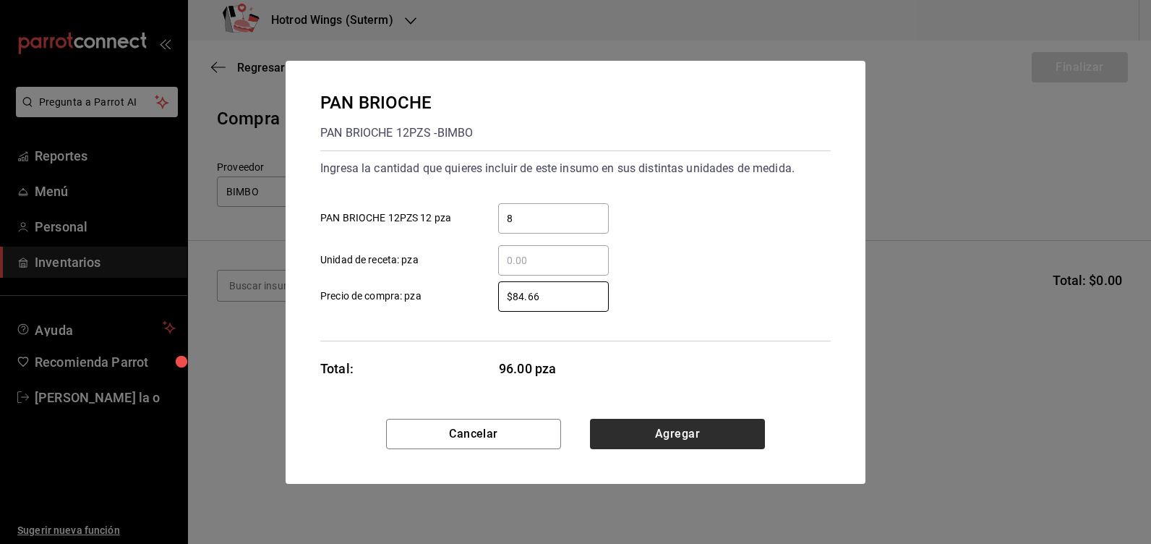
type input "$84.66"
click at [682, 428] on button "Agregar" at bounding box center [677, 434] width 175 height 30
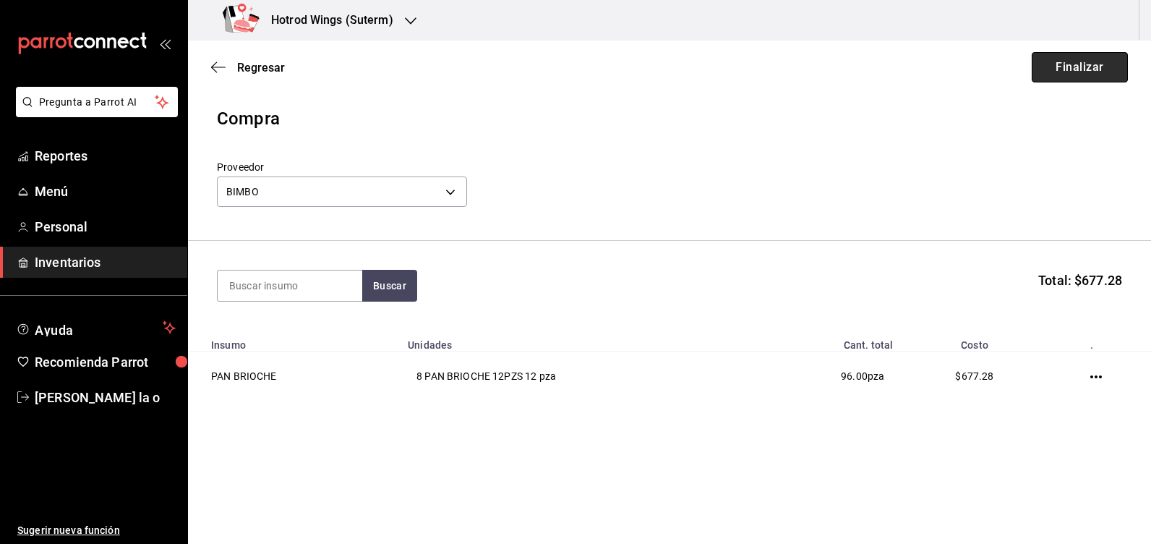
click at [1067, 61] on button "Finalizar" at bounding box center [1080, 67] width 96 height 30
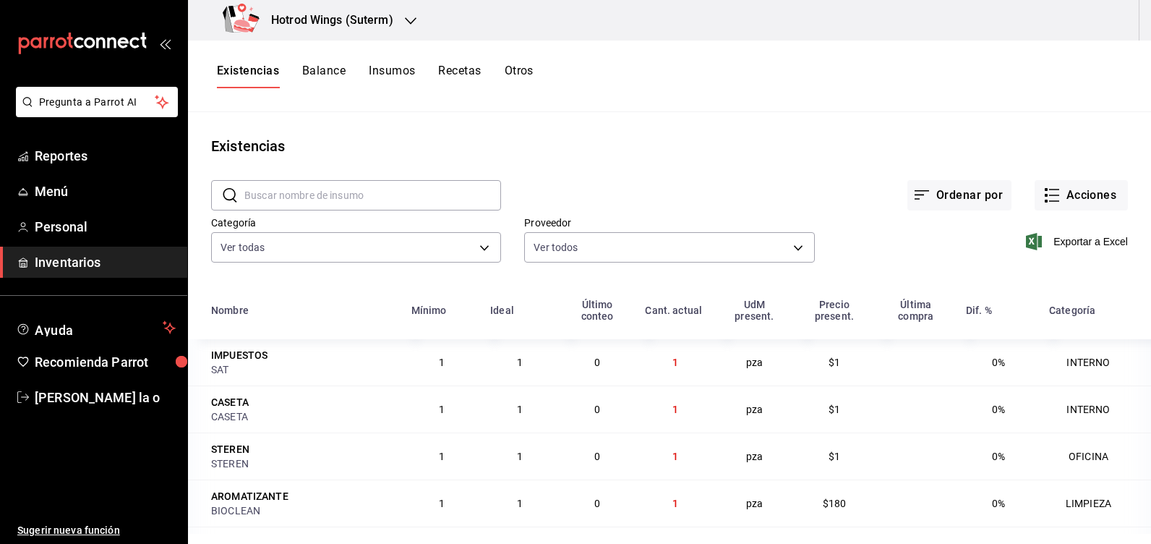
click at [409, 25] on icon "button" at bounding box center [411, 21] width 12 height 12
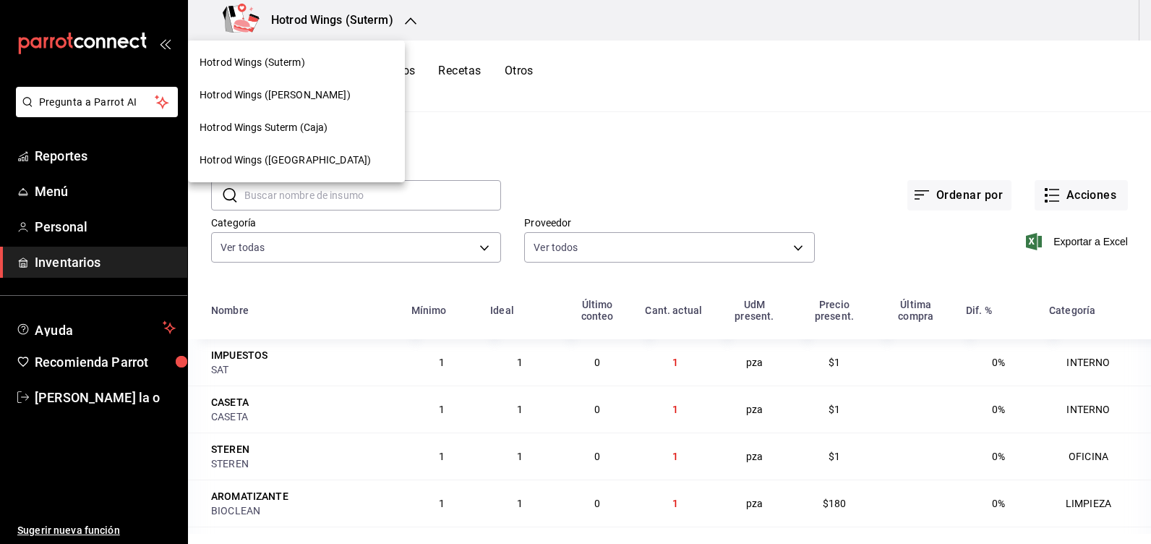
click at [294, 98] on span "Hotrod Wings (Guillen)" at bounding box center [275, 95] width 151 height 15
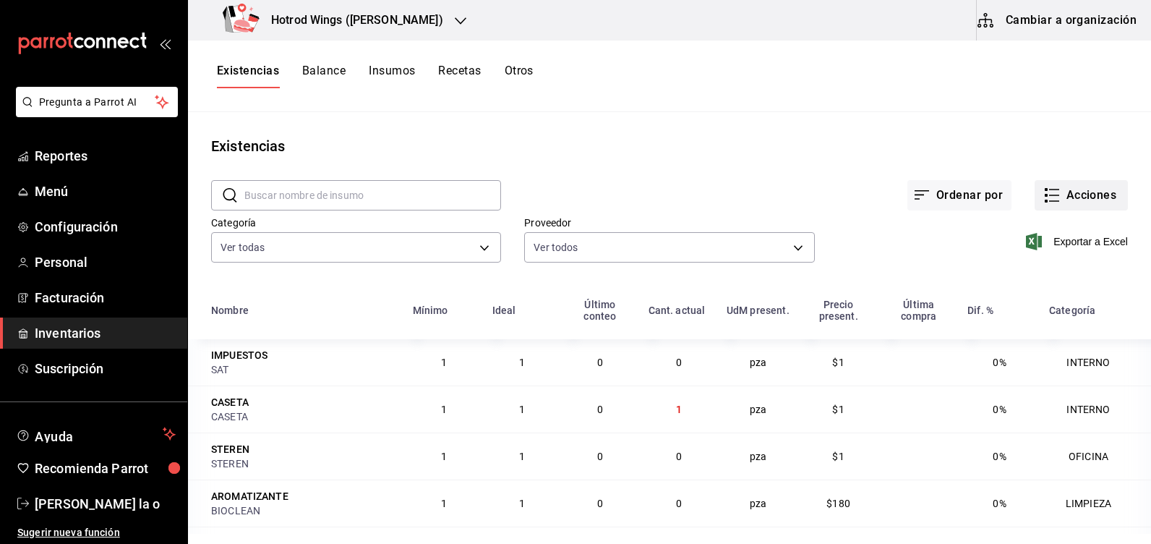
click at [1075, 187] on button "Acciones" at bounding box center [1081, 195] width 93 height 30
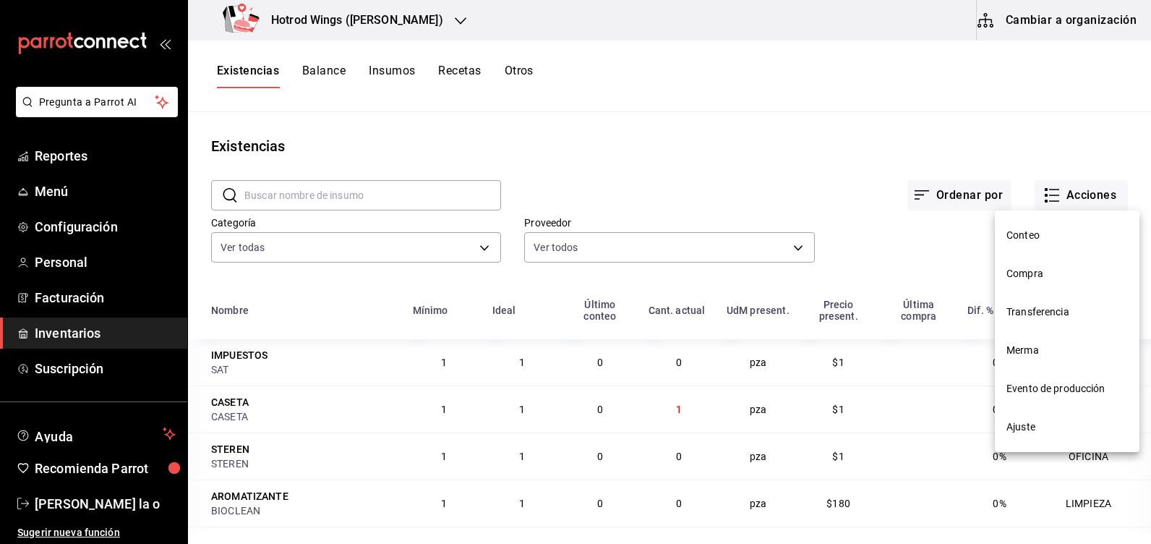
click at [1062, 277] on span "Compra" at bounding box center [1067, 273] width 121 height 15
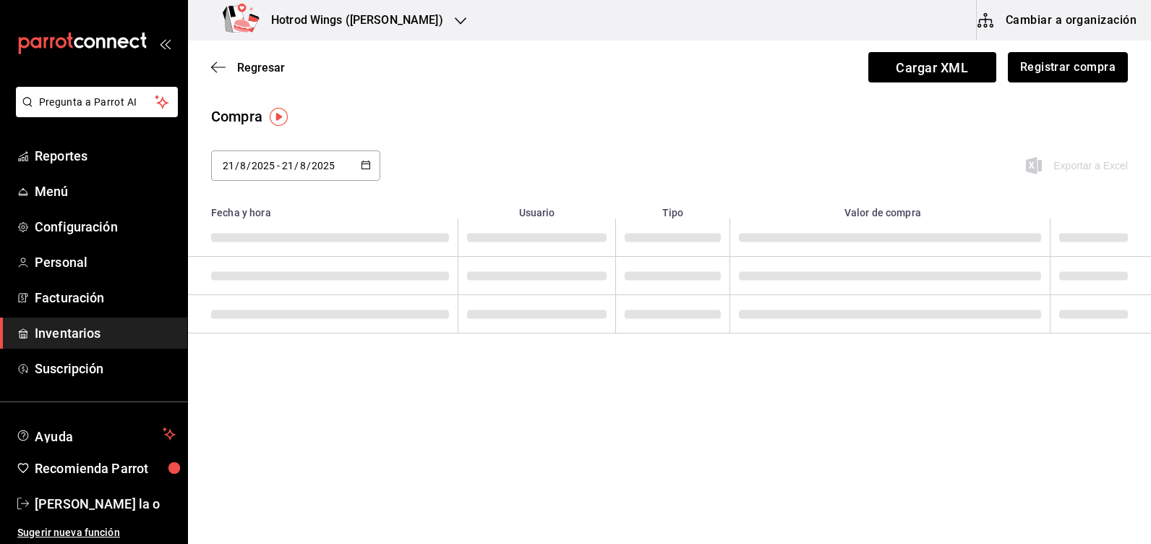
click at [1055, 60] on button "Registrar compra" at bounding box center [1068, 67] width 120 height 30
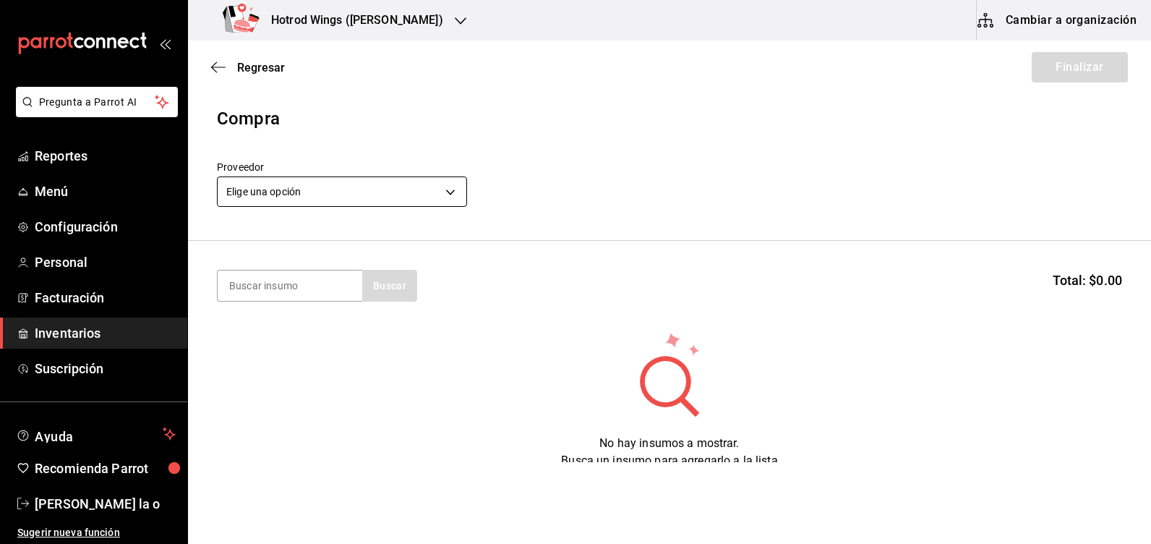
click at [451, 195] on body "Pregunta a Parrot AI Reportes Menú Configuración Personal Facturación Inventari…" at bounding box center [575, 231] width 1151 height 462
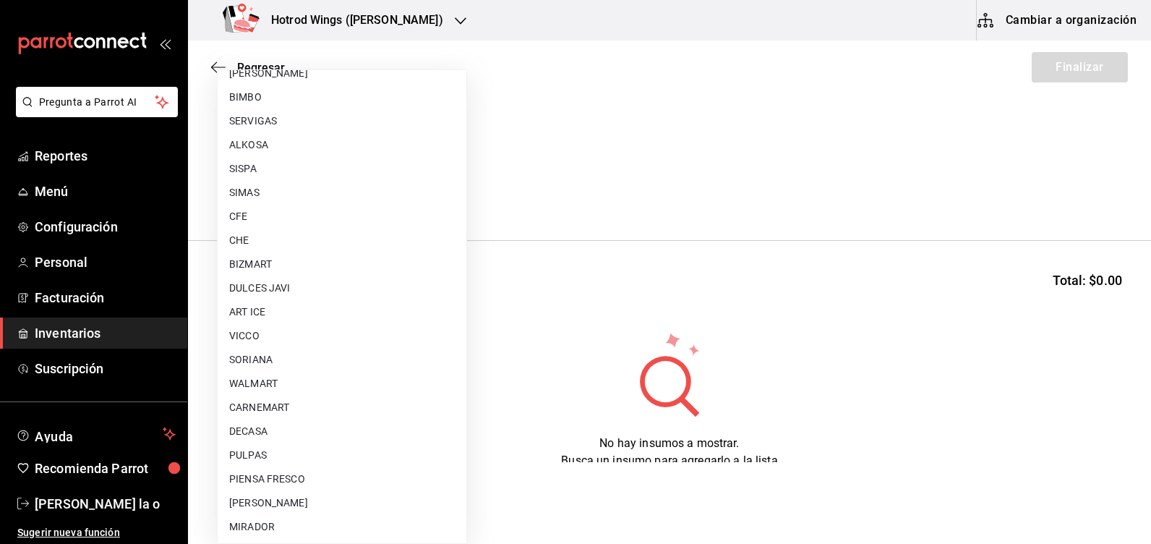
scroll to position [754, 0]
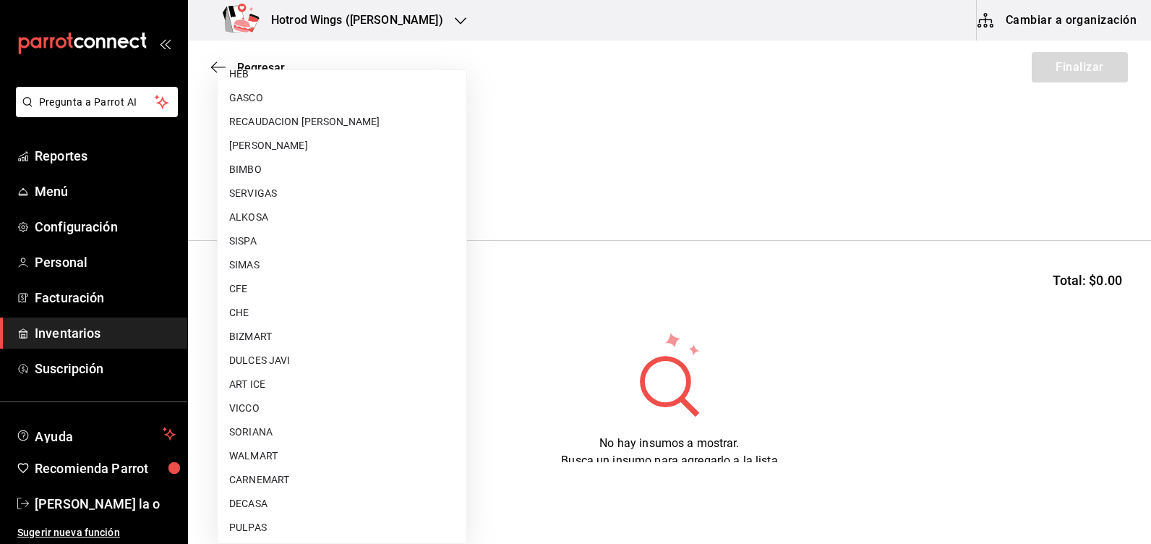
click at [256, 178] on li "BIMBO" at bounding box center [342, 170] width 249 height 24
type input "04cac25e-4c91-43dd-8013-81e31d9743aa"
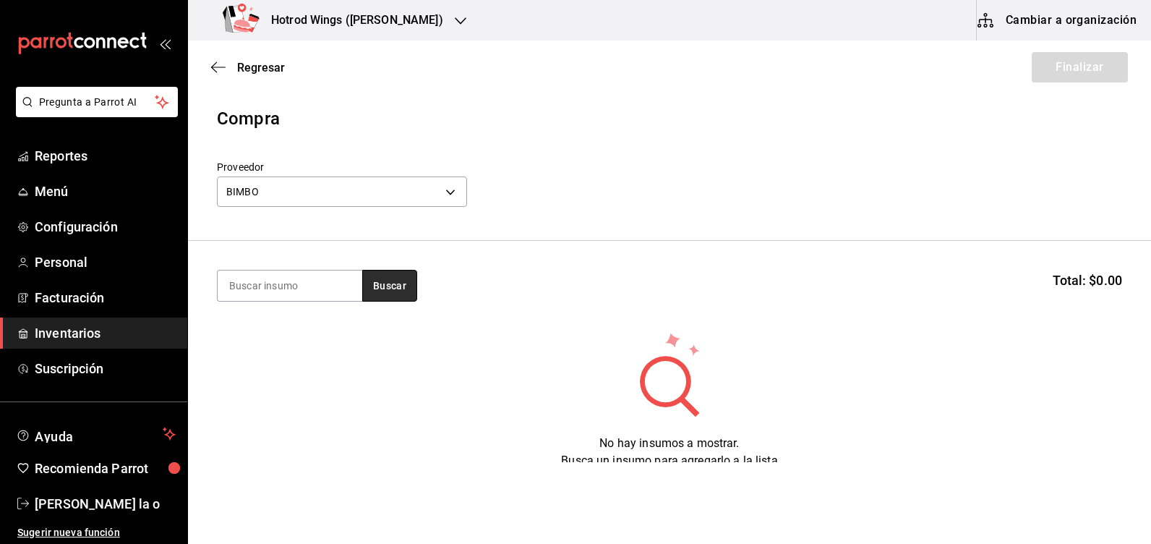
click at [373, 278] on button "Buscar" at bounding box center [389, 286] width 55 height 32
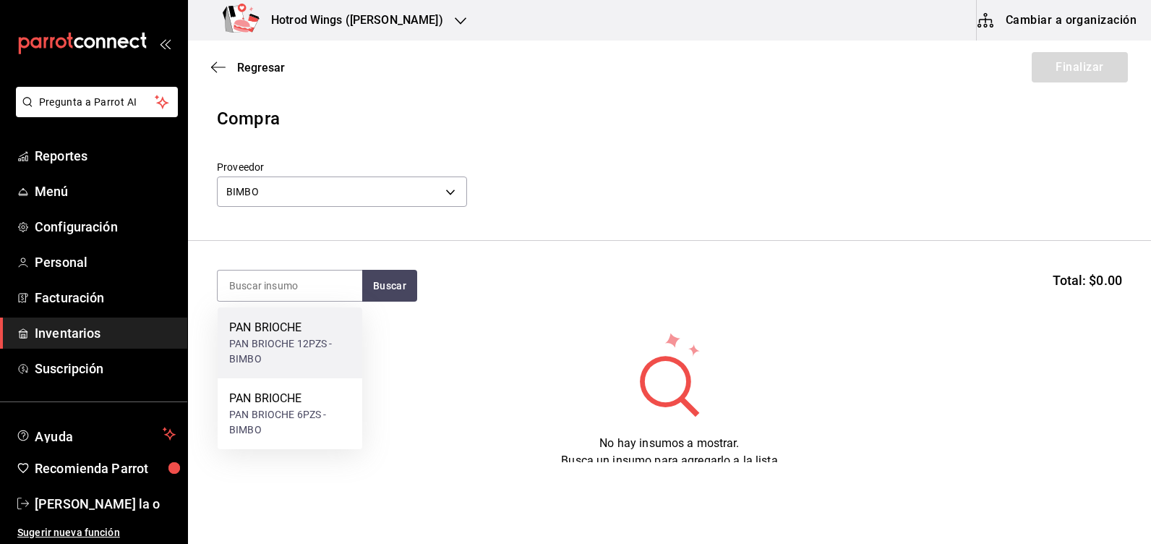
click at [309, 328] on div "PAN BRIOCHE" at bounding box center [289, 327] width 121 height 17
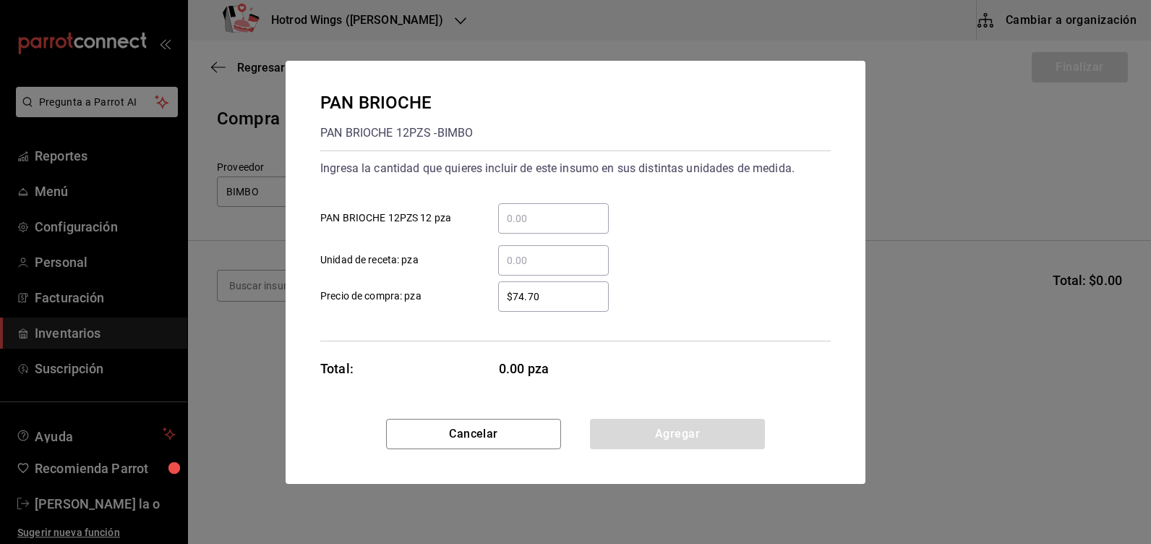
click at [529, 211] on input "​ PAN BRIOCHE 12PZS 12 pza" at bounding box center [553, 218] width 111 height 17
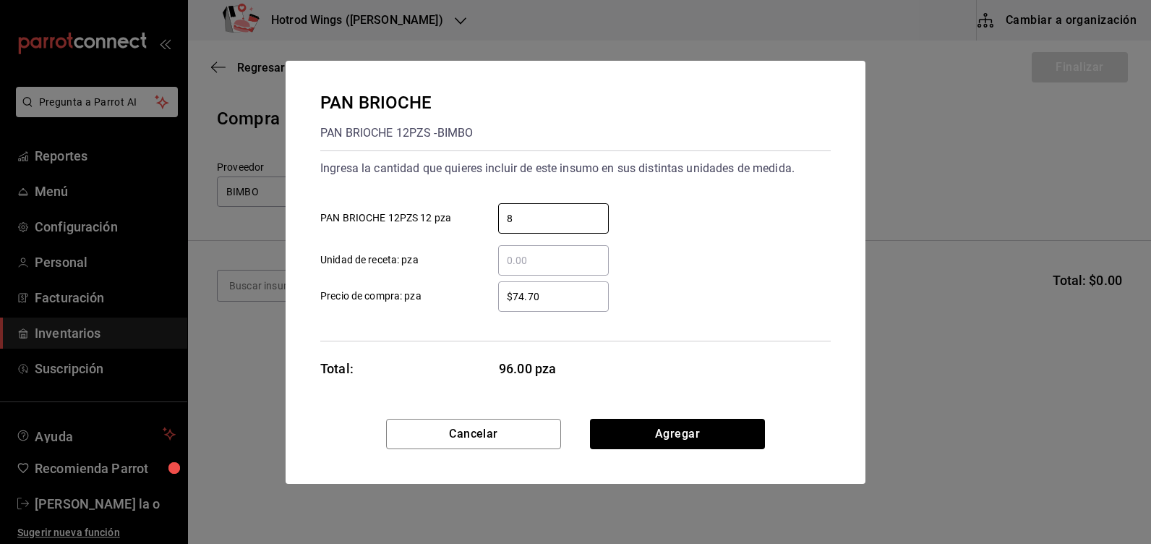
type input "8"
click at [578, 302] on input "$74.70" at bounding box center [553, 296] width 111 height 17
type input "$7"
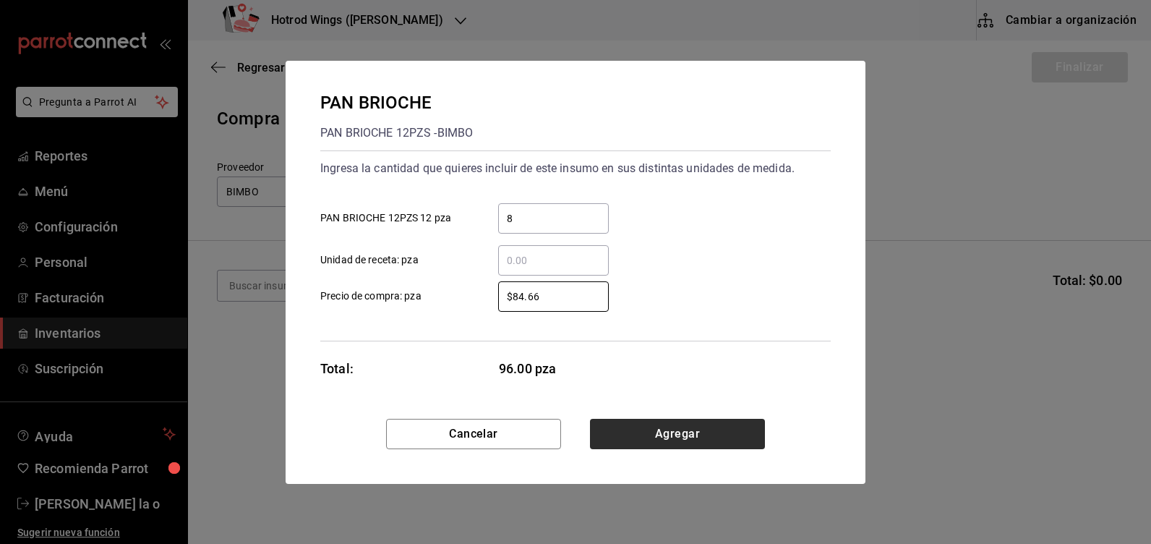
type input "$84.66"
click at [687, 431] on button "Agregar" at bounding box center [677, 434] width 175 height 30
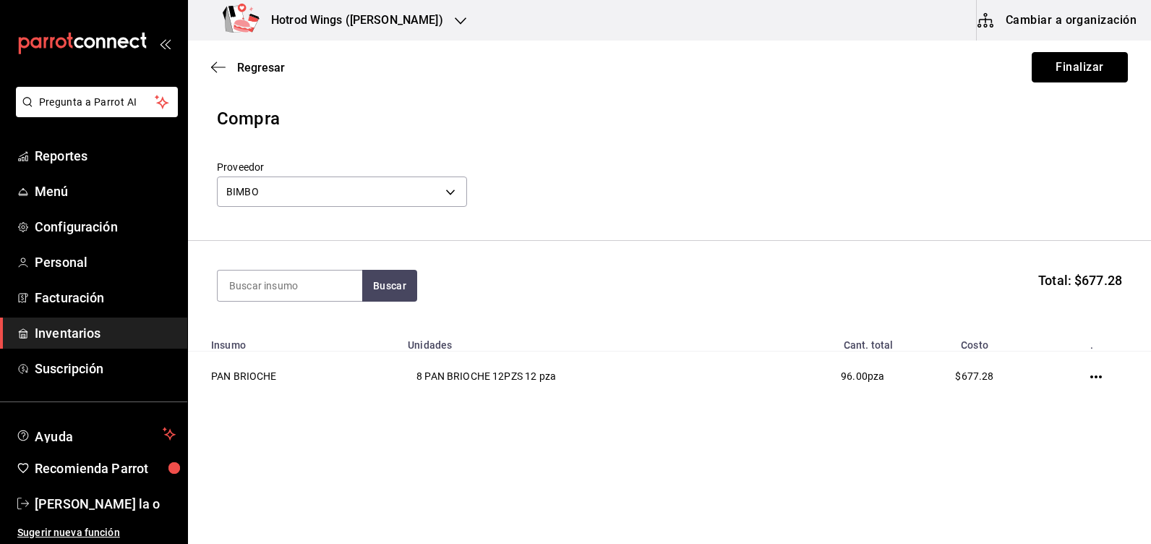
drag, startPoint x: 1105, startPoint y: 64, endPoint x: 1100, endPoint y: 59, distance: 7.7
click at [1104, 62] on button "Finalizar" at bounding box center [1080, 67] width 96 height 30
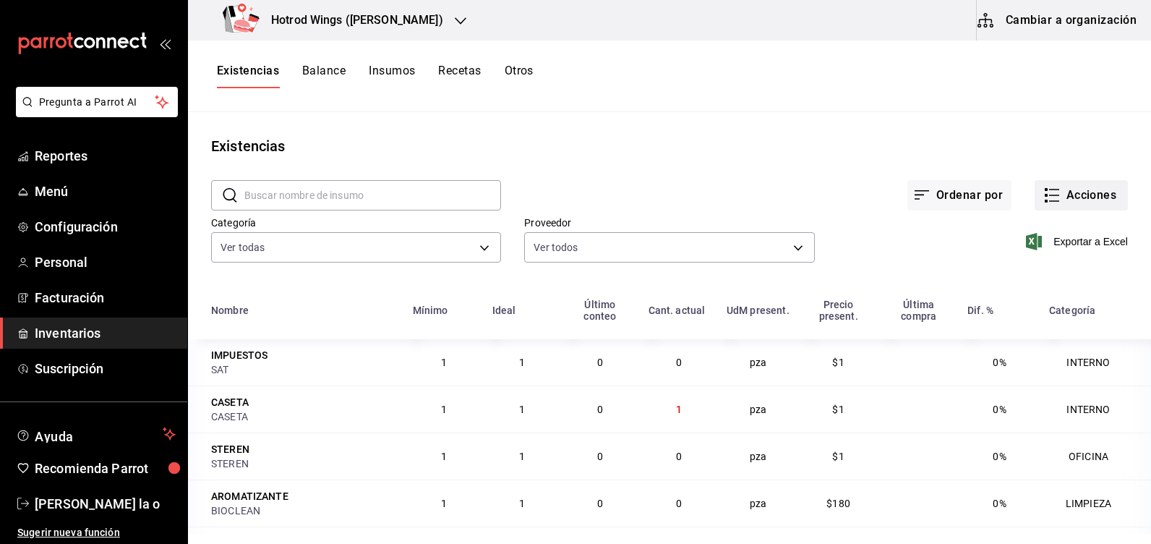
click at [1064, 199] on button "Acciones" at bounding box center [1081, 195] width 93 height 30
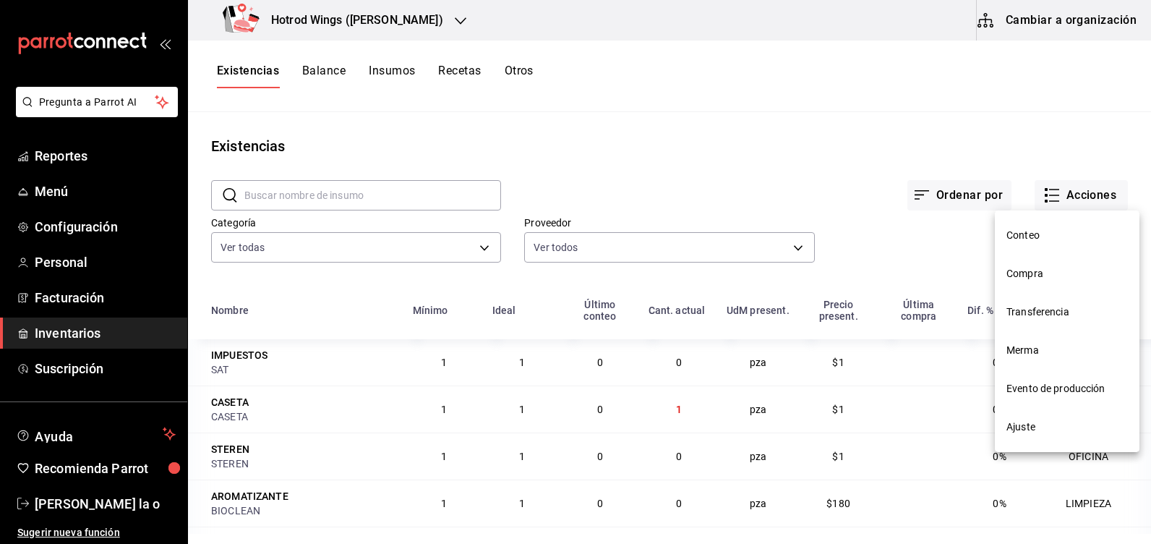
click at [1041, 278] on span "Compra" at bounding box center [1067, 273] width 121 height 15
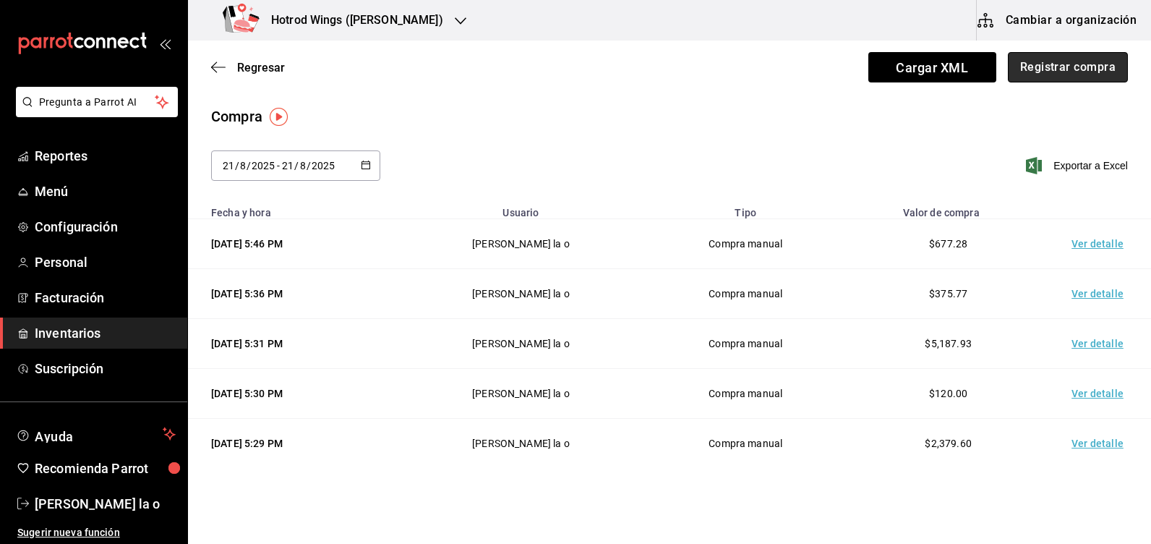
click at [1073, 68] on button "Registrar compra" at bounding box center [1068, 67] width 120 height 30
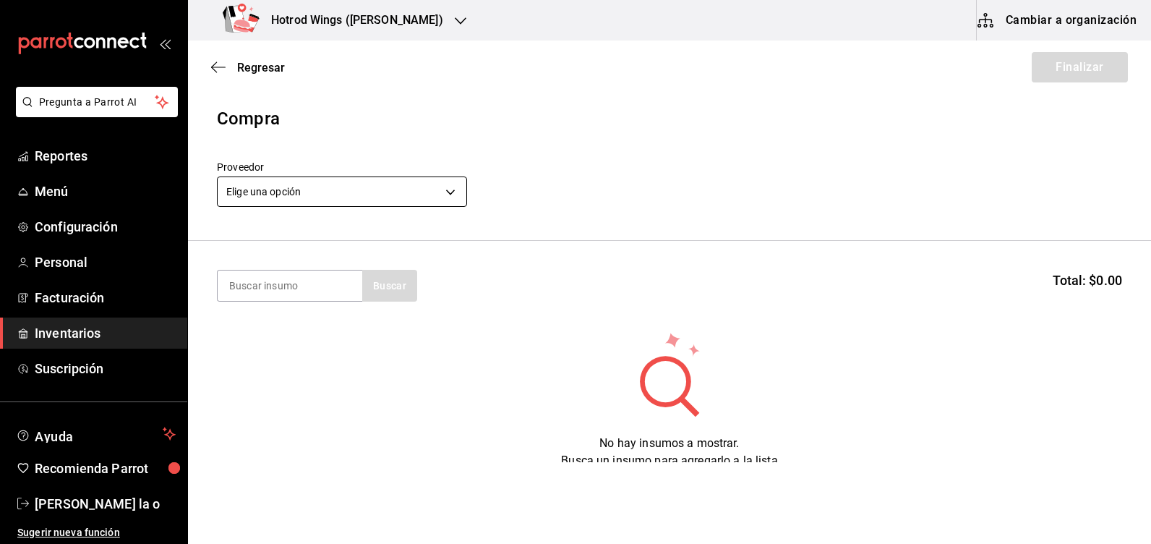
click at [446, 187] on body "Pregunta a Parrot AI Reportes Menú Configuración Personal Facturación Inventari…" at bounding box center [575, 231] width 1151 height 462
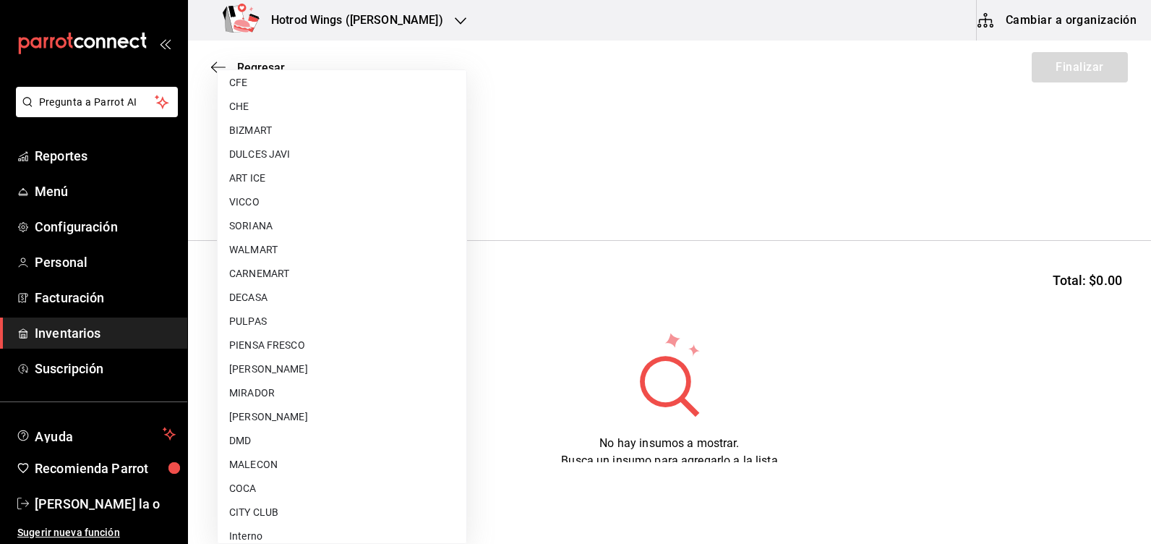
scroll to position [970, 0]
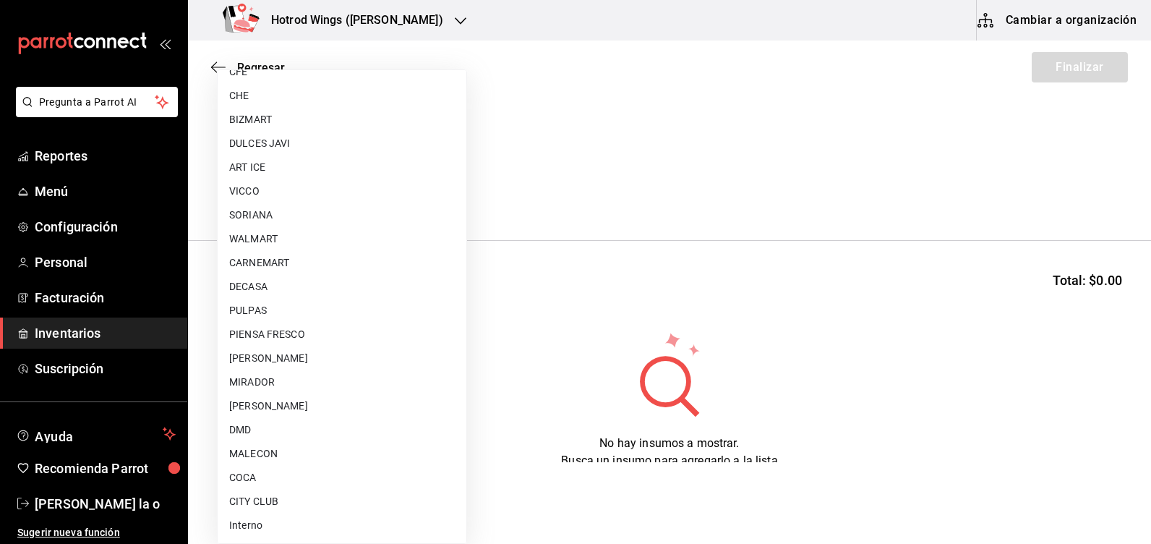
click at [283, 411] on li "[PERSON_NAME]" at bounding box center [342, 406] width 249 height 24
type input "a51b505a-5e76-4510-9174-3b13b390ac3c"
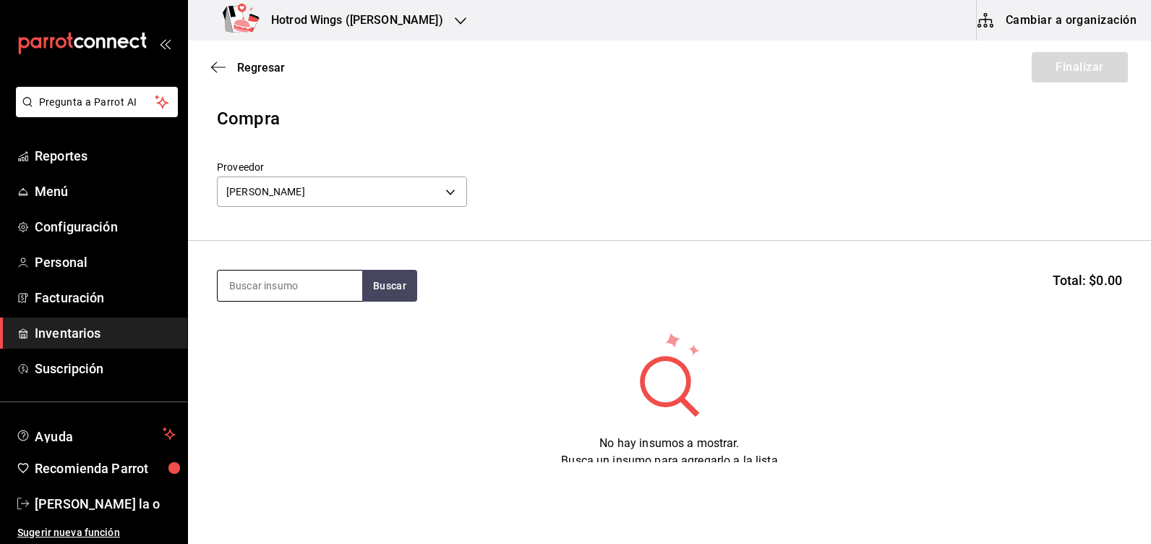
click at [274, 277] on input at bounding box center [290, 285] width 145 height 30
type input "MOLIDA"
click at [398, 289] on button "Buscar" at bounding box center [389, 286] width 55 height 32
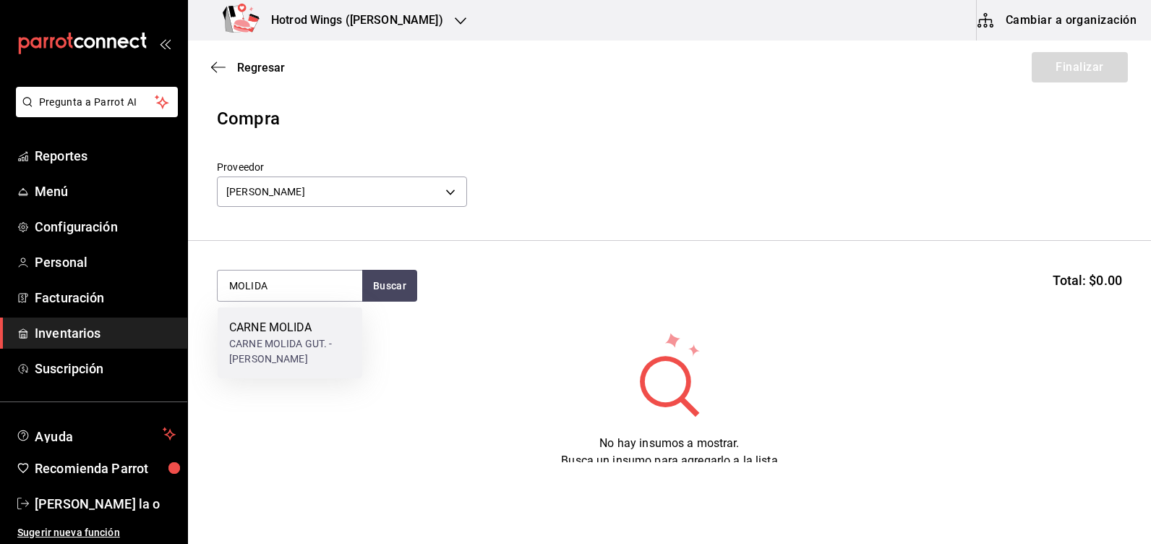
click at [304, 333] on div "CARNE MOLIDA" at bounding box center [289, 327] width 121 height 17
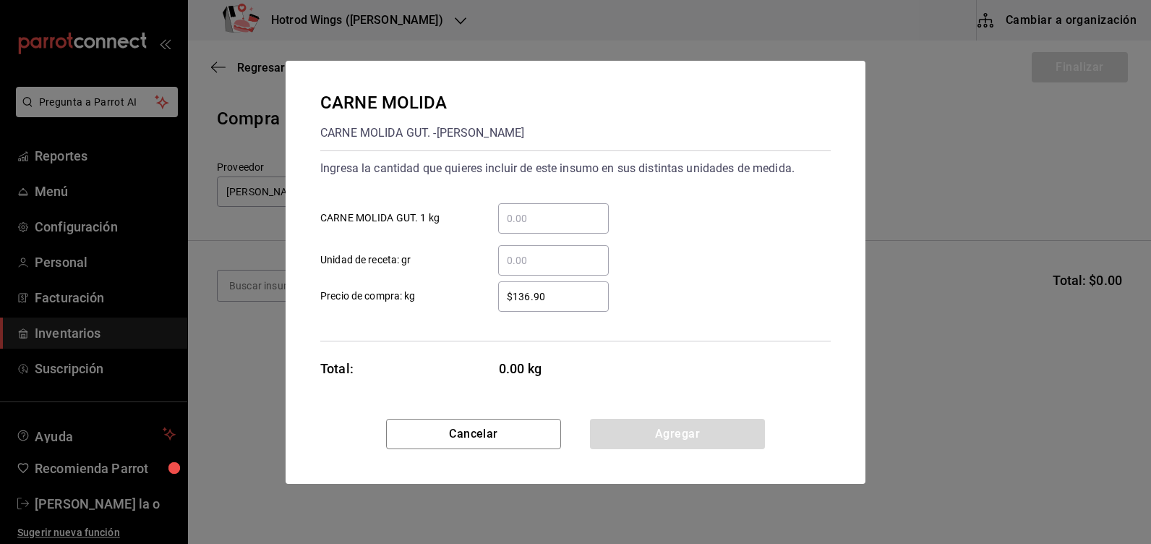
click at [520, 222] on input "​ CARNE MOLIDA GUT. 1 kg" at bounding box center [553, 218] width 111 height 17
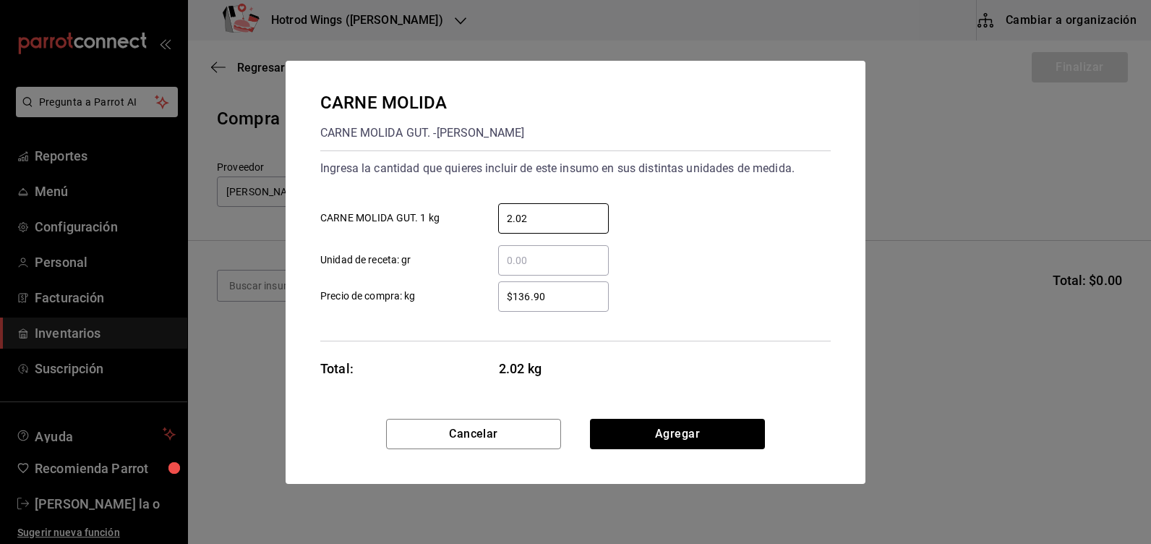
type input "2.02"
click at [529, 294] on input "$136.90" at bounding box center [553, 296] width 111 height 17
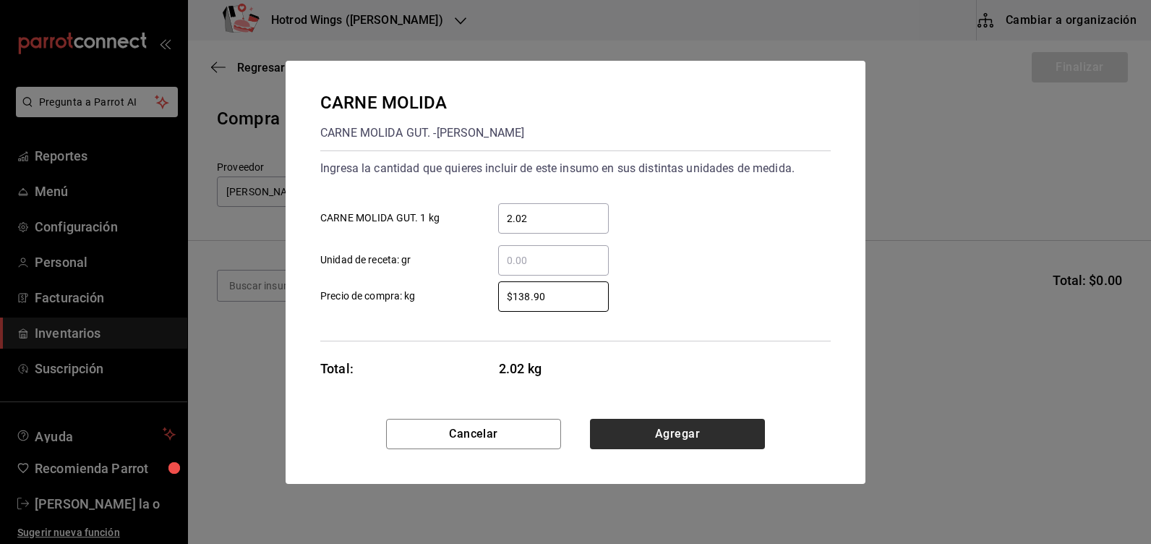
type input "$138.90"
click at [669, 431] on button "Agregar" at bounding box center [677, 434] width 175 height 30
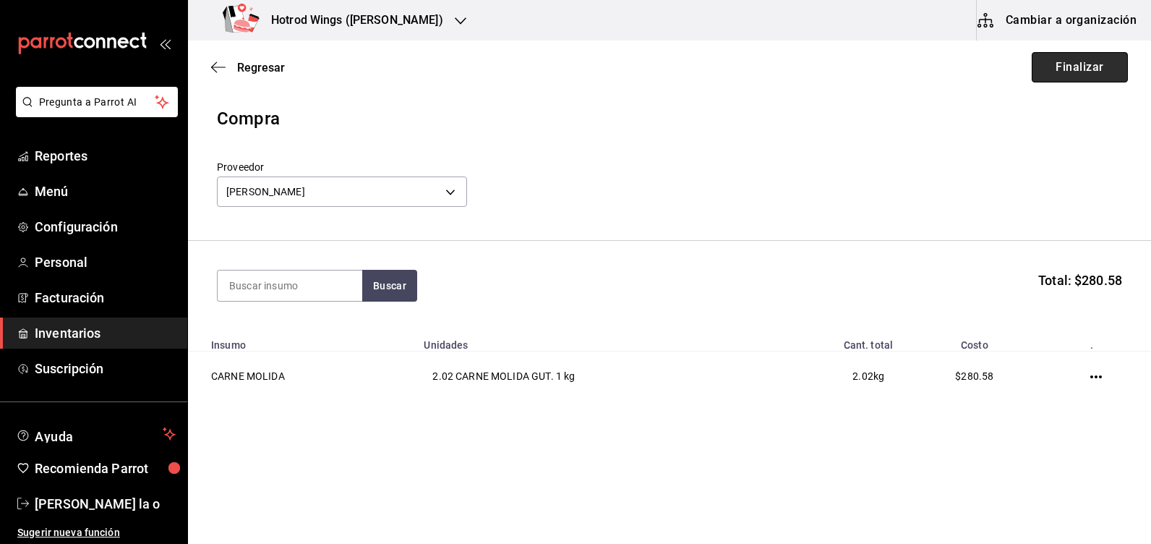
click at [1070, 62] on button "Finalizar" at bounding box center [1080, 67] width 96 height 30
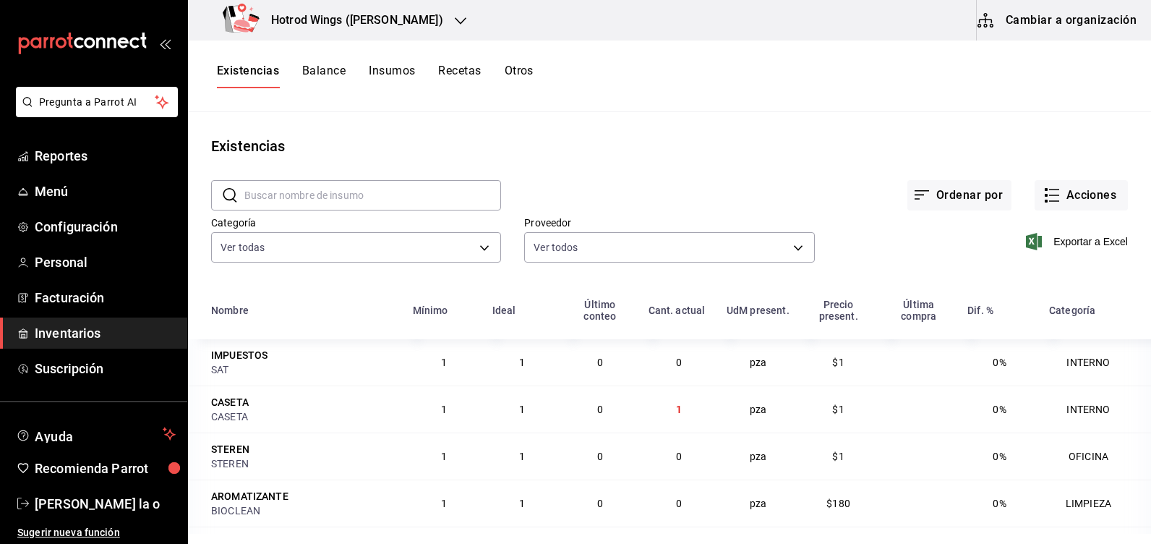
click at [455, 21] on icon "button" at bounding box center [461, 21] width 12 height 12
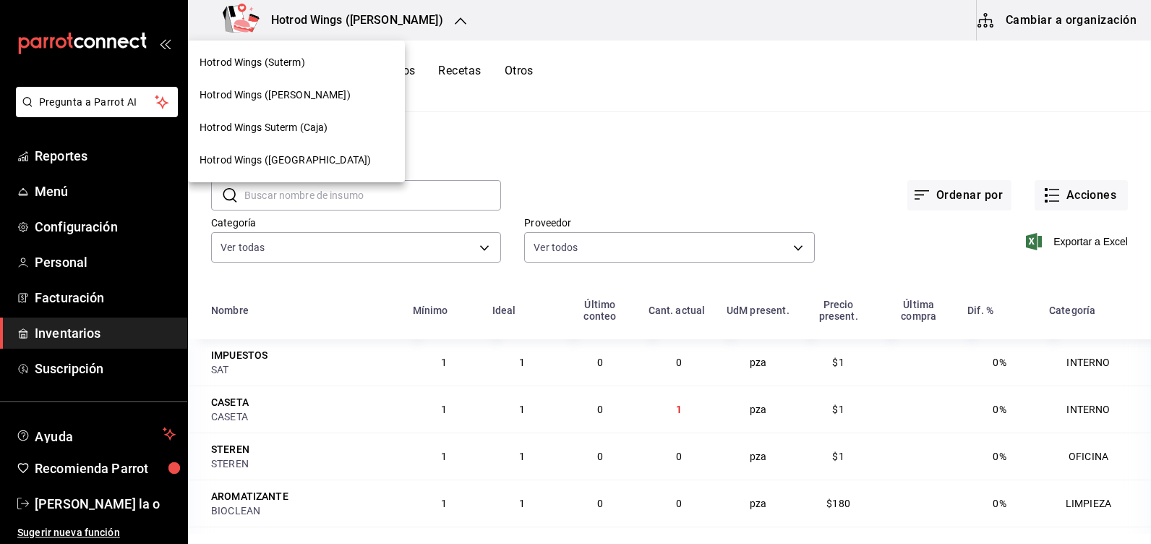
click at [312, 62] on div "Hotrod Wings (Suterm)" at bounding box center [297, 62] width 194 height 15
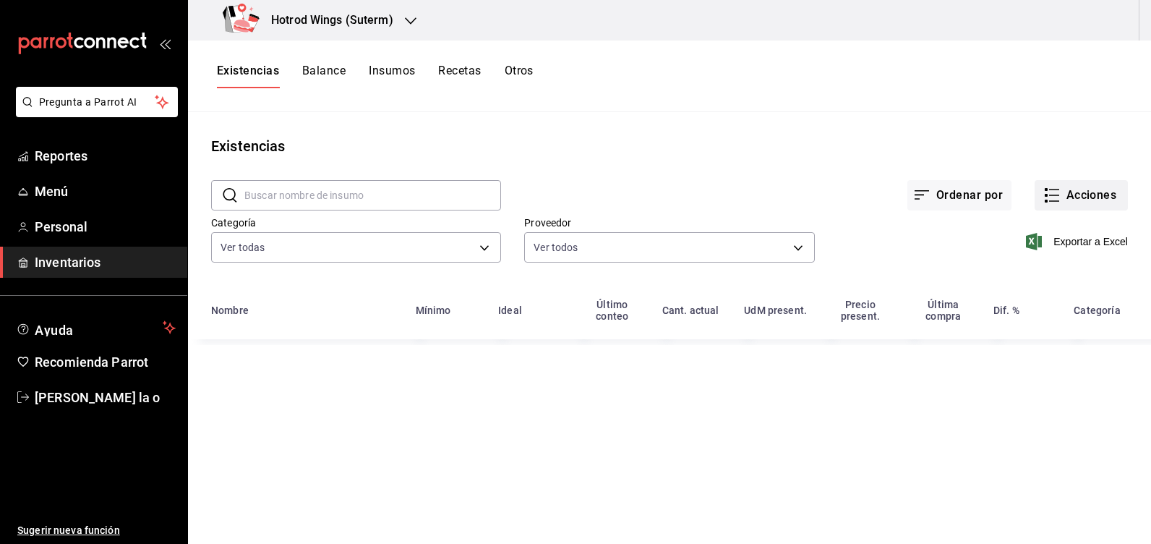
click at [1093, 200] on button "Acciones" at bounding box center [1081, 195] width 93 height 30
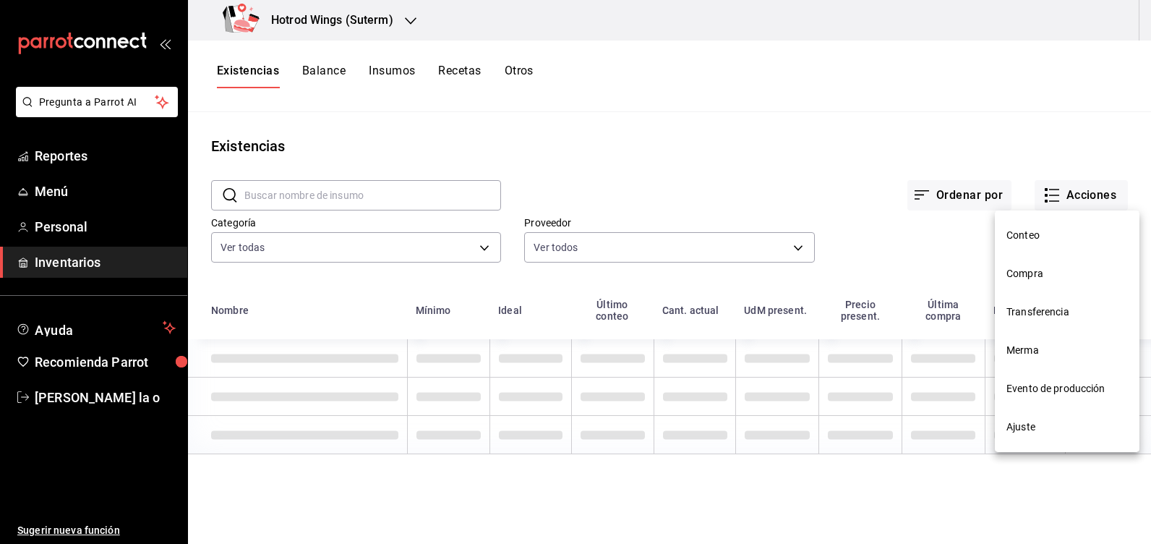
click at [1032, 275] on span "Compra" at bounding box center [1067, 273] width 121 height 15
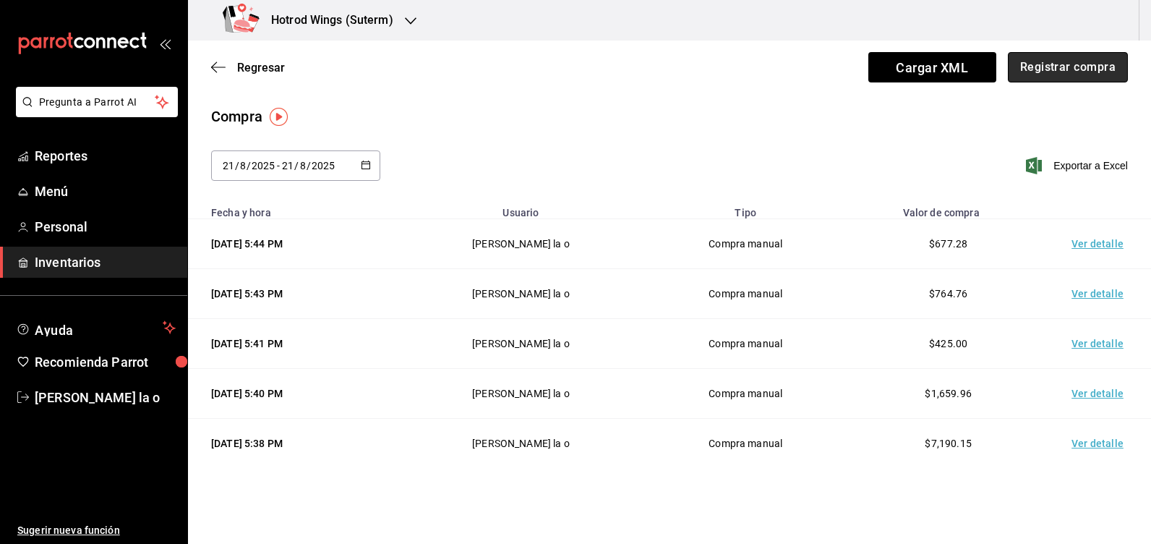
click at [1035, 71] on button "Registrar compra" at bounding box center [1068, 67] width 120 height 30
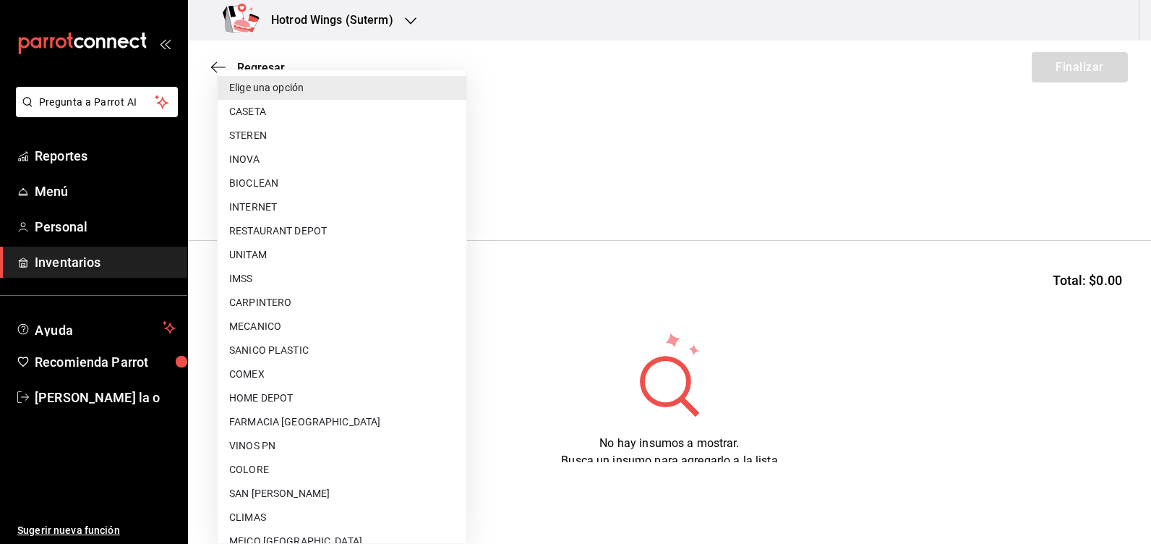
click at [446, 193] on body "Pregunta a Parrot AI Reportes Menú Personal Inventarios Ayuda Recomienda Parrot…" at bounding box center [575, 231] width 1151 height 462
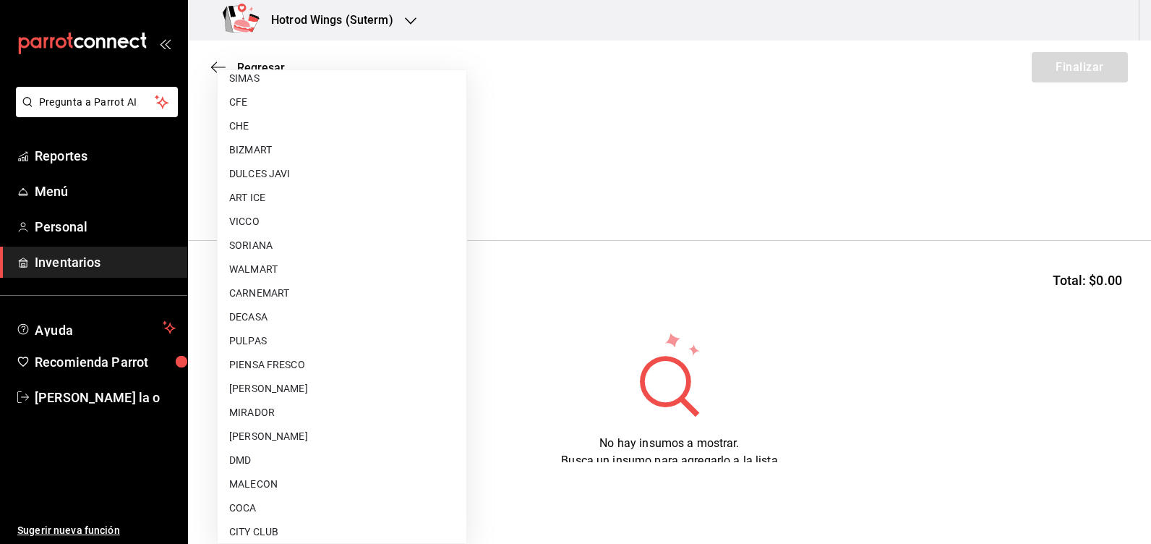
scroll to position [970, 0]
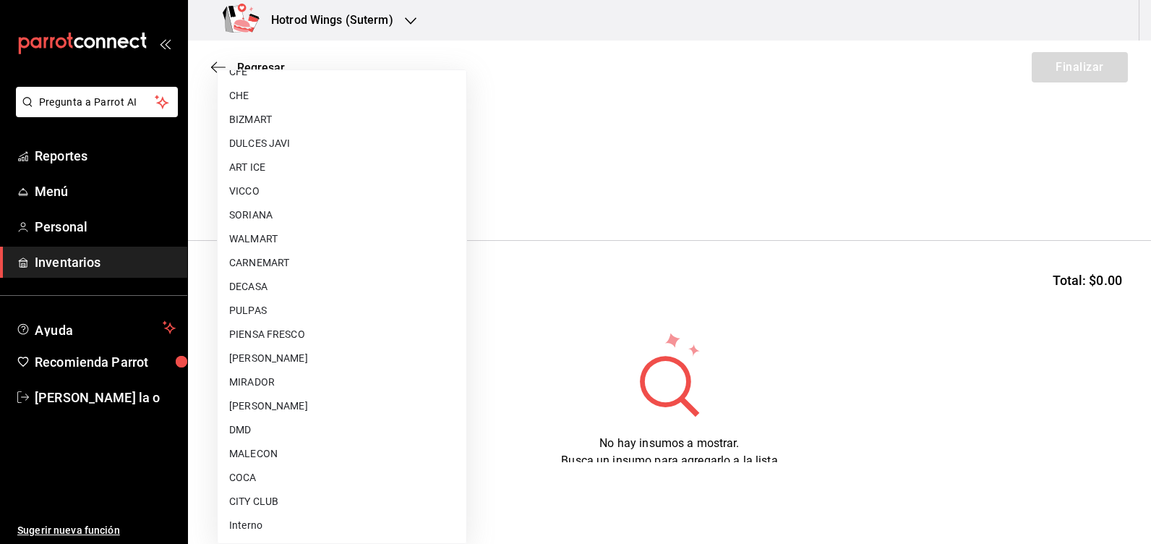
click at [275, 407] on li "[PERSON_NAME]" at bounding box center [342, 406] width 249 height 24
type input "a51b505a-5e76-4510-9174-3b13b390ac3c"
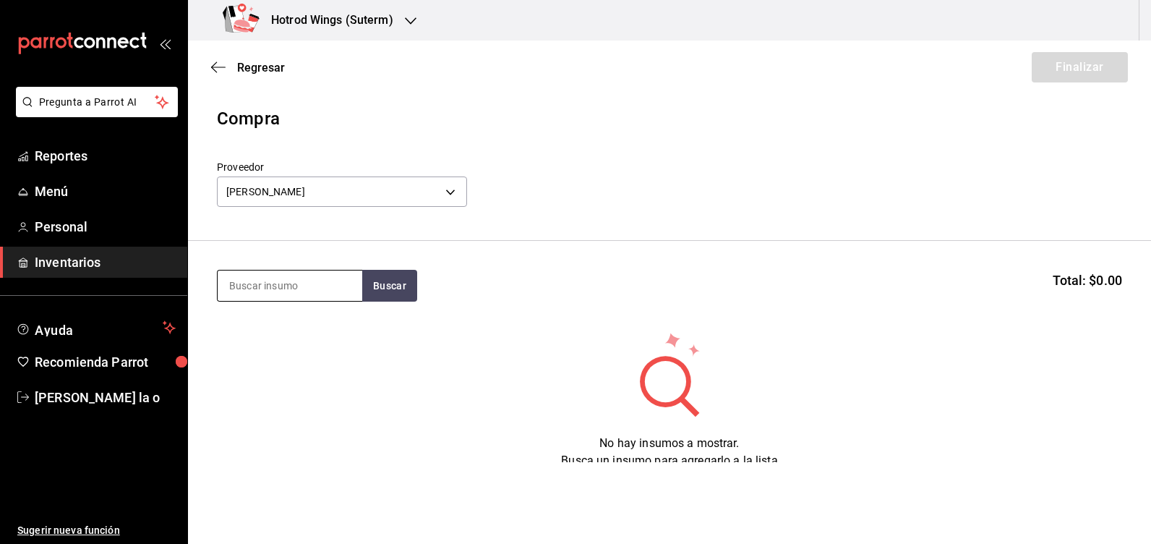
click at [278, 280] on input at bounding box center [290, 285] width 145 height 30
type input "MOLIDA"
click at [383, 286] on button "Buscar" at bounding box center [389, 286] width 55 height 32
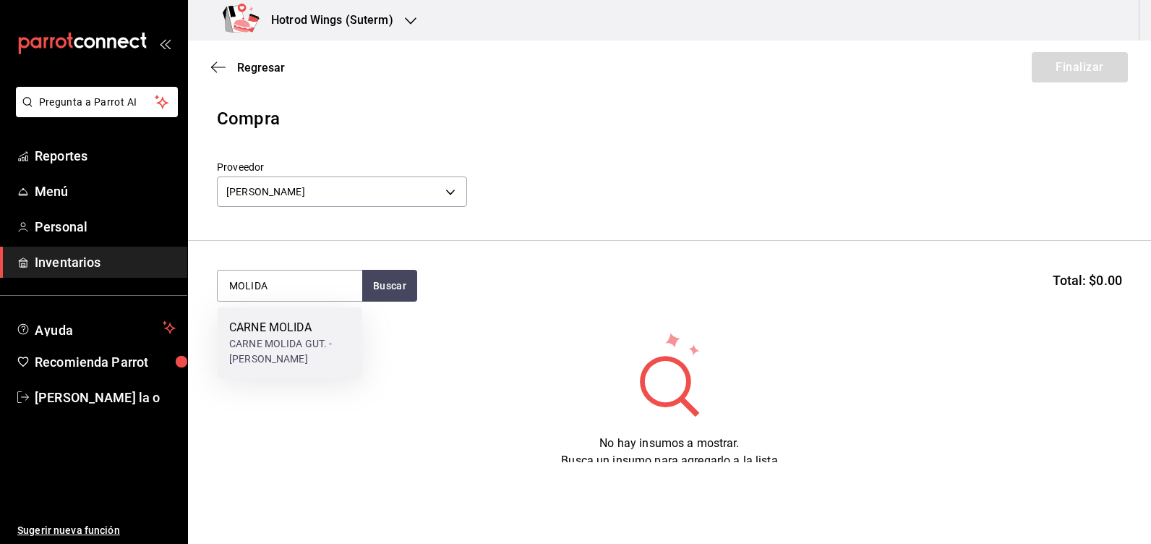
click at [316, 340] on div "CARNE MOLIDA GUT. - [PERSON_NAME]" at bounding box center [289, 351] width 121 height 30
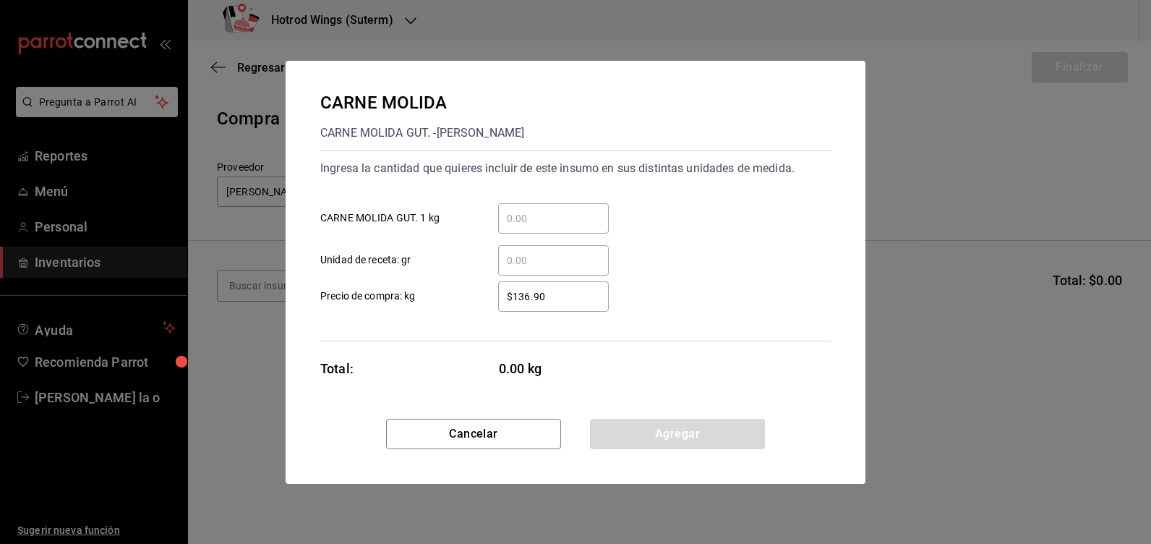
click at [509, 218] on input "​ CARNE MOLIDA GUT. 1 kg" at bounding box center [553, 218] width 111 height 17
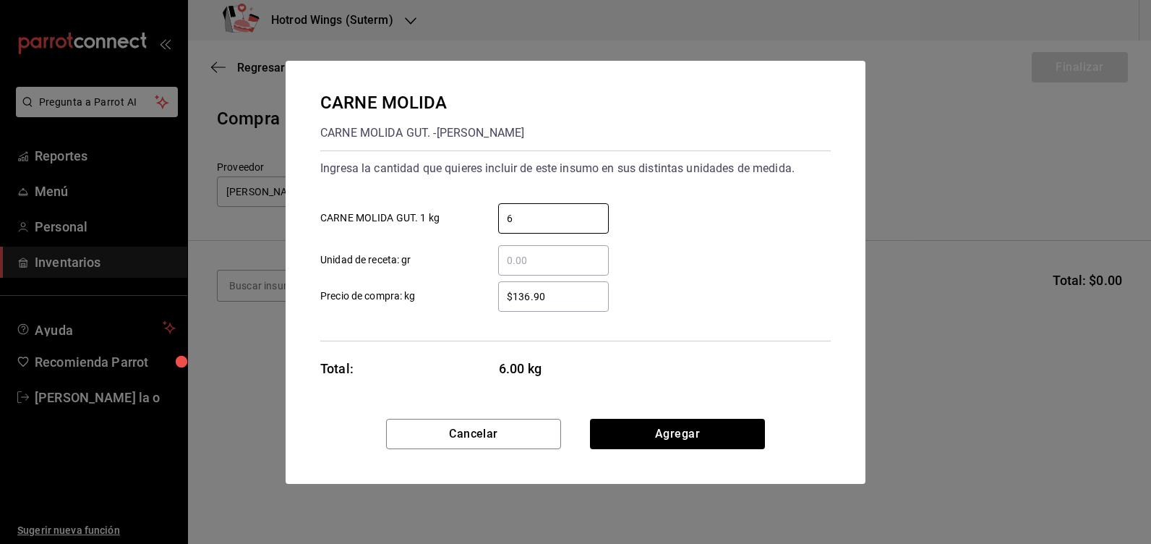
type input "6"
click at [530, 296] on input "$136.90" at bounding box center [553, 296] width 111 height 17
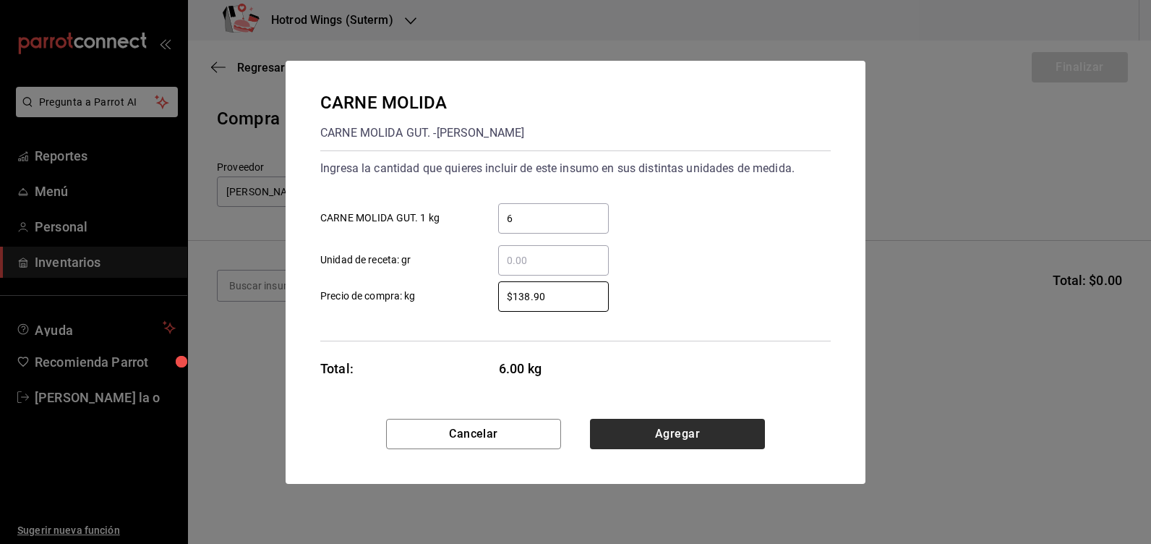
type input "$138.90"
click at [699, 433] on button "Agregar" at bounding box center [677, 434] width 175 height 30
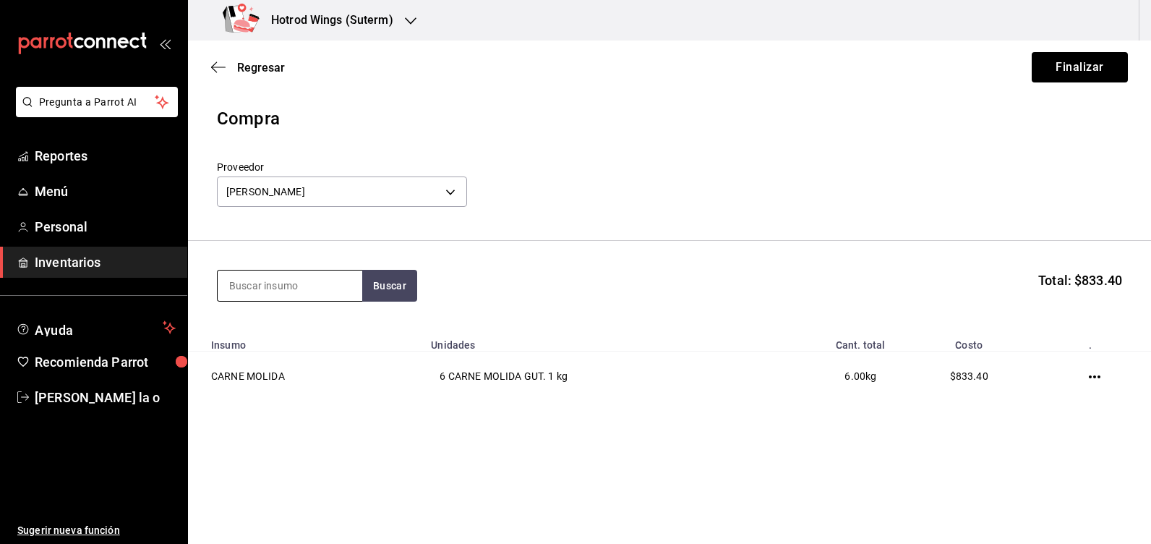
click at [253, 279] on input at bounding box center [290, 285] width 145 height 30
type input "ARAN"
click at [402, 289] on button "Buscar" at bounding box center [389, 286] width 55 height 32
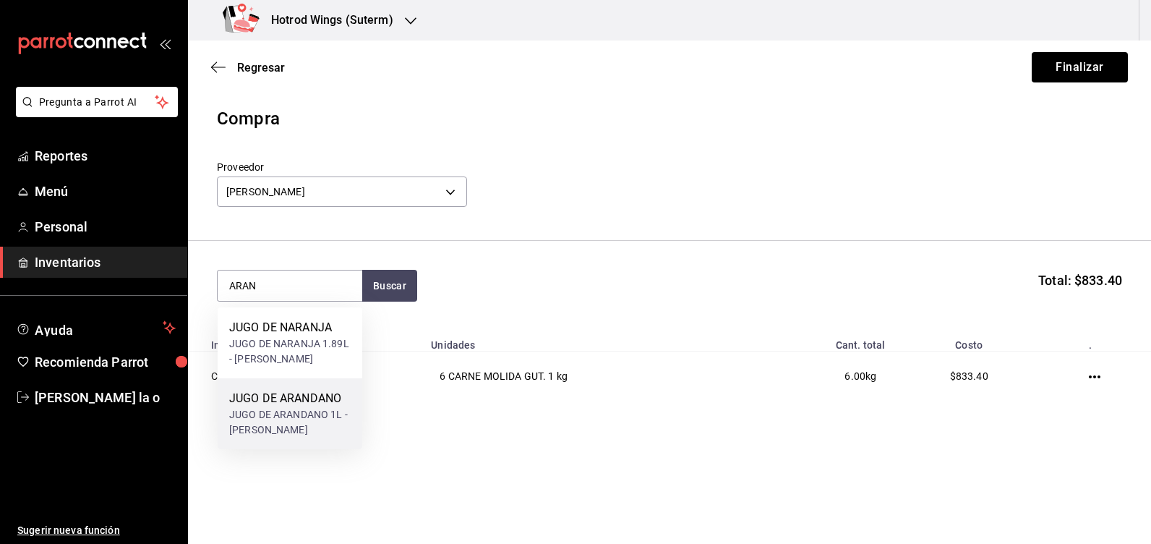
click at [299, 404] on div "JUGO DE ARANDANO" at bounding box center [289, 398] width 121 height 17
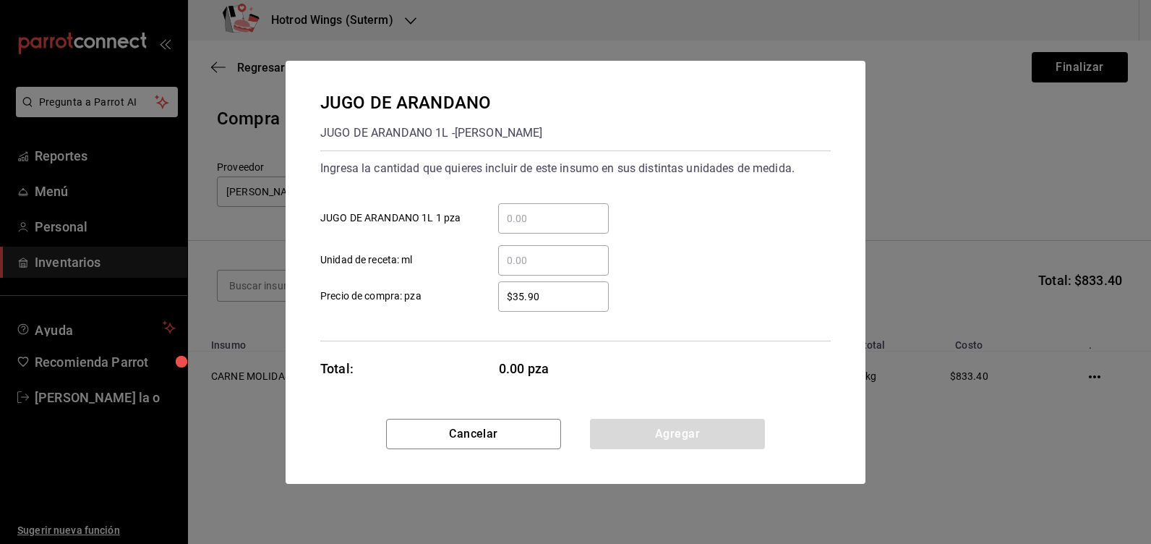
click at [523, 218] on input "​ JUGO DE ARANDANO 1L 1 pza" at bounding box center [553, 218] width 111 height 17
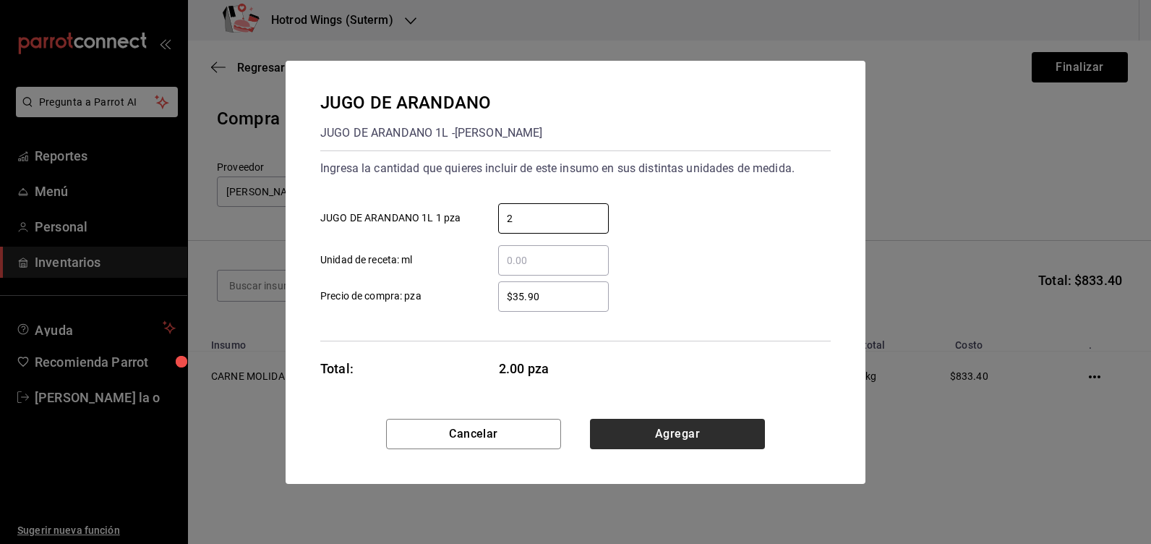
type input "2"
click at [667, 429] on button "Agregar" at bounding box center [677, 434] width 175 height 30
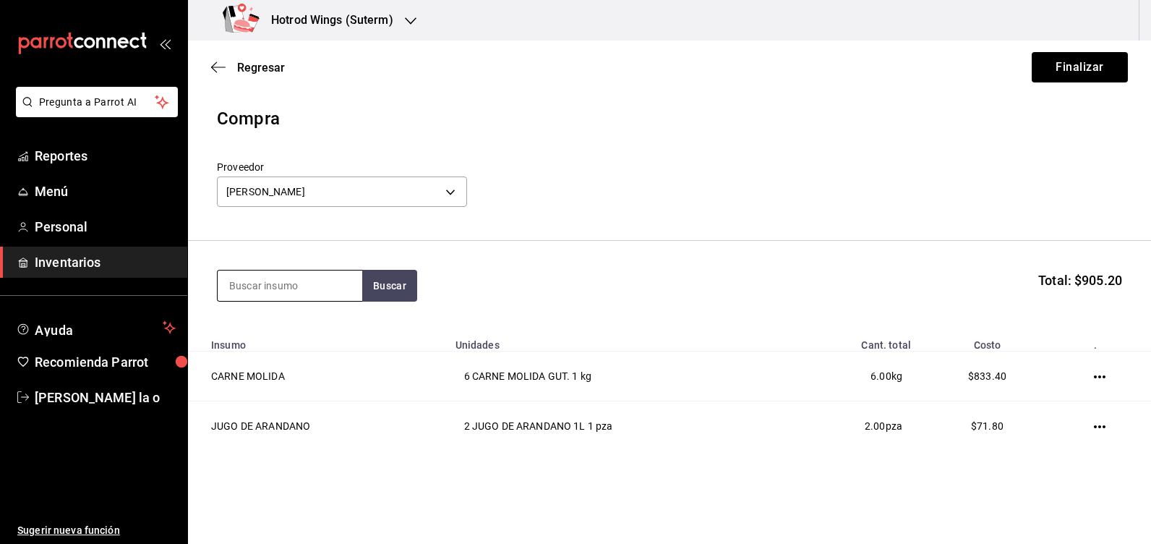
click at [255, 278] on input at bounding box center [290, 285] width 145 height 30
type input "FRIJOL"
click at [380, 278] on button "Buscar" at bounding box center [389, 286] width 55 height 32
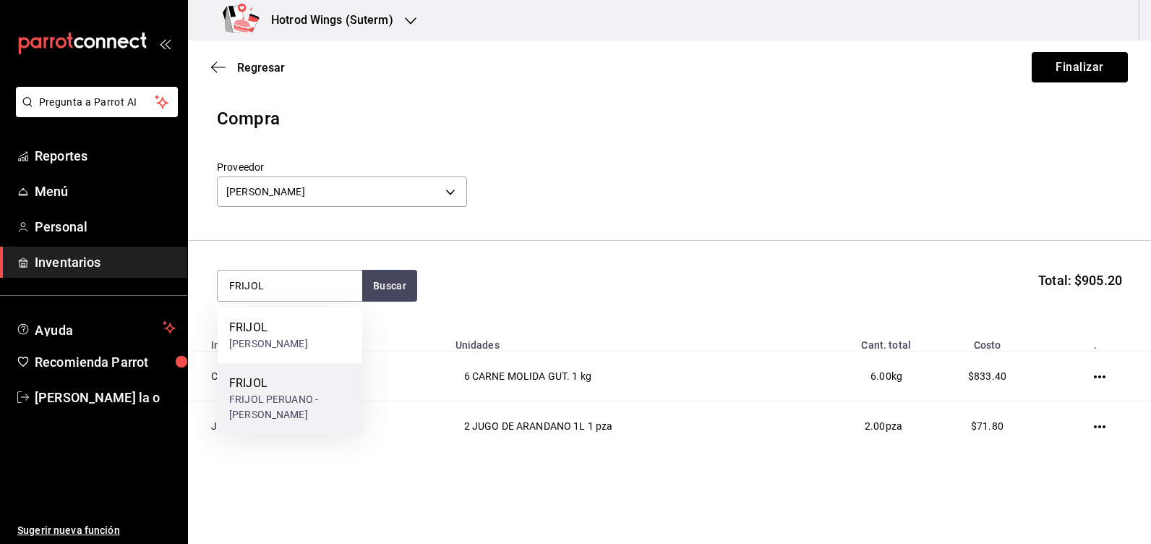
click at [294, 414] on div "FRIJOL PERUANO - [PERSON_NAME]" at bounding box center [289, 407] width 121 height 30
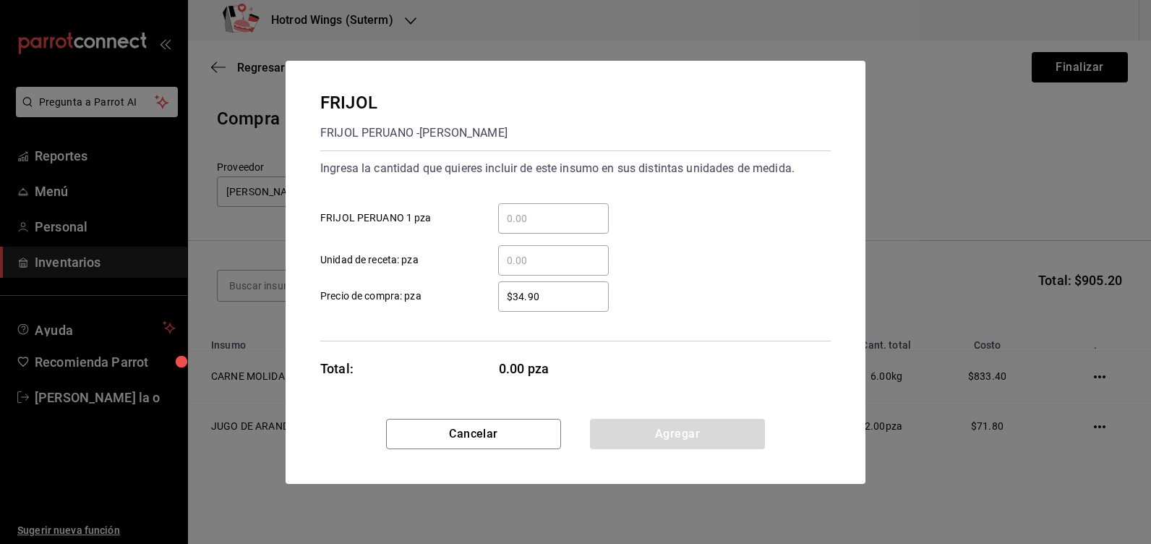
click at [547, 224] on input "​ FRIJOL PERUANO 1 pza" at bounding box center [553, 218] width 111 height 17
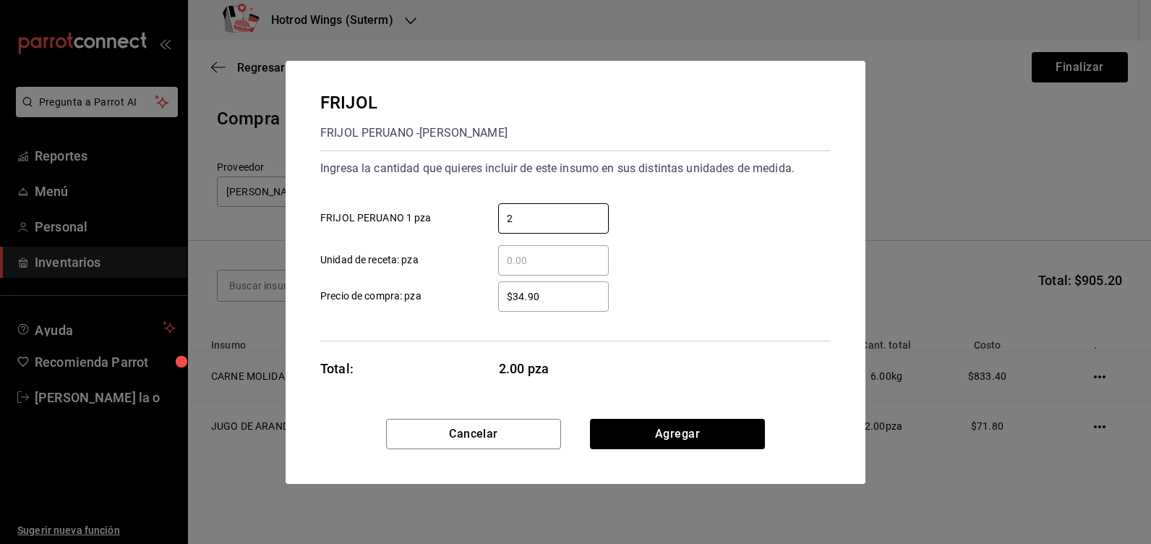
type input "2"
click at [524, 291] on input "$34.90" at bounding box center [553, 296] width 111 height 17
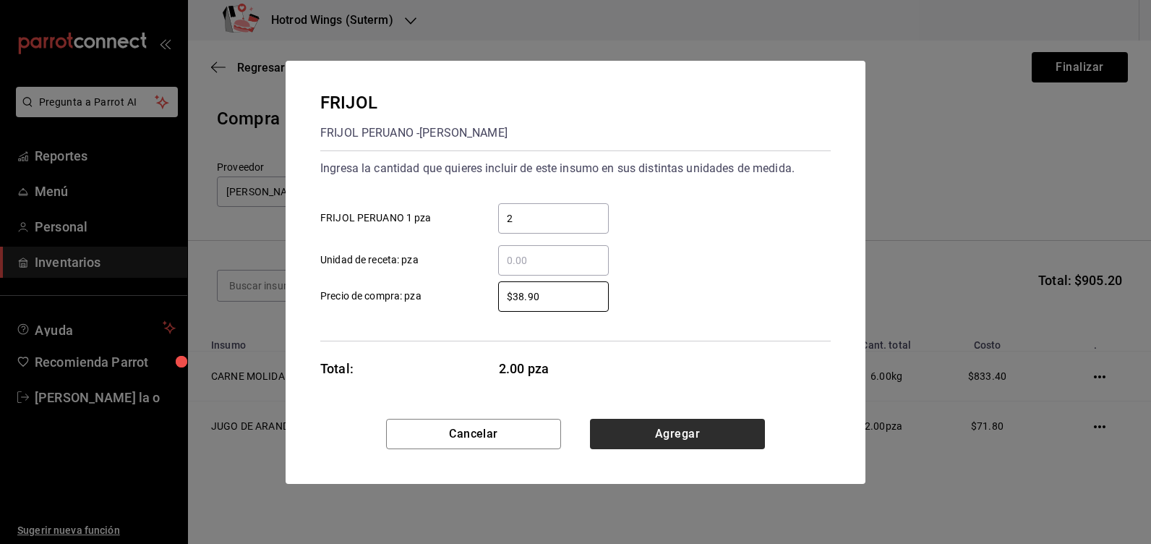
type input "$38.90"
click at [660, 430] on button "Agregar" at bounding box center [677, 434] width 175 height 30
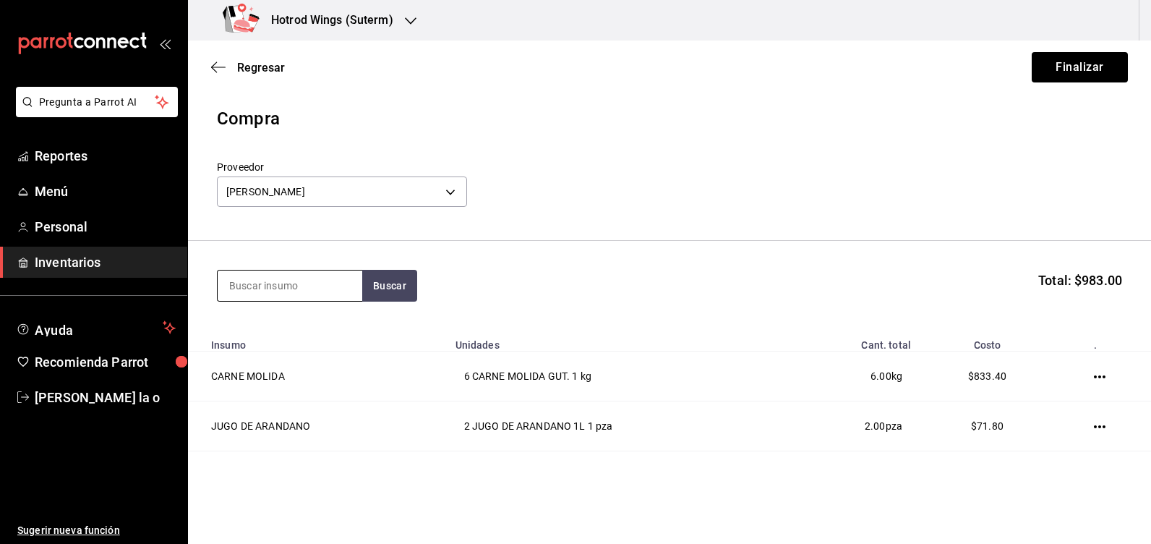
click at [241, 286] on input at bounding box center [290, 285] width 145 height 30
type input "COLI"
click at [380, 286] on button "Buscar" at bounding box center [389, 286] width 55 height 32
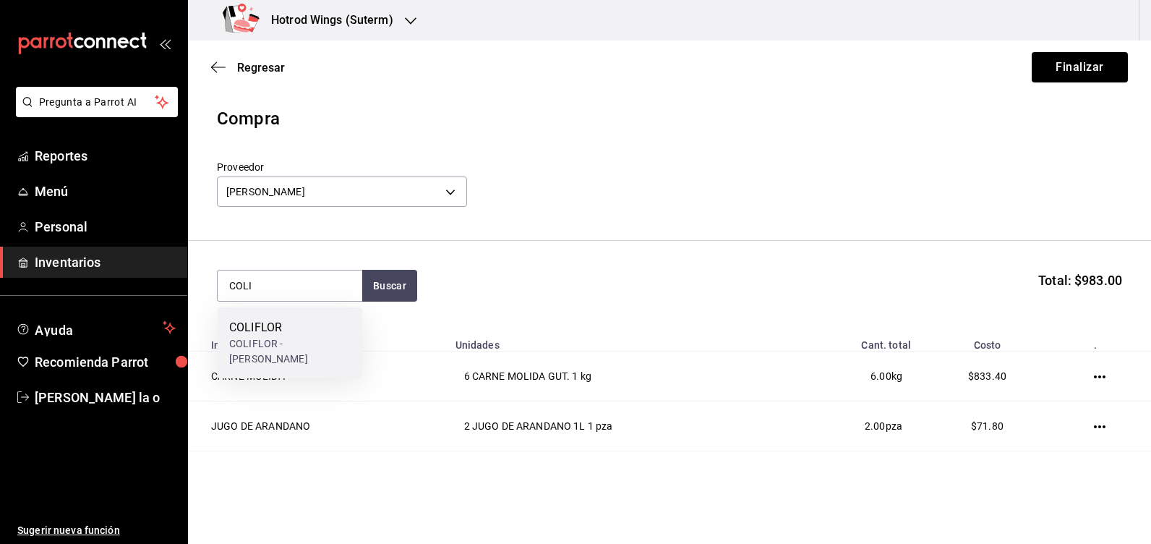
click at [303, 330] on div "COLIFLOR" at bounding box center [289, 327] width 121 height 17
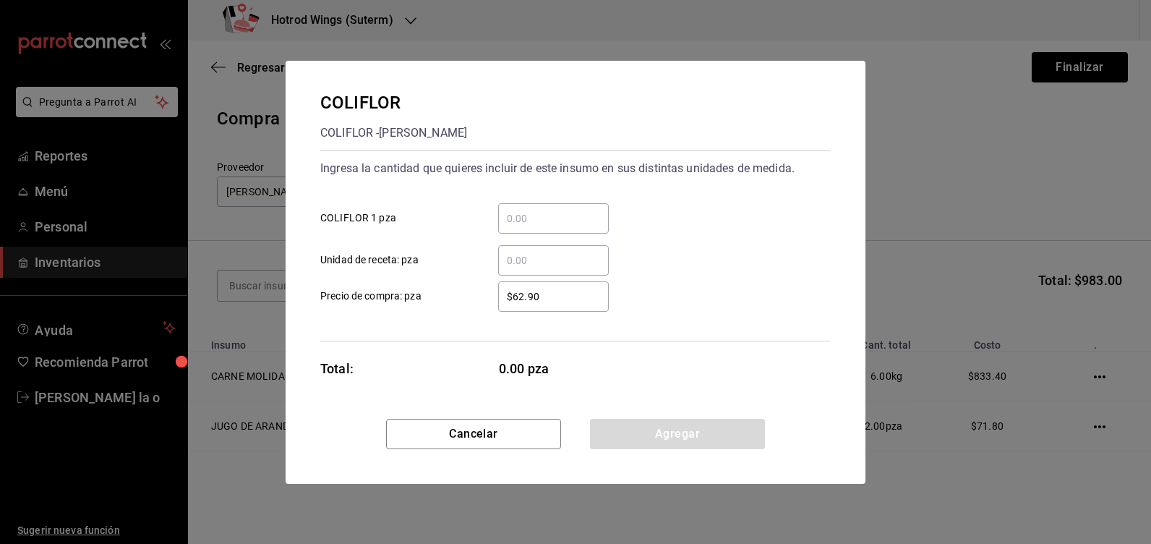
click at [529, 222] on input "​ COLIFLOR 1 pza" at bounding box center [553, 218] width 111 height 17
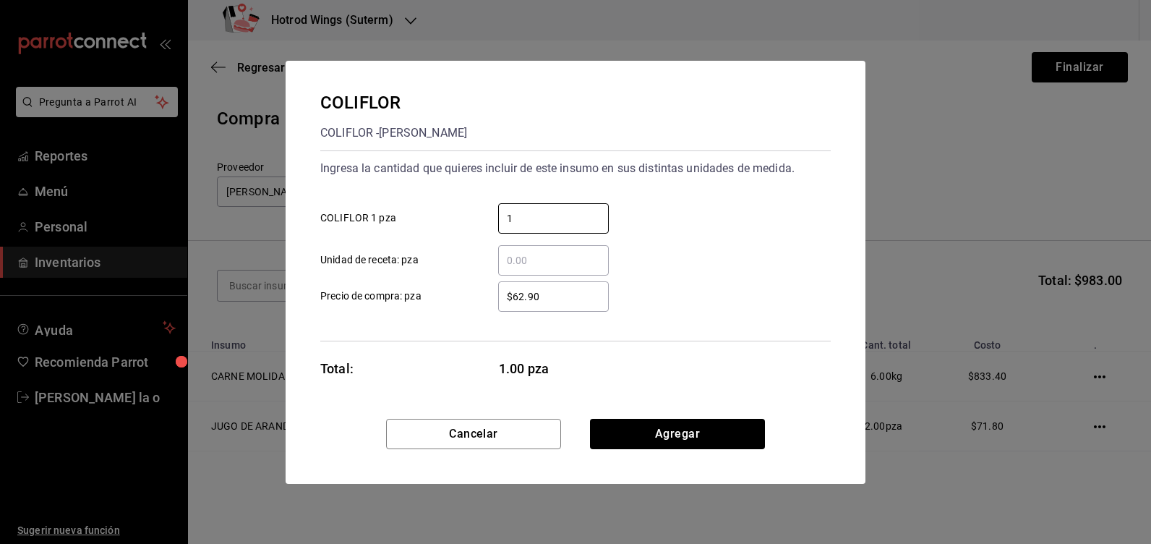
type input "1"
click at [559, 289] on input "$62.90" at bounding box center [553, 296] width 111 height 17
type input "$6"
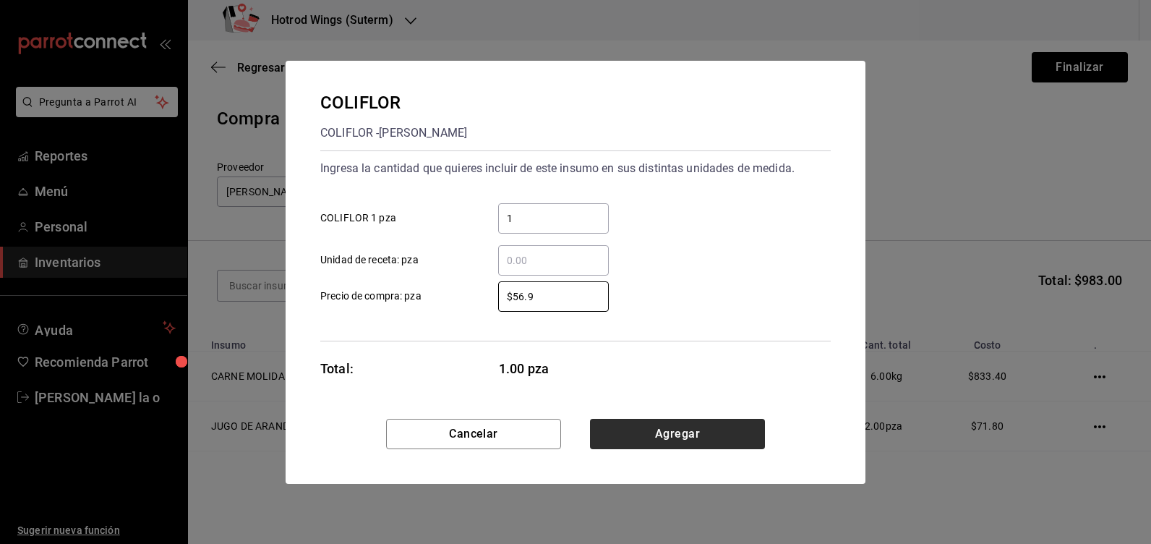
type input "$56.9"
click at [721, 432] on button "Agregar" at bounding box center [677, 434] width 175 height 30
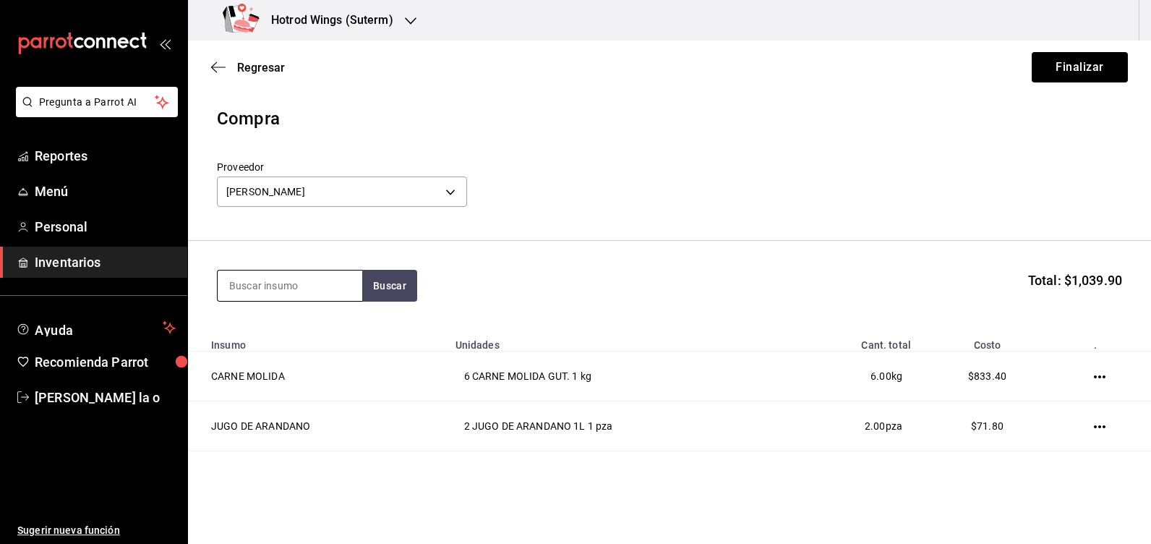
click at [264, 276] on input at bounding box center [290, 285] width 145 height 30
type input "MENTA"
click at [403, 283] on button "Buscar" at bounding box center [389, 286] width 55 height 32
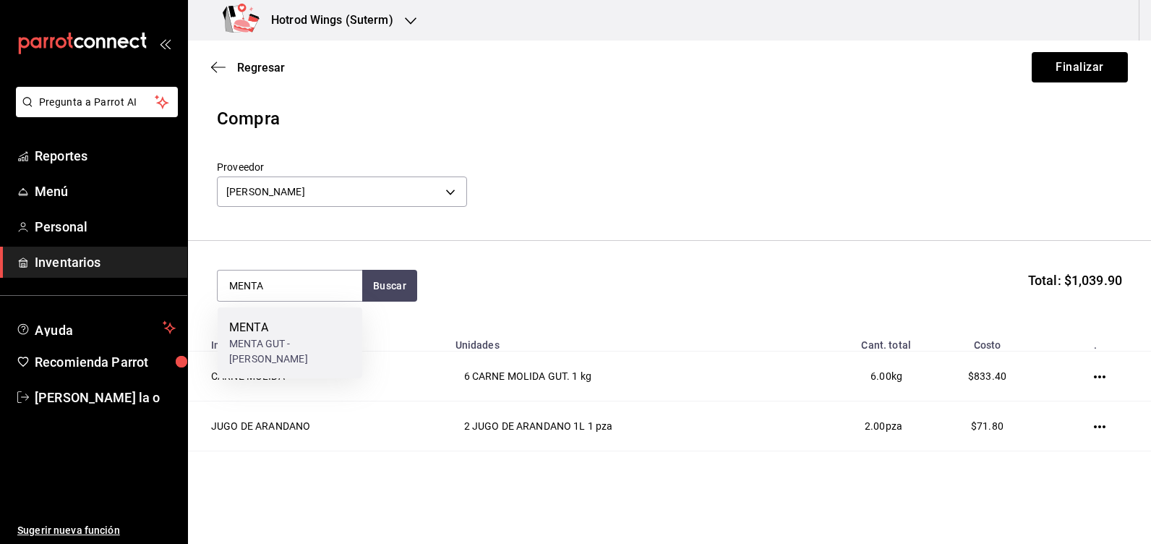
click at [320, 325] on div "MENTA" at bounding box center [289, 327] width 121 height 17
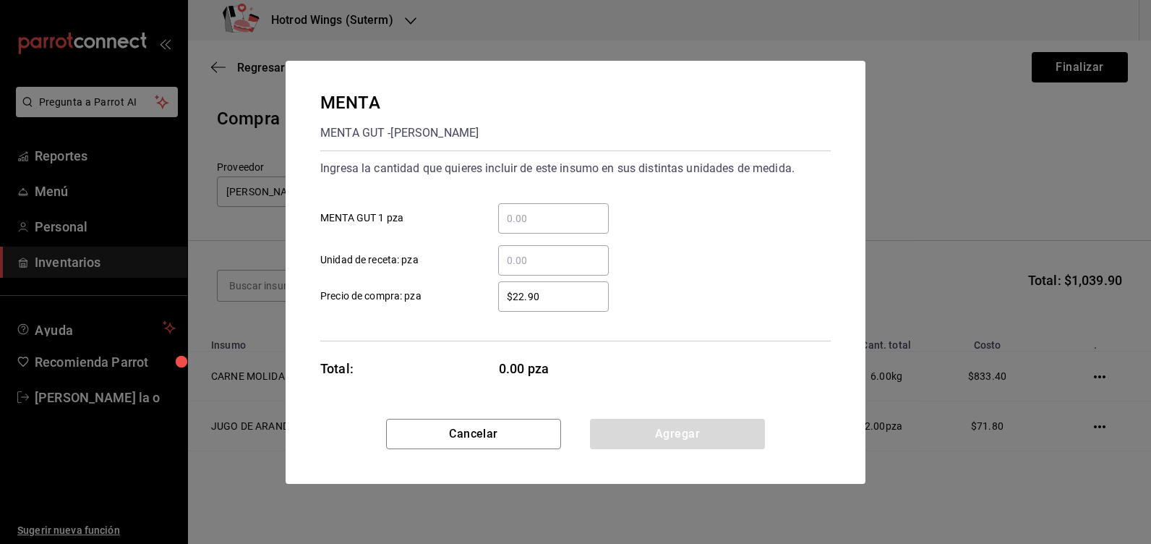
click at [524, 223] on input "​ MENTA GUT 1 pza" at bounding box center [553, 218] width 111 height 17
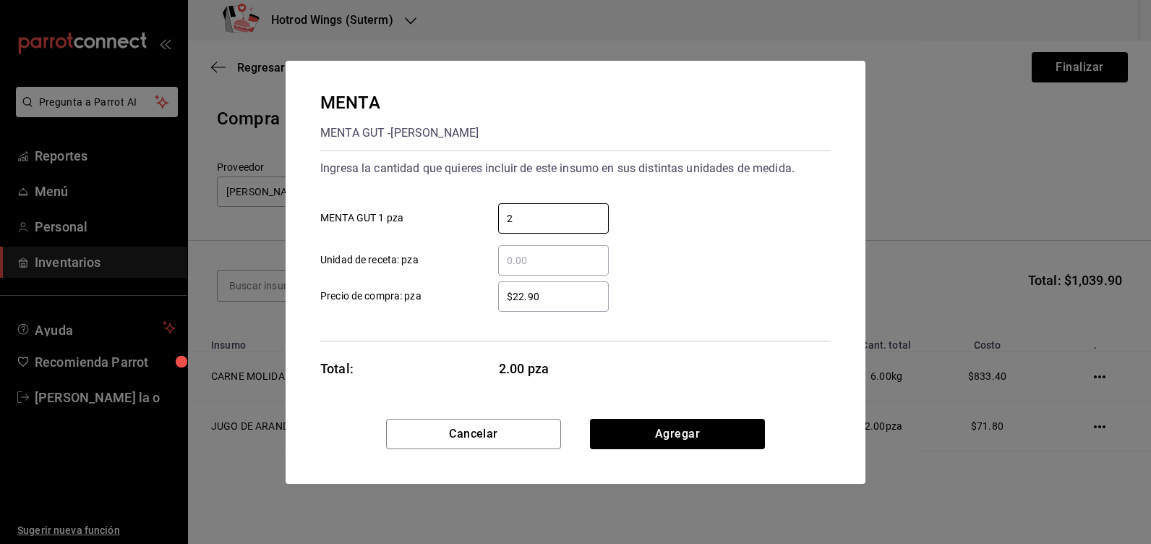
type input "2"
click at [556, 301] on input "$22.90" at bounding box center [553, 296] width 111 height 17
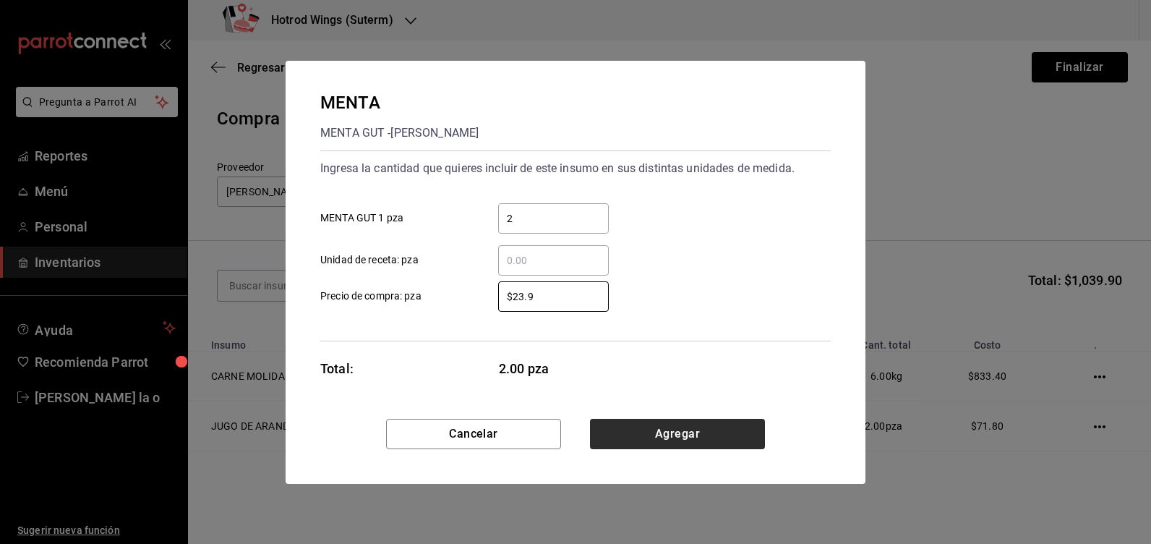
type input "$23.9"
click at [690, 438] on button "Agregar" at bounding box center [677, 434] width 175 height 30
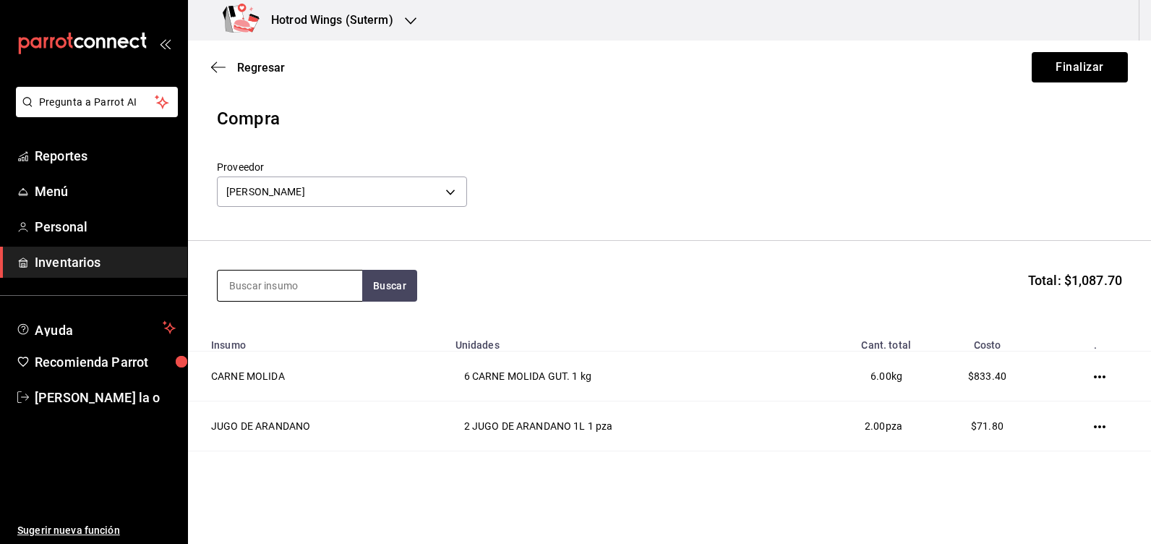
click at [249, 286] on input at bounding box center [290, 285] width 145 height 30
type input "[PERSON_NAME]"
click at [372, 285] on button "Buscar" at bounding box center [389, 286] width 55 height 32
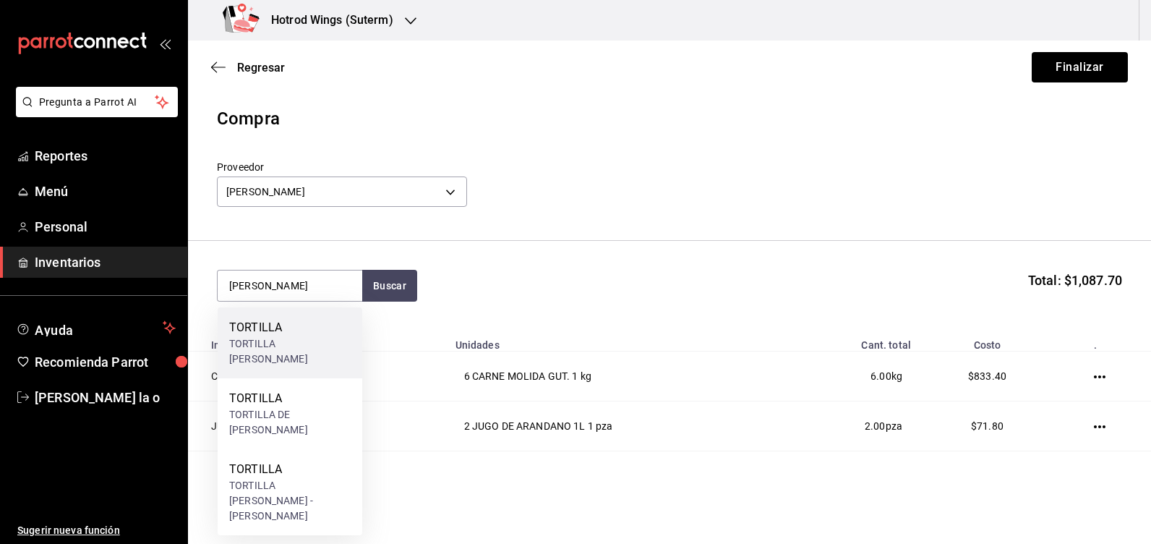
click at [295, 349] on div "TORTILLA [PERSON_NAME]" at bounding box center [289, 351] width 121 height 30
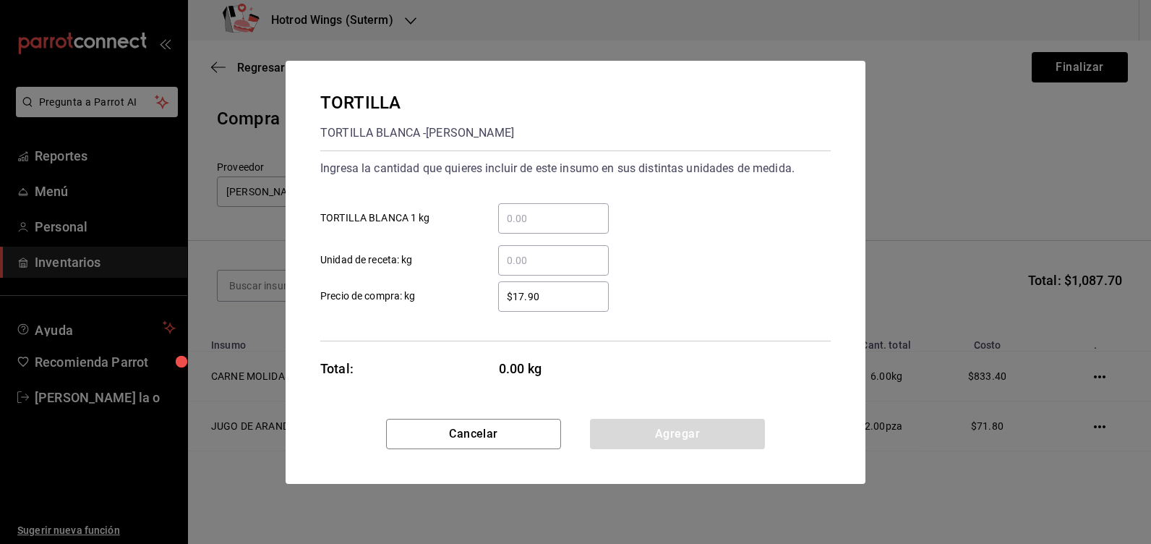
click at [533, 225] on input "​ TORTILLA BLANCA 1 kg" at bounding box center [553, 218] width 111 height 17
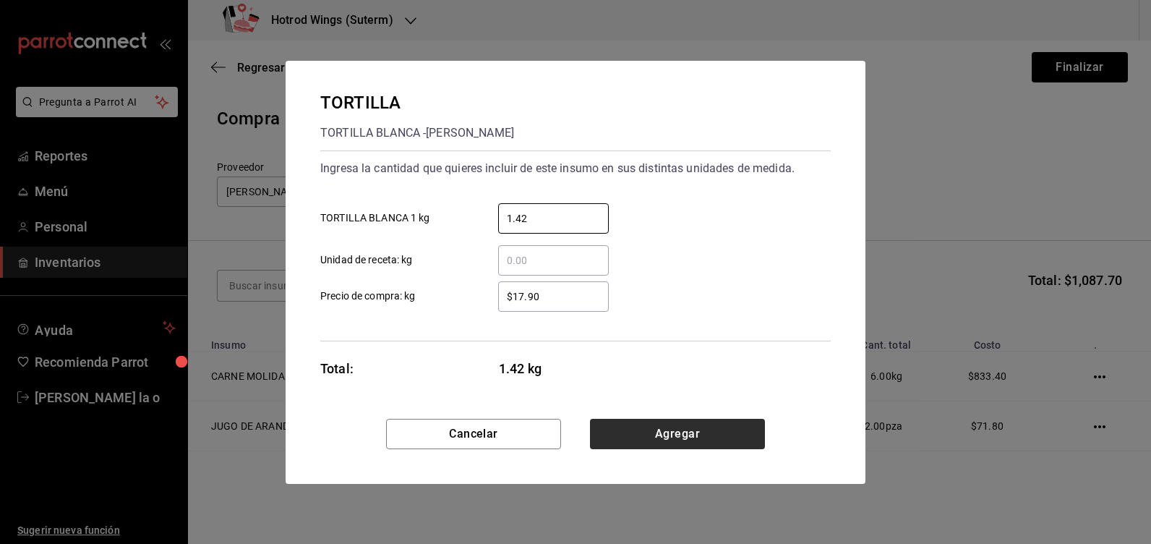
type input "1.42"
click at [665, 444] on button "Agregar" at bounding box center [677, 434] width 175 height 30
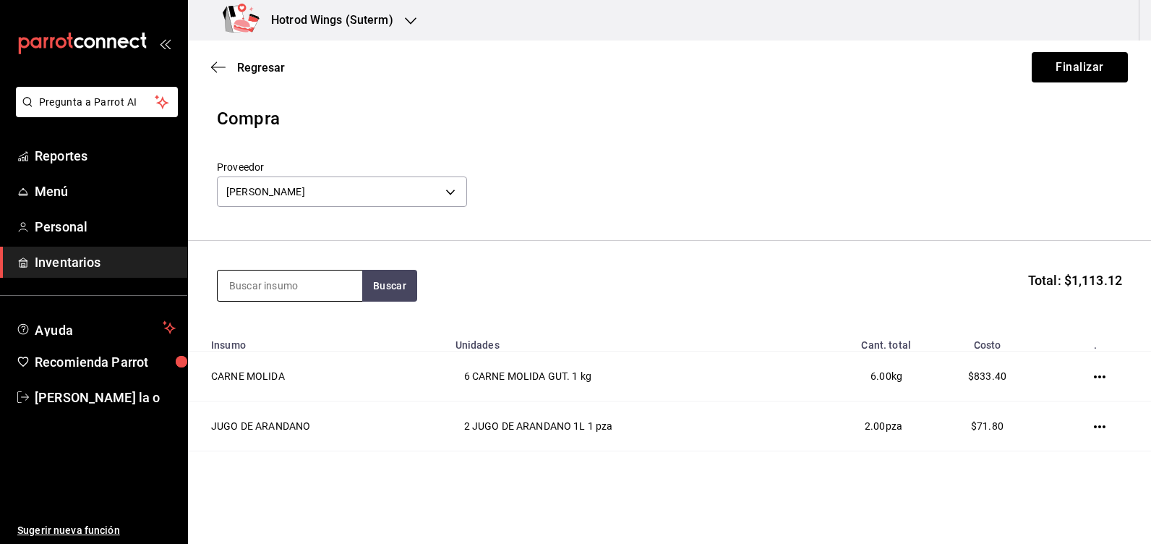
click at [278, 287] on input at bounding box center [290, 285] width 145 height 30
type input "[PERSON_NAME]"
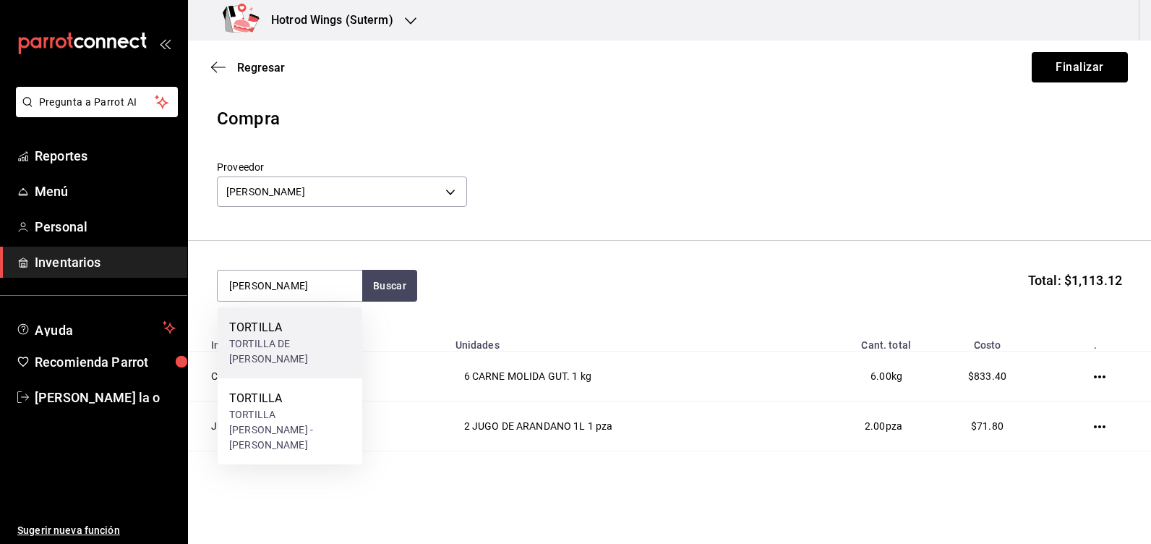
click at [276, 338] on div "TORTILLA DE [PERSON_NAME]" at bounding box center [289, 351] width 121 height 30
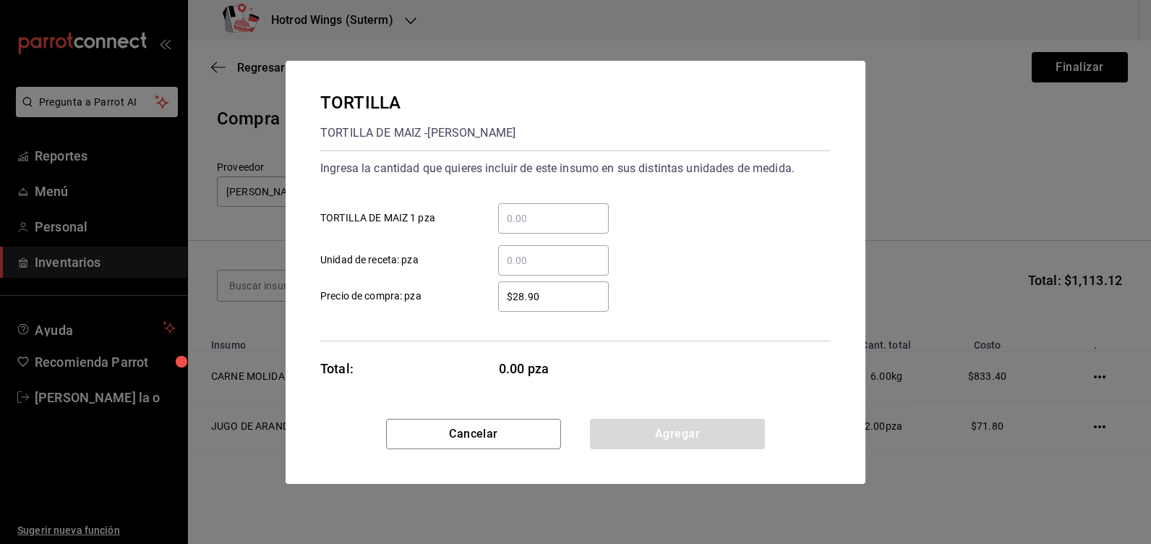
click at [525, 213] on input "​ TORTILLA DE MAIZ 1 pza" at bounding box center [553, 218] width 111 height 17
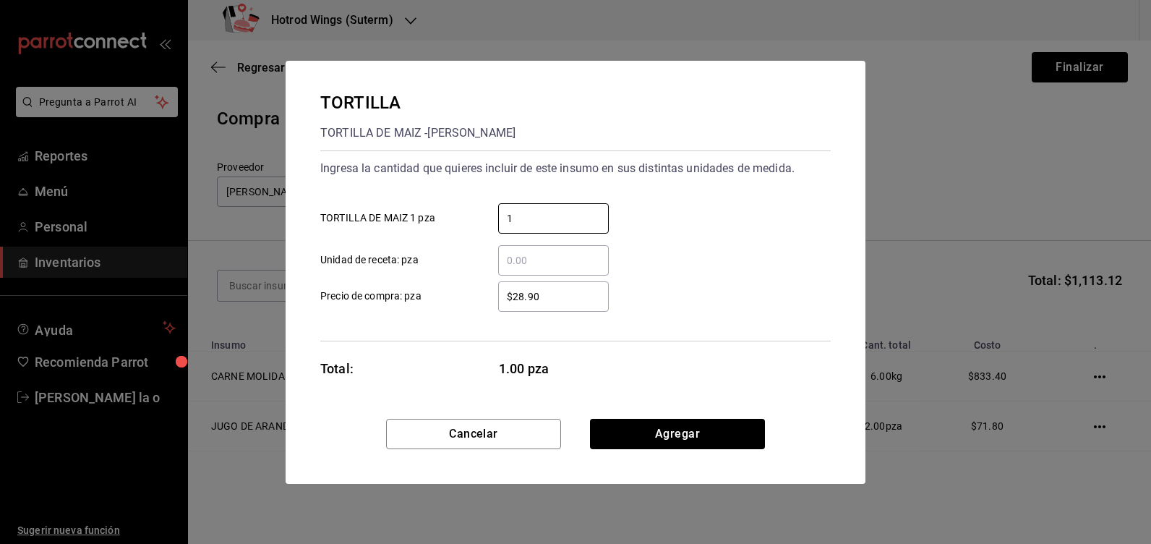
type input "1"
click at [541, 289] on input "$28.90" at bounding box center [553, 296] width 111 height 17
type input "$2"
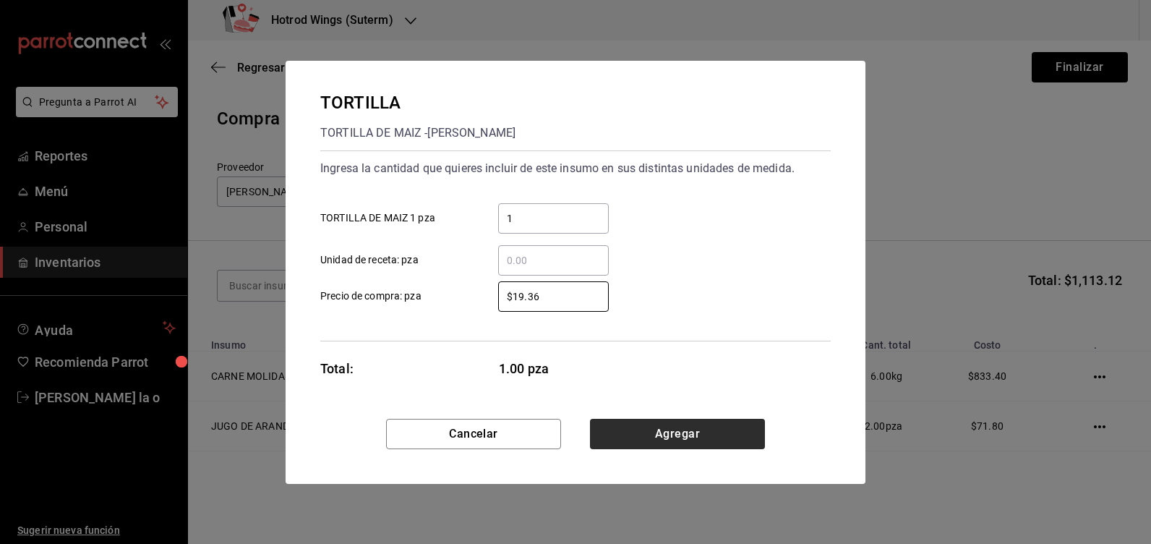
type input "$19.36"
click at [668, 438] on button "Agregar" at bounding box center [677, 434] width 175 height 30
